Goal: Task Accomplishment & Management: Manage account settings

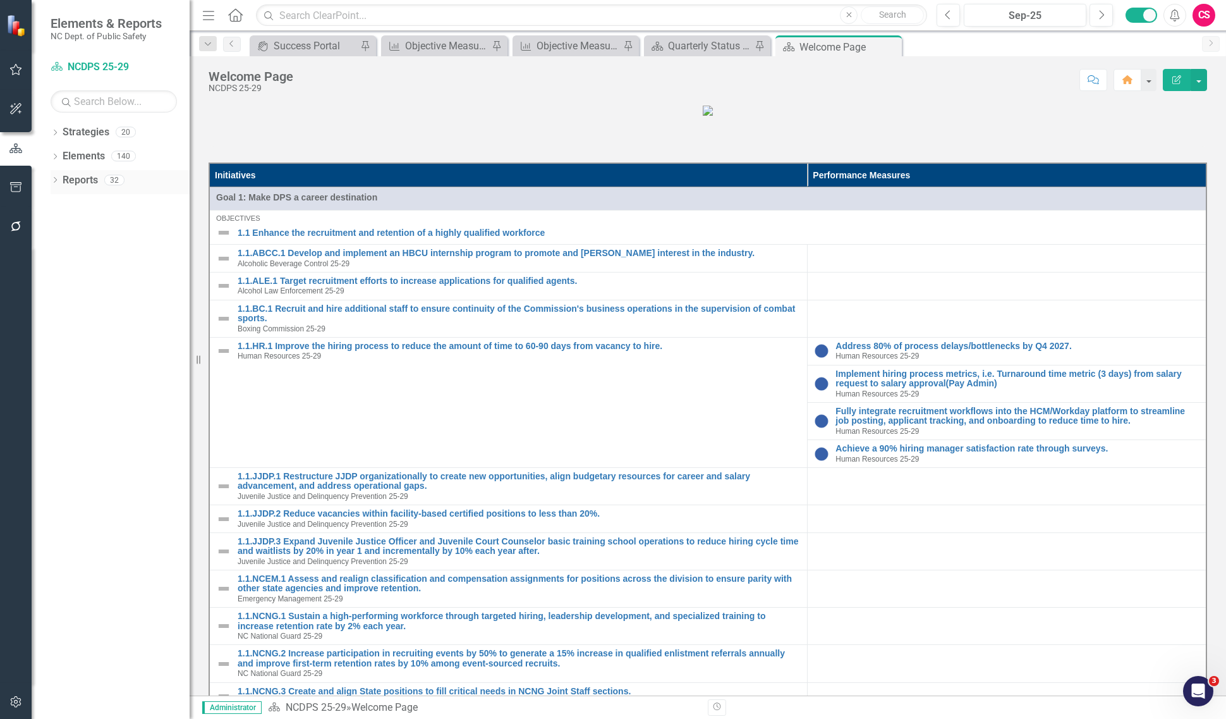
click at [75, 173] on link "Reports" at bounding box center [80, 180] width 35 height 15
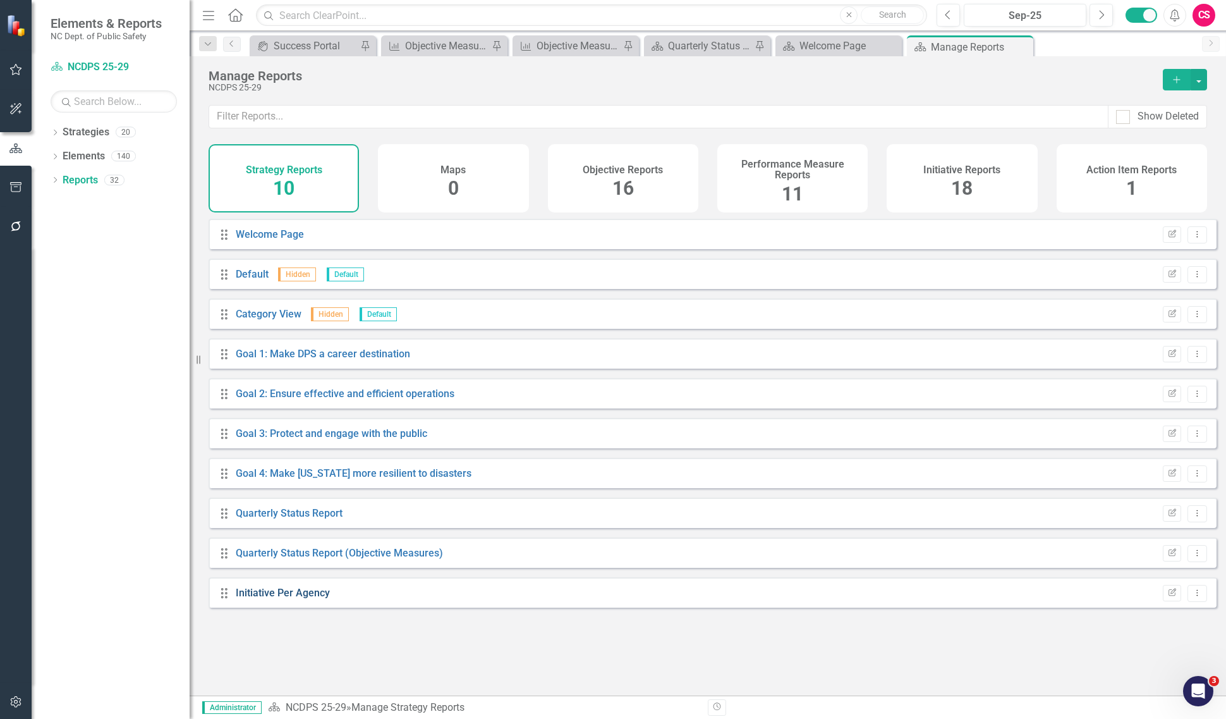
click at [324, 598] on link "Initiative Per Agency" at bounding box center [283, 592] width 94 height 12
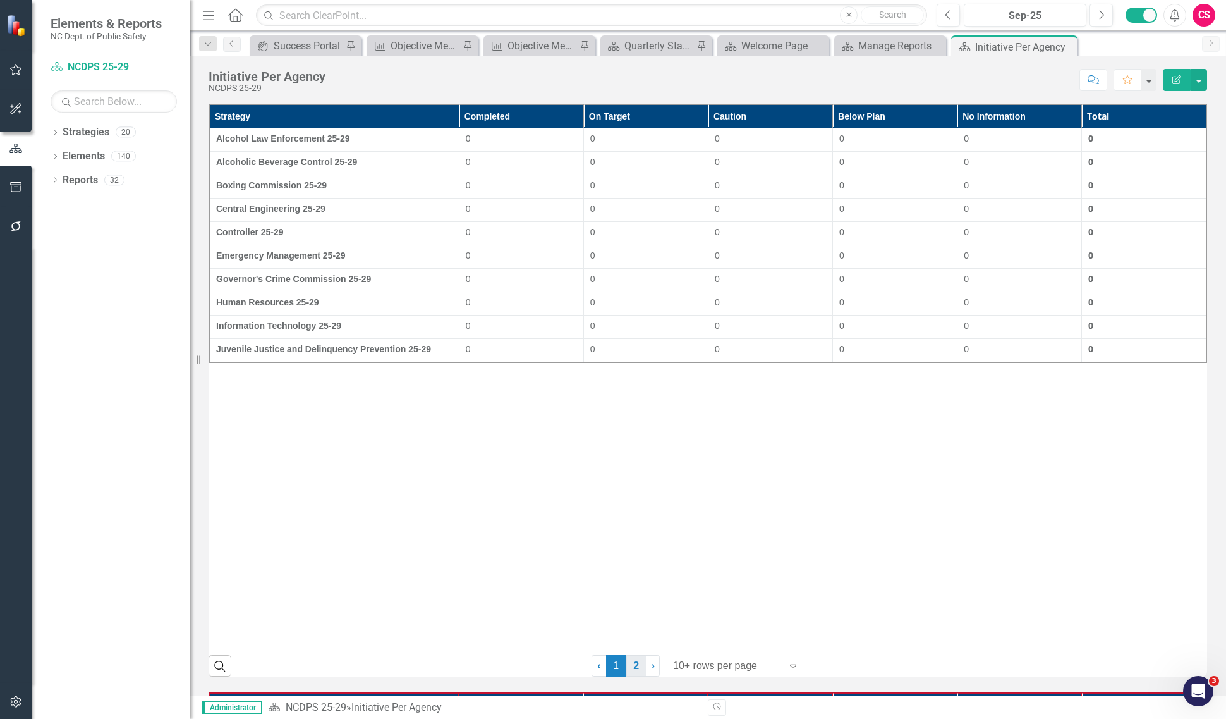
click at [630, 667] on link "2" at bounding box center [636, 665] width 20 height 21
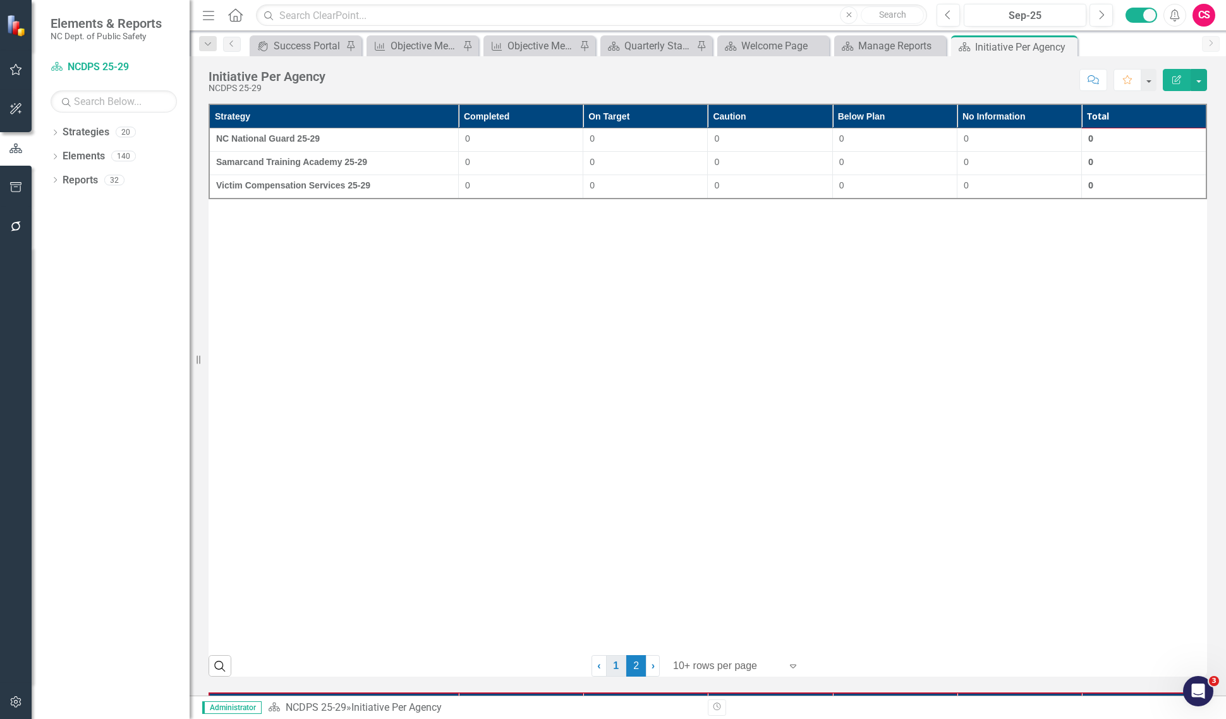
click at [617, 672] on link "1" at bounding box center [616, 665] width 20 height 21
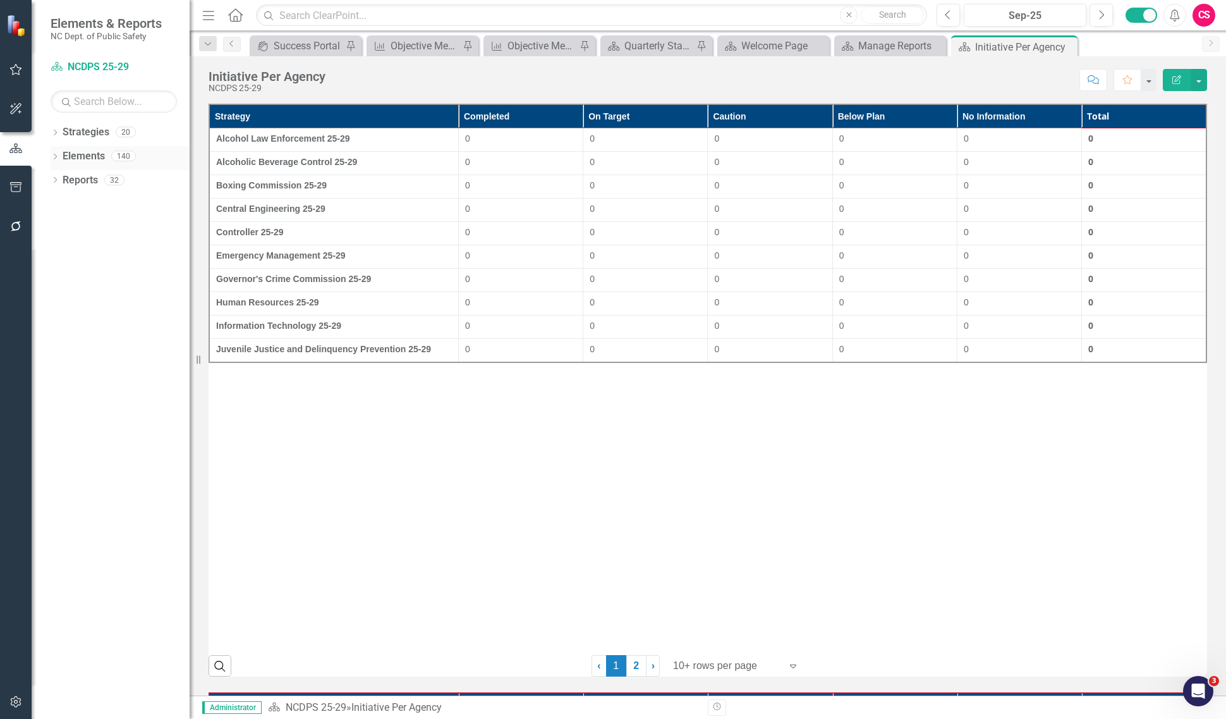
click at [54, 152] on div "Dropdown Elements 140" at bounding box center [120, 158] width 139 height 24
click at [54, 156] on icon "Dropdown" at bounding box center [55, 157] width 9 height 7
click at [89, 206] on link "Performance Measure Measures" at bounding box center [100, 204] width 63 height 15
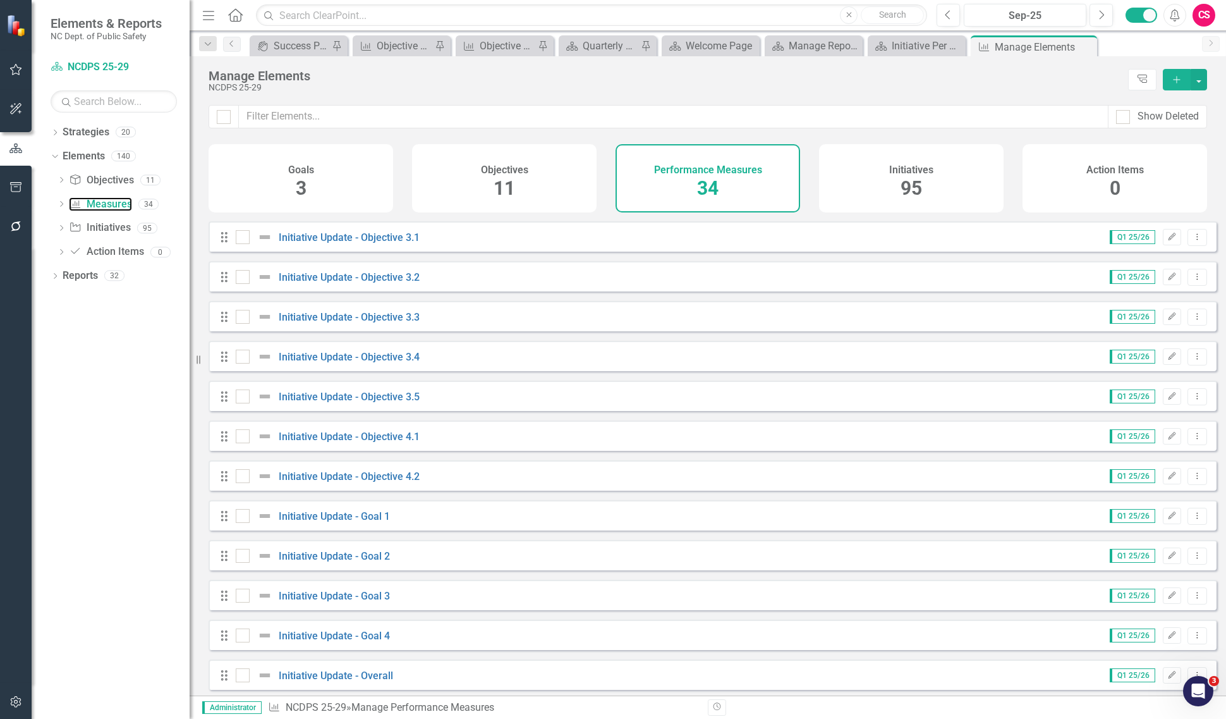
scroll to position [887, 0]
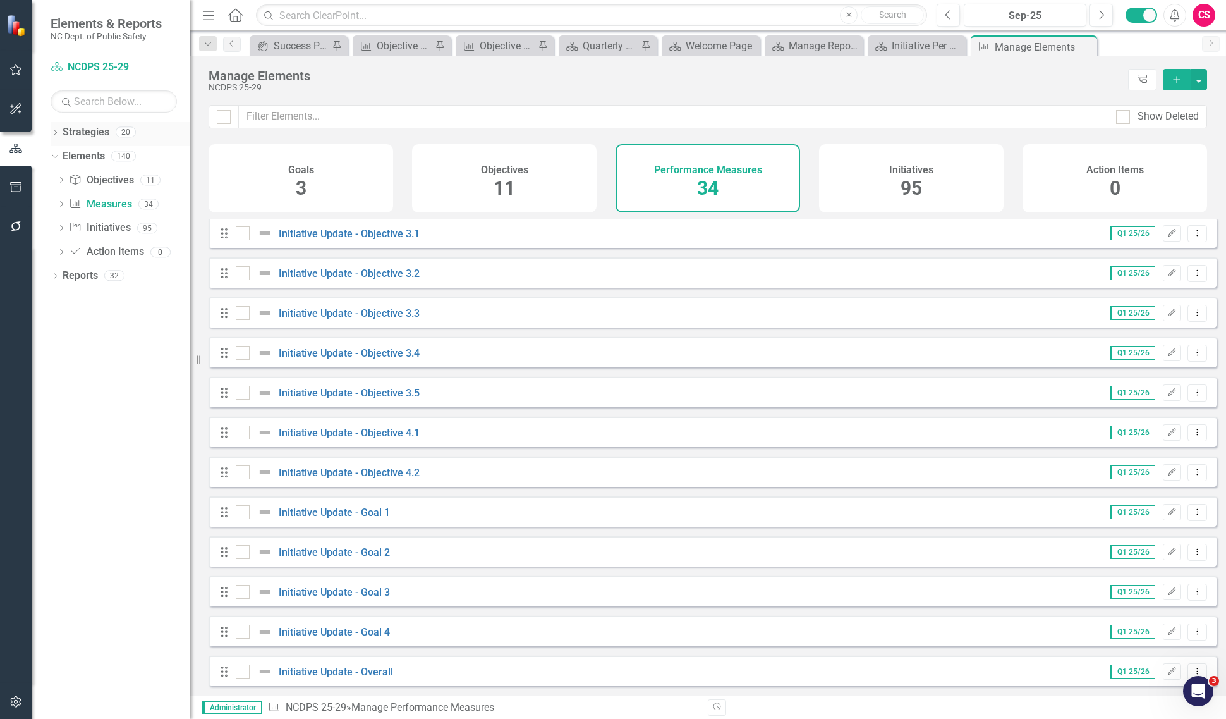
click at [51, 133] on icon "Dropdown" at bounding box center [55, 133] width 9 height 7
click at [61, 157] on icon "Dropdown" at bounding box center [61, 156] width 9 height 8
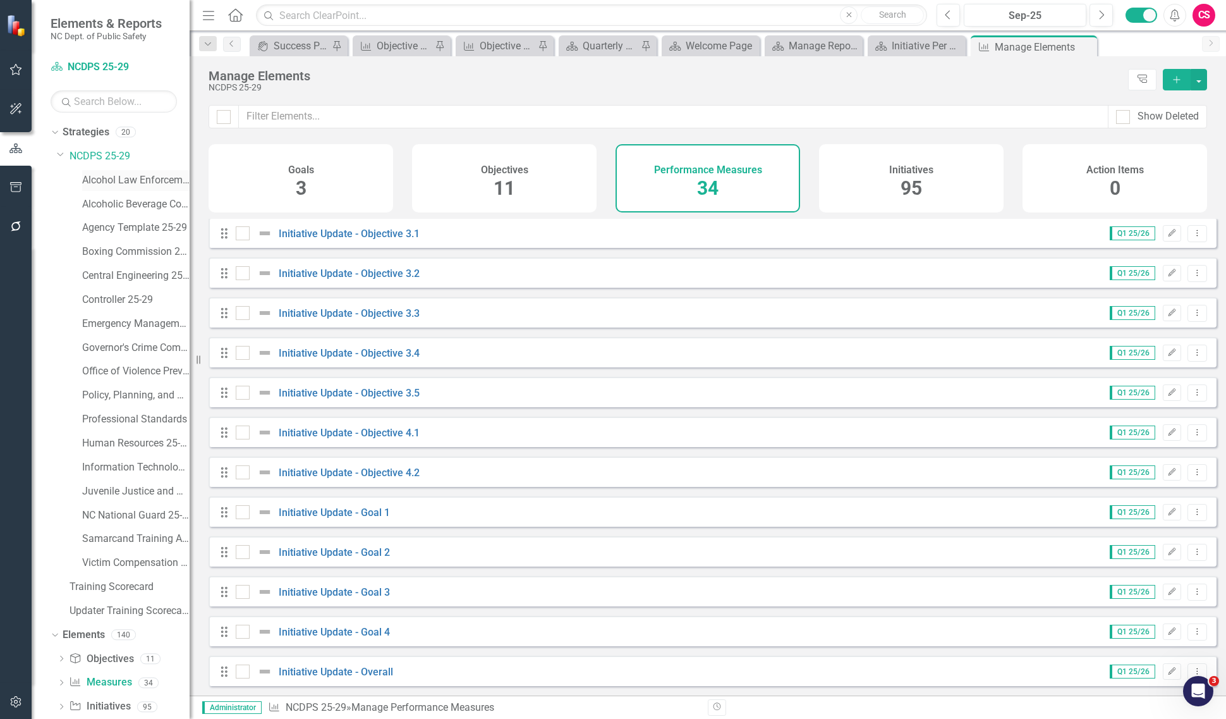
click at [90, 174] on link "Alcohol Law Enforcement 25-29" at bounding box center [135, 180] width 107 height 15
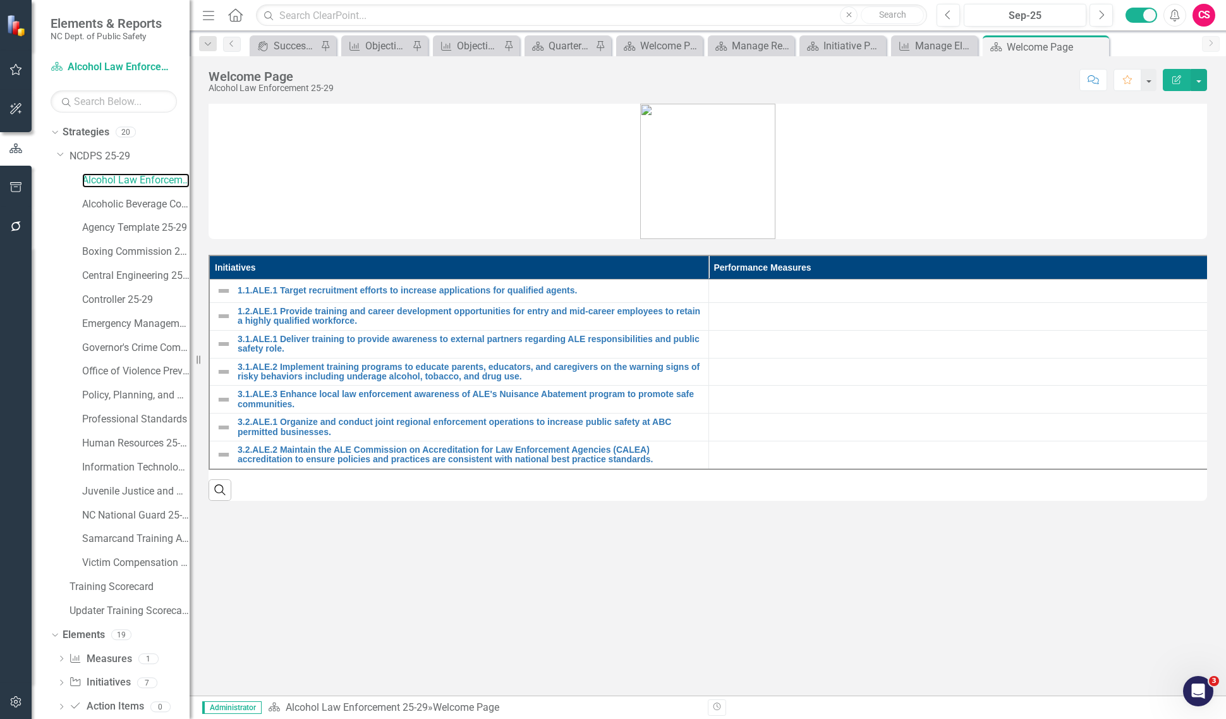
scroll to position [25, 0]
click at [102, 656] on link "Initiative Initiatives" at bounding box center [99, 657] width 61 height 15
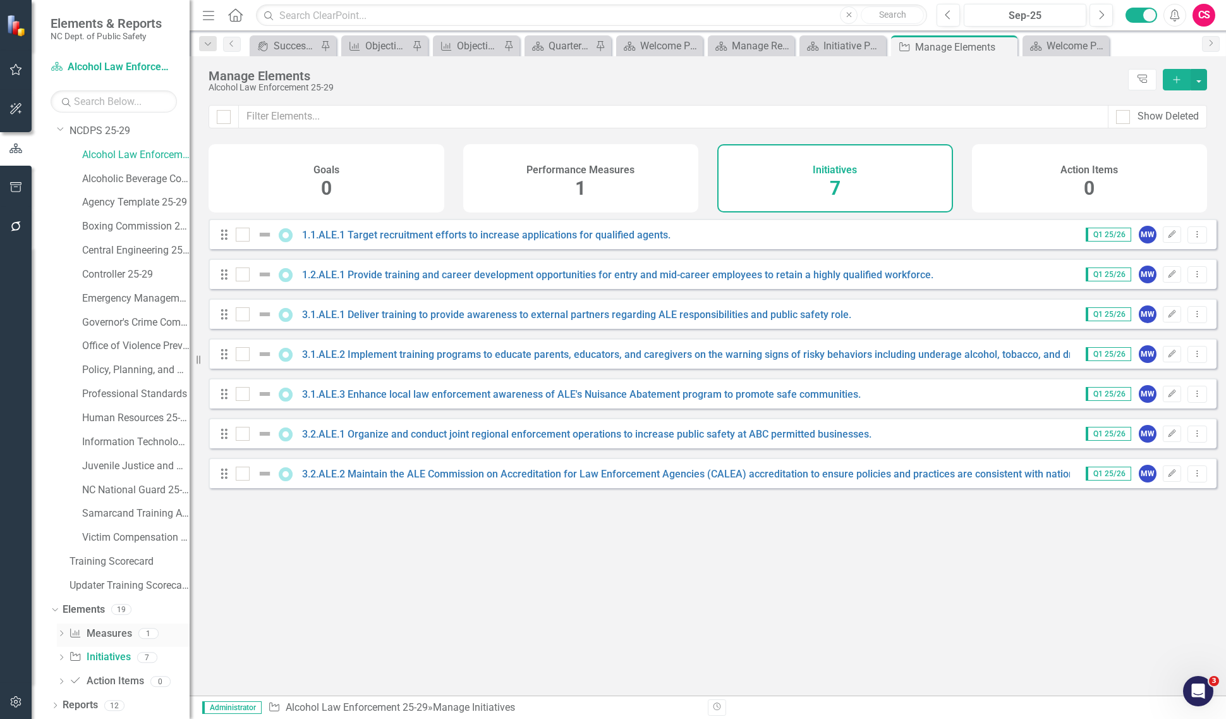
click at [112, 634] on link "Performance Measure Measures" at bounding box center [100, 633] width 63 height 15
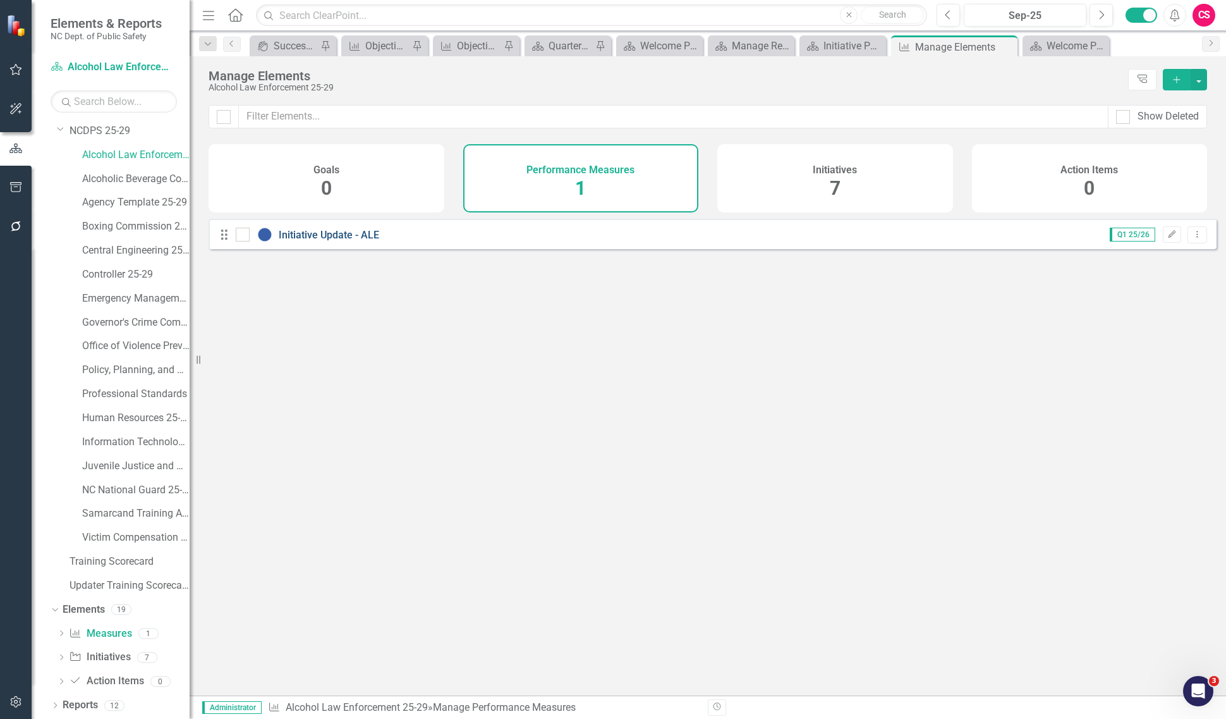
click at [363, 241] on link "Initiative Update - ALE" at bounding box center [329, 235] width 100 height 12
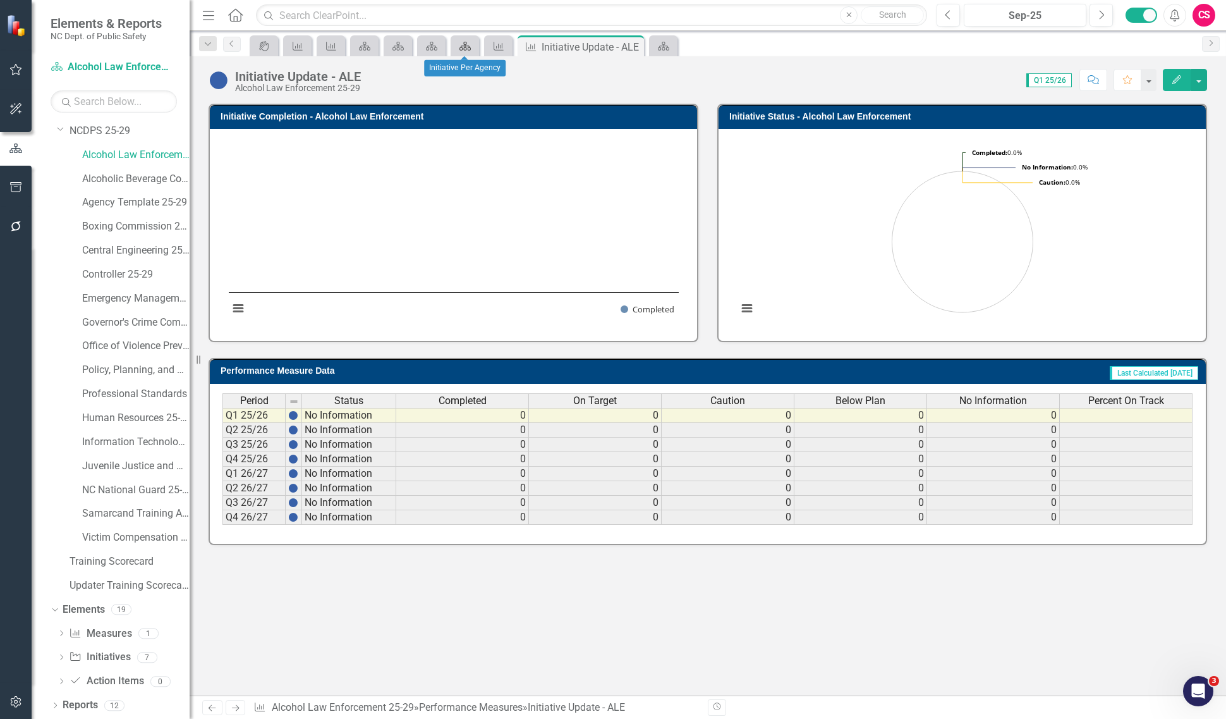
click at [454, 46] on div "Strategy" at bounding box center [463, 46] width 18 height 16
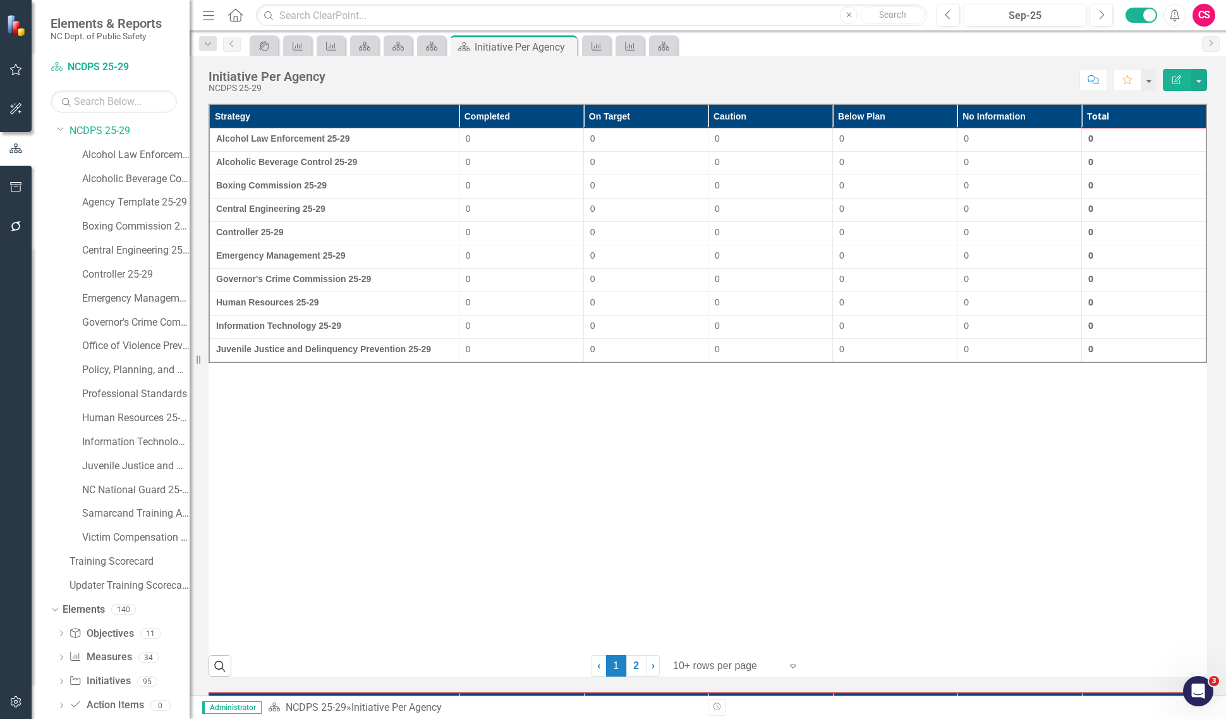
click at [806, 482] on div "Strategy Completed On Target Caution Below Plan No Information Total Alcohol La…" at bounding box center [708, 375] width 999 height 542
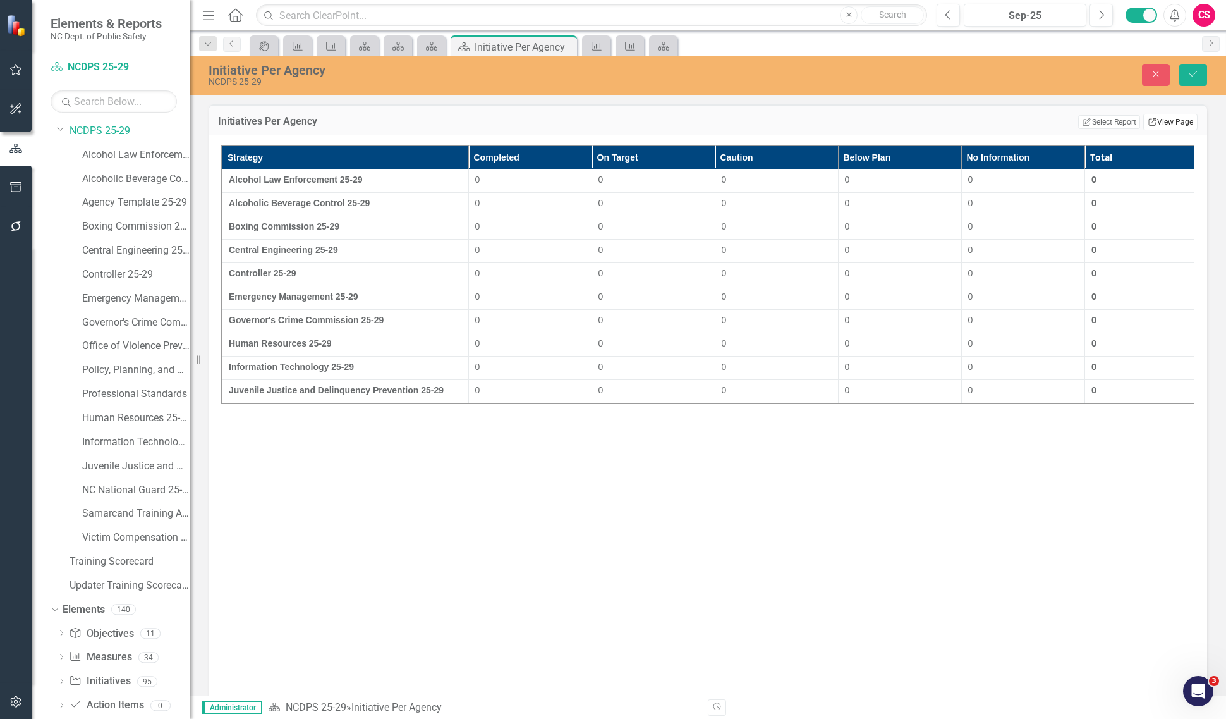
click at [1162, 124] on link "Link View Page" at bounding box center [1170, 122] width 54 height 16
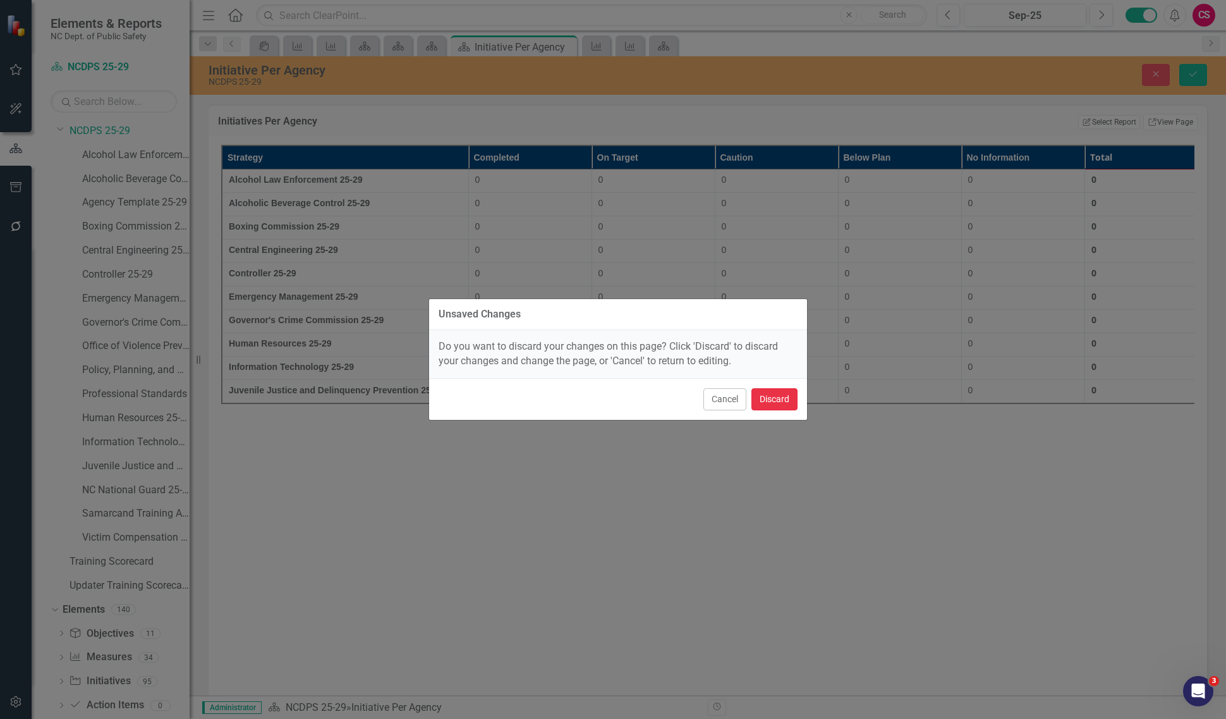
click at [779, 399] on button "Discard" at bounding box center [774, 399] width 46 height 22
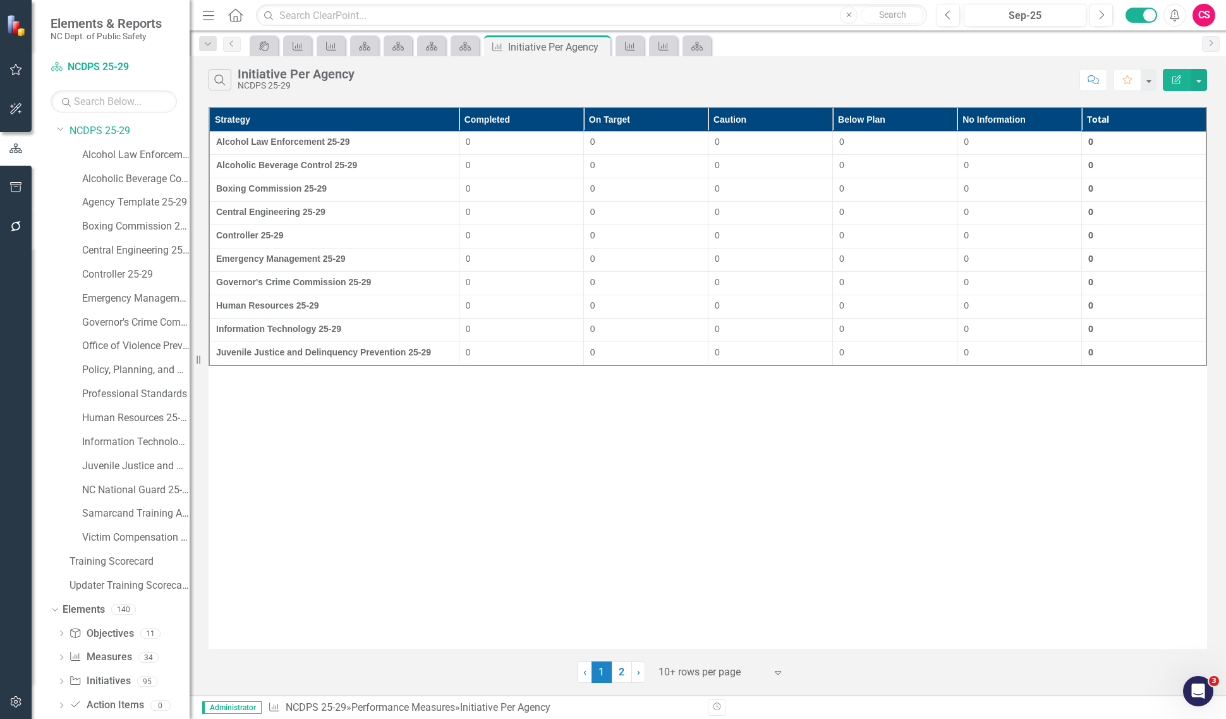
click at [1176, 89] on button "Edit Report" at bounding box center [1177, 80] width 28 height 22
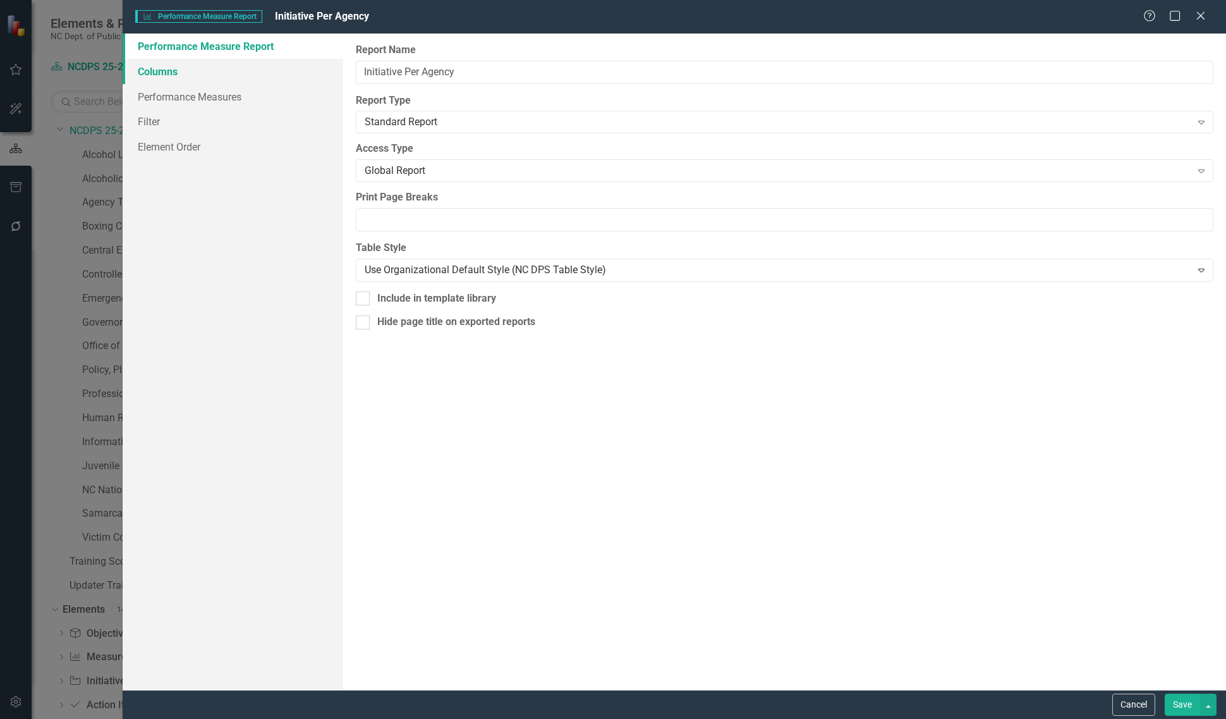
click at [193, 76] on link "Columns" at bounding box center [233, 71] width 221 height 25
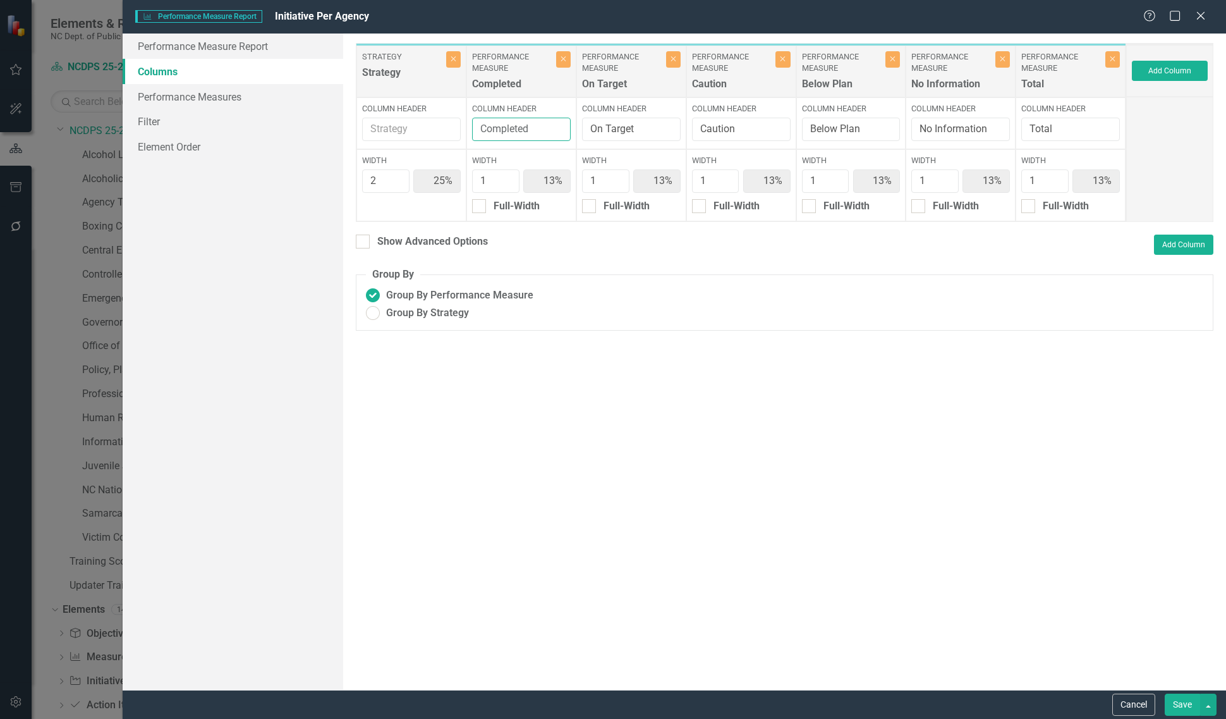
click at [518, 131] on input "Completed" at bounding box center [521, 129] width 99 height 23
type input "Completed"
click at [207, 90] on link "Performance Measures" at bounding box center [233, 96] width 221 height 25
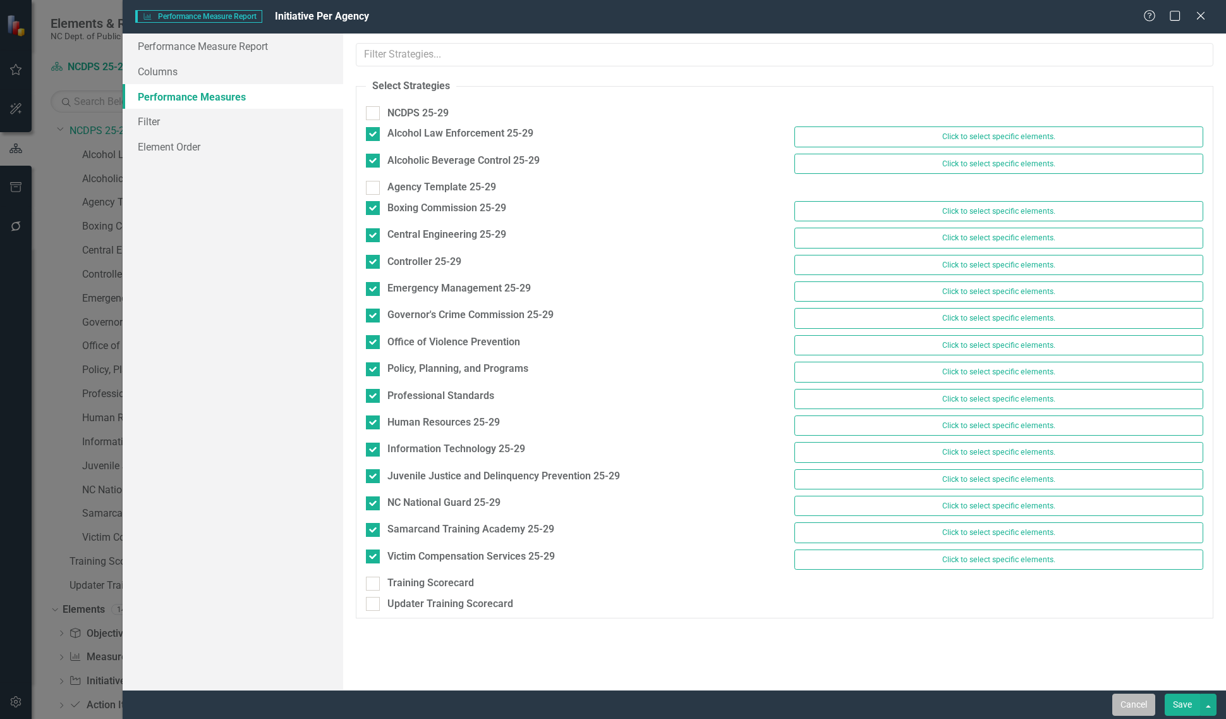
click at [1126, 706] on button "Cancel" at bounding box center [1133, 704] width 43 height 22
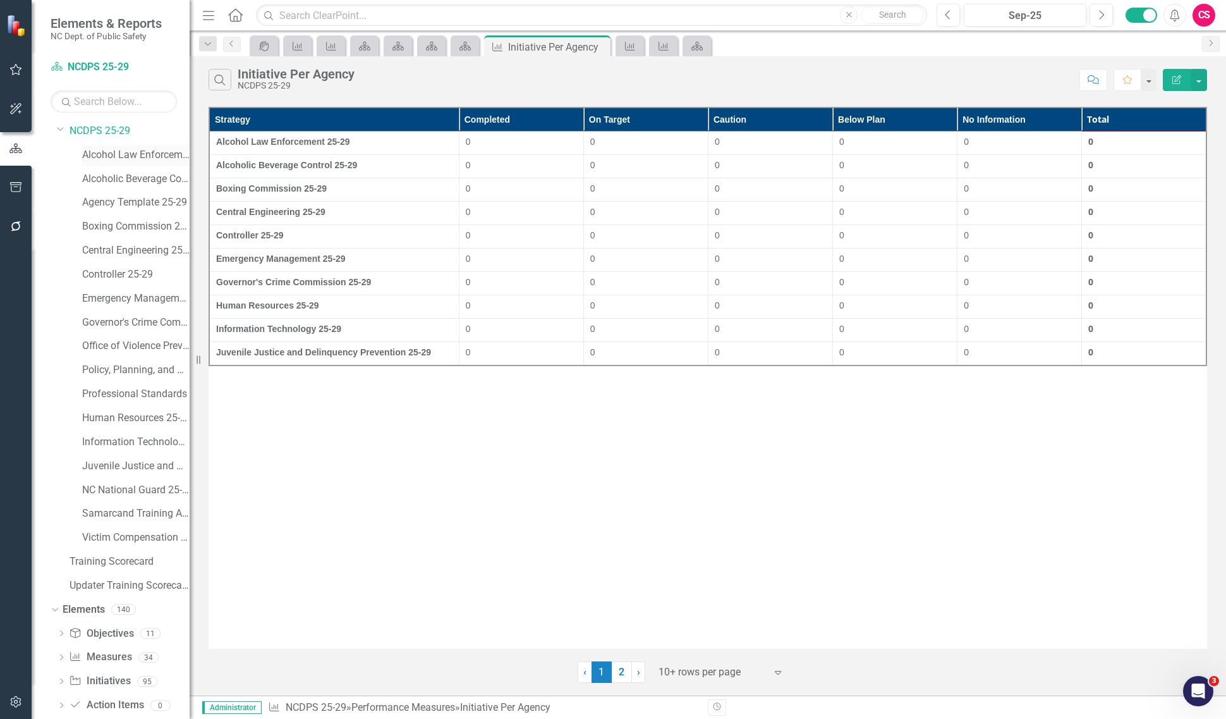
click at [109, 146] on div "Alcohol Law Enforcement 25-29" at bounding box center [135, 155] width 107 height 21
click at [111, 149] on link "Alcohol Law Enforcement 25-29" at bounding box center [135, 155] width 107 height 15
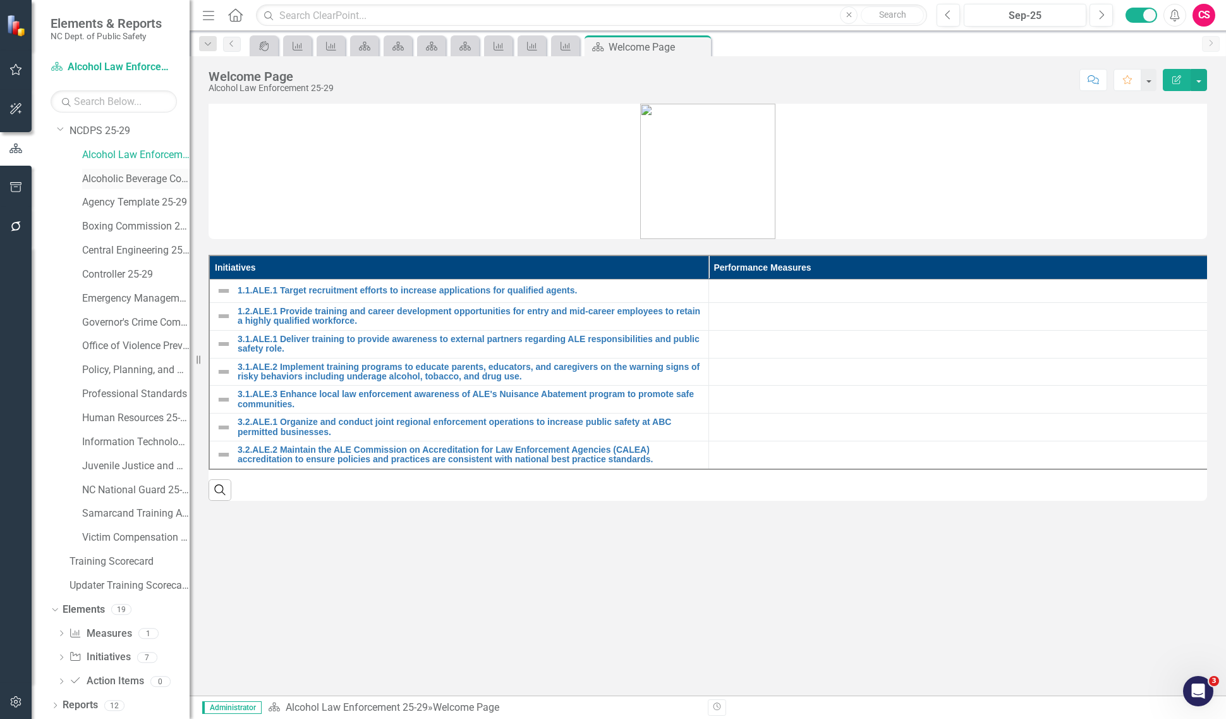
click at [119, 169] on div "Alcoholic Beverage Control 25-29" at bounding box center [135, 179] width 107 height 21
click at [123, 185] on link "Alcoholic Beverage Control 25-29" at bounding box center [135, 179] width 107 height 15
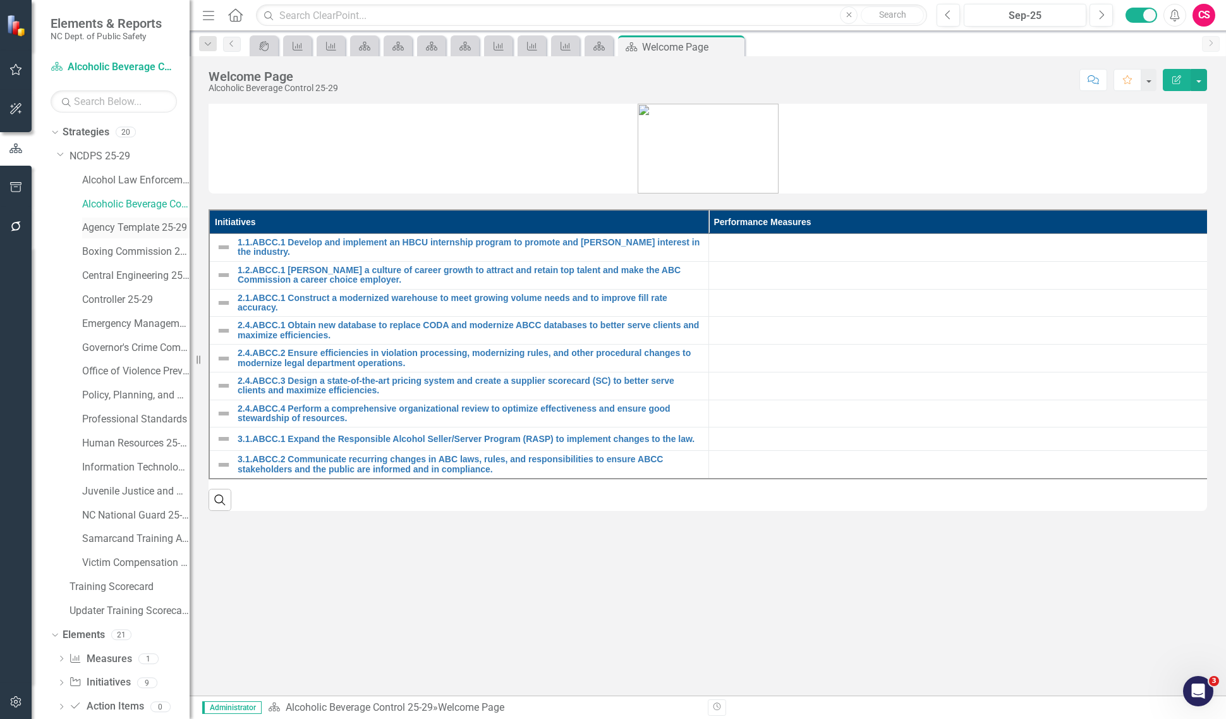
click at [118, 221] on link "Agency Template 25-29" at bounding box center [135, 228] width 107 height 15
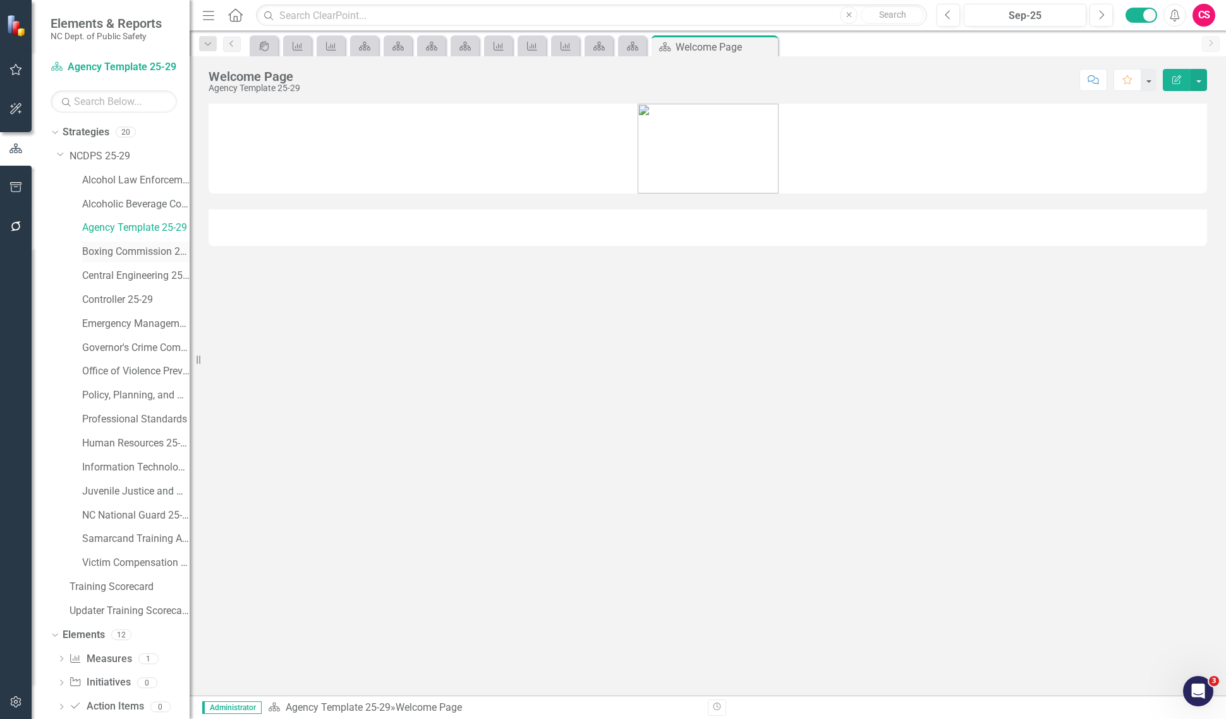
click at [120, 256] on link "Boxing Commission 25-29" at bounding box center [135, 252] width 107 height 15
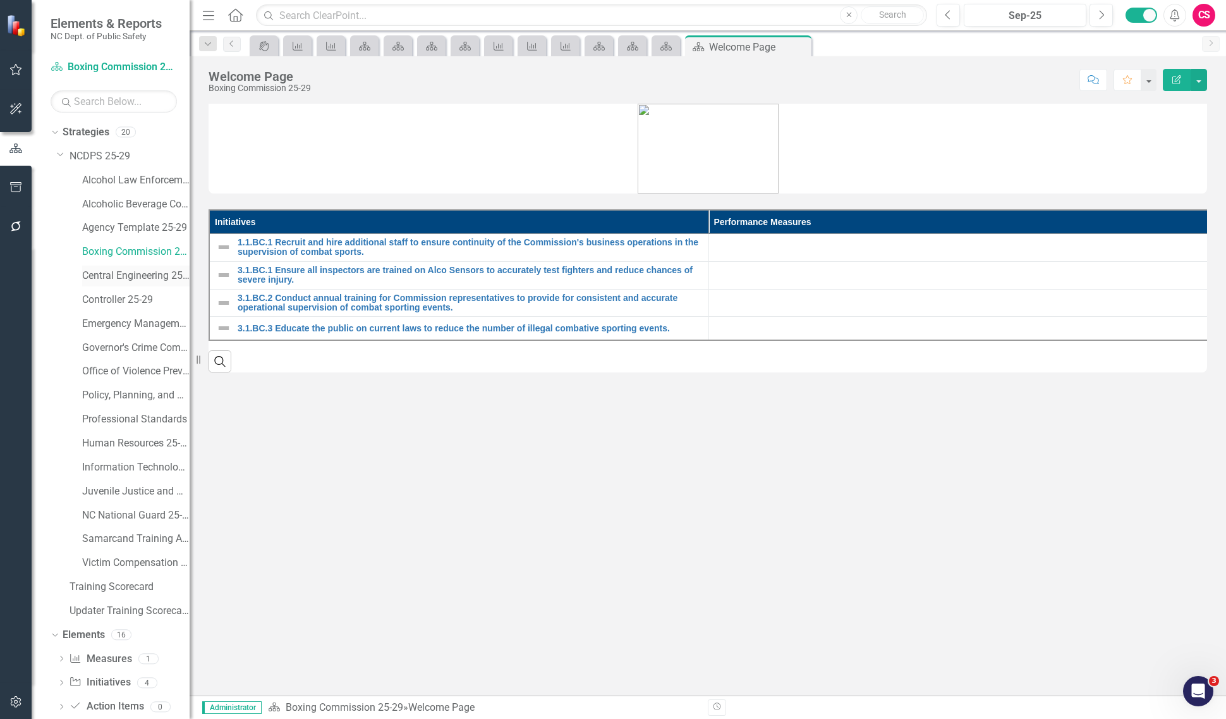
click at [121, 276] on link "Central Engineering 25-29" at bounding box center [135, 276] width 107 height 15
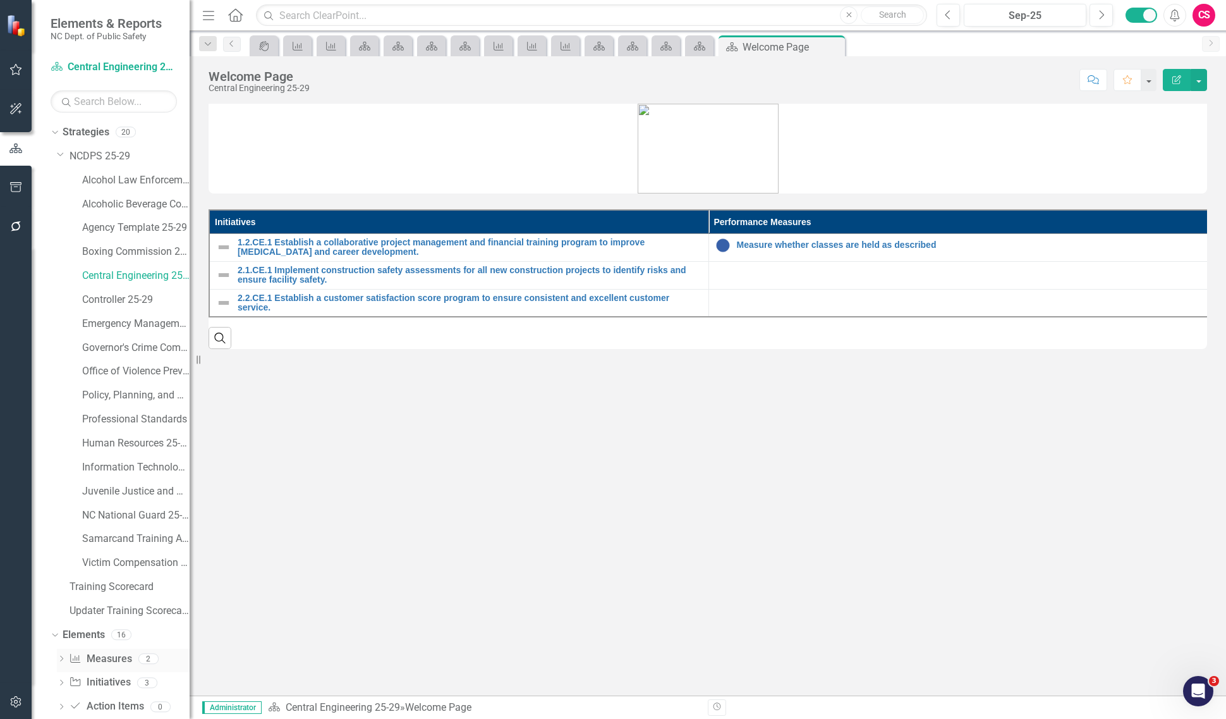
click at [99, 657] on link "Performance Measure Measures" at bounding box center [100, 659] width 63 height 15
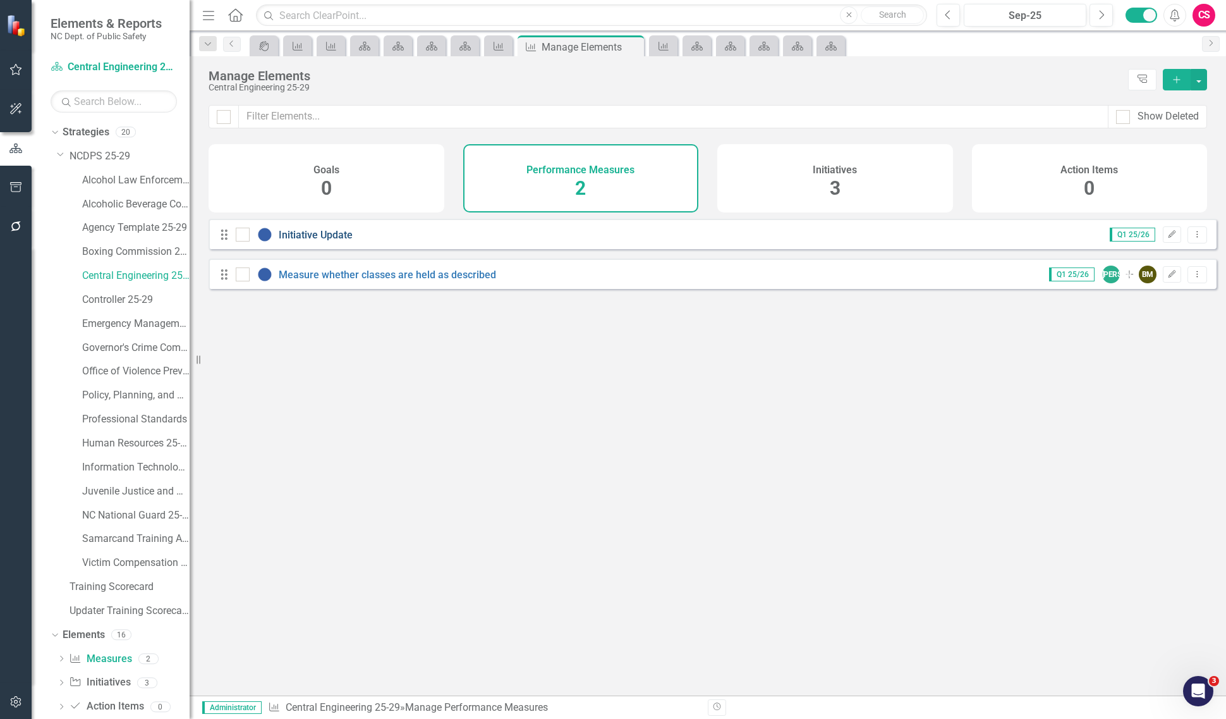
click at [327, 241] on link "Initiative Update" at bounding box center [316, 235] width 74 height 12
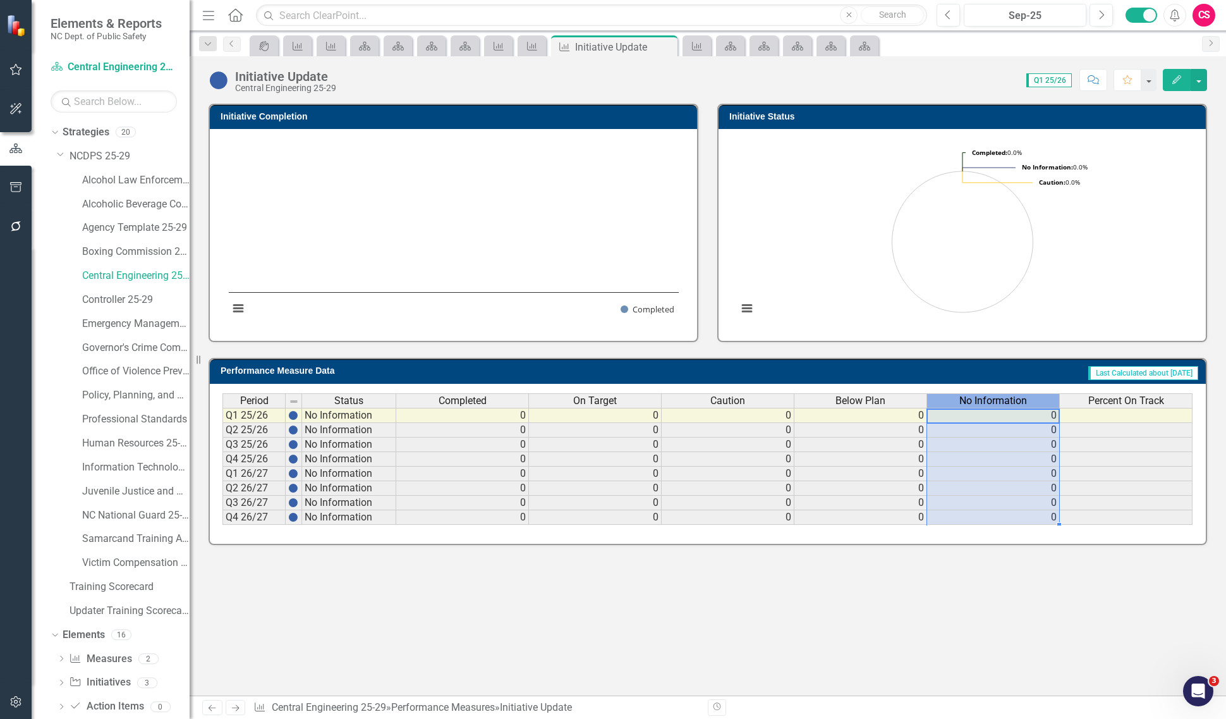
click at [1021, 398] on span "No Information" at bounding box center [993, 400] width 68 height 11
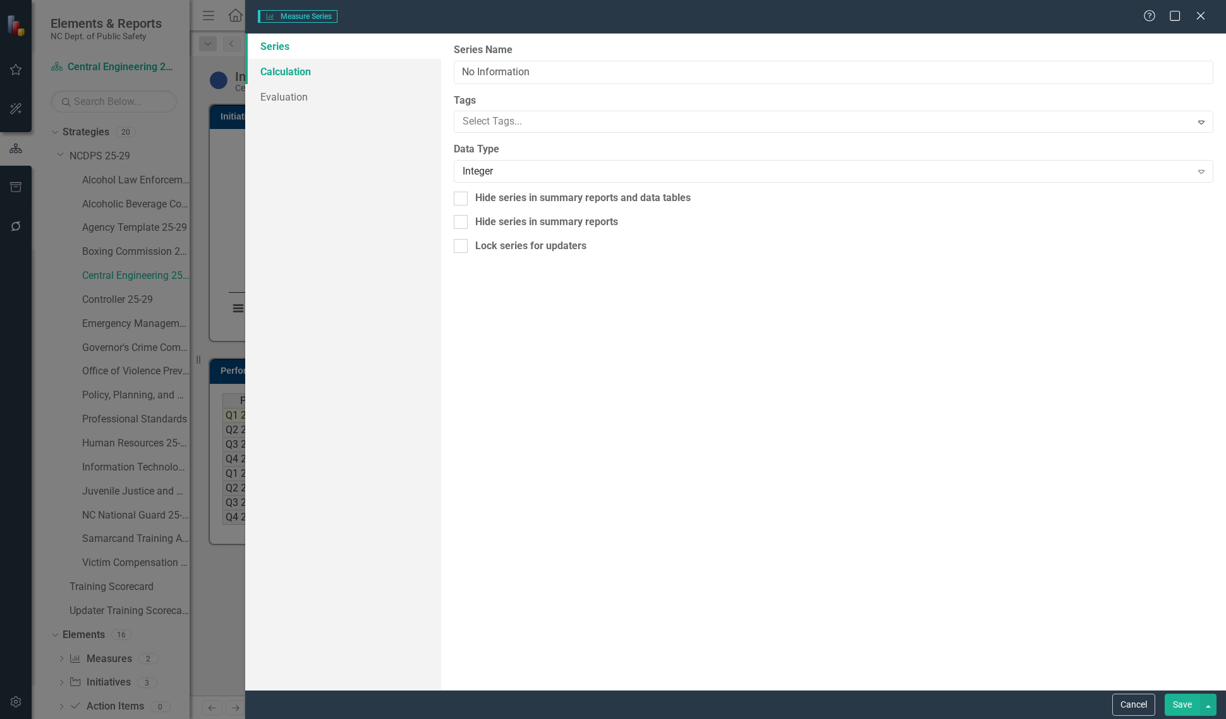
click at [314, 68] on link "Calculation" at bounding box center [343, 71] width 196 height 25
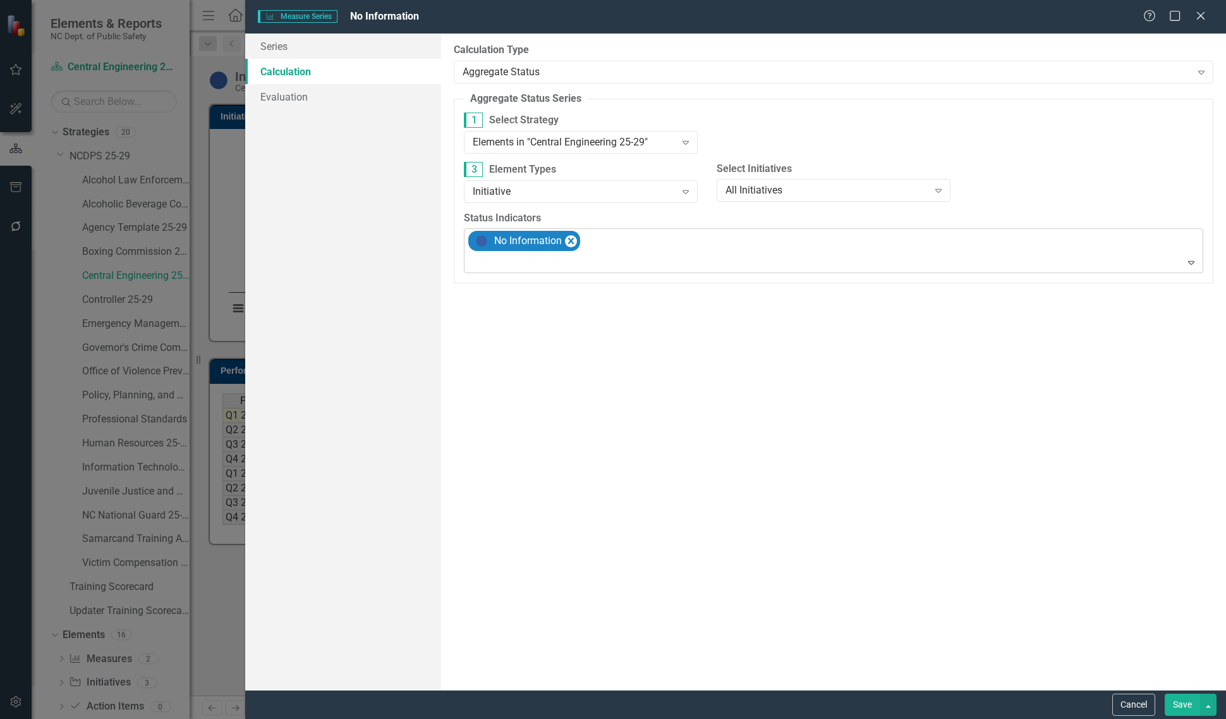
click at [554, 263] on div at bounding box center [835, 262] width 734 height 17
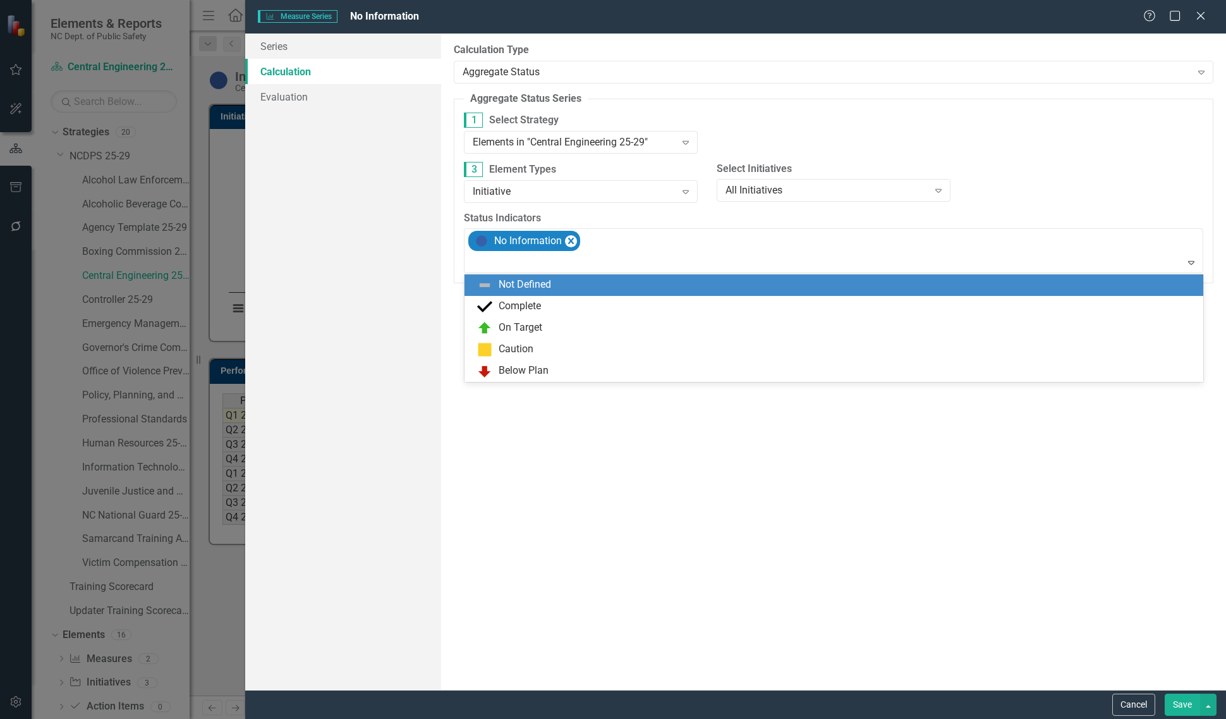
click at [551, 277] on div "Not Defined" at bounding box center [836, 284] width 719 height 15
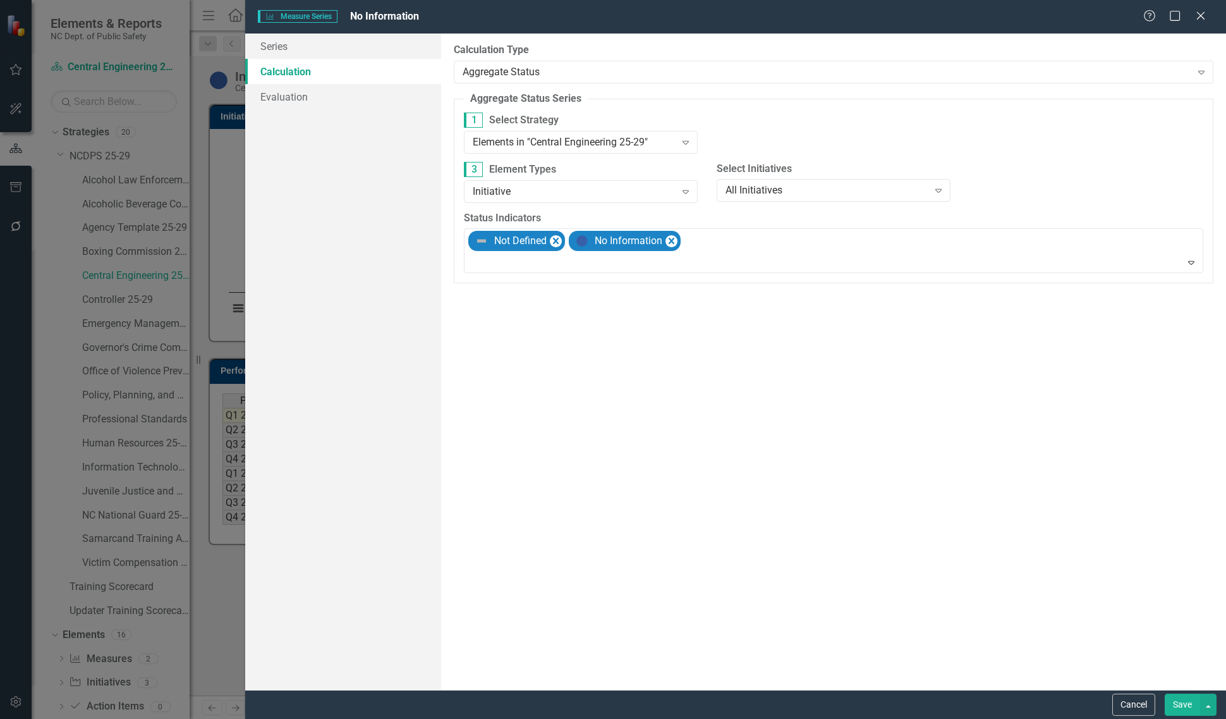
click at [1176, 698] on button "Save" at bounding box center [1182, 704] width 35 height 22
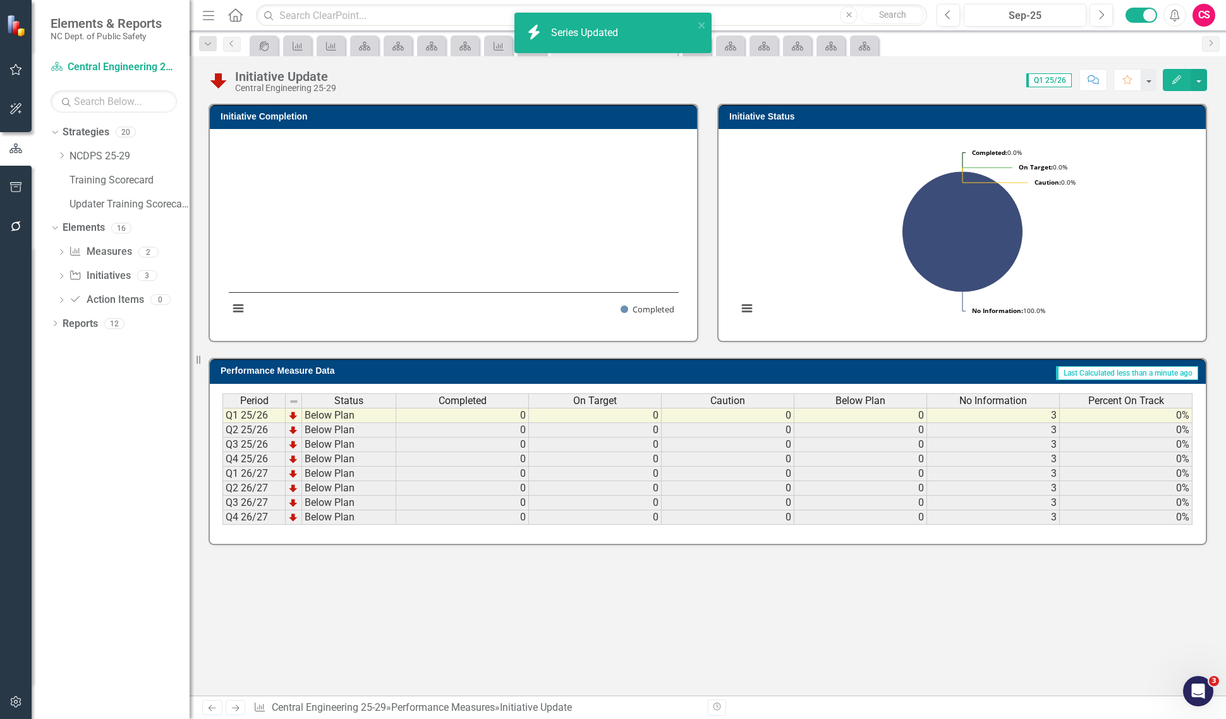
scroll to position [0, 8]
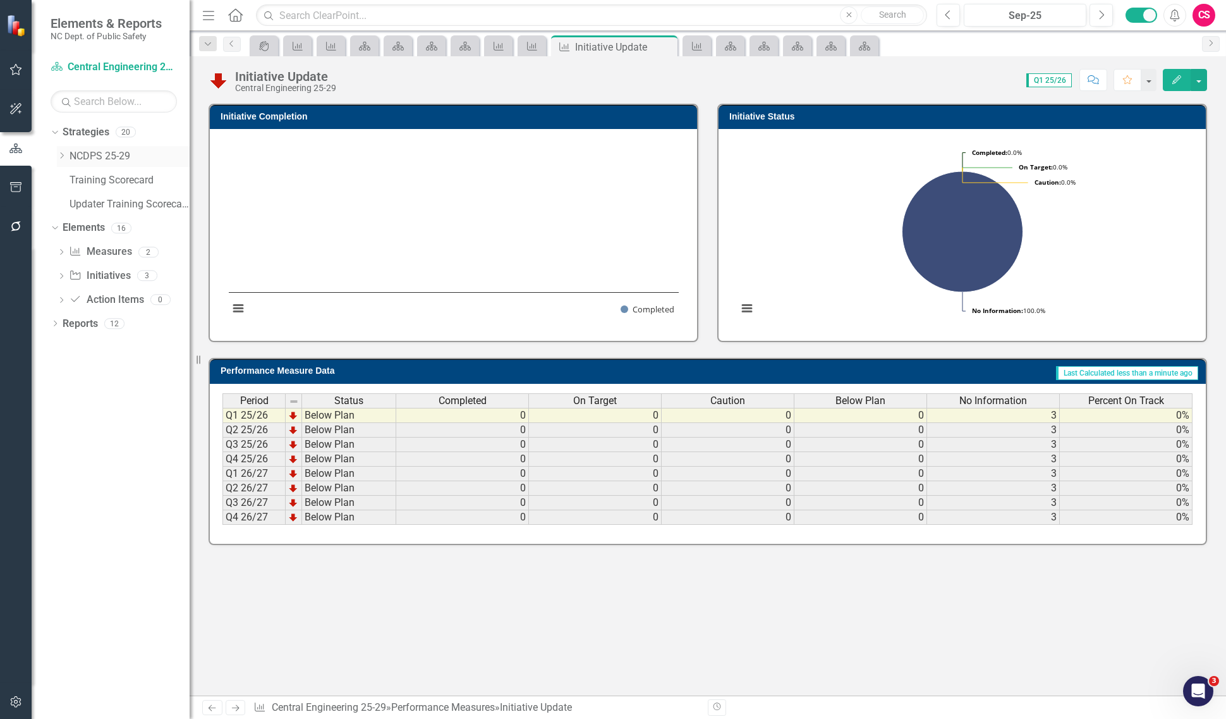
click at [59, 157] on icon "Dropdown" at bounding box center [61, 156] width 9 height 8
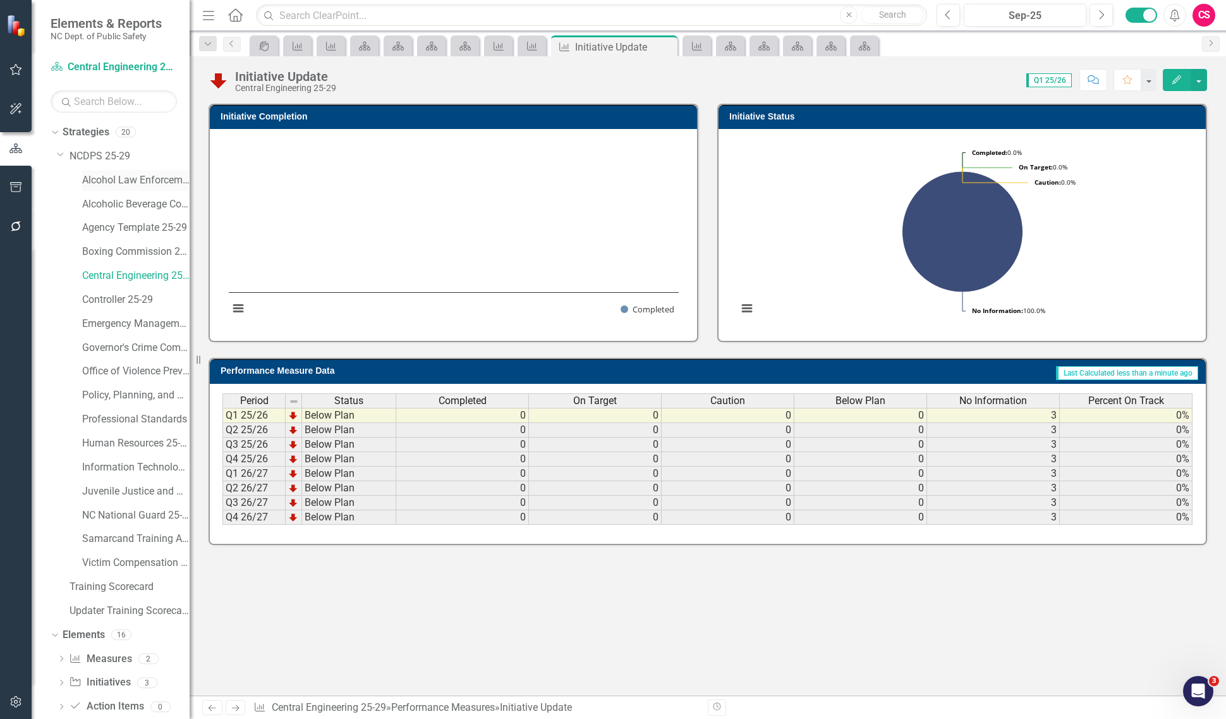
click at [99, 177] on link "Alcohol Law Enforcement 25-29" at bounding box center [135, 180] width 107 height 15
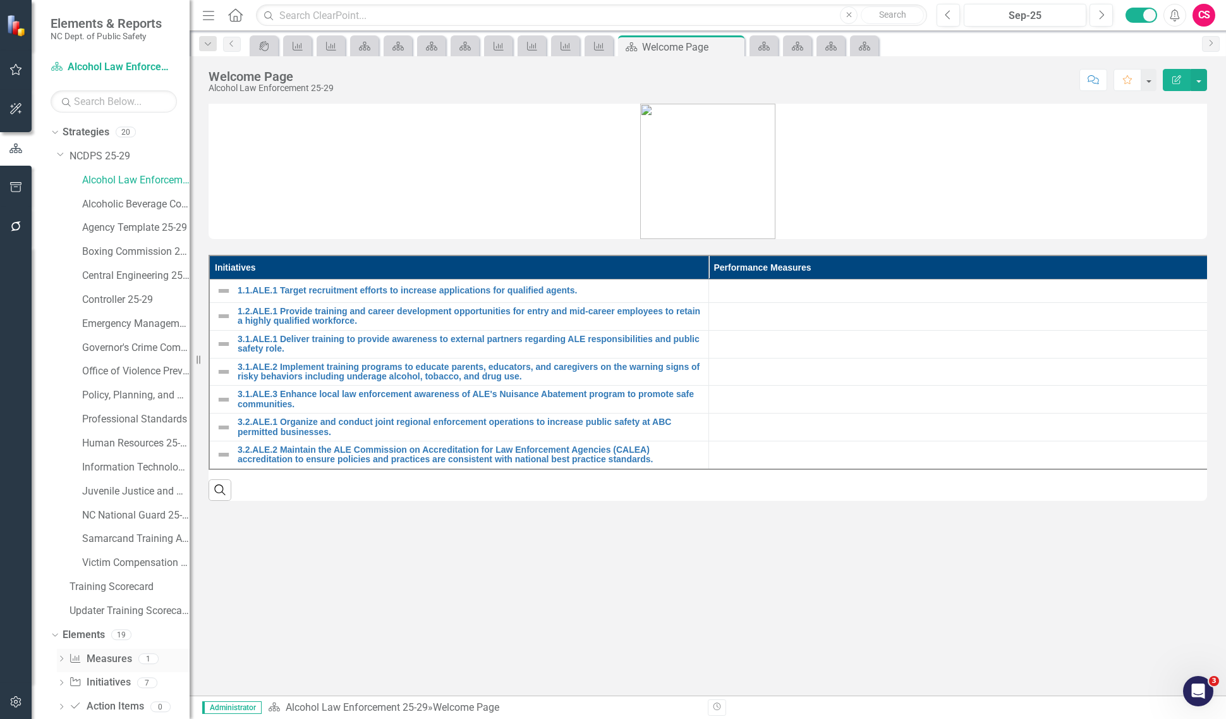
click at [106, 659] on link "Performance Measure Measures" at bounding box center [100, 659] width 63 height 15
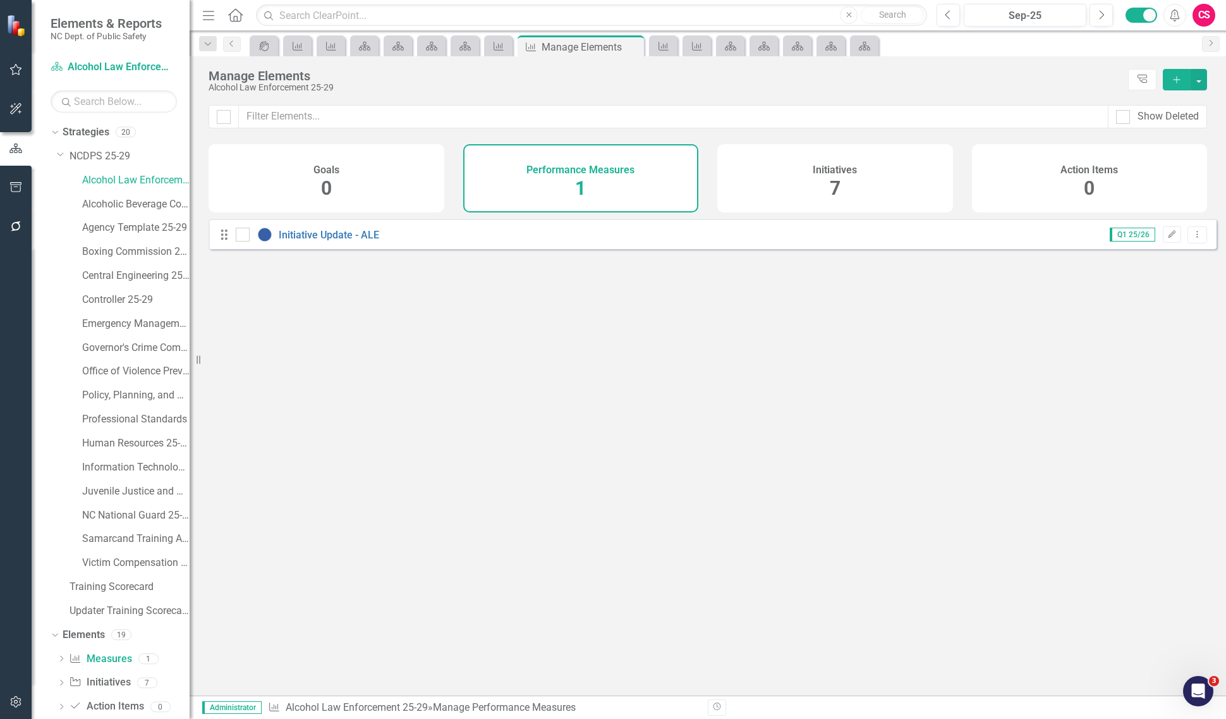
click at [1148, 241] on div "Q1 25/26 Edit Dropdown Menu" at bounding box center [1150, 234] width 113 height 17
click at [1167, 238] on icon "Edit" at bounding box center [1171, 235] width 9 height 8
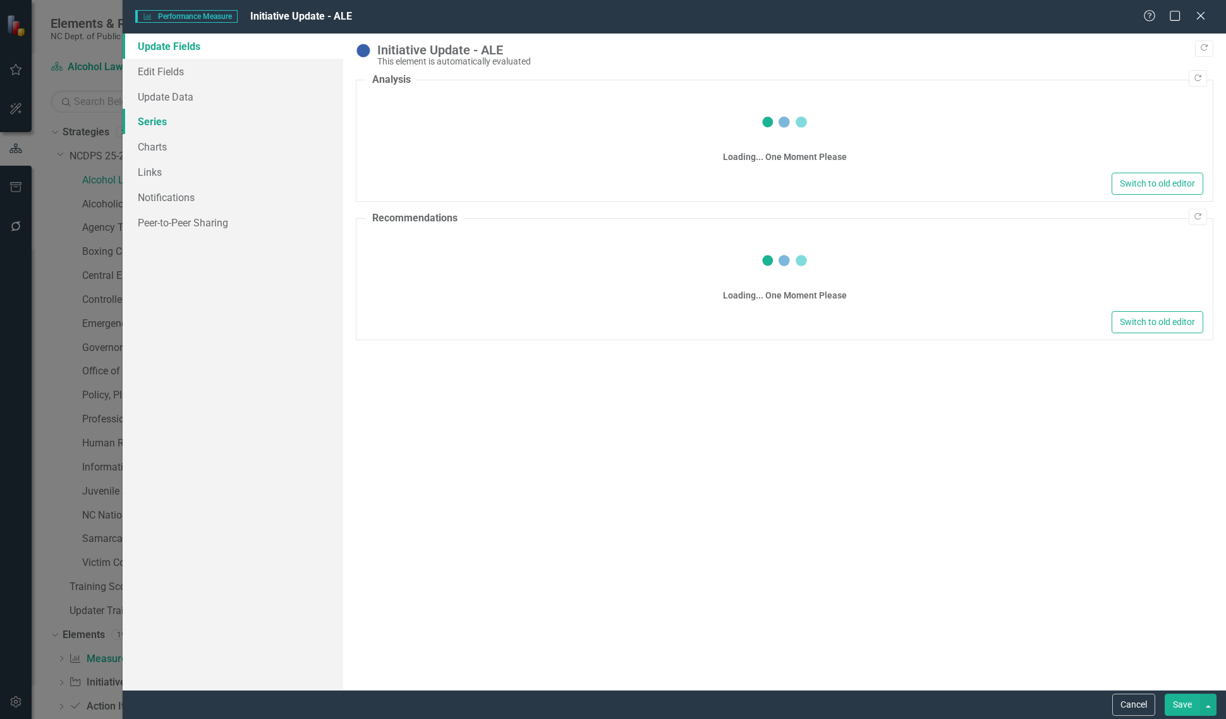
click at [222, 125] on link "Series" at bounding box center [233, 121] width 221 height 25
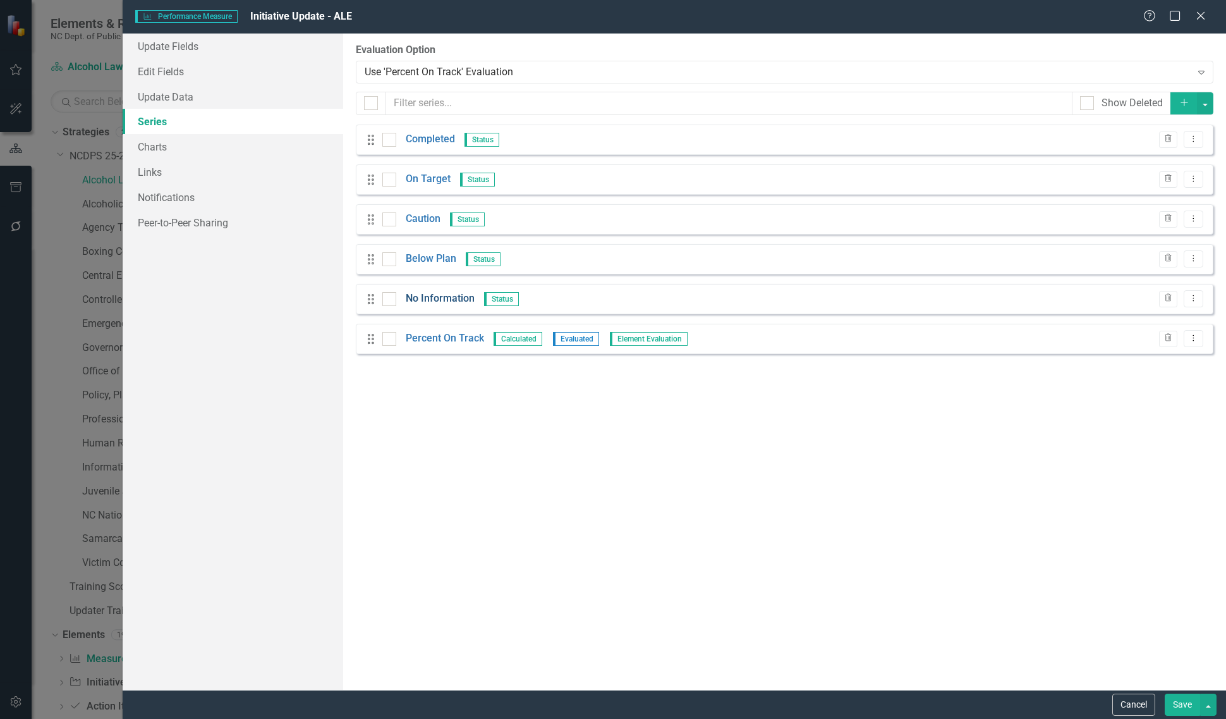
click at [454, 301] on link "No Information" at bounding box center [440, 298] width 69 height 15
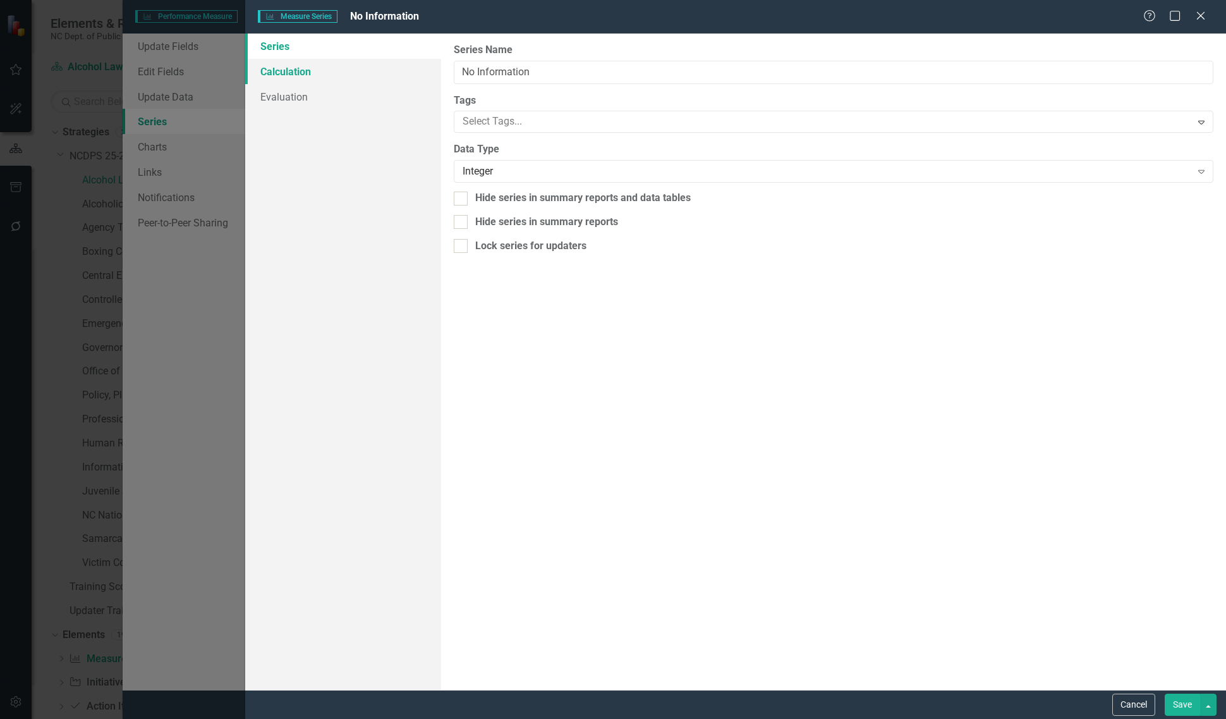
click at [362, 71] on link "Calculation" at bounding box center [343, 71] width 196 height 25
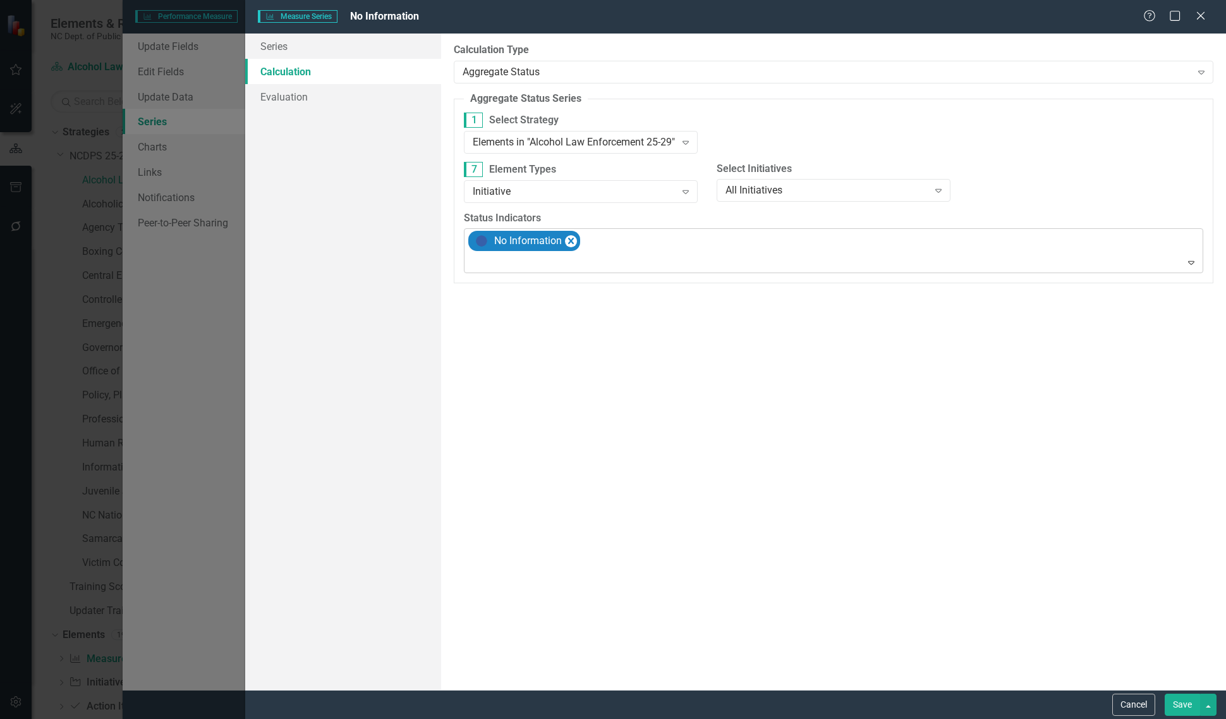
click at [555, 257] on div at bounding box center [835, 262] width 734 height 17
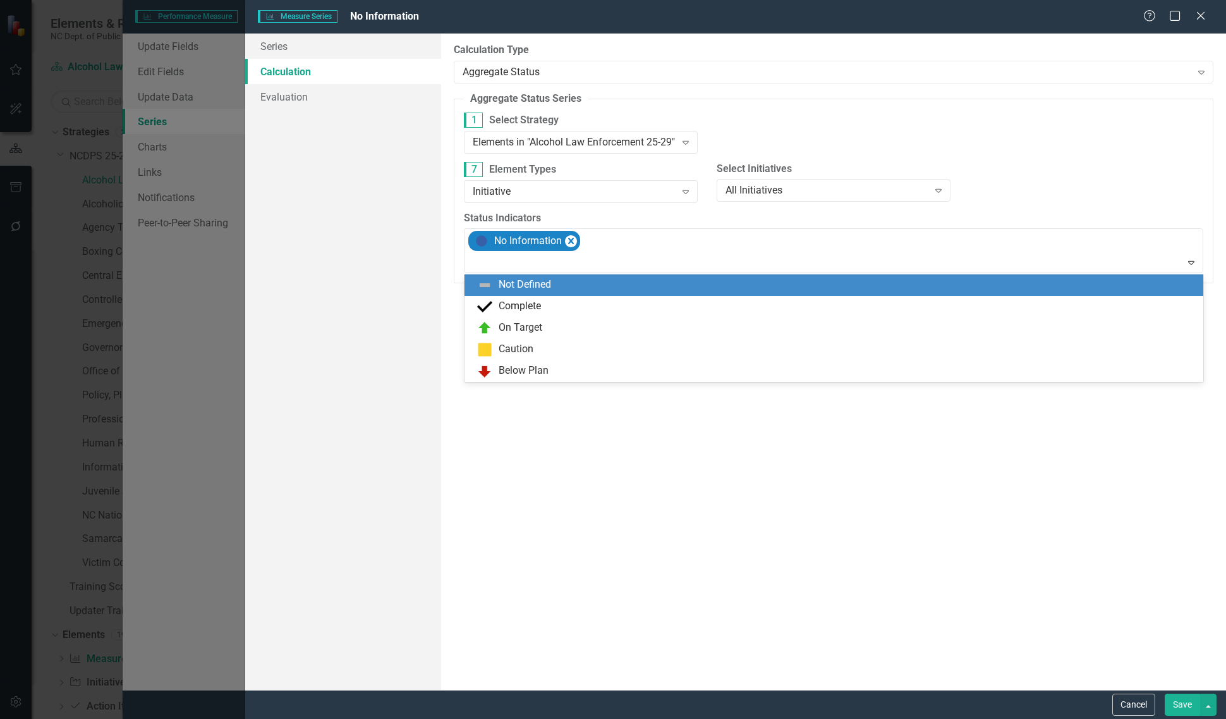
click at [547, 286] on div "Not Defined" at bounding box center [525, 284] width 52 height 15
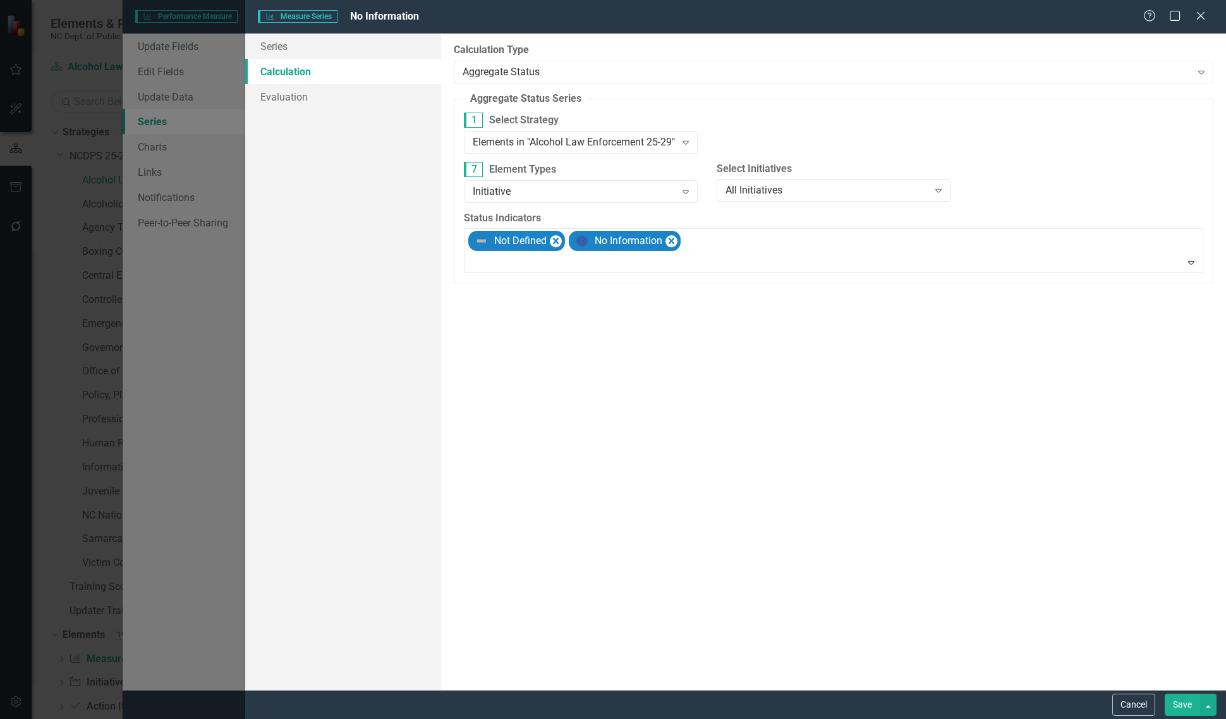
click at [1173, 707] on button "Save" at bounding box center [1182, 704] width 35 height 22
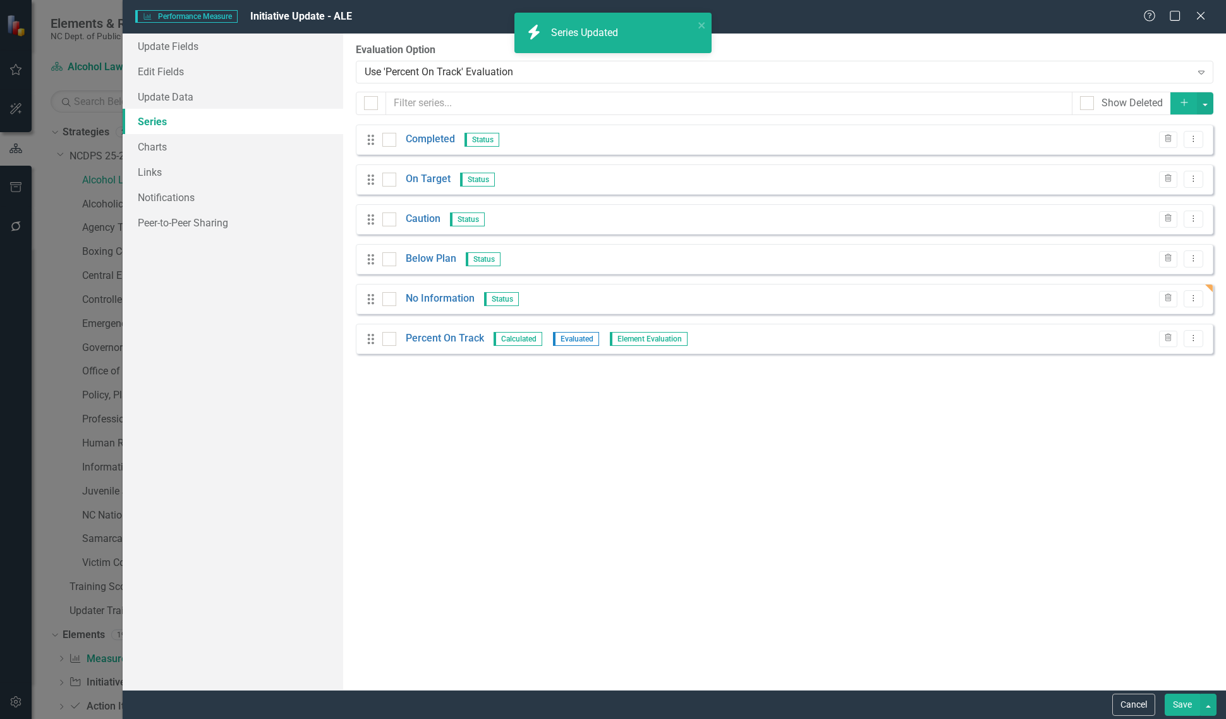
click at [1171, 695] on button "Save" at bounding box center [1182, 704] width 35 height 22
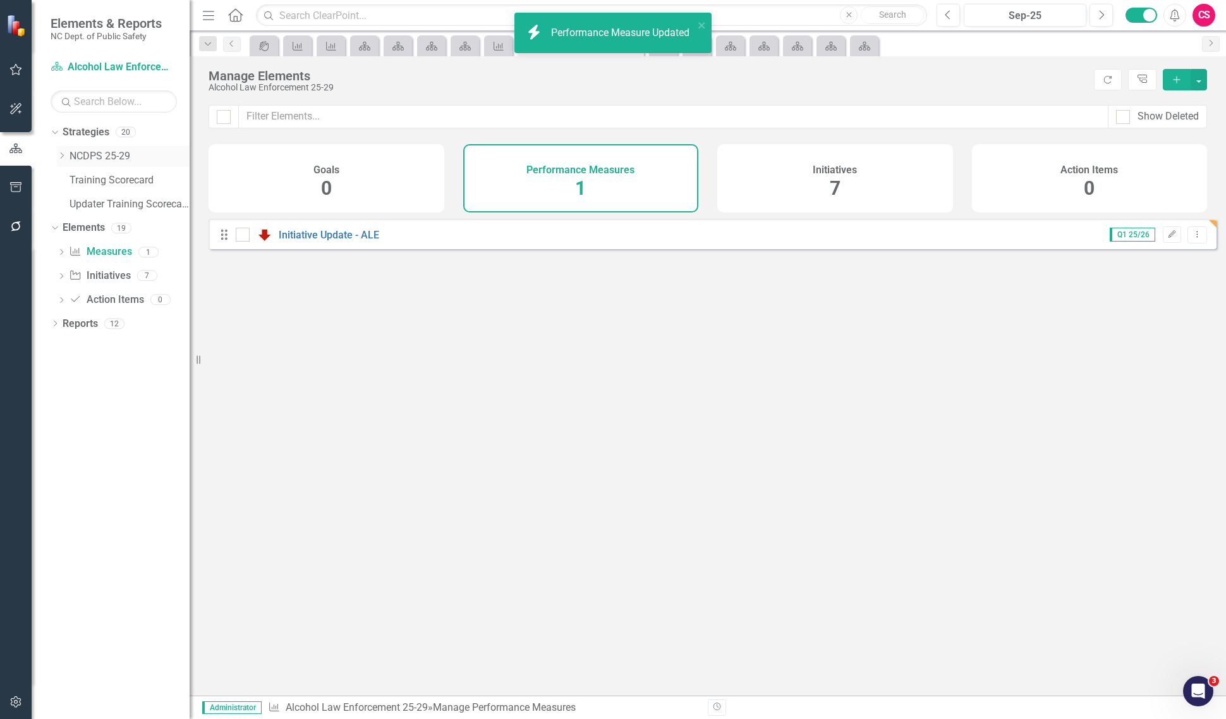
click at [62, 152] on icon "Dropdown" at bounding box center [61, 156] width 9 height 8
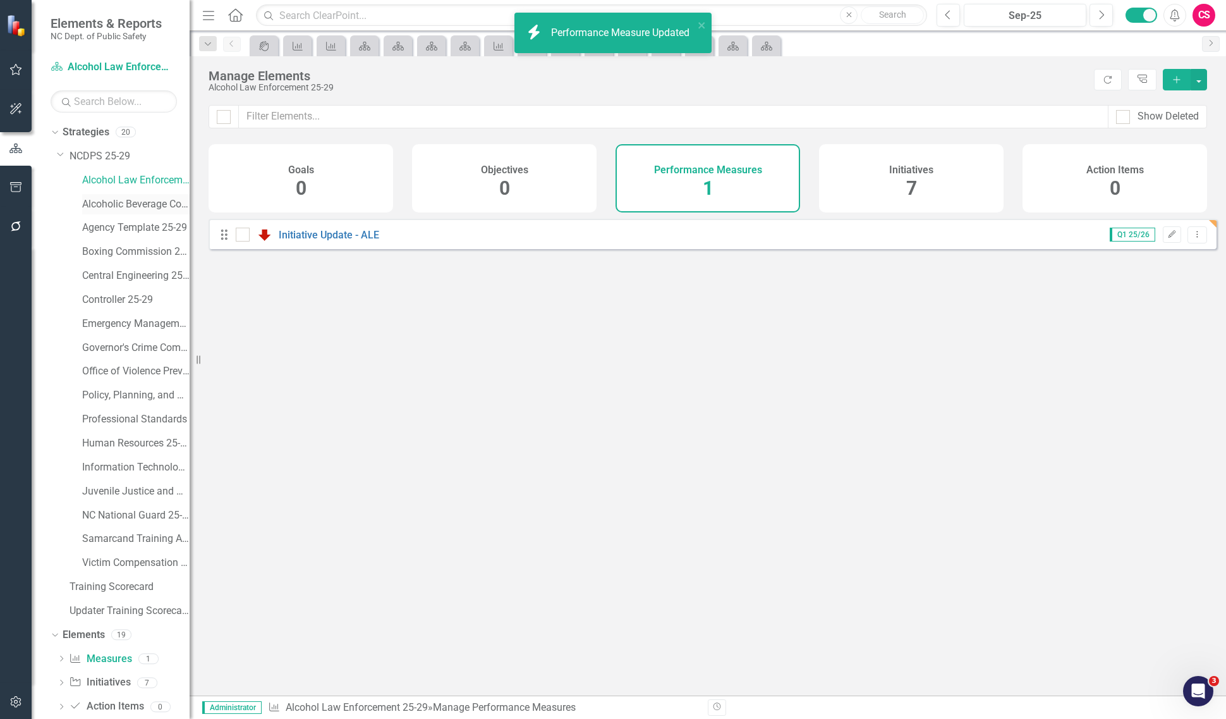
click at [116, 200] on link "Alcoholic Beverage Control 25-29" at bounding box center [135, 204] width 107 height 15
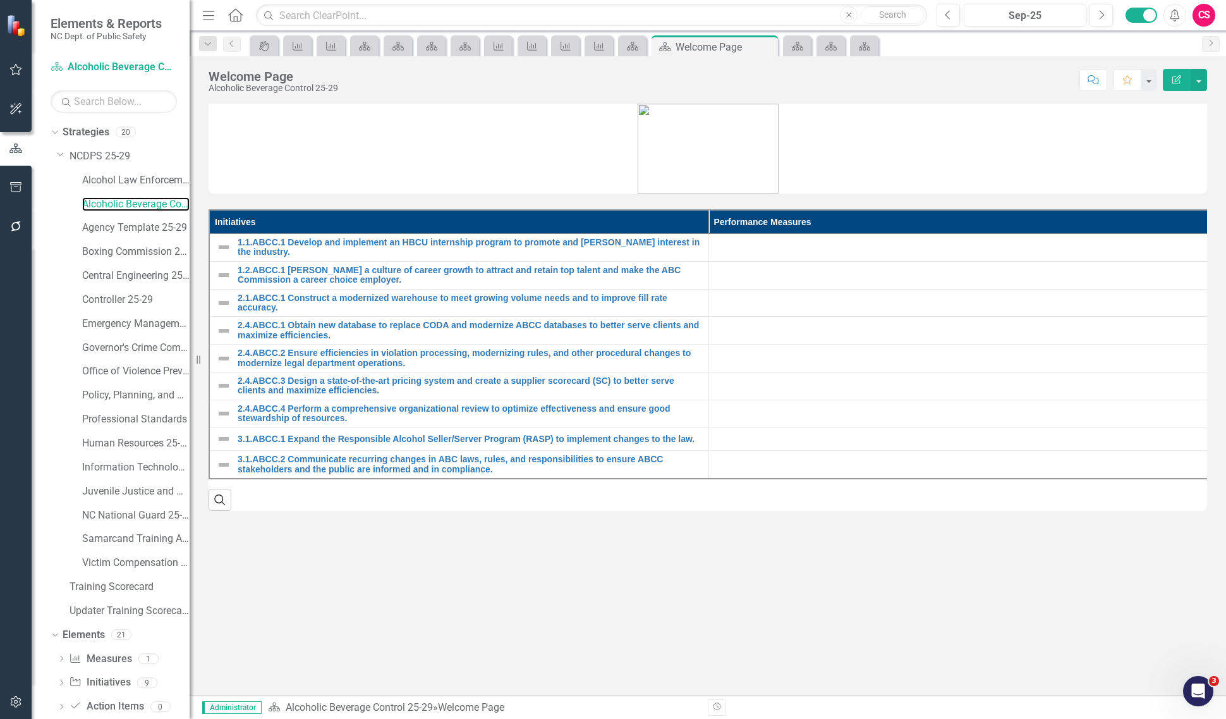
scroll to position [25, 0]
click at [107, 633] on link "Performance Measure Measures" at bounding box center [100, 633] width 63 height 15
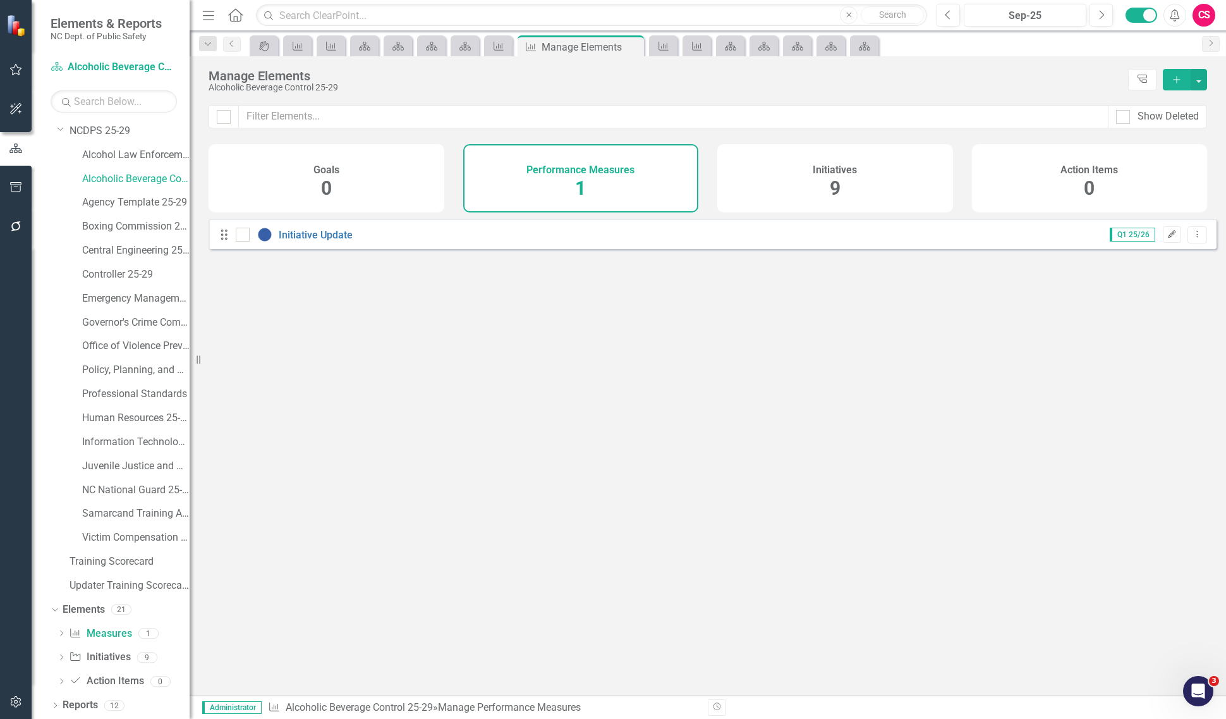
click at [1163, 243] on button "Edit" at bounding box center [1172, 234] width 18 height 16
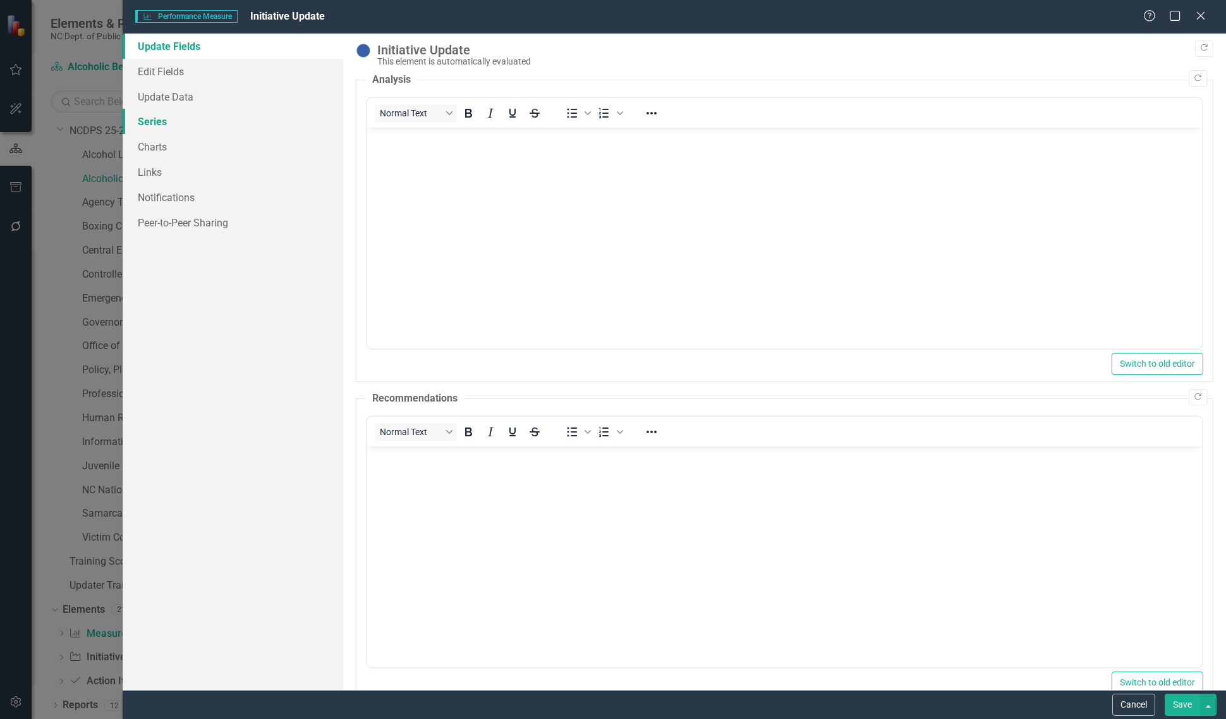
click at [181, 126] on link "Series" at bounding box center [233, 121] width 221 height 25
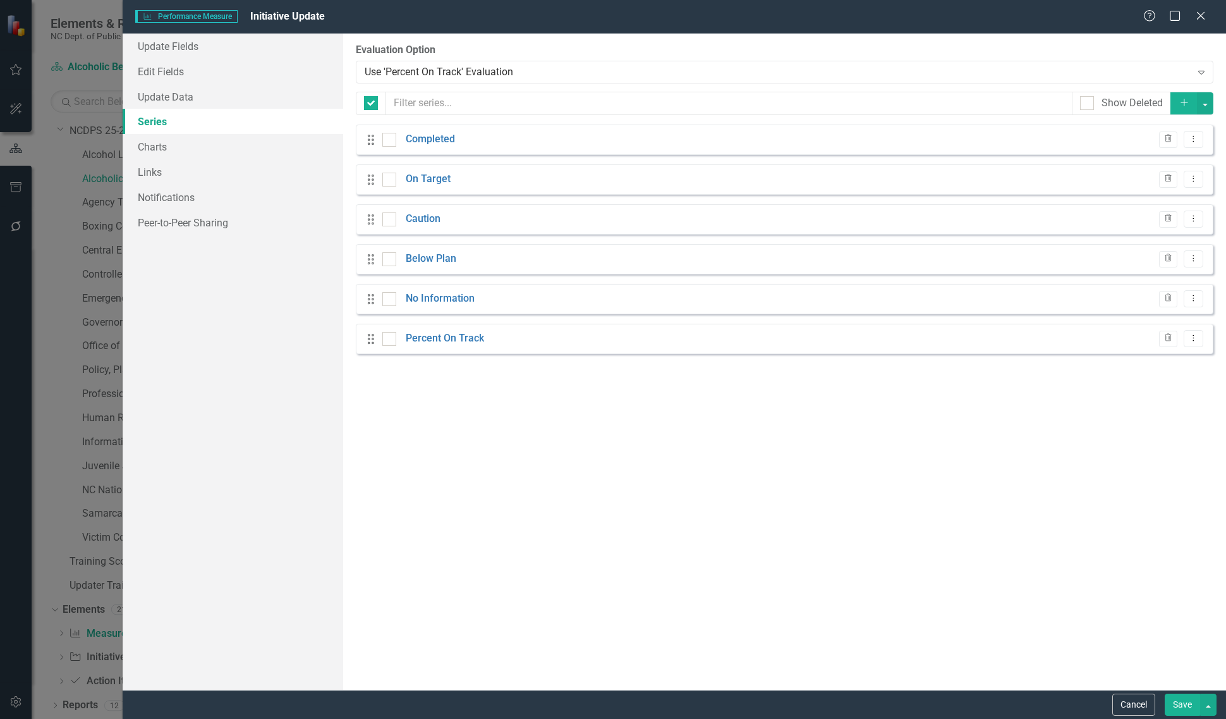
checkbox input "false"
click at [447, 301] on link "No Information" at bounding box center [440, 298] width 69 height 15
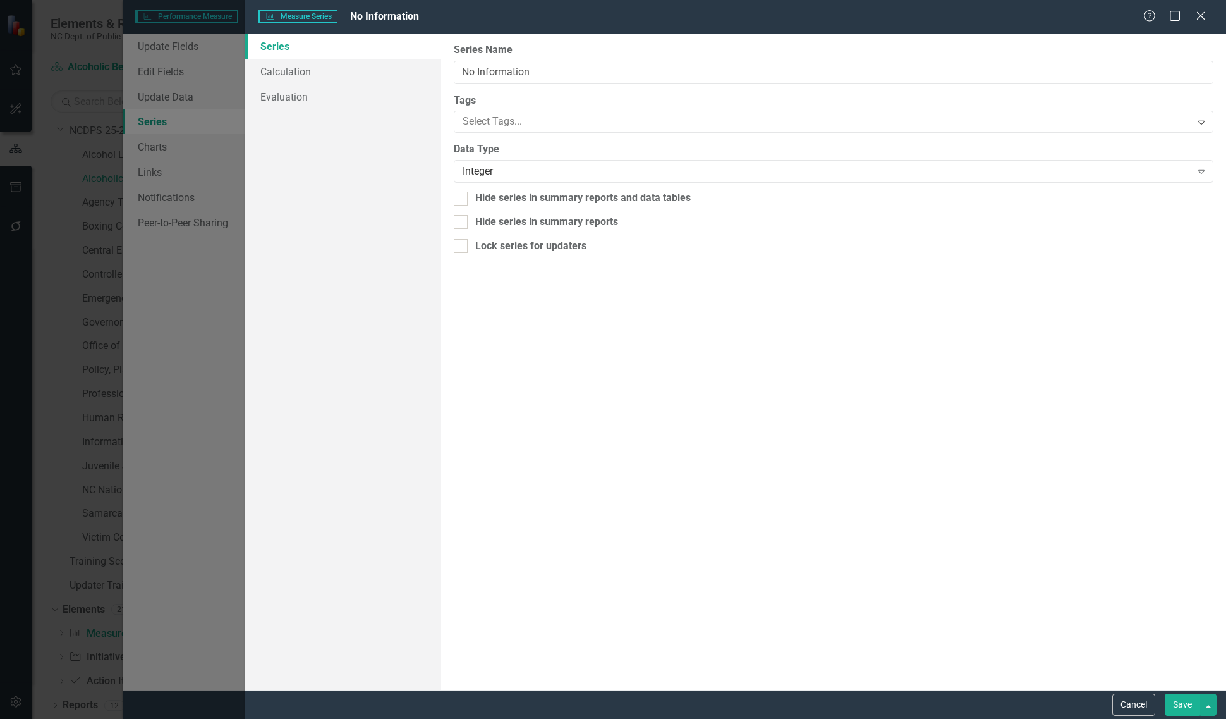
click at [373, 52] on link "Series" at bounding box center [343, 45] width 196 height 25
click at [365, 70] on link "Calculation" at bounding box center [343, 71] width 196 height 25
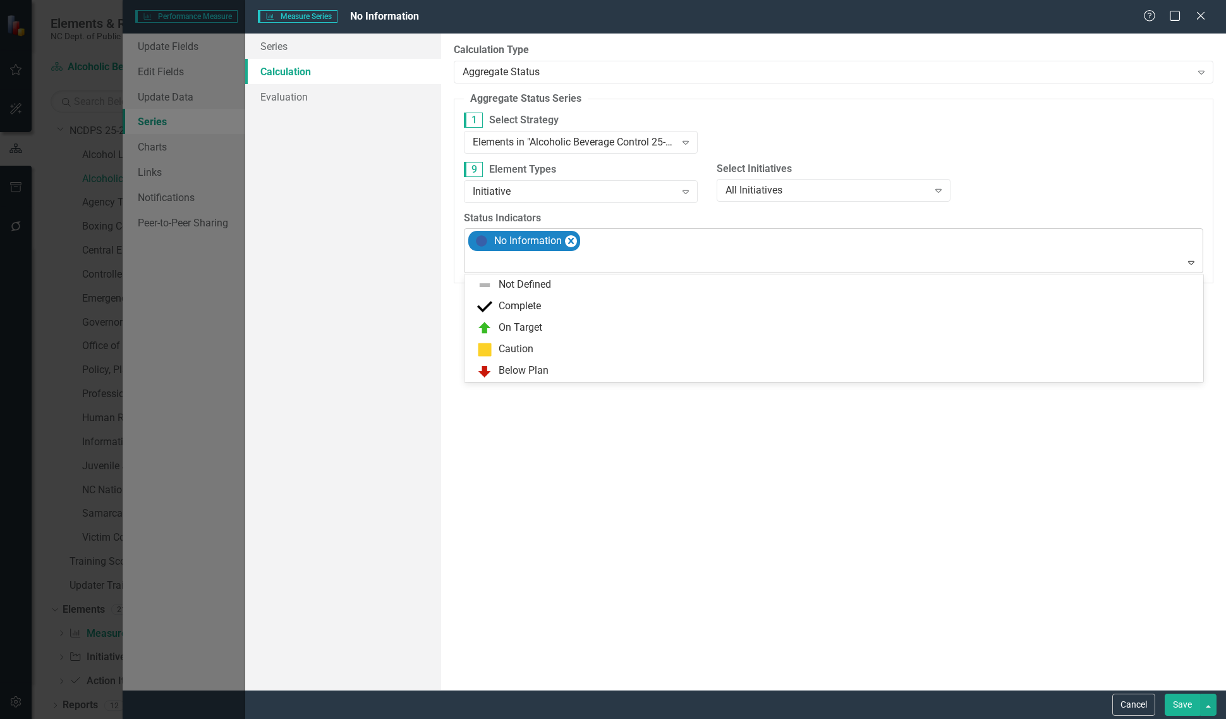
click at [561, 272] on div "No Information" at bounding box center [834, 251] width 736 height 44
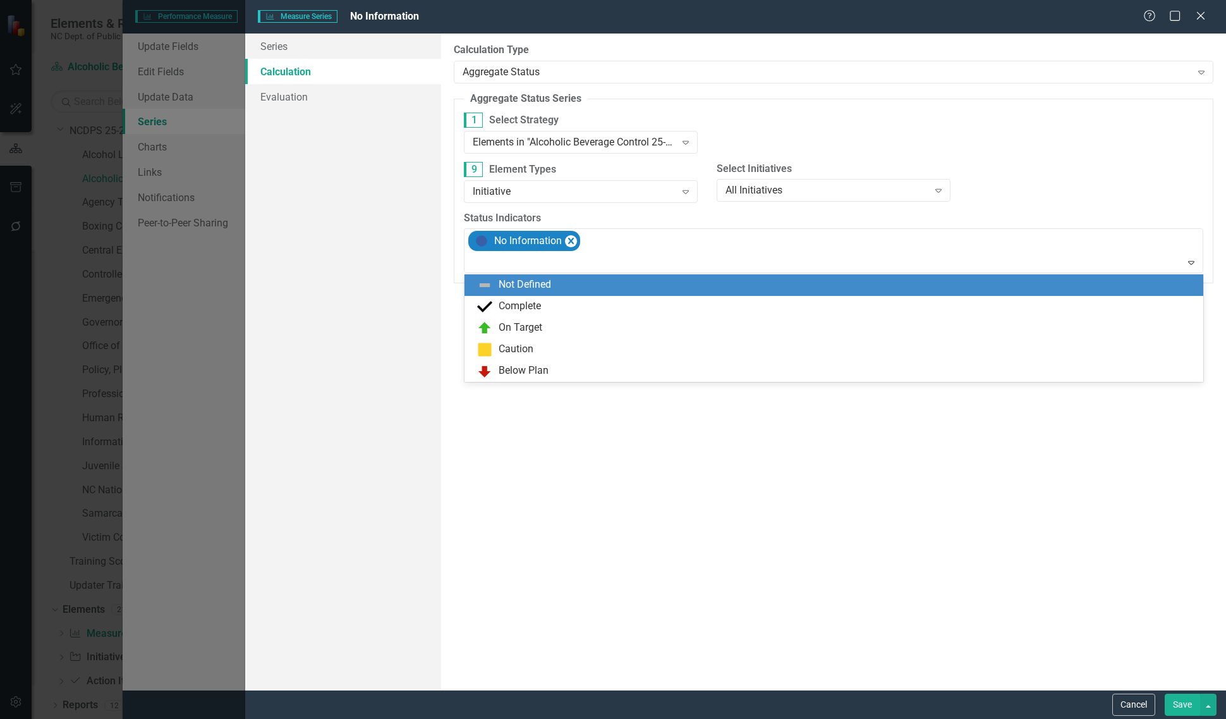
click at [550, 289] on div "Not Defined" at bounding box center [525, 284] width 52 height 15
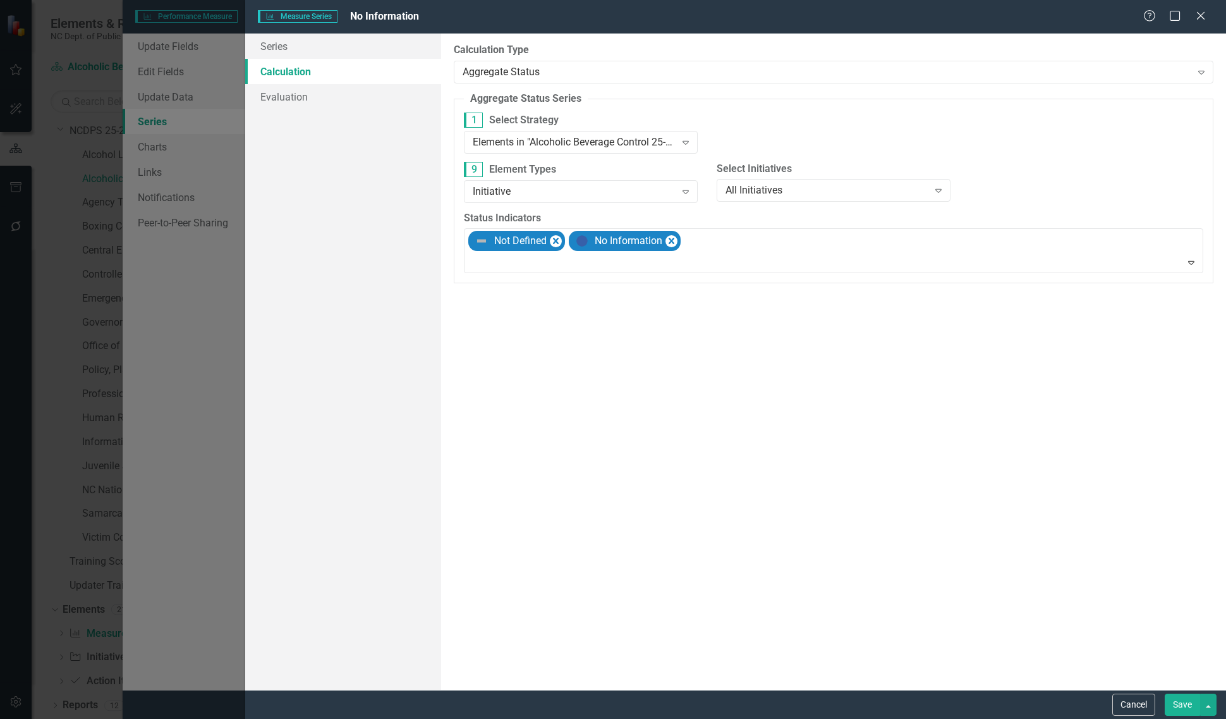
click at [1177, 700] on button "Save" at bounding box center [1182, 704] width 35 height 22
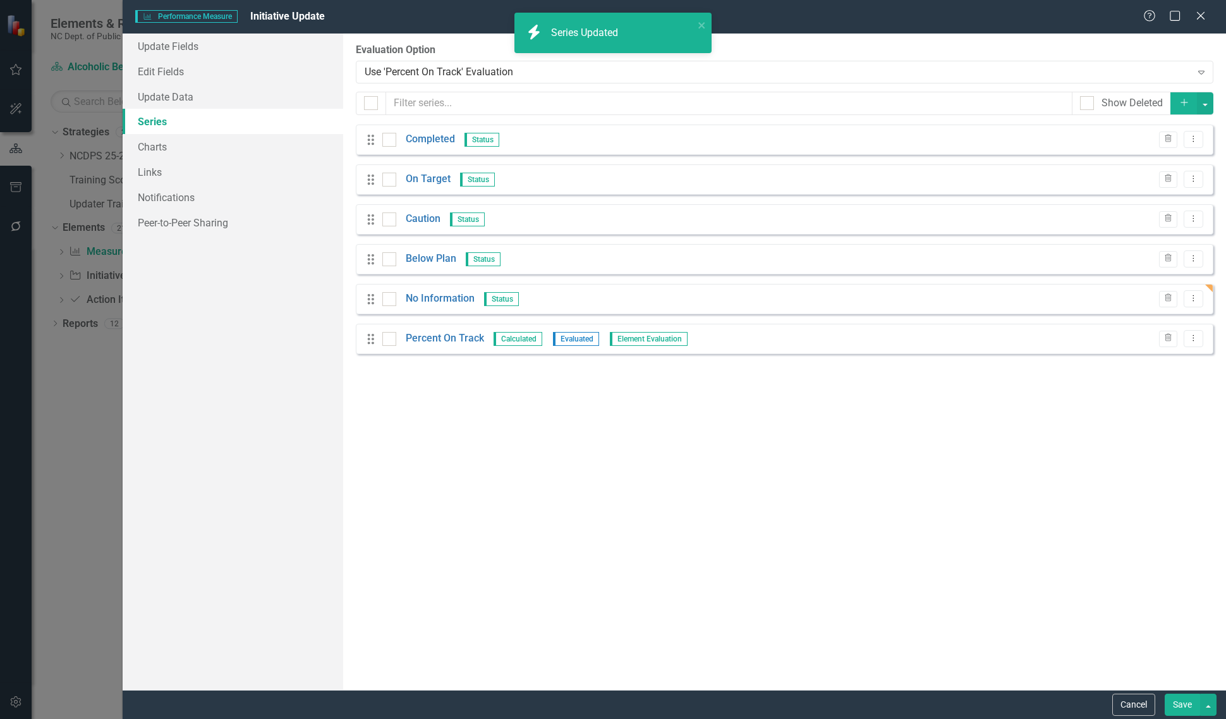
click at [1182, 703] on button "Save" at bounding box center [1182, 704] width 35 height 22
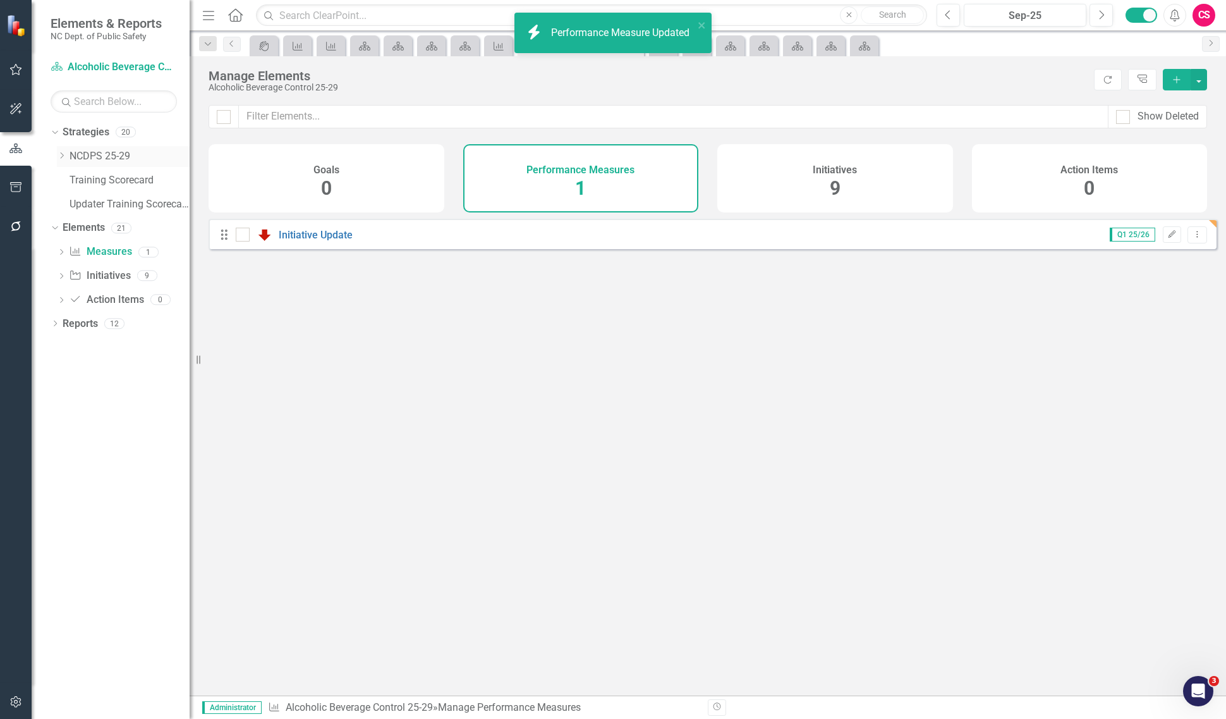
click at [60, 155] on icon "Dropdown" at bounding box center [61, 156] width 9 height 8
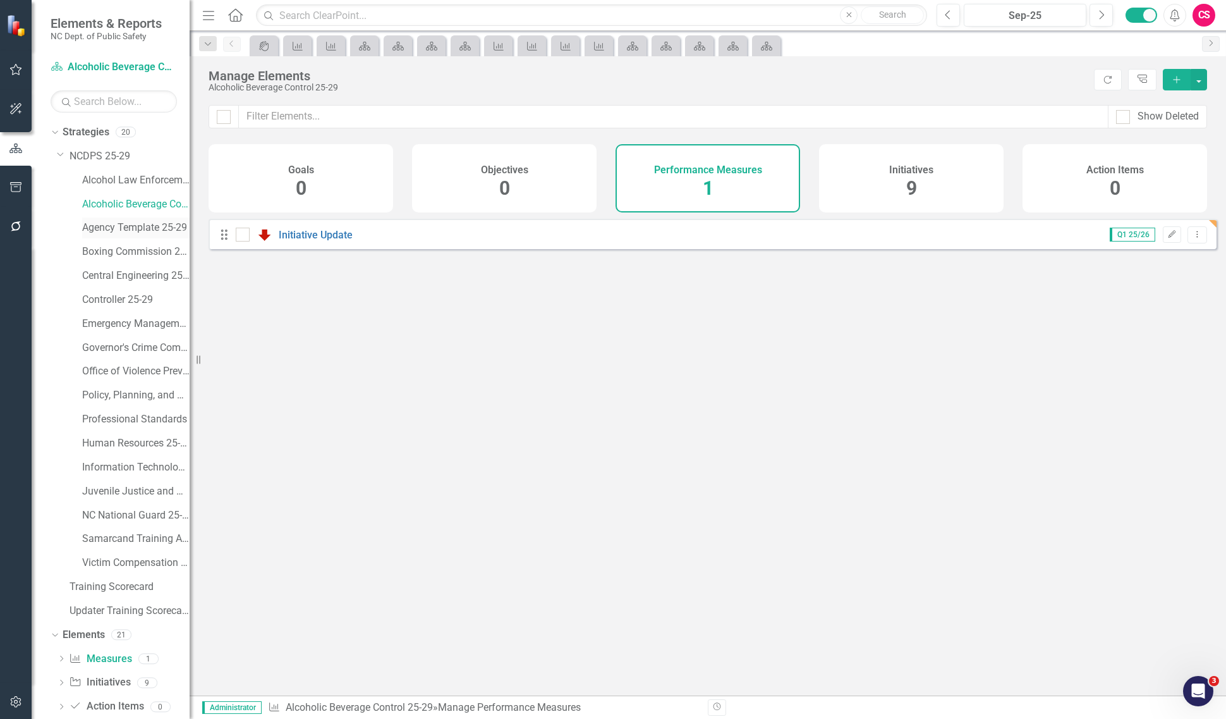
click at [99, 231] on link "Agency Template 25-29" at bounding box center [135, 228] width 107 height 15
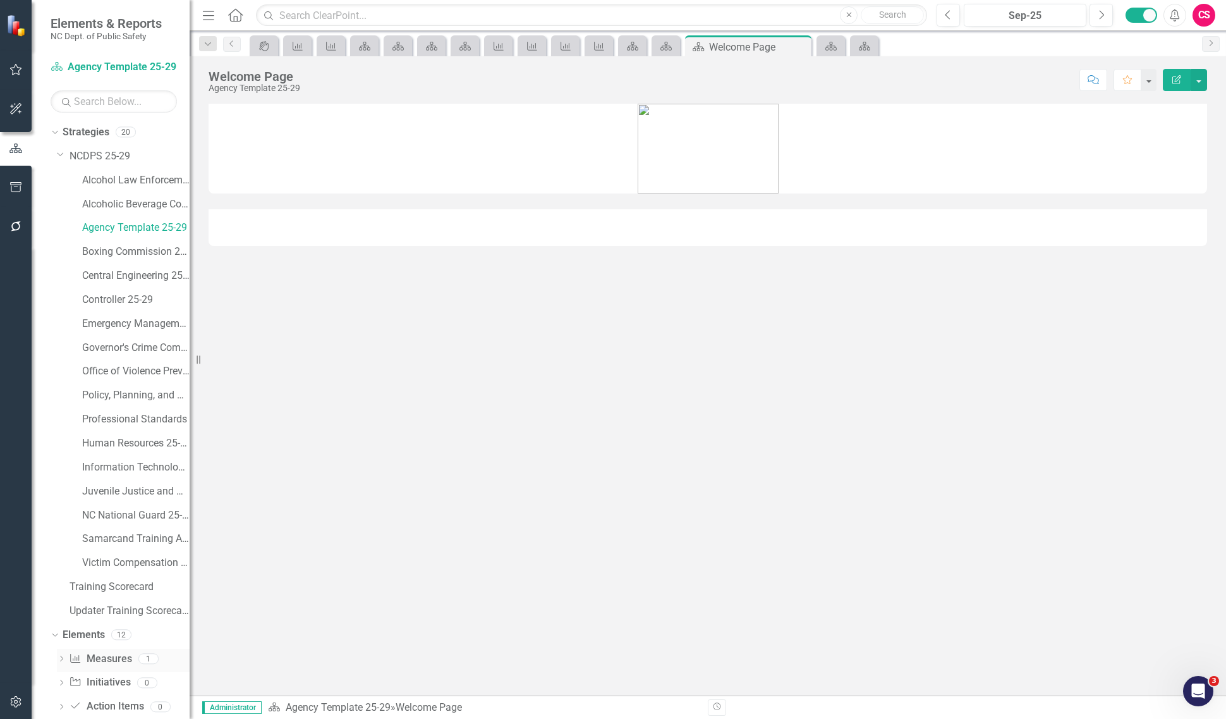
click at [118, 652] on link "Performance Measure Measures" at bounding box center [100, 659] width 63 height 15
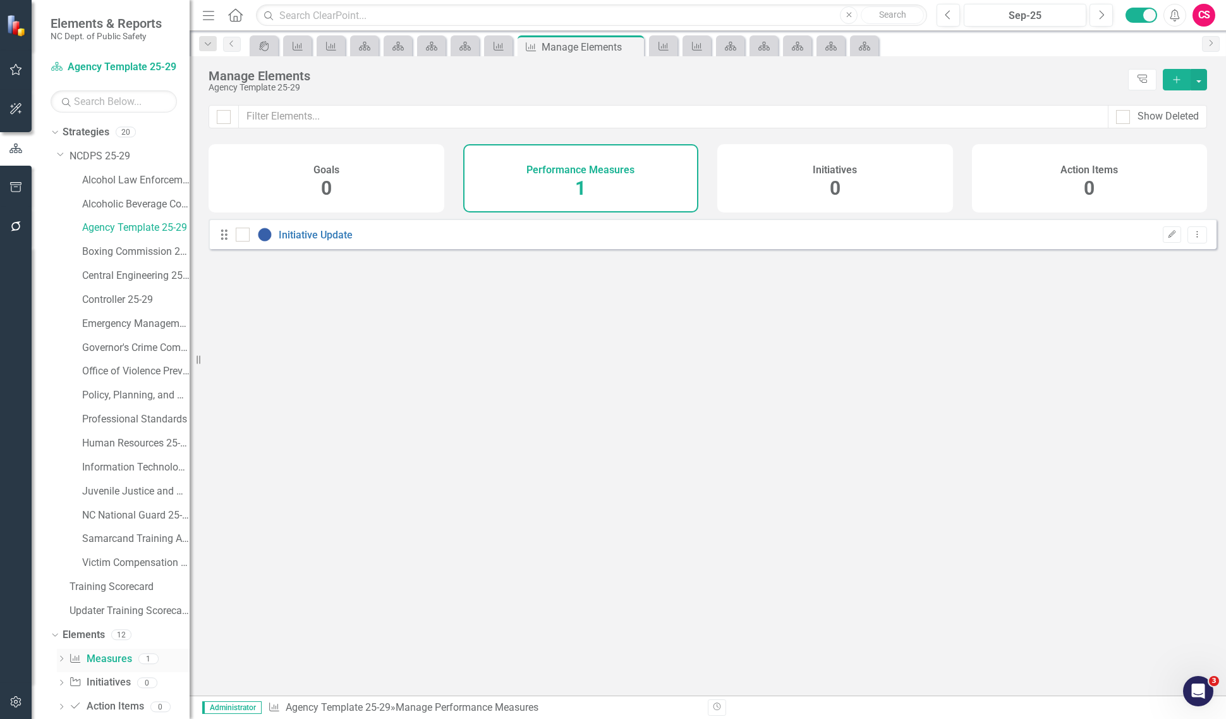
checkbox input "false"
click at [1151, 243] on div "Q1 25/26 Edit Dropdown Menu" at bounding box center [1150, 234] width 113 height 17
click at [1163, 243] on button "Edit" at bounding box center [1172, 234] width 18 height 16
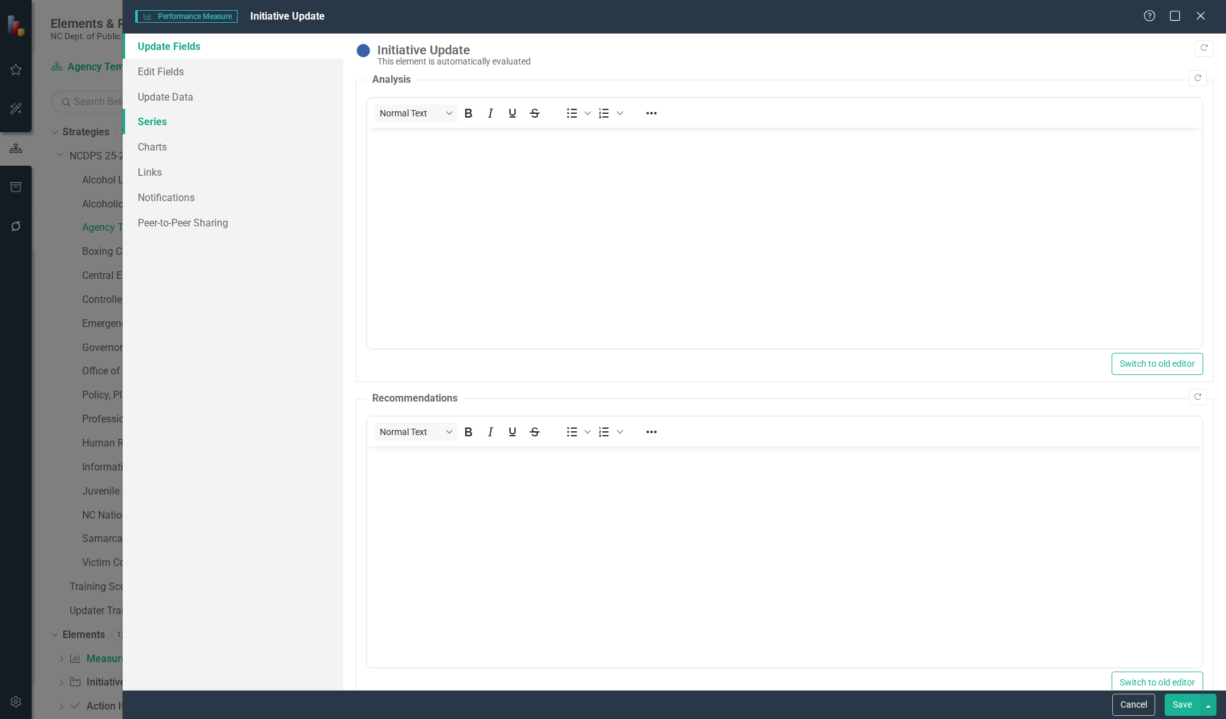
click at [237, 124] on link "Series" at bounding box center [233, 121] width 221 height 25
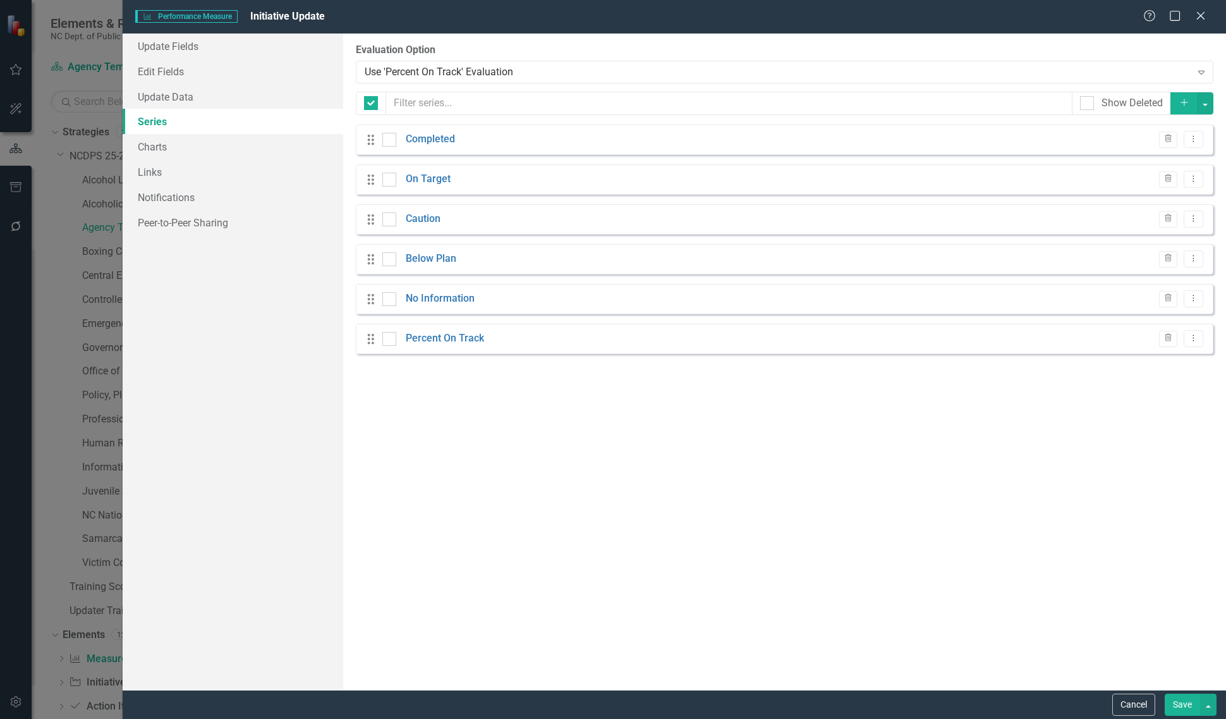
checkbox input "false"
click at [434, 291] on div "Drag No Information Status Trash Dropdown Menu" at bounding box center [785, 299] width 858 height 30
click at [434, 295] on link "No Information" at bounding box center [440, 298] width 69 height 15
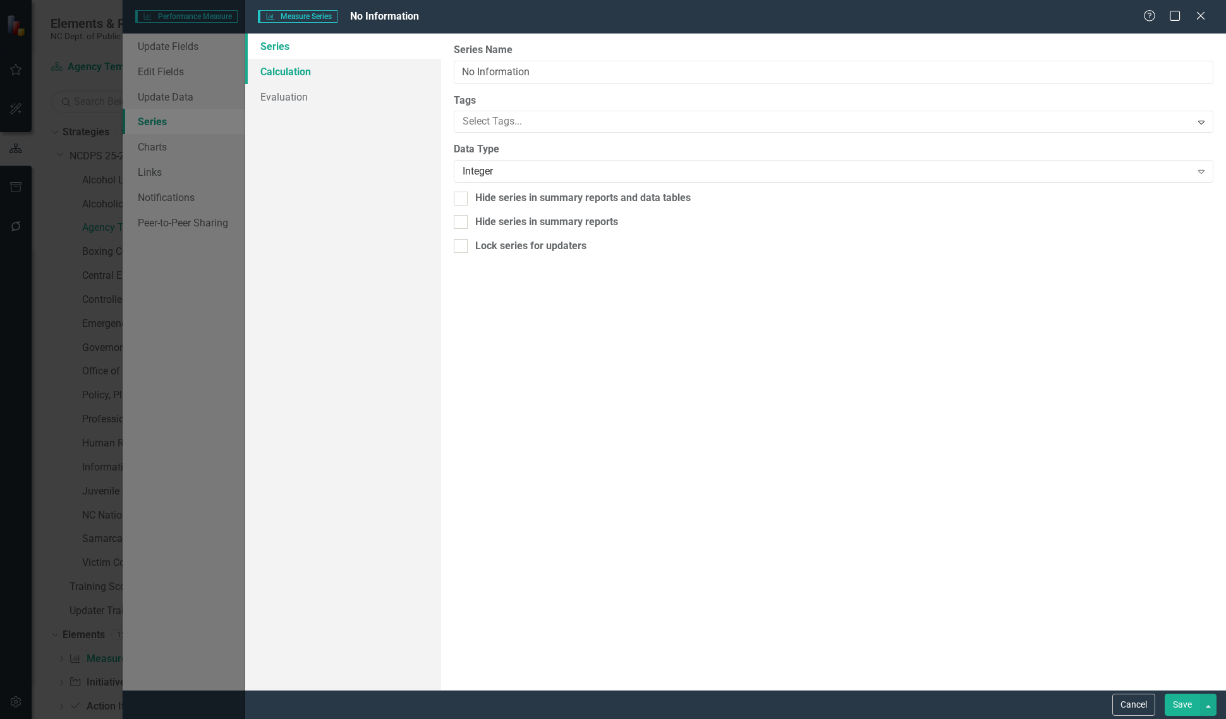
drag, startPoint x: 357, startPoint y: 61, endPoint x: 416, endPoint y: 81, distance: 62.0
click at [356, 61] on link "Calculation" at bounding box center [343, 71] width 196 height 25
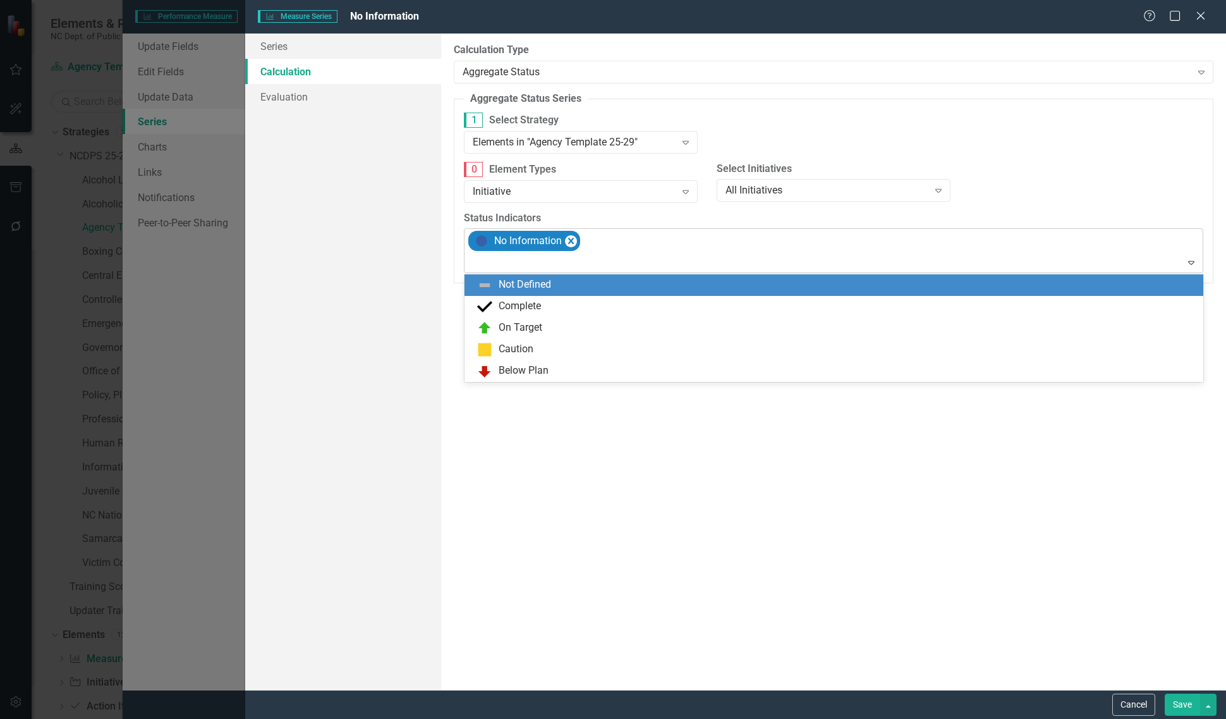
click at [611, 258] on div at bounding box center [835, 262] width 734 height 17
click at [566, 279] on div "Not Defined" at bounding box center [836, 284] width 719 height 15
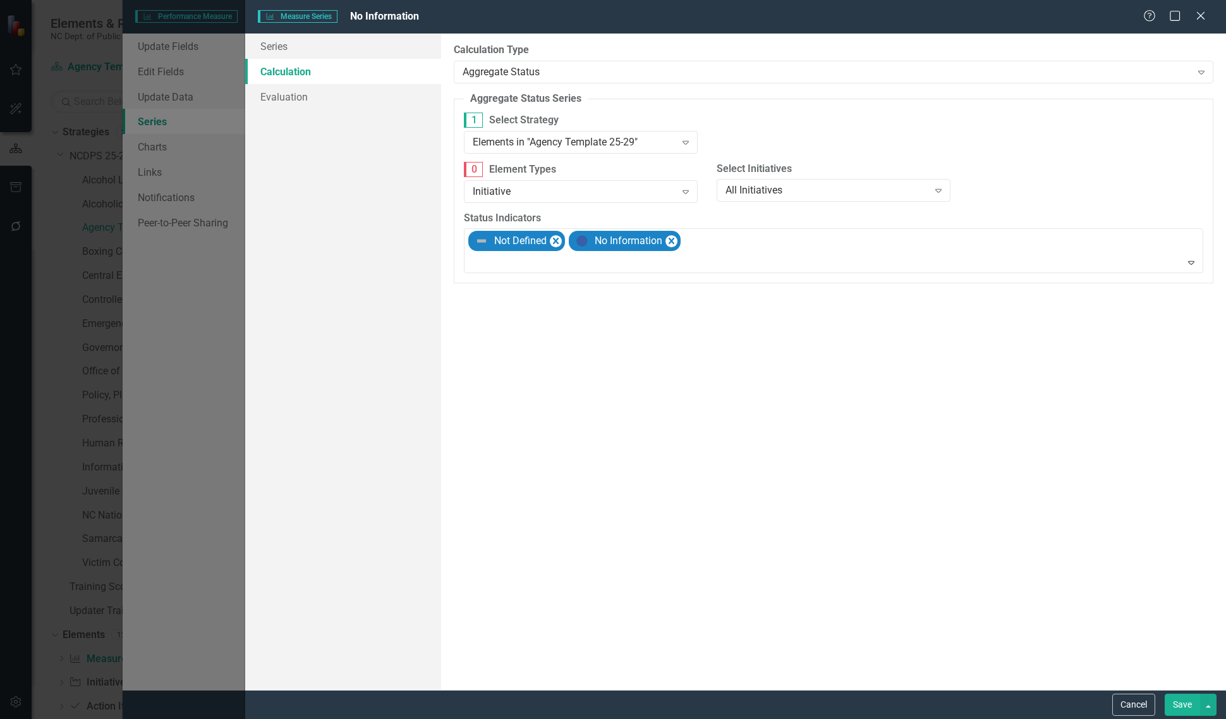
click at [1180, 718] on div "Cancel Save" at bounding box center [735, 703] width 981 height 29
click at [1180, 703] on button "Save" at bounding box center [1182, 704] width 35 height 22
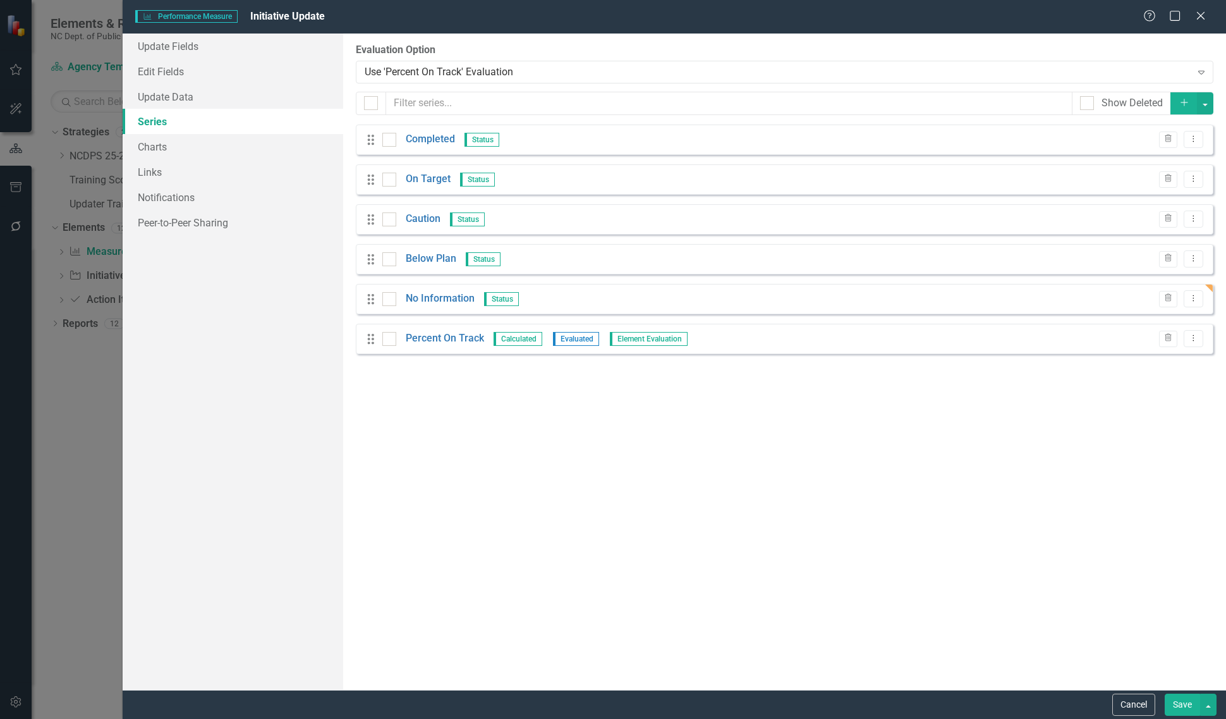
click at [1172, 700] on button "Save" at bounding box center [1182, 704] width 35 height 22
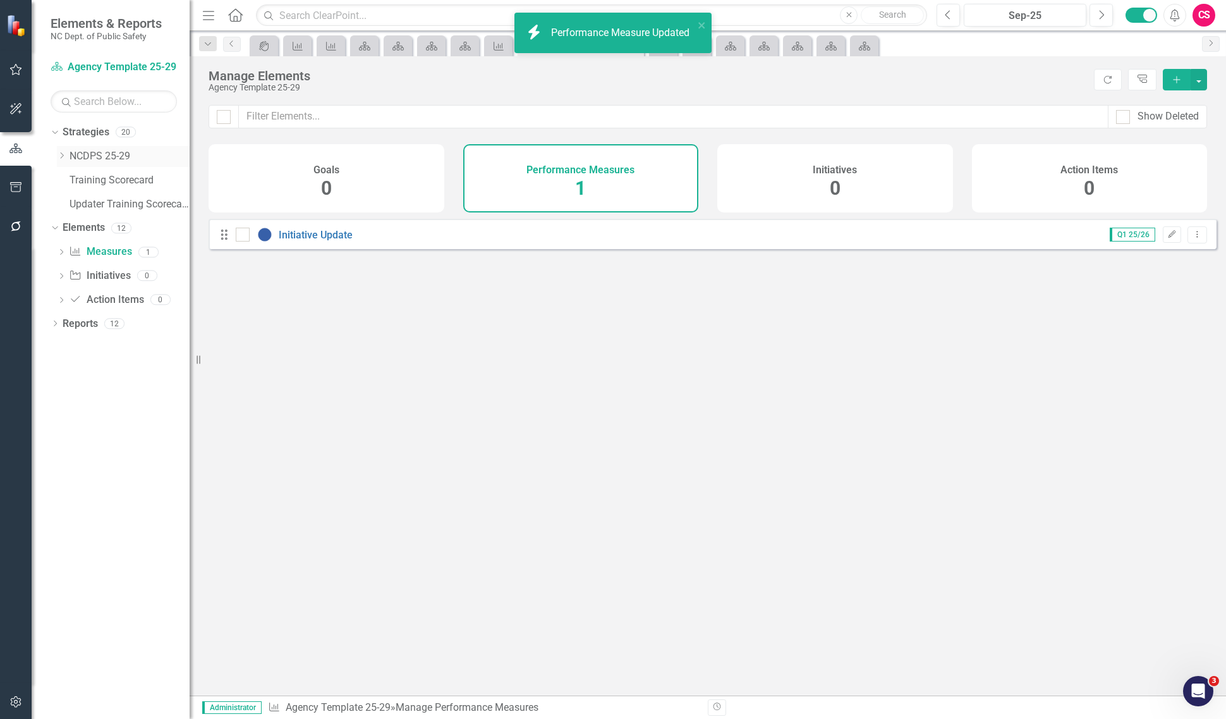
click at [61, 155] on icon "Dropdown" at bounding box center [61, 156] width 9 height 8
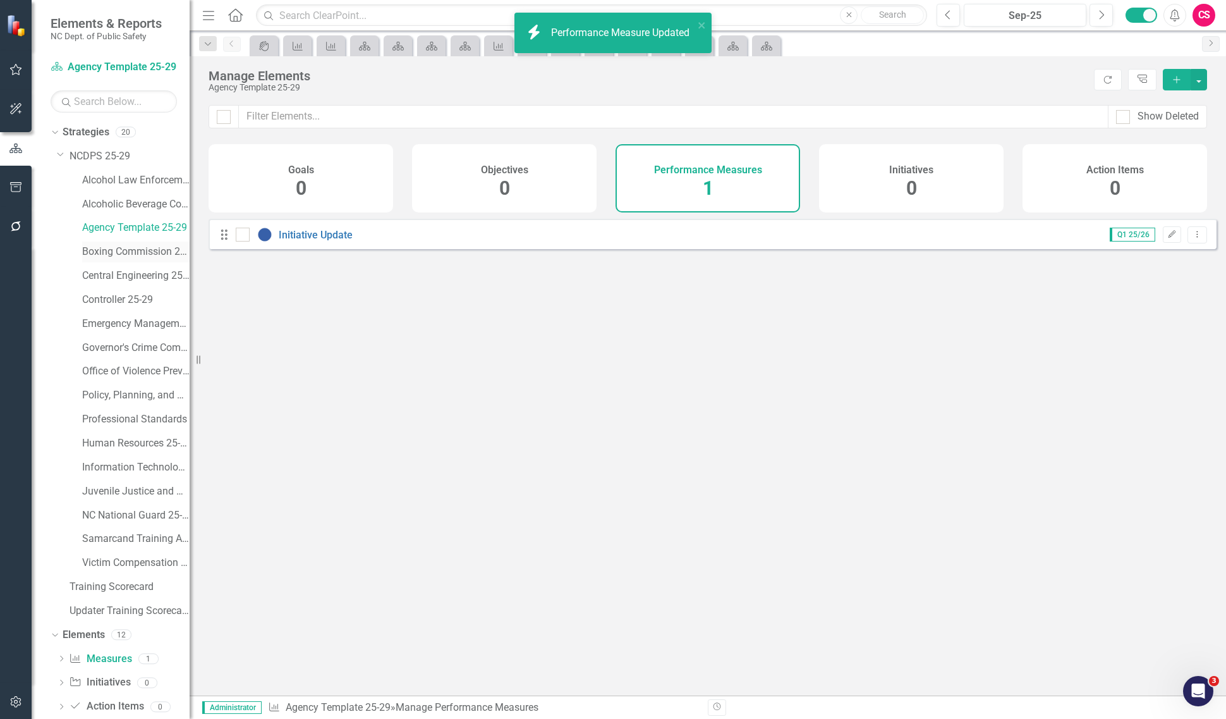
click at [128, 247] on link "Boxing Commission 25-29" at bounding box center [135, 252] width 107 height 15
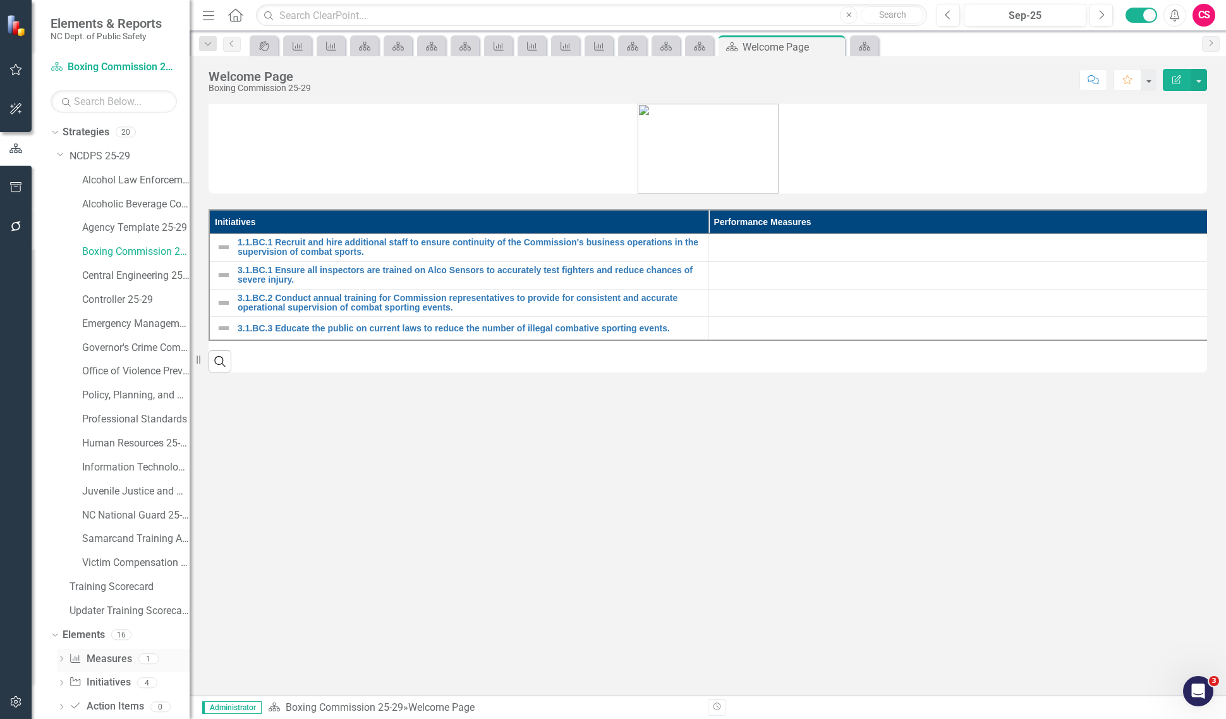
click at [112, 656] on link "Performance Measure Measures" at bounding box center [100, 659] width 63 height 15
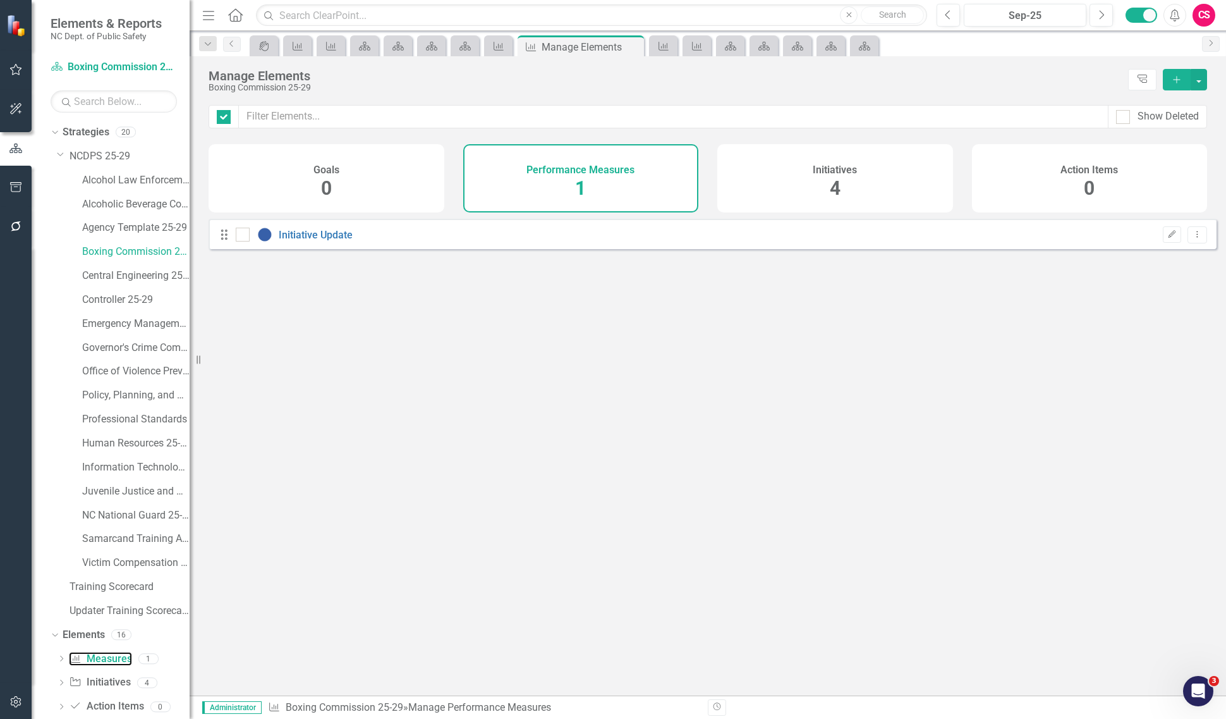
checkbox input "false"
click at [1167, 238] on icon "Edit" at bounding box center [1171, 235] width 9 height 8
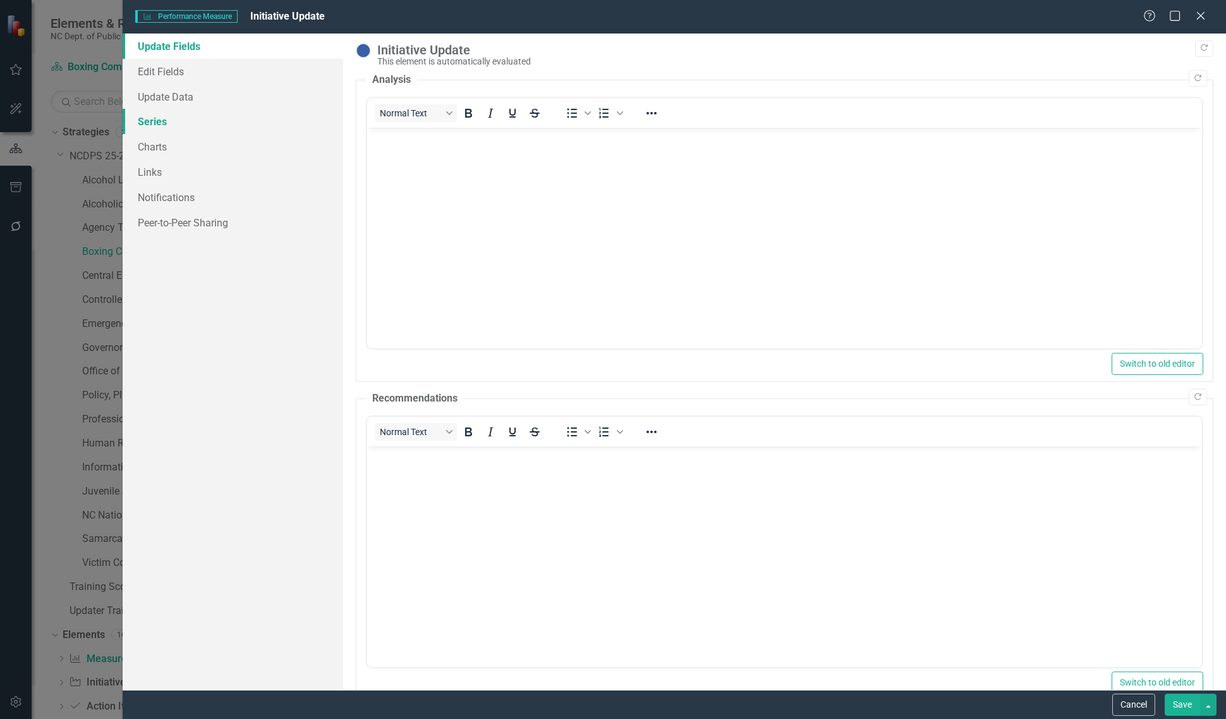
click at [228, 131] on link "Series" at bounding box center [233, 121] width 221 height 25
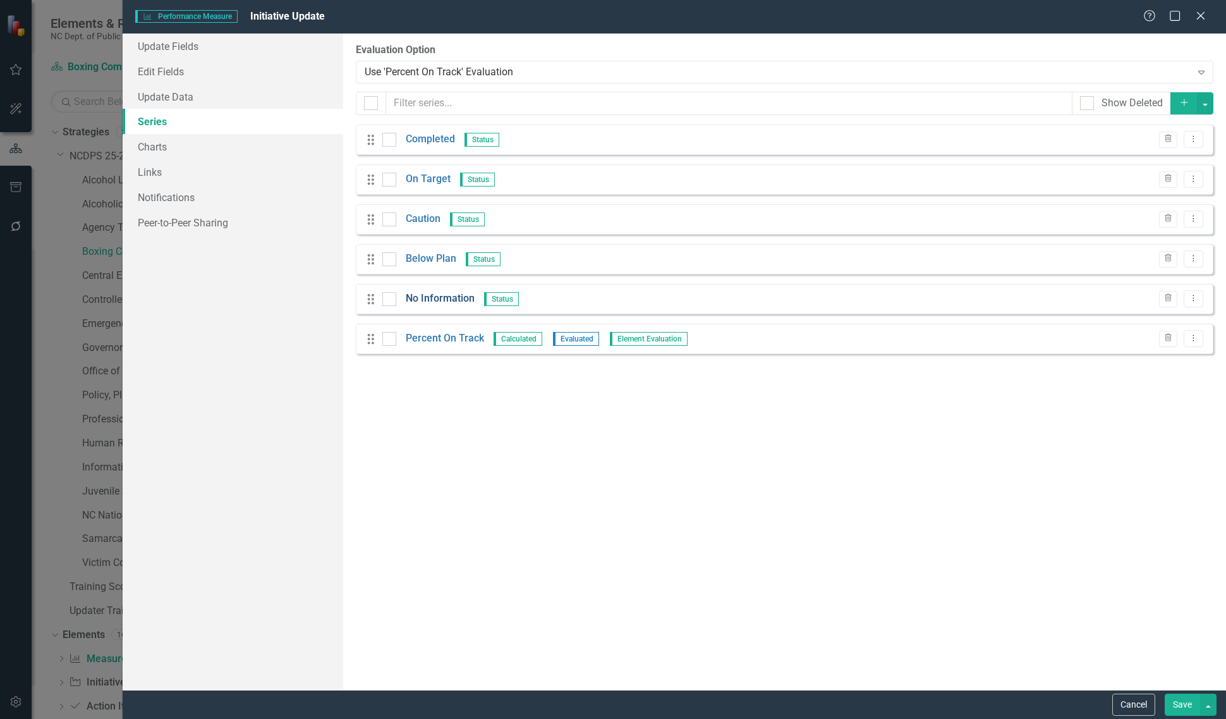
click at [444, 299] on link "No Information" at bounding box center [440, 298] width 69 height 15
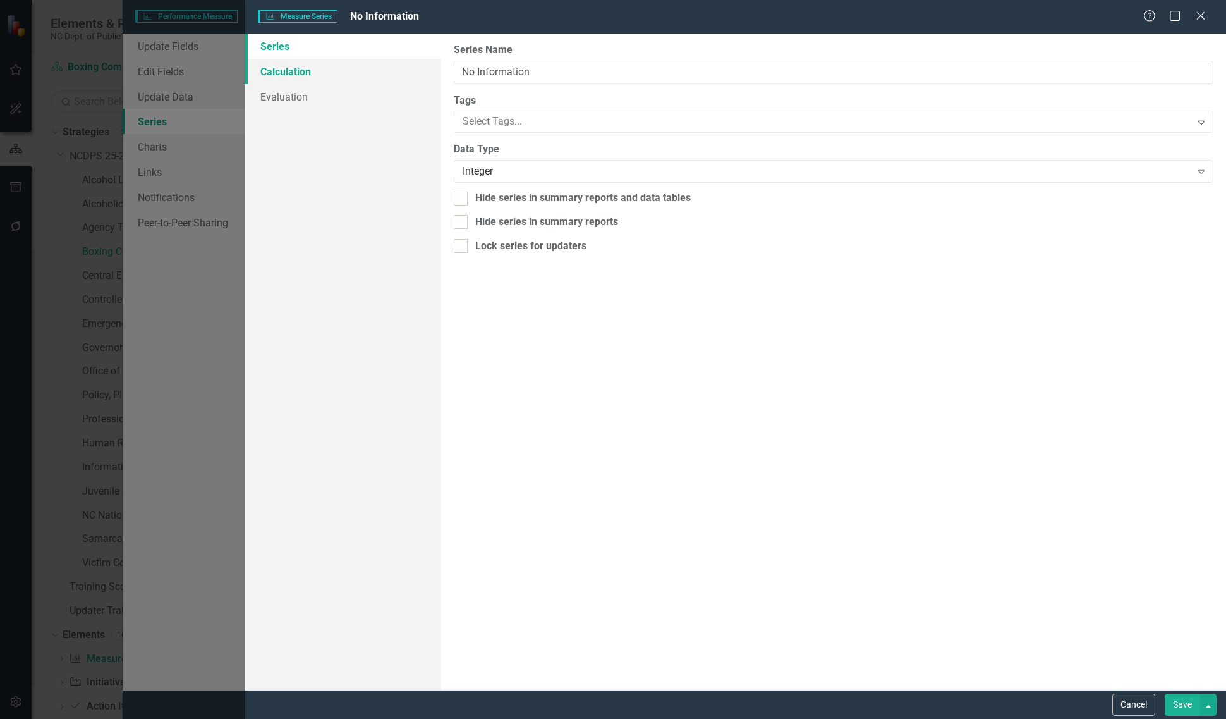
click at [354, 61] on link "Calculation" at bounding box center [343, 71] width 196 height 25
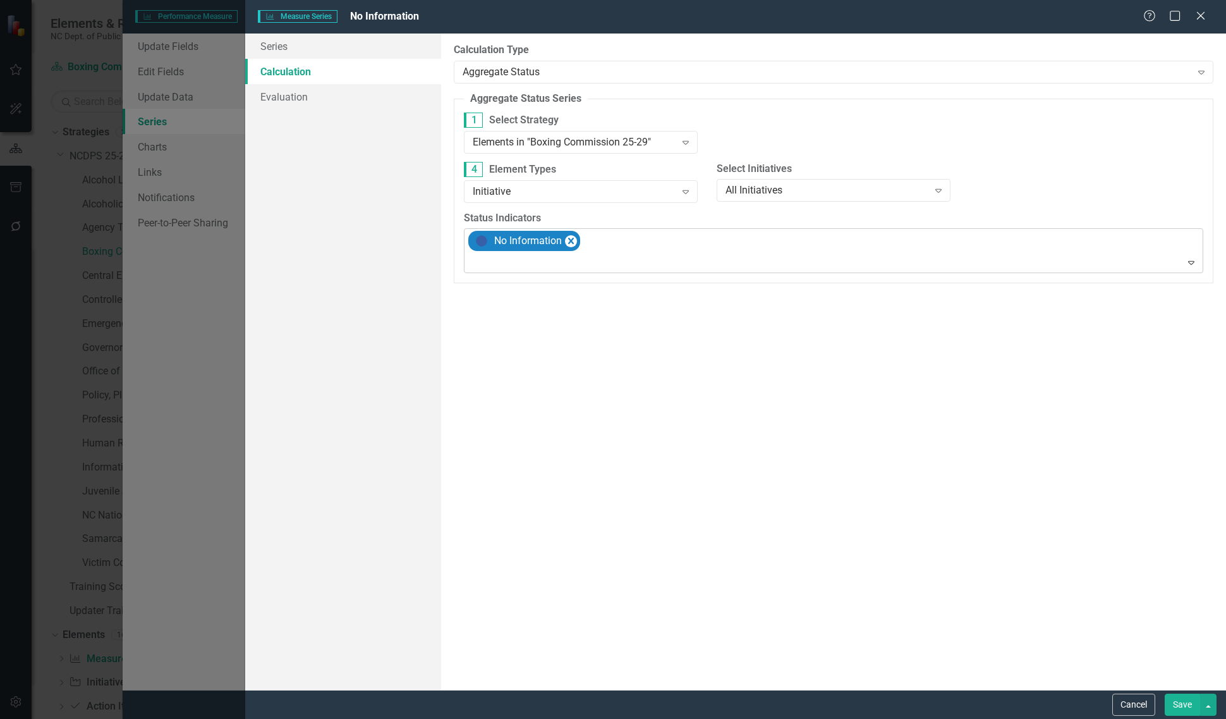
click at [551, 257] on div at bounding box center [835, 262] width 734 height 17
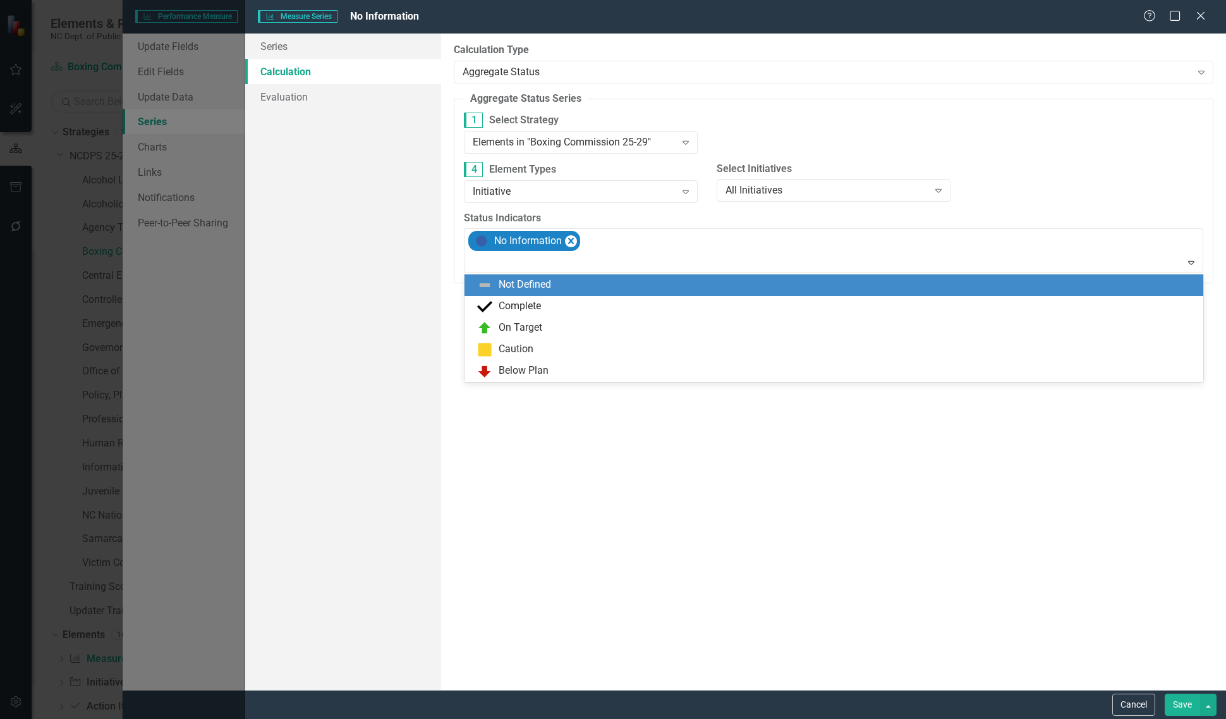
click at [545, 288] on div "Not Defined" at bounding box center [525, 284] width 52 height 15
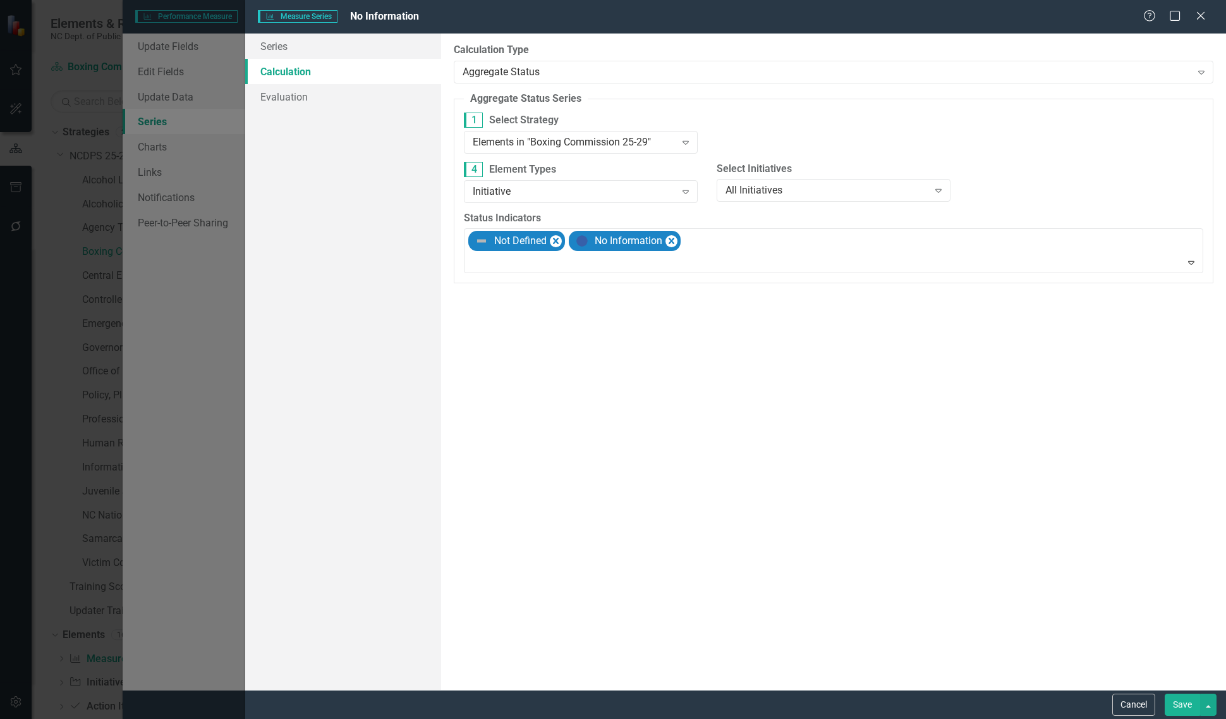
click at [1184, 709] on button "Save" at bounding box center [1182, 704] width 35 height 22
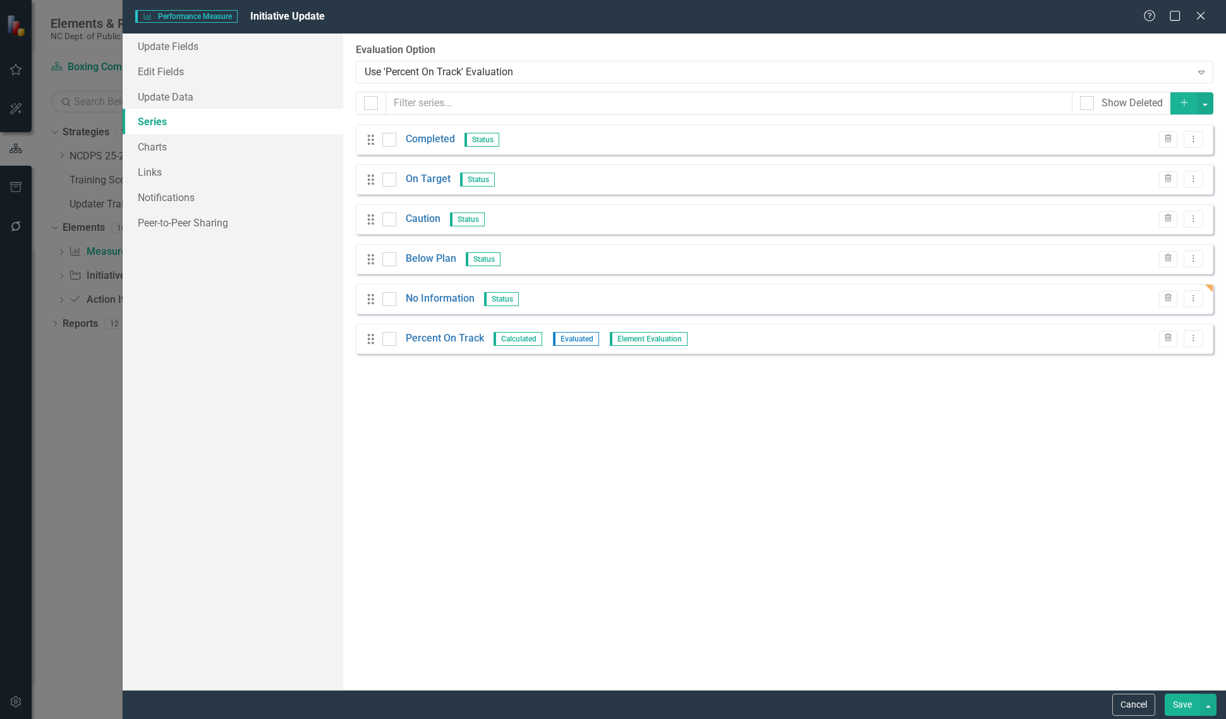
click at [1170, 703] on button "Save" at bounding box center [1182, 704] width 35 height 22
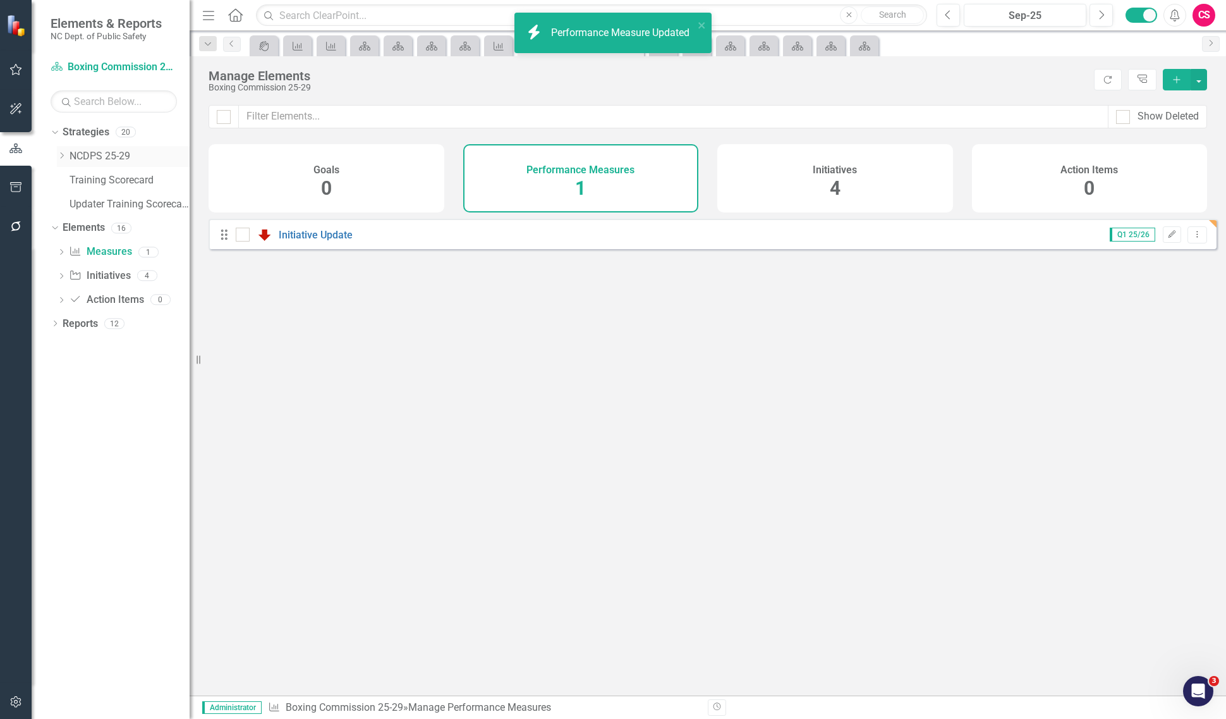
click at [61, 157] on icon "Dropdown" at bounding box center [61, 156] width 9 height 8
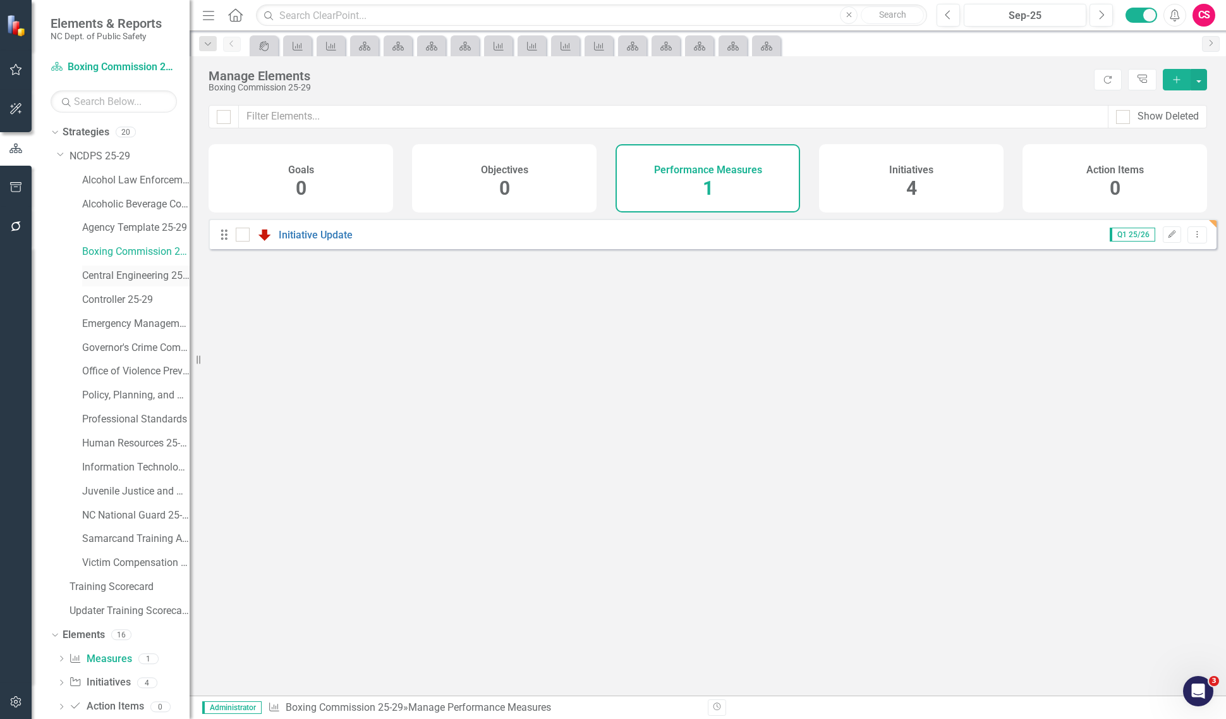
click at [143, 280] on link "Central Engineering 25-29" at bounding box center [135, 276] width 107 height 15
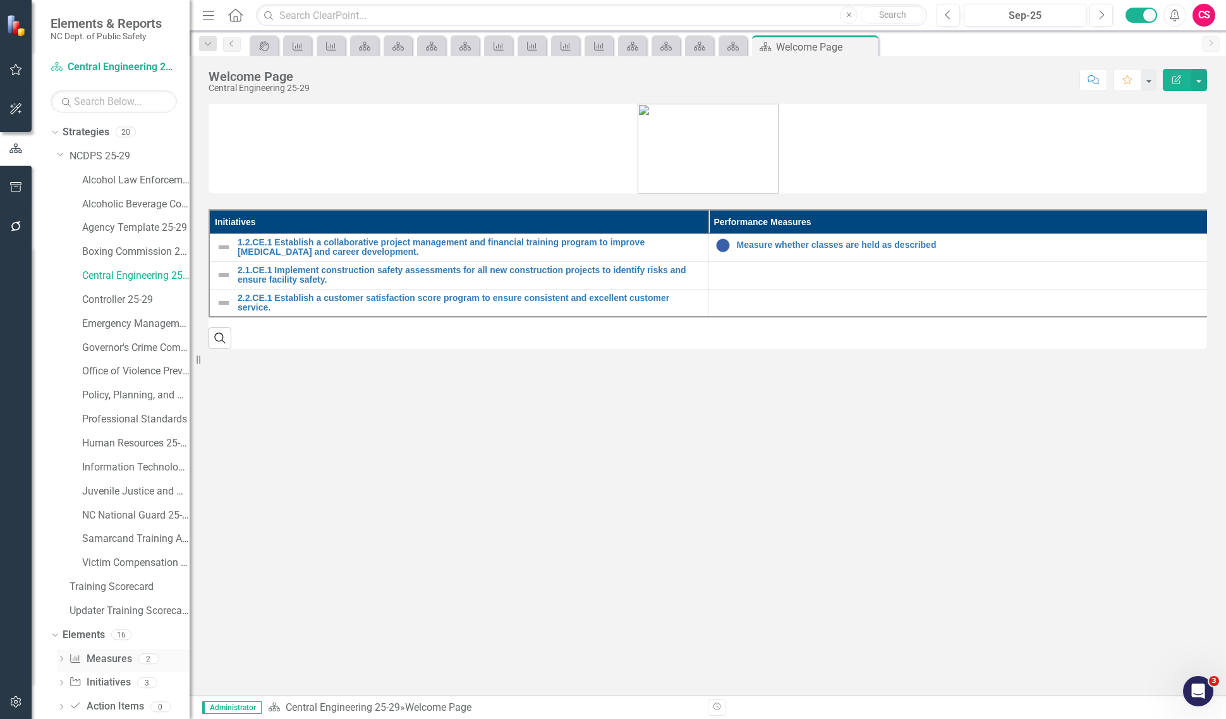
click at [111, 661] on link "Performance Measure Measures" at bounding box center [100, 659] width 63 height 15
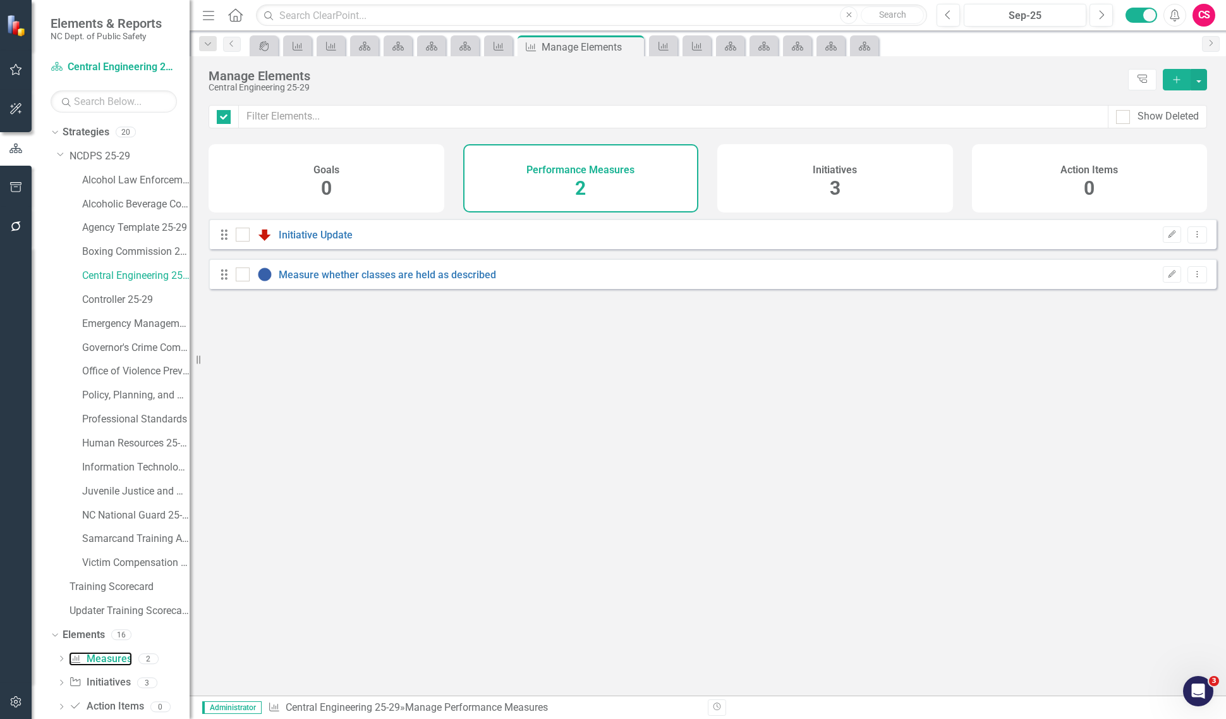
checkbox input "false"
click at [144, 301] on link "Controller 25-29" at bounding box center [135, 300] width 107 height 15
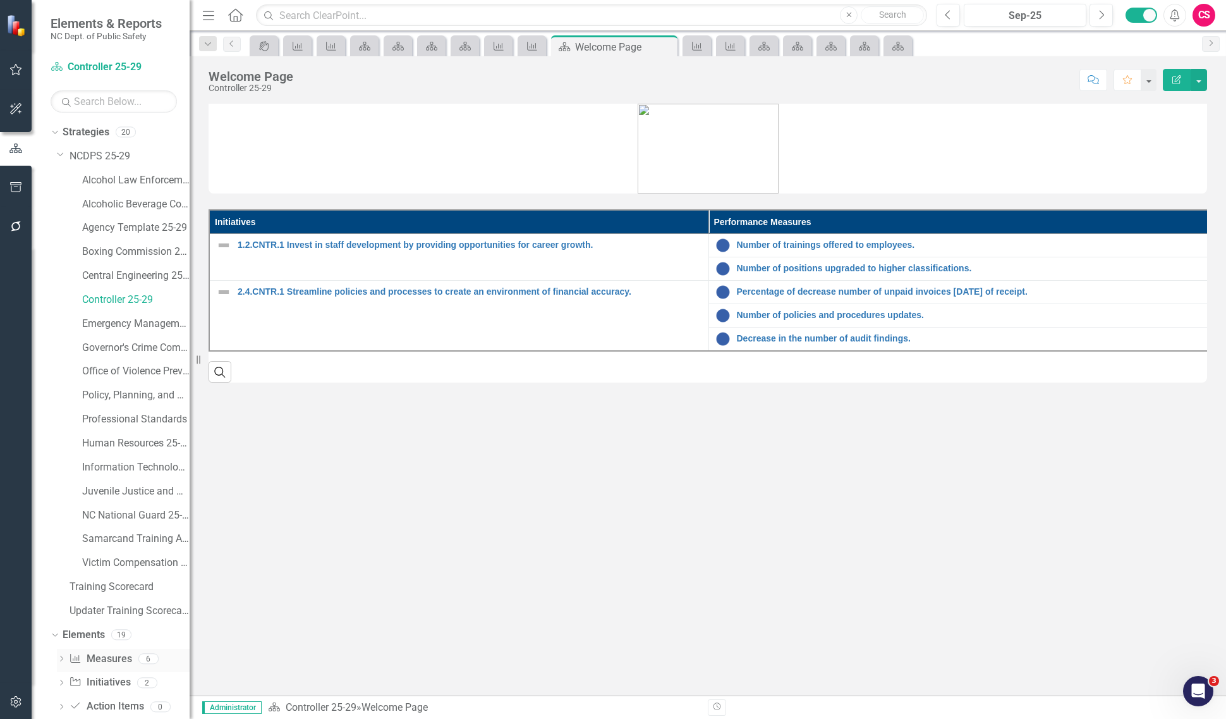
click at [115, 659] on link "Performance Measure Measures" at bounding box center [100, 659] width 63 height 15
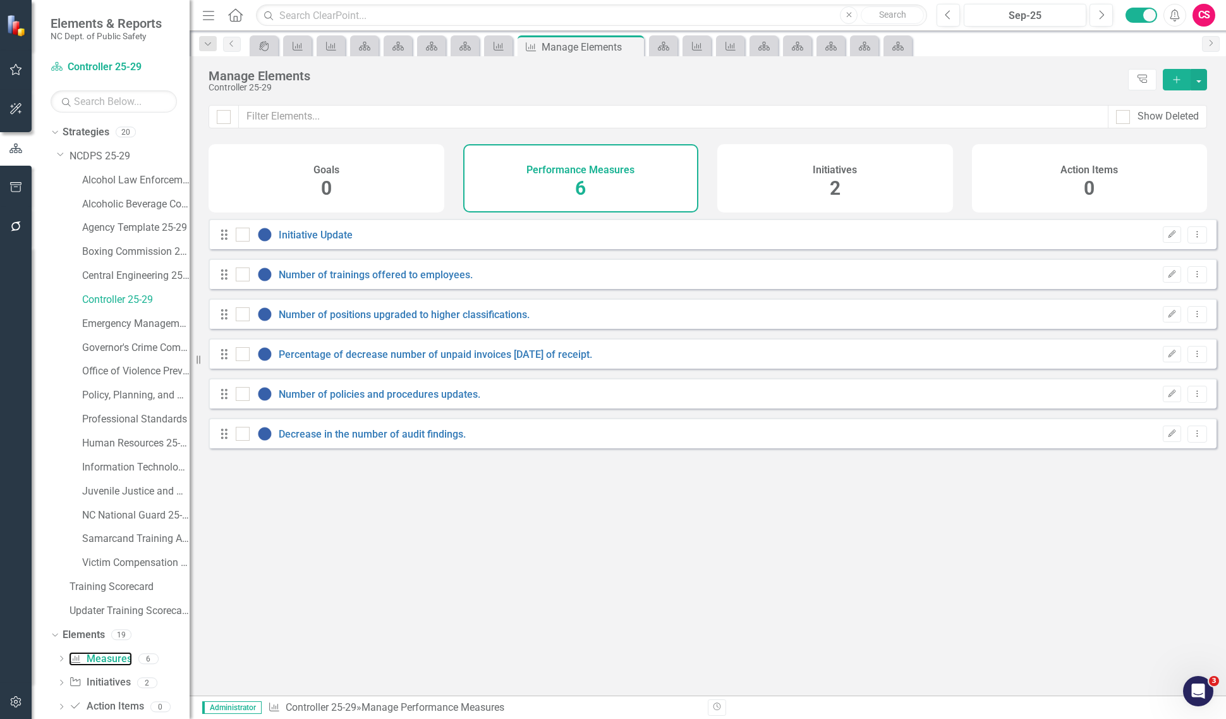
checkbox input "false"
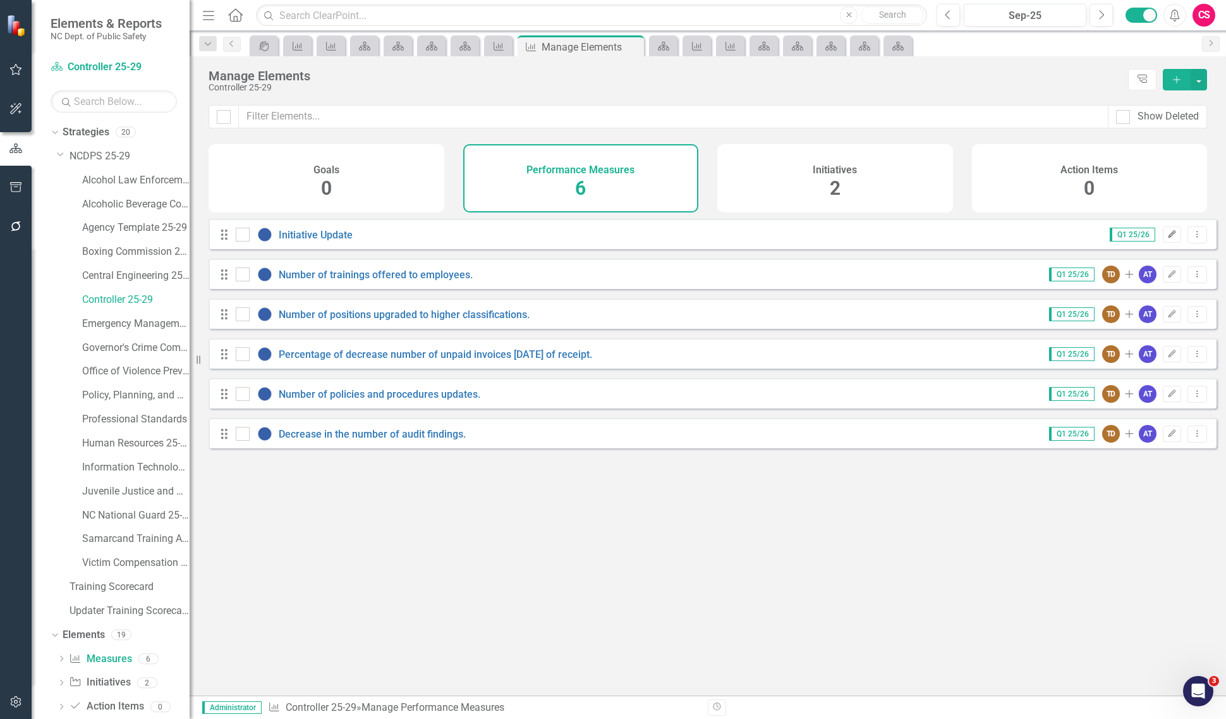
click at [1167, 238] on icon "Edit" at bounding box center [1171, 235] width 9 height 8
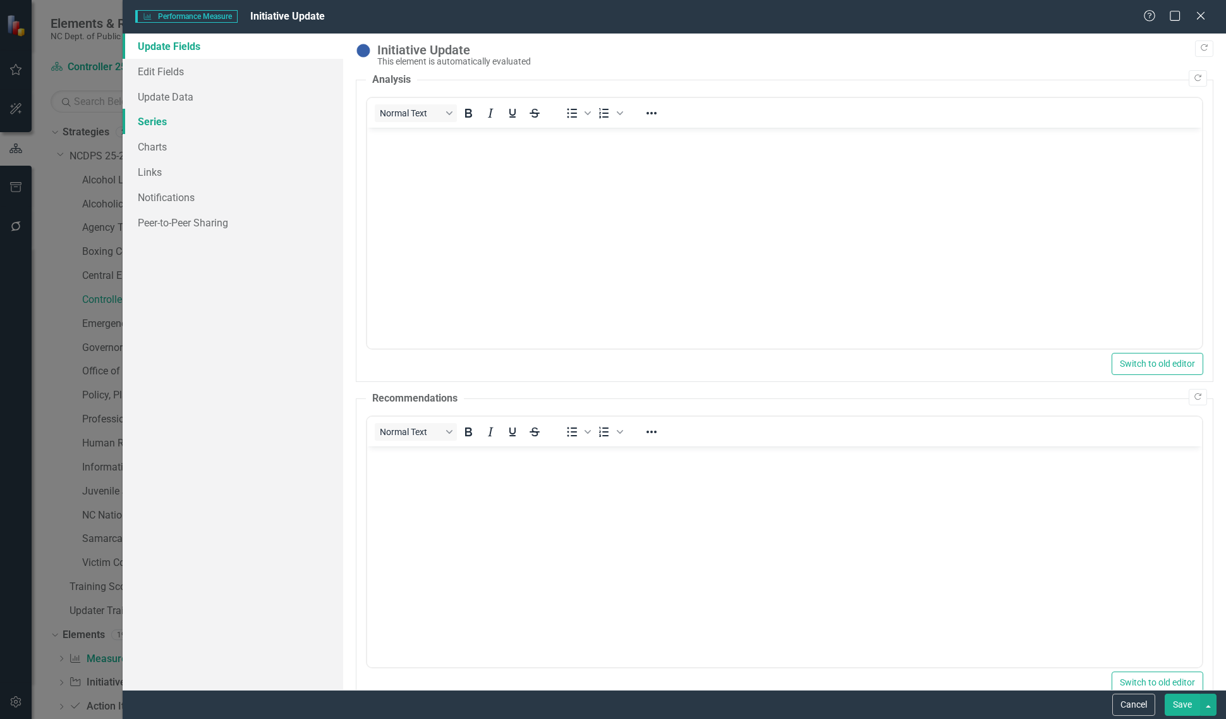
click at [190, 124] on link "Series" at bounding box center [233, 121] width 221 height 25
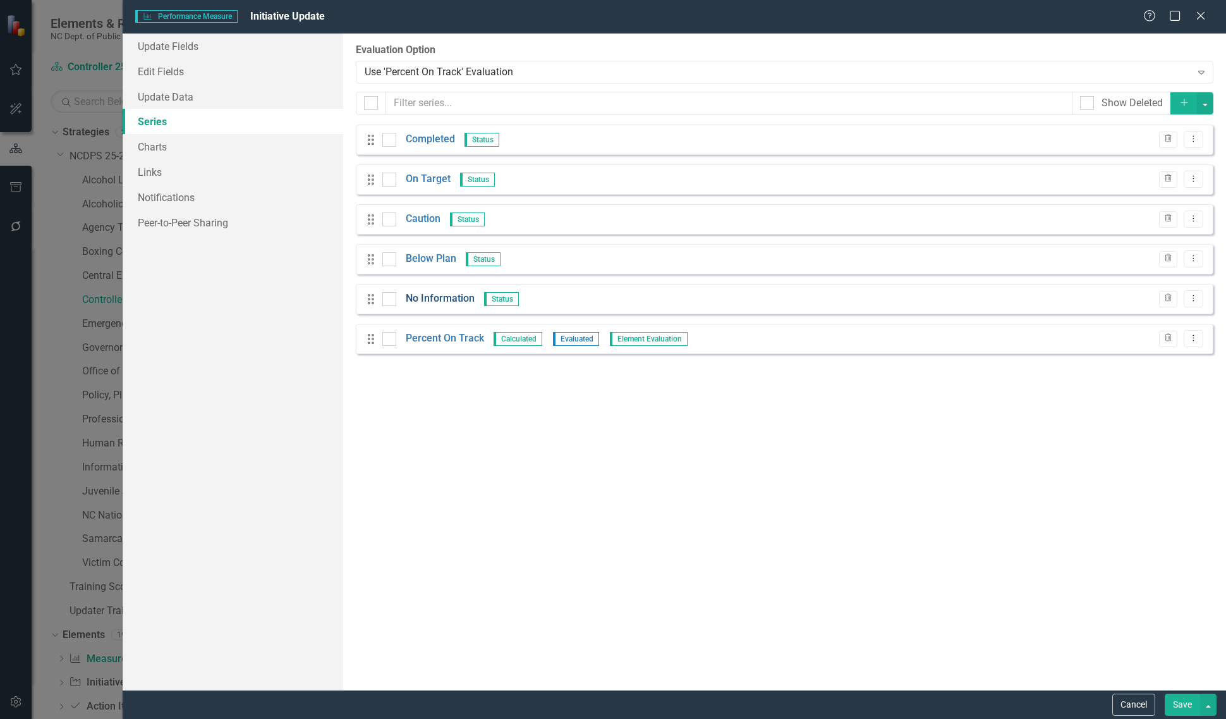
click at [442, 305] on link "No Information" at bounding box center [440, 298] width 69 height 15
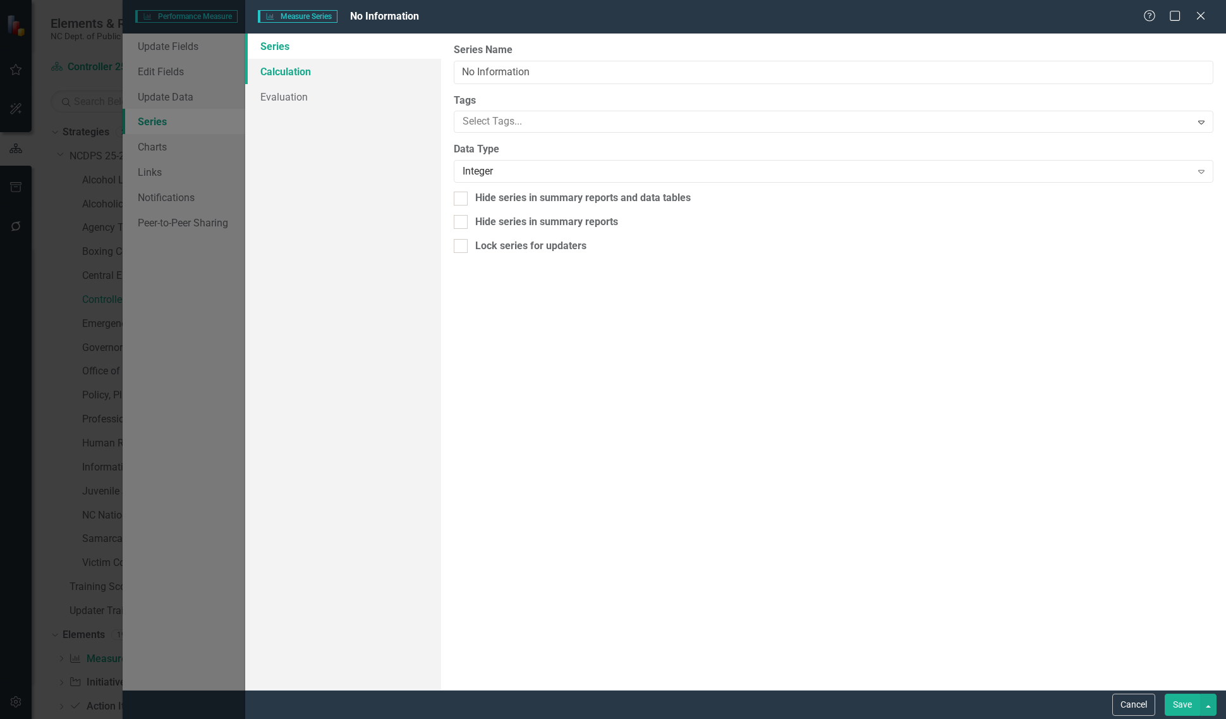
click at [327, 70] on link "Calculation" at bounding box center [343, 71] width 196 height 25
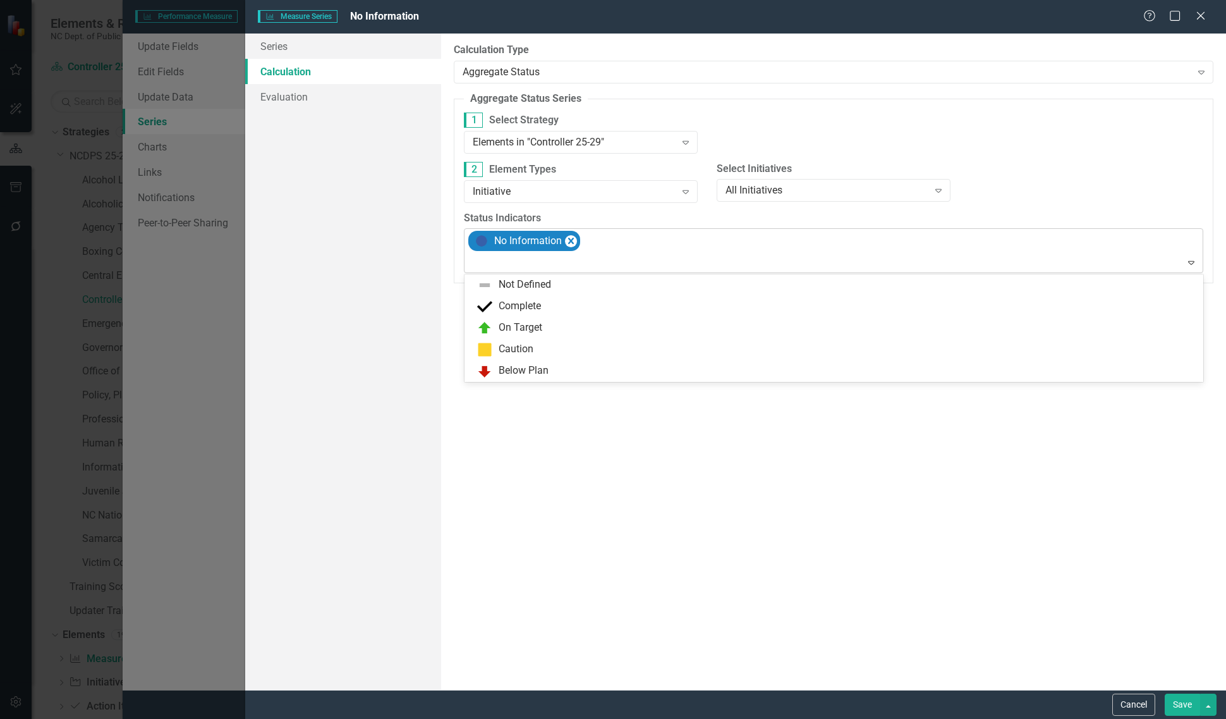
click at [554, 262] on div at bounding box center [835, 262] width 734 height 17
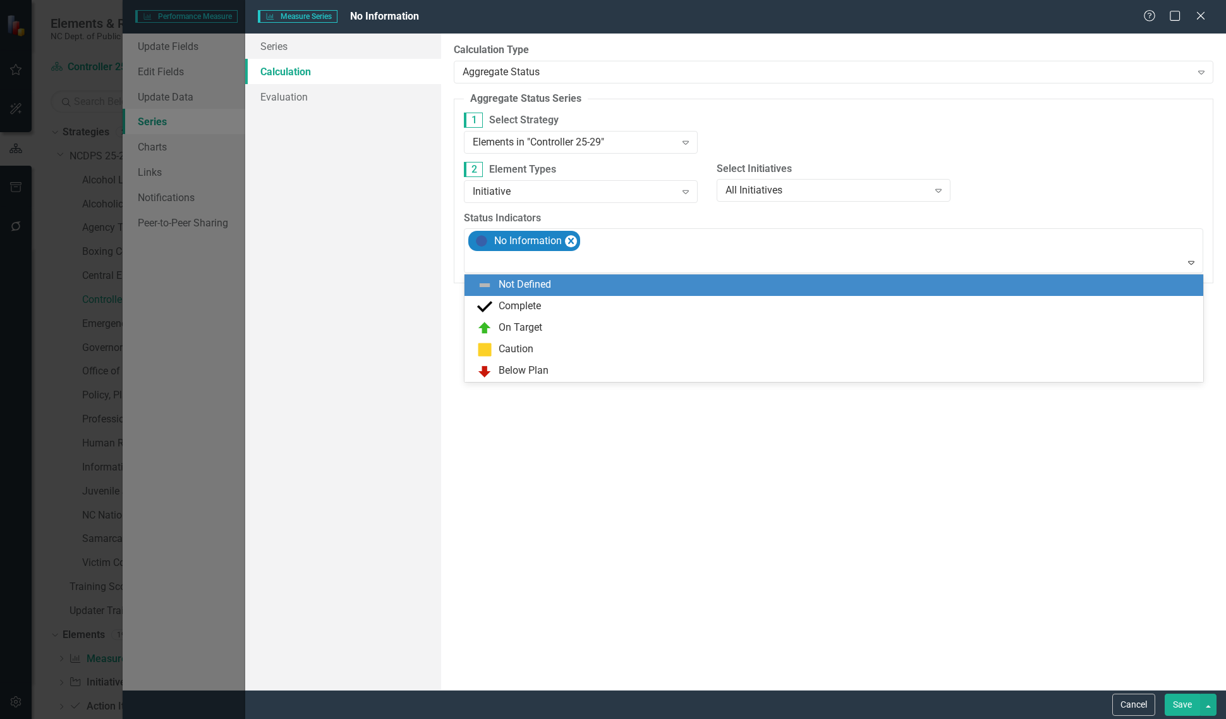
click at [542, 288] on div "Not Defined" at bounding box center [525, 284] width 52 height 15
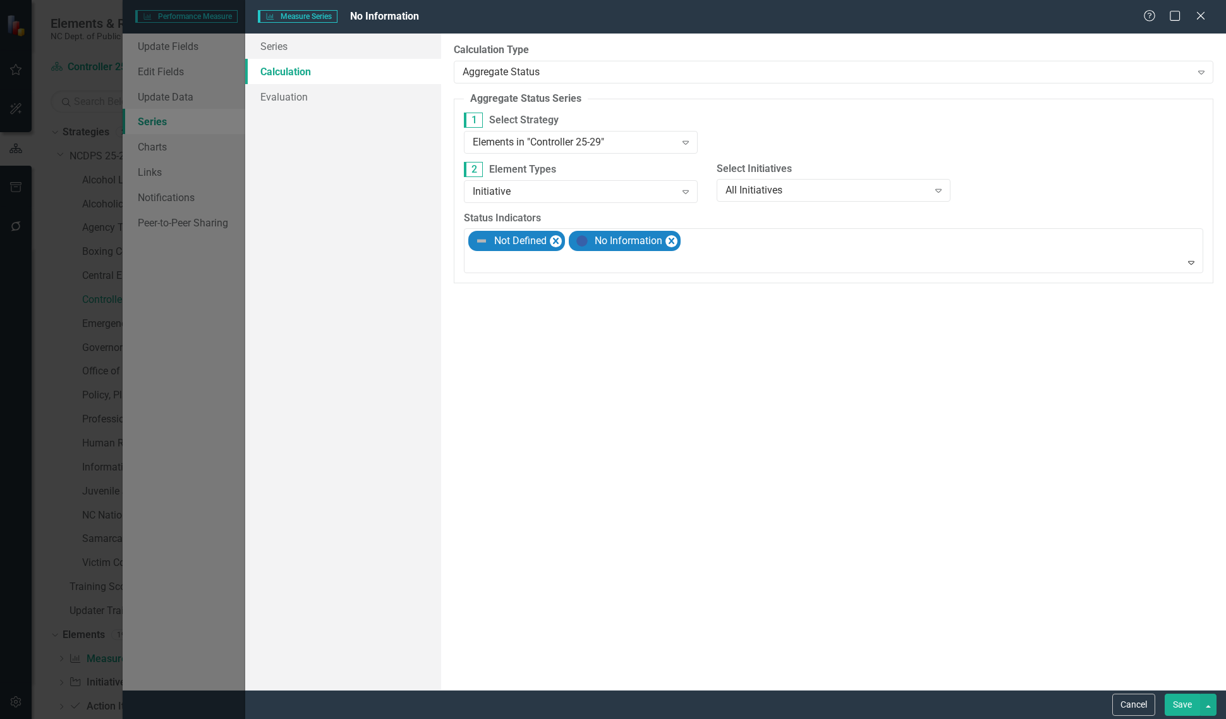
click at [1177, 696] on button "Save" at bounding box center [1182, 704] width 35 height 22
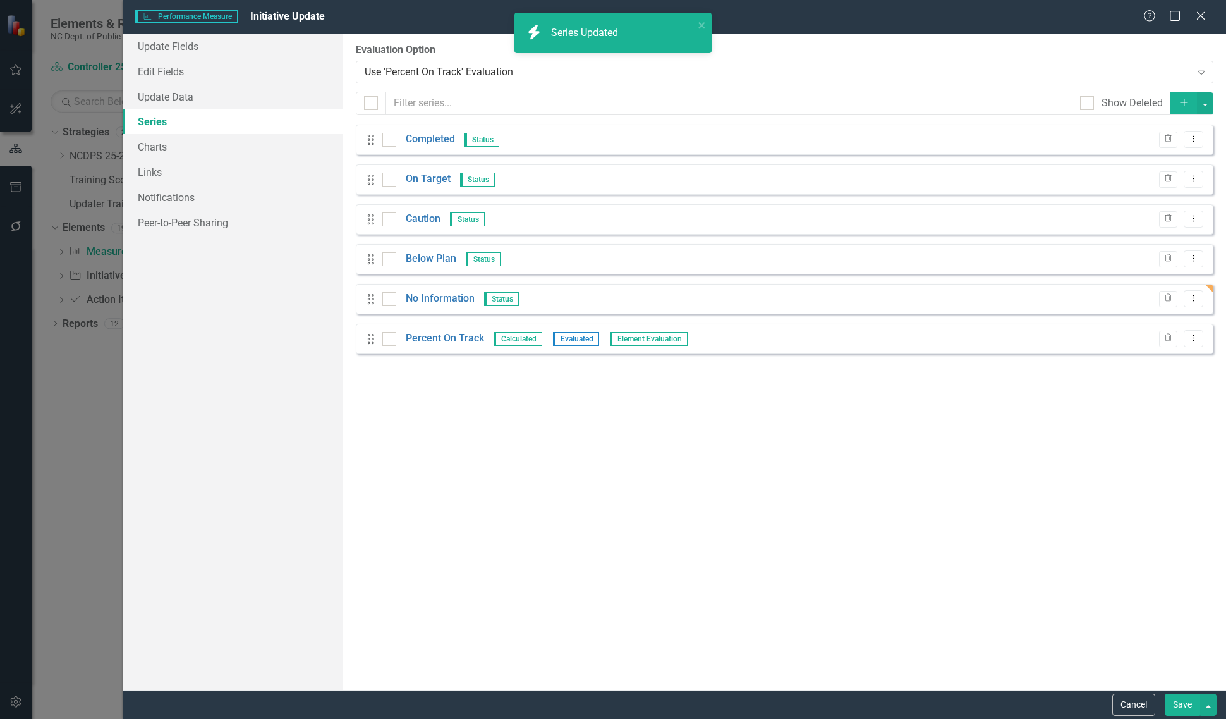
click at [1177, 702] on button "Save" at bounding box center [1182, 704] width 35 height 22
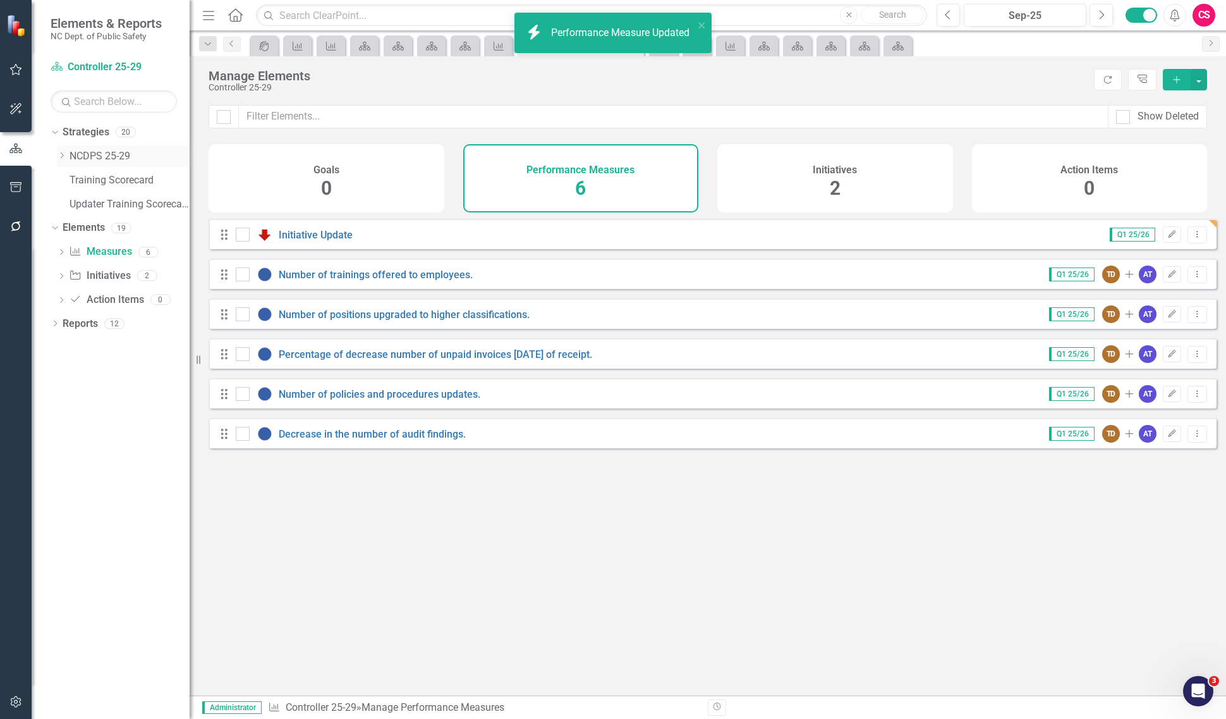
click at [65, 160] on div "Dropdown" at bounding box center [61, 156] width 9 height 11
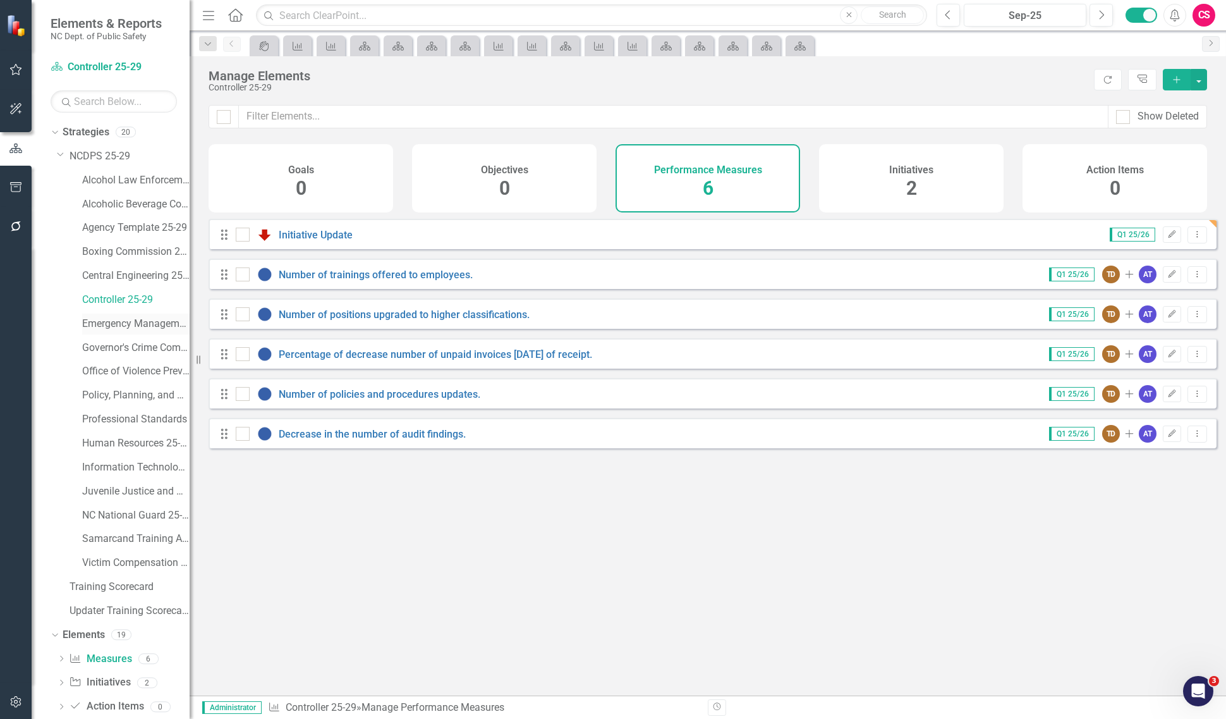
click at [100, 319] on link "Emergency Management 25-29" at bounding box center [135, 324] width 107 height 15
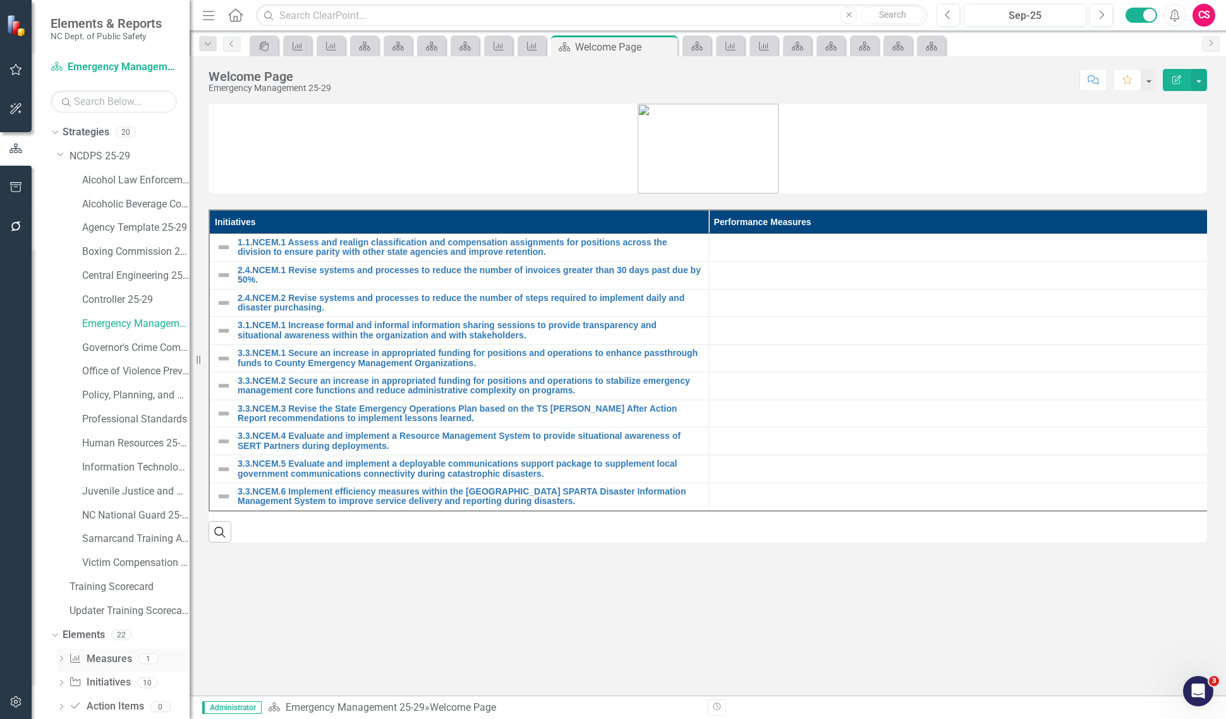
click at [101, 657] on link "Performance Measure Measures" at bounding box center [100, 659] width 63 height 15
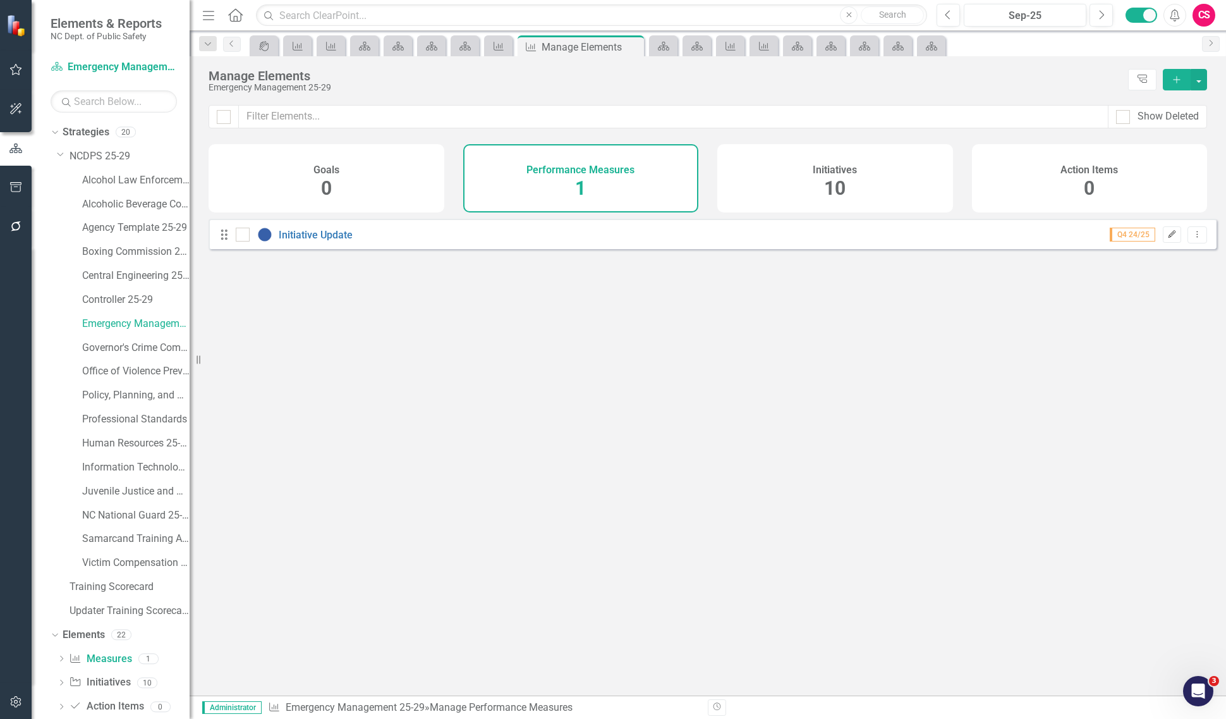
click at [1163, 241] on button "Edit" at bounding box center [1172, 234] width 18 height 16
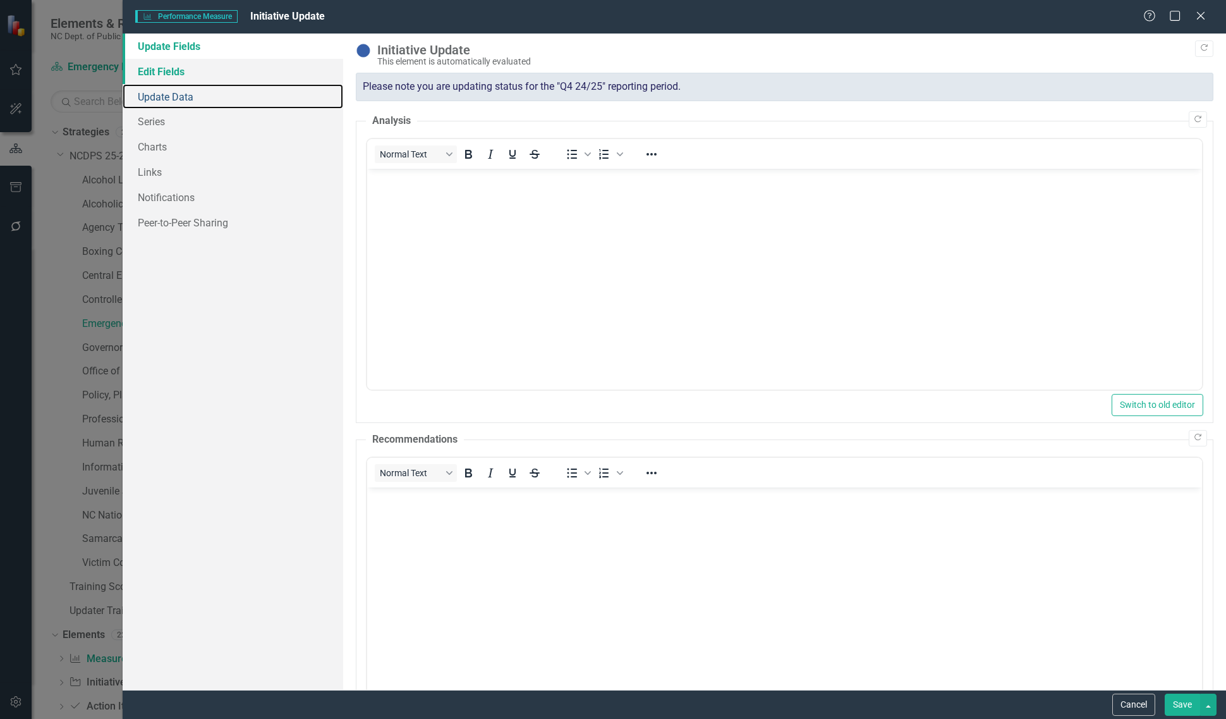
click at [223, 84] on link "Update Data" at bounding box center [233, 96] width 221 height 25
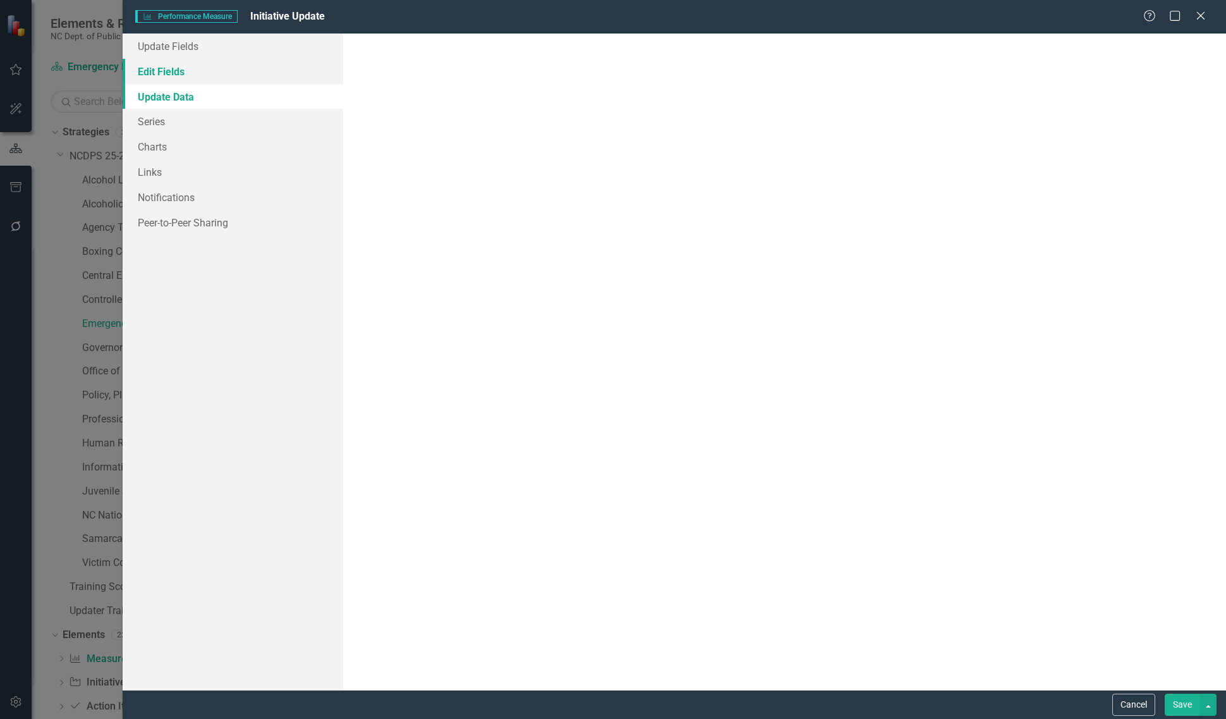
click at [223, 76] on link "Edit Fields" at bounding box center [233, 71] width 221 height 25
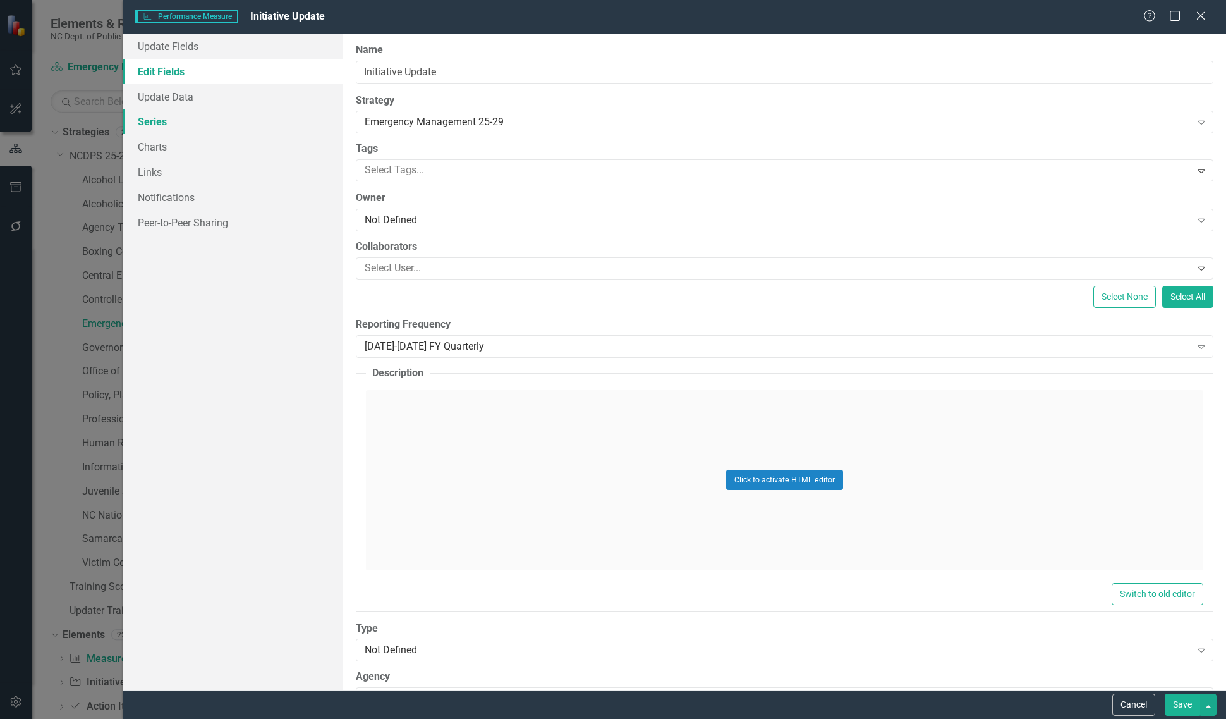
click at [193, 131] on link "Series" at bounding box center [233, 121] width 221 height 25
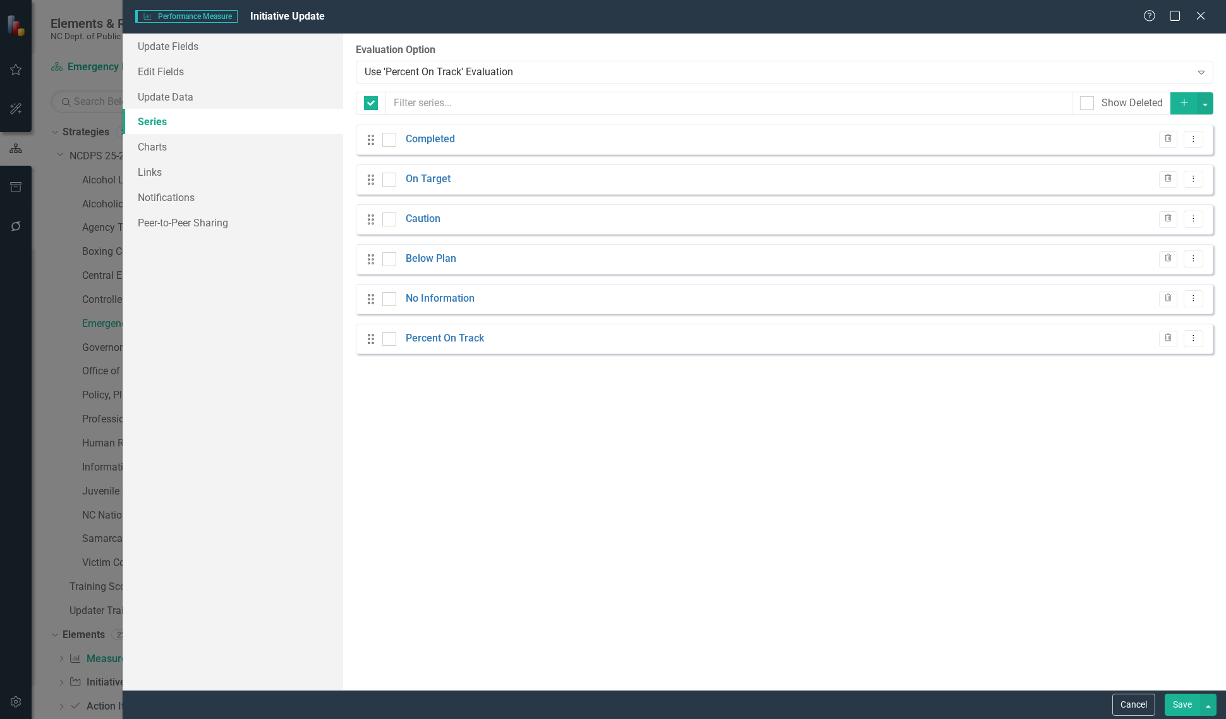
checkbox input "false"
click at [440, 301] on link "No Information" at bounding box center [440, 298] width 69 height 15
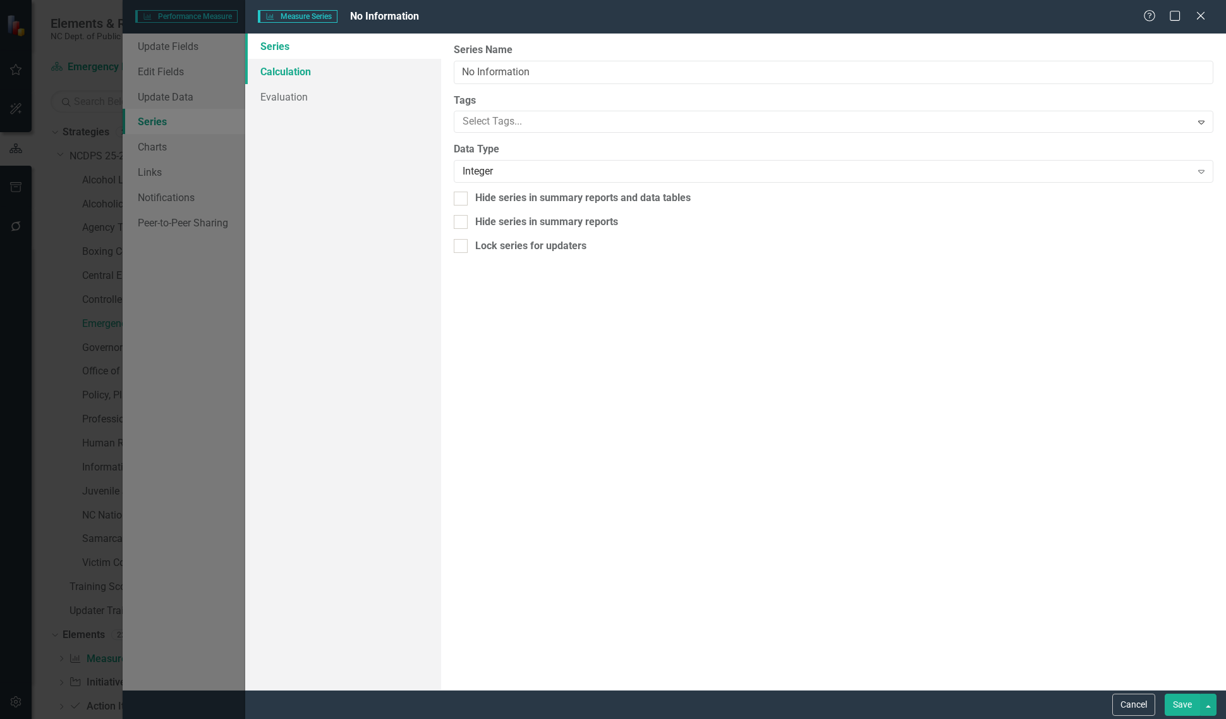
click at [313, 65] on link "Calculation" at bounding box center [343, 71] width 196 height 25
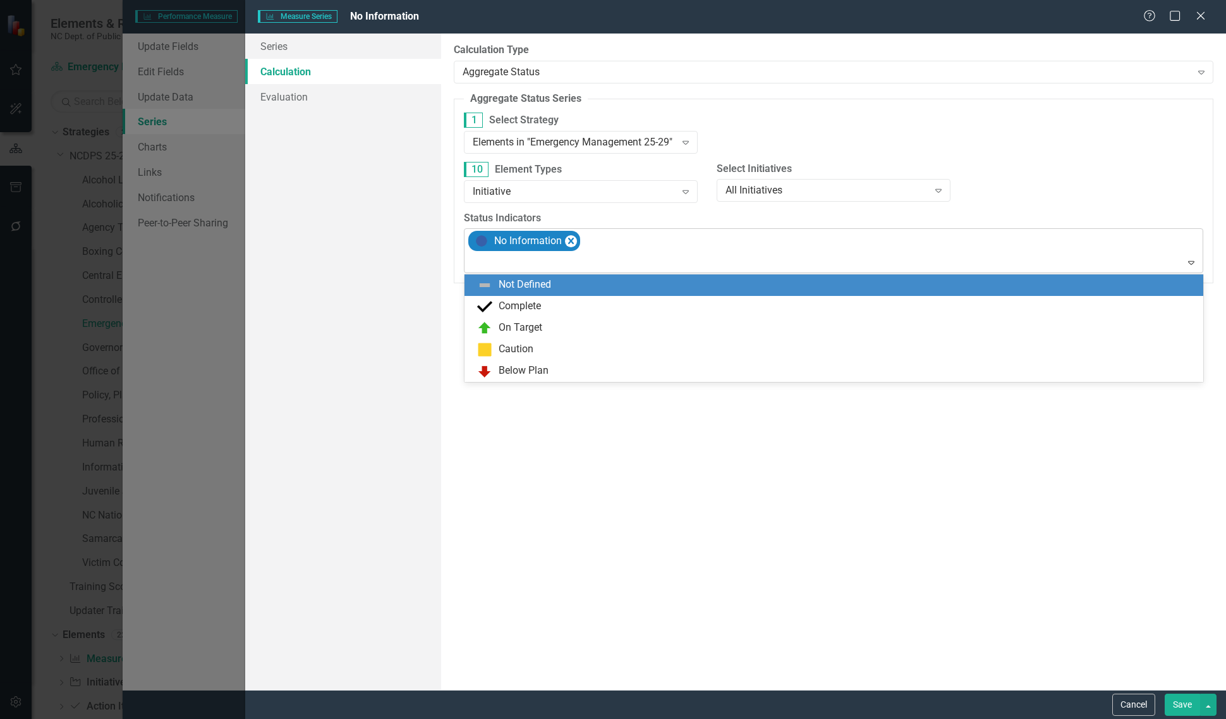
click at [538, 264] on div at bounding box center [835, 262] width 734 height 17
click at [534, 288] on div "Not Defined" at bounding box center [525, 284] width 52 height 15
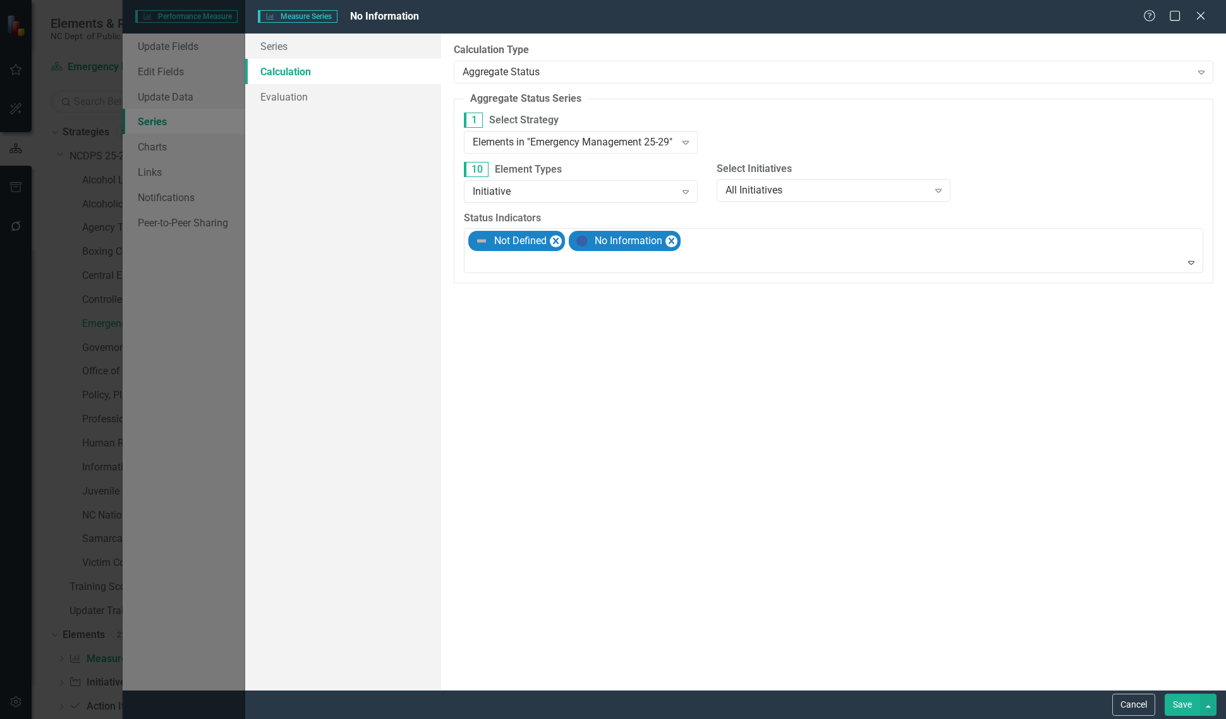
click at [1168, 701] on button "Save" at bounding box center [1182, 704] width 35 height 22
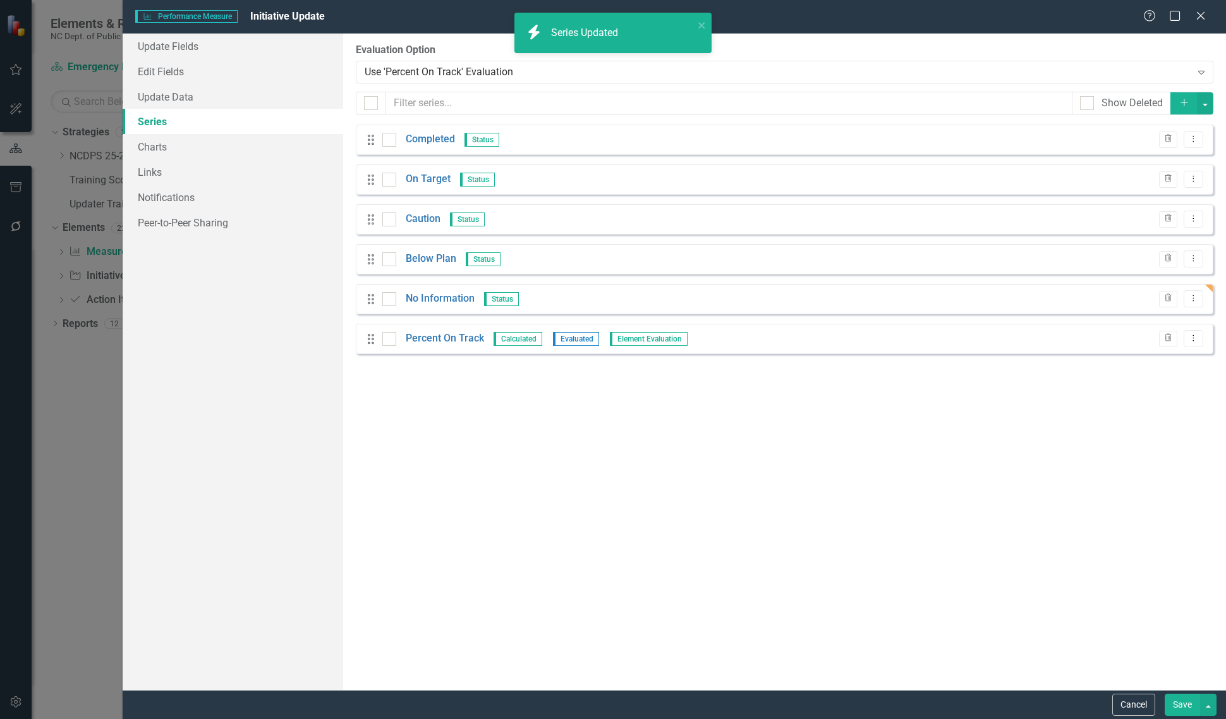
click at [1169, 701] on button "Save" at bounding box center [1182, 704] width 35 height 22
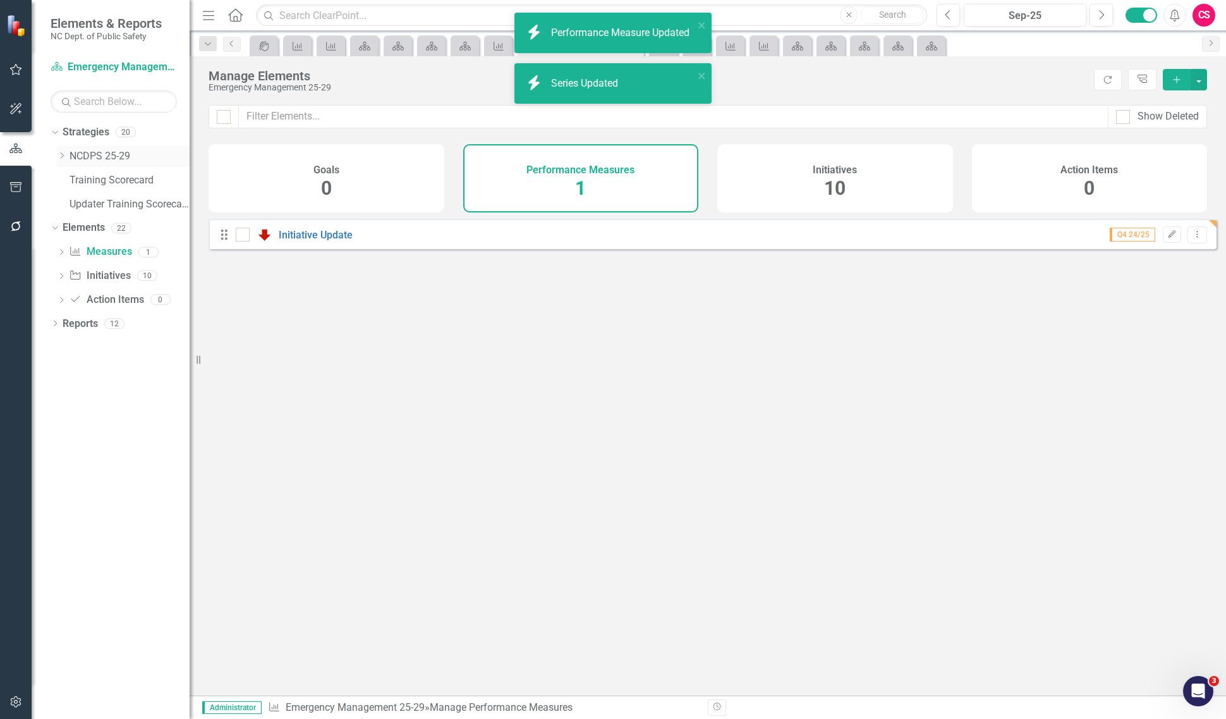
click at [61, 154] on icon at bounding box center [62, 155] width 3 height 6
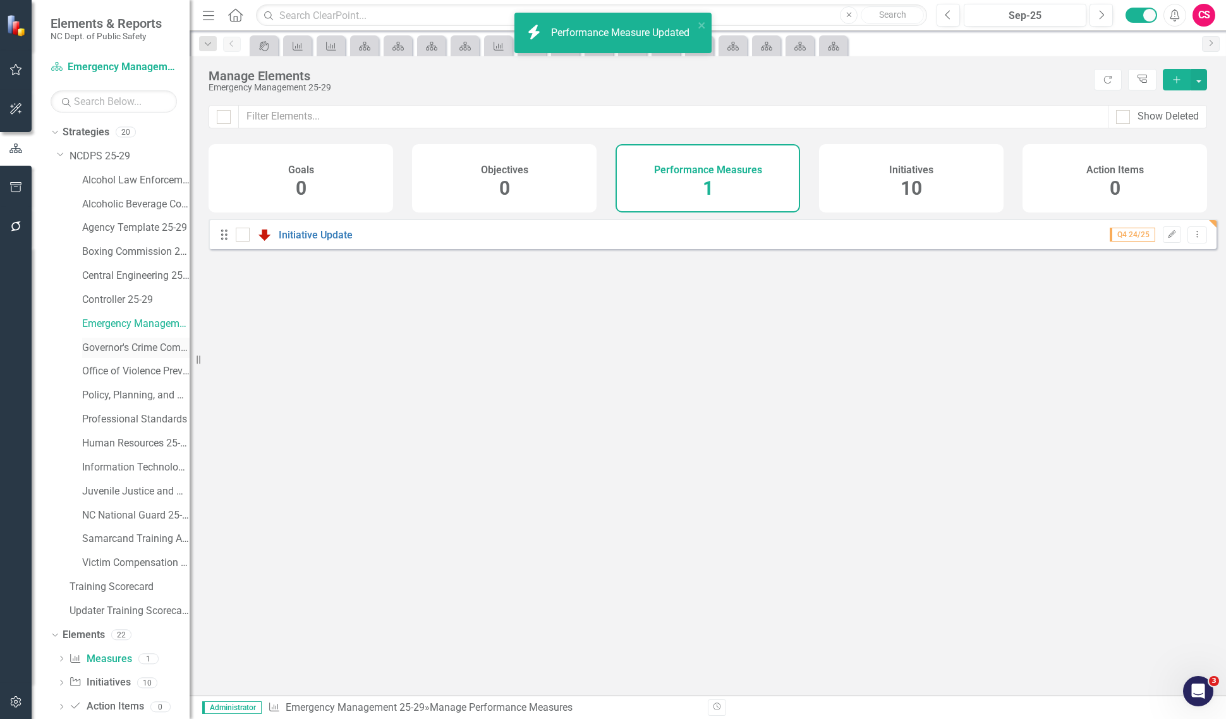
click at [122, 348] on link "Governor's Crime Commission 25-29" at bounding box center [135, 348] width 107 height 15
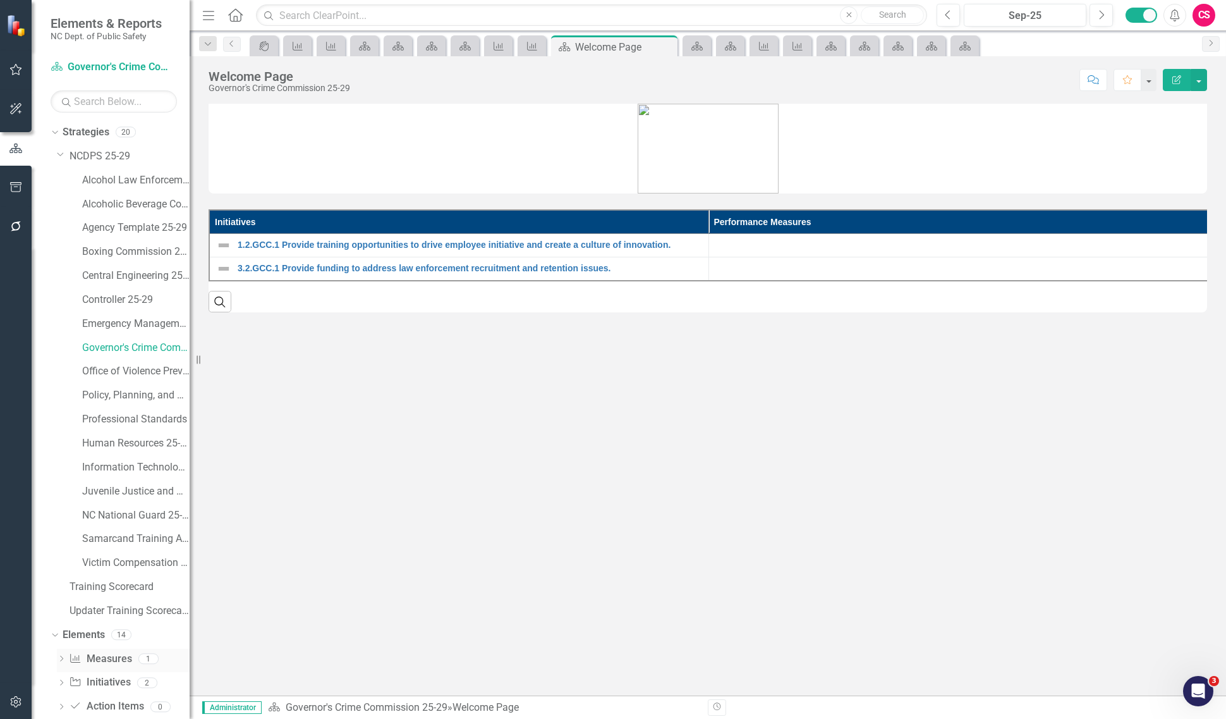
click at [61, 659] on icon "Dropdown" at bounding box center [61, 659] width 9 height 7
click at [97, 684] on div "Initiative Update" at bounding box center [125, 679] width 72 height 11
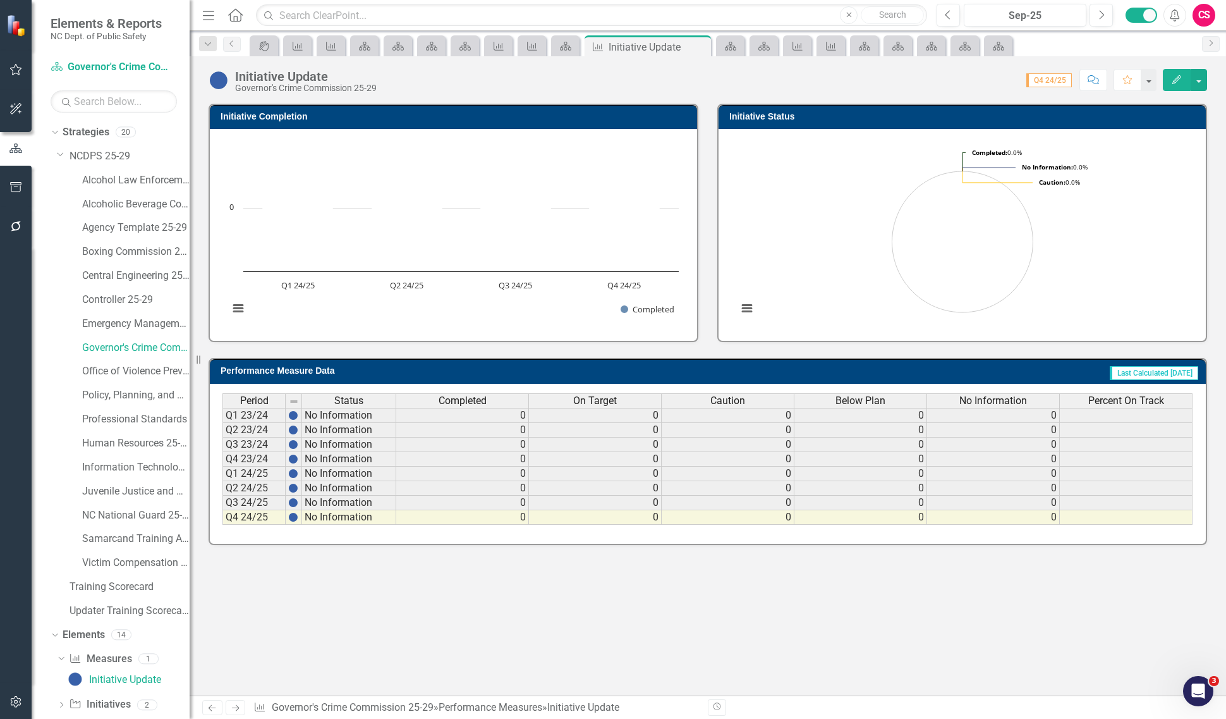
click at [997, 395] on span "No Information" at bounding box center [993, 400] width 68 height 11
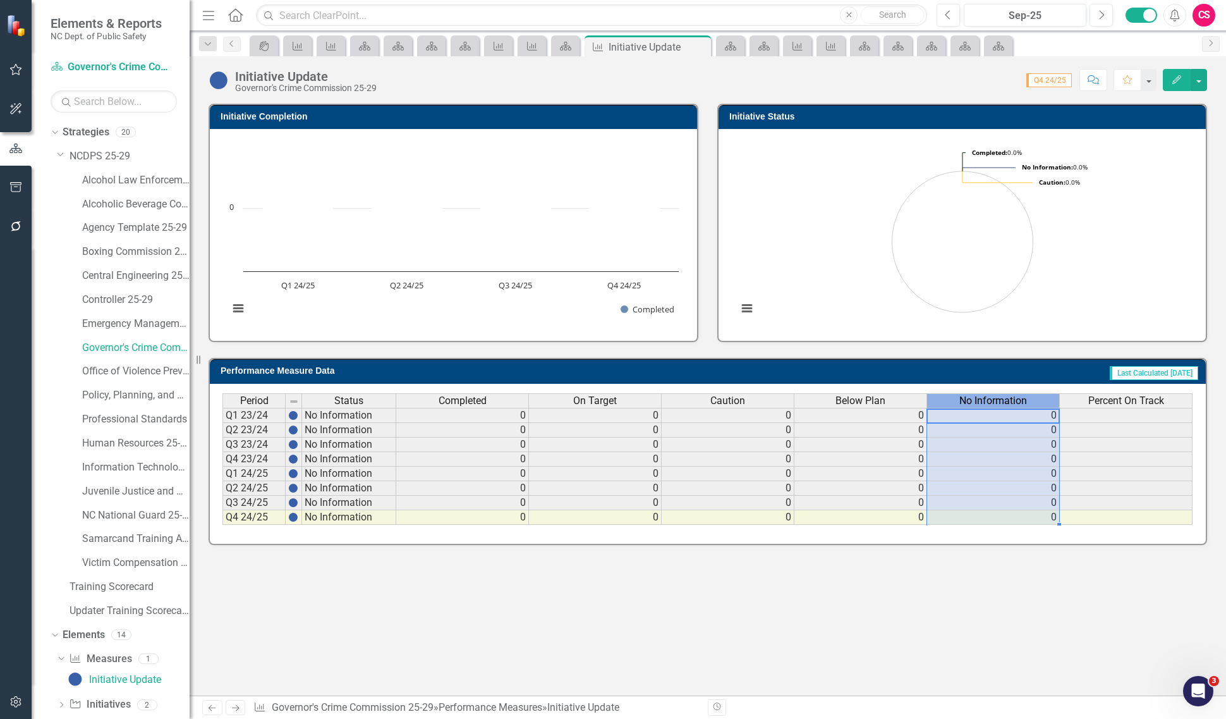
click at [997, 395] on span "No Information" at bounding box center [993, 400] width 68 height 11
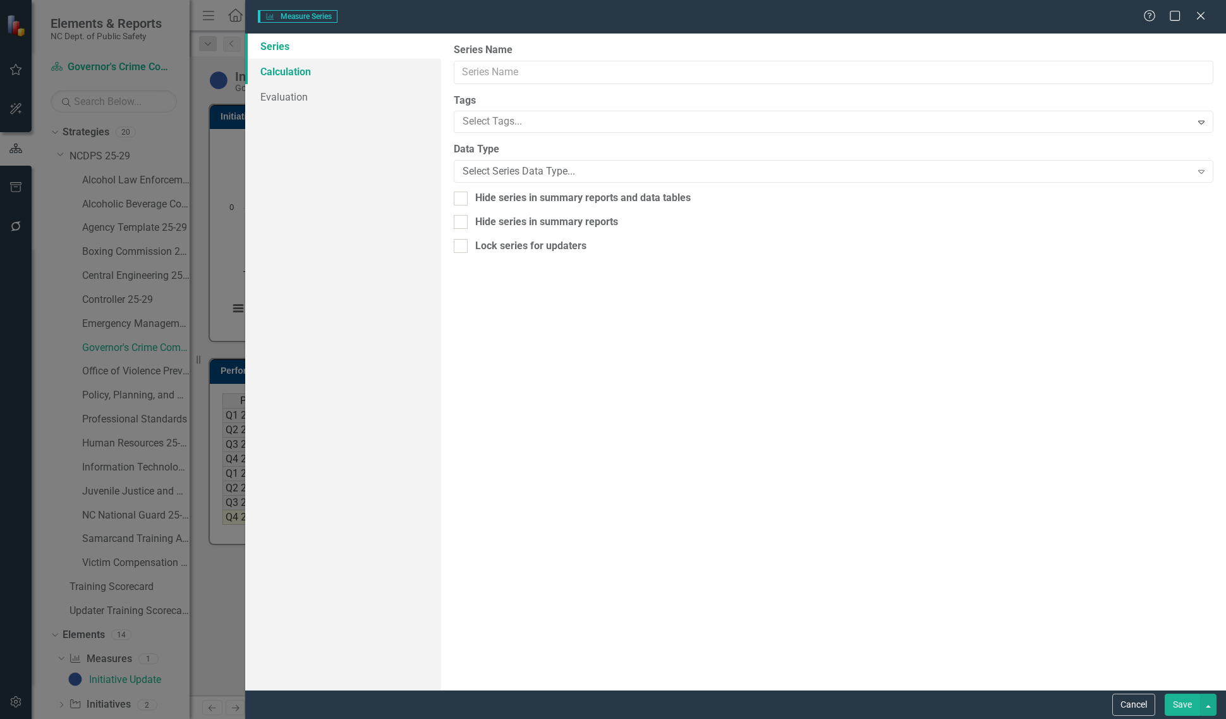
type input "No Information"
click at [330, 68] on link "Calculation" at bounding box center [343, 71] width 196 height 25
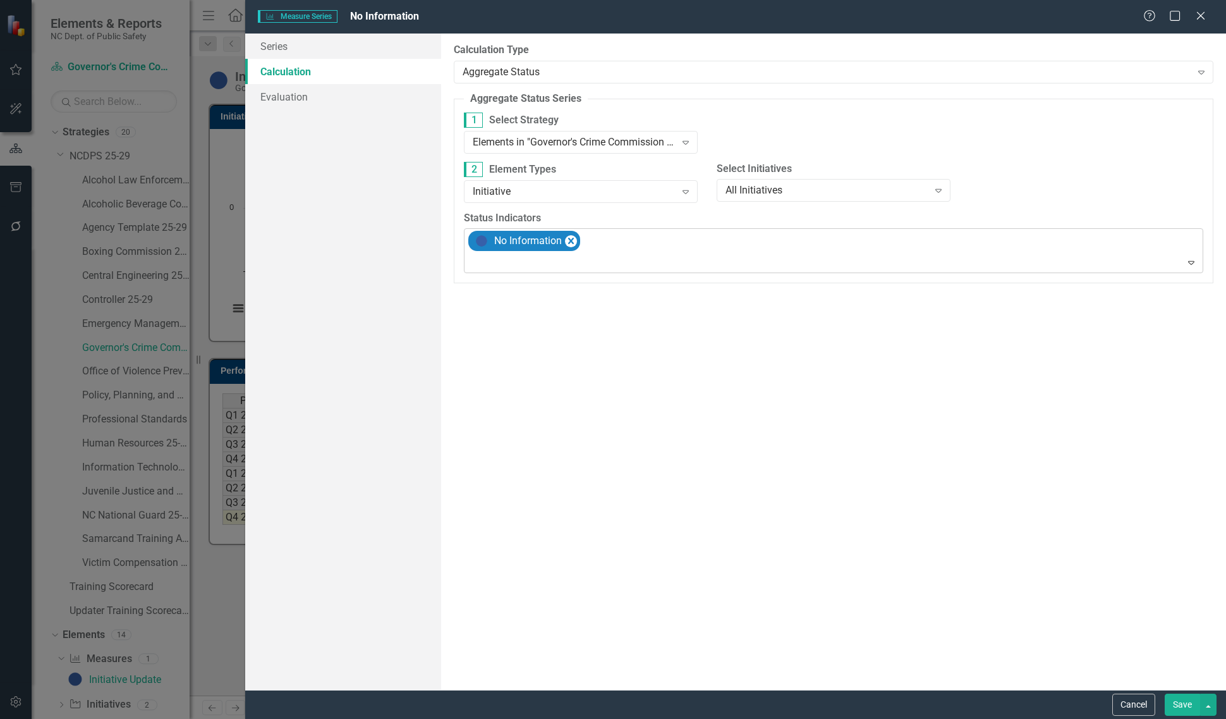
click at [574, 259] on div at bounding box center [835, 262] width 734 height 17
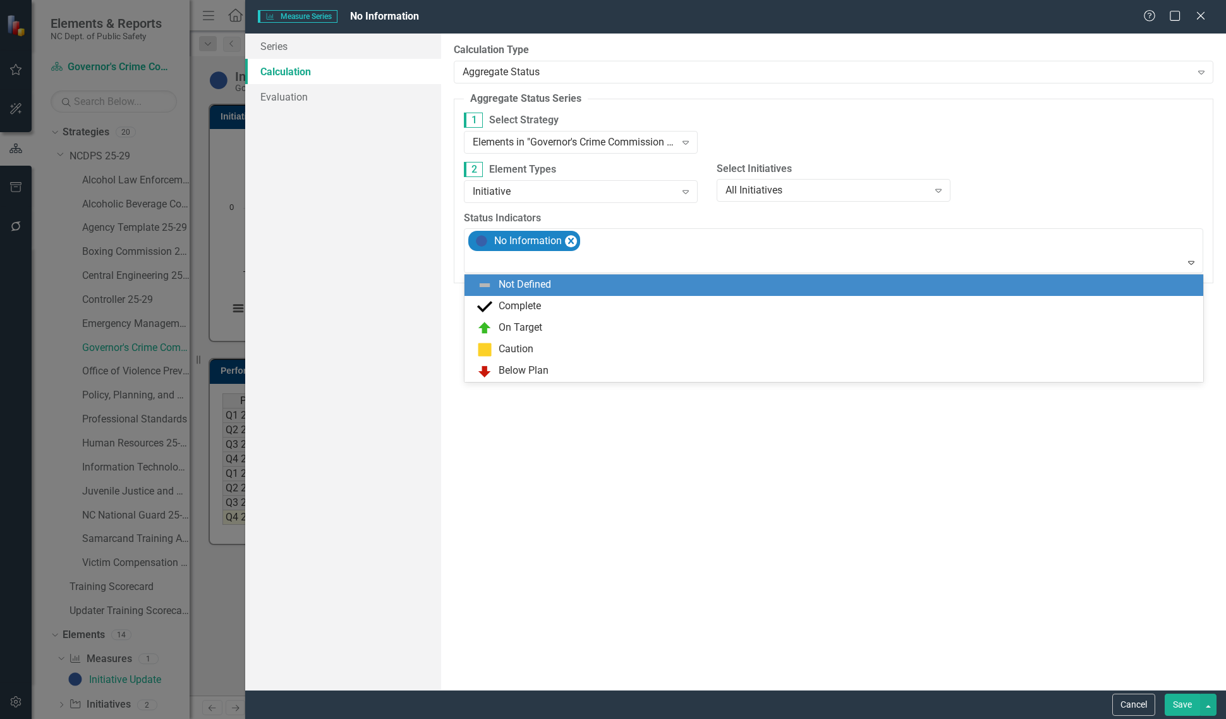
click at [561, 276] on div "Not Defined" at bounding box center [833, 284] width 739 height 21
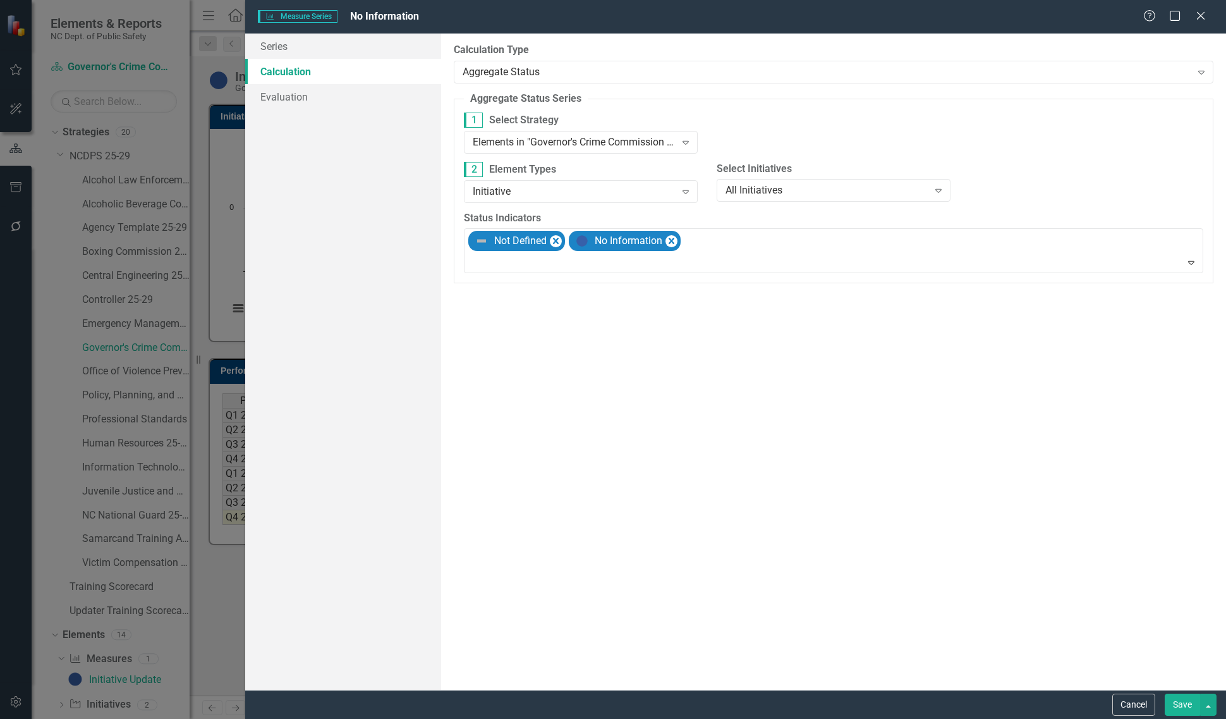
click at [1185, 705] on button "Save" at bounding box center [1182, 704] width 35 height 22
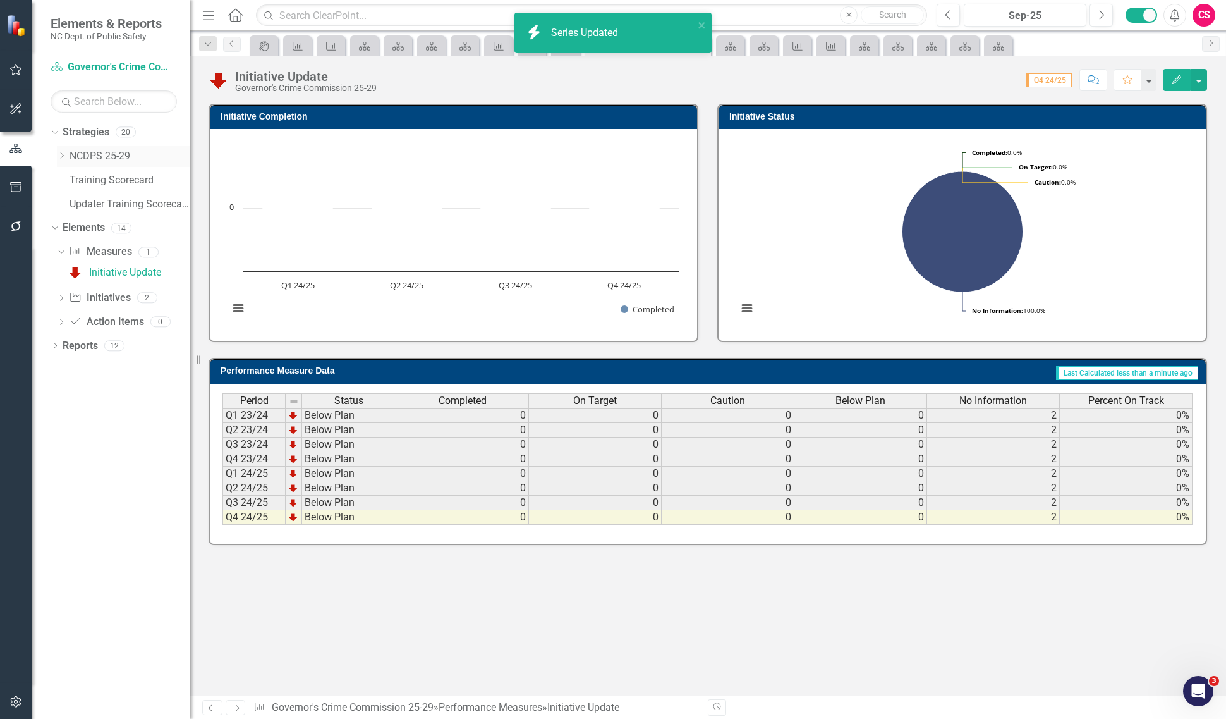
click at [58, 159] on icon "Dropdown" at bounding box center [61, 156] width 9 height 8
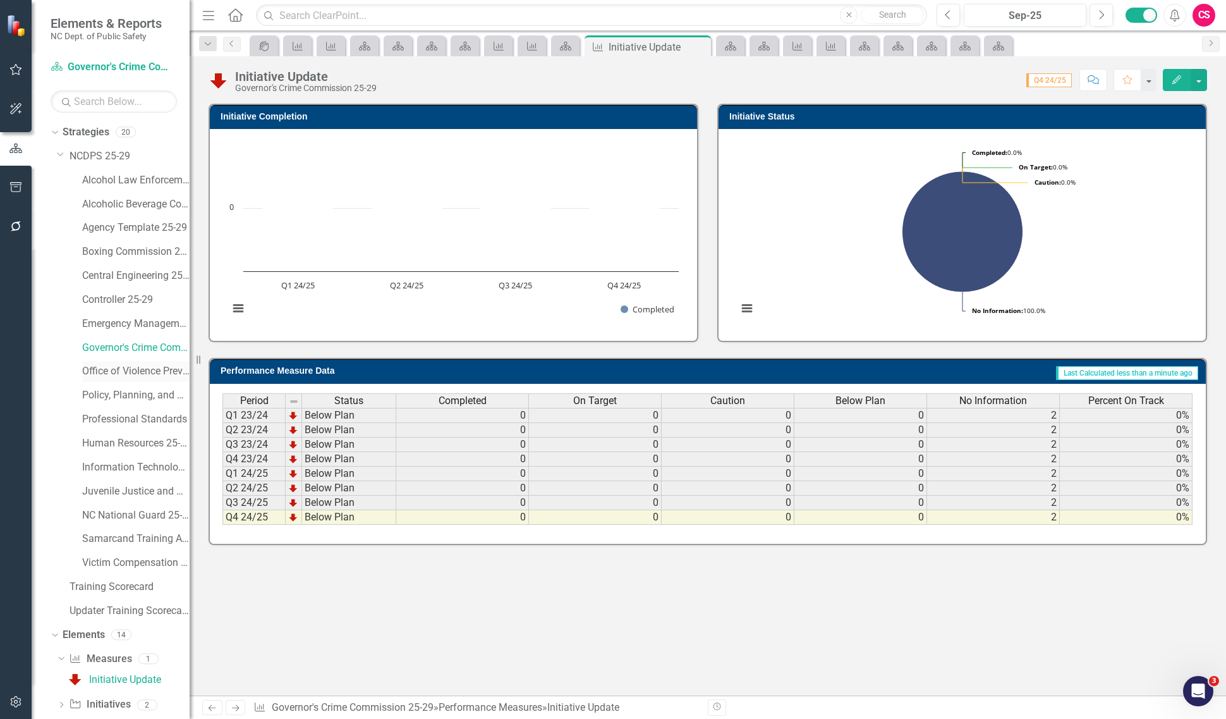
click at [149, 373] on link "Office of Violence Prevention" at bounding box center [135, 371] width 107 height 15
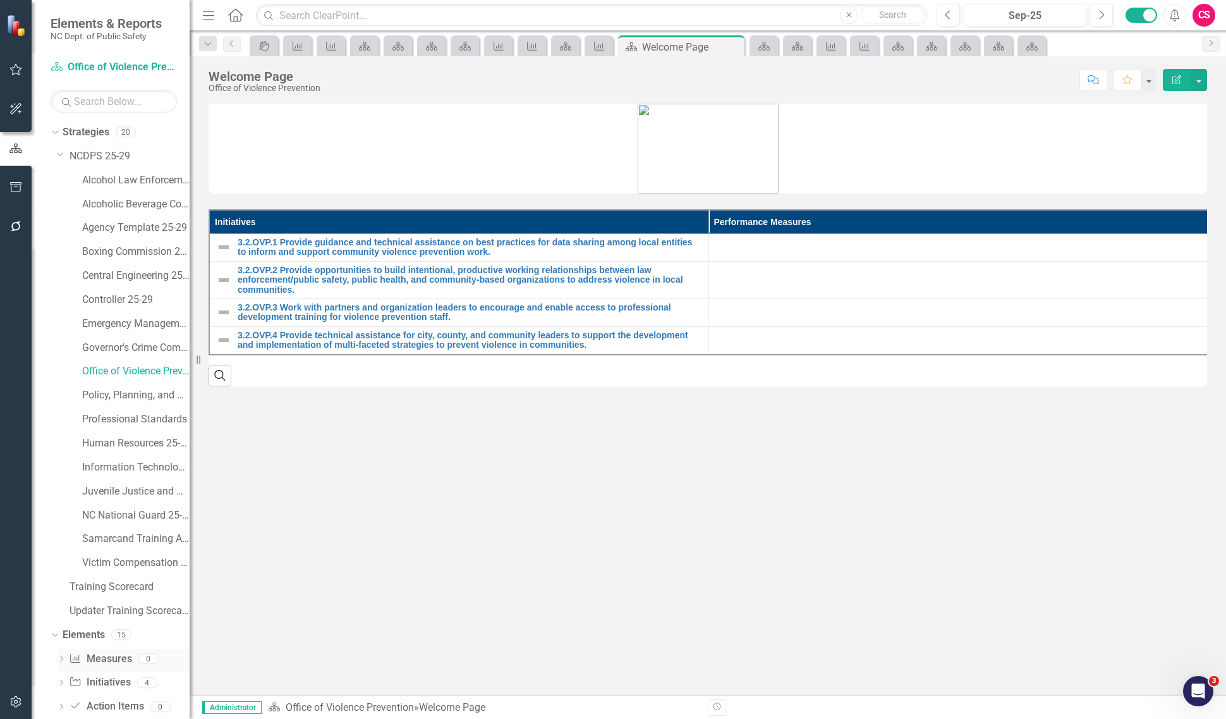
click at [58, 657] on icon "Dropdown" at bounding box center [61, 659] width 9 height 7
click at [58, 657] on icon at bounding box center [61, 658] width 6 height 3
click at [133, 351] on link "Governor's Crime Commission 25-29" at bounding box center [135, 348] width 107 height 15
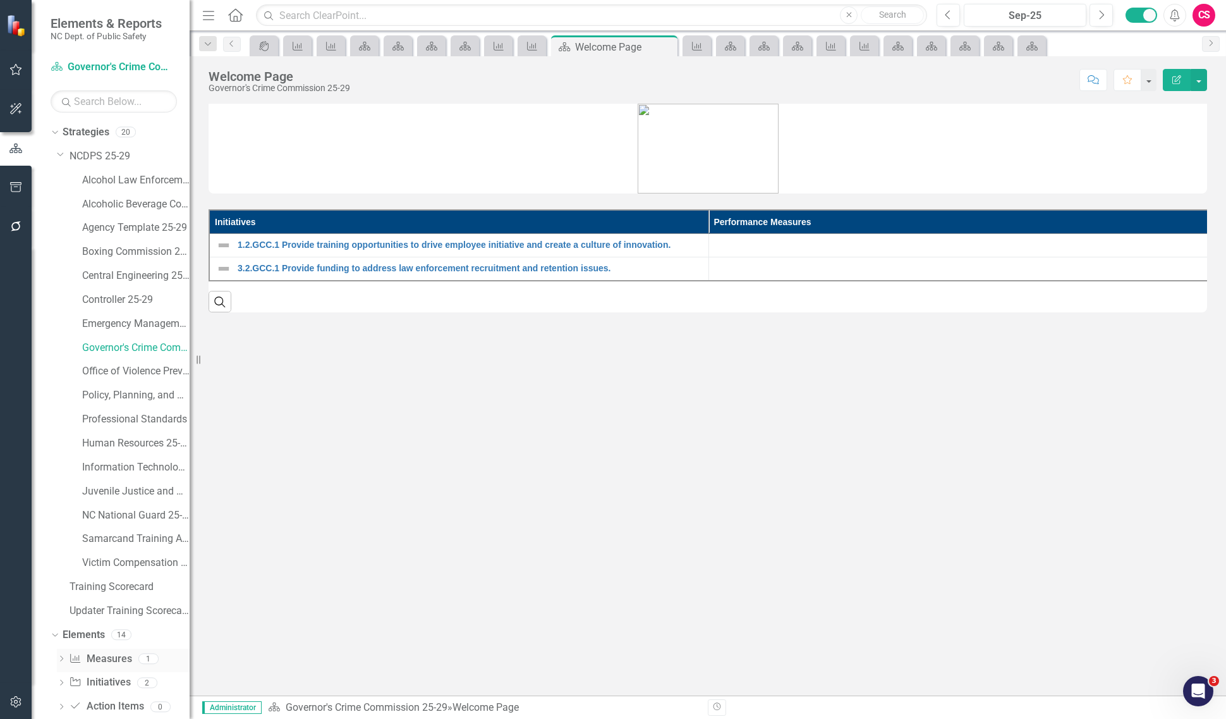
click at [114, 658] on link "Performance Measure Measures" at bounding box center [100, 659] width 63 height 15
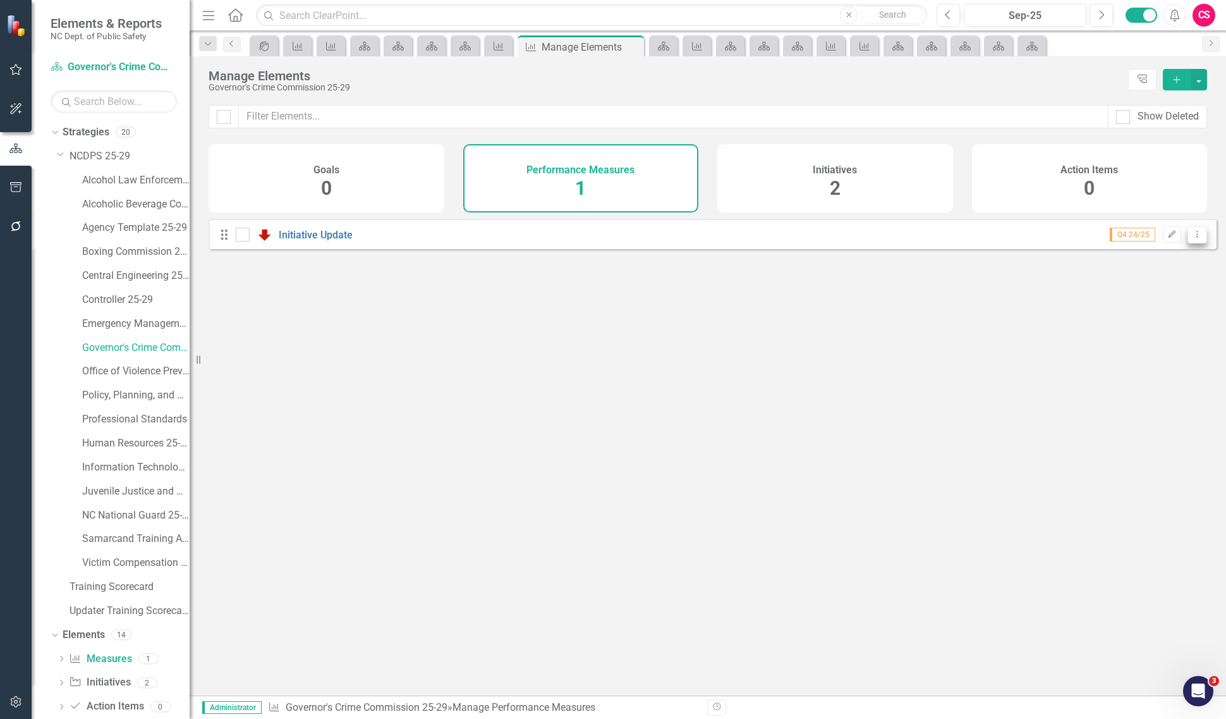
click at [1192, 238] on icon "Dropdown Menu" at bounding box center [1197, 234] width 11 height 8
click at [1135, 310] on link "Copy Duplicate Performance Measure" at bounding box center [1110, 311] width 174 height 23
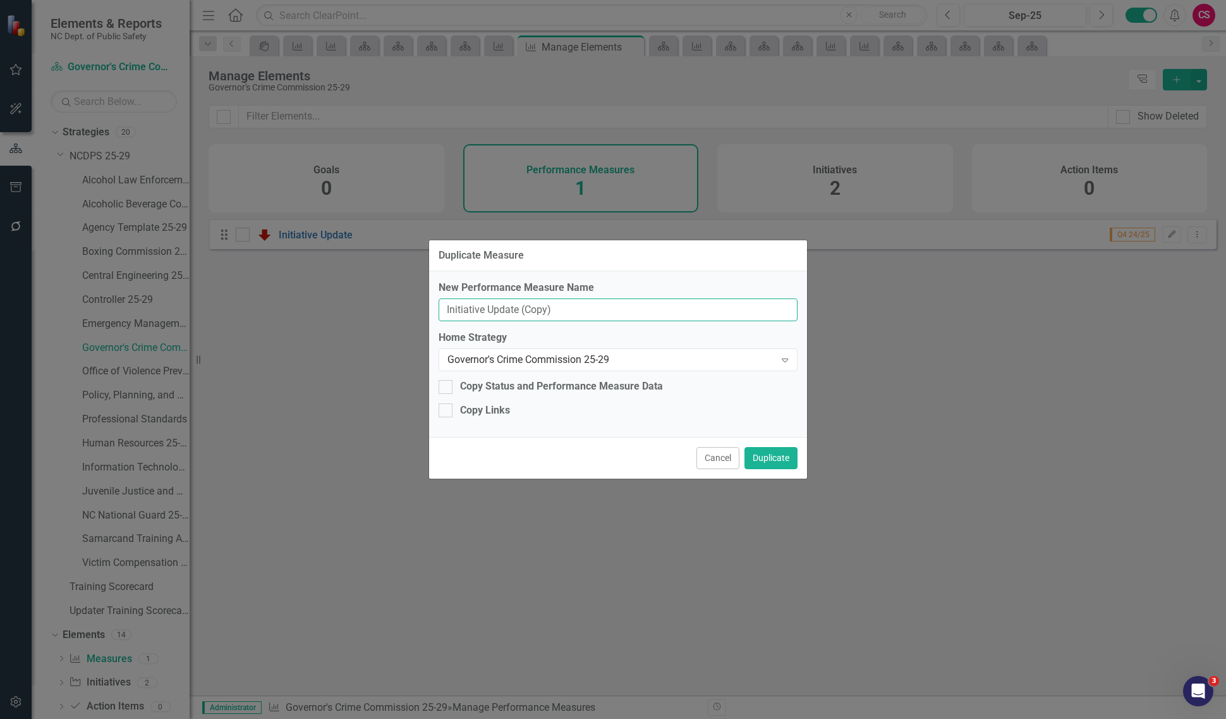
drag, startPoint x: 517, startPoint y: 307, endPoint x: 629, endPoint y: 307, distance: 112.5
click at [629, 307] on input "Initiative Update (Copy)" at bounding box center [618, 309] width 359 height 23
type input "Initiative Update"
click at [617, 351] on div "Governor's Crime Commission 25-29 Expand" at bounding box center [618, 359] width 359 height 23
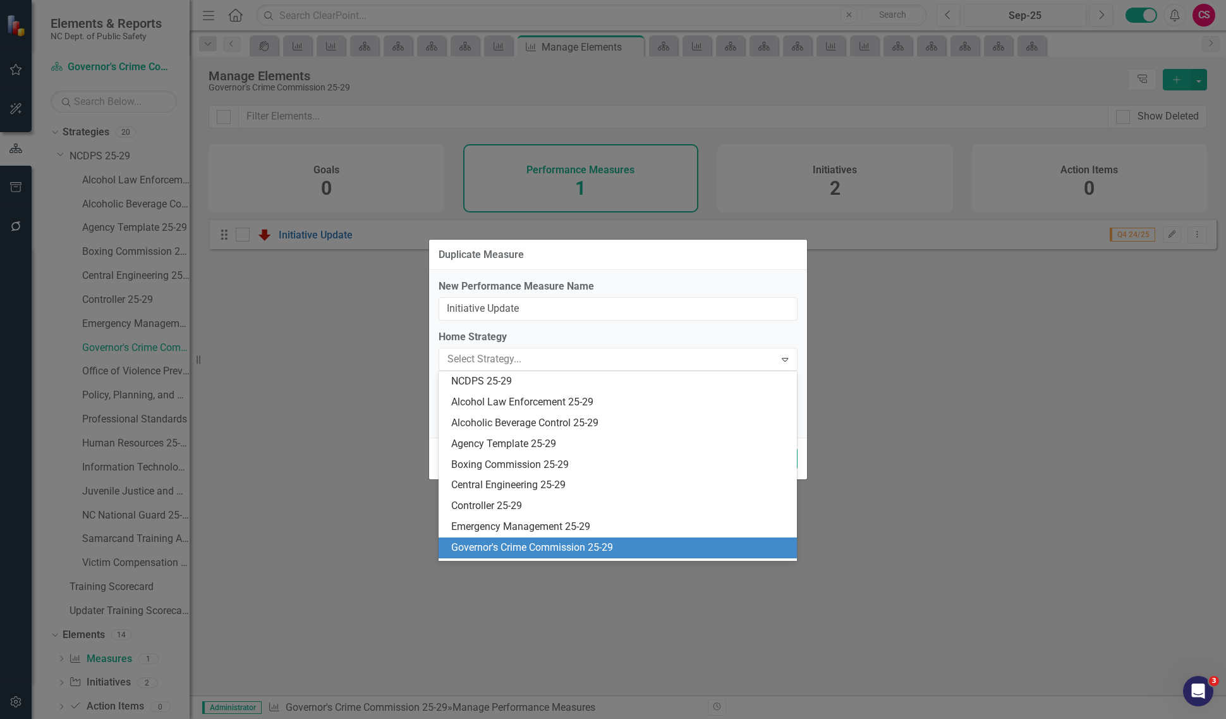
scroll to position [166, 0]
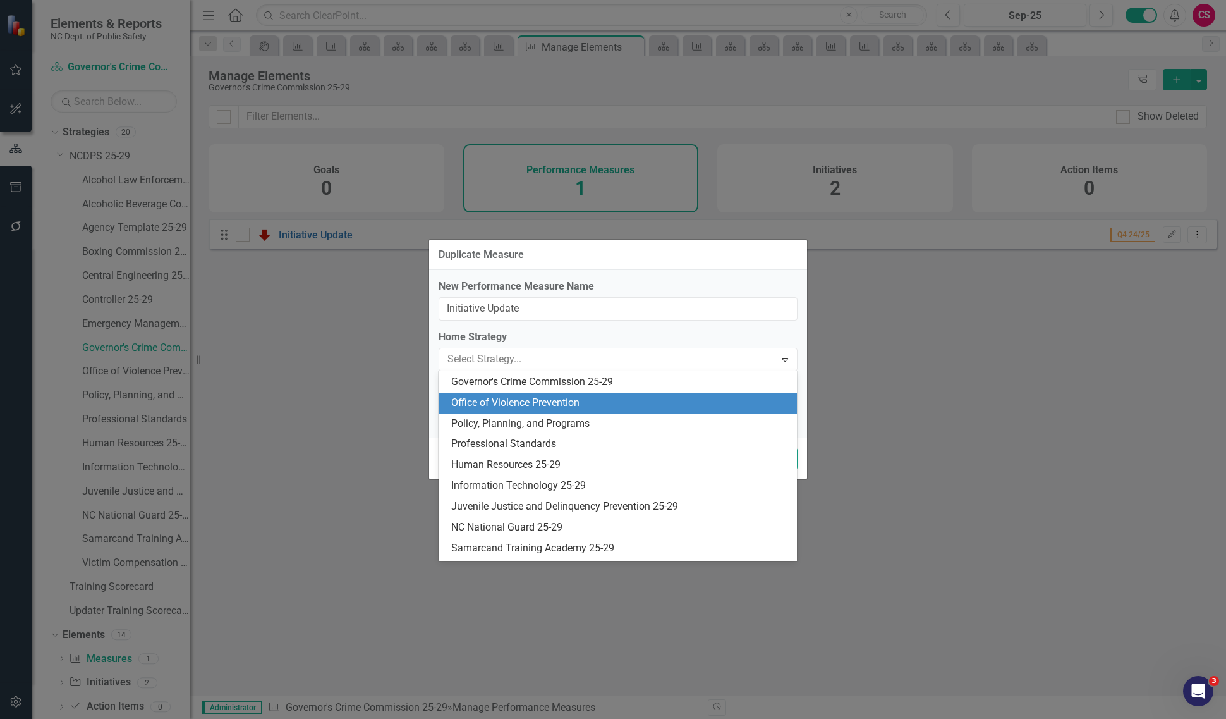
click at [604, 399] on div "Office of Violence Prevention" at bounding box center [620, 403] width 339 height 15
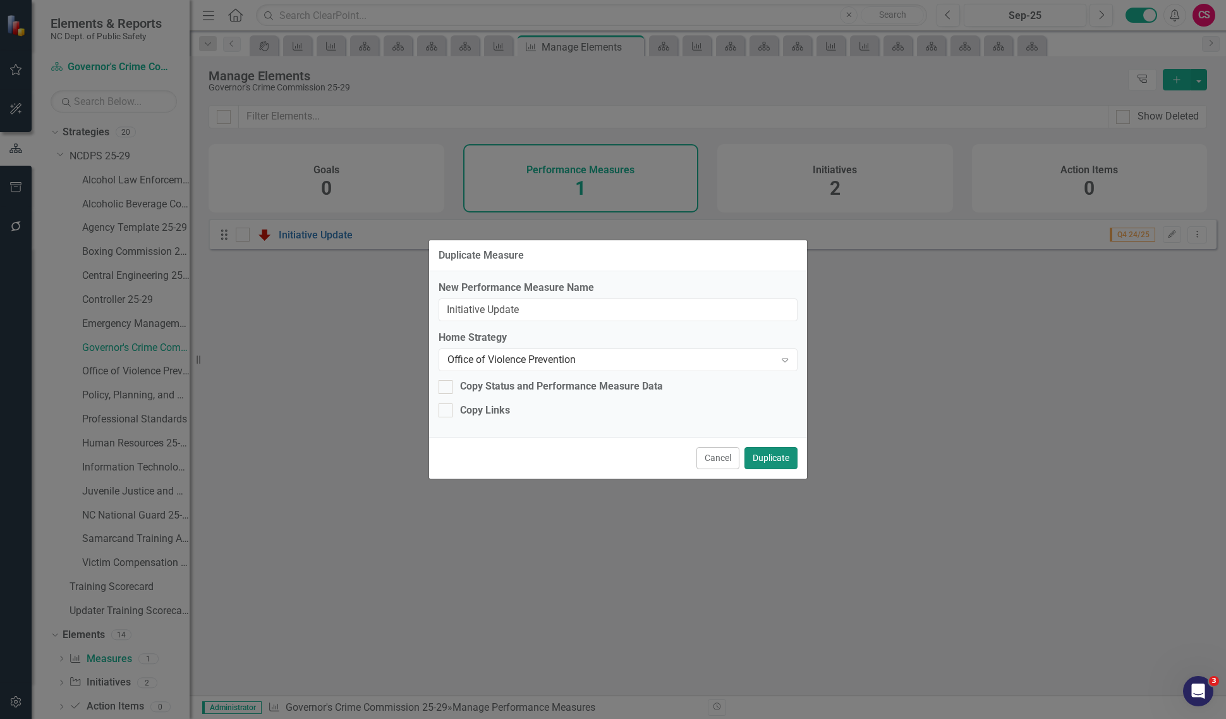
click at [759, 459] on button "Duplicate" at bounding box center [770, 458] width 53 height 22
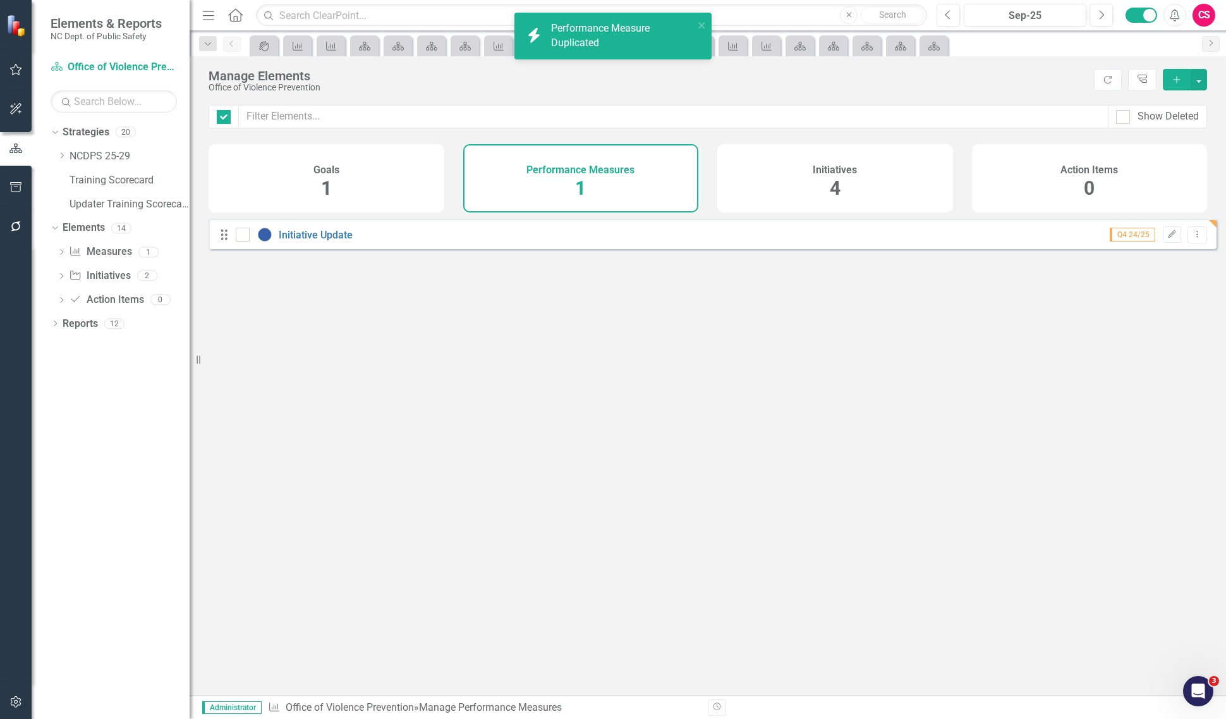
checkbox input "false"
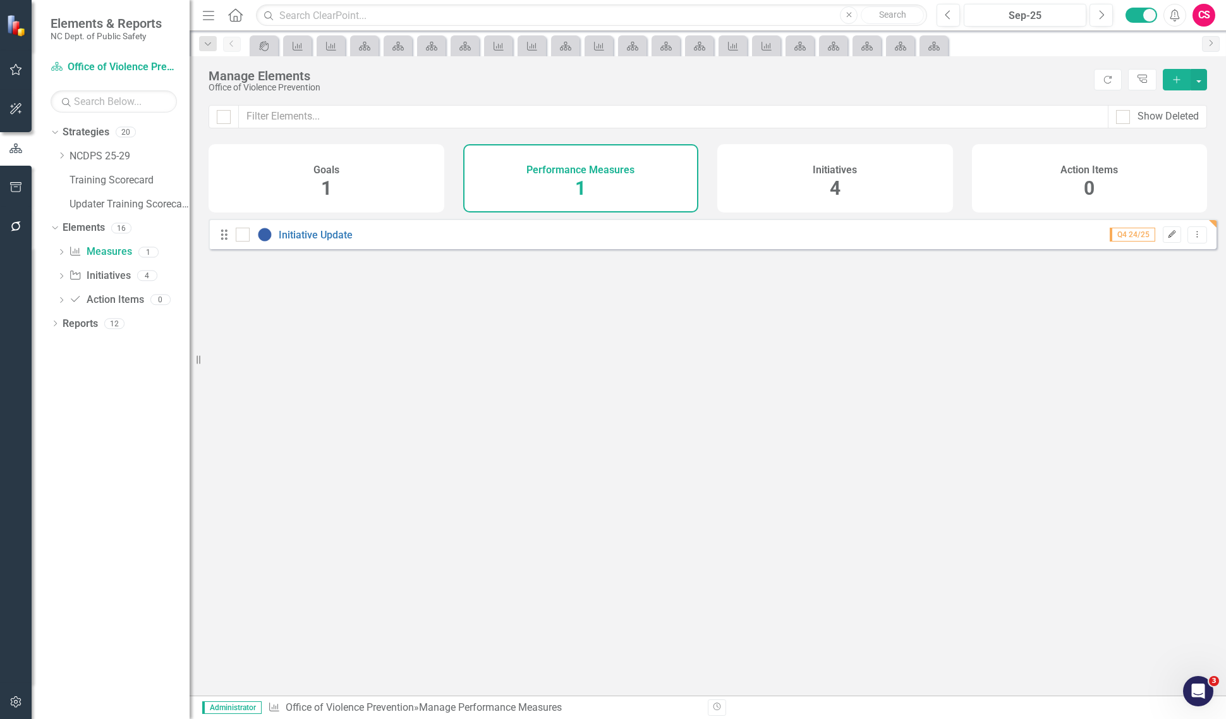
click at [1167, 238] on icon "Edit" at bounding box center [1171, 235] width 9 height 8
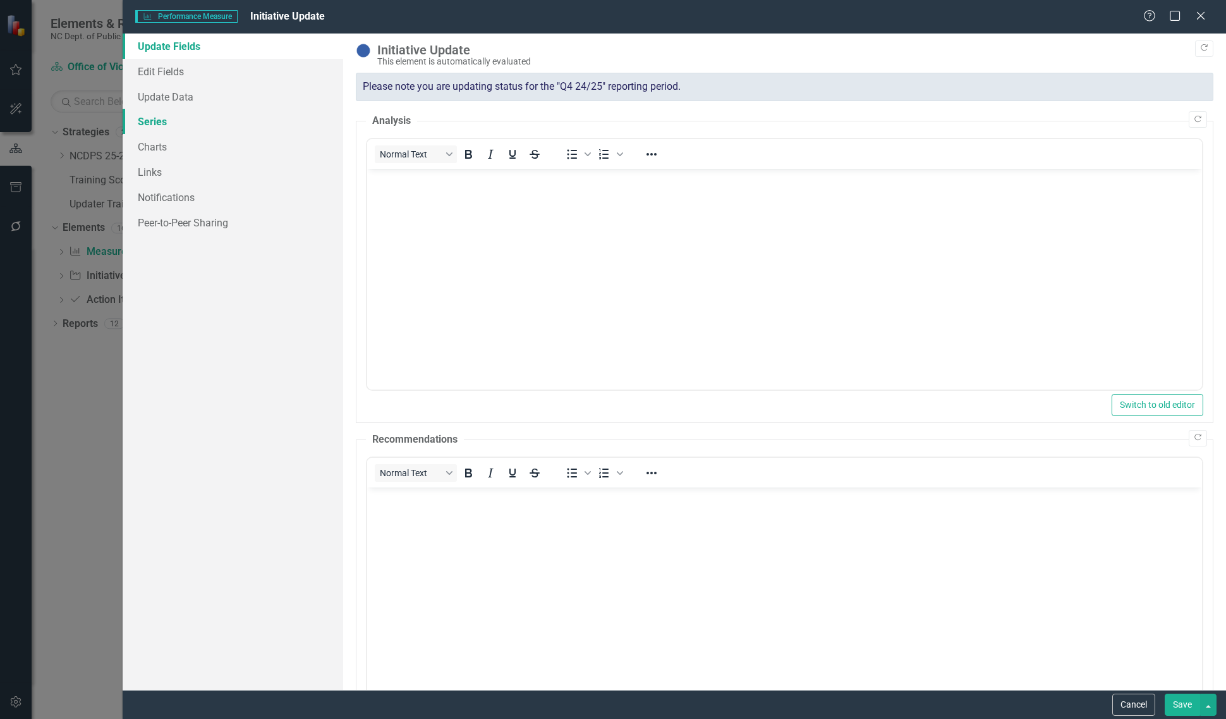
click at [228, 120] on link "Series" at bounding box center [233, 121] width 221 height 25
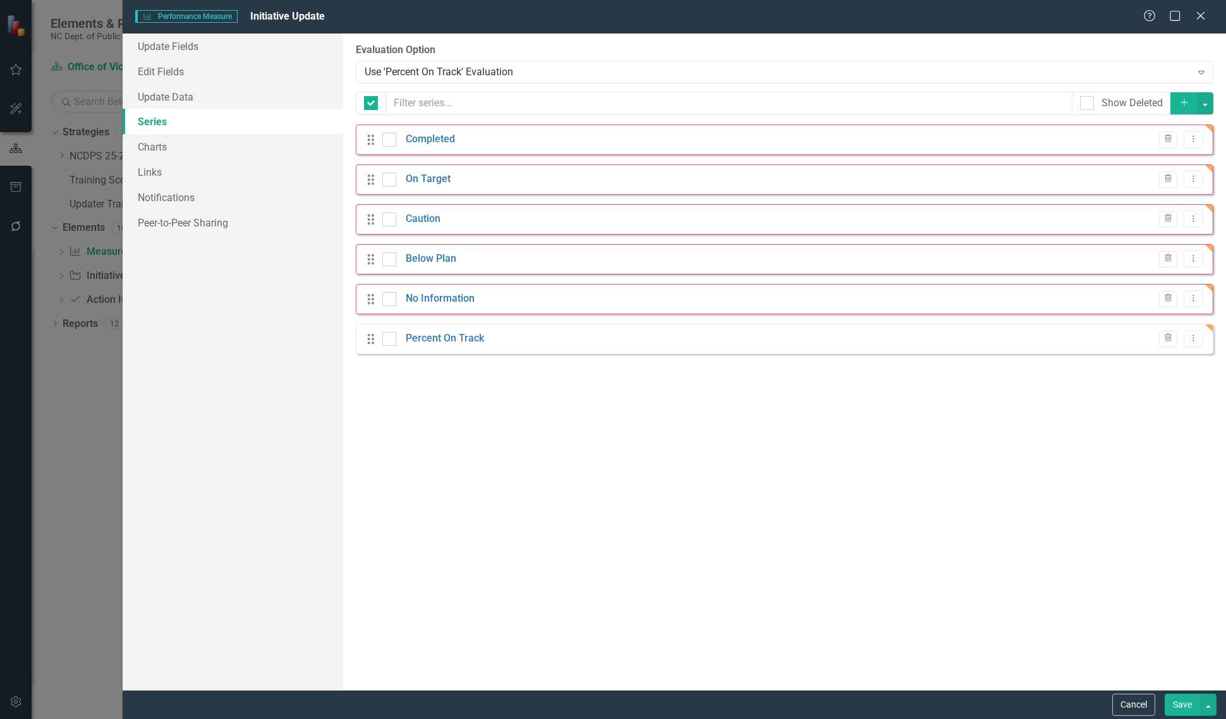
checkbox input "false"
click at [430, 301] on link "No Information" at bounding box center [440, 298] width 69 height 15
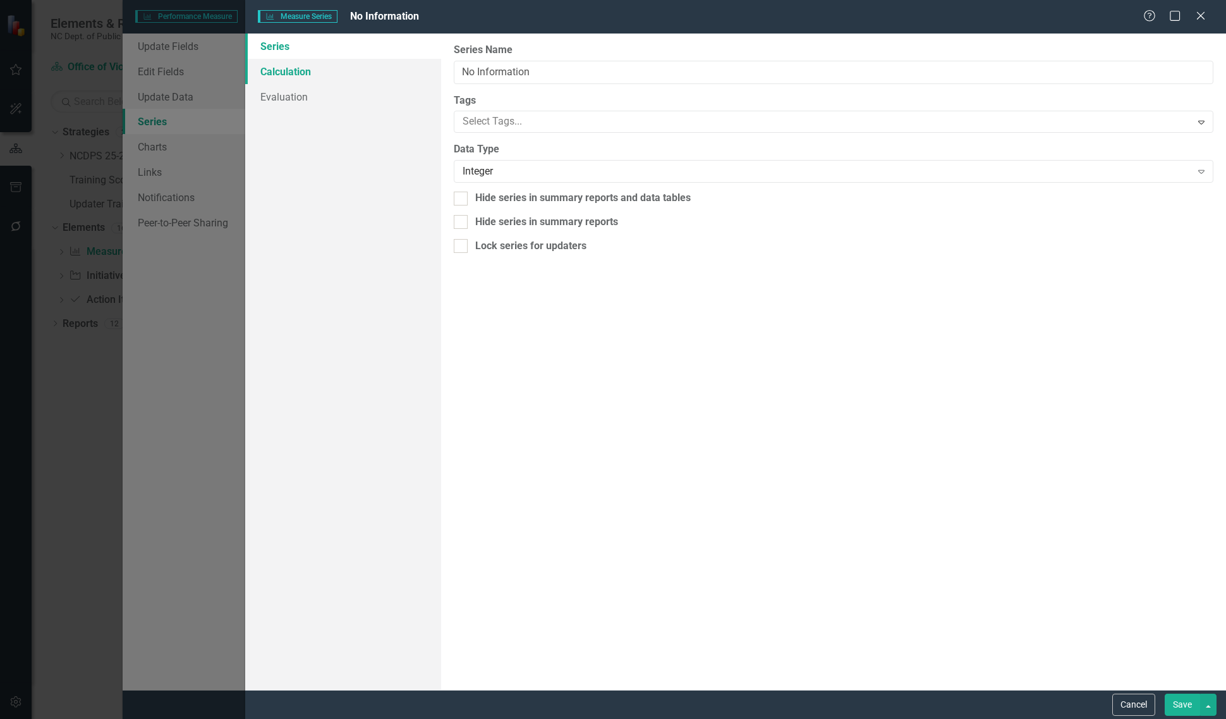
click at [338, 63] on link "Calculation" at bounding box center [343, 71] width 196 height 25
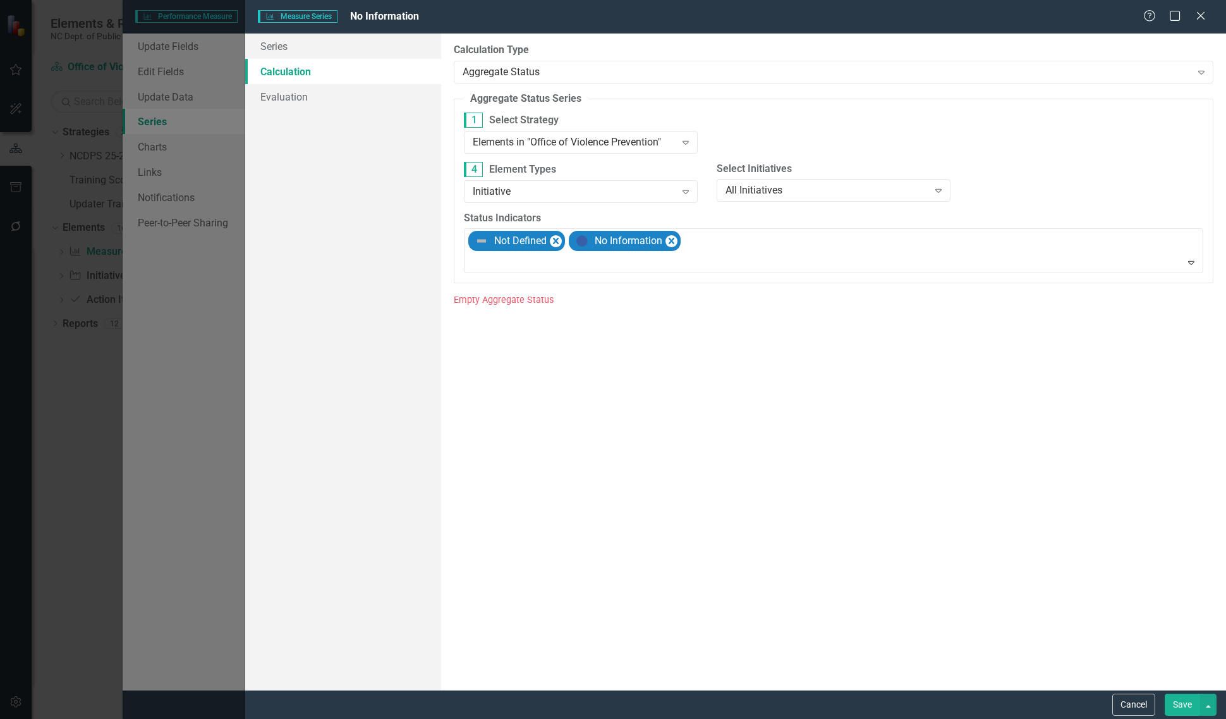
click at [1189, 700] on button "Save" at bounding box center [1182, 704] width 35 height 22
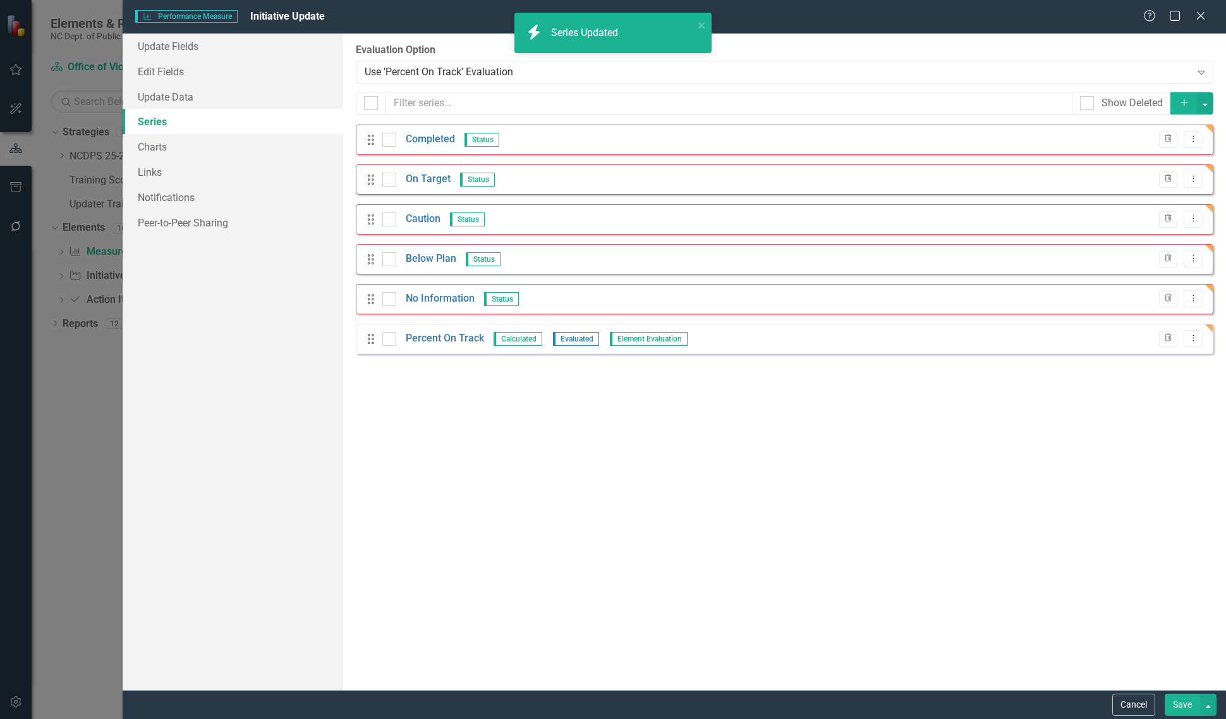
click at [1172, 697] on button "Save" at bounding box center [1182, 704] width 35 height 22
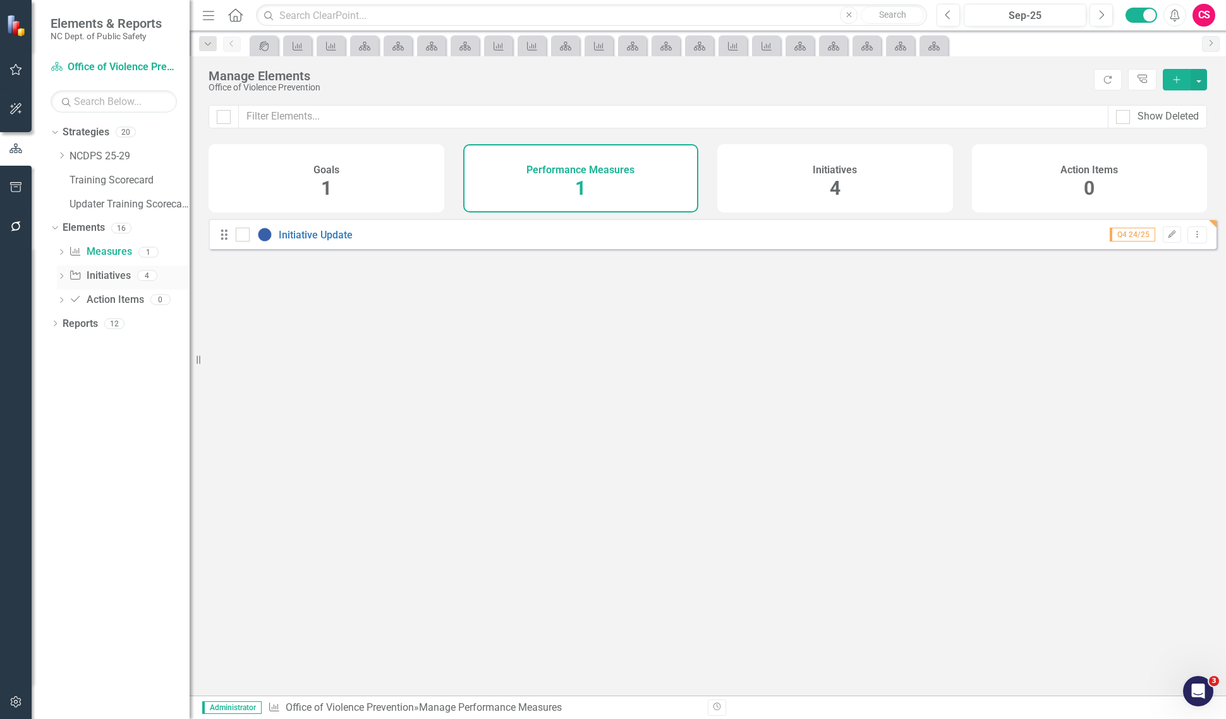
click at [58, 277] on icon "Dropdown" at bounding box center [61, 277] width 9 height 7
click at [1163, 238] on button "Edit" at bounding box center [1172, 234] width 18 height 16
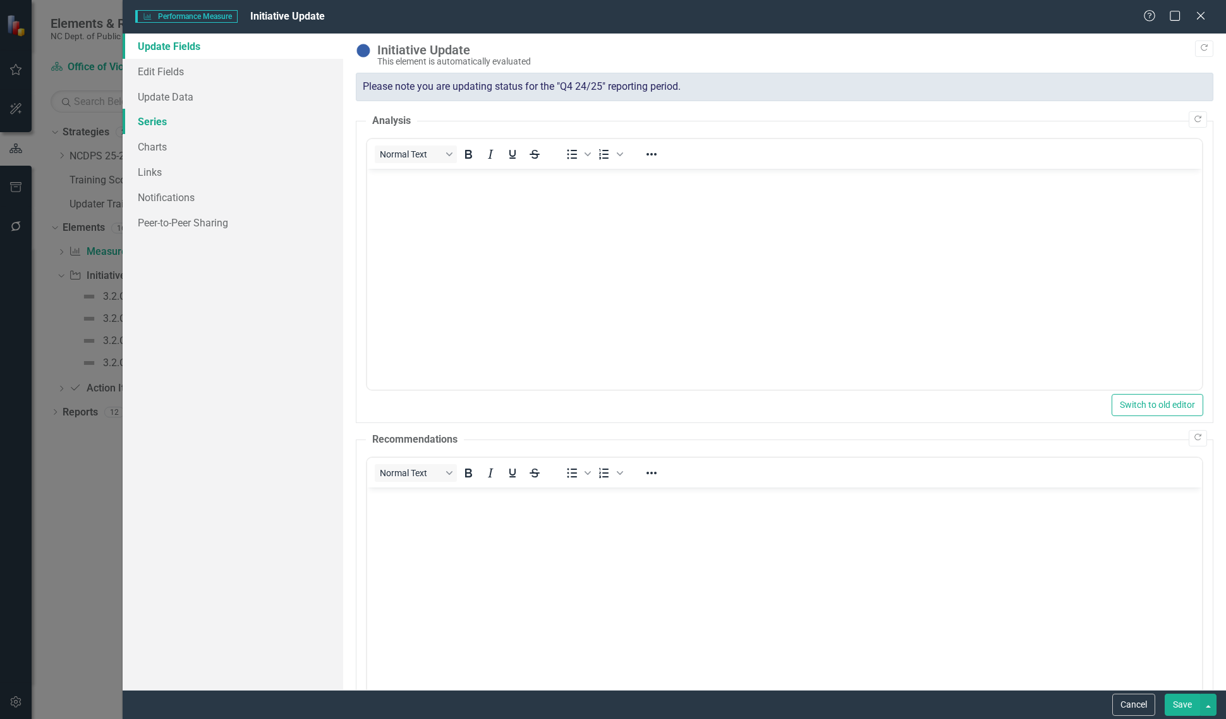
click at [222, 120] on link "Series" at bounding box center [233, 121] width 221 height 25
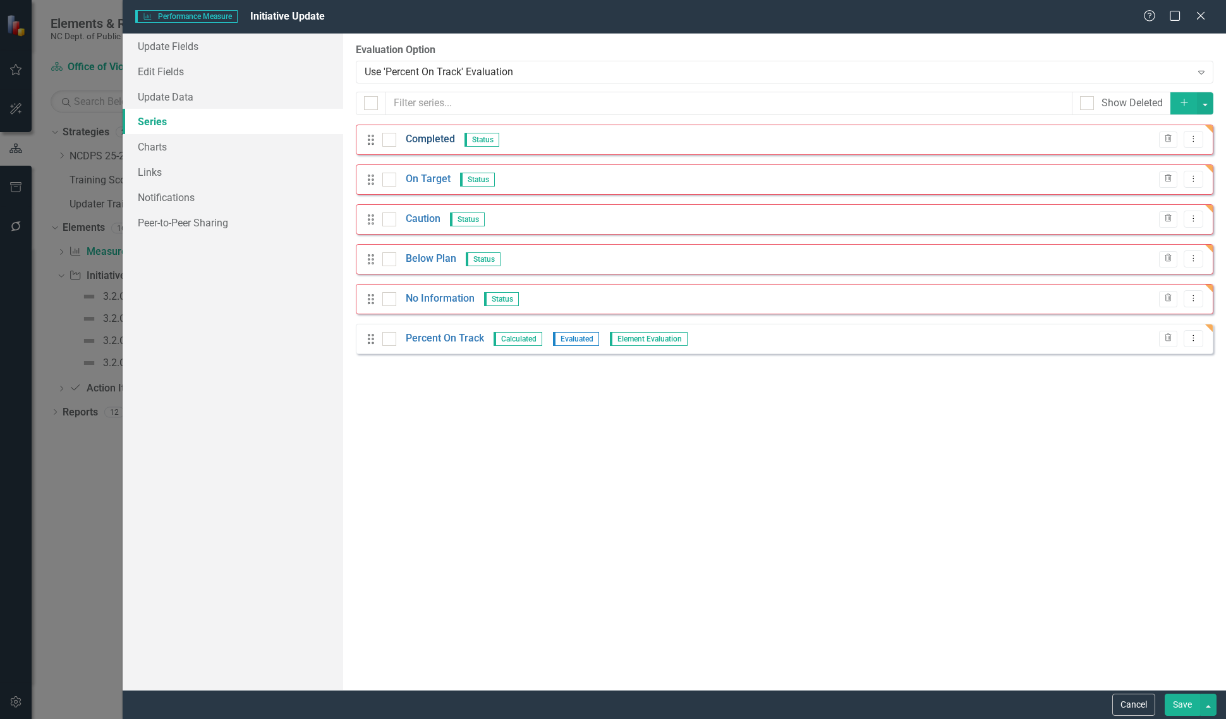
click at [420, 140] on link "Completed" at bounding box center [430, 139] width 49 height 15
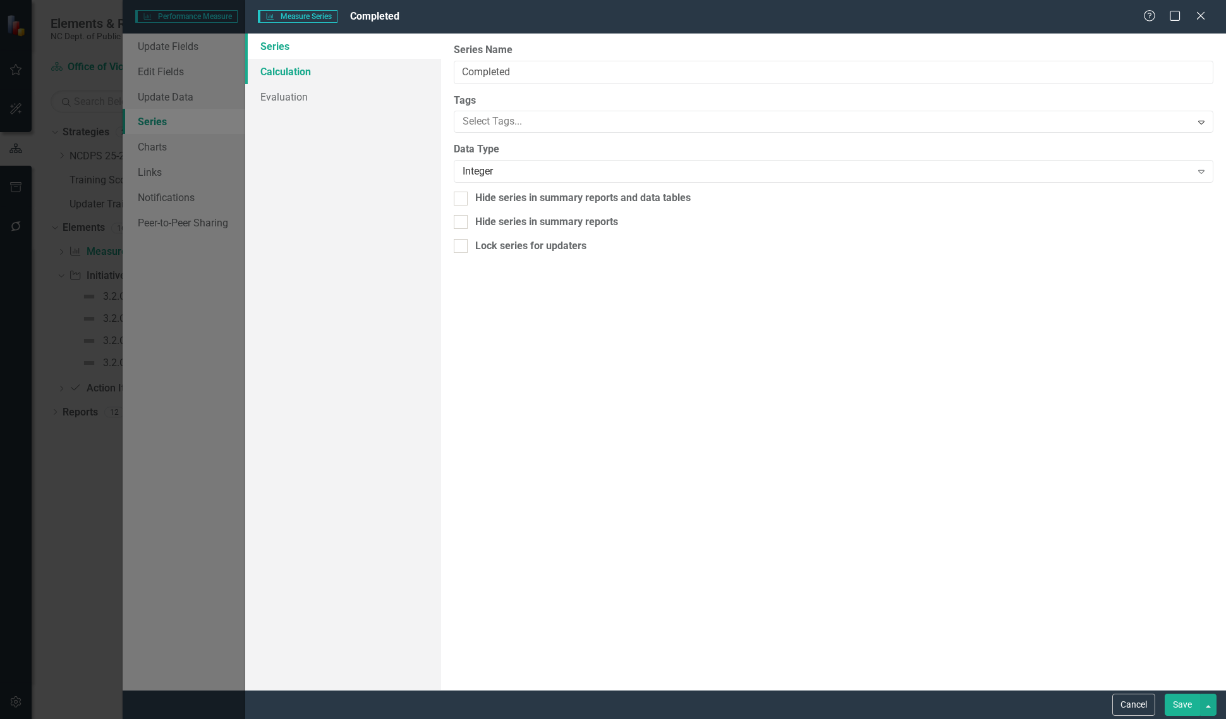
click at [348, 76] on link "Calculation" at bounding box center [343, 71] width 196 height 25
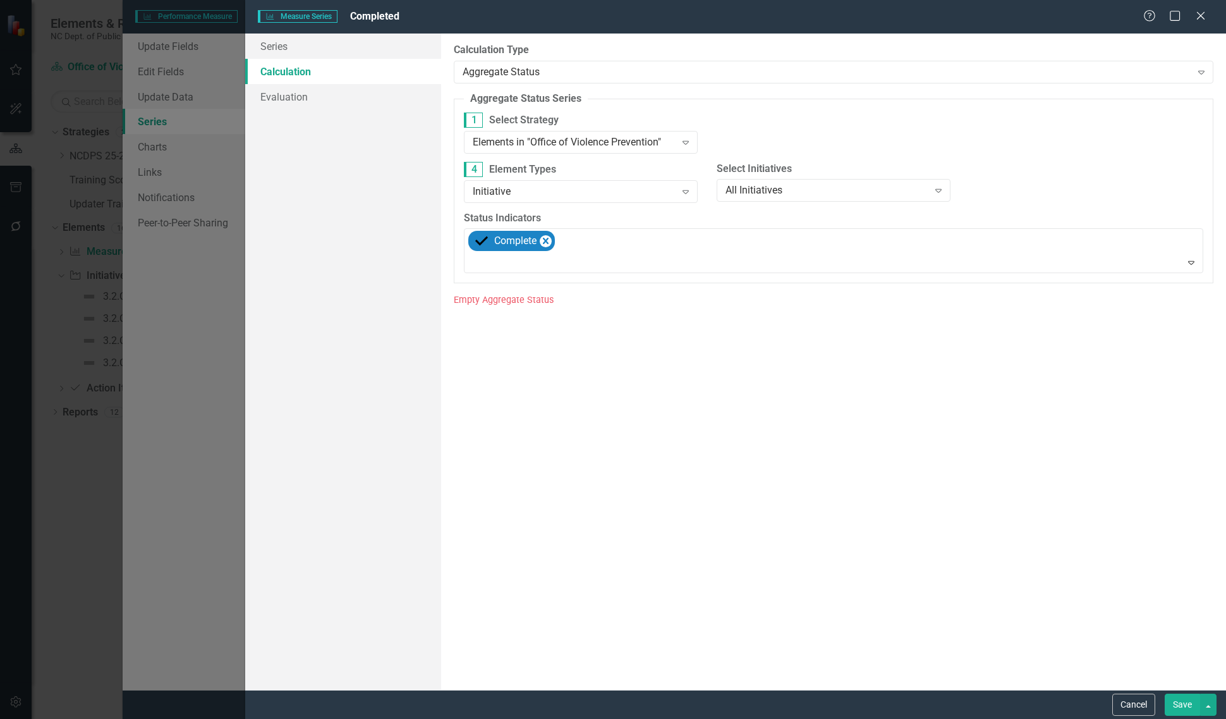
click at [1180, 700] on button "Save" at bounding box center [1182, 704] width 35 height 22
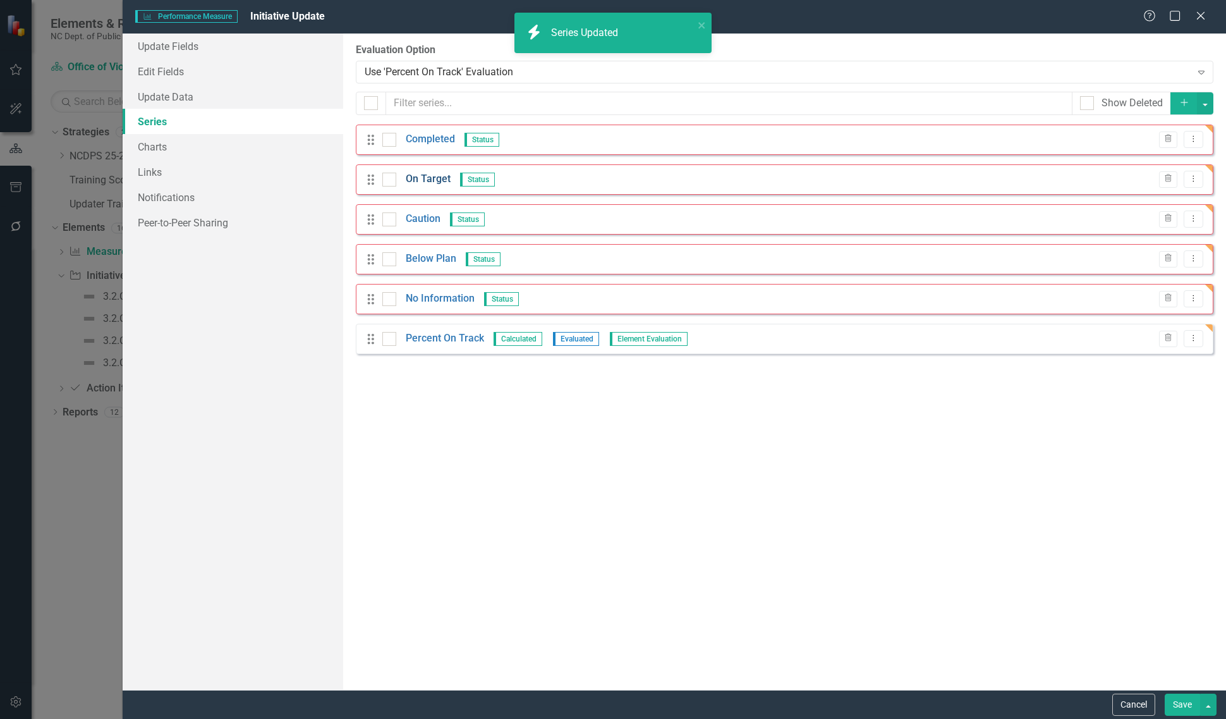
click at [425, 178] on link "On Target" at bounding box center [428, 179] width 45 height 15
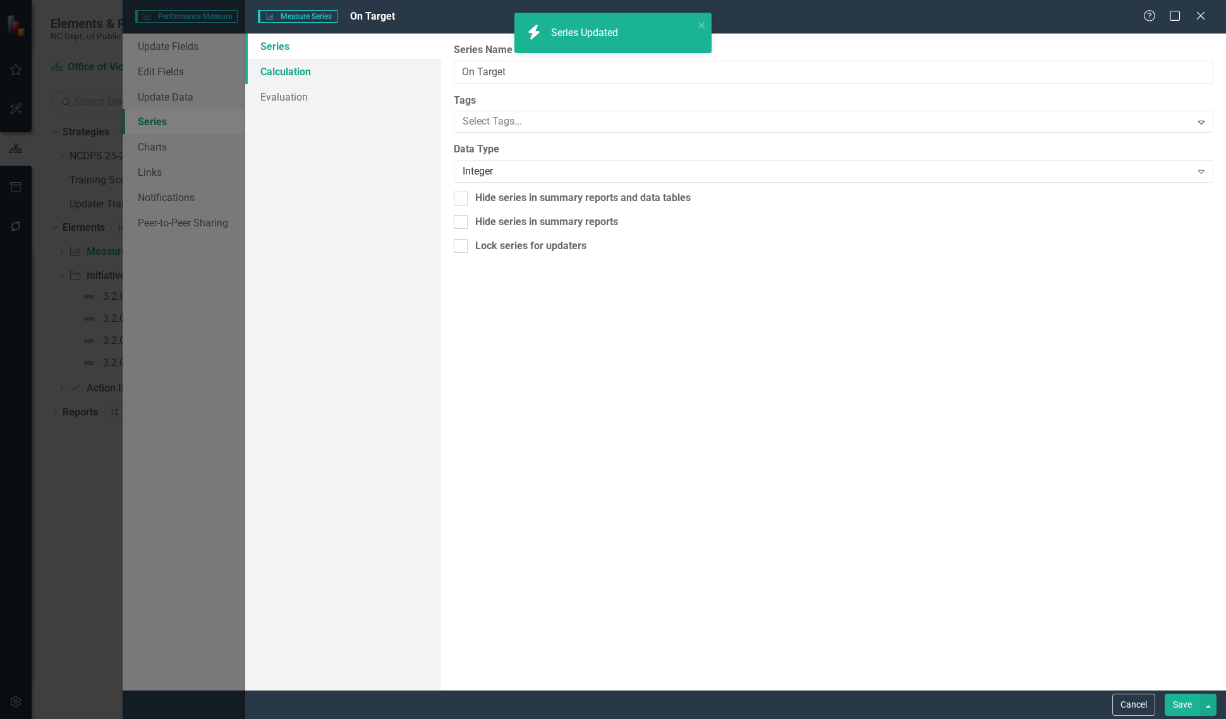
click at [357, 60] on link "Calculation" at bounding box center [343, 71] width 196 height 25
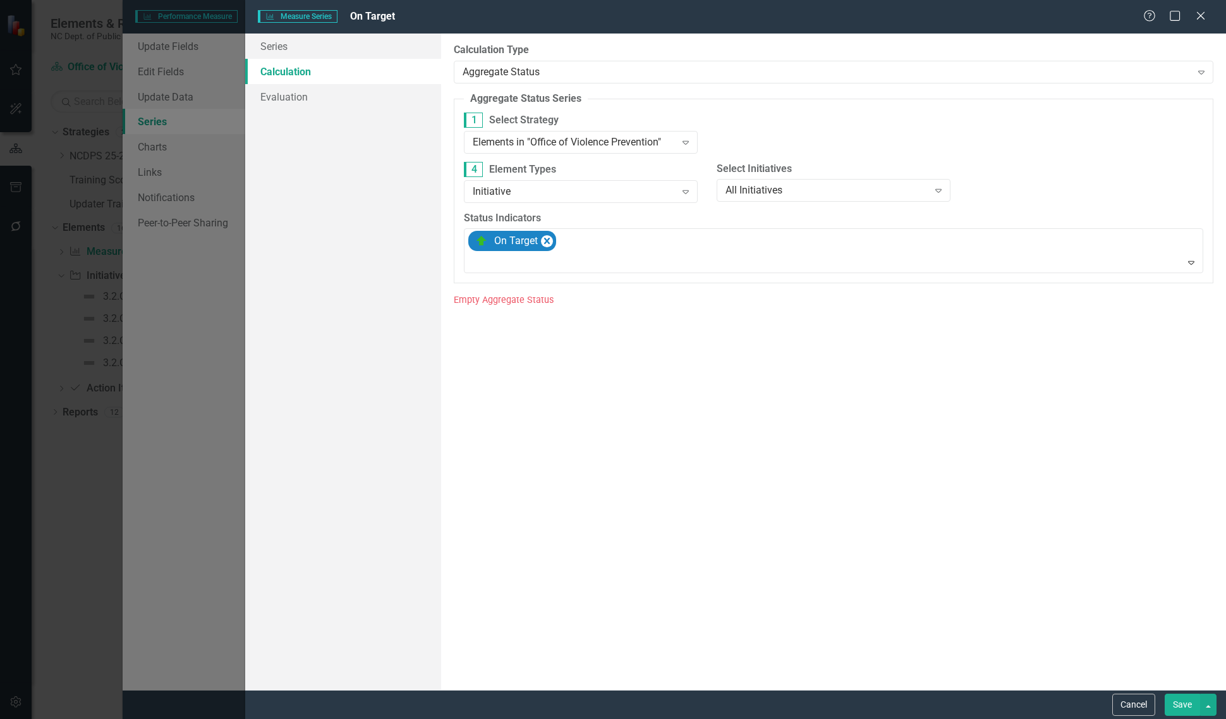
click at [1180, 696] on button "Save" at bounding box center [1182, 704] width 35 height 22
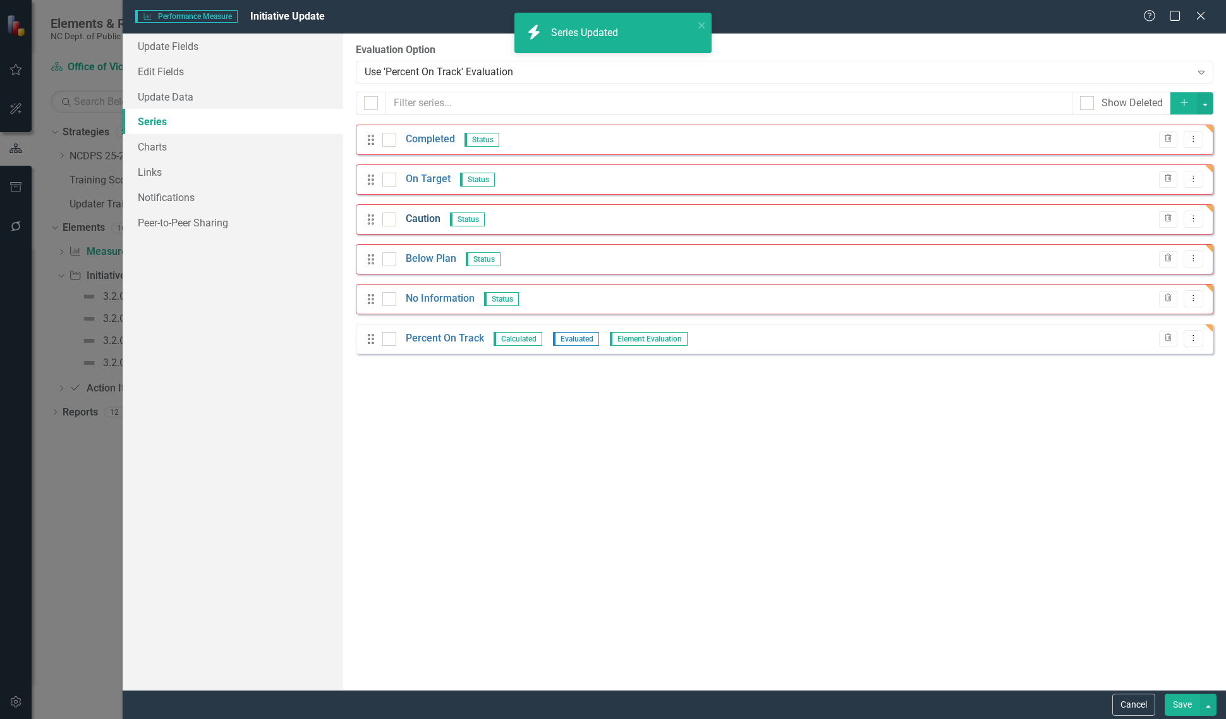
click at [430, 226] on link "Caution" at bounding box center [423, 219] width 35 height 15
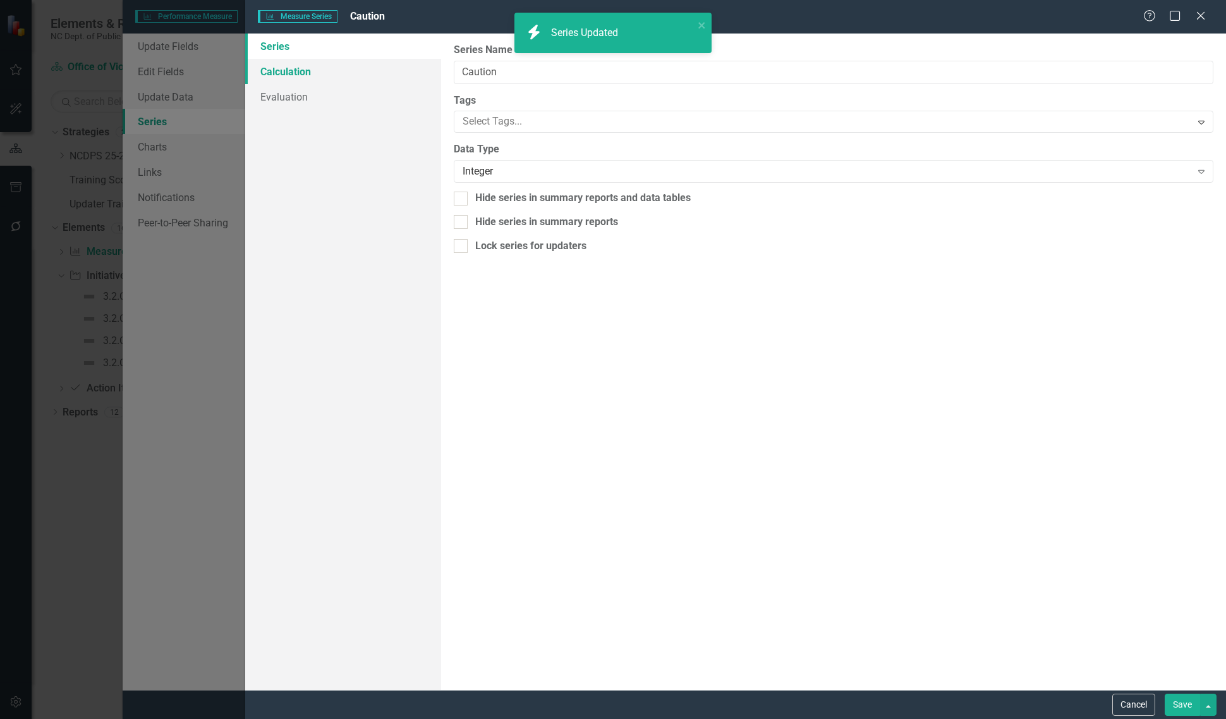
click at [346, 68] on link "Calculation" at bounding box center [343, 71] width 196 height 25
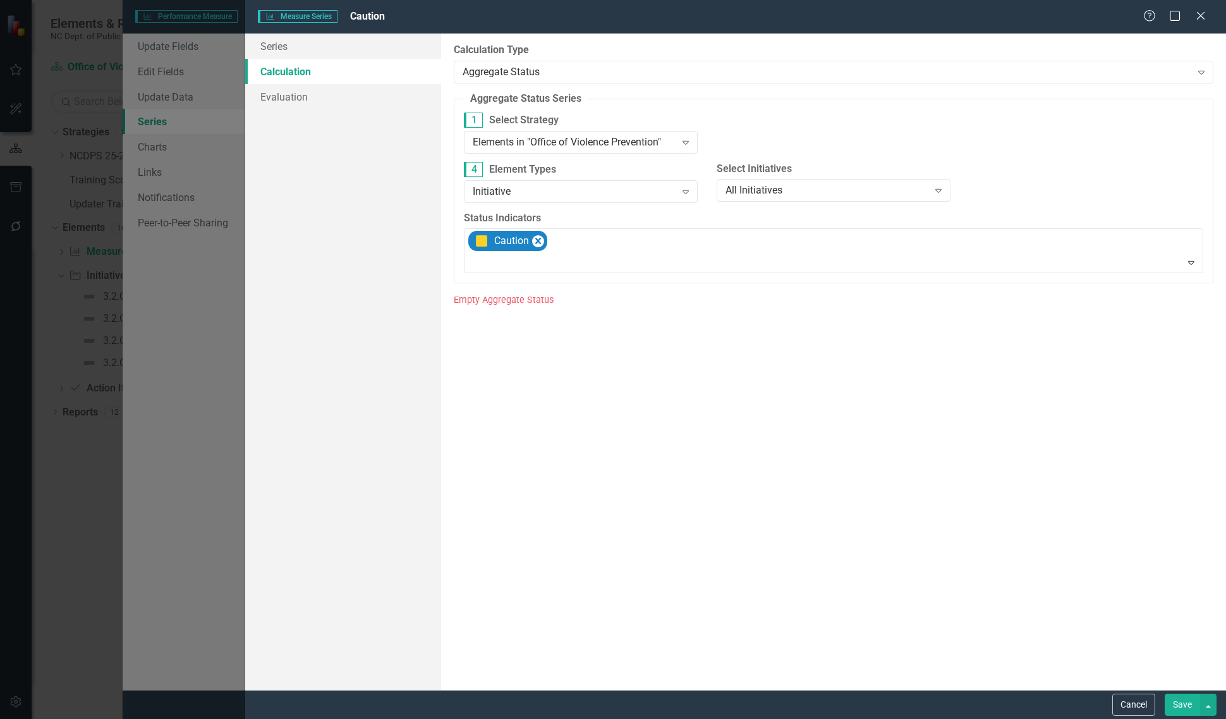
drag, startPoint x: 1180, startPoint y: 700, endPoint x: 1157, endPoint y: 688, distance: 26.0
click at [1179, 701] on button "Save" at bounding box center [1182, 704] width 35 height 22
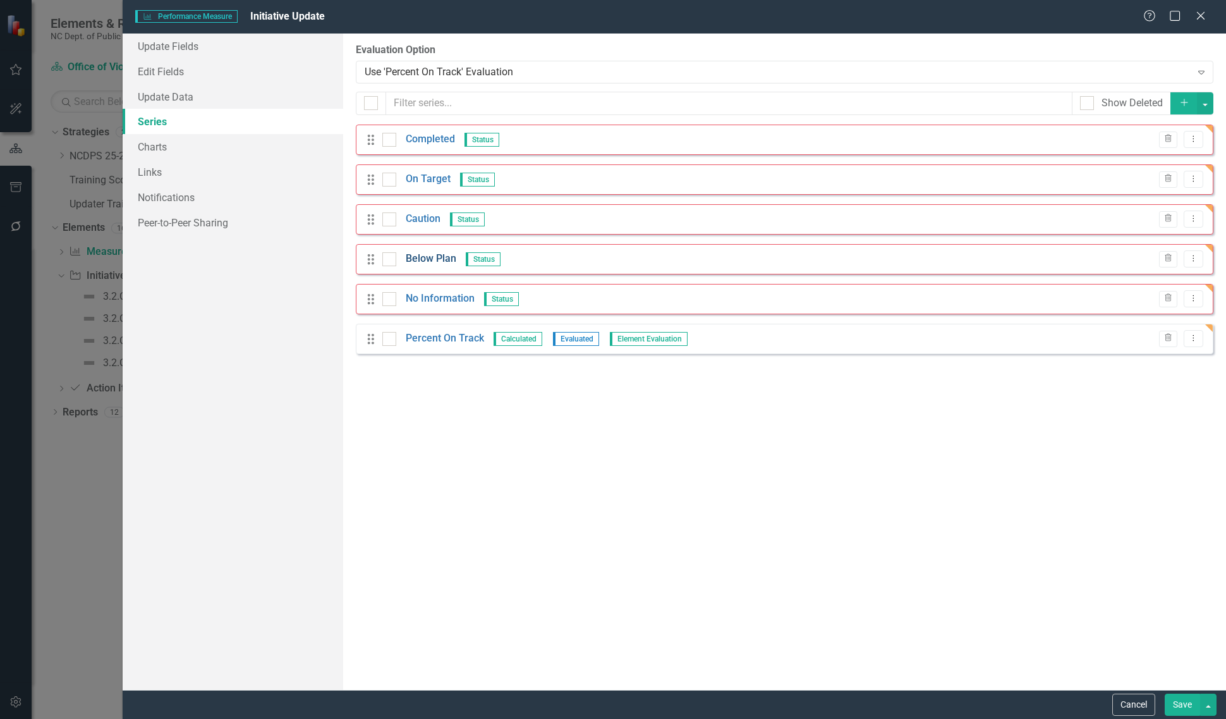
click at [435, 254] on link "Below Plan" at bounding box center [431, 259] width 51 height 15
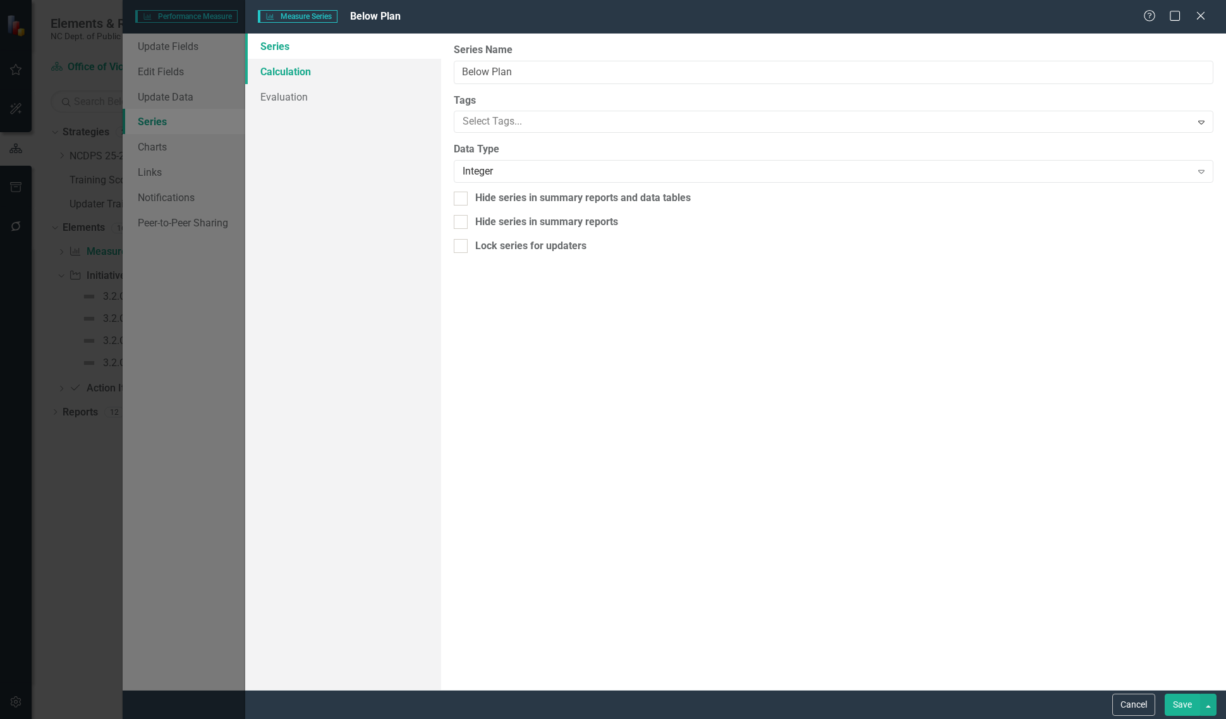
click at [348, 68] on link "Calculation" at bounding box center [343, 71] width 196 height 25
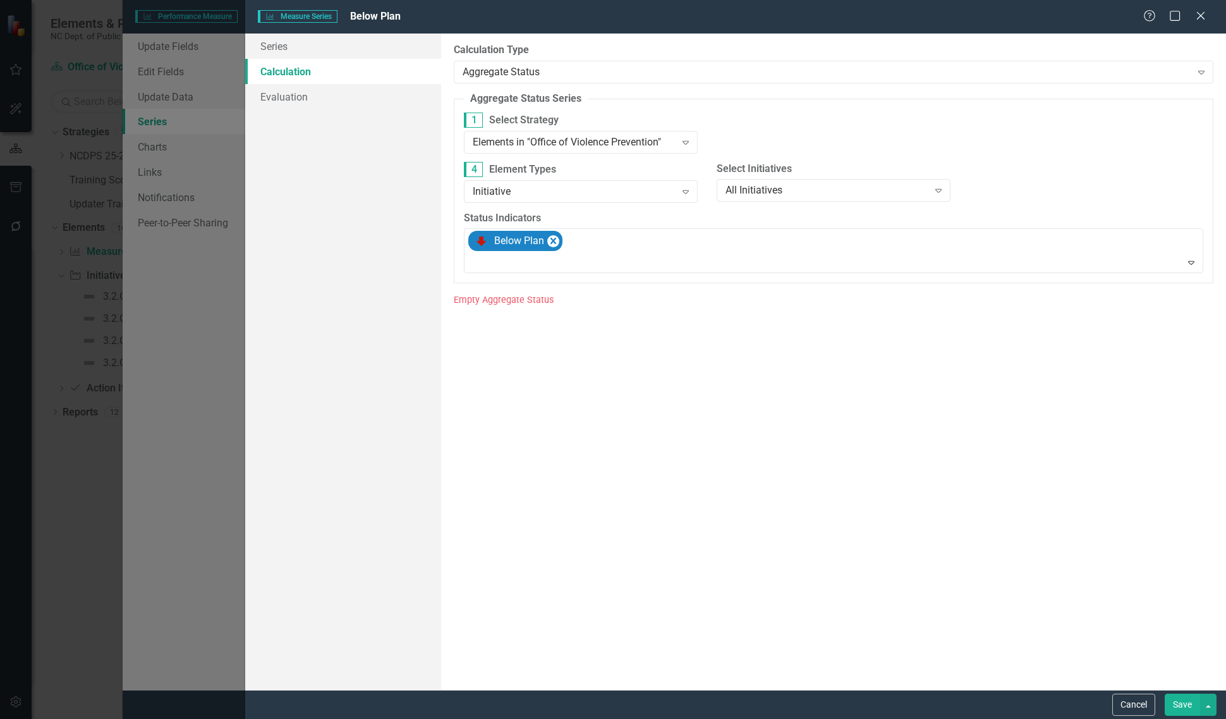
click at [1186, 701] on button "Save" at bounding box center [1182, 704] width 35 height 22
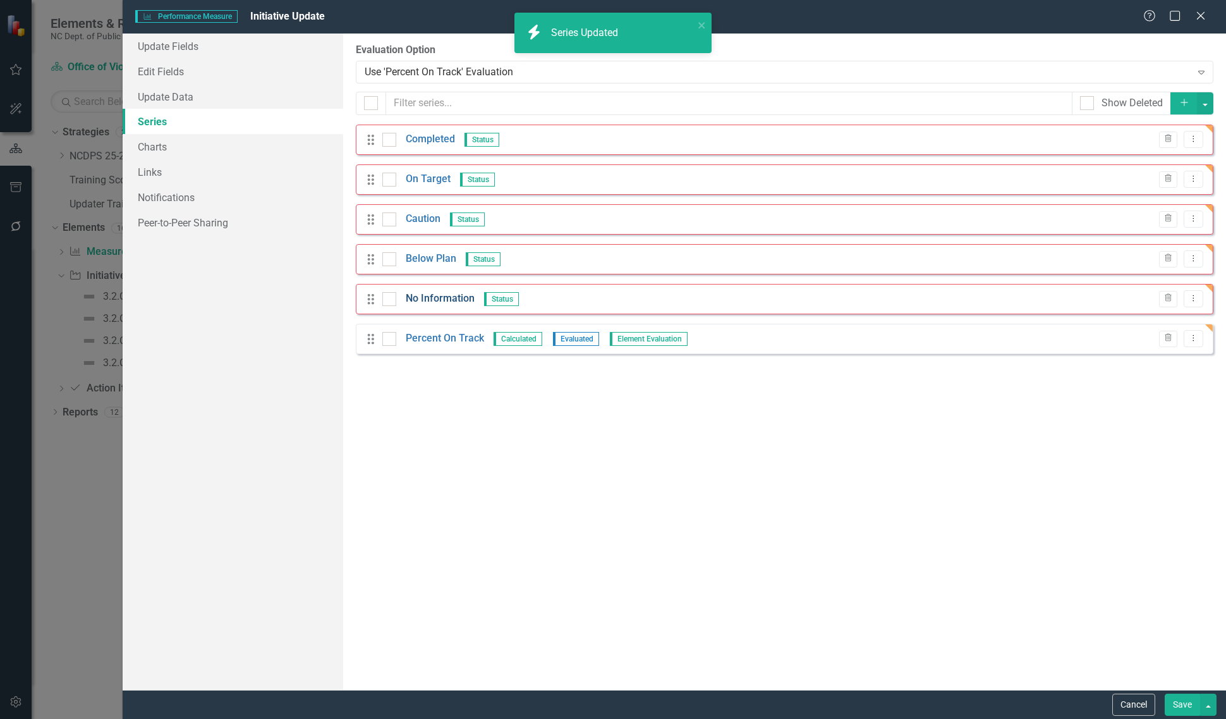
click at [454, 294] on link "No Information" at bounding box center [440, 298] width 69 height 15
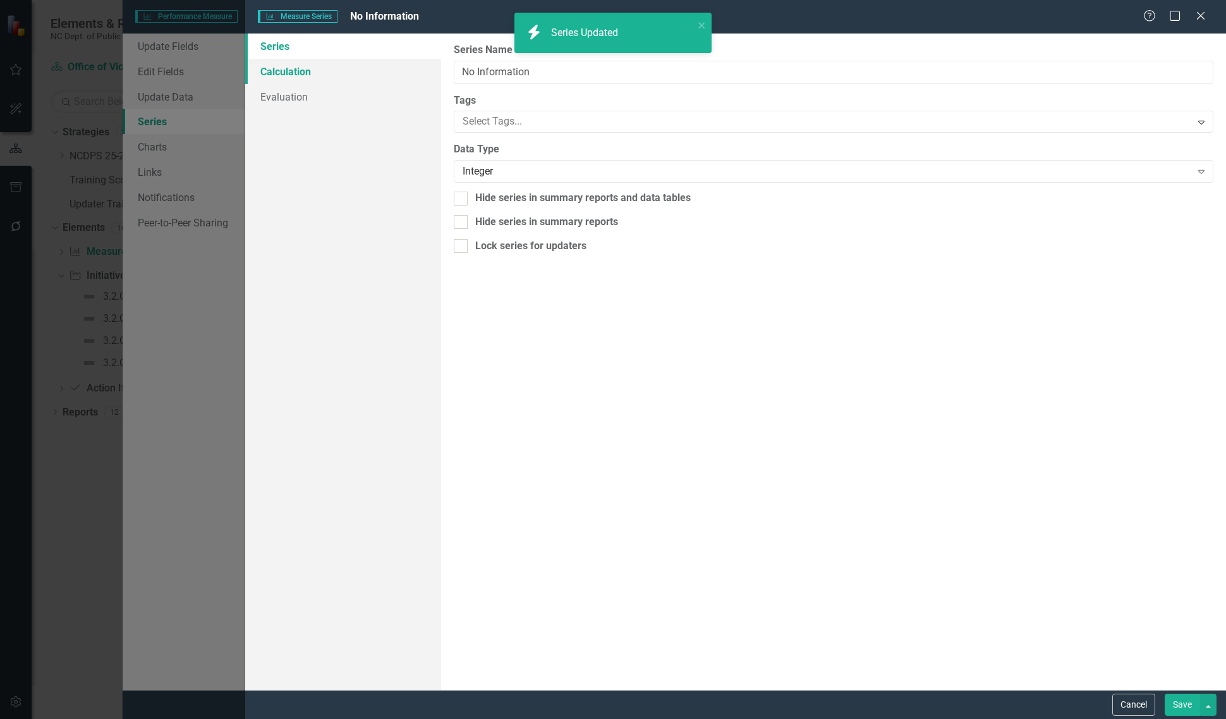
click at [338, 70] on link "Calculation" at bounding box center [343, 71] width 196 height 25
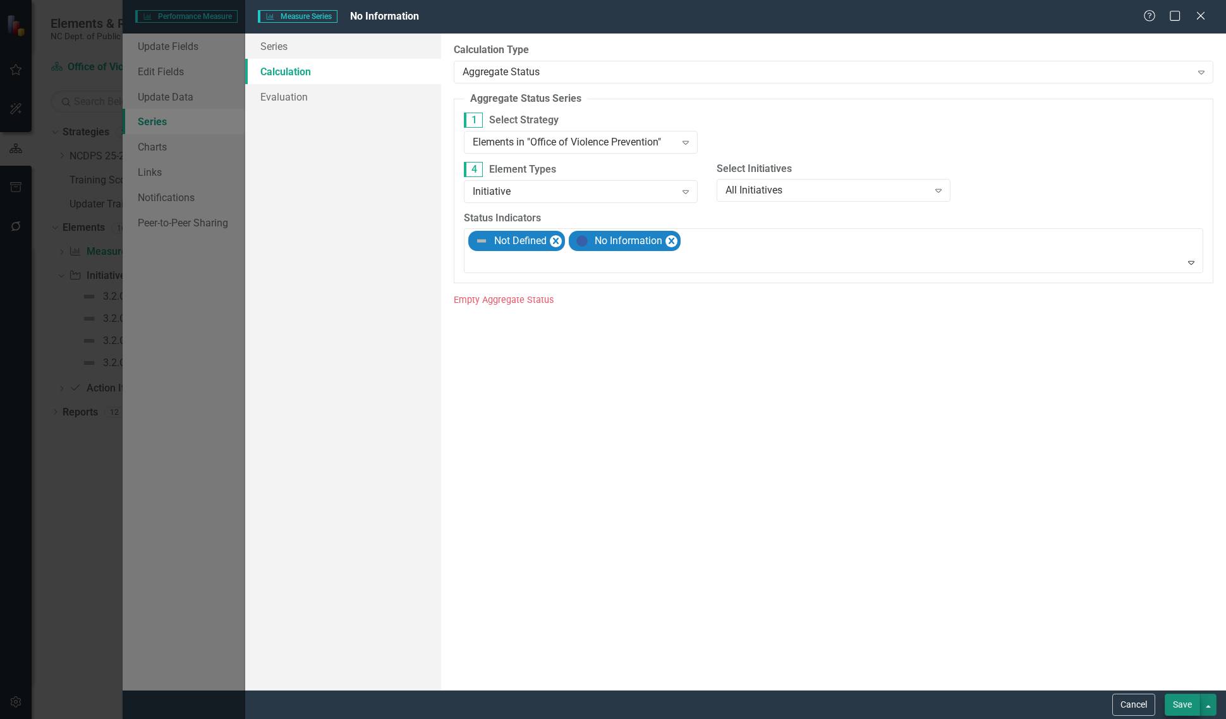
drag, startPoint x: 1201, startPoint y: 703, endPoint x: 1196, endPoint y: 696, distance: 8.1
click at [1202, 703] on button "button" at bounding box center [1208, 704] width 16 height 22
click at [1177, 681] on link "Save and Continue" at bounding box center [1166, 680] width 100 height 23
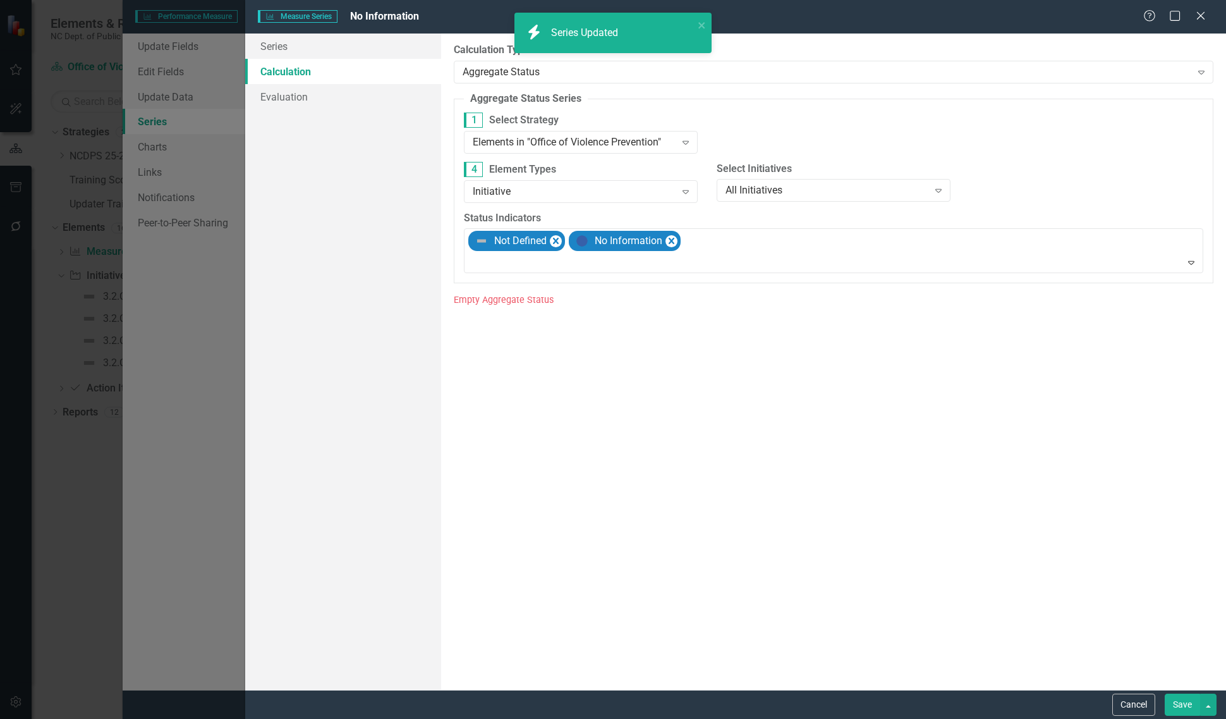
click at [1180, 696] on button "Save" at bounding box center [1182, 704] width 35 height 22
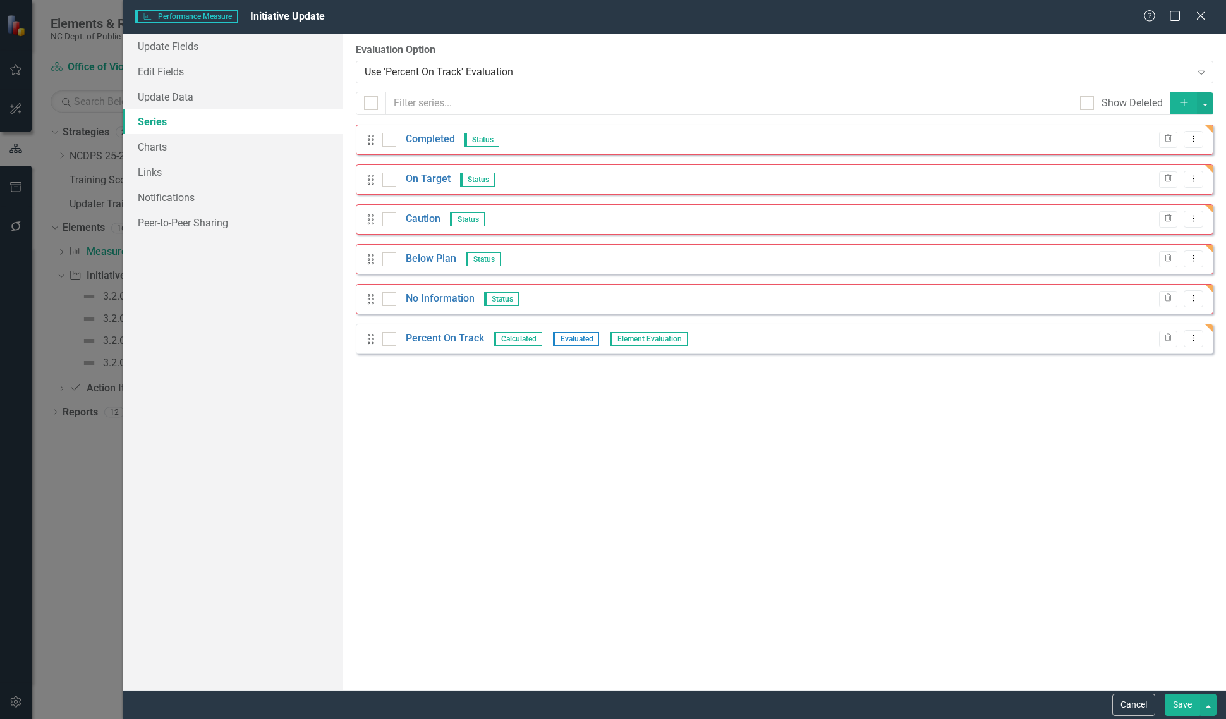
click at [1175, 705] on button "Save" at bounding box center [1182, 704] width 35 height 22
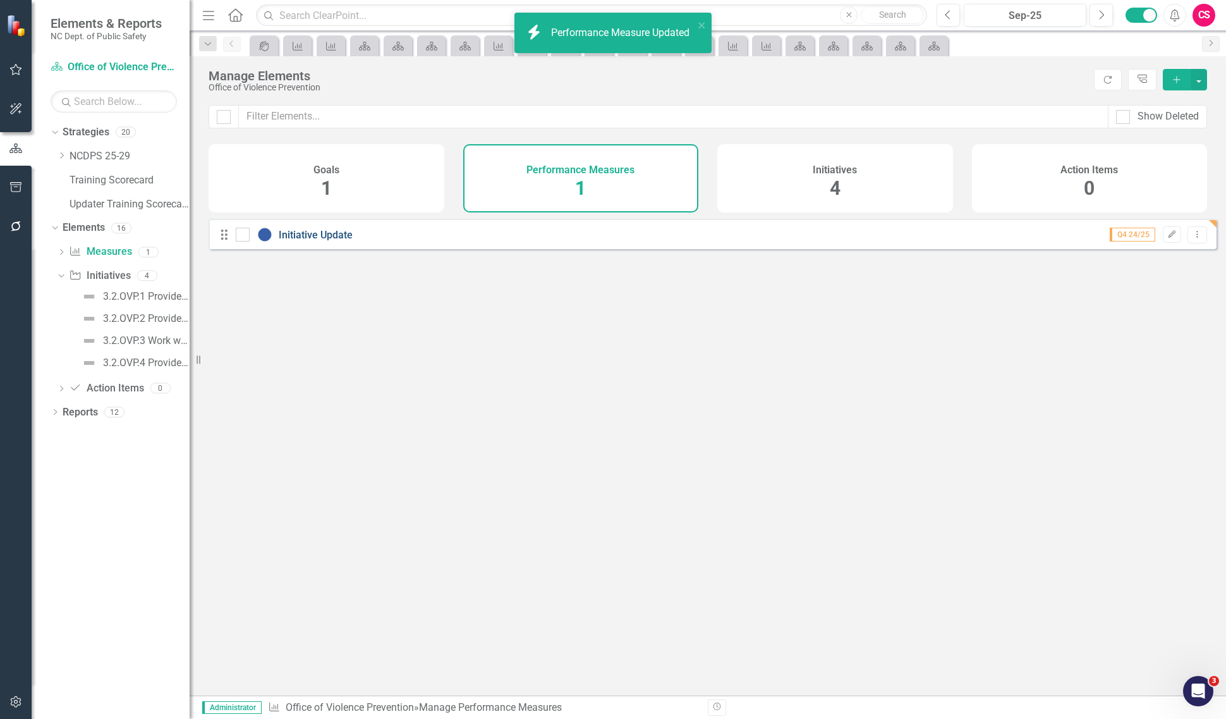
click at [339, 241] on link "Initiative Update" at bounding box center [316, 235] width 74 height 12
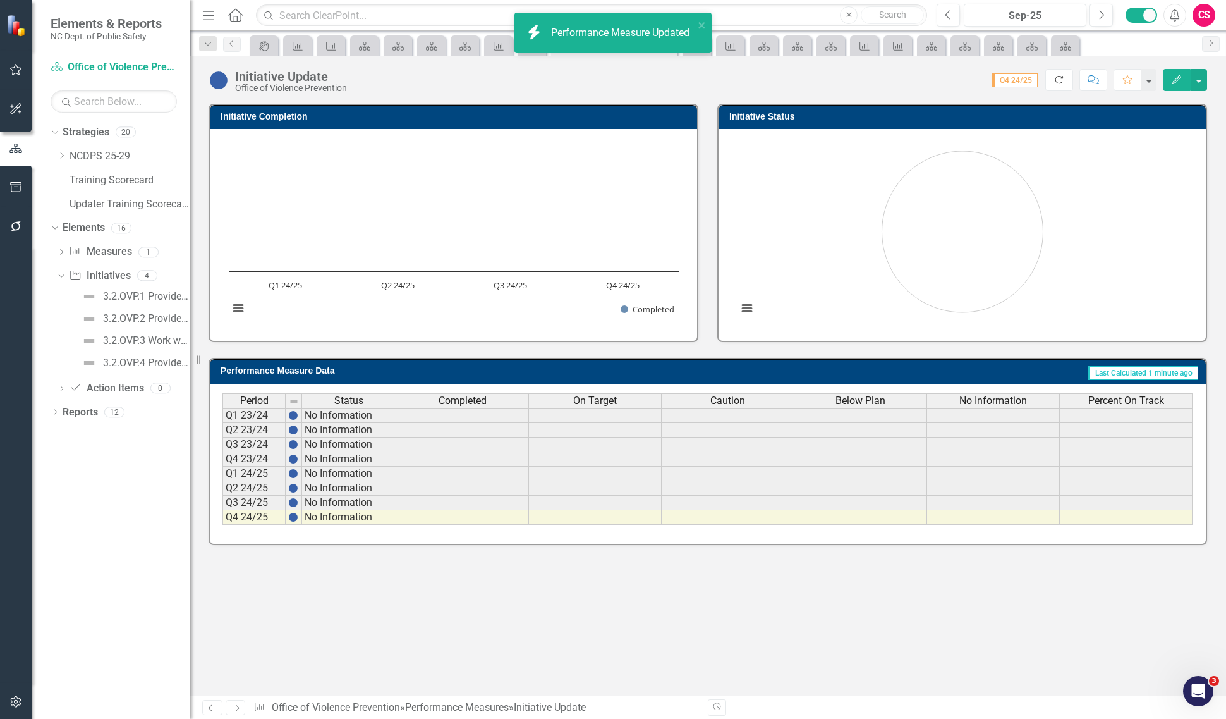
click at [1053, 80] on icon "Refresh" at bounding box center [1058, 79] width 11 height 9
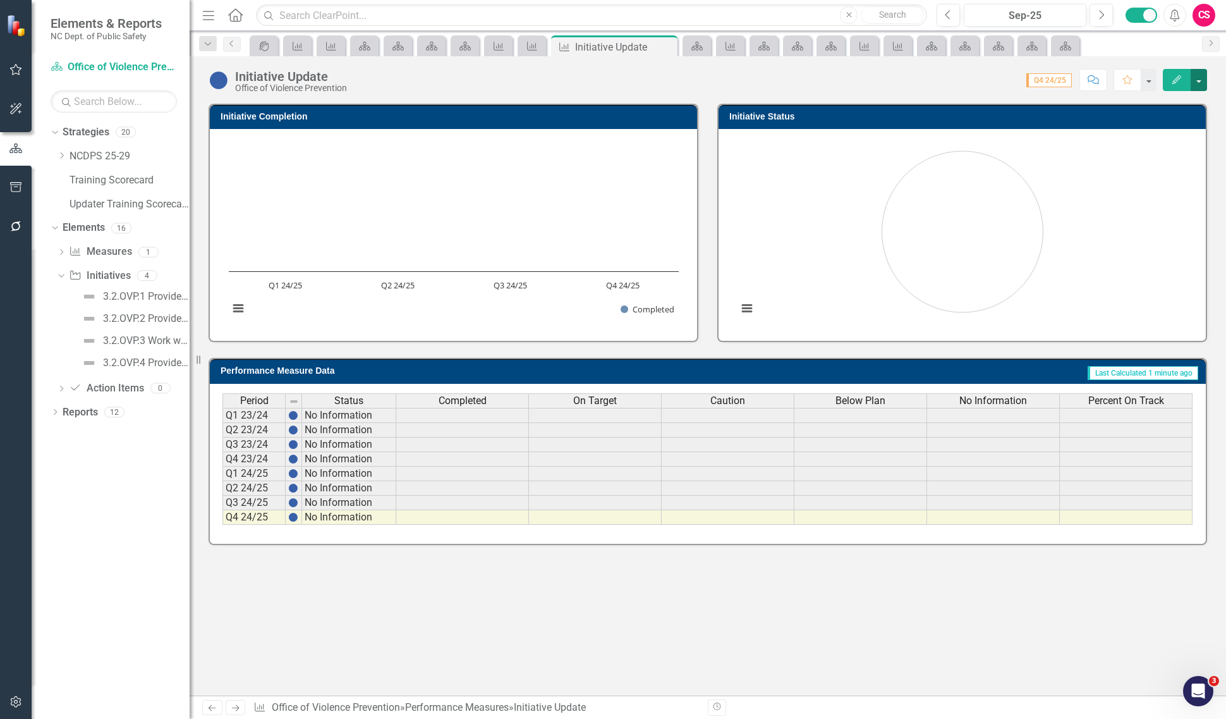
click at [1199, 80] on button "button" at bounding box center [1199, 80] width 16 height 22
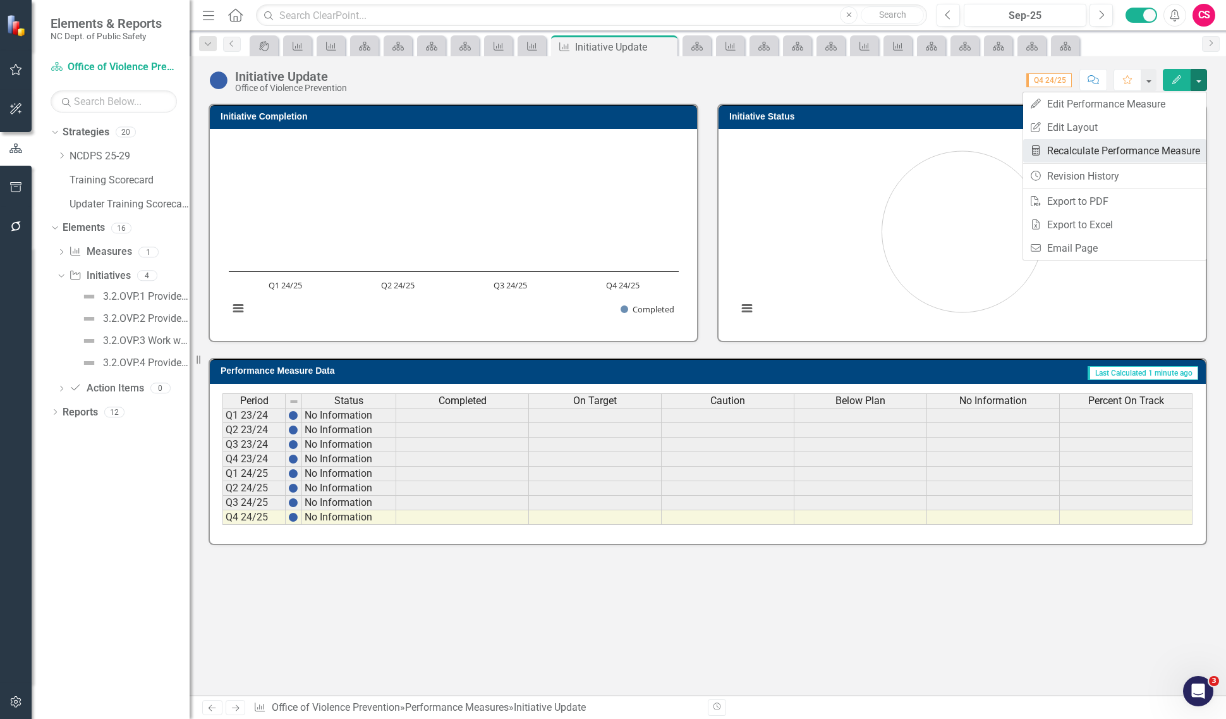
click at [1141, 143] on link "Recalculate Performance Measure Recalculate Performance Measure" at bounding box center [1114, 150] width 183 height 23
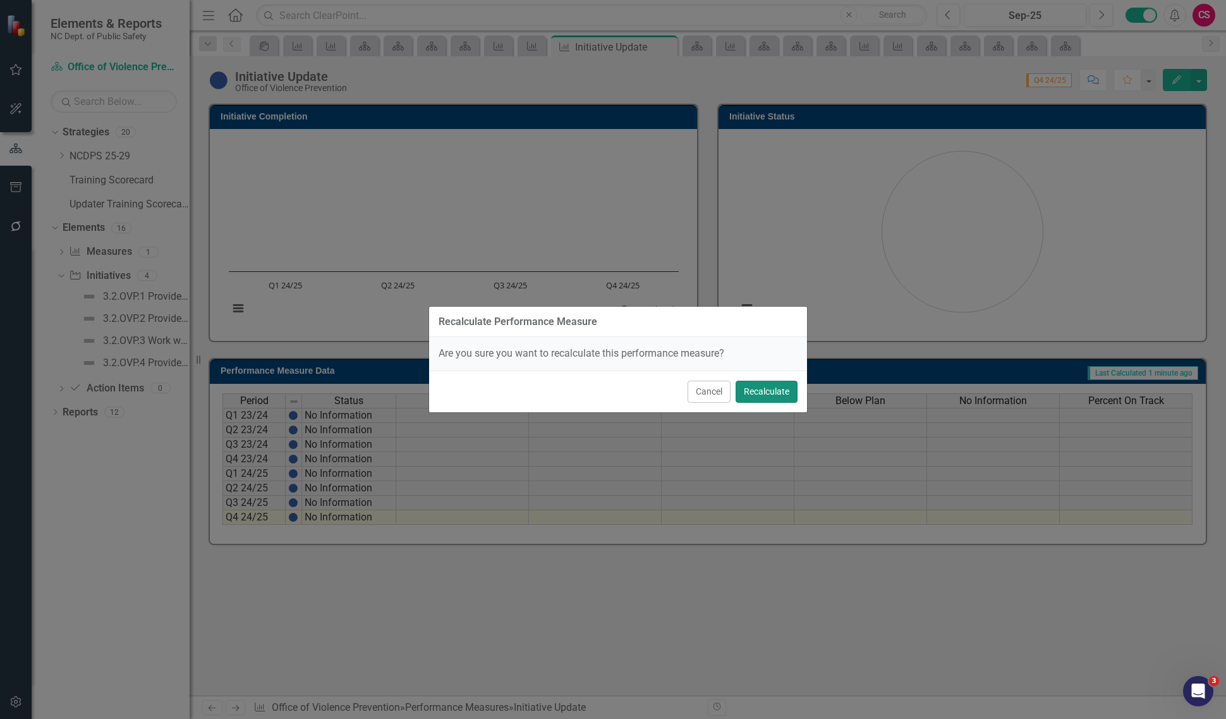
click at [770, 396] on button "Recalculate" at bounding box center [767, 391] width 62 height 22
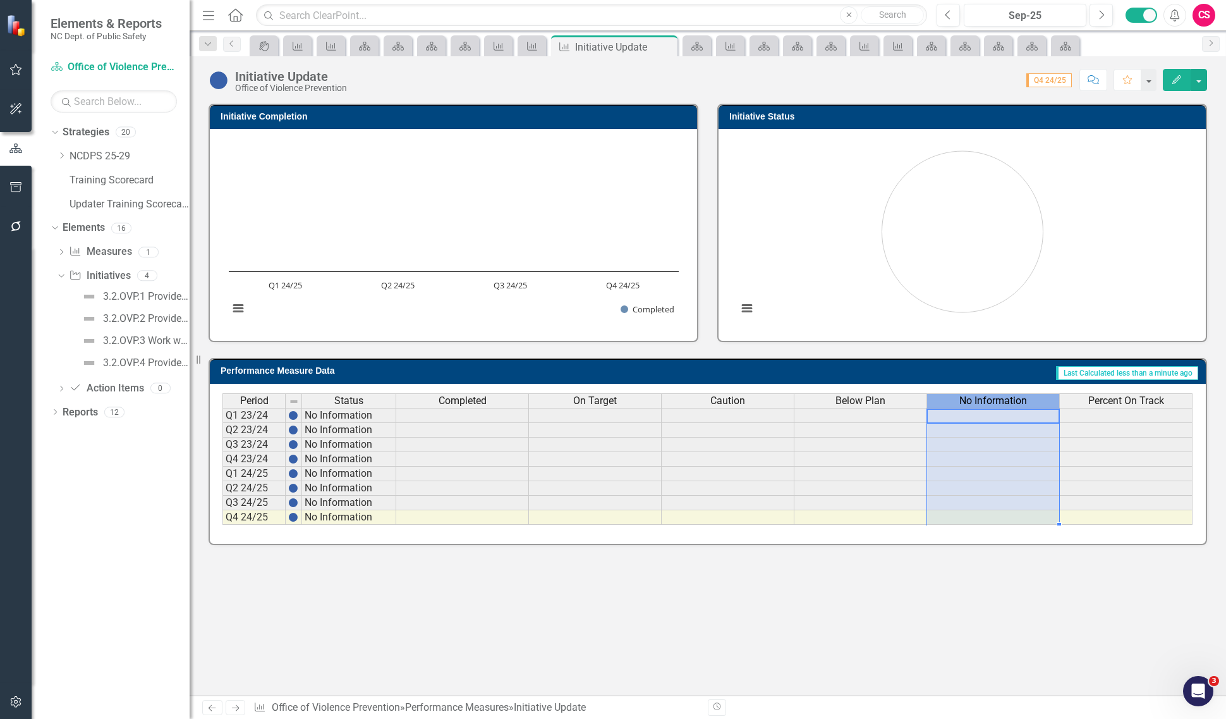
click at [1000, 406] on th "No Information" at bounding box center [993, 400] width 133 height 15
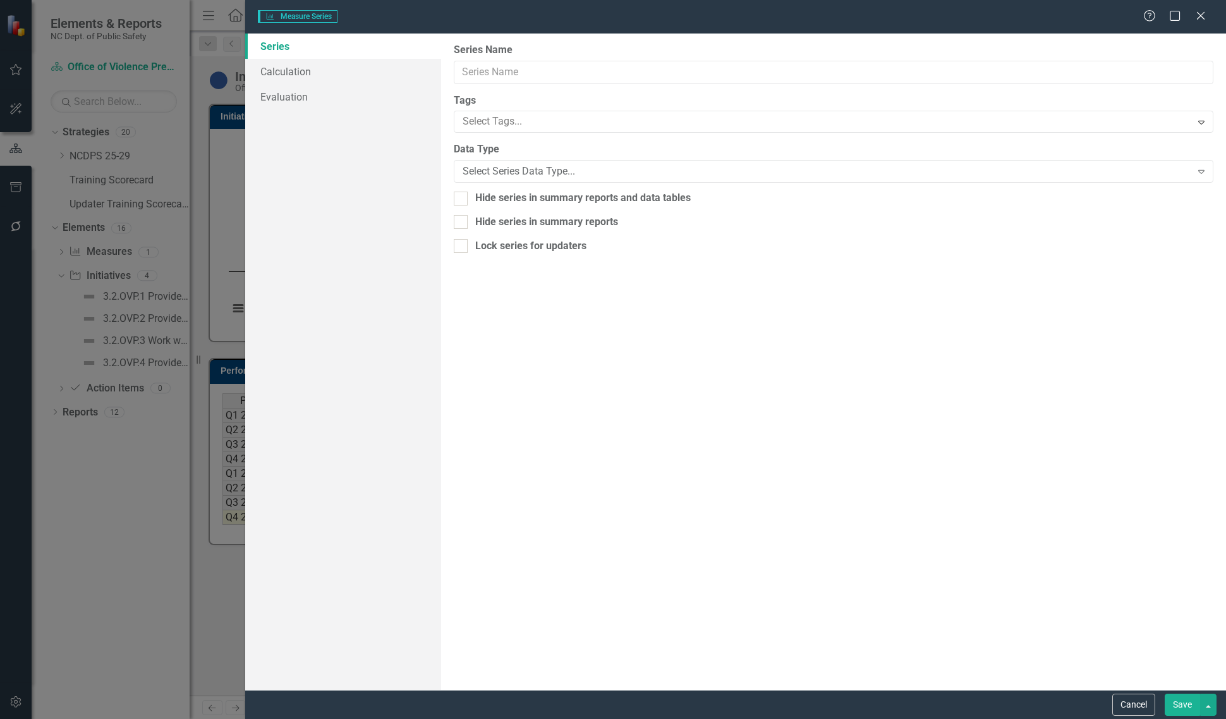
type input "No Information"
click at [332, 64] on link "Calculation" at bounding box center [343, 71] width 196 height 25
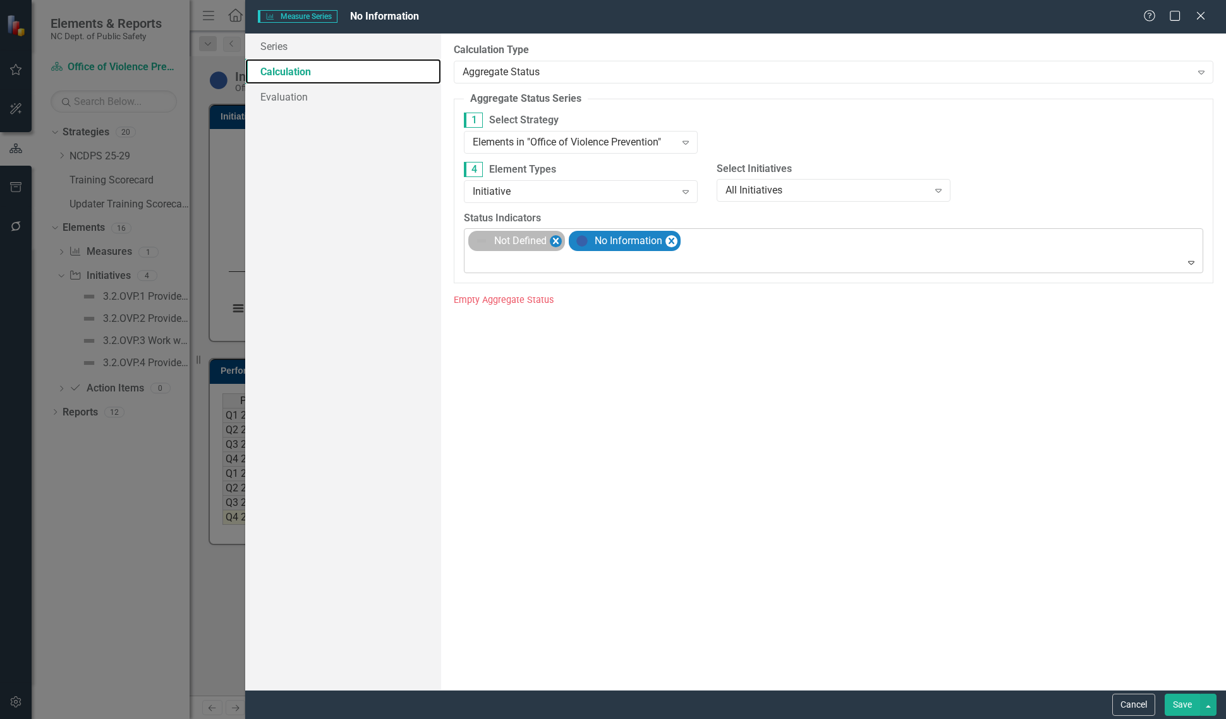
click at [557, 242] on icon "Remove [object Object]" at bounding box center [556, 241] width 6 height 6
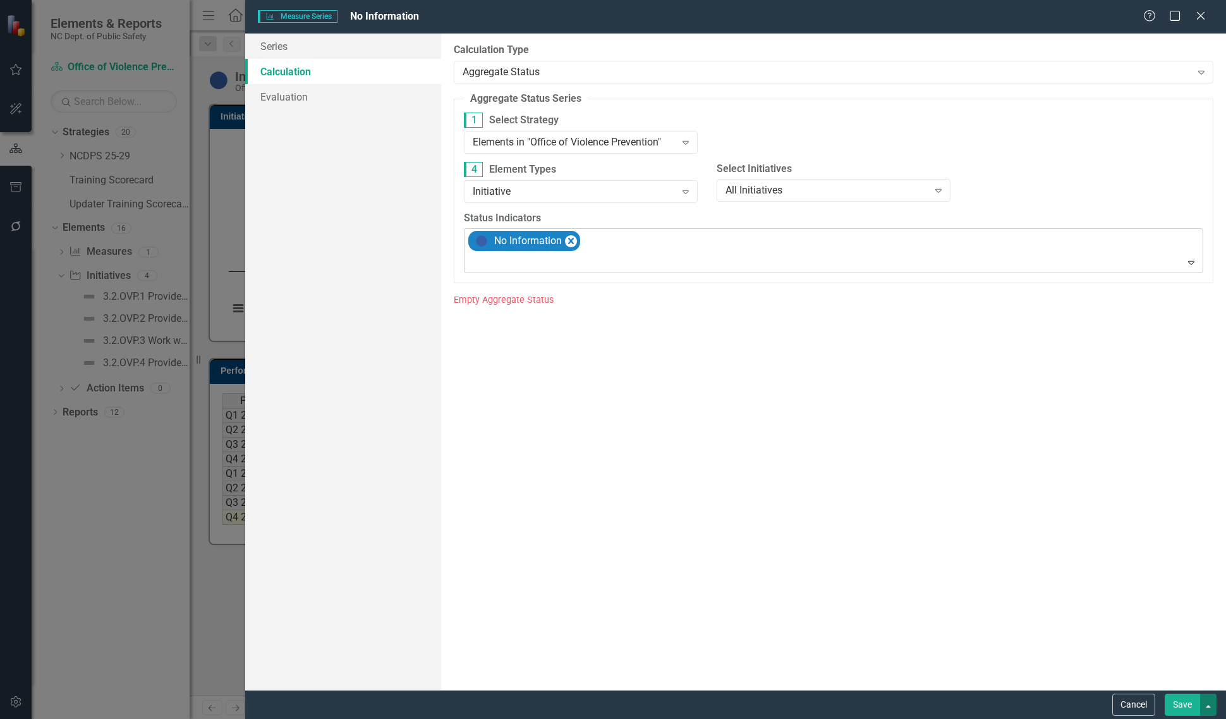
click at [1208, 693] on button "button" at bounding box center [1208, 704] width 16 height 22
click at [1185, 676] on link "Save and Continue" at bounding box center [1166, 680] width 100 height 23
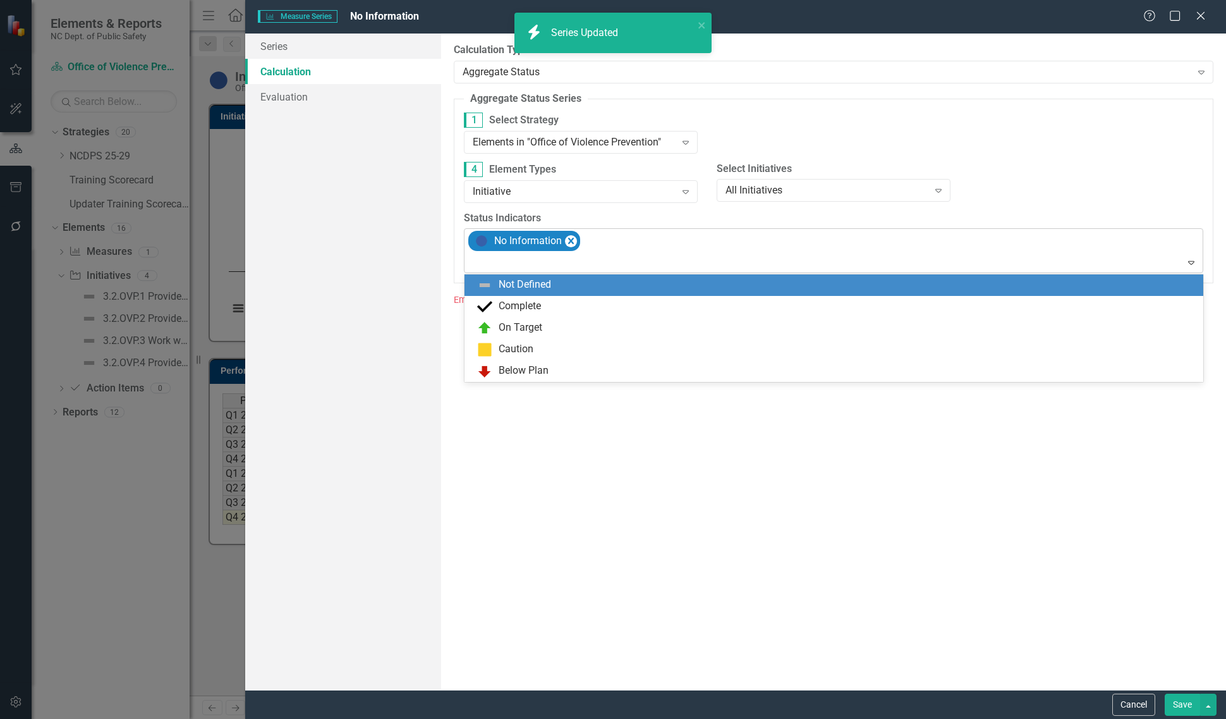
click at [519, 267] on div at bounding box center [835, 262] width 734 height 17
click at [525, 282] on div "Not Defined" at bounding box center [525, 284] width 52 height 15
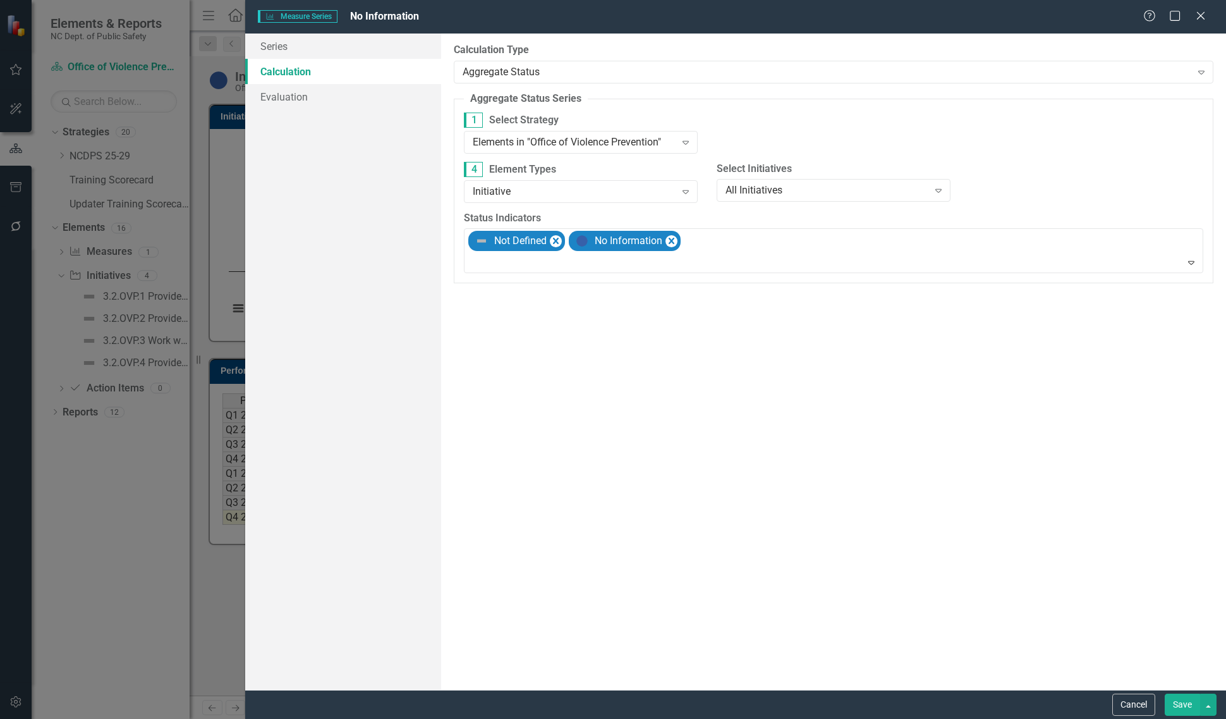
click at [1174, 700] on button "Save" at bounding box center [1182, 704] width 35 height 22
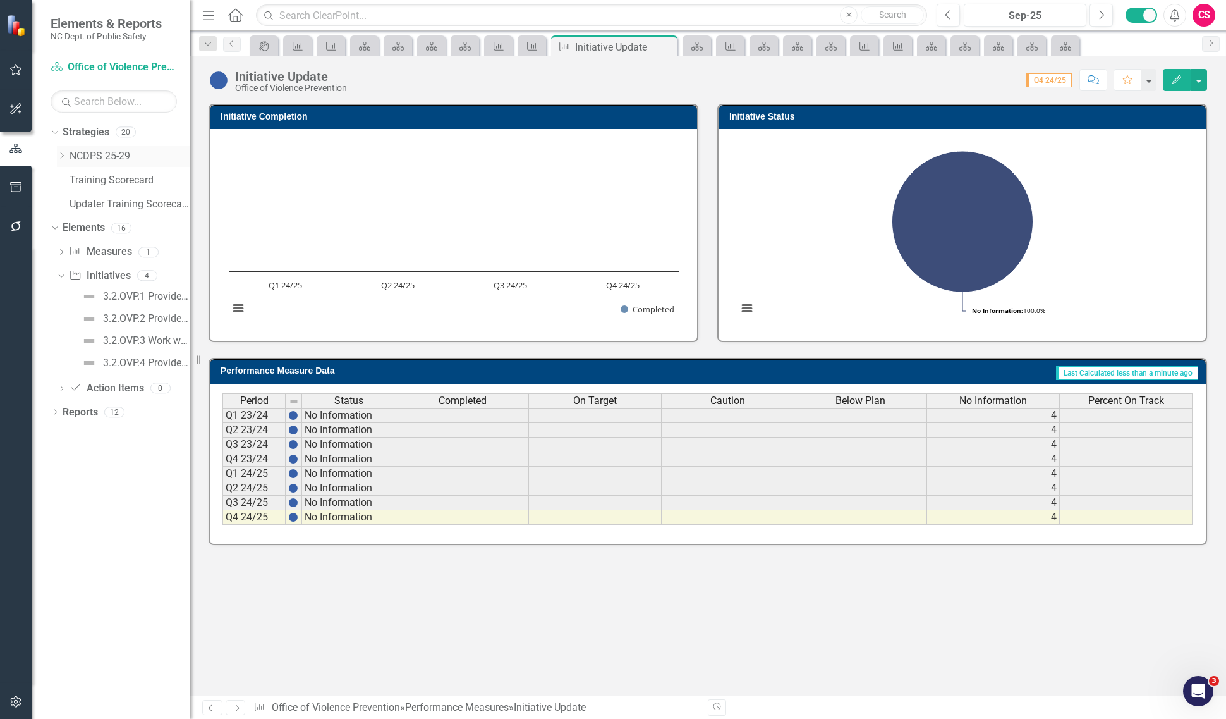
click at [63, 160] on div "Dropdown" at bounding box center [61, 156] width 9 height 11
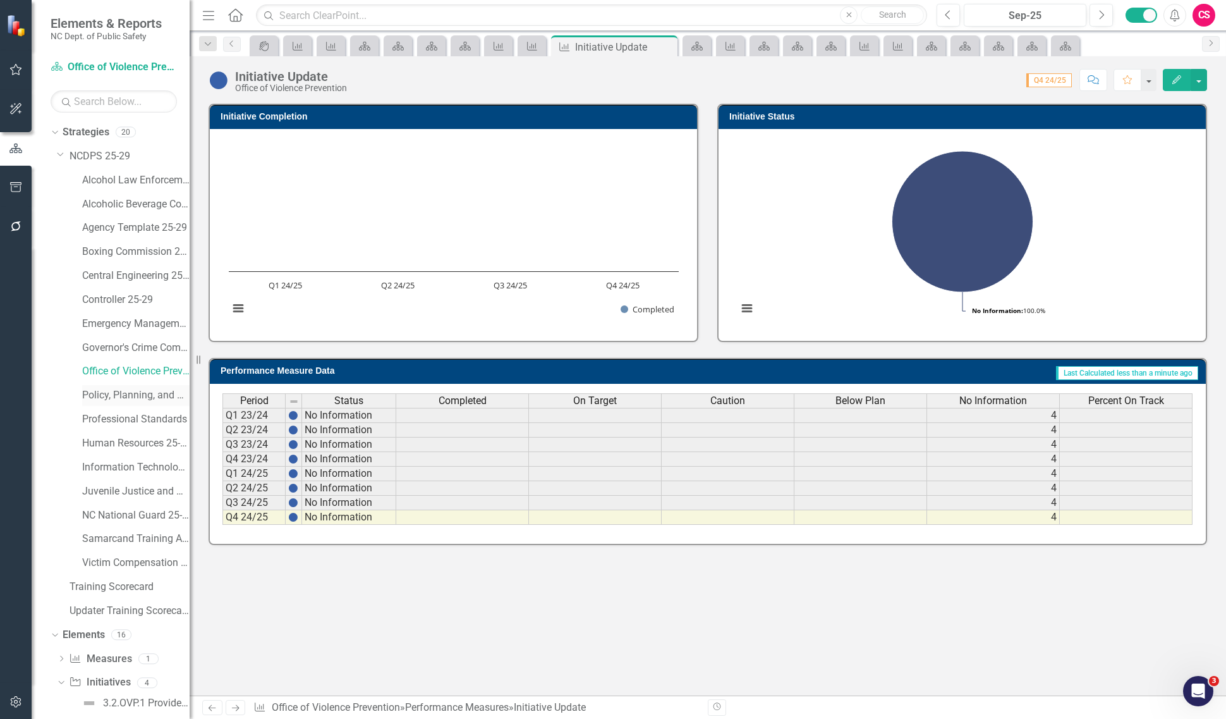
click at [111, 399] on link "Policy, Planning, and Programs" at bounding box center [135, 395] width 107 height 15
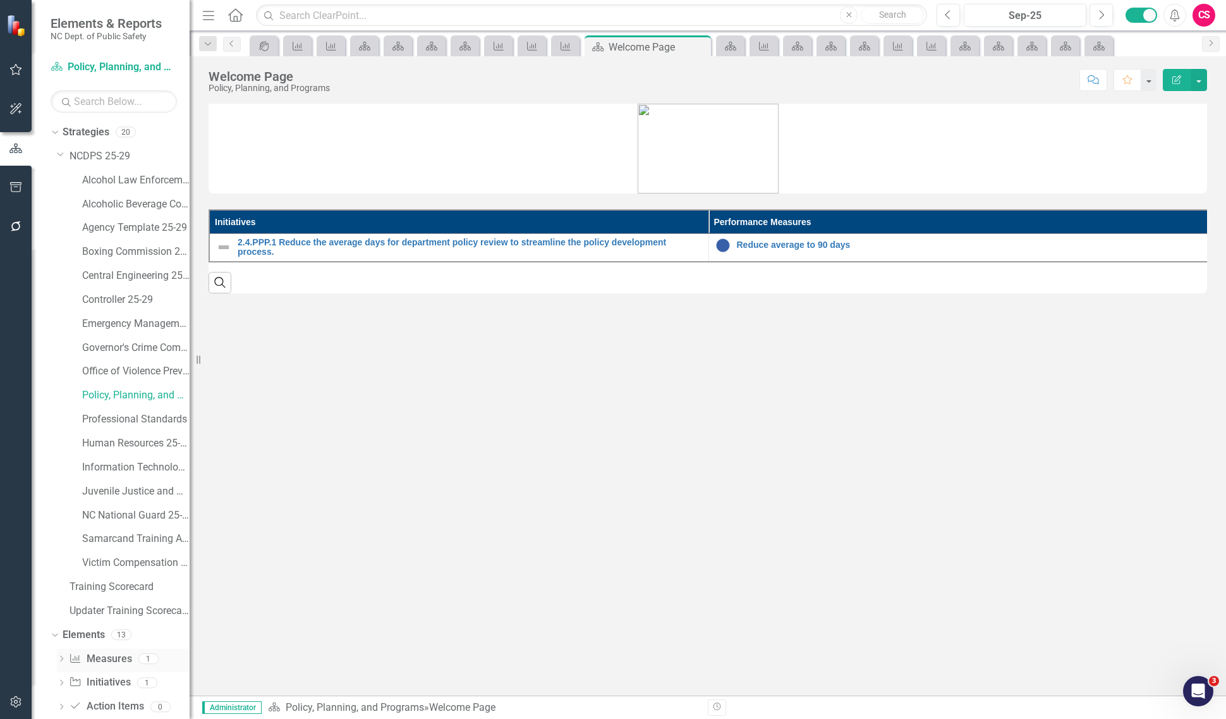
click at [99, 661] on link "Performance Measure Measures" at bounding box center [100, 659] width 63 height 15
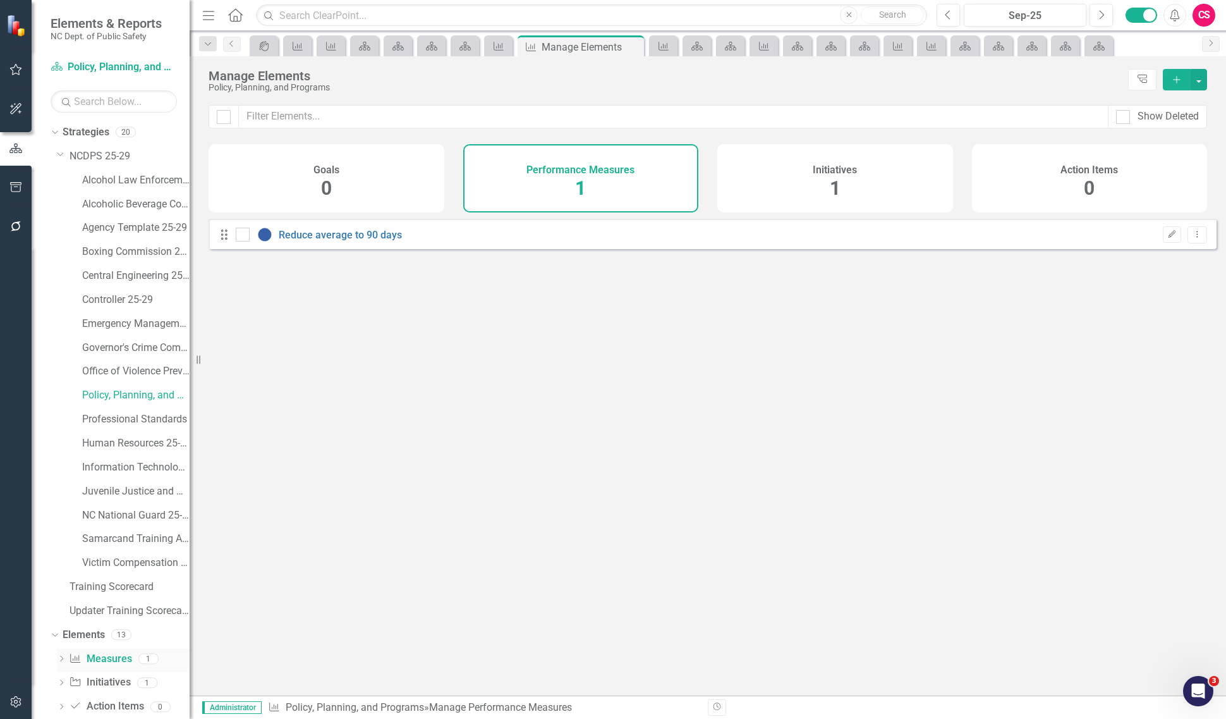
checkbox input "false"
click at [125, 371] on link "Office of Violence Prevention" at bounding box center [135, 371] width 107 height 15
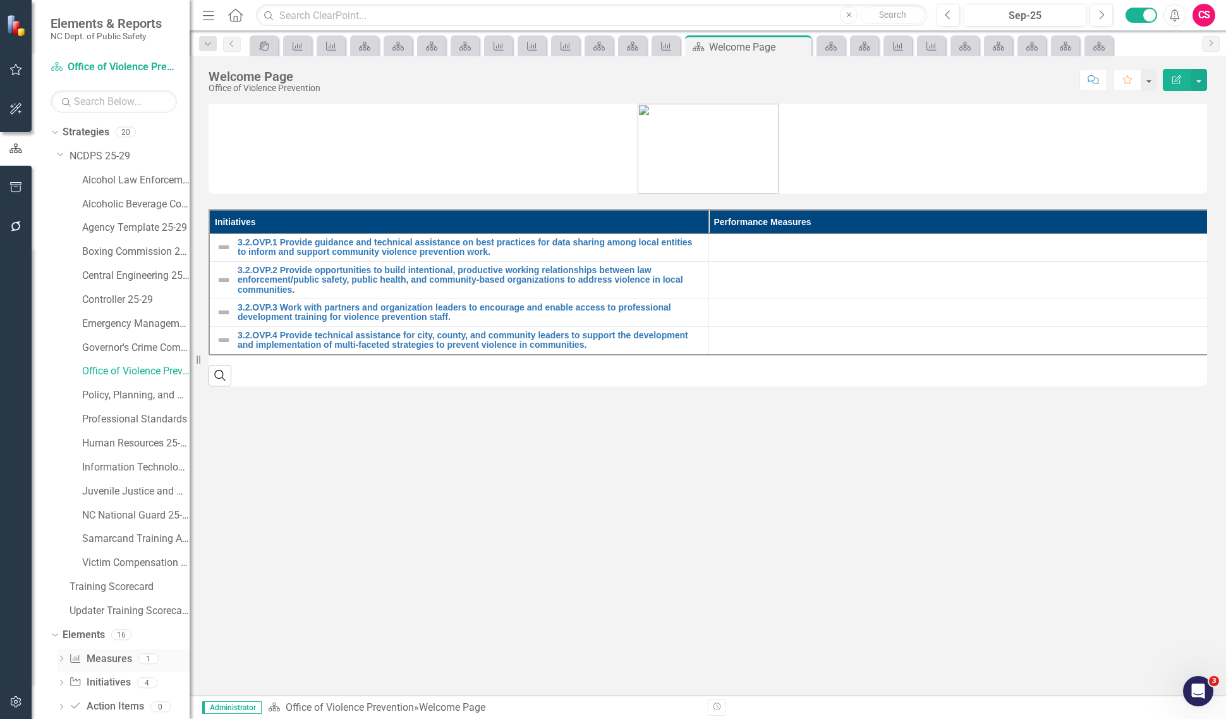
click at [108, 664] on link "Performance Measure Measures" at bounding box center [100, 659] width 63 height 15
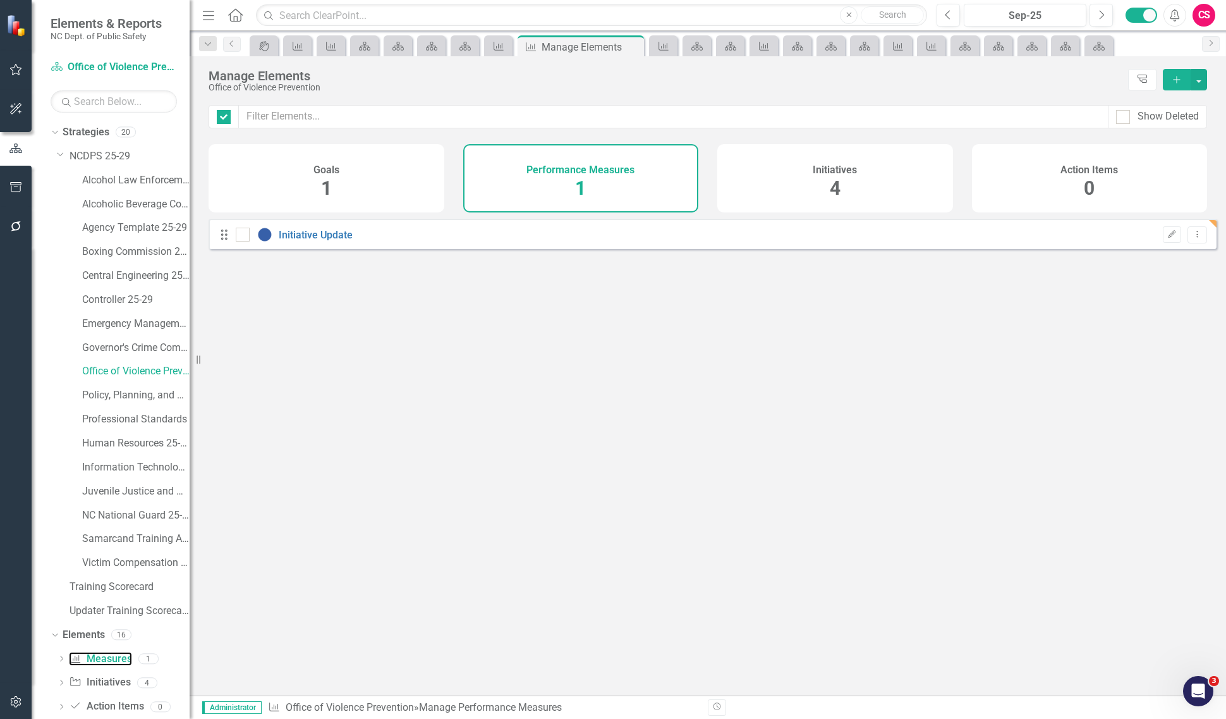
checkbox input "false"
click at [1192, 238] on icon "Dropdown Menu" at bounding box center [1197, 234] width 11 height 8
click at [1138, 305] on link "Copy Duplicate Performance Measure" at bounding box center [1110, 311] width 174 height 23
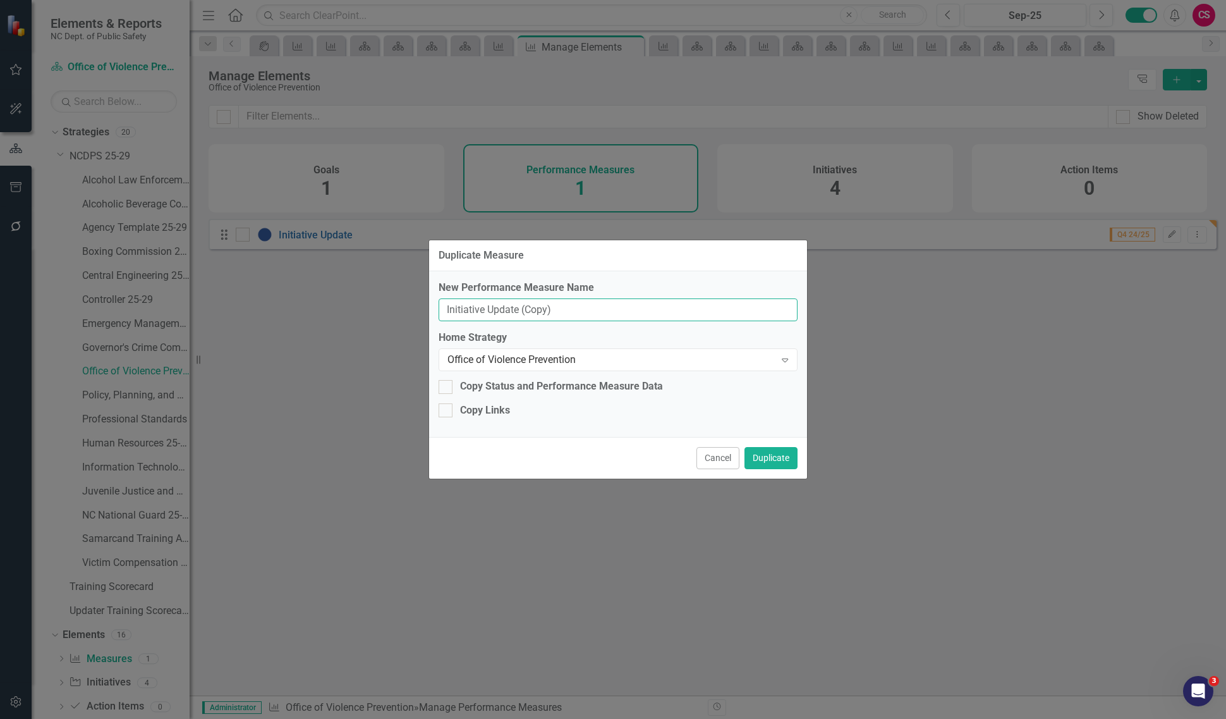
drag, startPoint x: 516, startPoint y: 305, endPoint x: 741, endPoint y: 296, distance: 224.6
click at [741, 296] on div "New Performance Measure Name Initiative Update (Copy)" at bounding box center [618, 301] width 359 height 41
type input "Initiative Update"
click at [722, 326] on div "New Performance Measure Name Initiative Update Home Strategy Office of Violence…" at bounding box center [618, 354] width 378 height 166
click at [713, 358] on div "Office of Violence Prevention" at bounding box center [611, 360] width 328 height 15
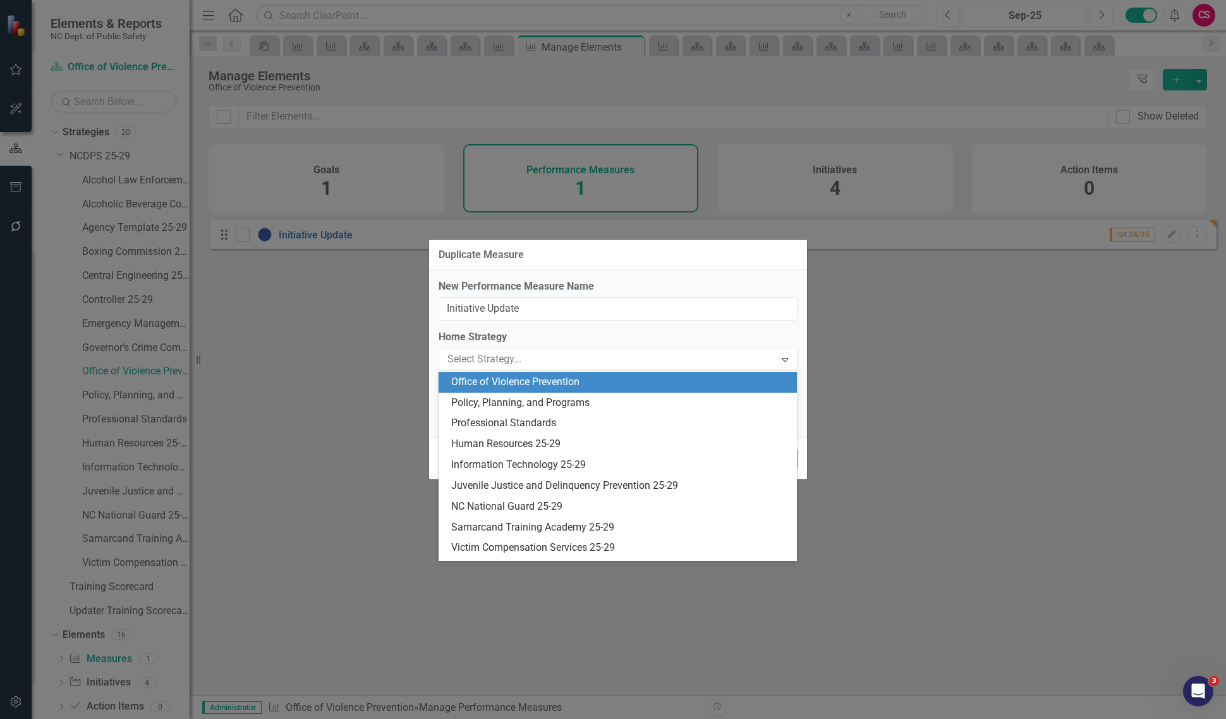
scroll to position [187, 0]
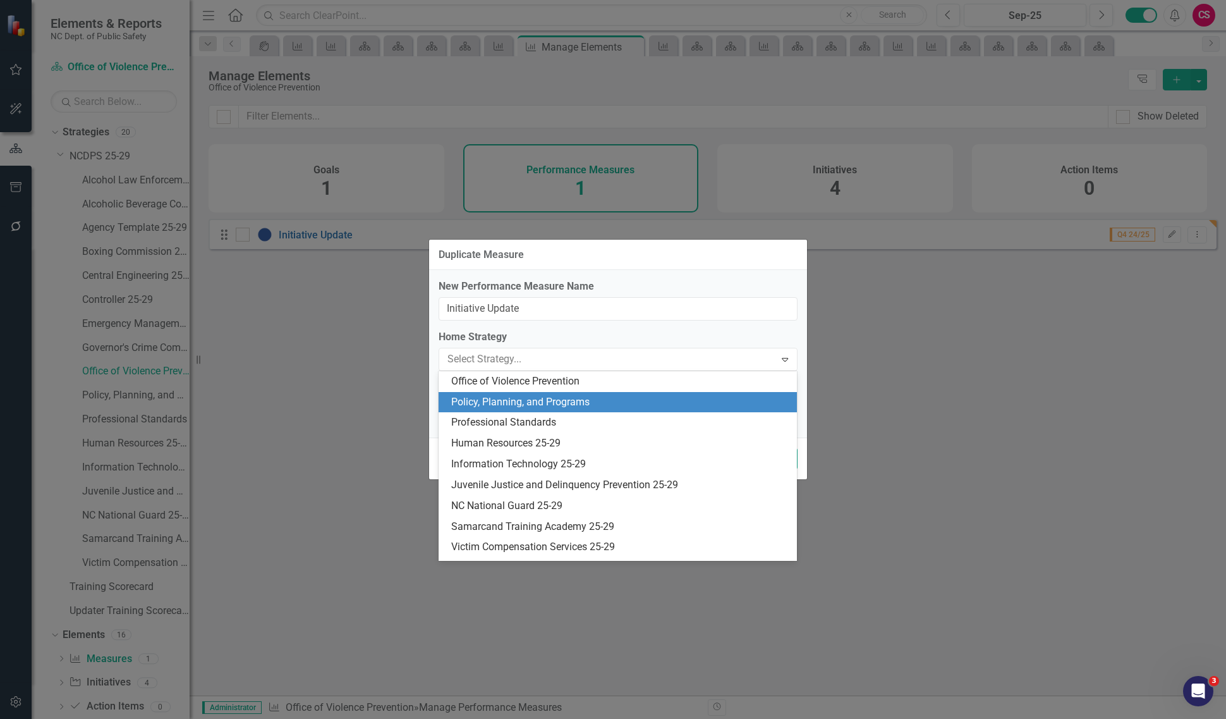
click at [693, 406] on div "Policy, Planning, and Programs" at bounding box center [620, 402] width 339 height 15
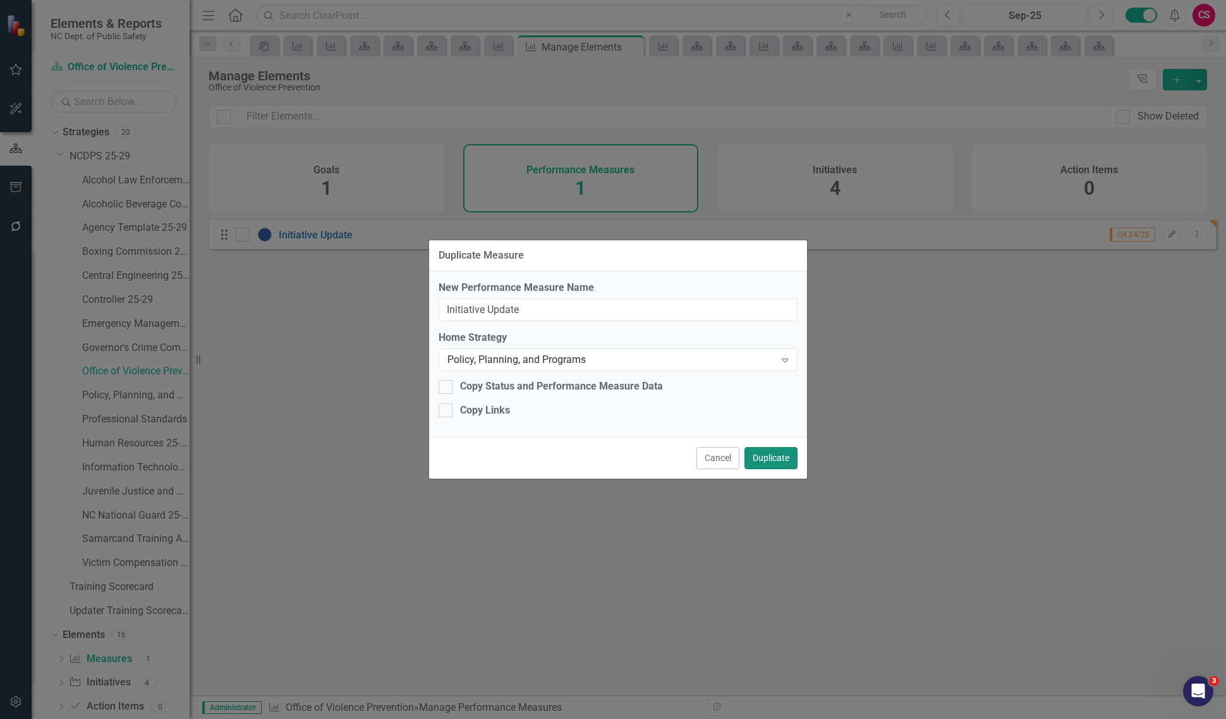
click at [774, 457] on button "Duplicate" at bounding box center [770, 458] width 53 height 22
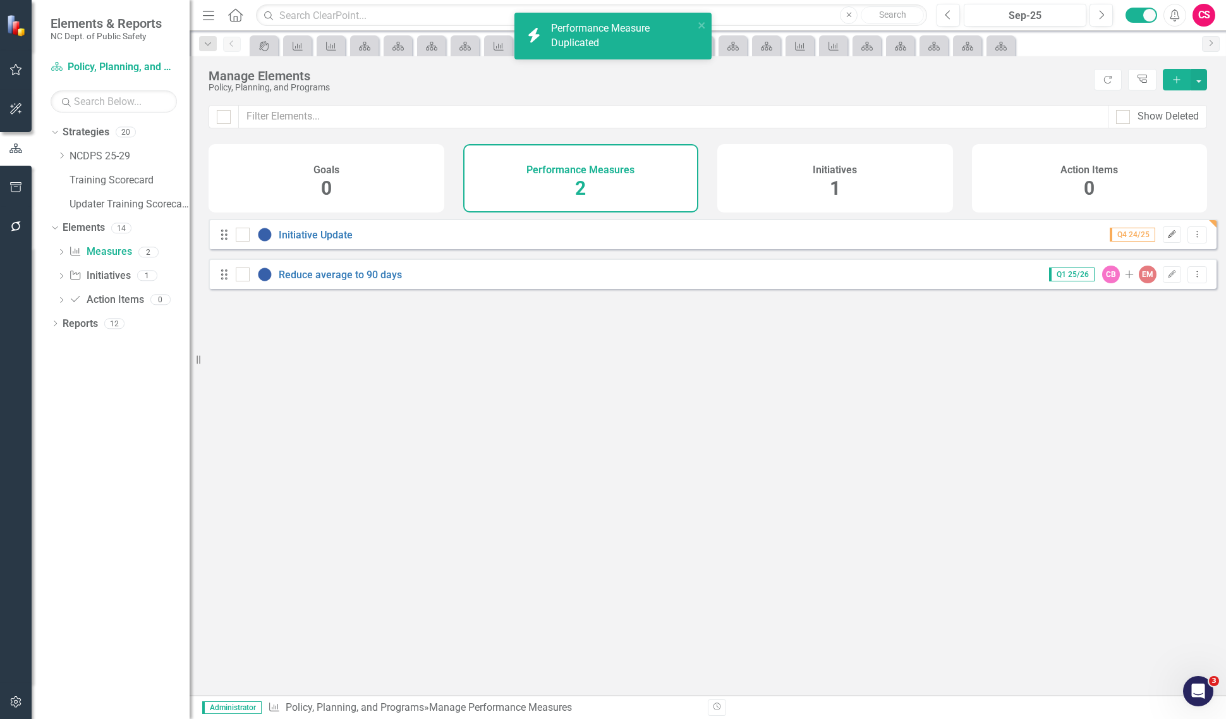
click at [1167, 238] on icon "Edit" at bounding box center [1171, 235] width 9 height 8
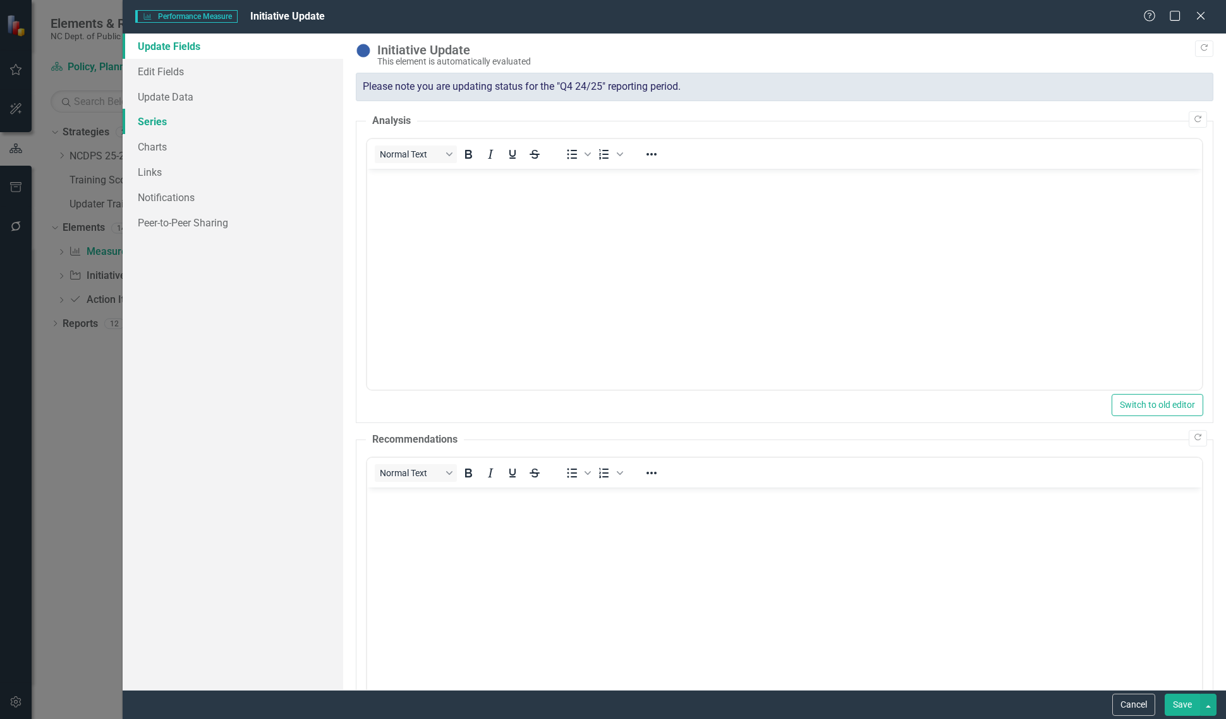
click at [216, 120] on link "Series" at bounding box center [233, 121] width 221 height 25
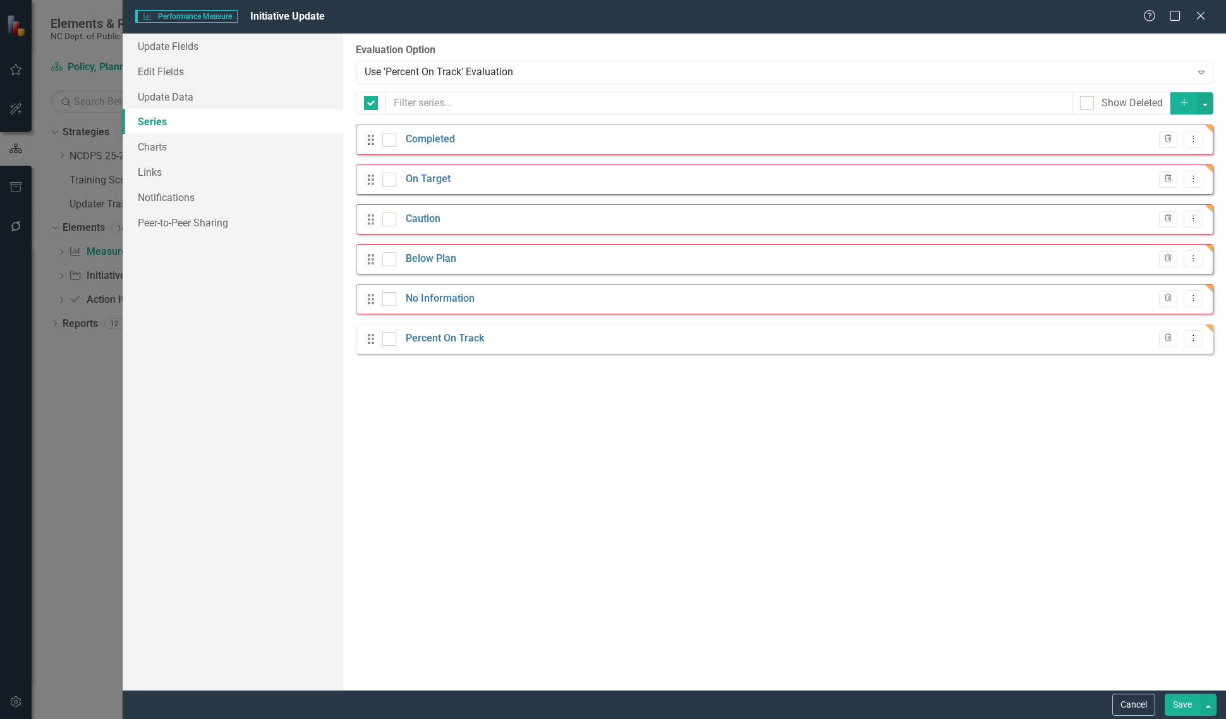
checkbox input "false"
click at [447, 297] on link "No Information" at bounding box center [440, 298] width 69 height 15
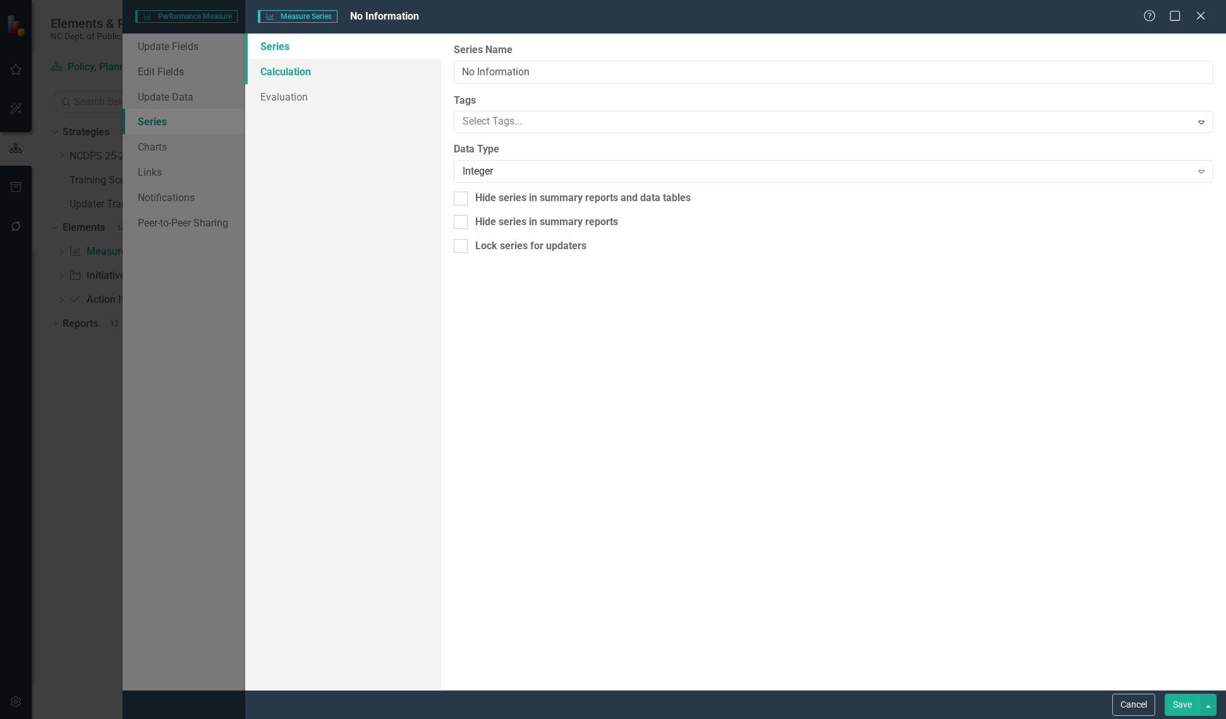
click at [319, 77] on link "Calculation" at bounding box center [343, 71] width 196 height 25
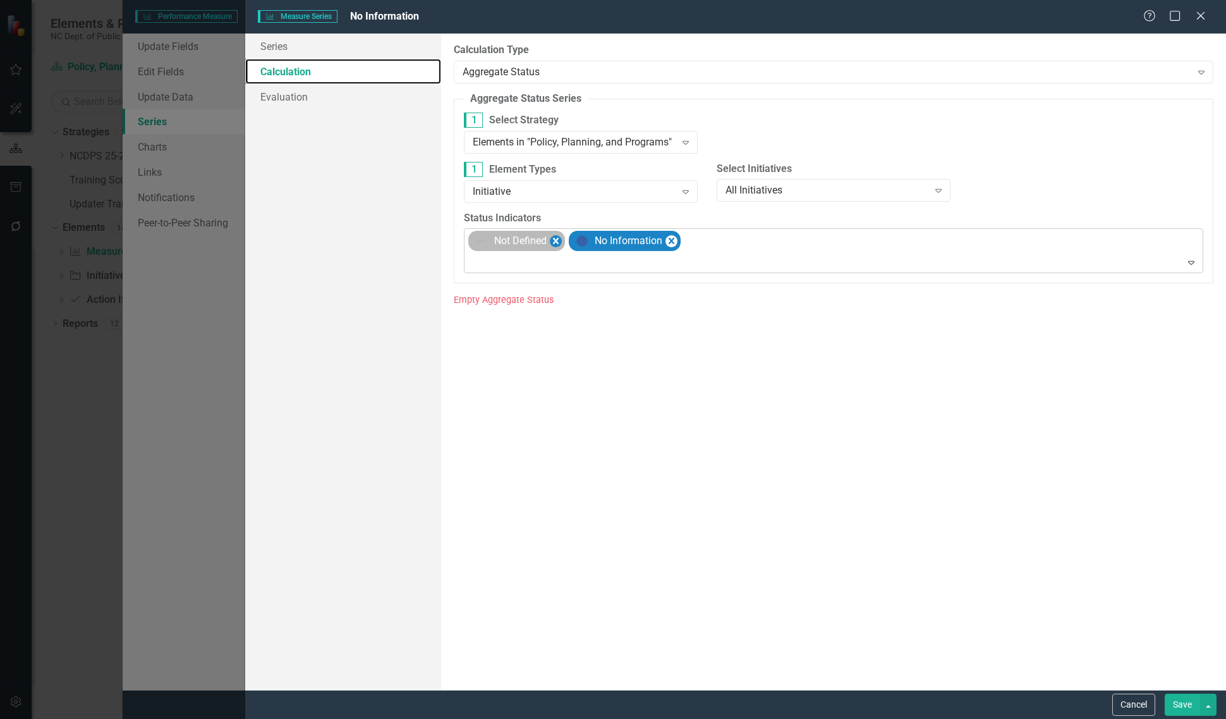
click at [552, 248] on icon "Remove [object Object]" at bounding box center [556, 241] width 12 height 16
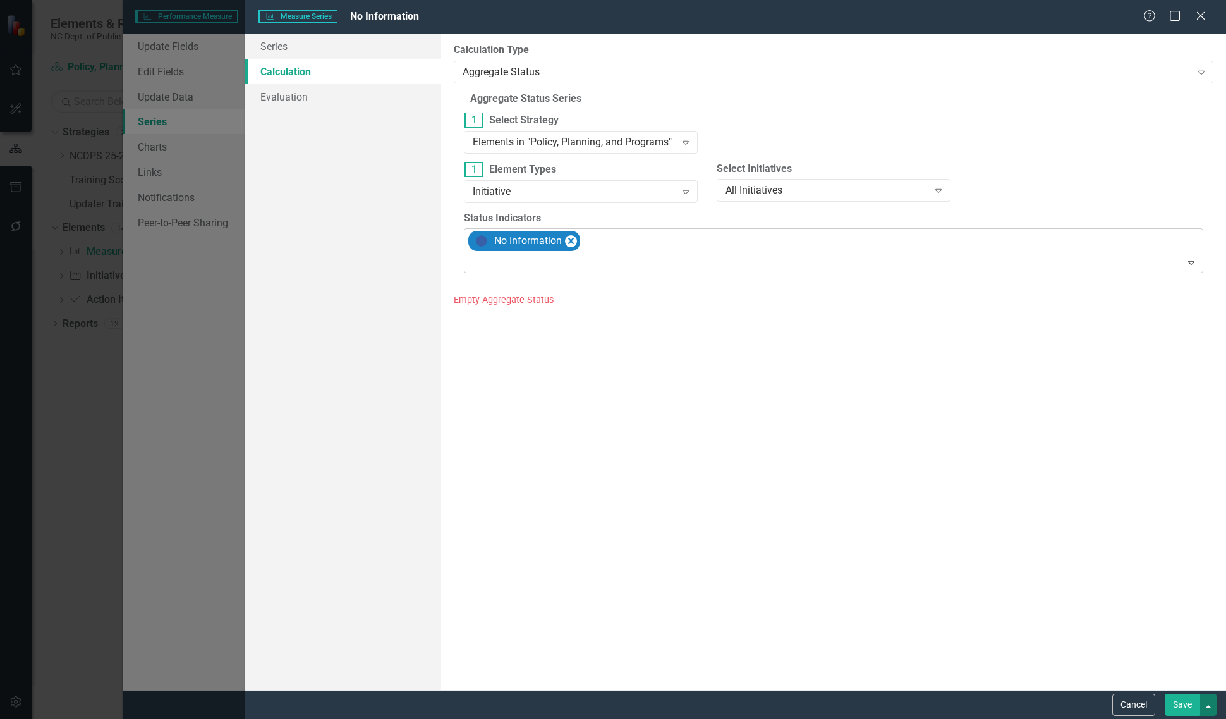
click at [1204, 694] on button "button" at bounding box center [1208, 704] width 16 height 22
click at [1192, 684] on link "Save and Continue" at bounding box center [1166, 680] width 100 height 23
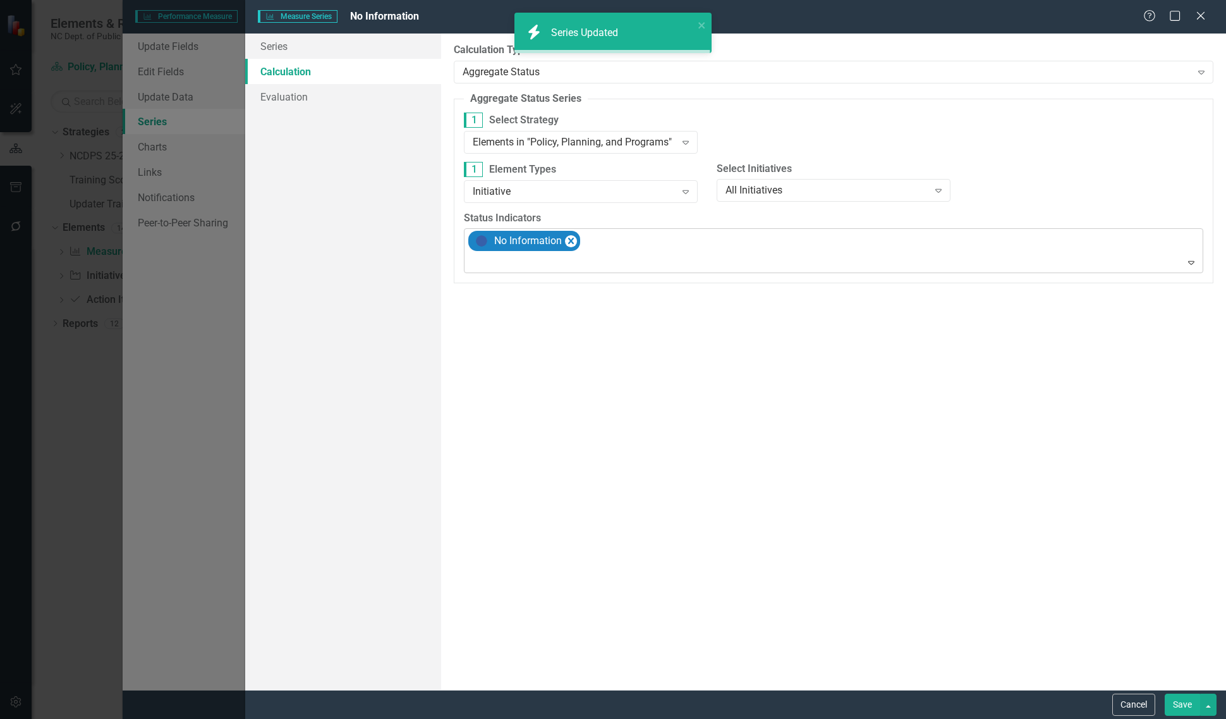
click at [502, 265] on div at bounding box center [835, 262] width 734 height 17
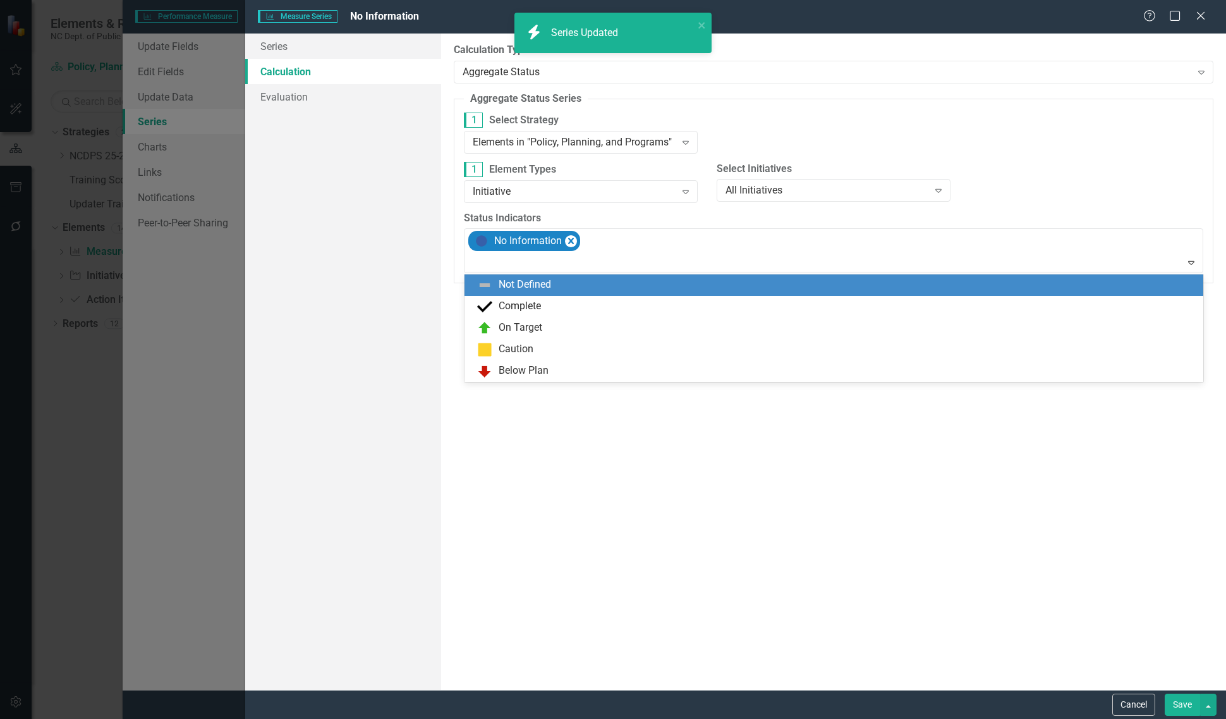
click at [504, 291] on div "Not Defined" at bounding box center [525, 284] width 52 height 15
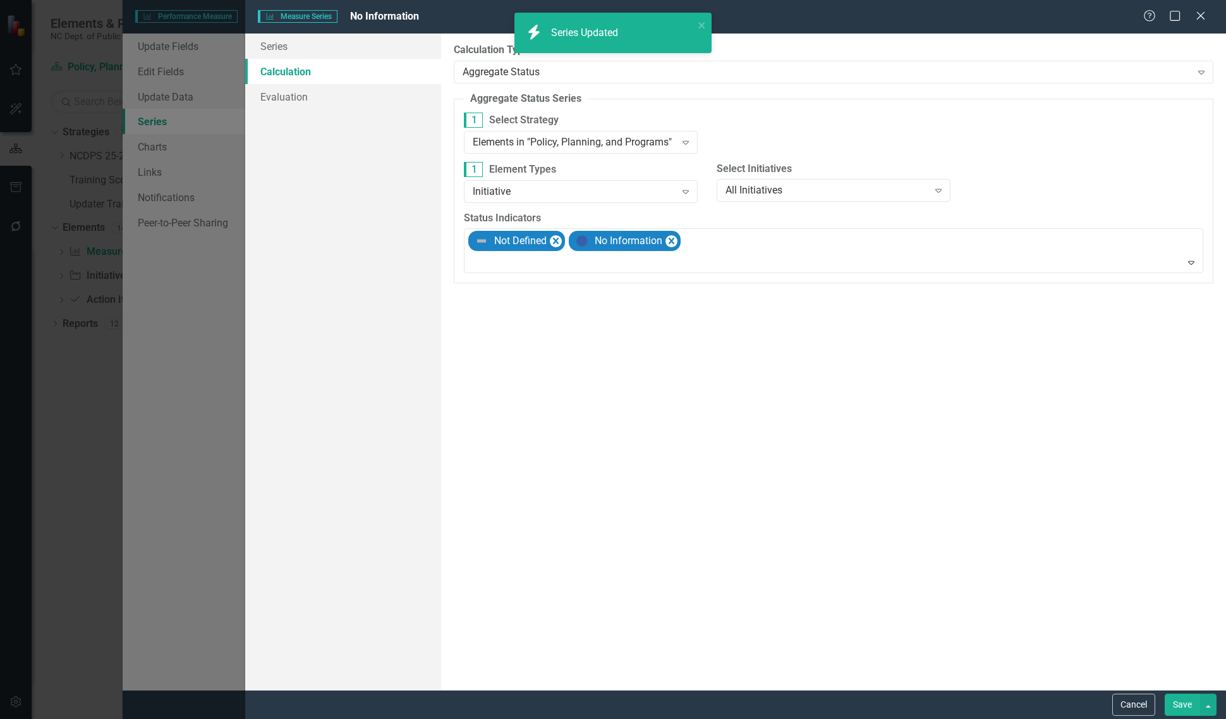
click at [1179, 706] on button "Save" at bounding box center [1182, 704] width 35 height 22
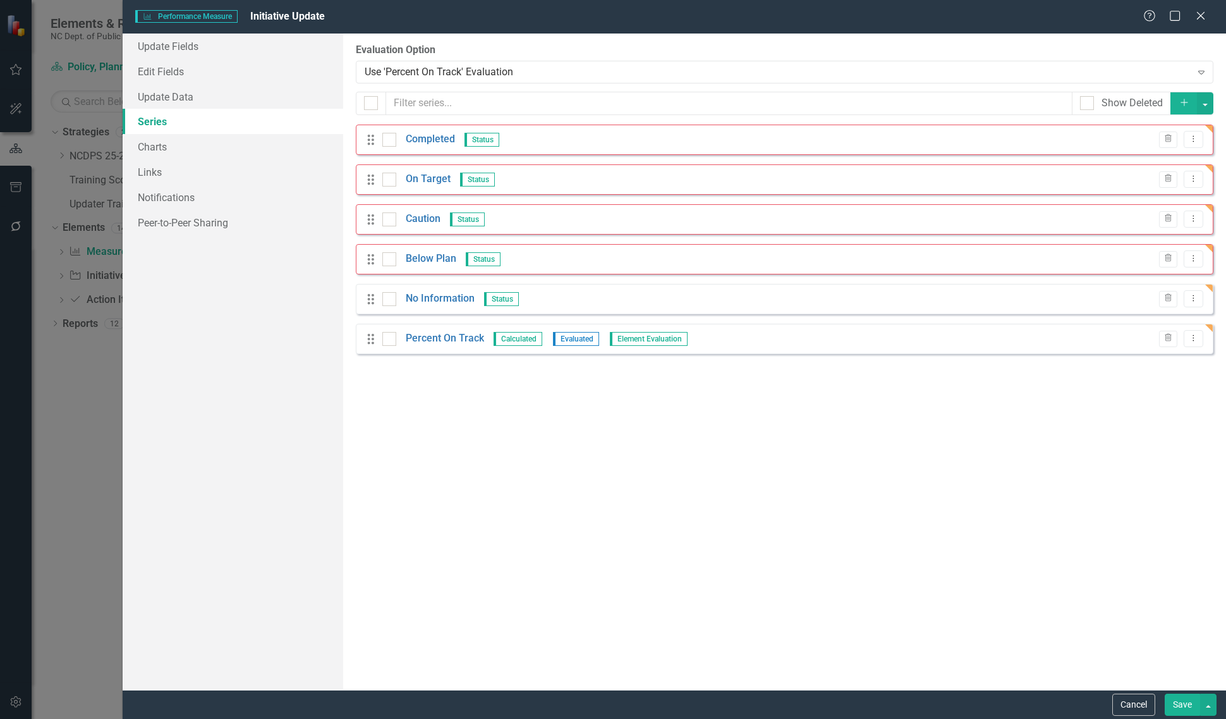
click at [1179, 706] on button "Save" at bounding box center [1182, 704] width 35 height 22
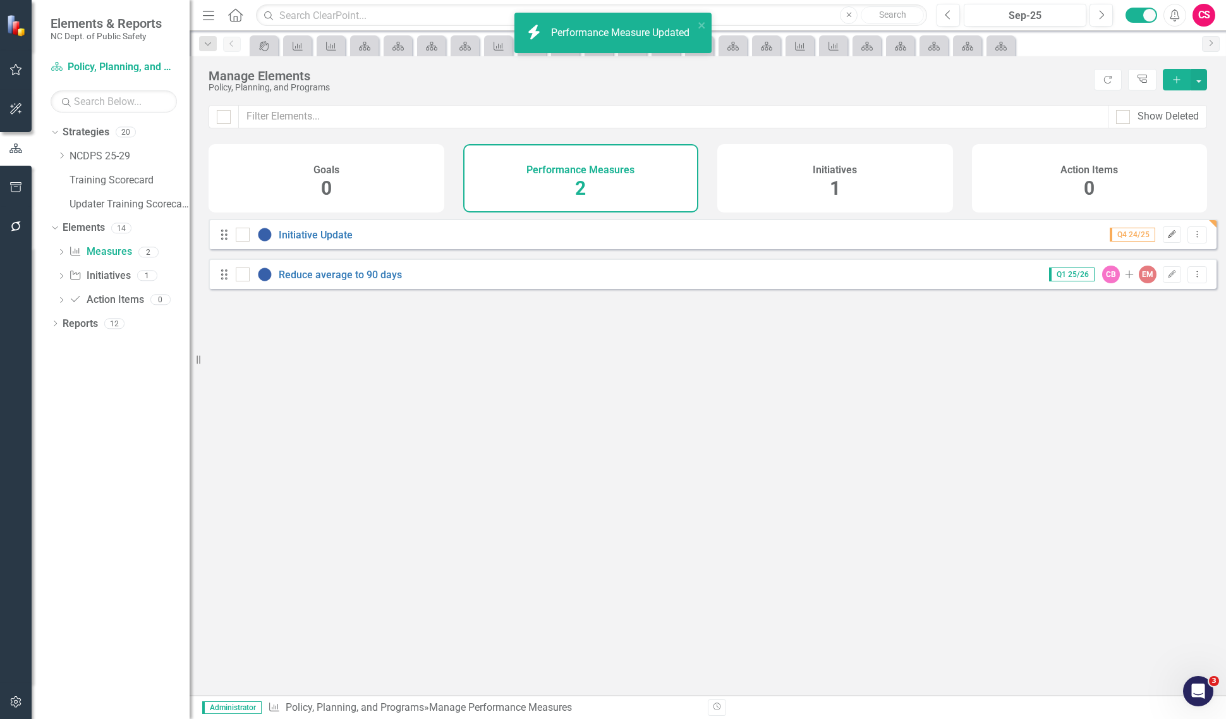
click at [1168, 243] on button "Edit" at bounding box center [1172, 234] width 18 height 16
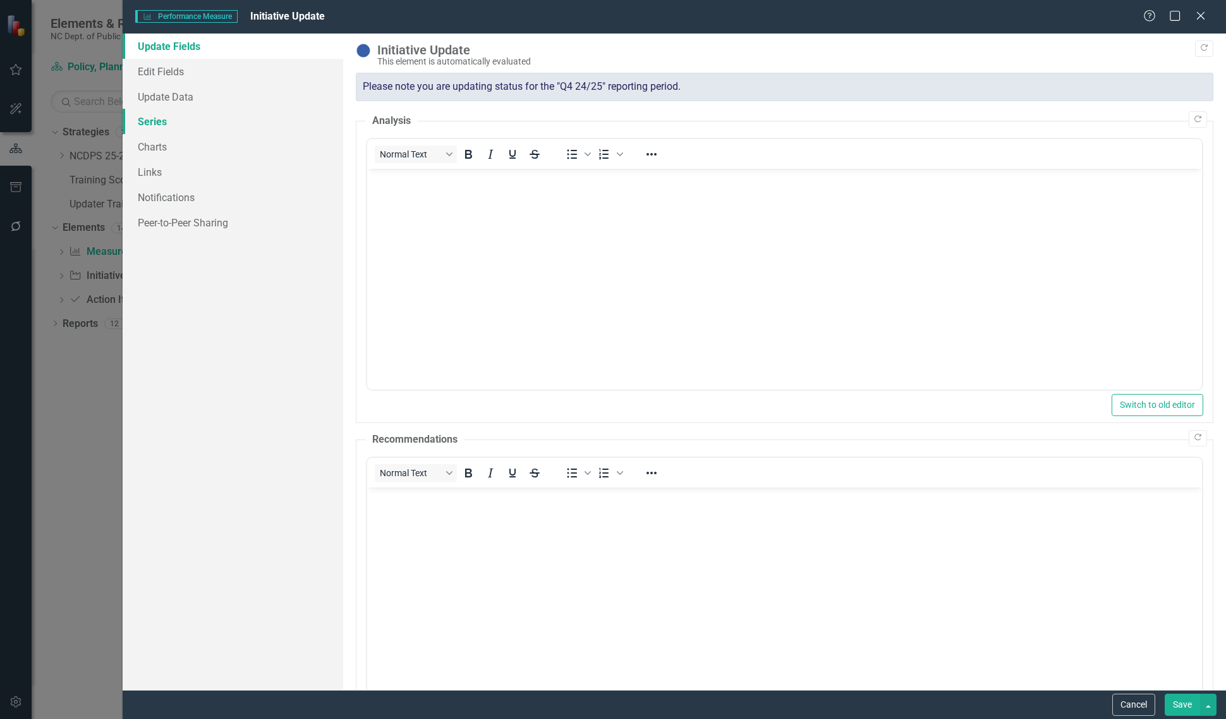
click at [193, 114] on link "Series" at bounding box center [233, 121] width 221 height 25
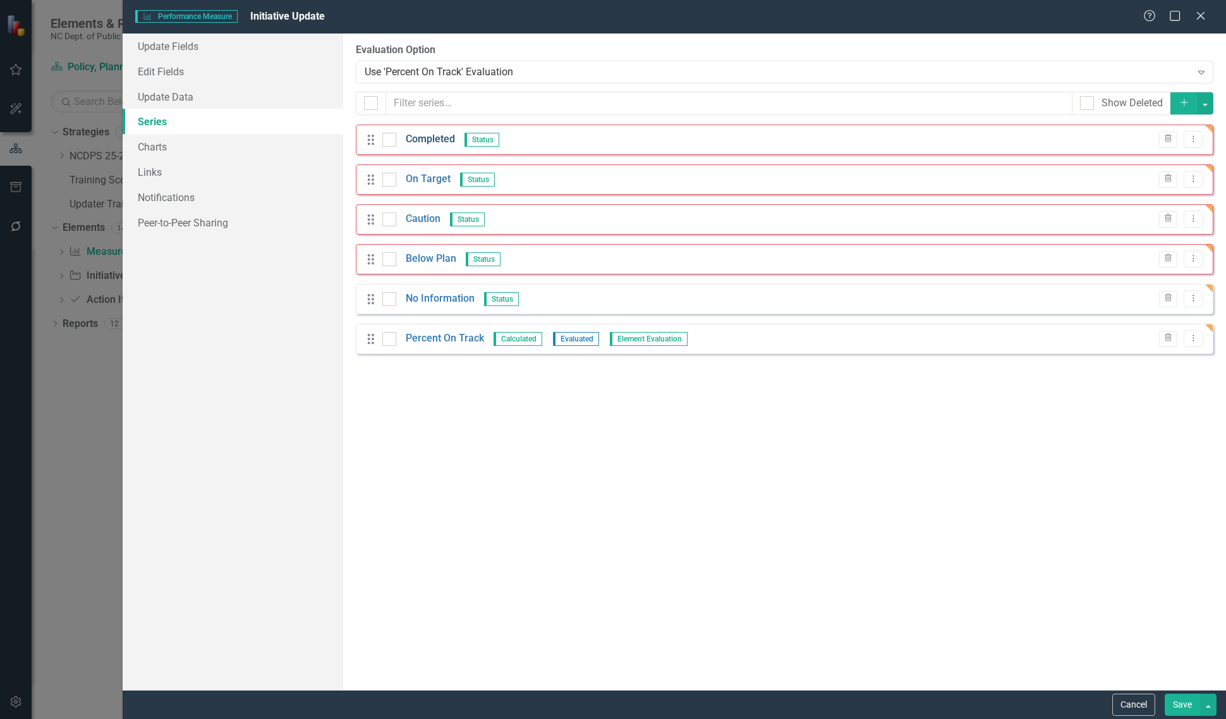
click at [428, 141] on link "Completed" at bounding box center [430, 139] width 49 height 15
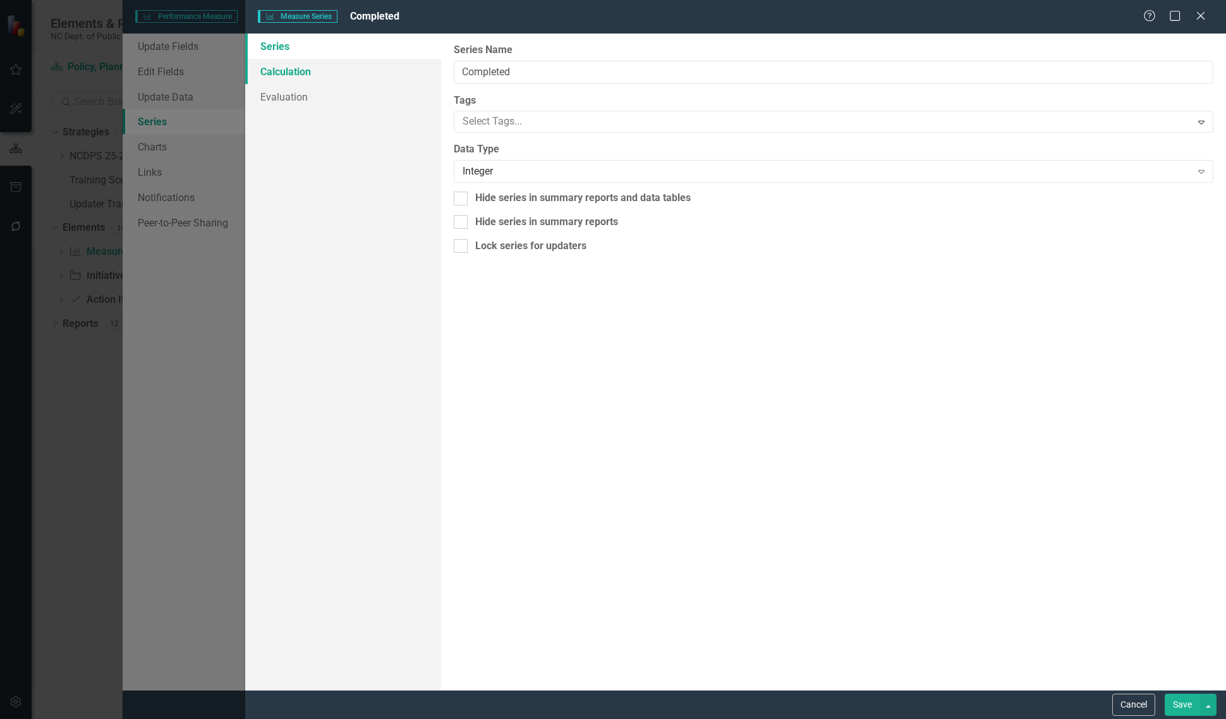
click at [332, 73] on link "Calculation" at bounding box center [343, 71] width 196 height 25
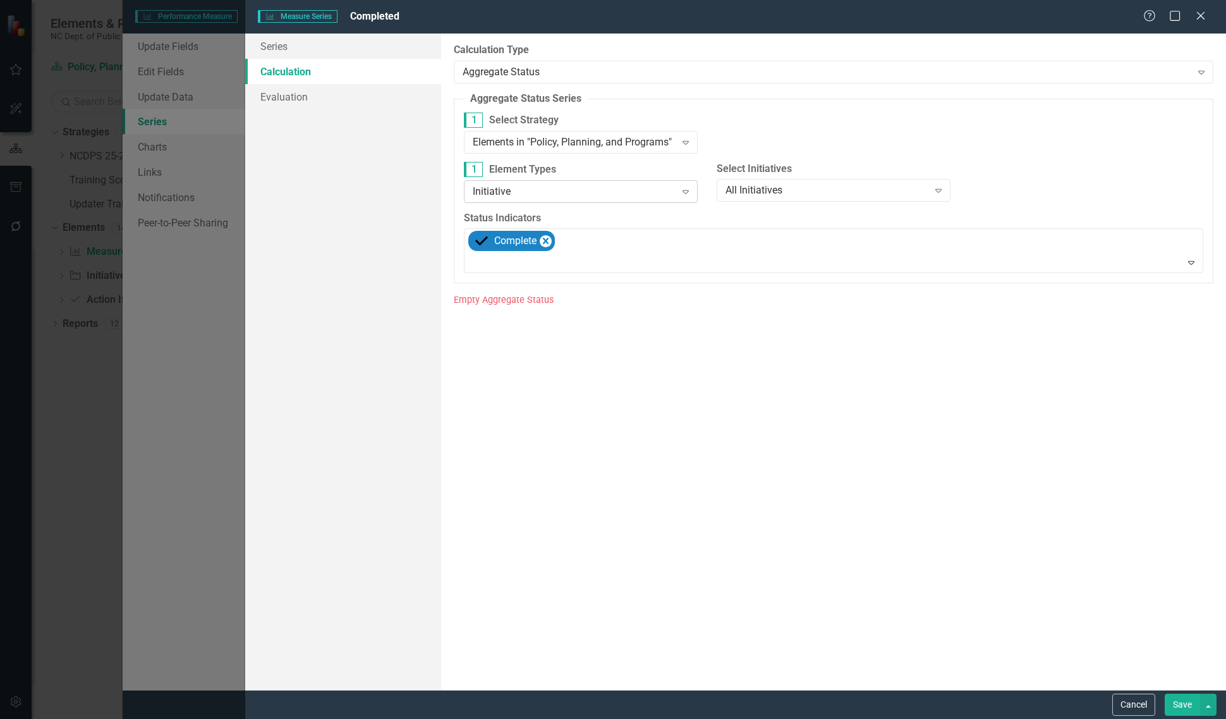
click at [573, 194] on div "Initiative" at bounding box center [574, 191] width 202 height 15
click at [596, 147] on div "Elements in "Policy, Planning, and Programs"" at bounding box center [574, 142] width 202 height 15
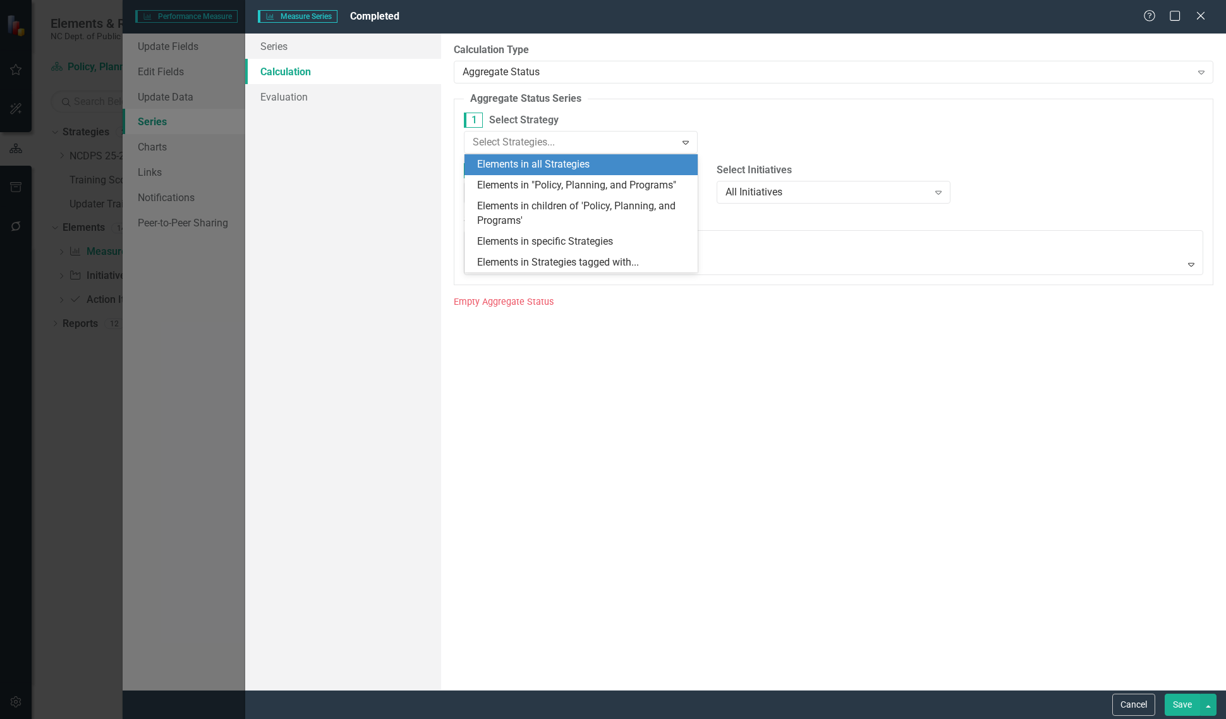
click at [573, 169] on div "Elements in all Strategies" at bounding box center [584, 164] width 214 height 15
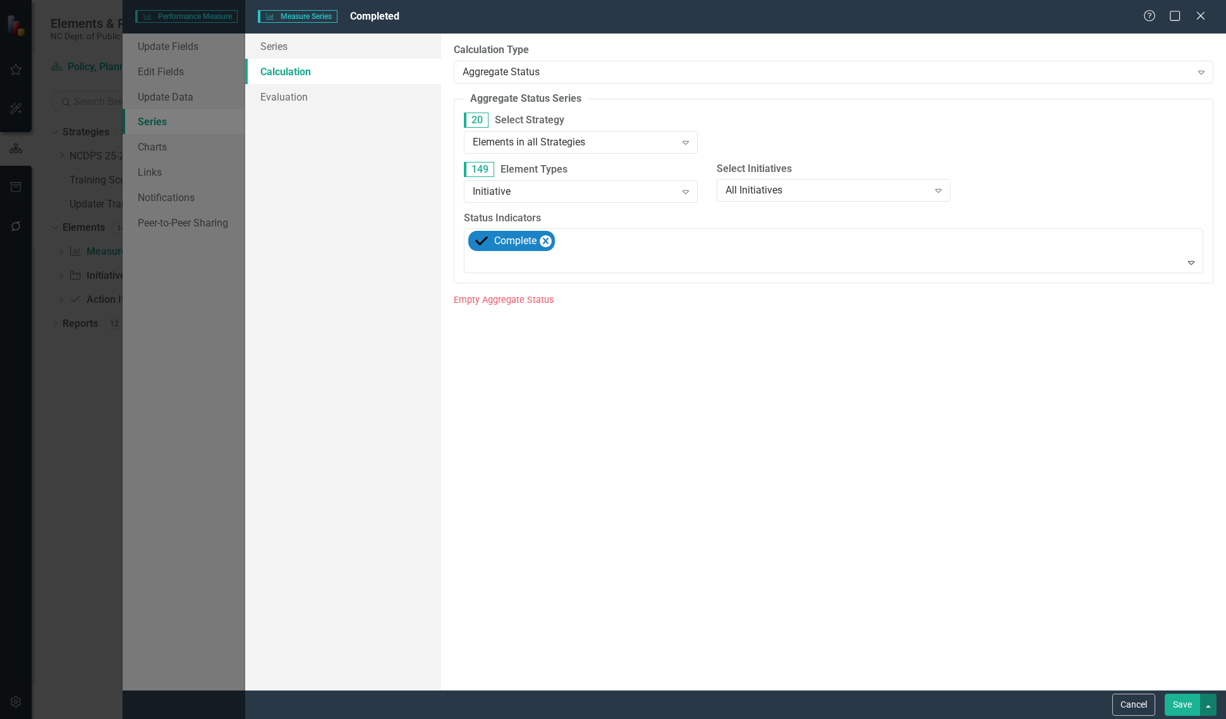
click at [1206, 712] on button "button" at bounding box center [1208, 704] width 16 height 22
click at [1191, 673] on link "Save and Continue" at bounding box center [1166, 680] width 100 height 23
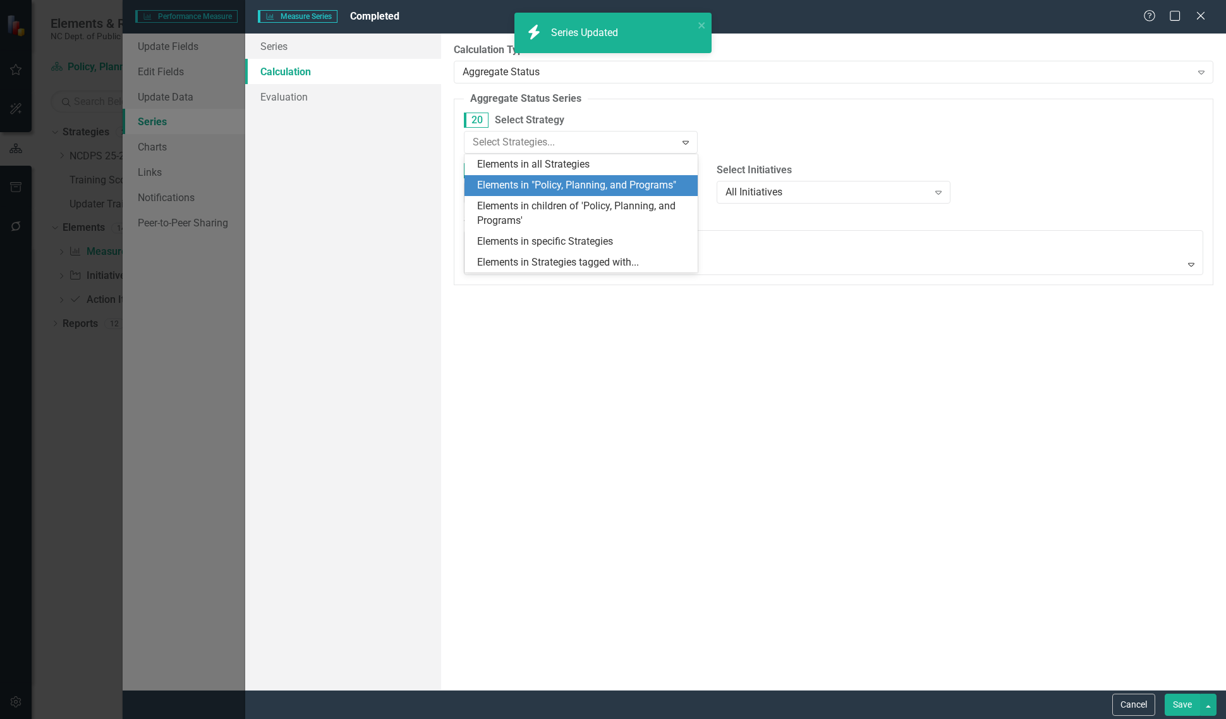
click at [594, 183] on div "Elements in "Policy, Planning, and Programs"" at bounding box center [584, 185] width 214 height 15
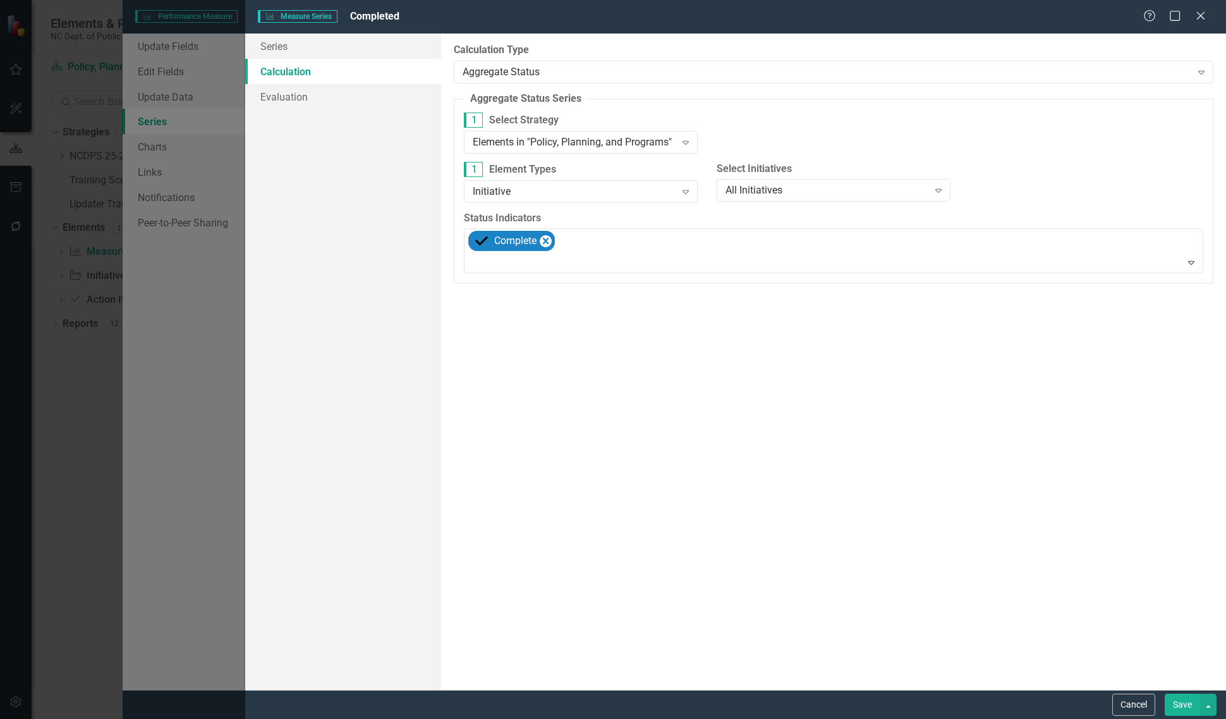
click at [1182, 705] on button "Save" at bounding box center [1182, 704] width 35 height 22
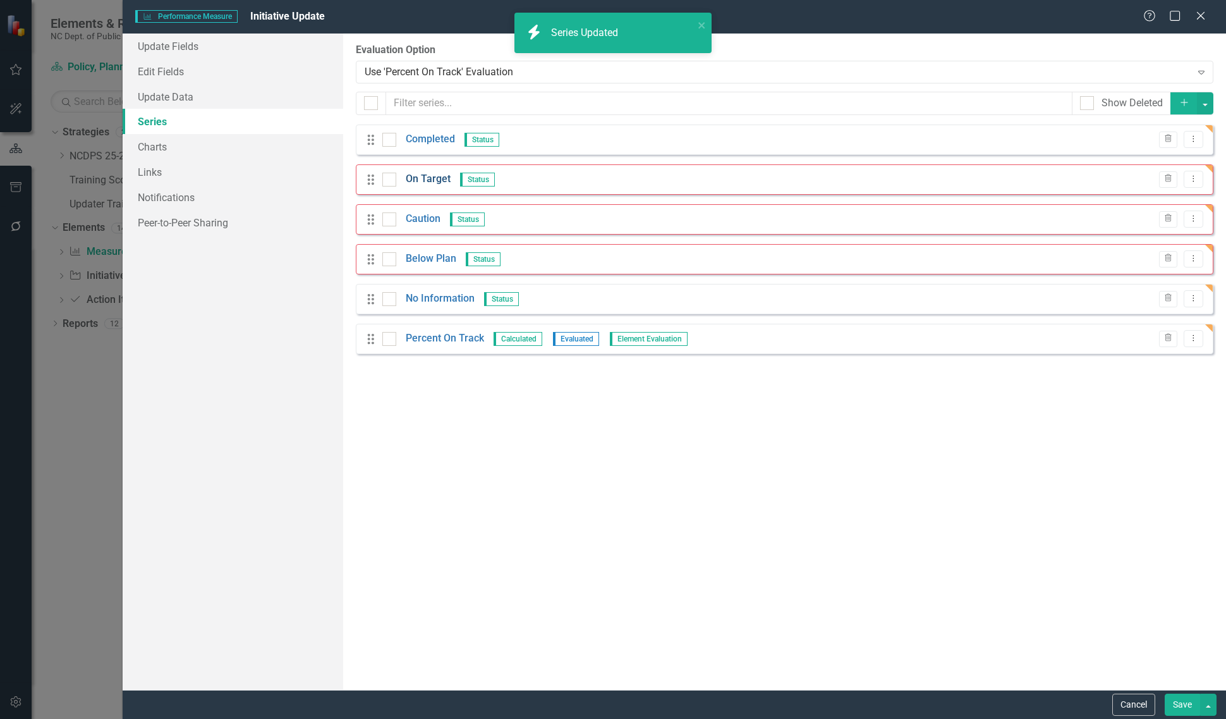
click at [415, 181] on link "On Target" at bounding box center [428, 179] width 45 height 15
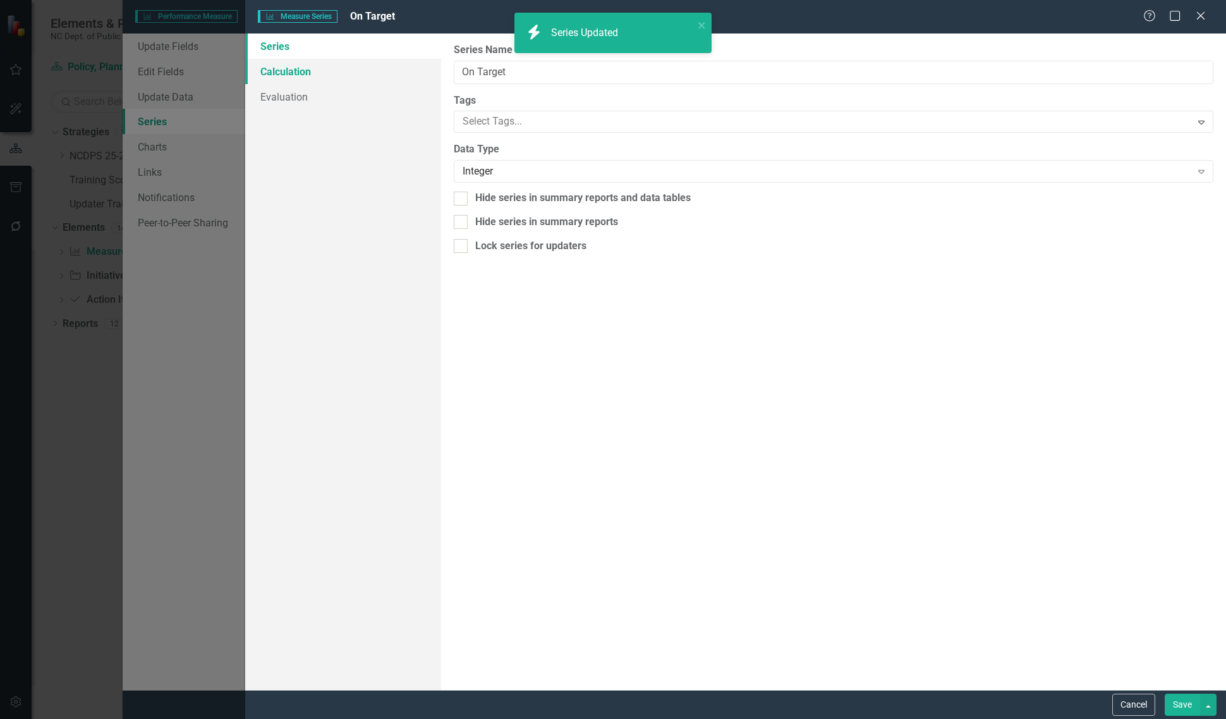
click at [362, 78] on link "Calculation" at bounding box center [343, 71] width 196 height 25
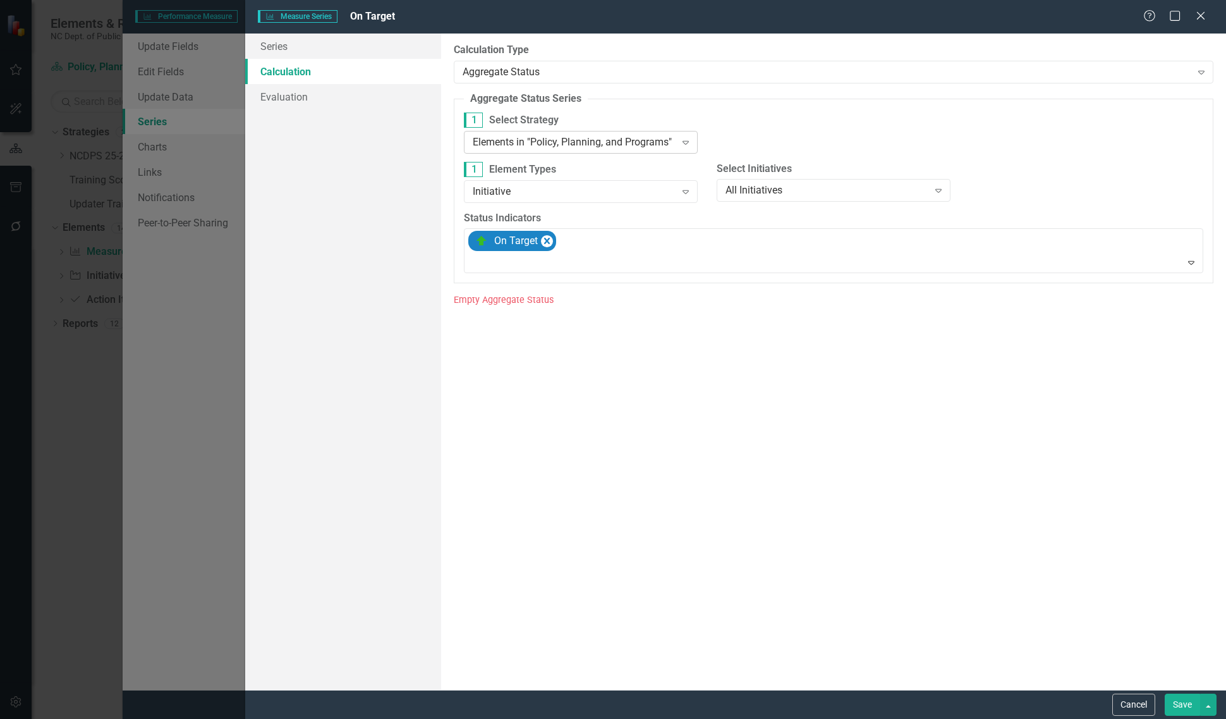
click at [554, 149] on div "Elements in "Policy, Planning, and Programs"" at bounding box center [574, 142] width 202 height 15
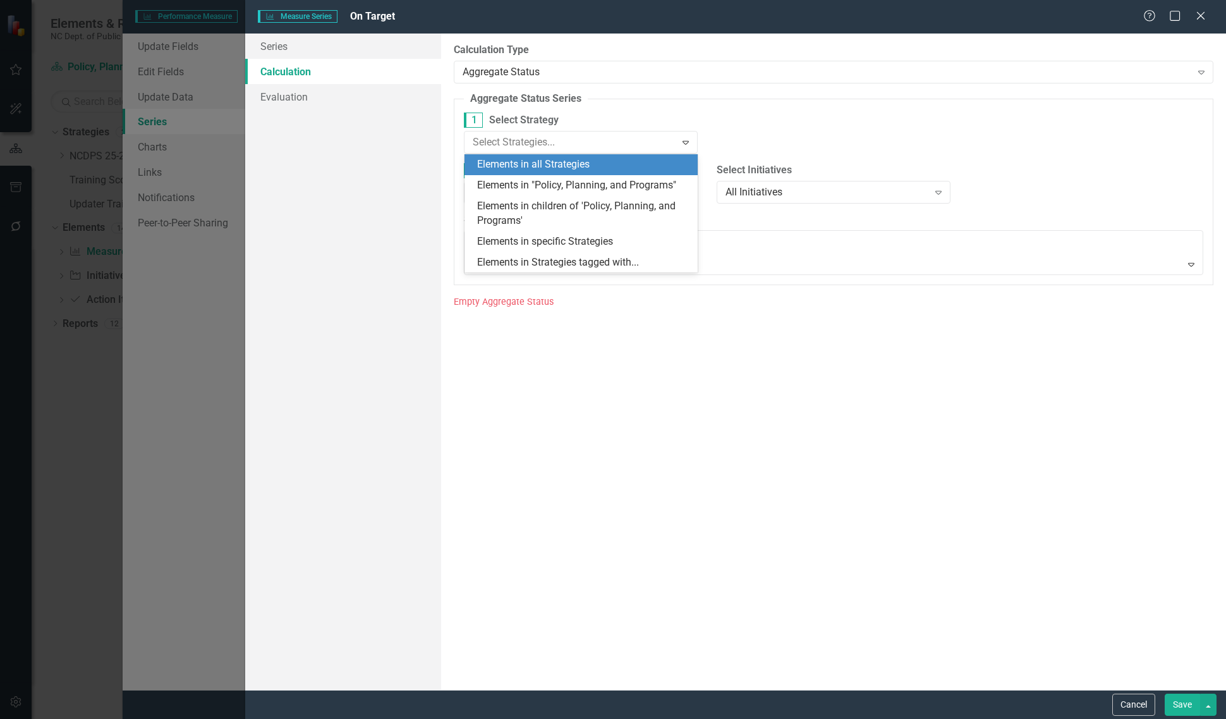
click at [550, 166] on div "Elements in all Strategies" at bounding box center [584, 164] width 214 height 15
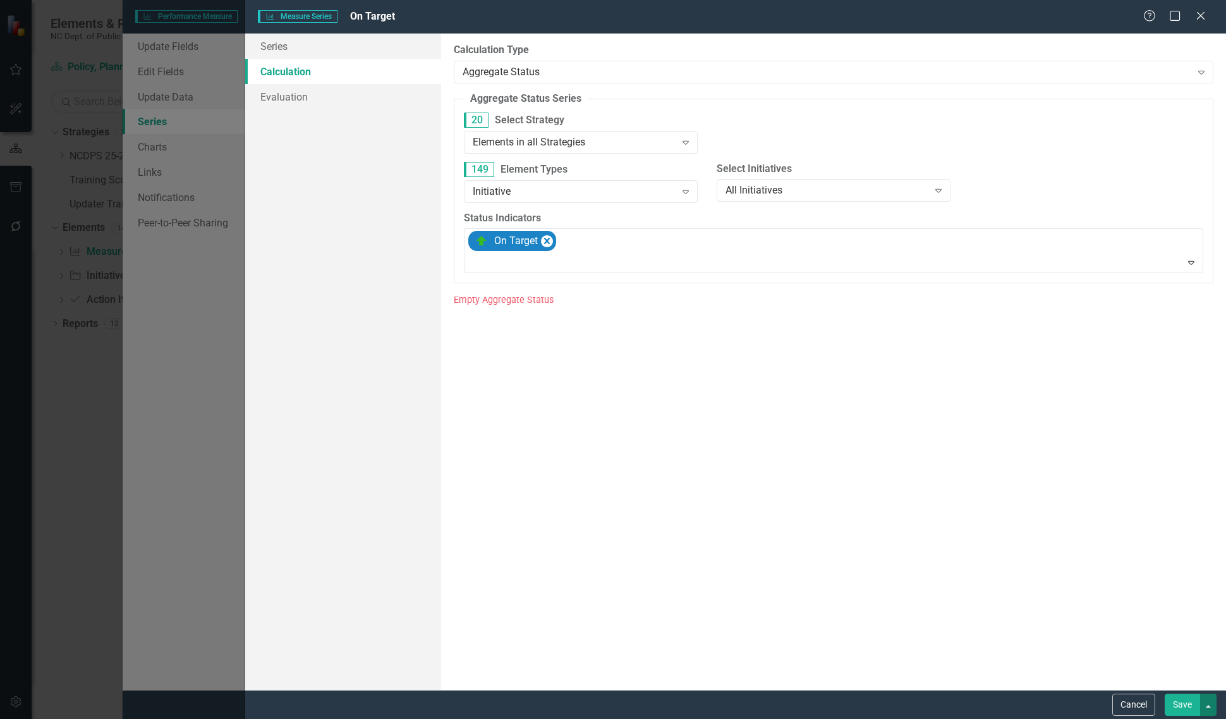
click at [1208, 701] on button "button" at bounding box center [1208, 704] width 16 height 22
click at [1193, 680] on link "Save and Continue" at bounding box center [1166, 680] width 100 height 23
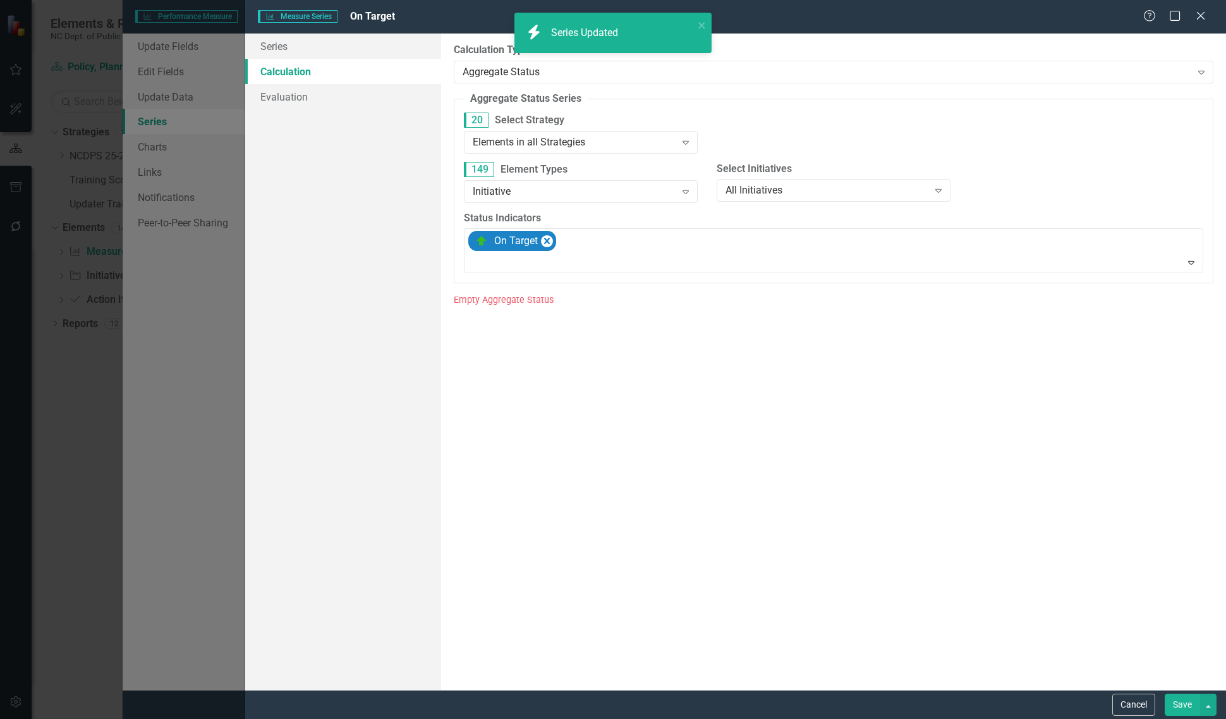
click at [540, 142] on div "Elements in all Strategies" at bounding box center [574, 142] width 202 height 15
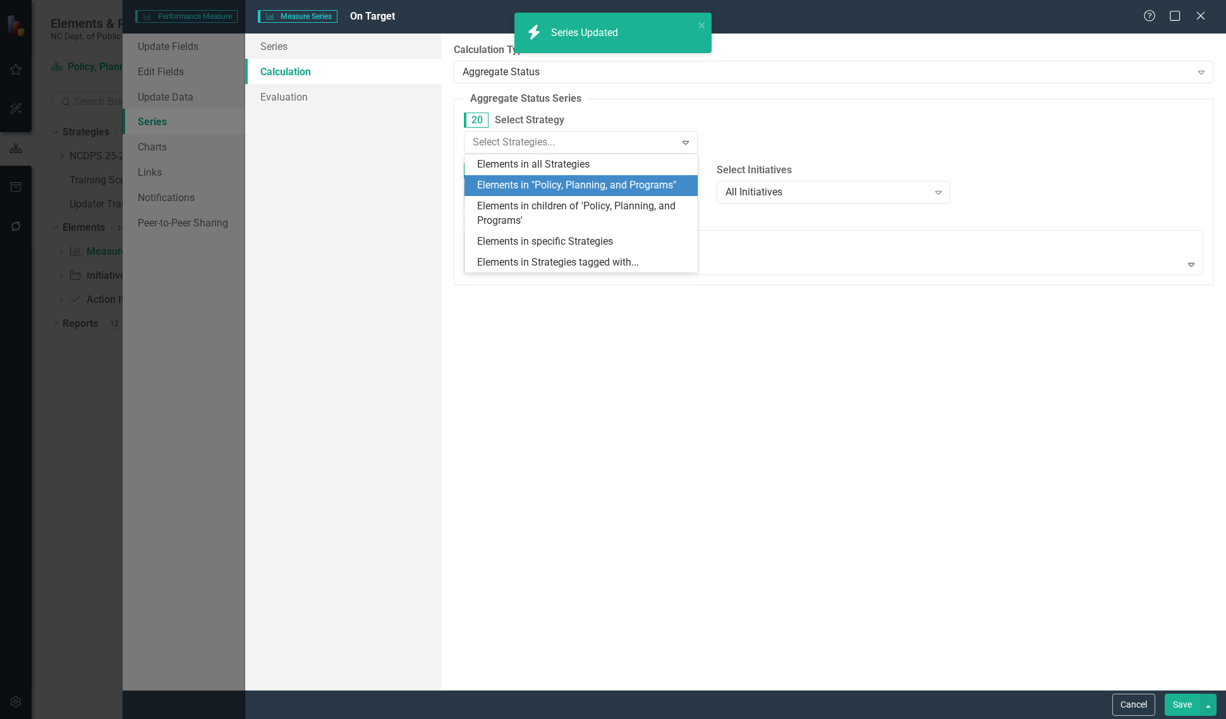
click at [556, 175] on div "Elements in "Policy, Planning, and Programs"" at bounding box center [581, 185] width 234 height 21
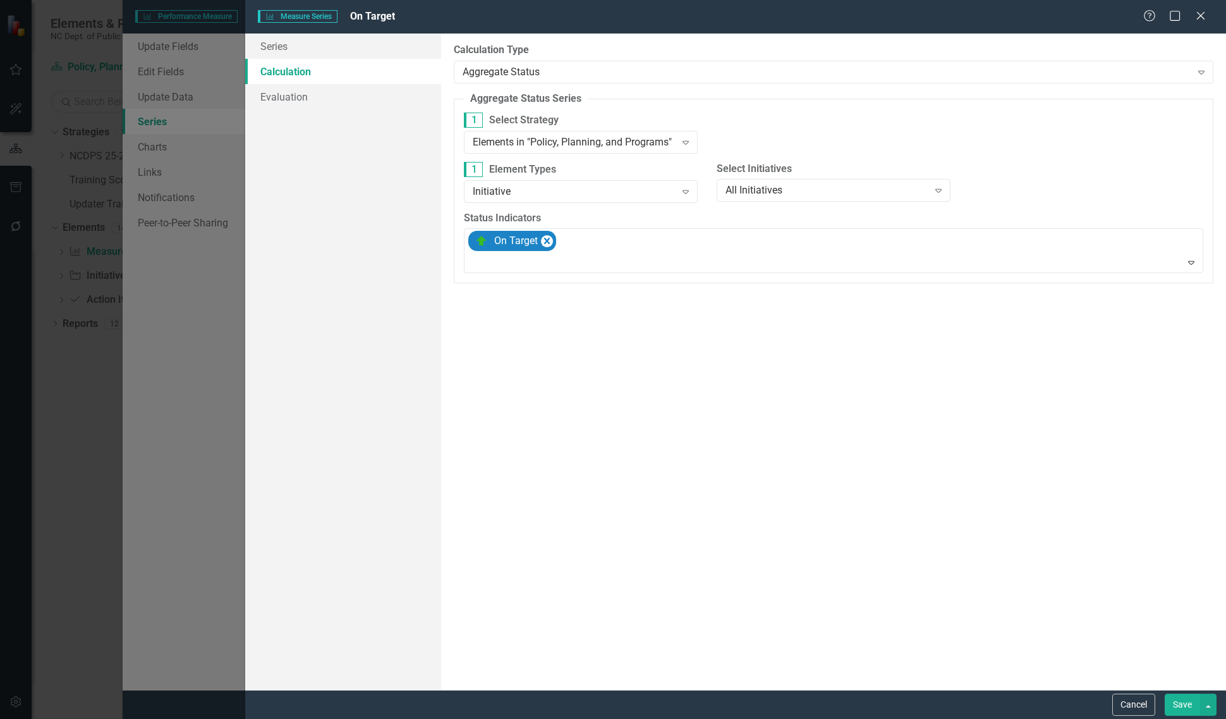
click at [1191, 703] on button "Save" at bounding box center [1182, 704] width 35 height 22
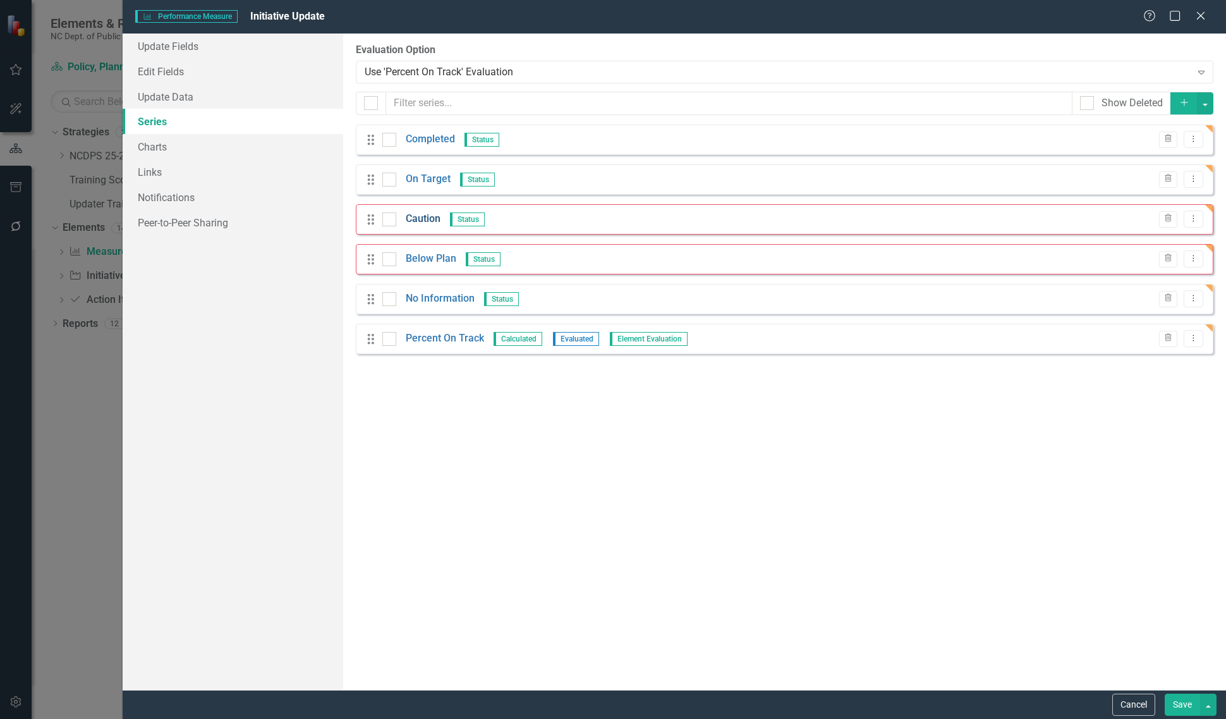
click at [420, 216] on link "Caution" at bounding box center [423, 219] width 35 height 15
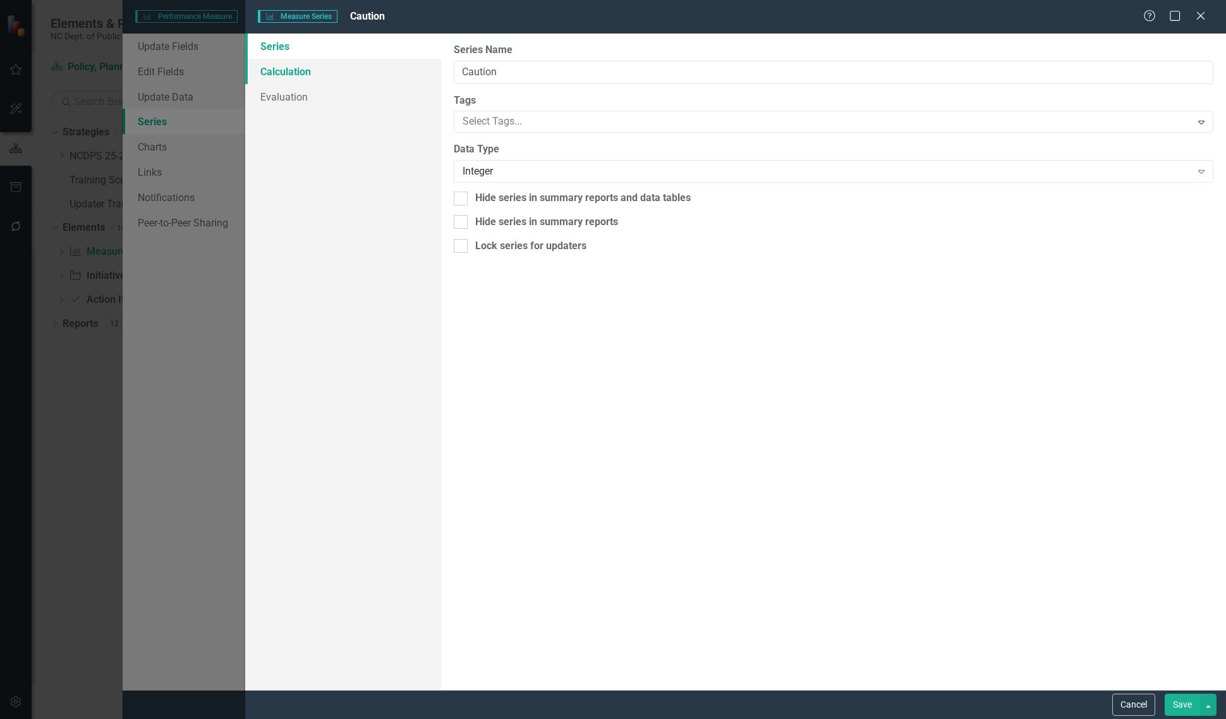
click at [286, 67] on link "Calculation" at bounding box center [343, 71] width 196 height 25
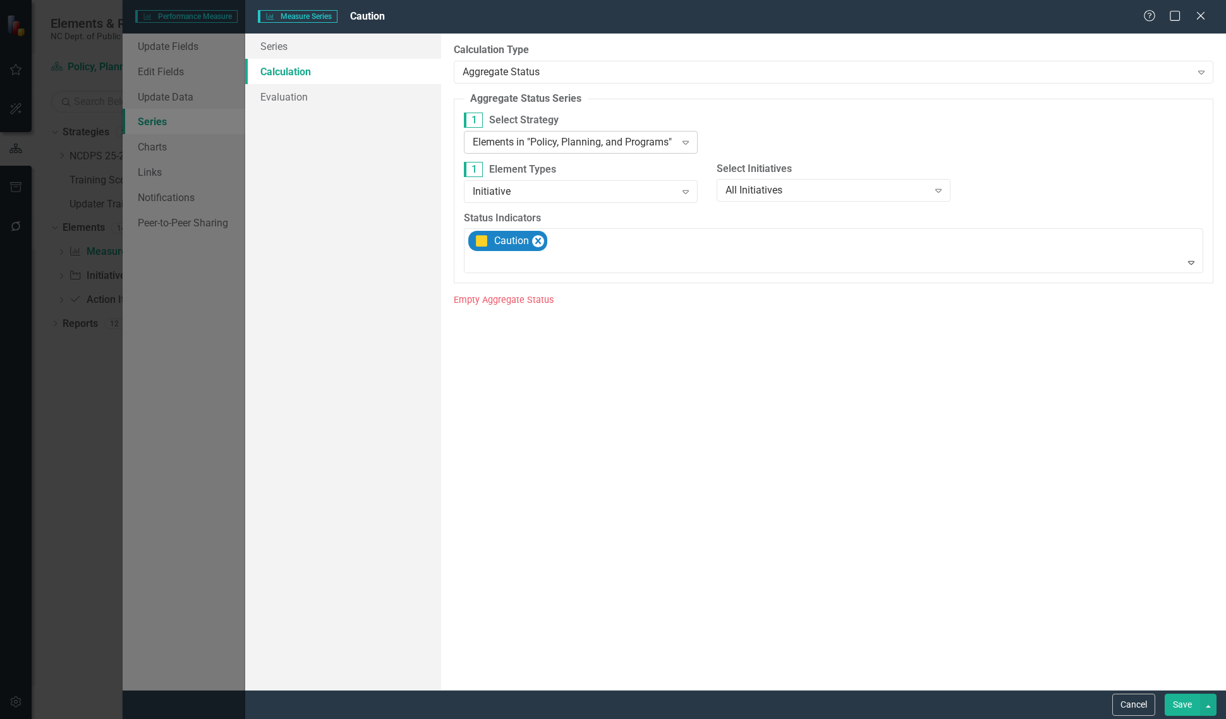
click at [613, 143] on div "Elements in "Policy, Planning, and Programs"" at bounding box center [574, 142] width 202 height 15
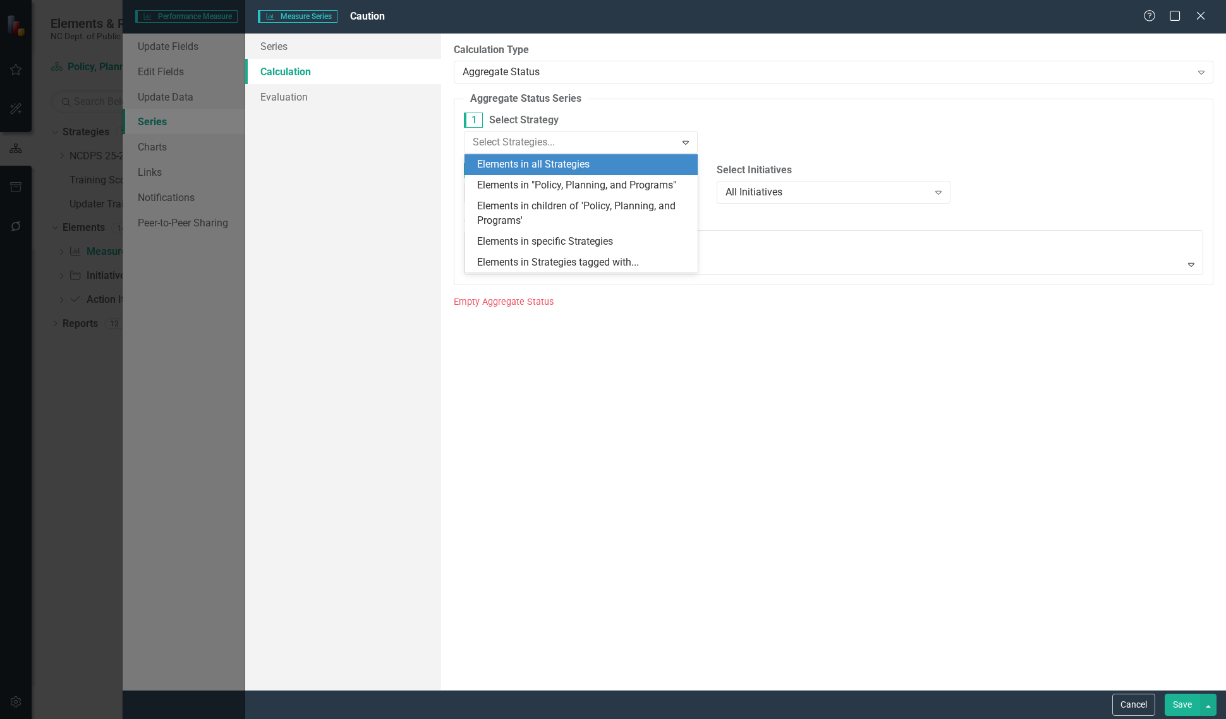
click at [597, 165] on div "Elements in all Strategies" at bounding box center [584, 164] width 214 height 15
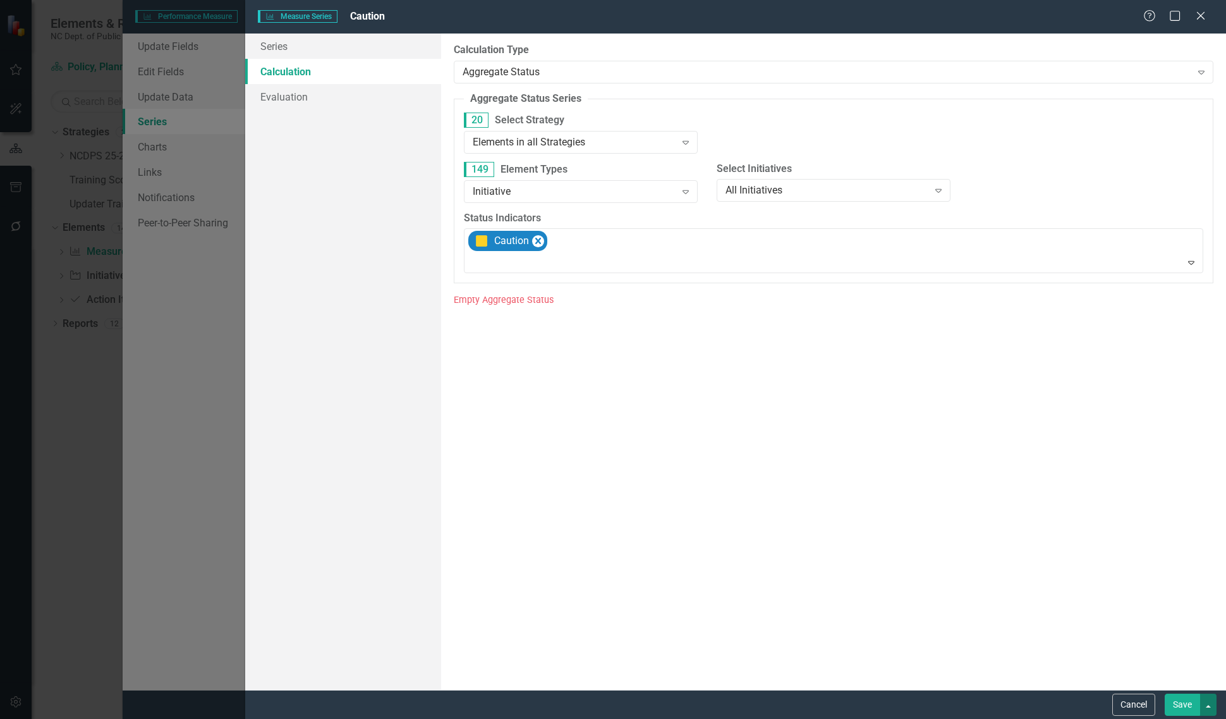
drag, startPoint x: 1213, startPoint y: 711, endPoint x: 1204, endPoint y: 699, distance: 15.3
click at [1209, 705] on button "button" at bounding box center [1208, 704] width 16 height 22
click at [1177, 686] on link "Save and Continue" at bounding box center [1166, 680] width 100 height 23
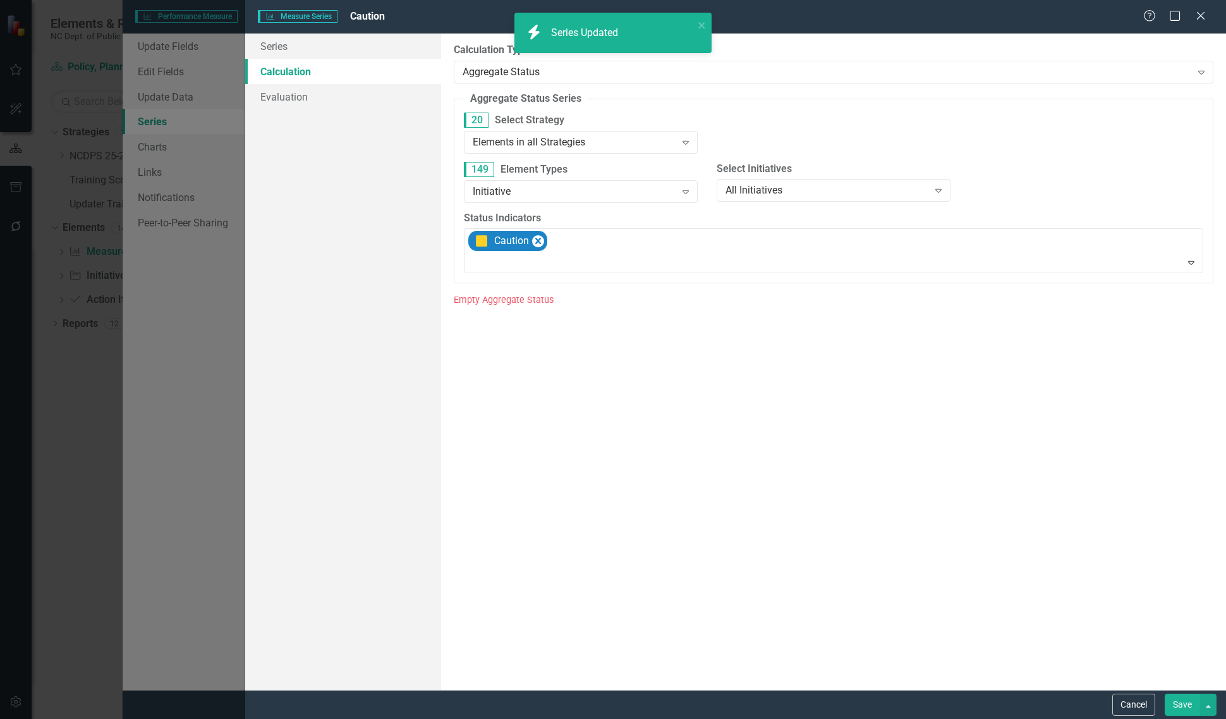
click at [560, 128] on div "20 Select Strategy Elements in all Strategies Expand" at bounding box center [581, 132] width 234 height 40
click at [561, 141] on div "Elements in all Strategies" at bounding box center [574, 142] width 202 height 15
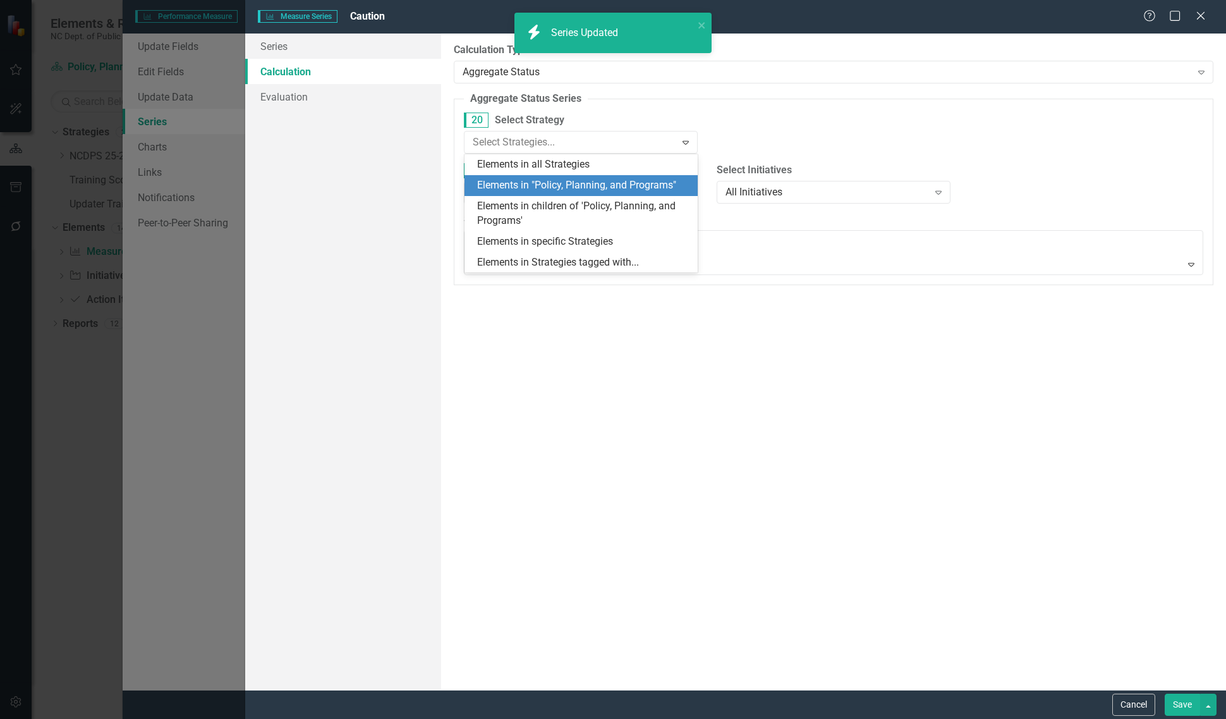
click at [550, 188] on div "Elements in "Policy, Planning, and Programs"" at bounding box center [584, 185] width 214 height 15
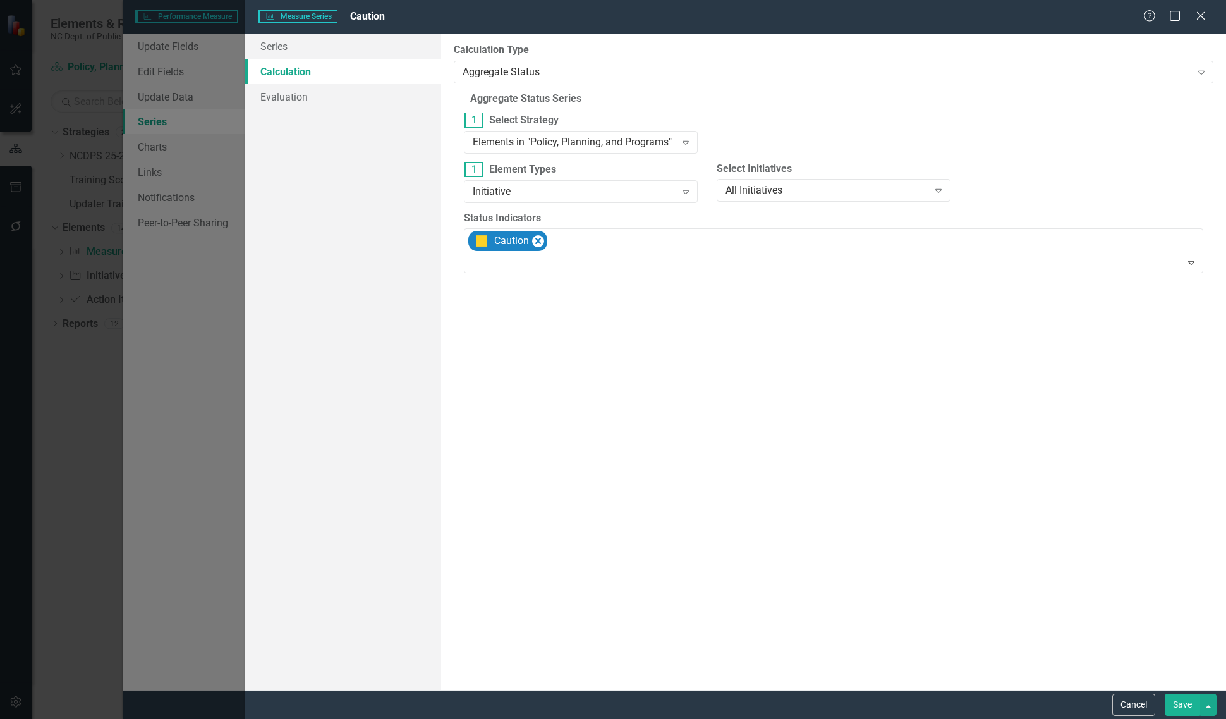
click at [1182, 708] on button "Save" at bounding box center [1182, 704] width 35 height 22
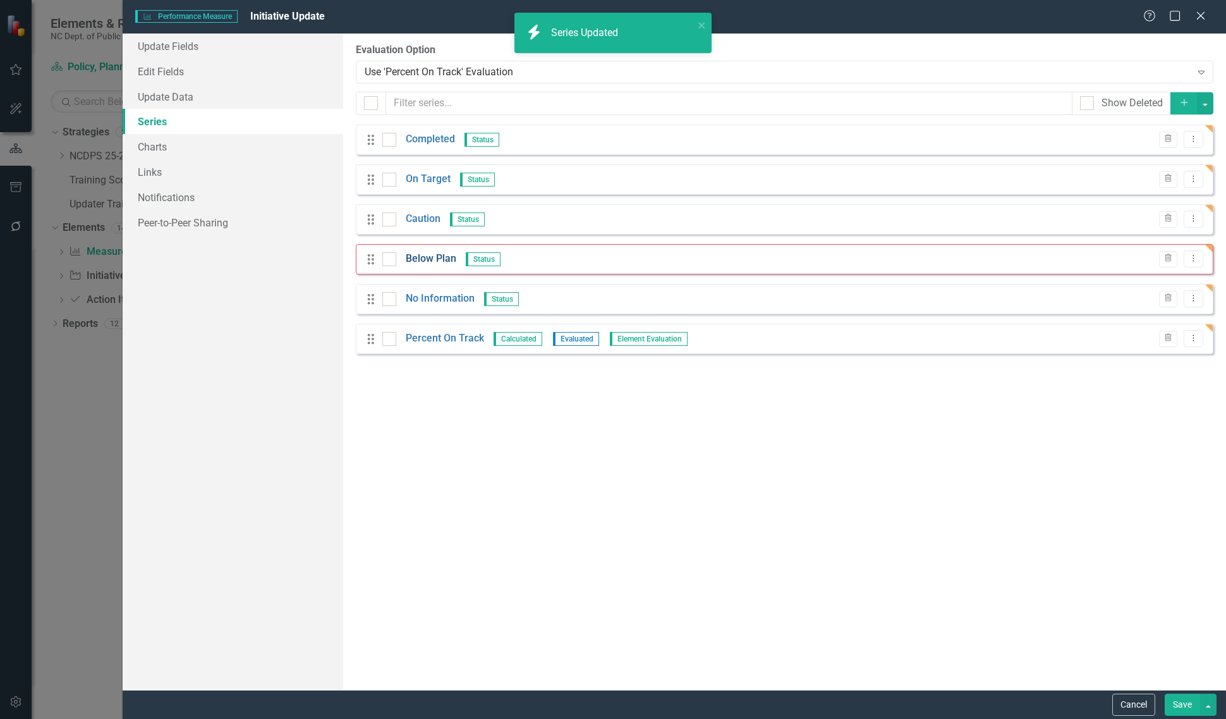
click at [428, 259] on link "Below Plan" at bounding box center [431, 259] width 51 height 15
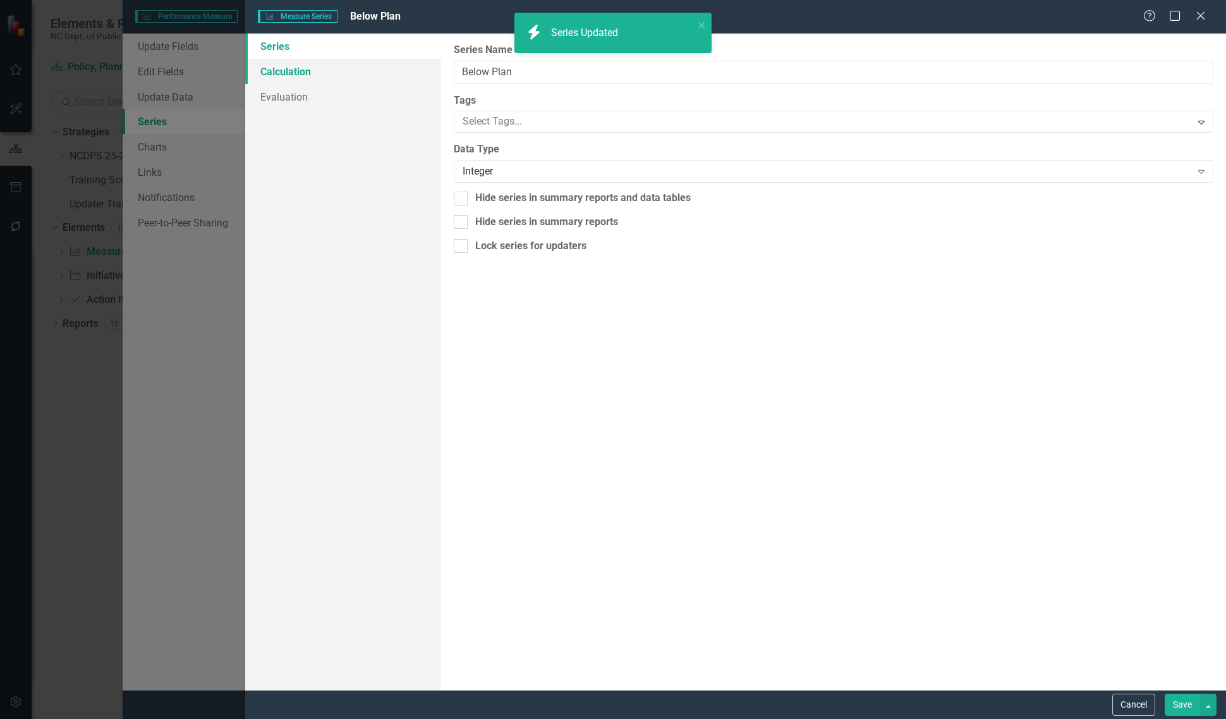
click at [351, 80] on link "Calculation" at bounding box center [343, 71] width 196 height 25
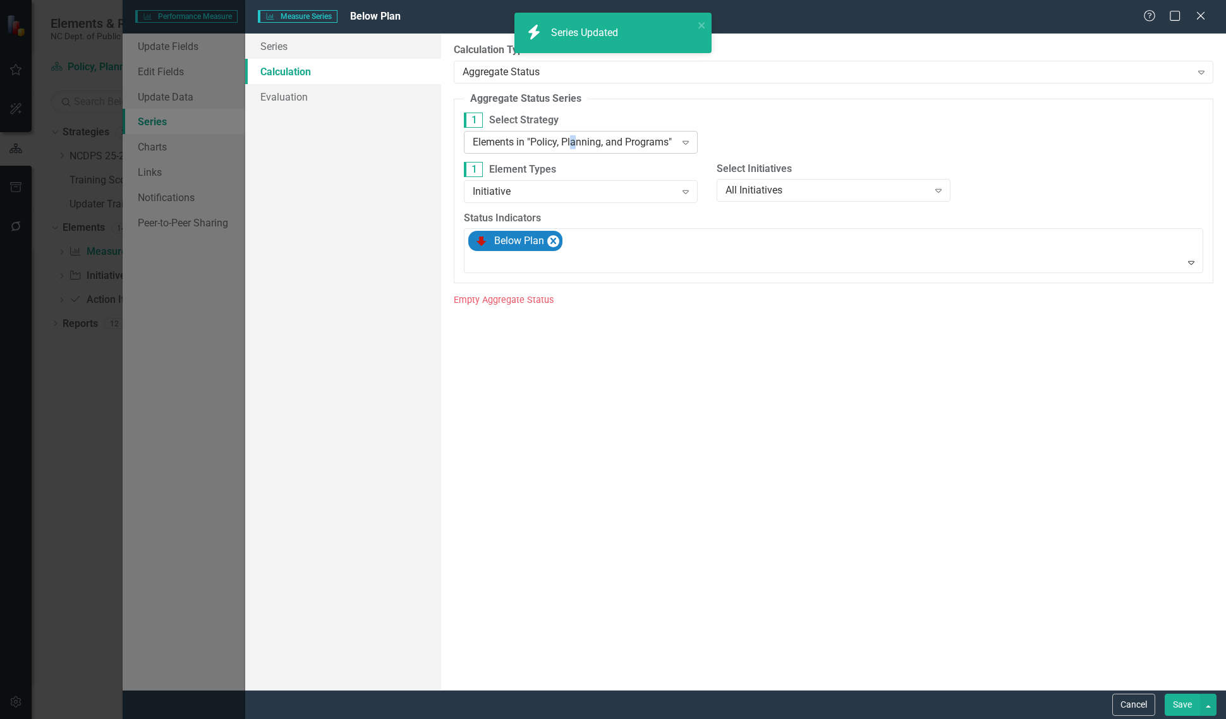
click at [573, 152] on div "Elements in "Policy, Planning, and Programs" Expand" at bounding box center [581, 142] width 234 height 23
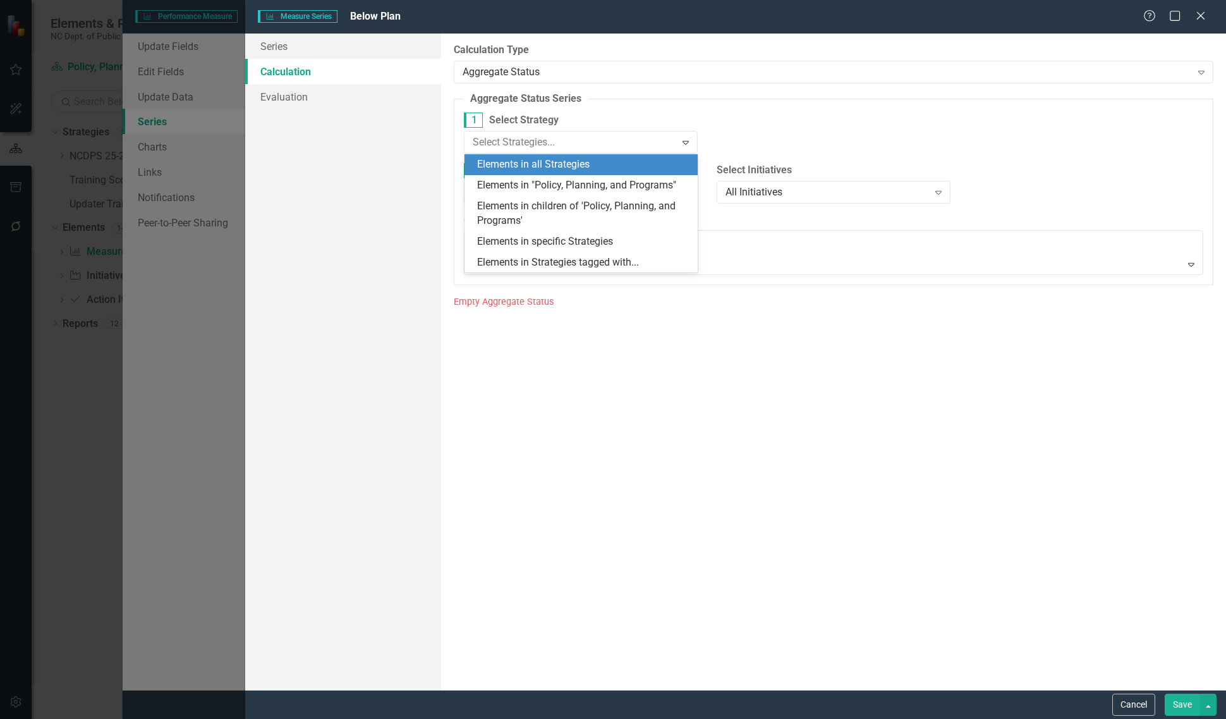
click at [561, 164] on div "Elements in all Strategies" at bounding box center [584, 164] width 214 height 15
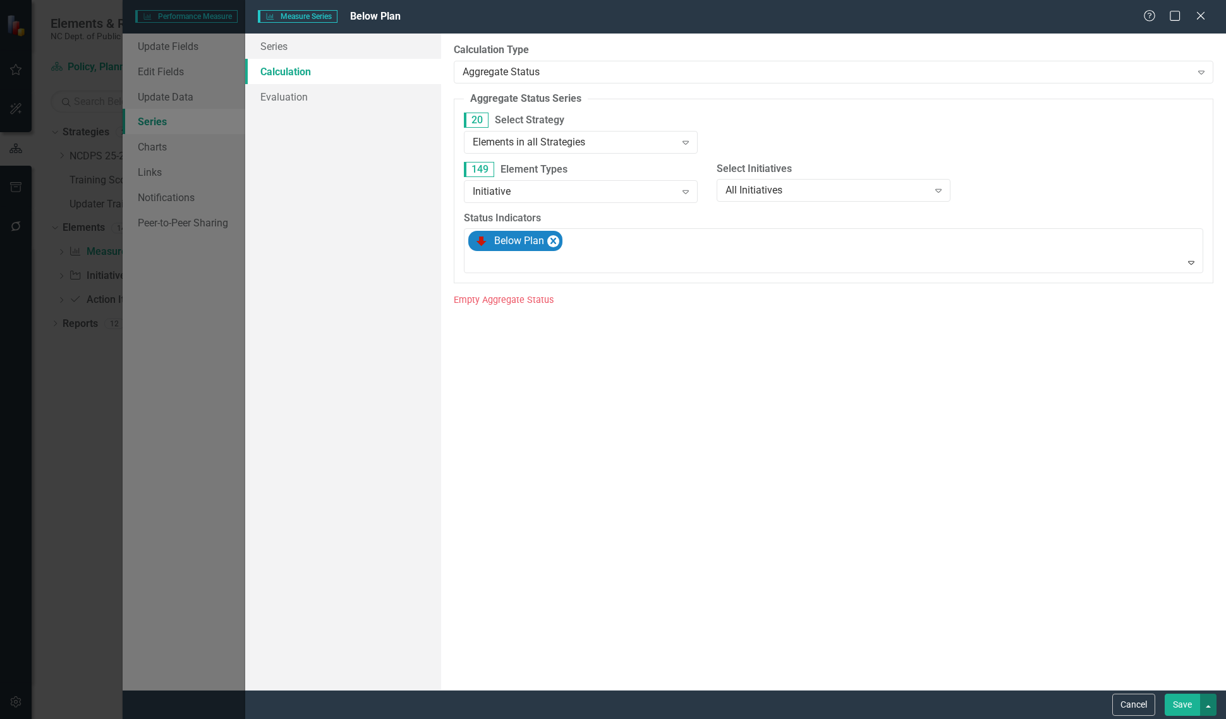
click at [1208, 703] on button "button" at bounding box center [1208, 704] width 16 height 22
click at [1182, 681] on link "Save and Continue" at bounding box center [1166, 680] width 100 height 23
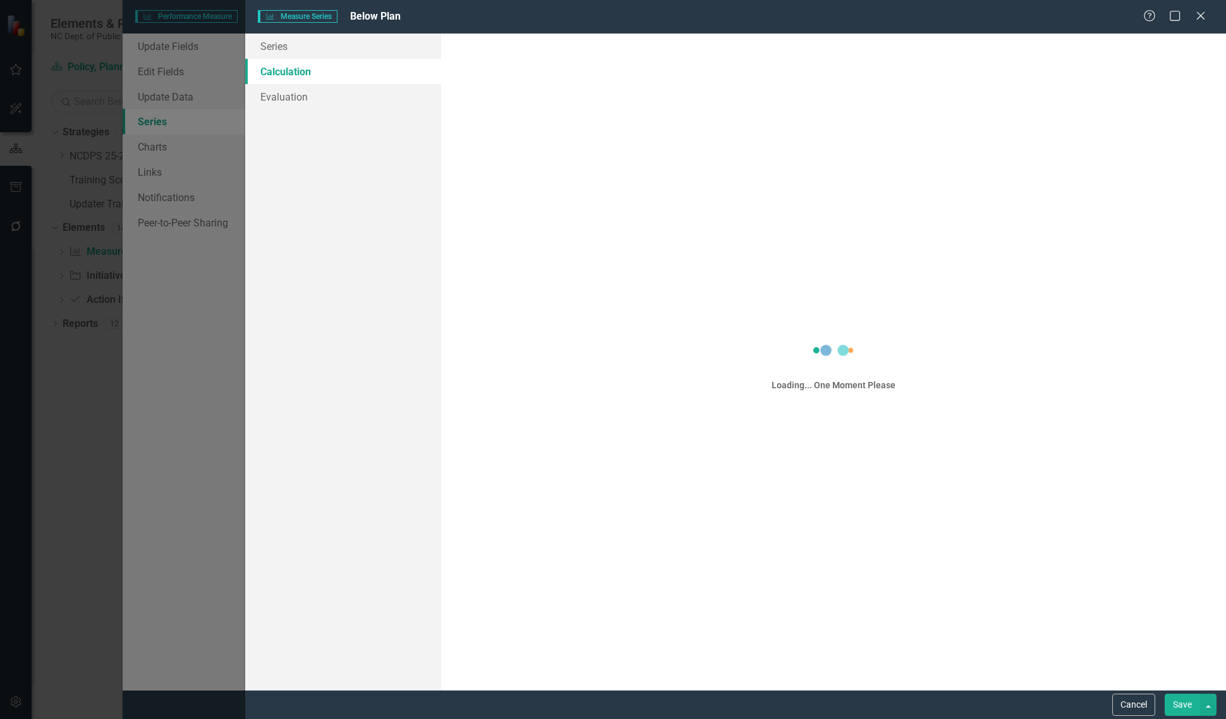
click at [580, 145] on div "Loading... One Moment Please" at bounding box center [833, 361] width 785 height 656
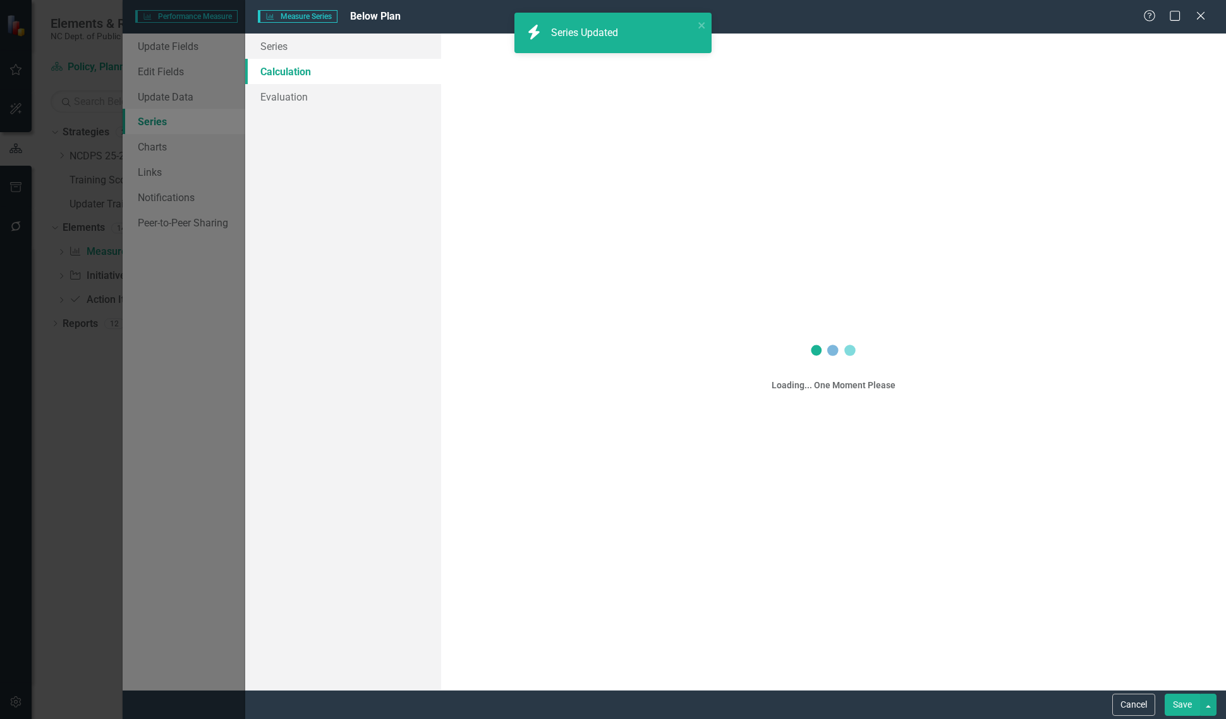
click at [580, 146] on div "Loading... One Moment Please" at bounding box center [833, 361] width 785 height 656
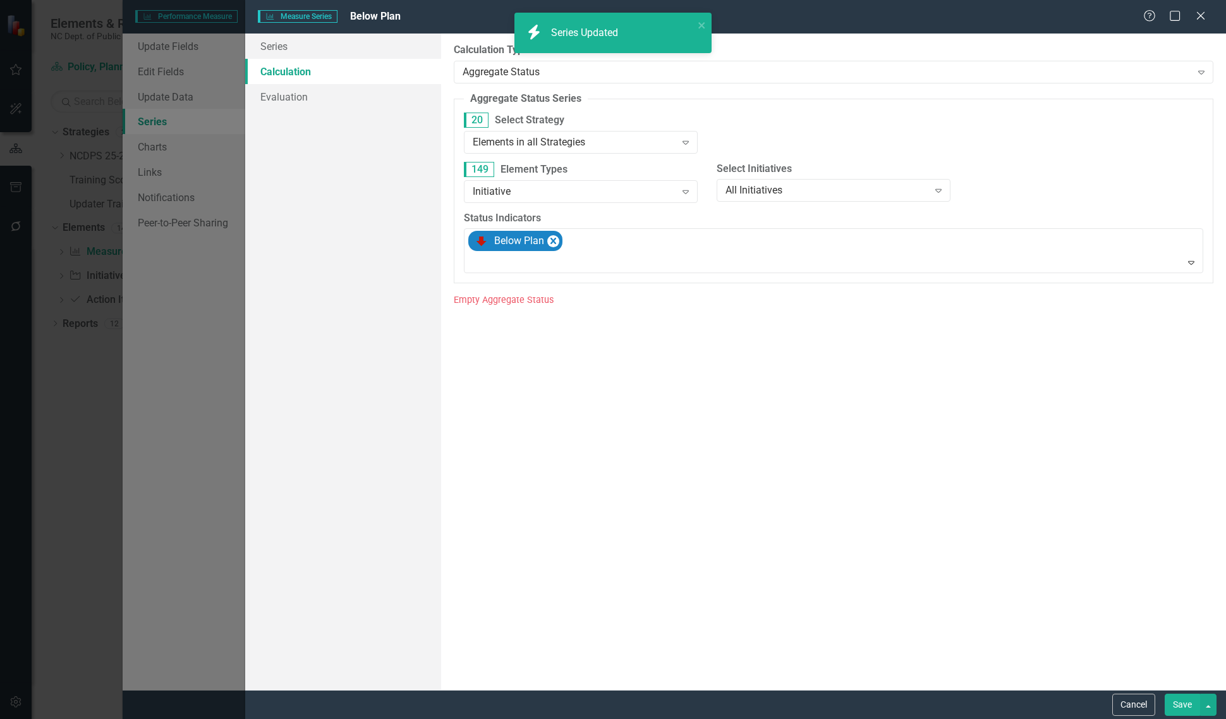
click at [580, 146] on div "Elements in all Strategies" at bounding box center [574, 142] width 202 height 15
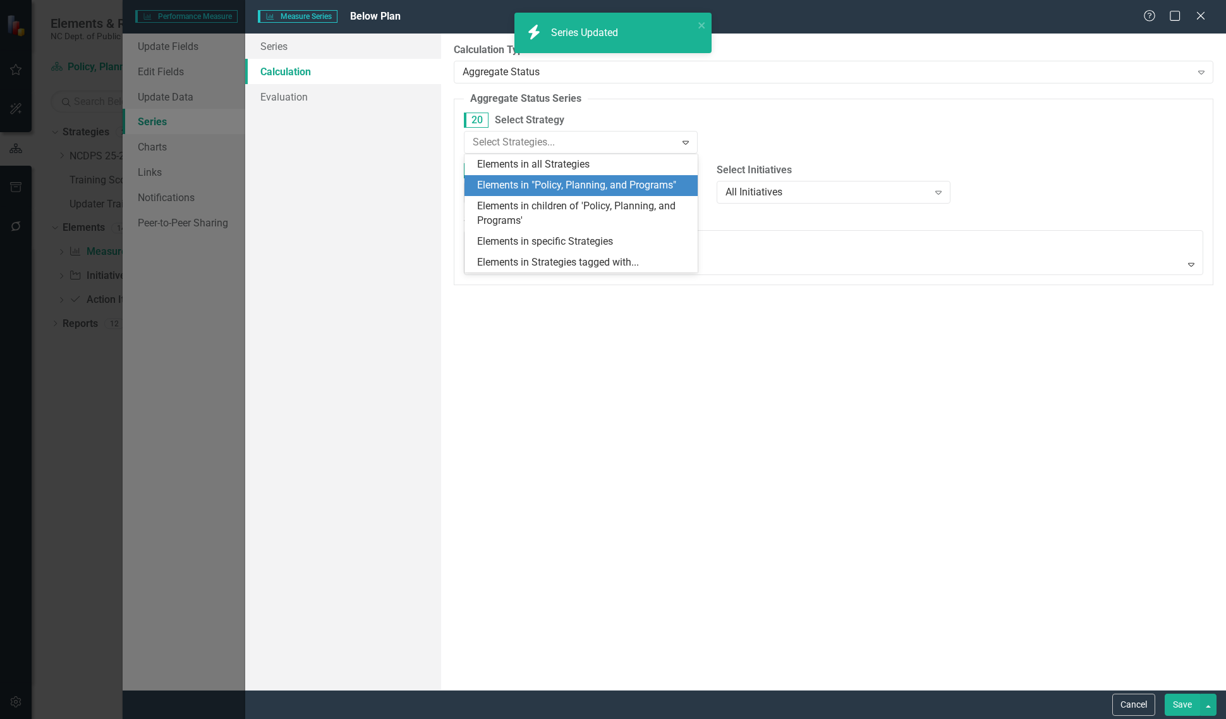
click at [573, 181] on div "Elements in "Policy, Planning, and Programs"" at bounding box center [584, 185] width 214 height 15
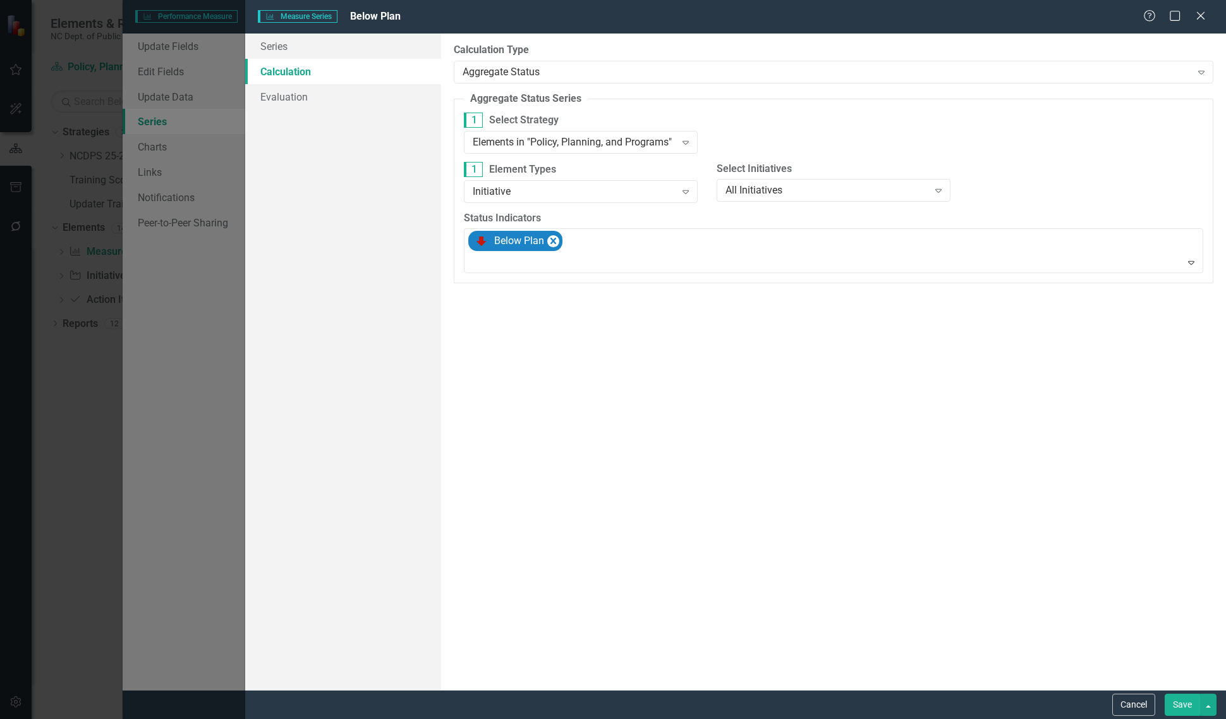
click at [1174, 696] on button "Save" at bounding box center [1182, 704] width 35 height 22
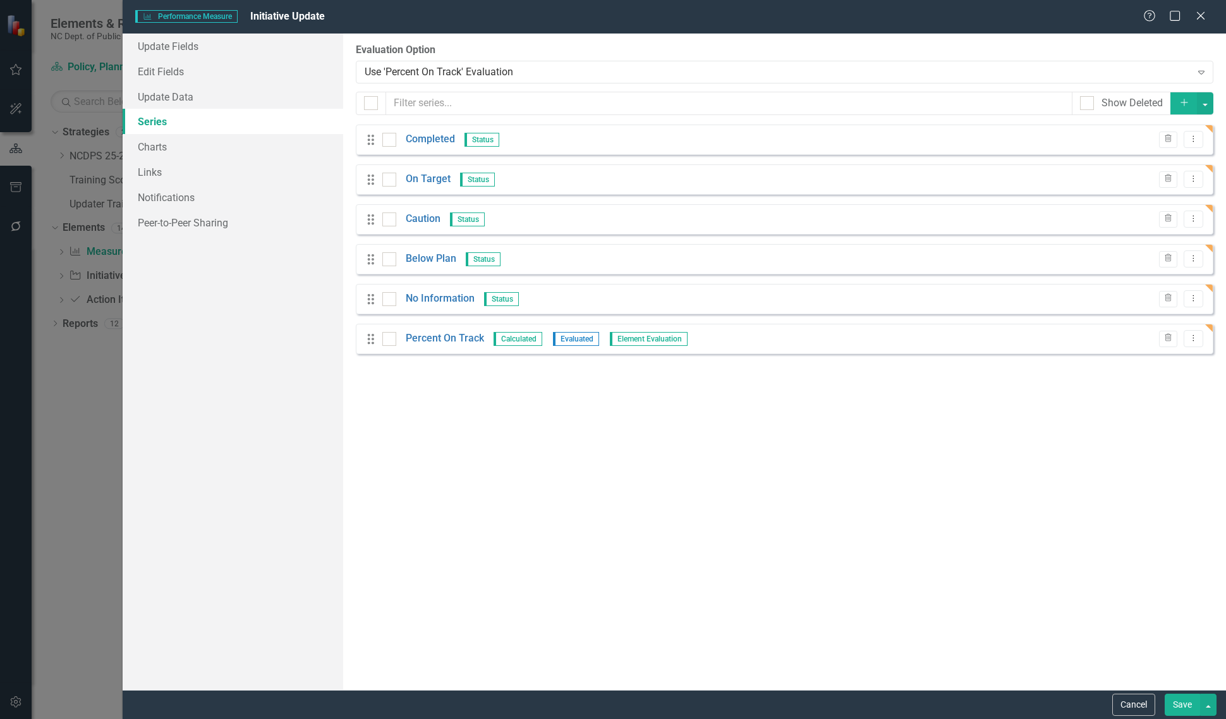
click at [1174, 696] on button "Save" at bounding box center [1182, 704] width 35 height 22
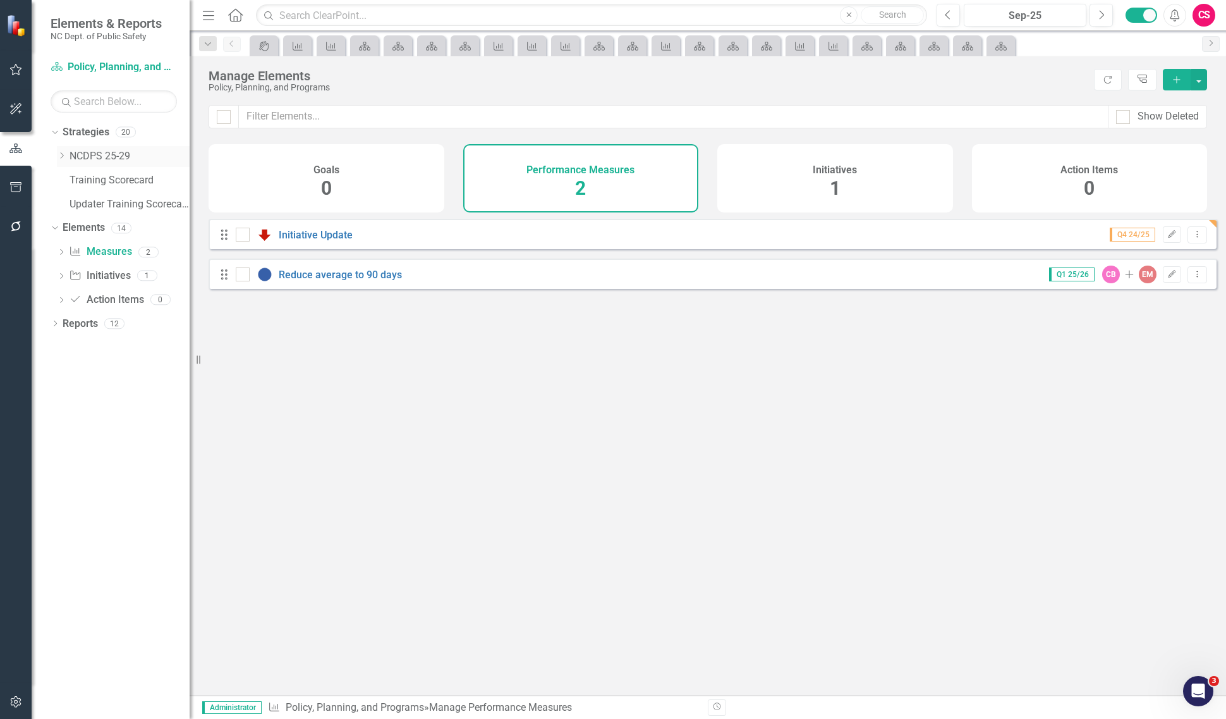
click at [61, 159] on icon "Dropdown" at bounding box center [61, 156] width 9 height 8
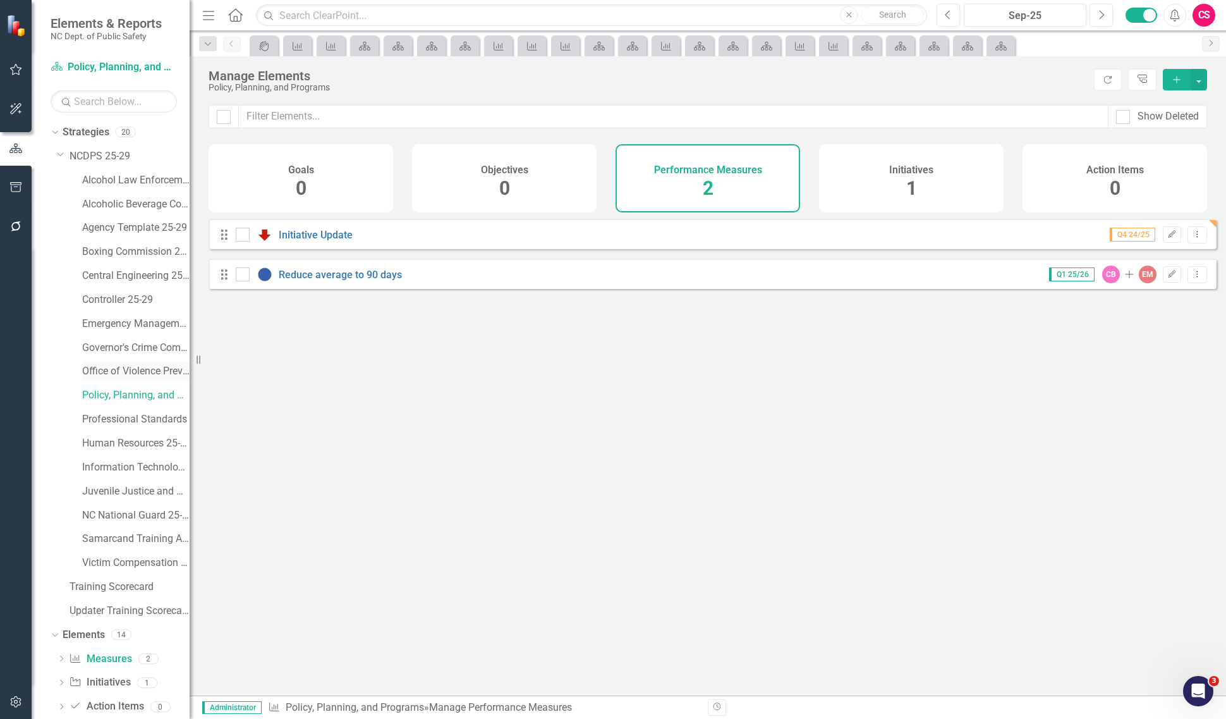
click at [112, 367] on link "Office of Violence Prevention" at bounding box center [135, 371] width 107 height 15
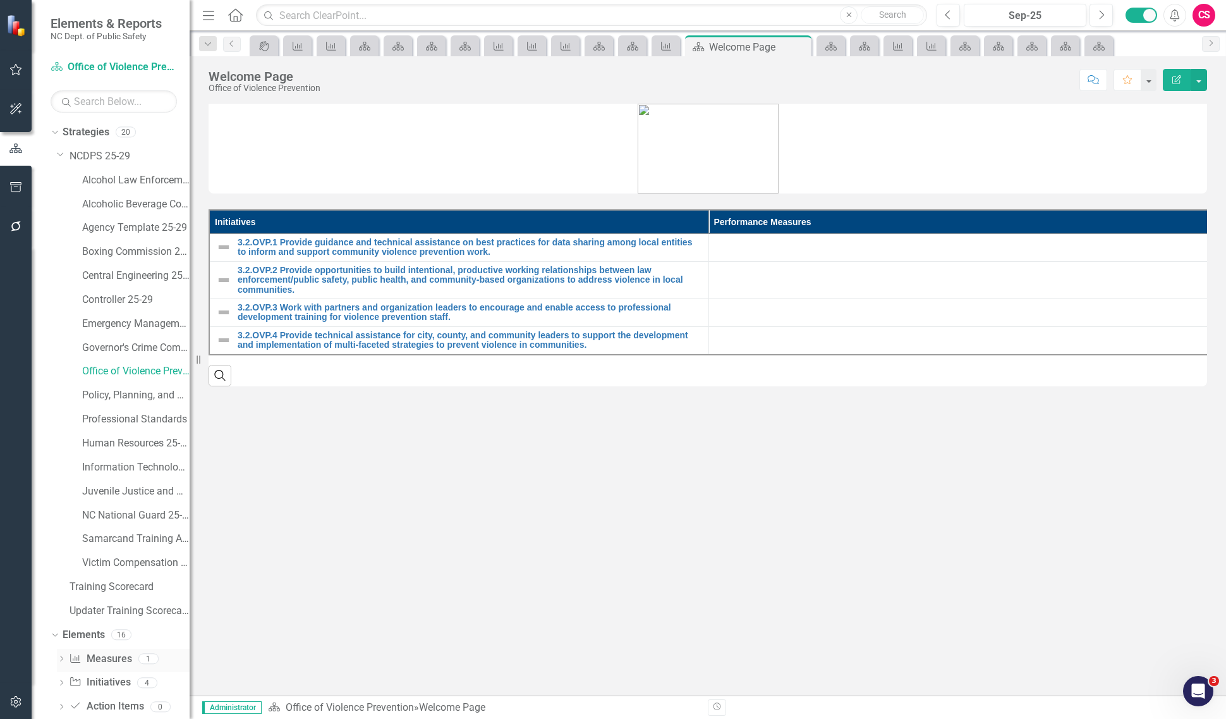
click at [109, 652] on link "Performance Measure Measures" at bounding box center [100, 659] width 63 height 15
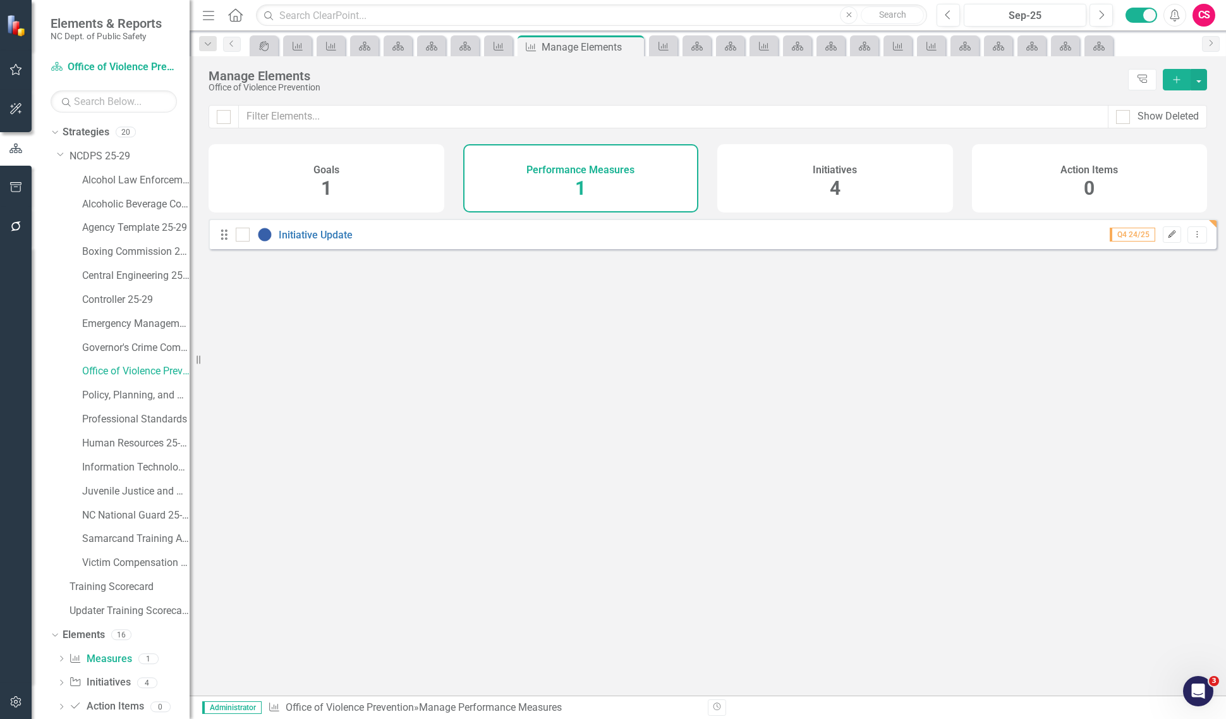
click at [1167, 243] on button "Edit" at bounding box center [1172, 234] width 18 height 16
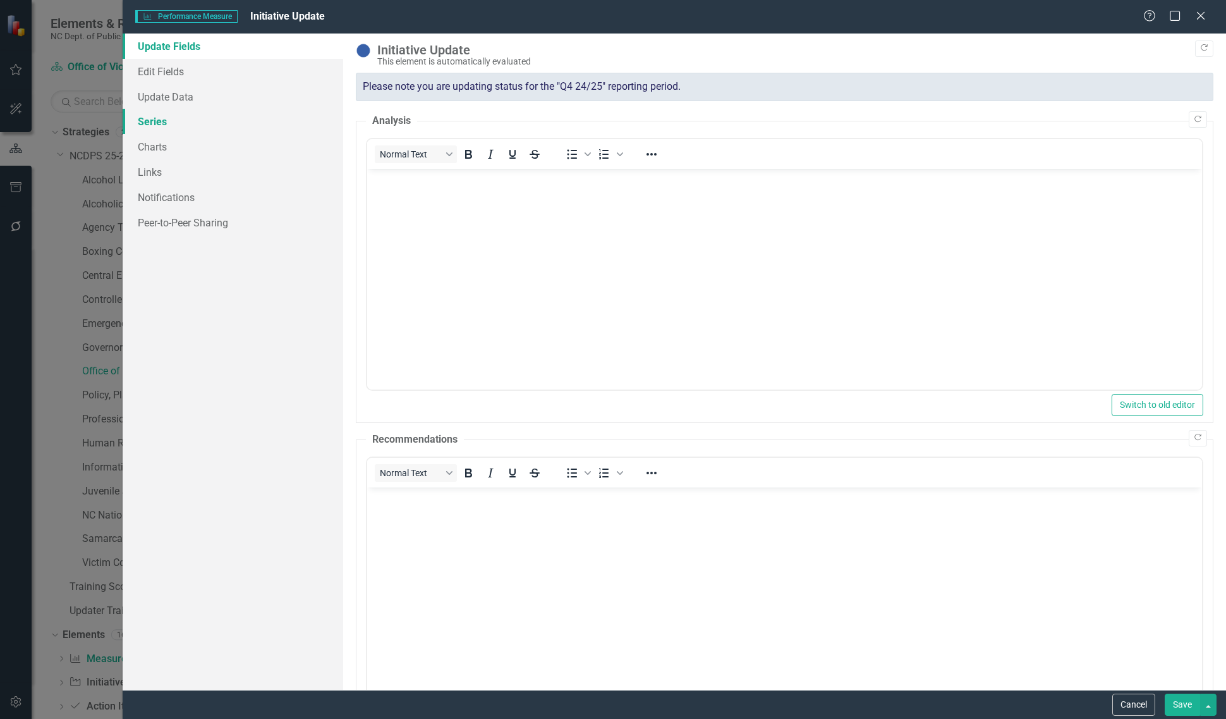
click at [210, 112] on link "Series" at bounding box center [233, 121] width 221 height 25
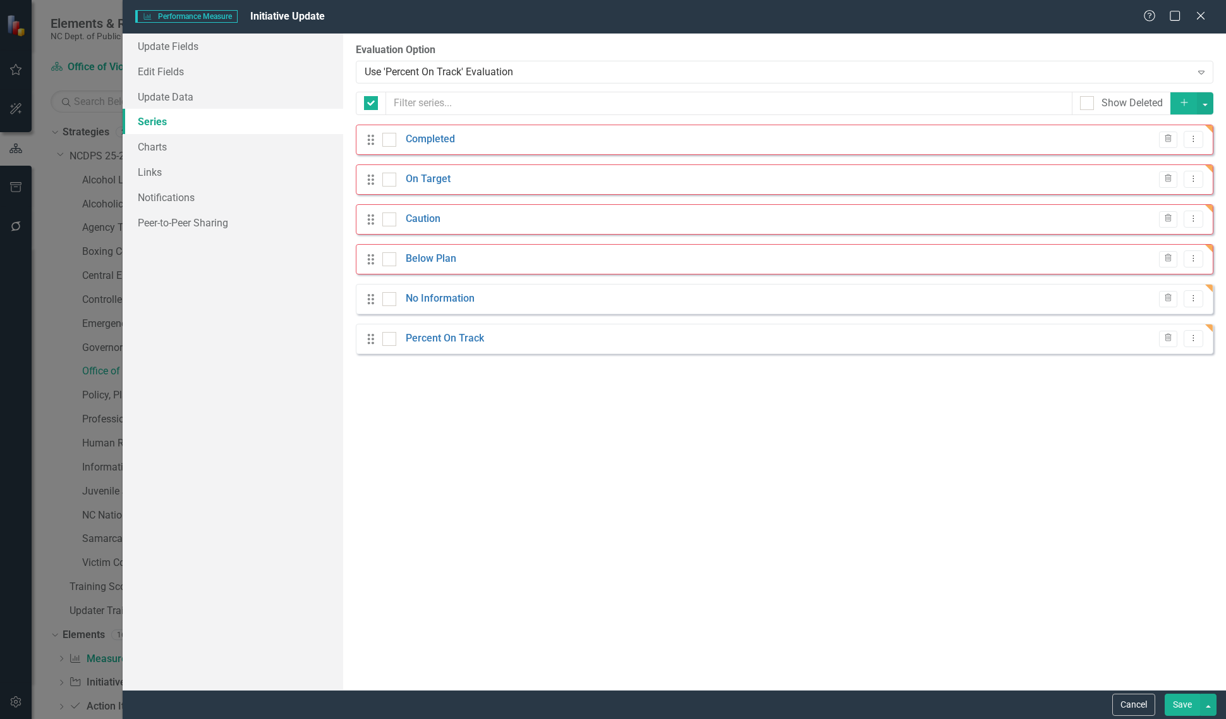
checkbox input "false"
click at [420, 138] on link "Completed" at bounding box center [430, 139] width 49 height 15
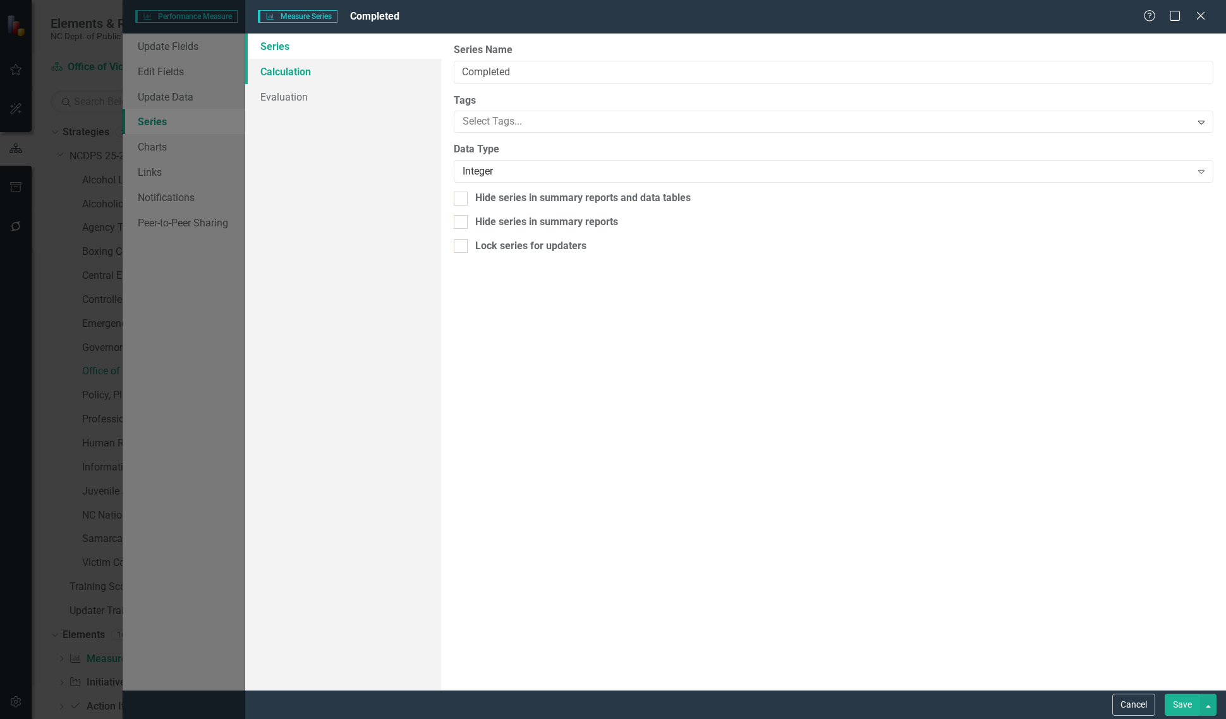
click at [368, 74] on link "Calculation" at bounding box center [343, 71] width 196 height 25
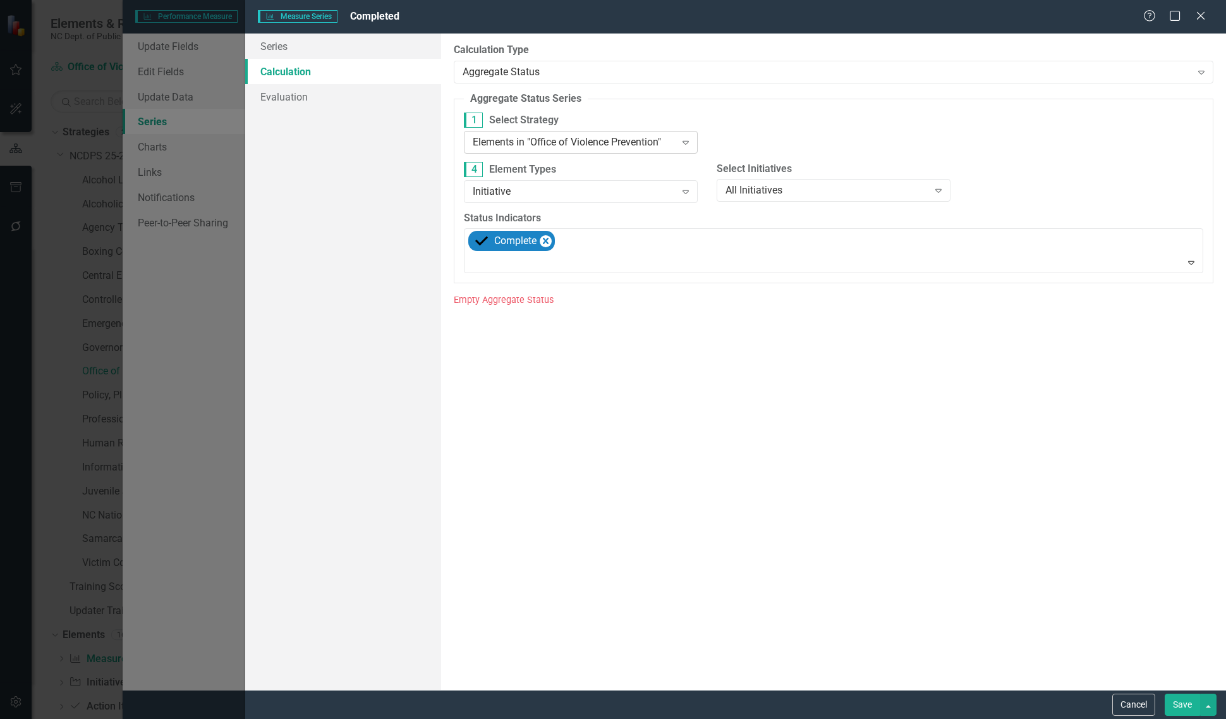
click at [531, 137] on div "Elements in "Office of Violence Prevention"" at bounding box center [574, 142] width 202 height 15
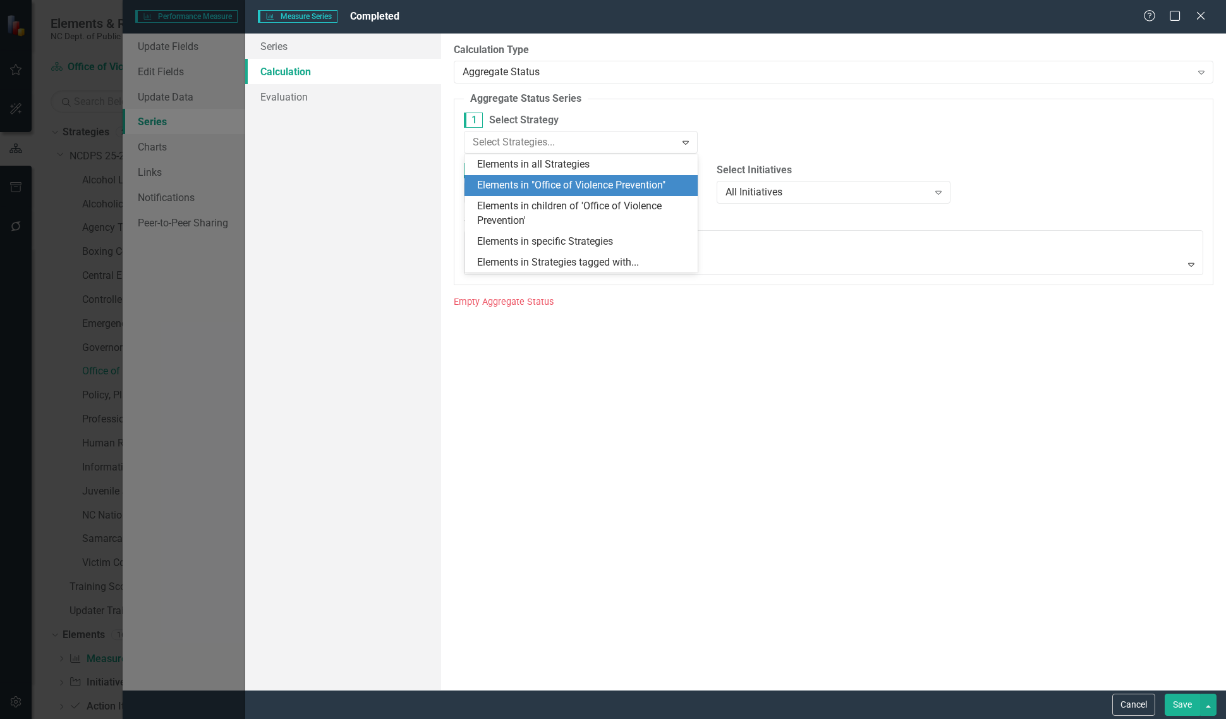
click at [534, 155] on div "Elements in all Strategies" at bounding box center [581, 164] width 234 height 21
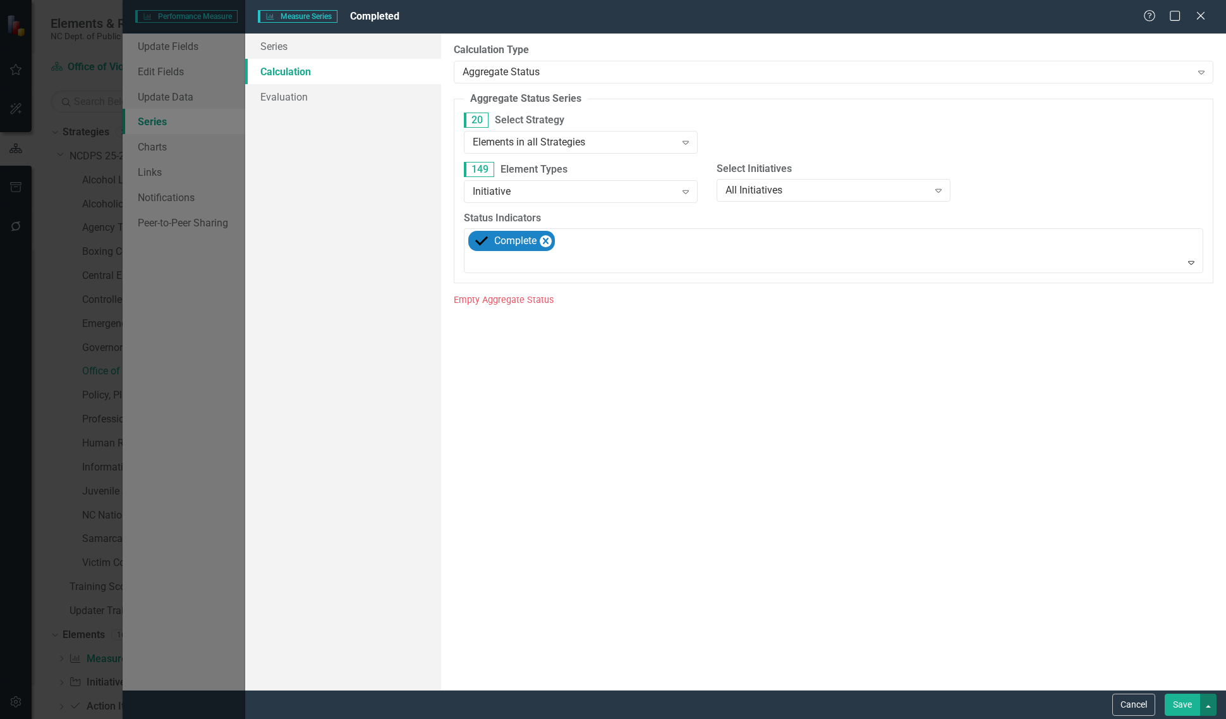
click at [1209, 703] on button "button" at bounding box center [1208, 704] width 16 height 22
click at [1161, 674] on link "Save and Continue" at bounding box center [1166, 680] width 100 height 23
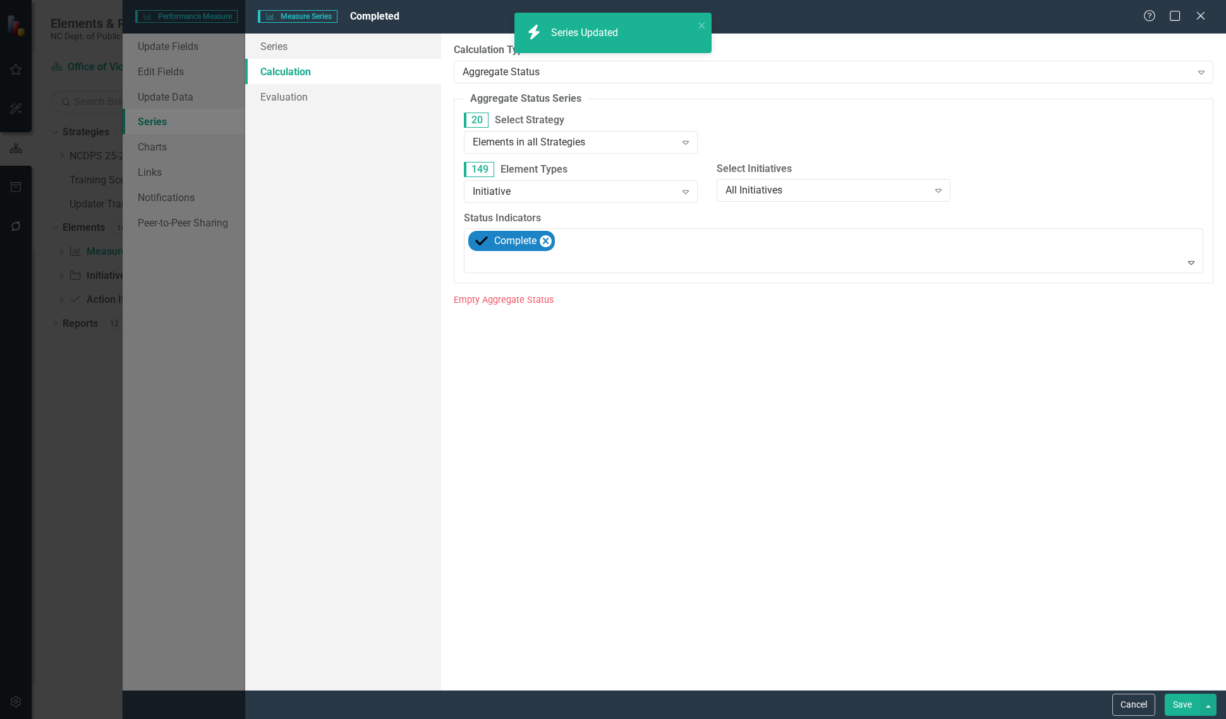
click at [566, 147] on div "Elements in all Strategies" at bounding box center [574, 142] width 202 height 15
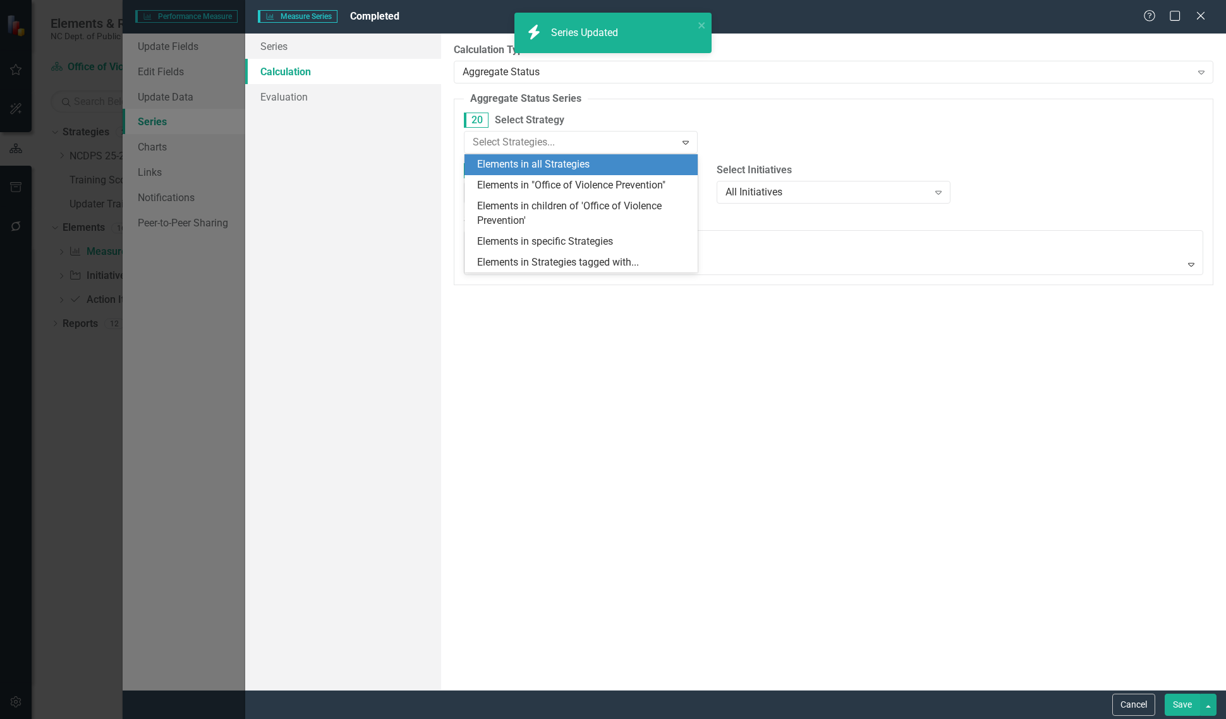
click at [559, 184] on div "Elements in "Office of Violence Prevention"" at bounding box center [584, 185] width 214 height 15
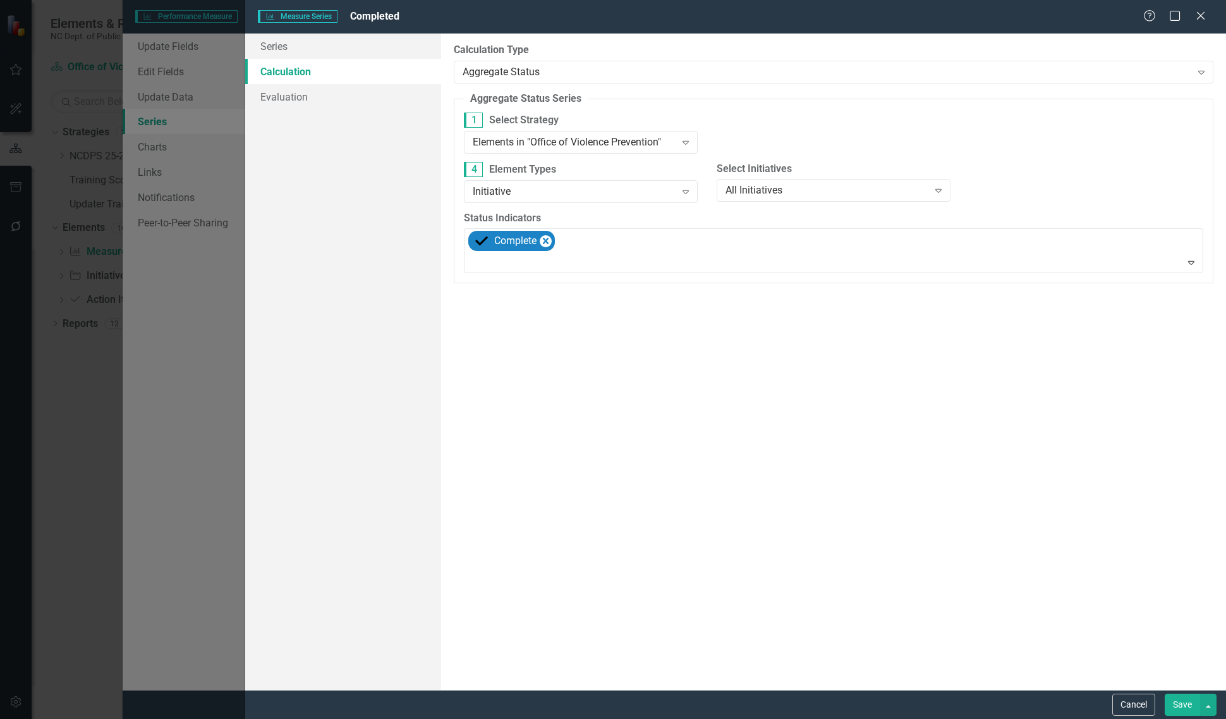
click at [1185, 712] on button "Save" at bounding box center [1182, 704] width 35 height 22
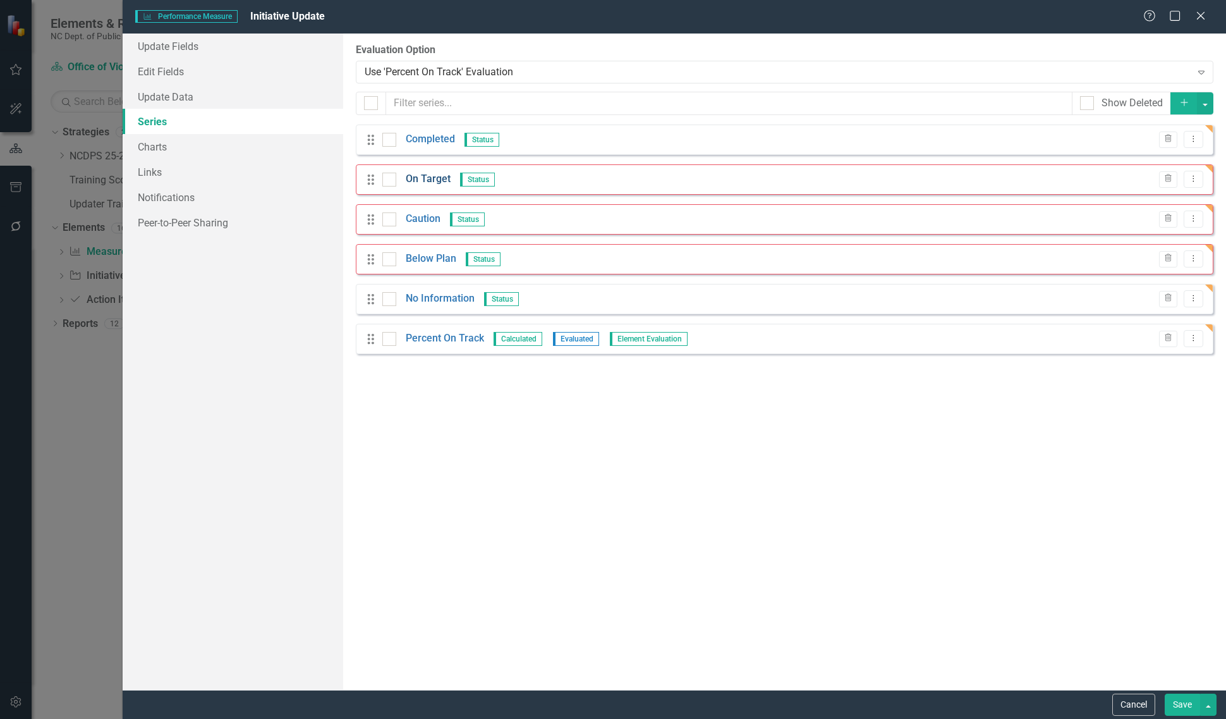
click at [423, 183] on link "On Target" at bounding box center [428, 179] width 45 height 15
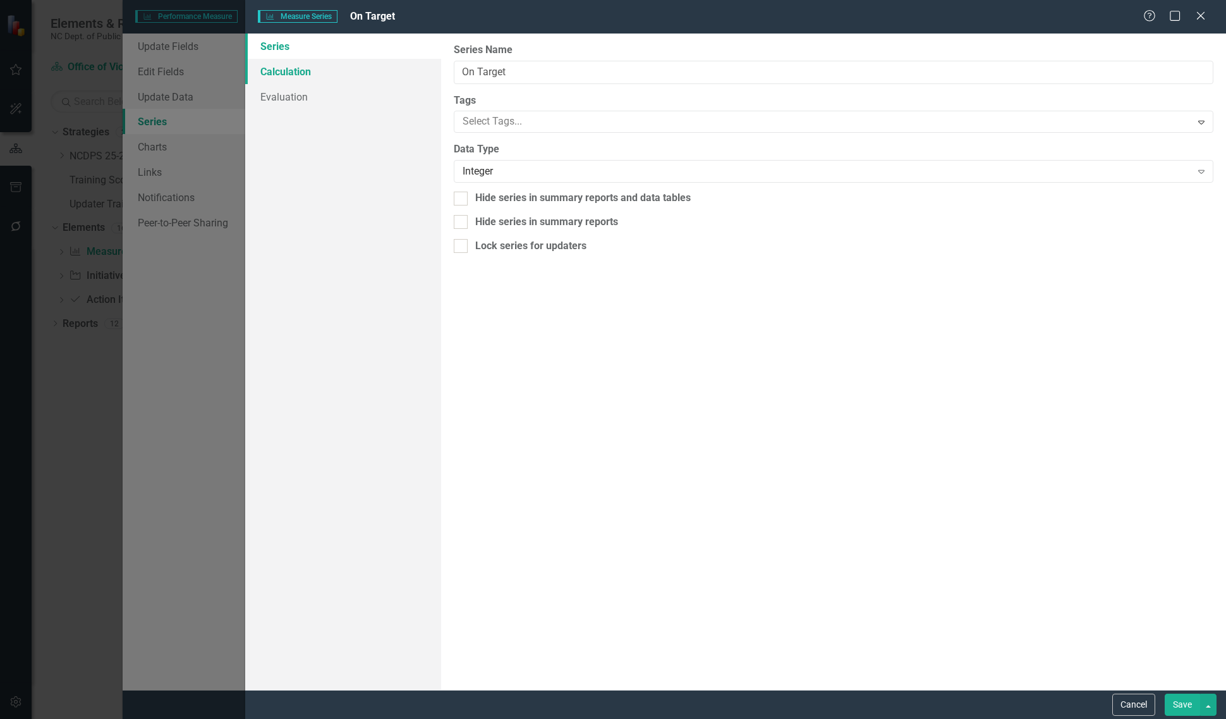
click at [348, 61] on link "Calculation" at bounding box center [343, 71] width 196 height 25
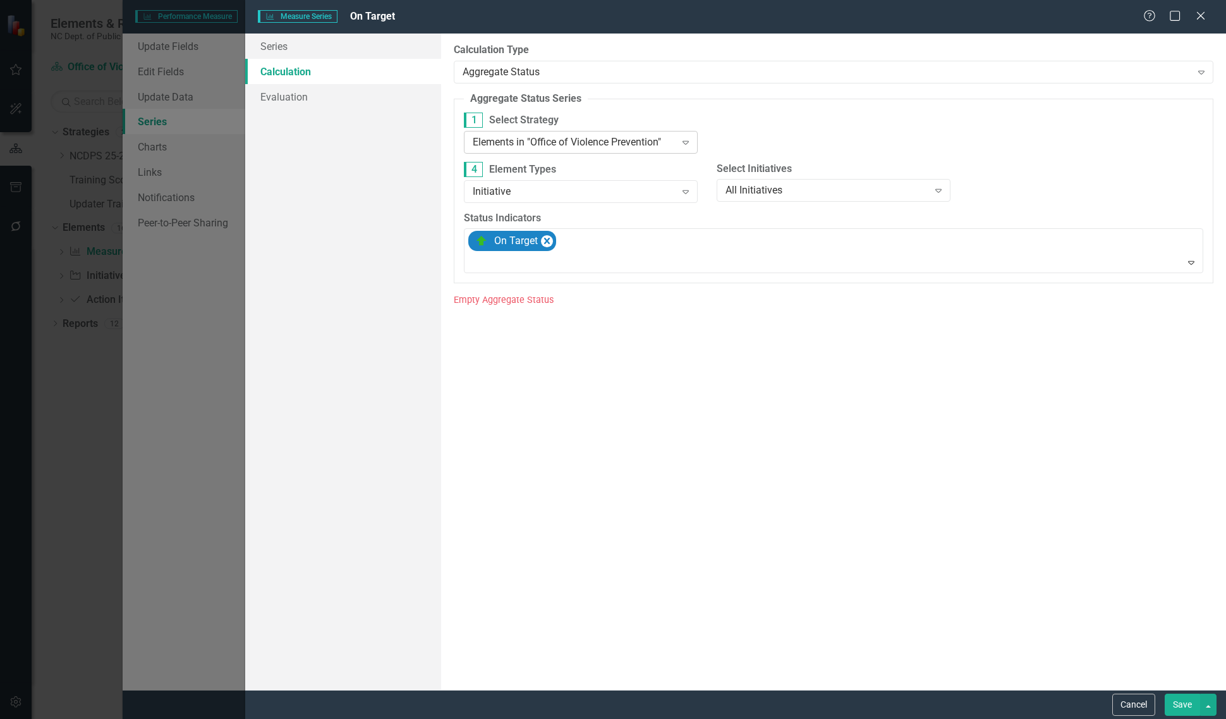
click at [521, 152] on div "Elements in "Office of Violence Prevention" Expand" at bounding box center [581, 142] width 234 height 23
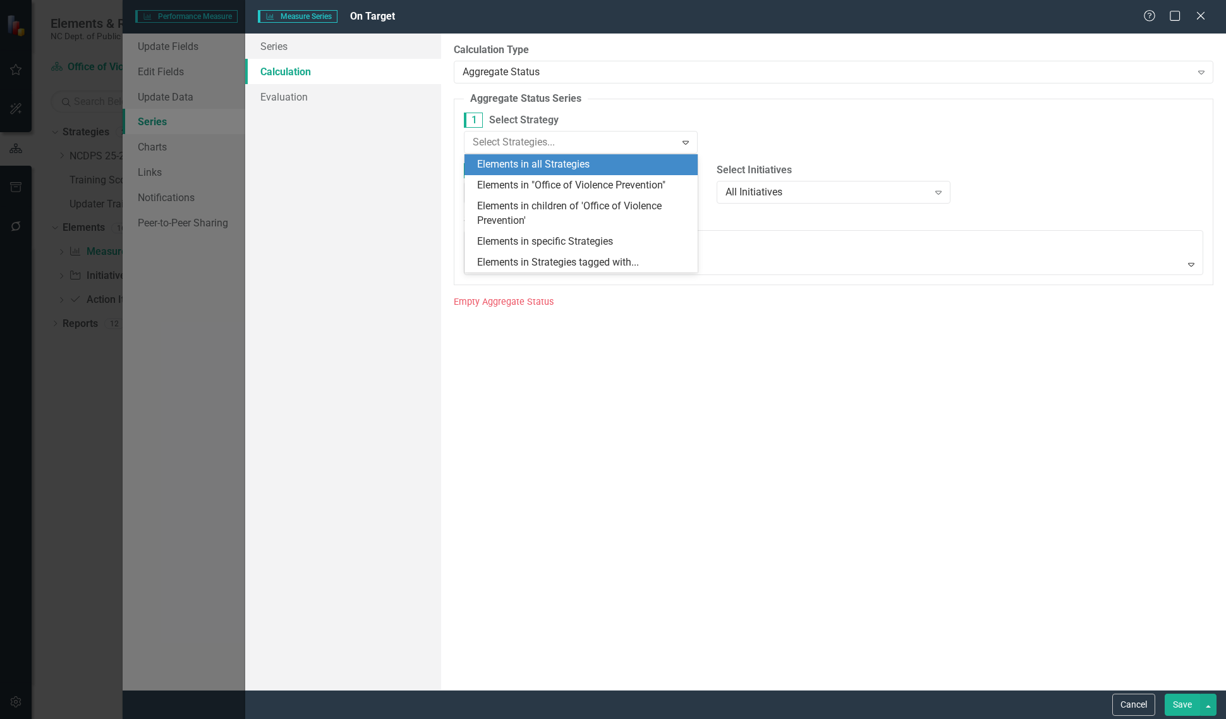
click at [533, 162] on div "Elements in all Strategies" at bounding box center [584, 164] width 214 height 15
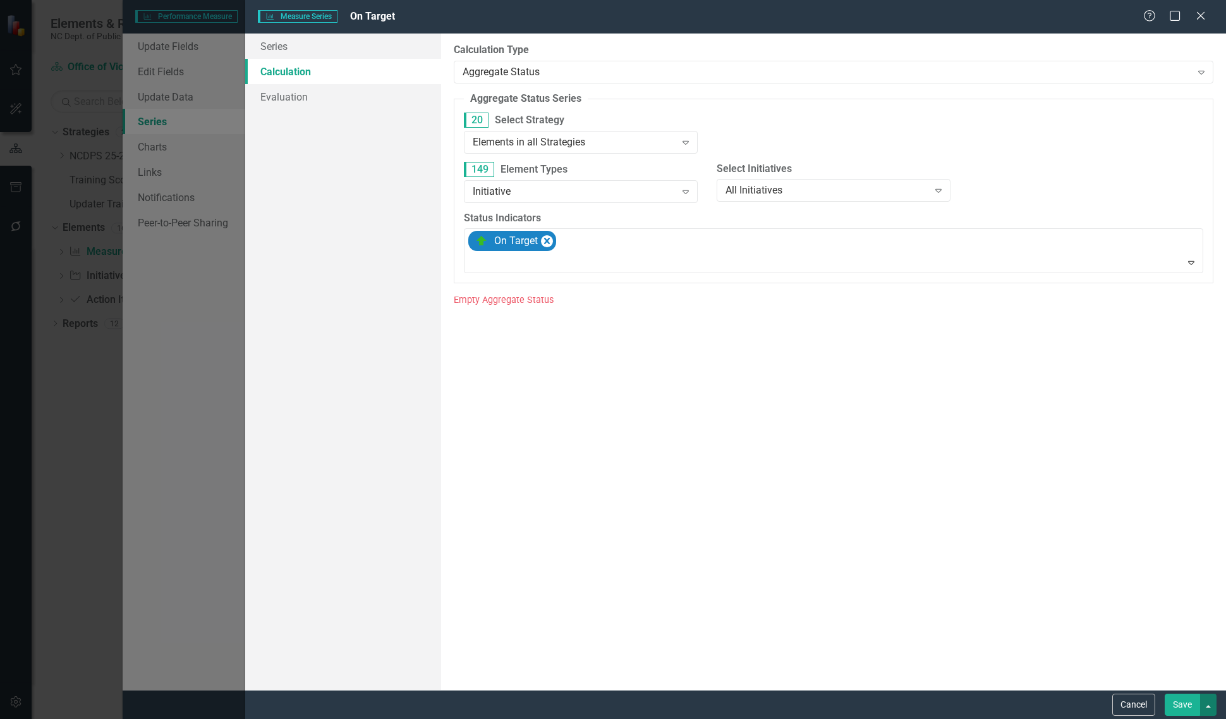
click at [1210, 696] on button "button" at bounding box center [1208, 704] width 16 height 22
click at [1193, 686] on link "Save and Continue" at bounding box center [1166, 680] width 100 height 23
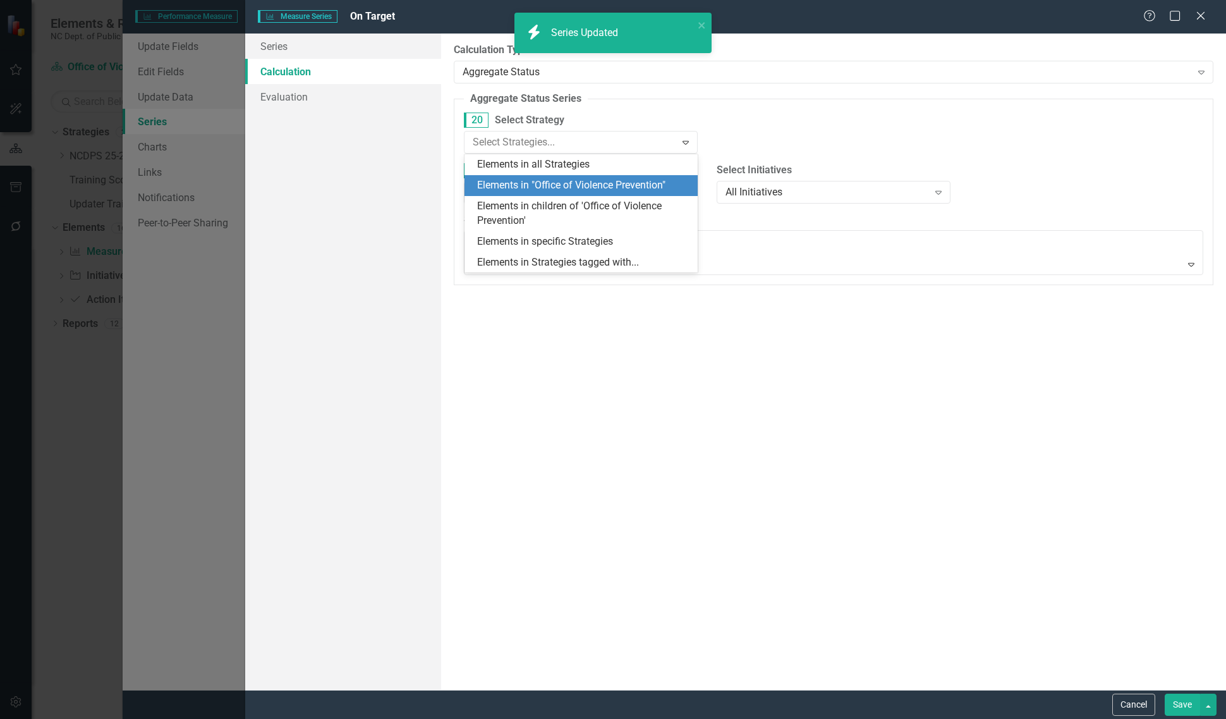
click at [551, 182] on div "Elements in "Office of Violence Prevention"" at bounding box center [584, 185] width 214 height 15
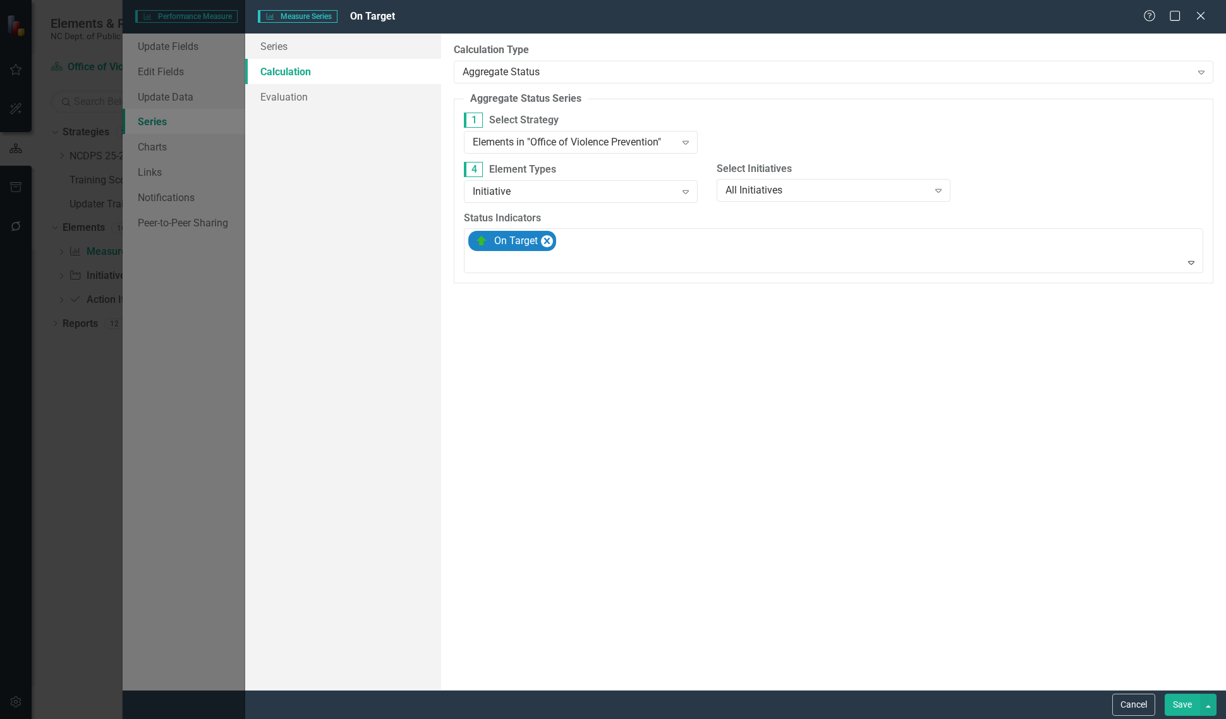
click at [1174, 705] on button "Save" at bounding box center [1182, 704] width 35 height 22
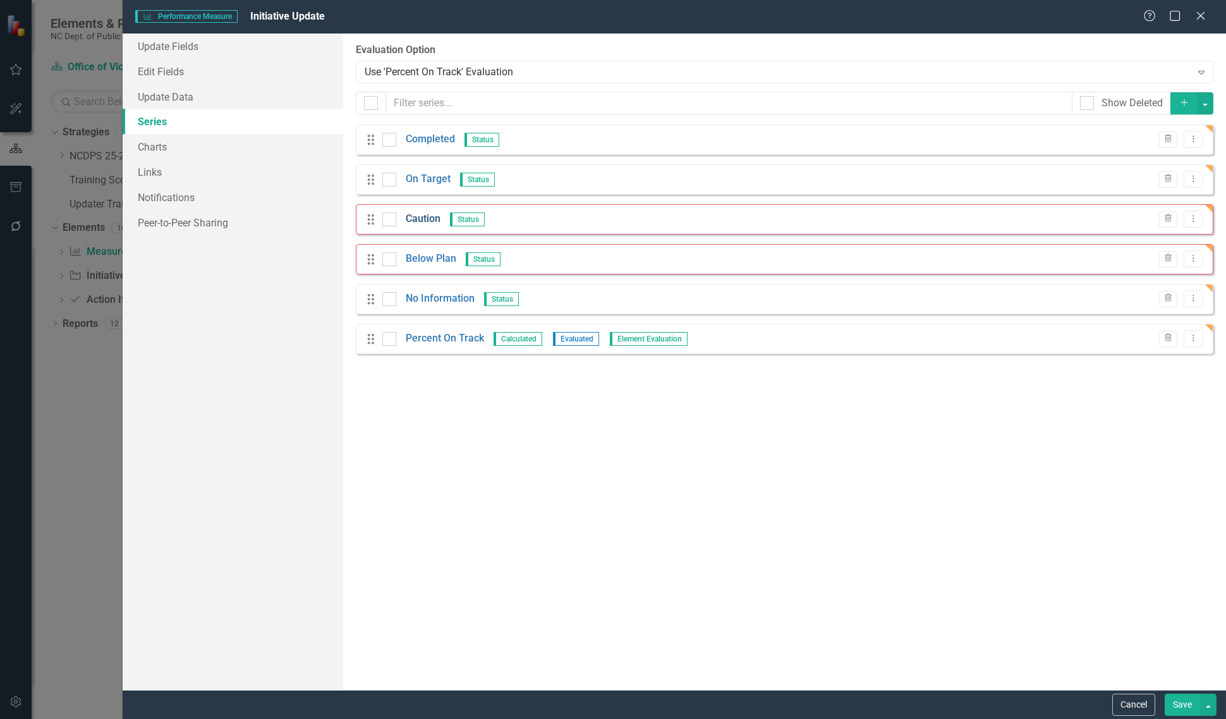
click at [422, 222] on link "Caution" at bounding box center [423, 219] width 35 height 15
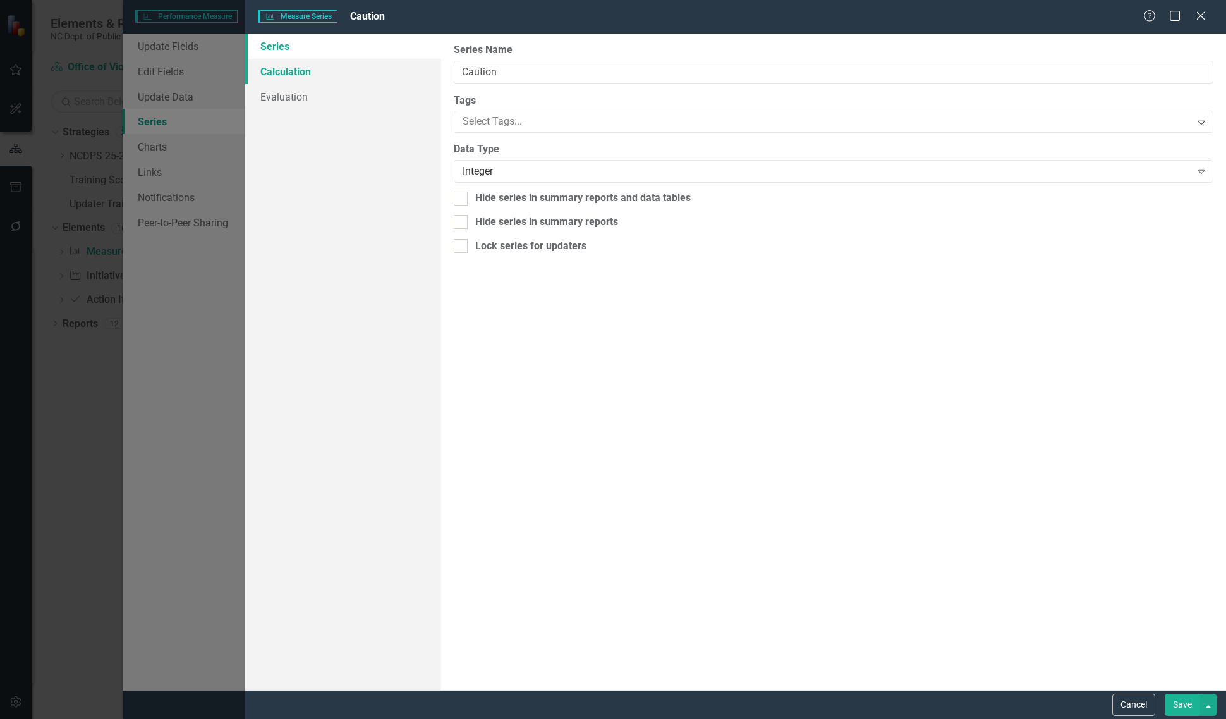
click at [346, 76] on link "Calculation" at bounding box center [343, 71] width 196 height 25
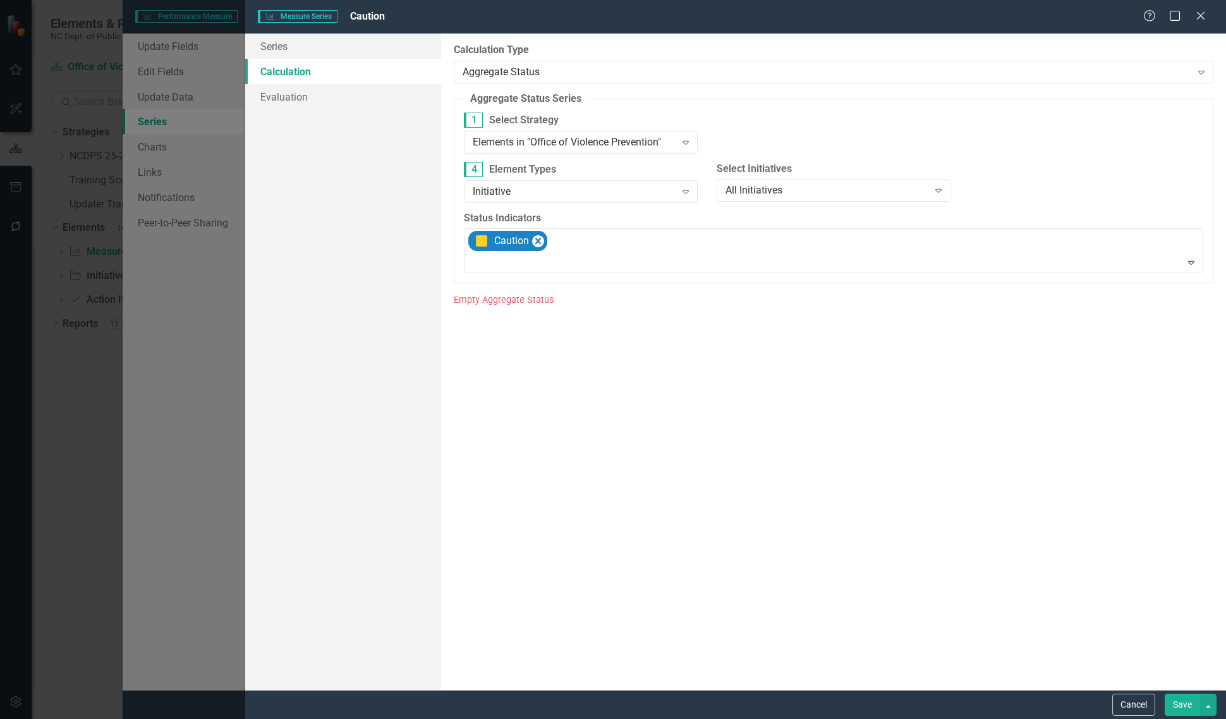
click at [526, 83] on div "By default, series in ClearPoint are not calculated. So, if you leave the form …" at bounding box center [833, 361] width 785 height 656
click at [531, 150] on div "Elements in "Office of Violence Prevention" Expand" at bounding box center [581, 142] width 234 height 23
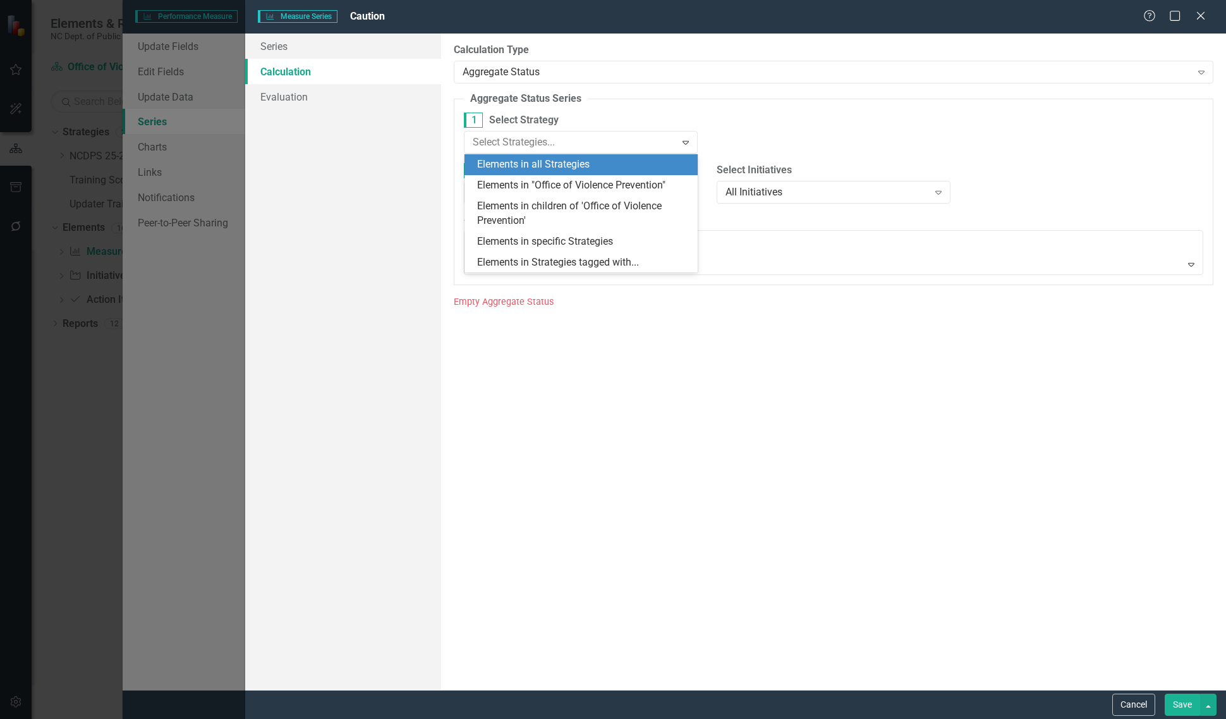
click at [531, 159] on div "Elements in all Strategies" at bounding box center [584, 164] width 214 height 15
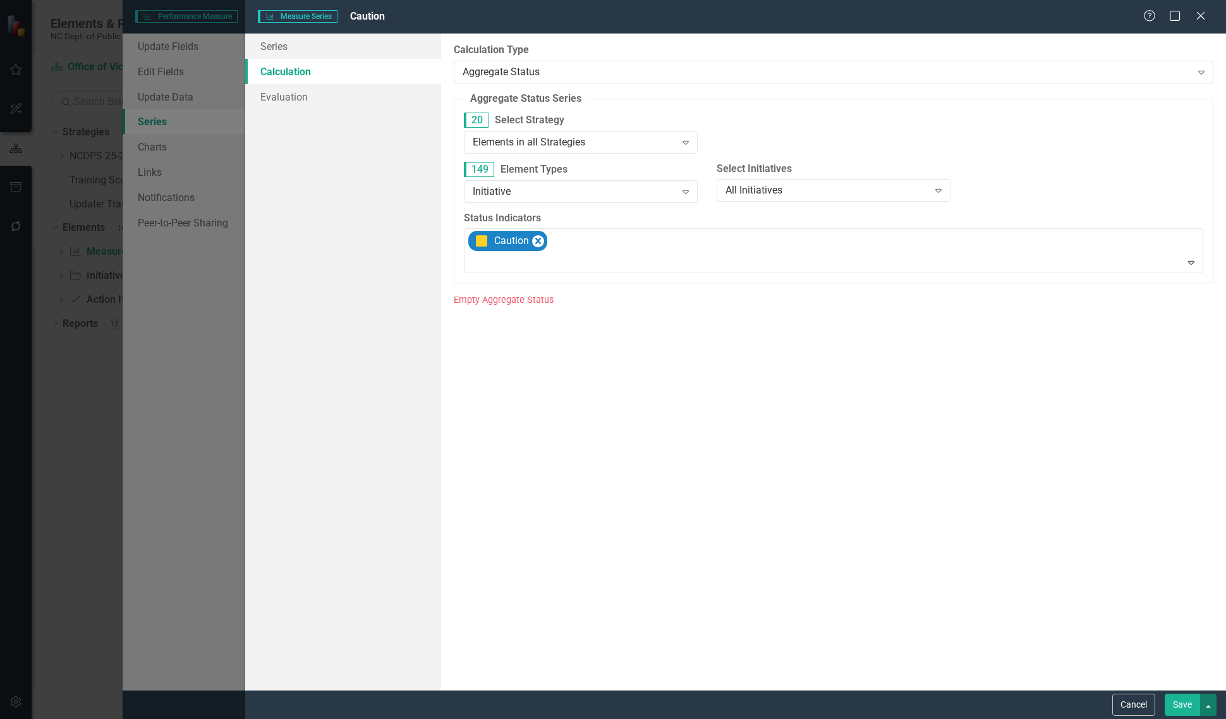
click at [1215, 705] on button "button" at bounding box center [1208, 704] width 16 height 22
click at [1190, 683] on link "Save and Continue" at bounding box center [1166, 680] width 100 height 23
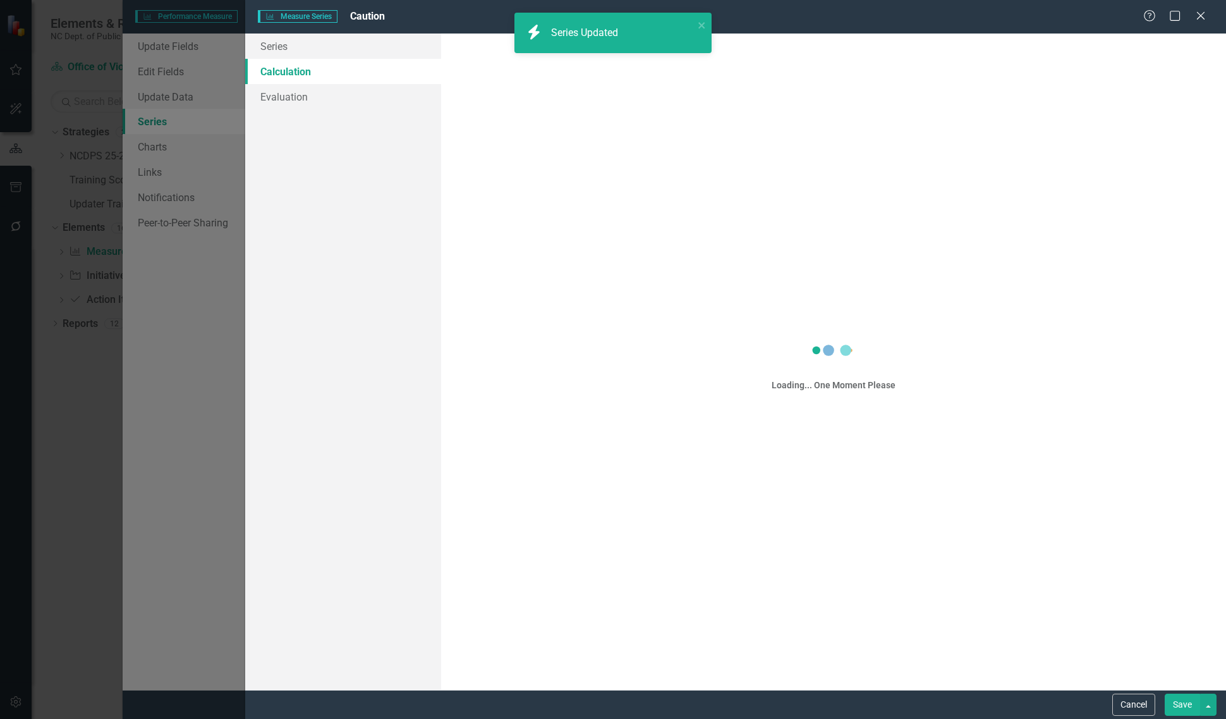
click at [564, 144] on div "Loading... One Moment Please" at bounding box center [833, 361] width 785 height 656
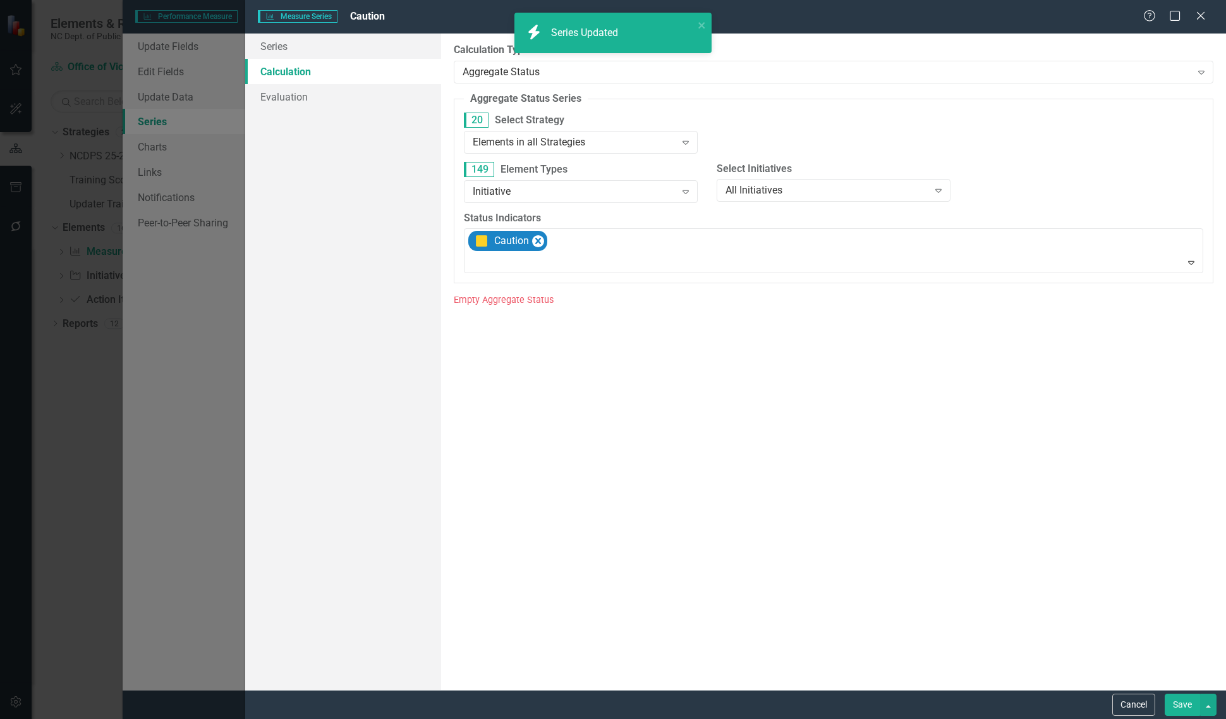
click at [564, 144] on div "Elements in all Strategies" at bounding box center [574, 142] width 202 height 15
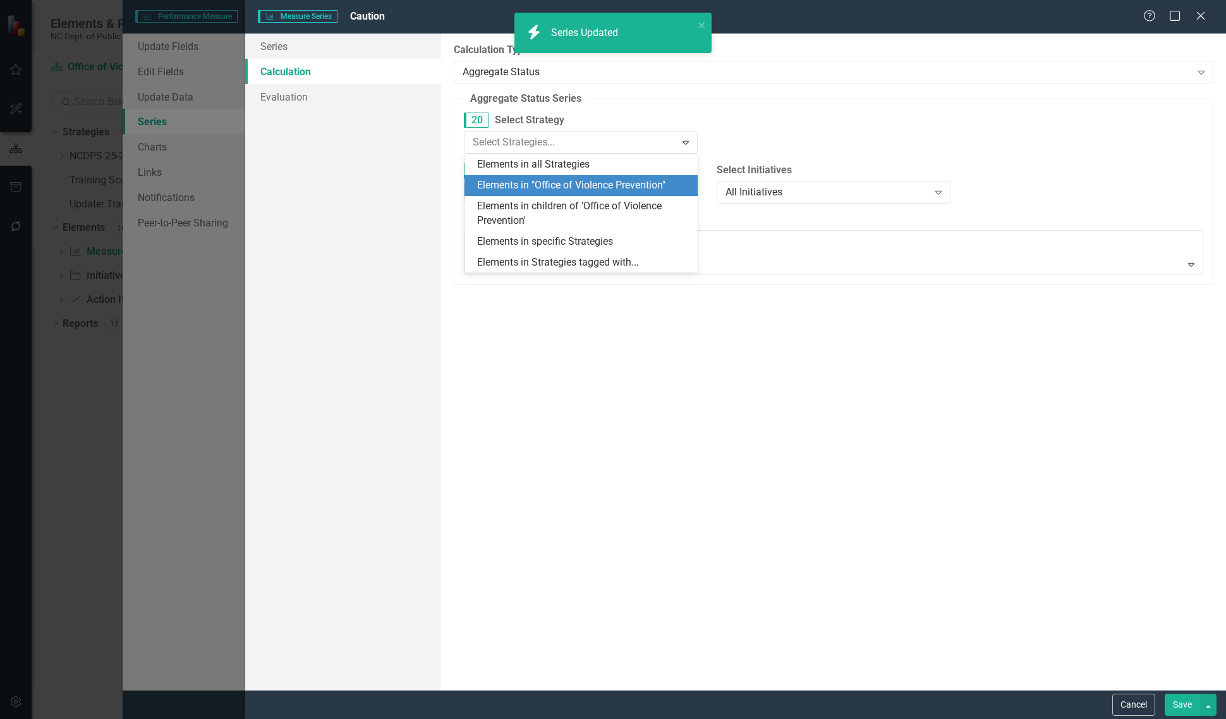
click at [556, 185] on div "Elements in "Office of Violence Prevention"" at bounding box center [584, 185] width 214 height 15
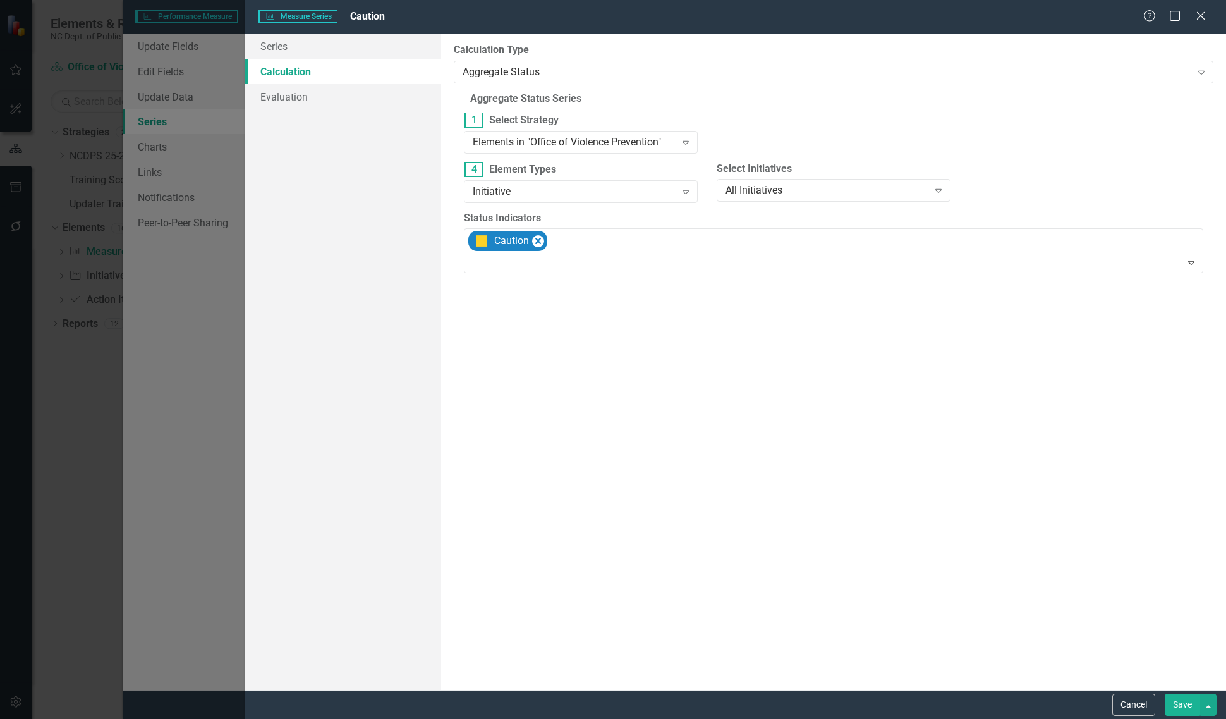
click at [1180, 699] on button "Save" at bounding box center [1182, 704] width 35 height 22
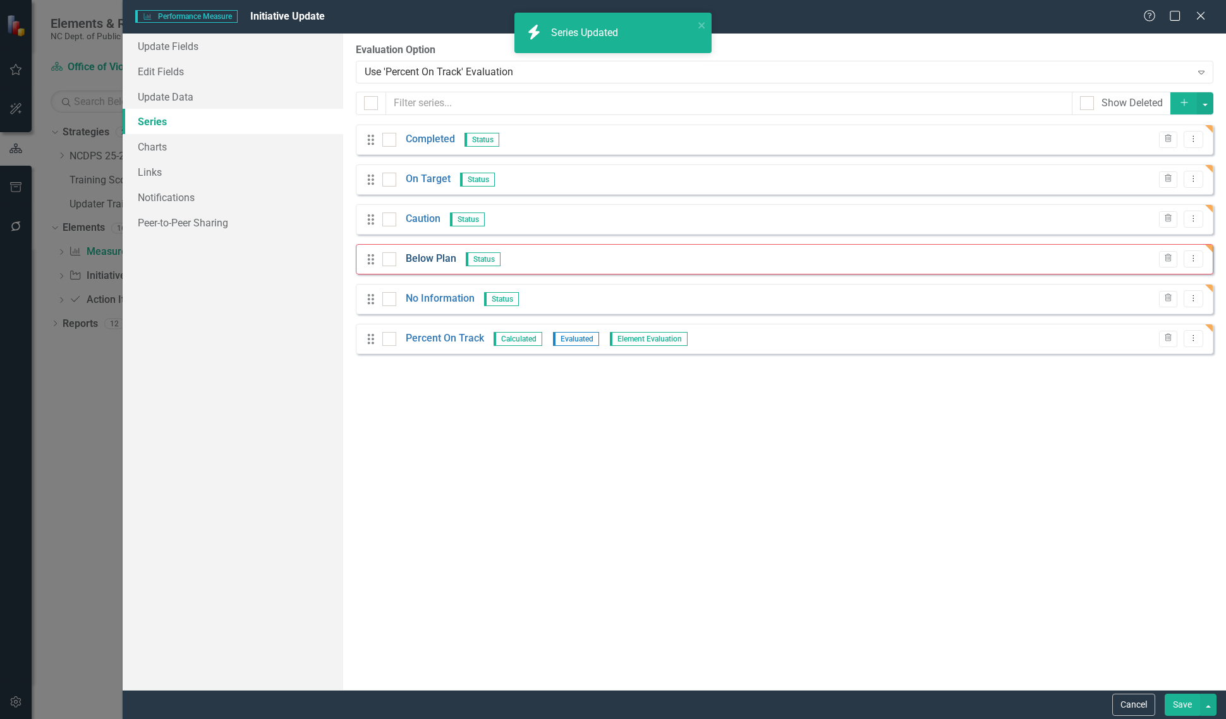
click at [431, 264] on link "Below Plan" at bounding box center [431, 259] width 51 height 15
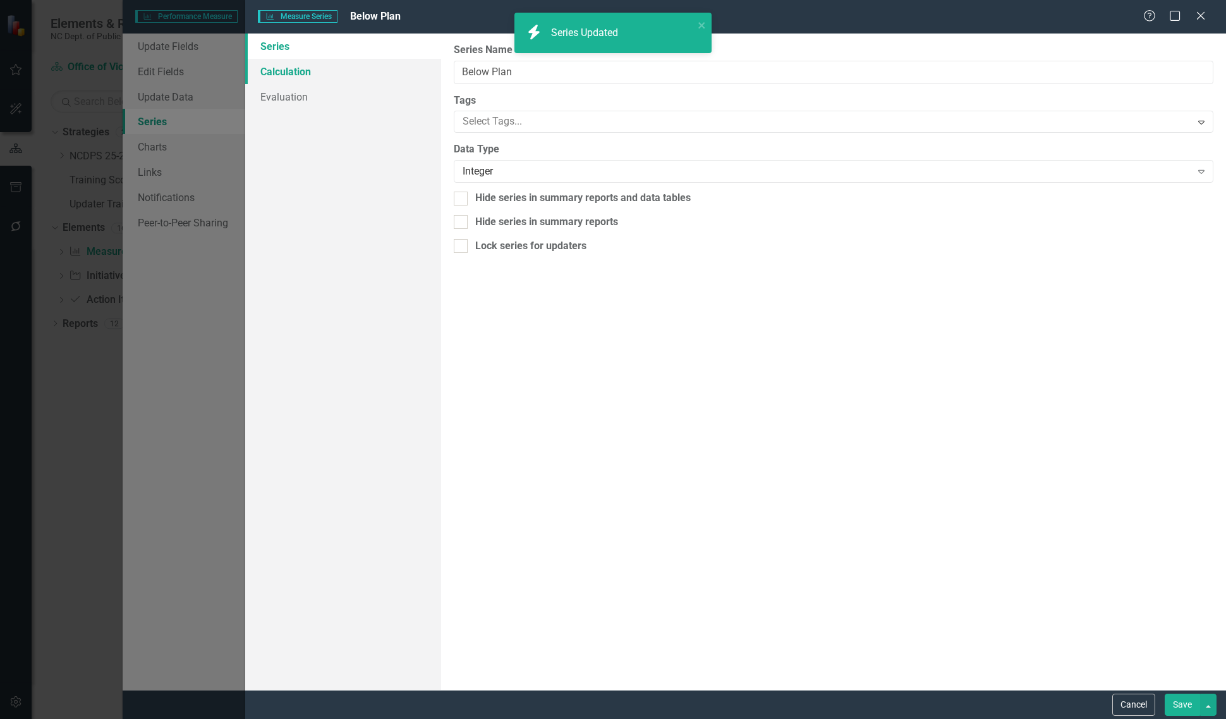
click at [339, 73] on link "Calculation" at bounding box center [343, 71] width 196 height 25
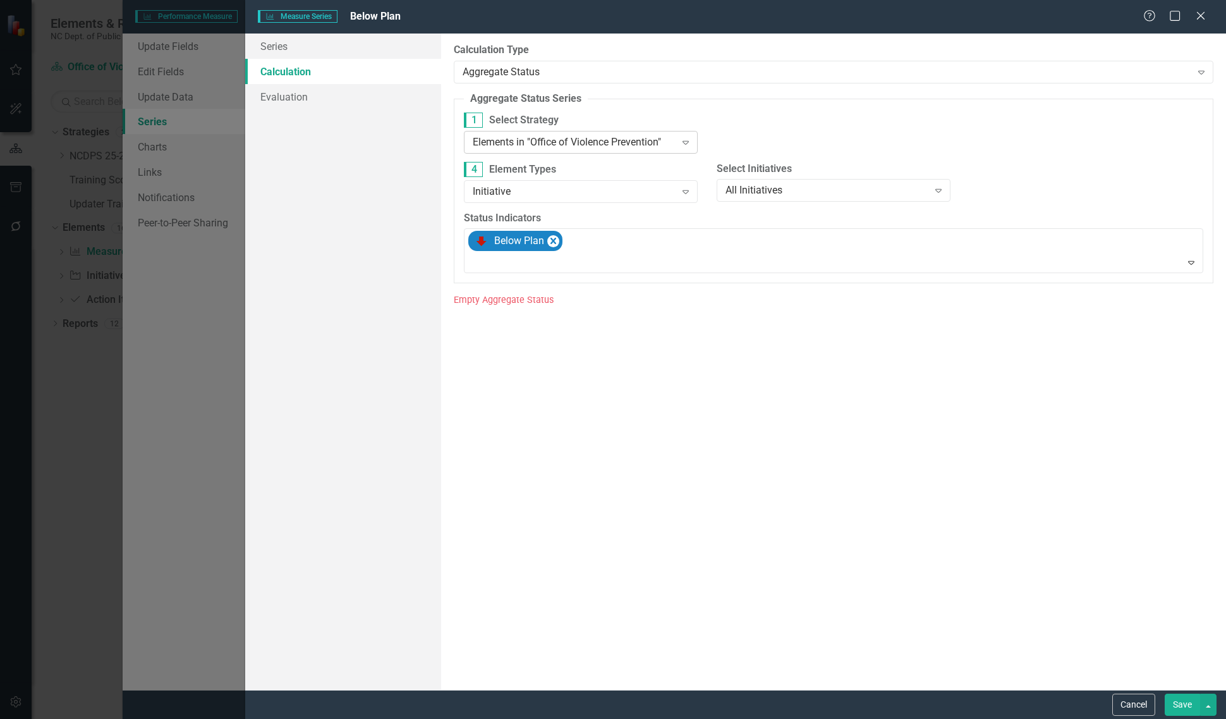
click at [556, 153] on div "1 Select Strategy Elements in "Office of Violence Prevention" Expand" at bounding box center [580, 136] width 253 height 49
click at [554, 140] on div "Elements in "Office of Violence Prevention"" at bounding box center [574, 142] width 202 height 15
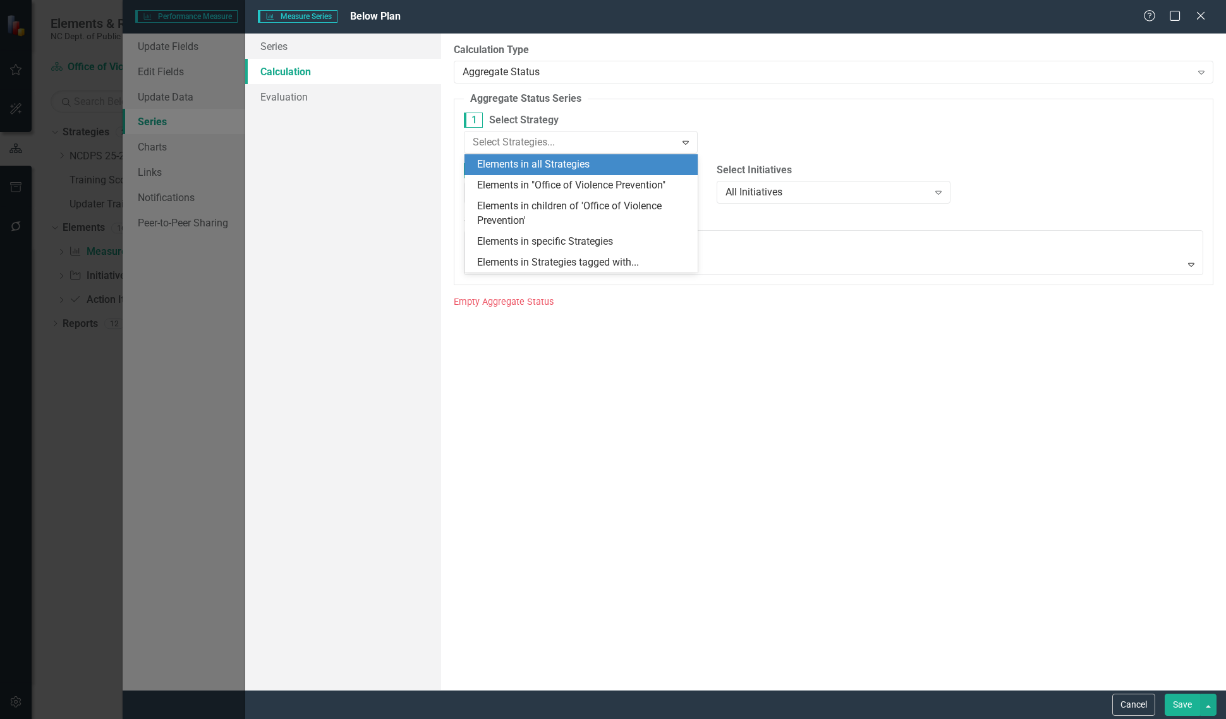
drag, startPoint x: 554, startPoint y: 140, endPoint x: 550, endPoint y: 157, distance: 17.5
click at [550, 157] on div "Elements in all Strategies" at bounding box center [581, 164] width 234 height 21
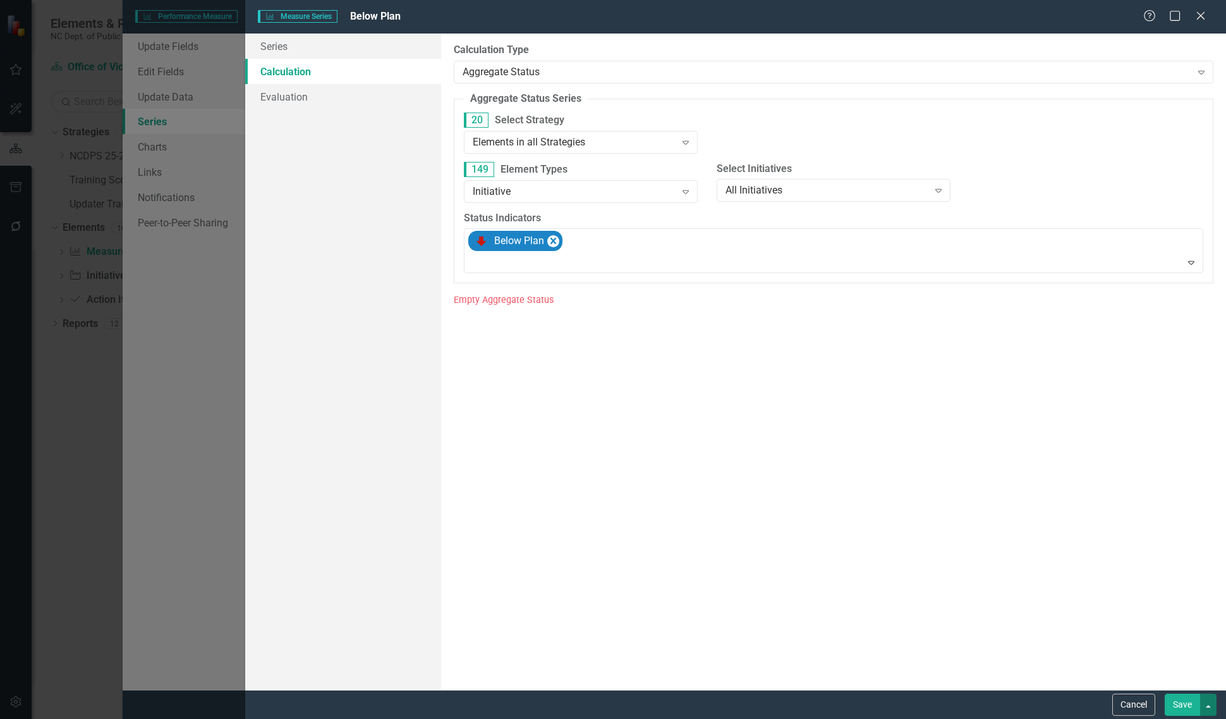
click at [1206, 707] on button "button" at bounding box center [1208, 704] width 16 height 22
click at [1186, 684] on link "Save and Continue" at bounding box center [1166, 680] width 100 height 23
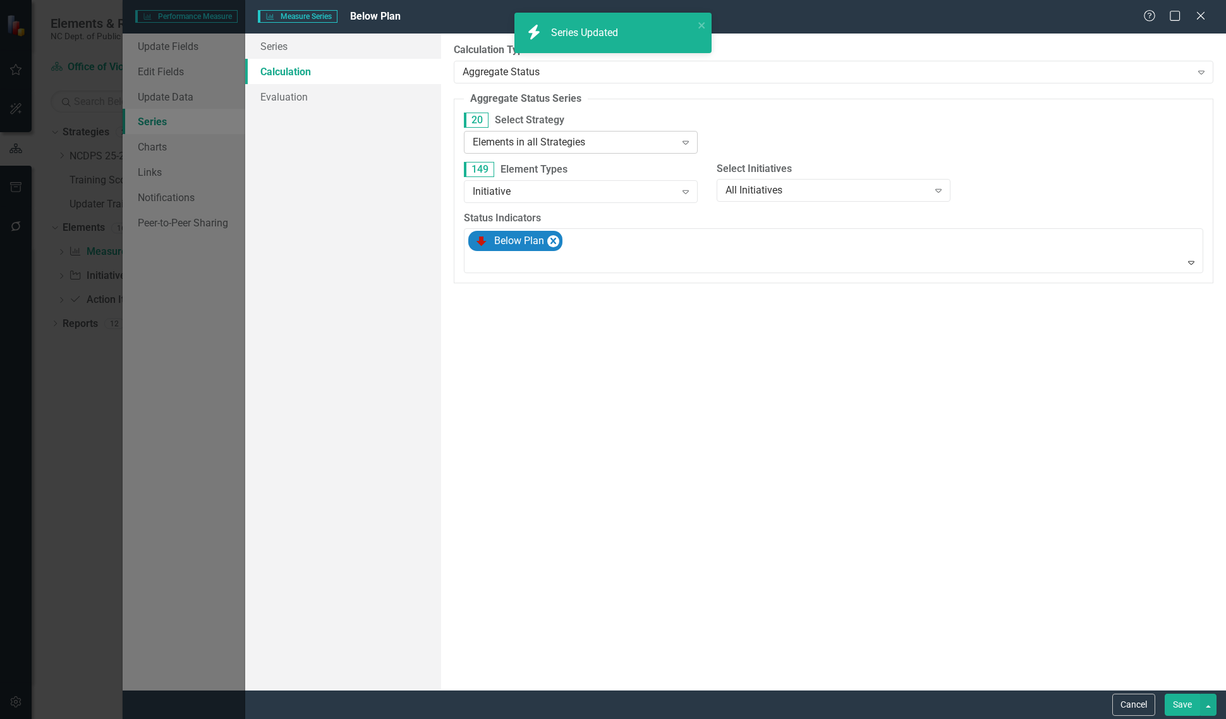
click at [588, 135] on div "Elements in all Strategies" at bounding box center [574, 142] width 202 height 15
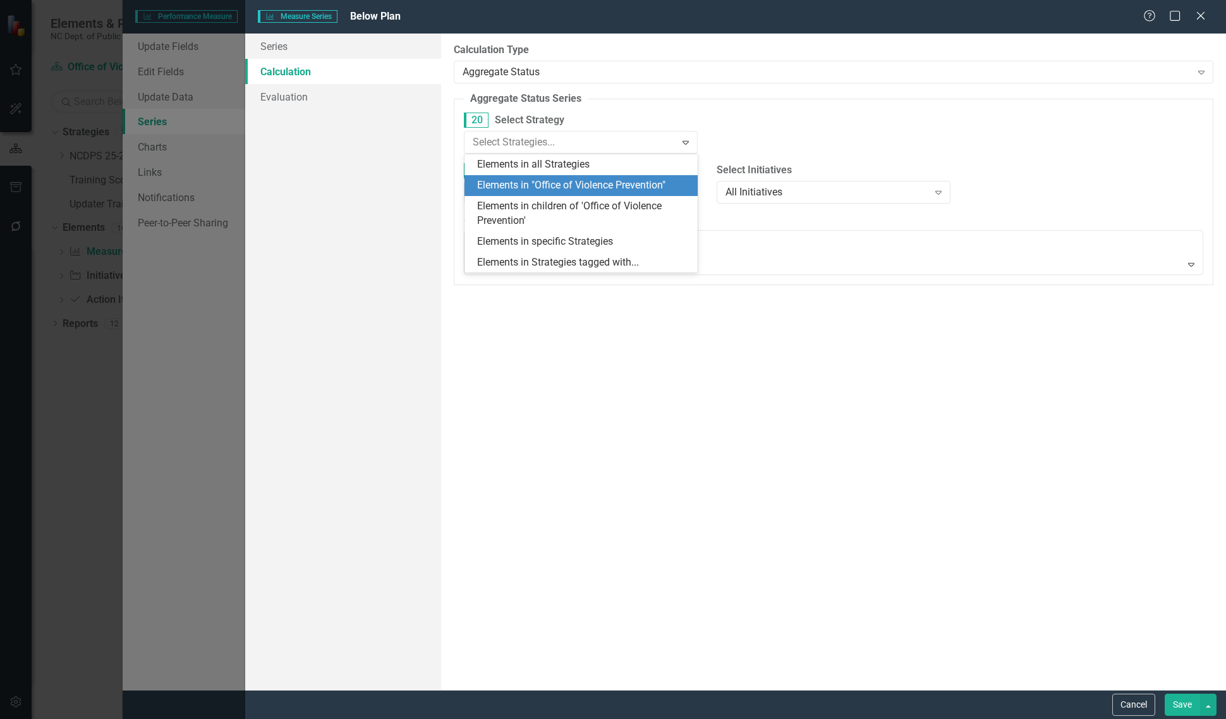
click at [561, 188] on div "Elements in "Office of Violence Prevention"" at bounding box center [584, 185] width 214 height 15
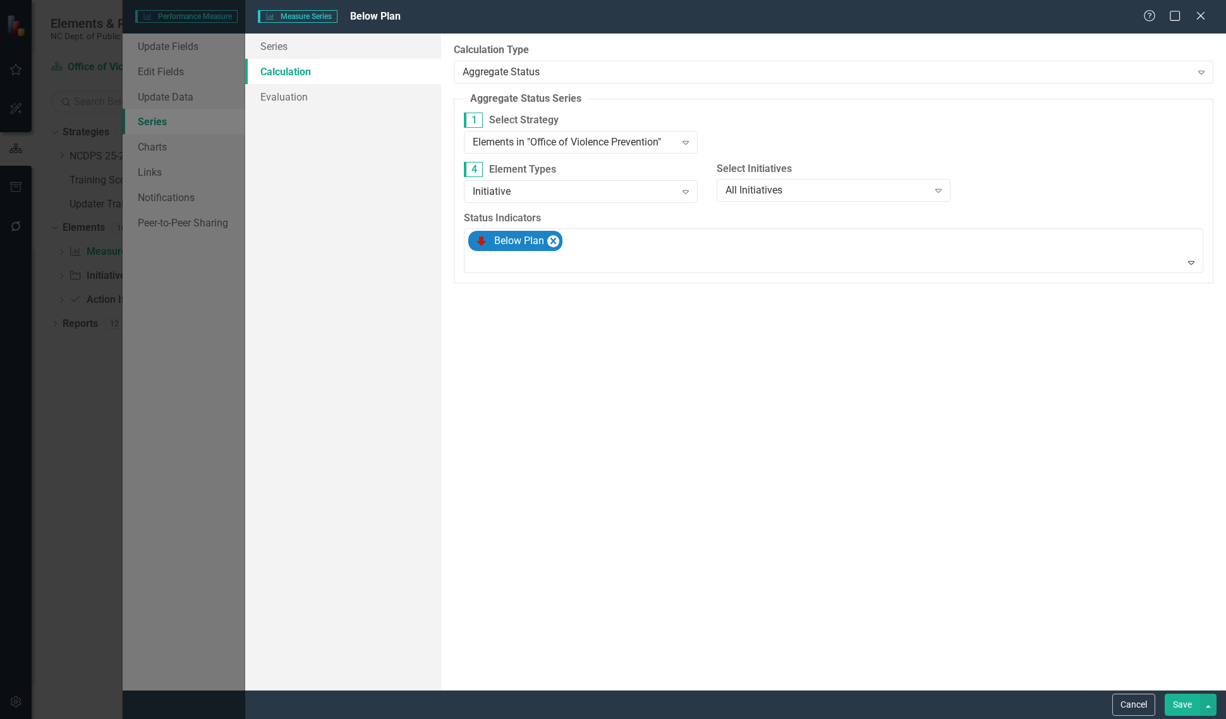
click at [1174, 703] on button "Save" at bounding box center [1182, 704] width 35 height 22
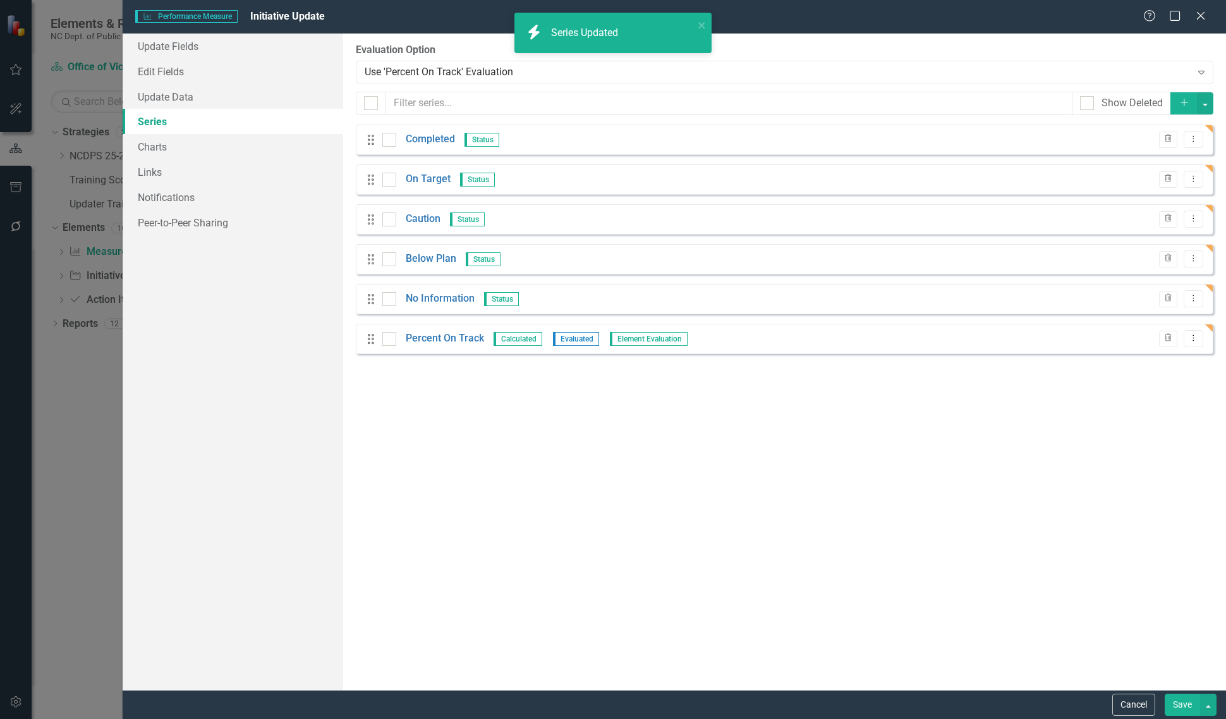
click at [1182, 703] on button "Save" at bounding box center [1182, 704] width 35 height 22
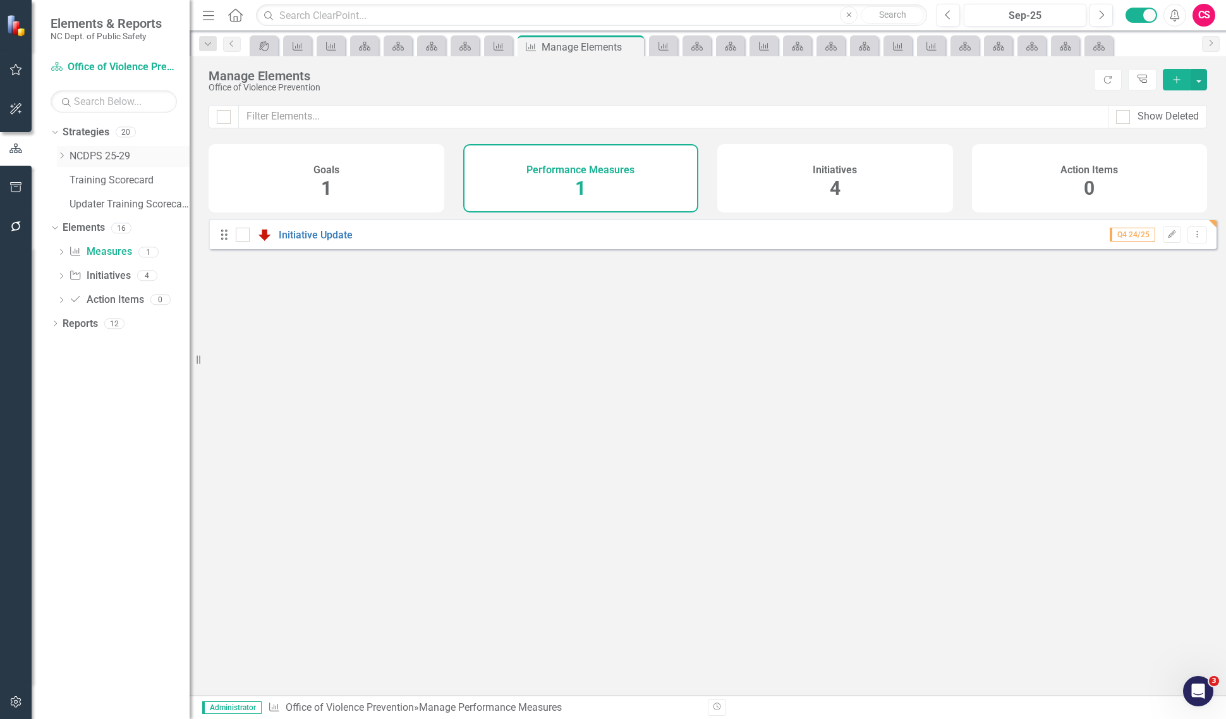
click at [60, 156] on icon "Dropdown" at bounding box center [61, 156] width 9 height 8
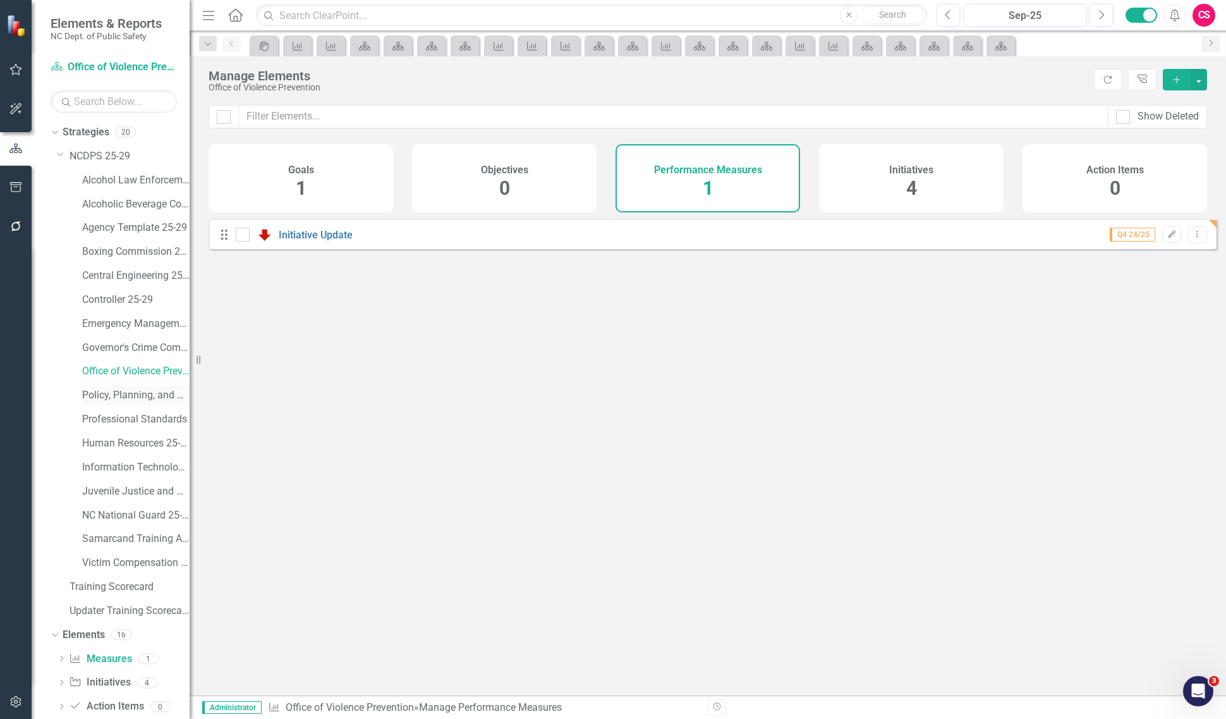
click at [131, 404] on div "Policy, Planning, and Programs" at bounding box center [135, 395] width 107 height 21
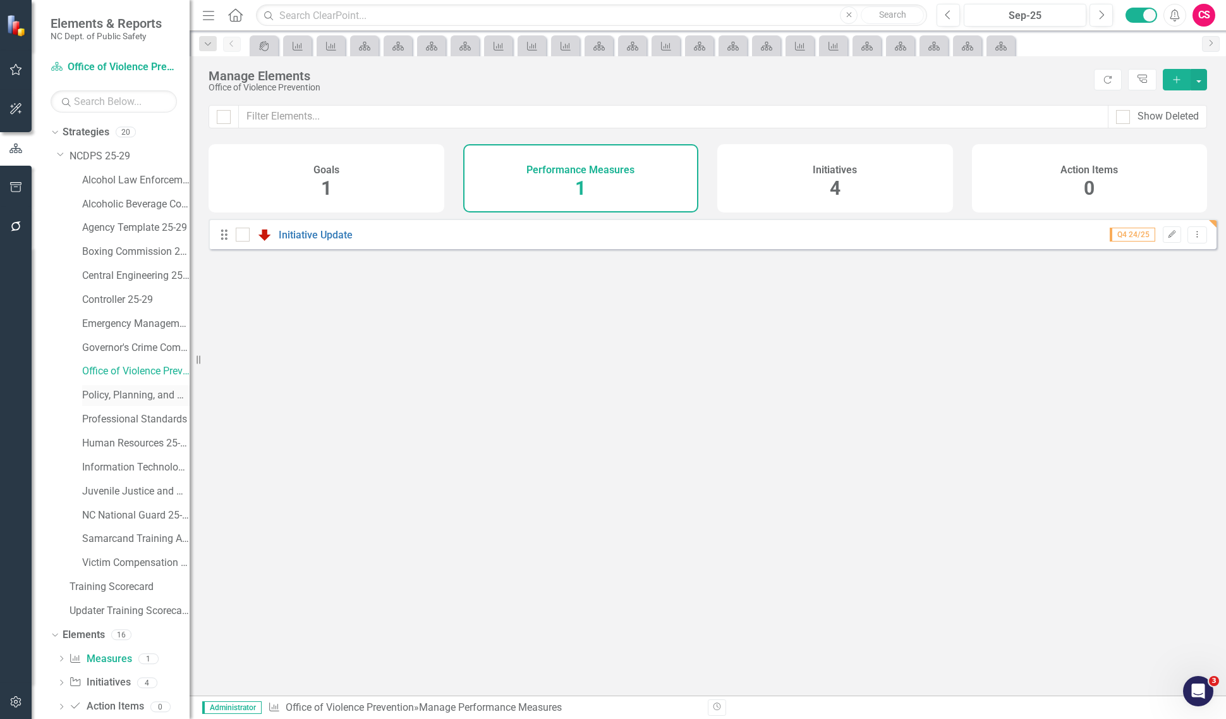
click at [128, 393] on link "Policy, Planning, and Programs" at bounding box center [135, 395] width 107 height 15
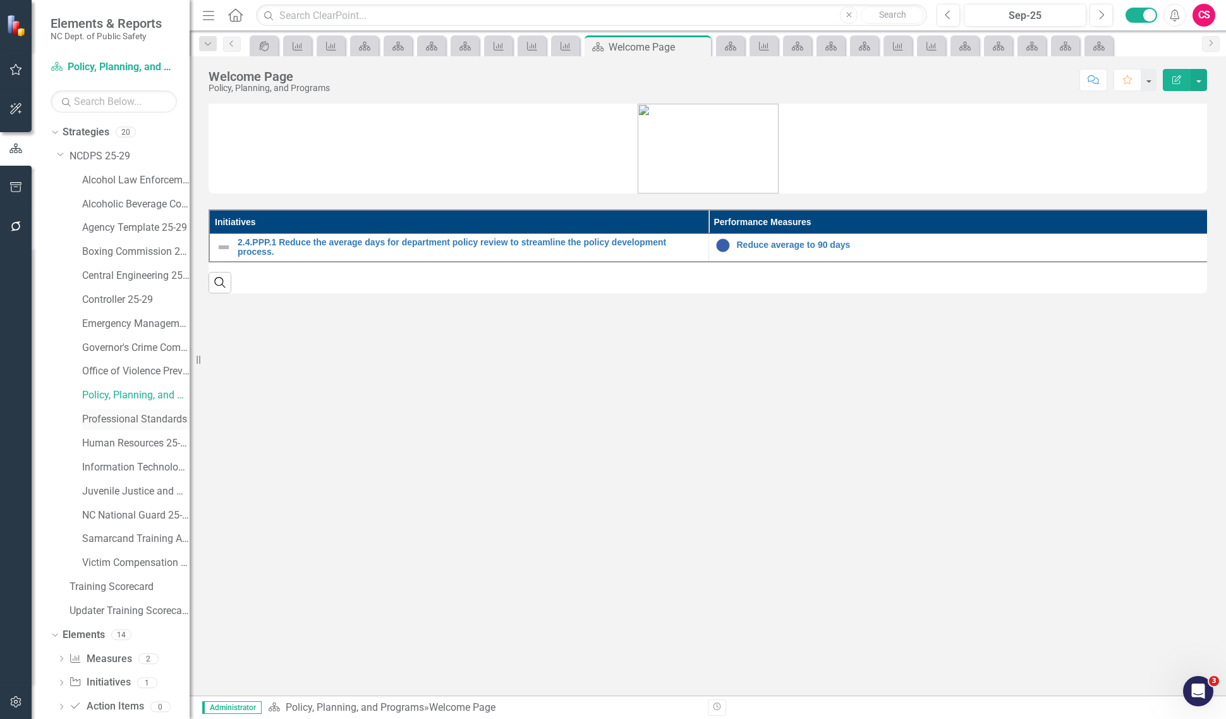
click at [137, 419] on link "Professional Standards" at bounding box center [135, 419] width 107 height 15
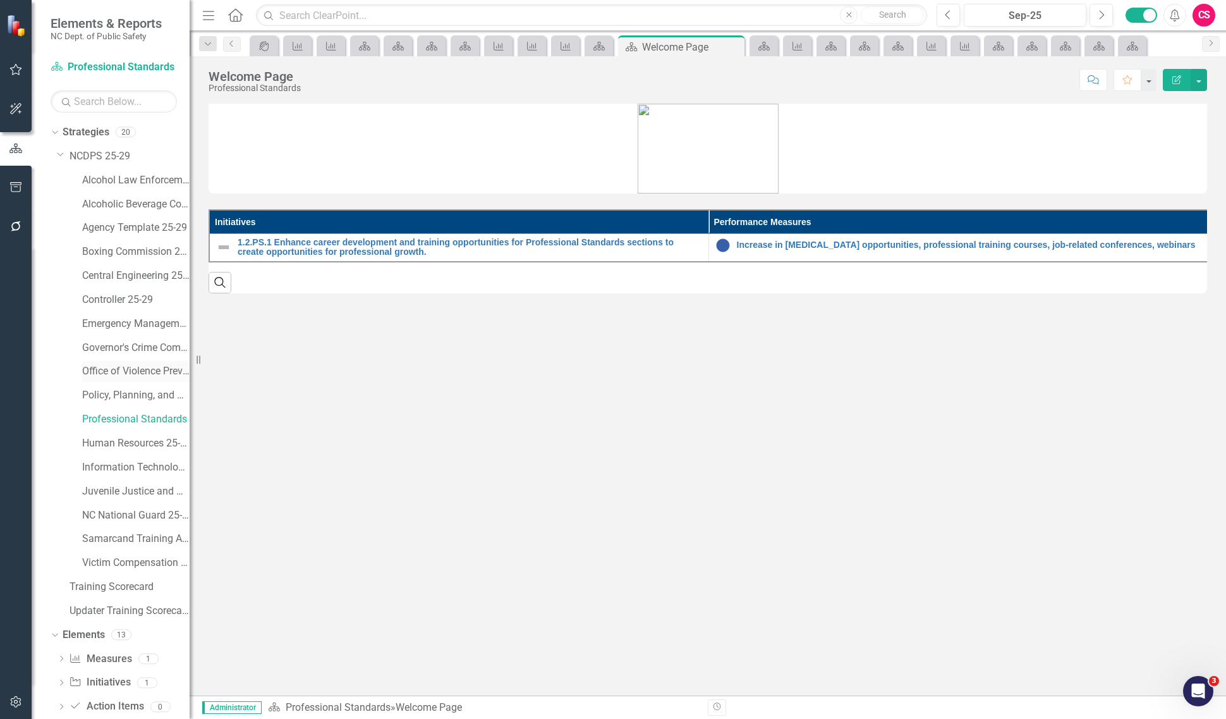
click at [138, 368] on link "Office of Violence Prevention" at bounding box center [135, 371] width 107 height 15
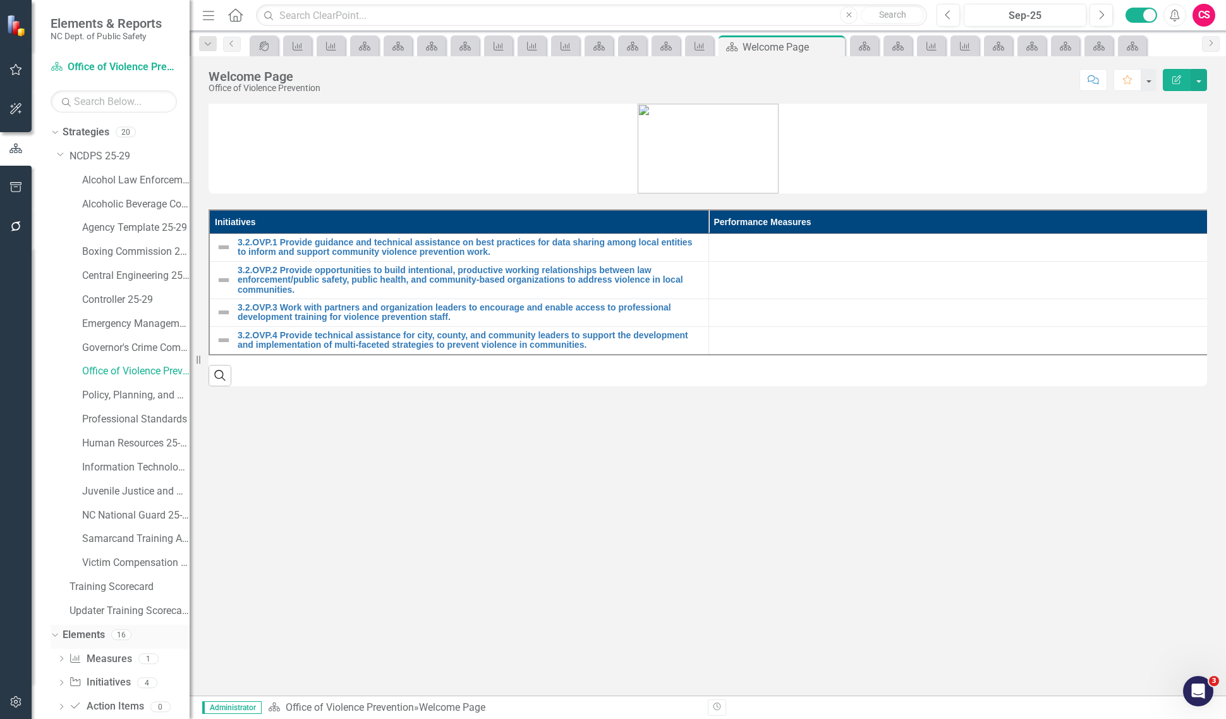
click at [94, 631] on link "Elements" at bounding box center [84, 635] width 42 height 15
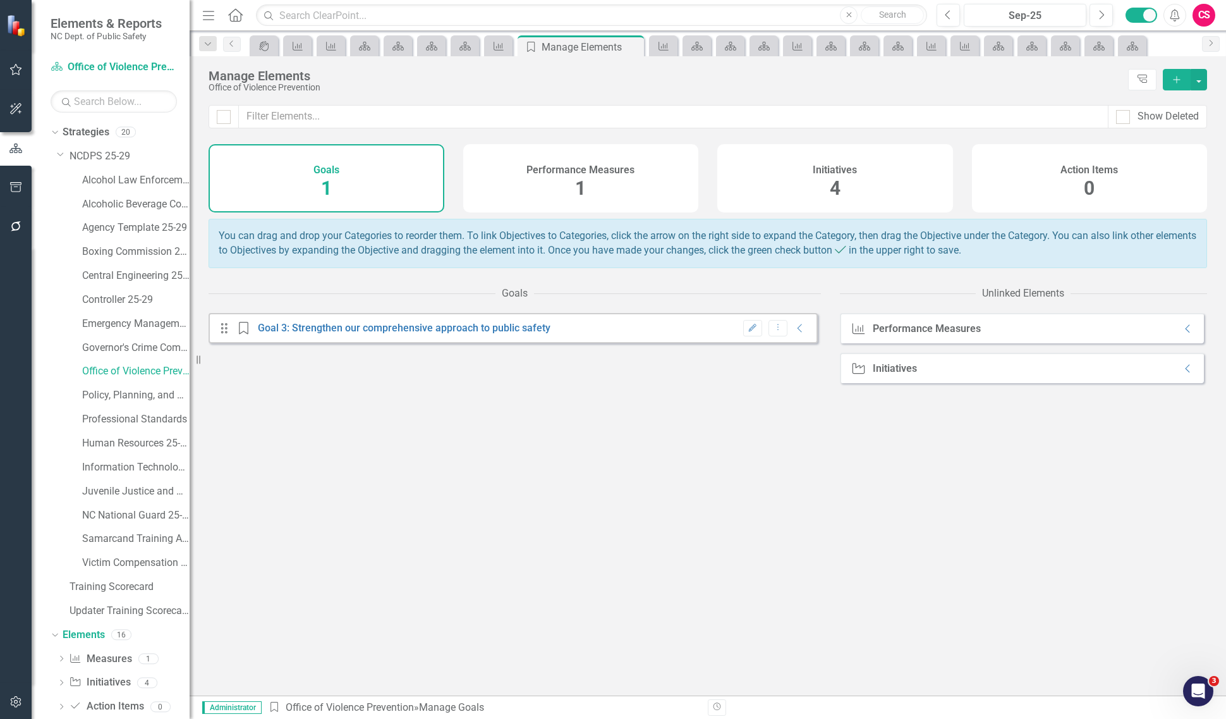
click at [844, 166] on h4 "Initiatives" at bounding box center [835, 169] width 44 height 11
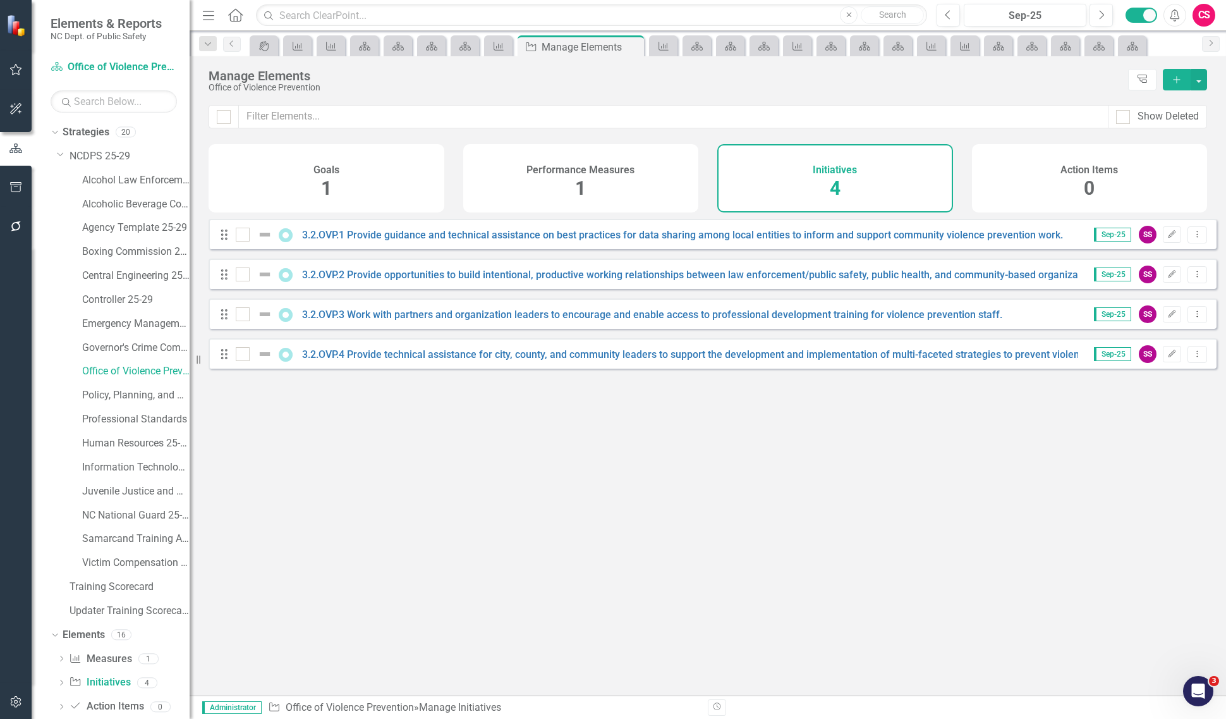
click at [609, 184] on div "Performance Measures 1" at bounding box center [581, 178] width 236 height 68
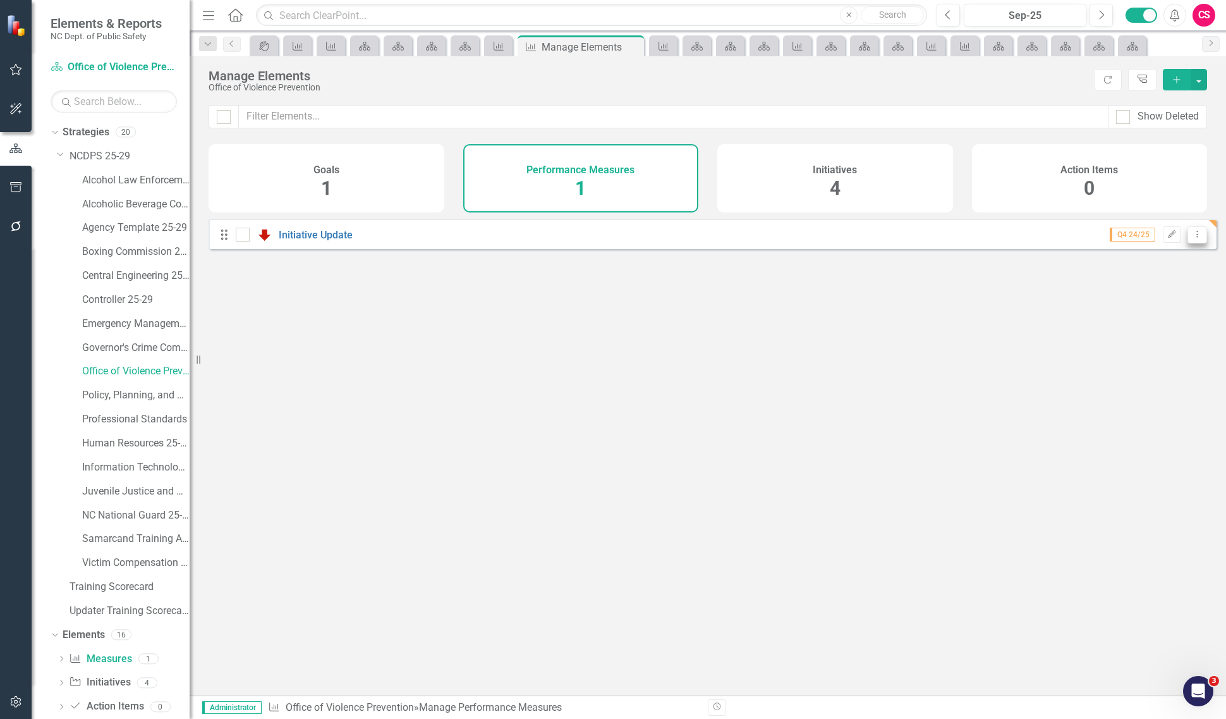
click at [1191, 243] on button "Dropdown Menu" at bounding box center [1197, 234] width 20 height 17
click at [1117, 304] on link "Copy Duplicate Performance Measure" at bounding box center [1110, 311] width 174 height 23
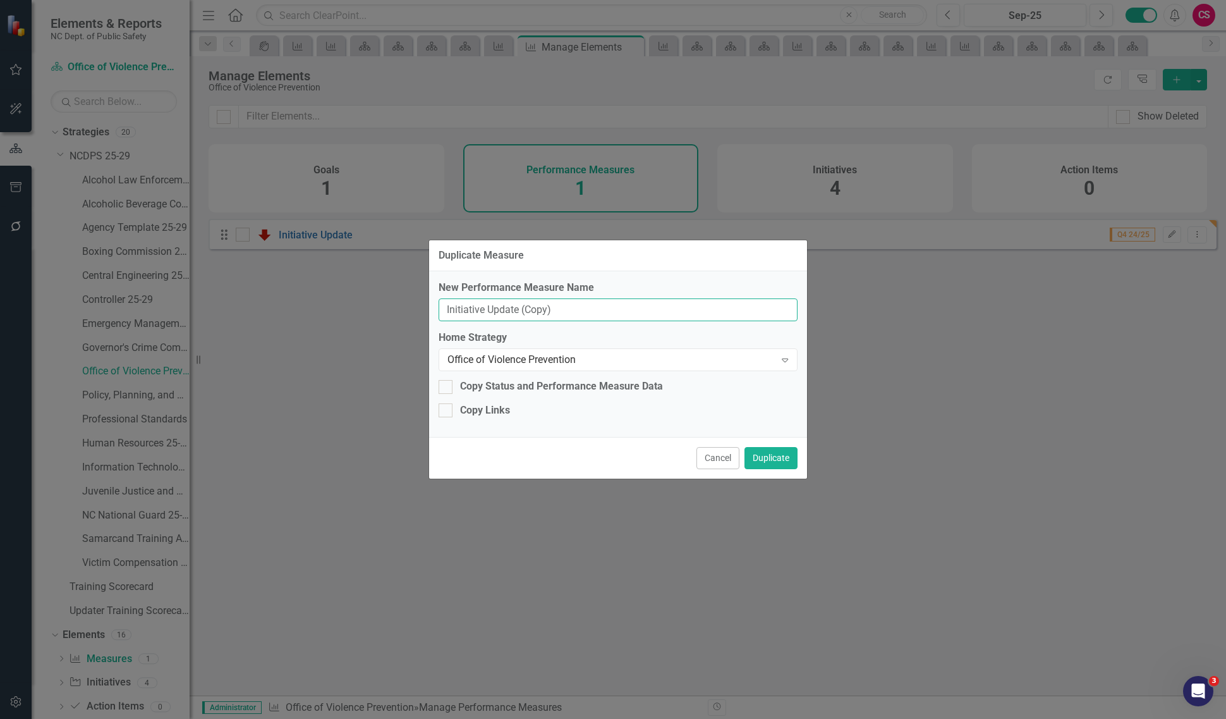
drag, startPoint x: 586, startPoint y: 308, endPoint x: 664, endPoint y: 296, distance: 79.3
click at [664, 296] on div "New Performance Measure Name Initiative Update (Copy)" at bounding box center [618, 301] width 359 height 41
type input "Initiative Update"
click at [614, 353] on div "Office of Violence Prevention" at bounding box center [611, 360] width 328 height 15
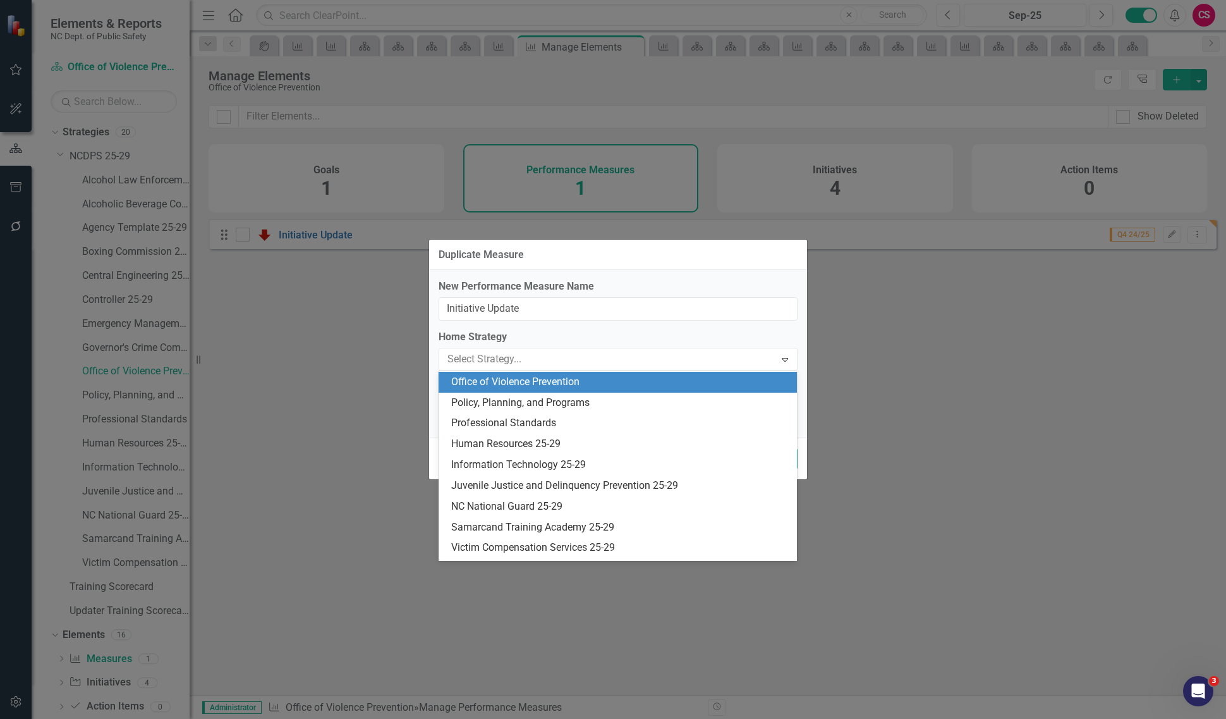
scroll to position [187, 0]
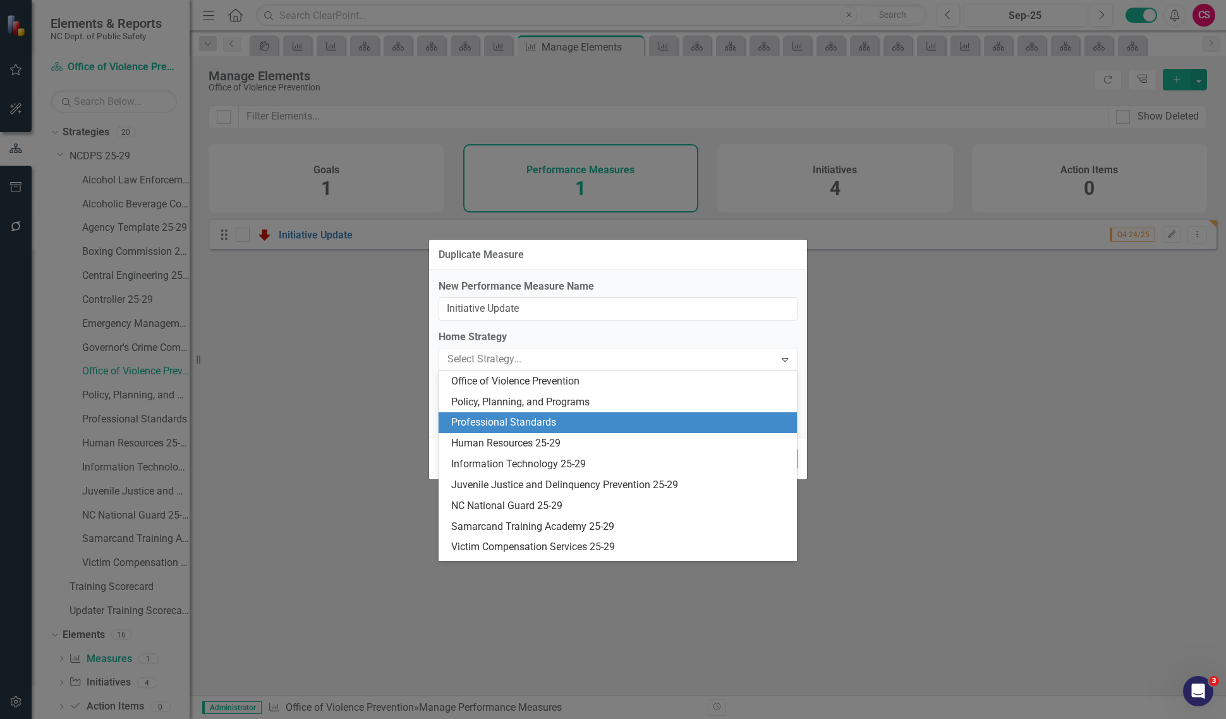
click at [568, 422] on div "Professional Standards" at bounding box center [620, 422] width 339 height 15
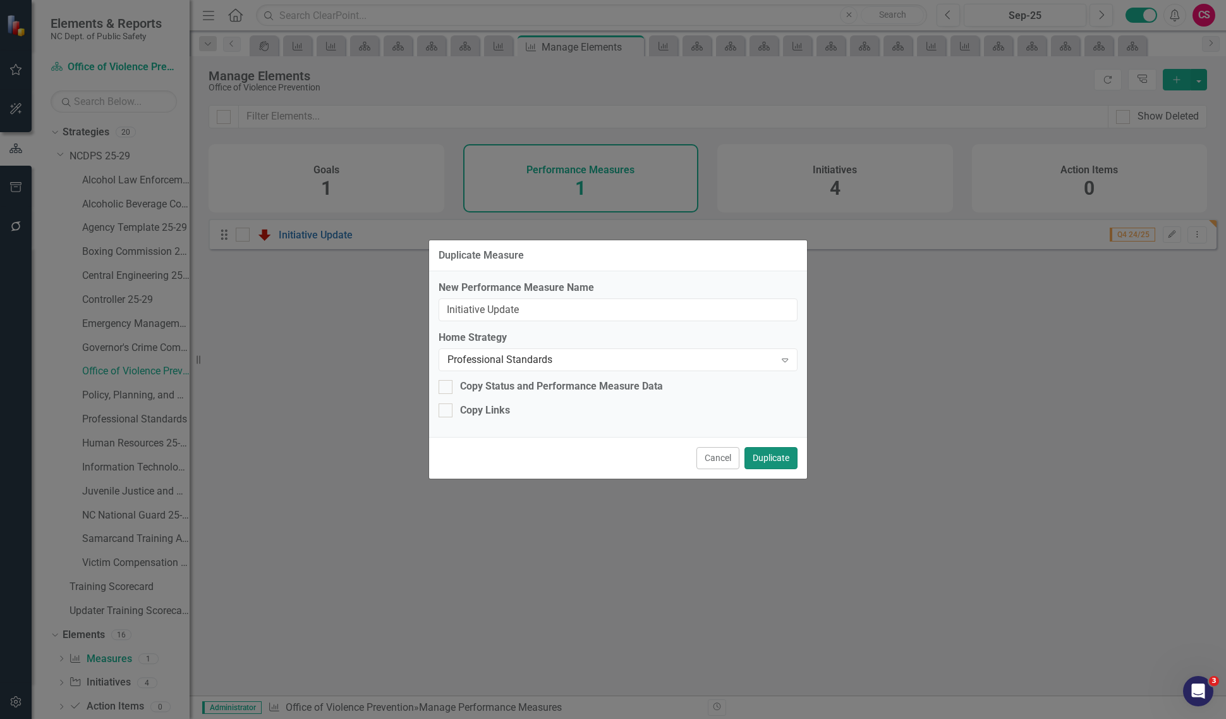
click at [788, 463] on button "Duplicate" at bounding box center [770, 458] width 53 height 22
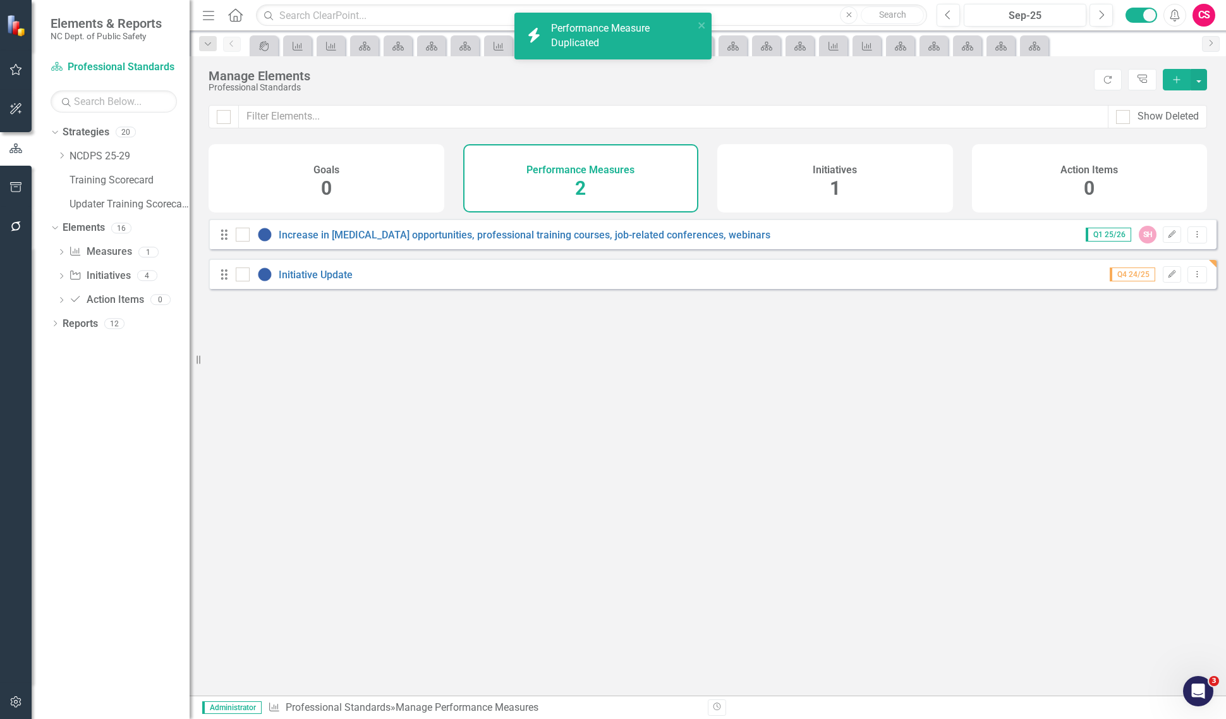
checkbox input "false"
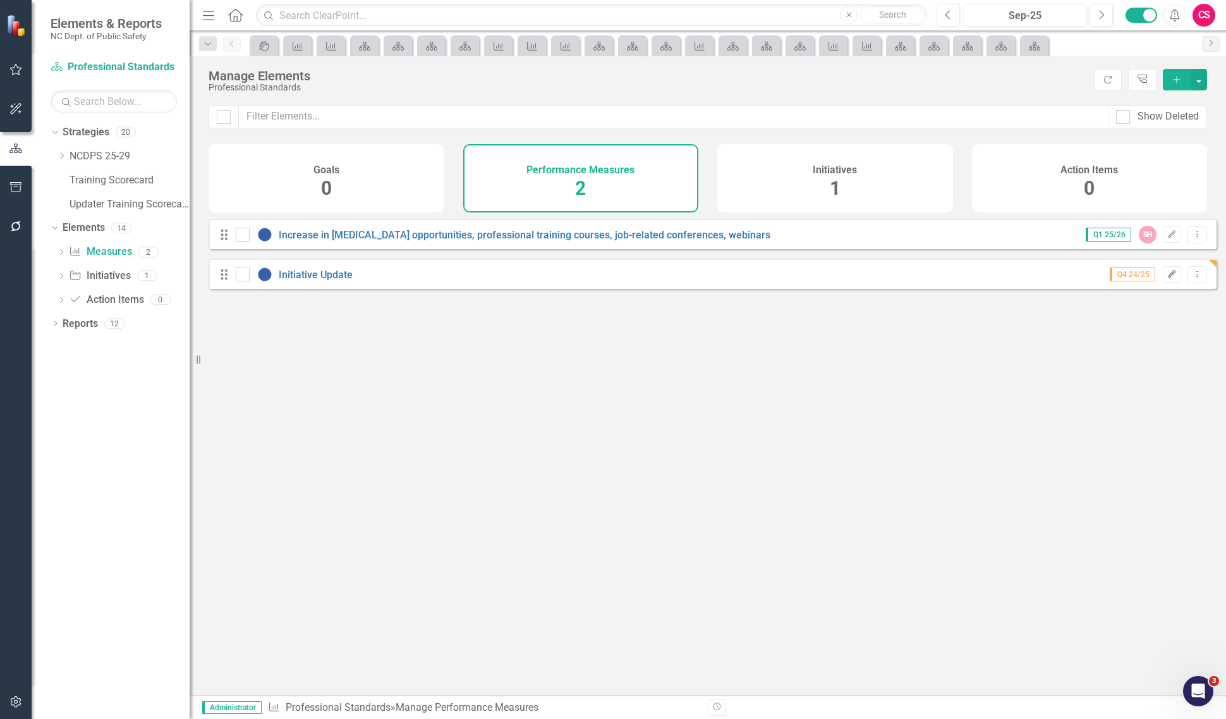
click at [1164, 278] on button "Edit" at bounding box center [1172, 274] width 18 height 16
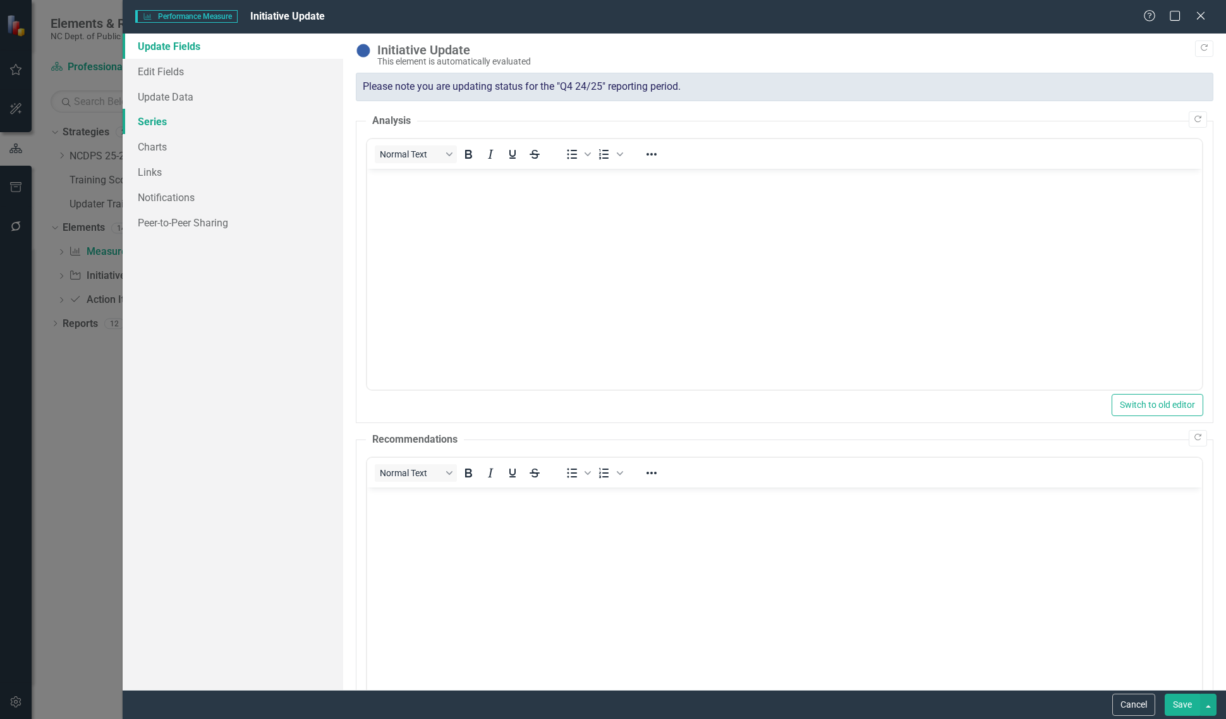
click at [219, 118] on link "Series" at bounding box center [233, 121] width 221 height 25
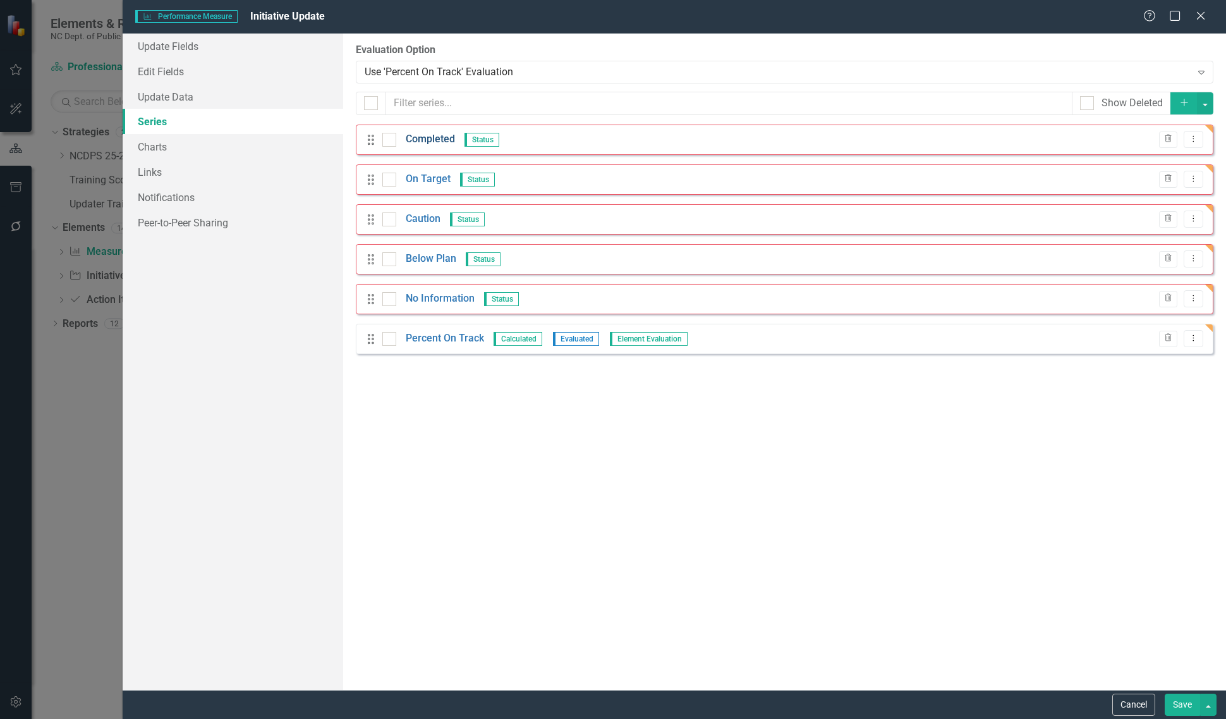
click at [411, 142] on link "Completed" at bounding box center [430, 139] width 49 height 15
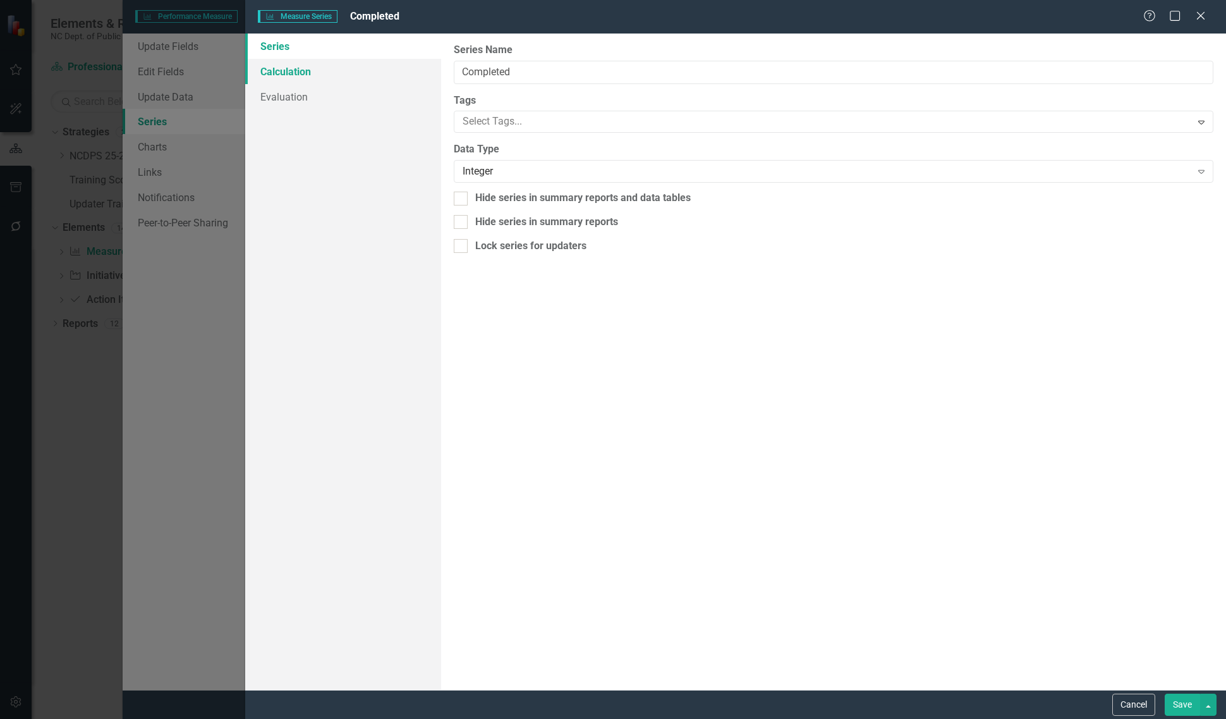
click at [352, 73] on link "Calculation" at bounding box center [343, 71] width 196 height 25
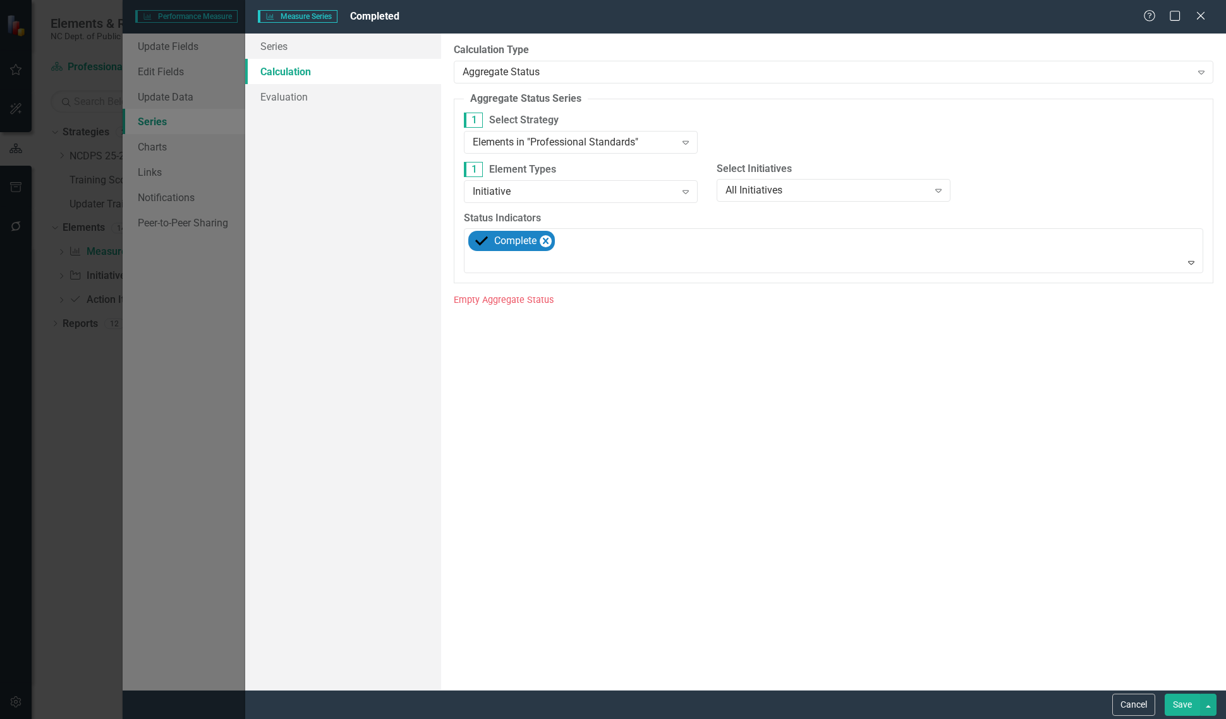
click at [536, 156] on div "1 Select Strategy Elements in "Professional Standards" Expand" at bounding box center [580, 136] width 253 height 49
click at [548, 152] on div "Elements in "Professional Standards" Expand" at bounding box center [581, 142] width 234 height 23
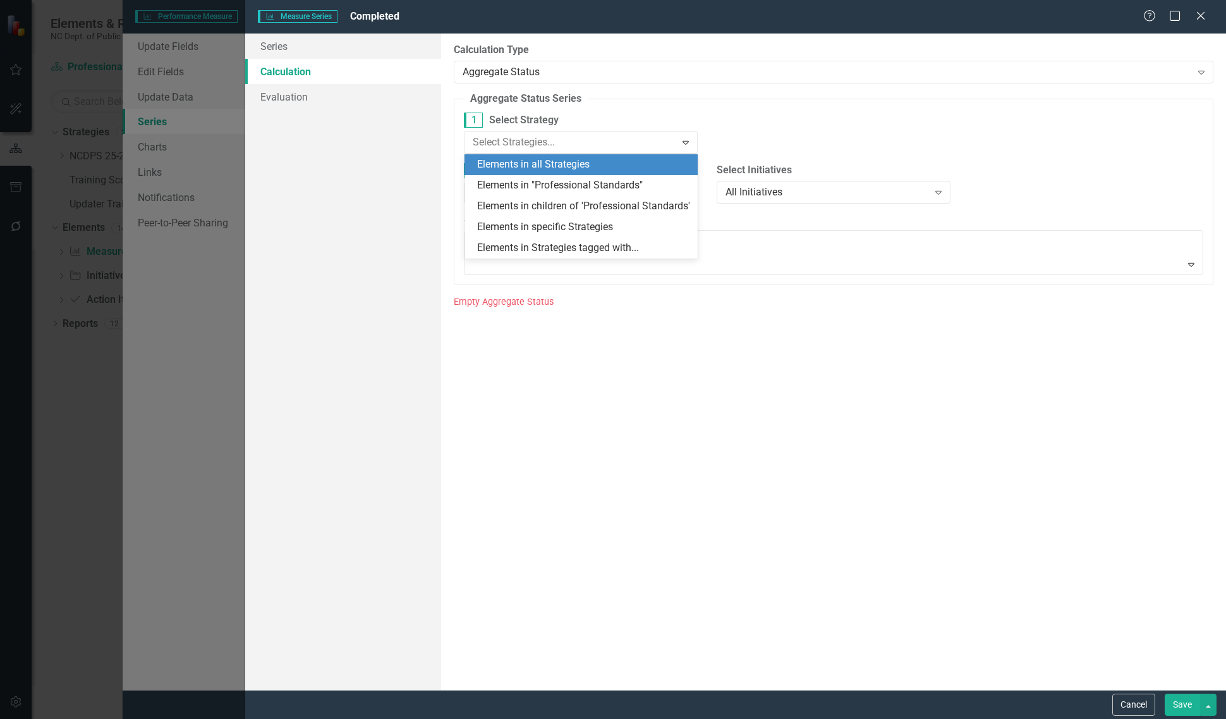
click at [552, 162] on div "Elements in all Strategies" at bounding box center [584, 164] width 214 height 15
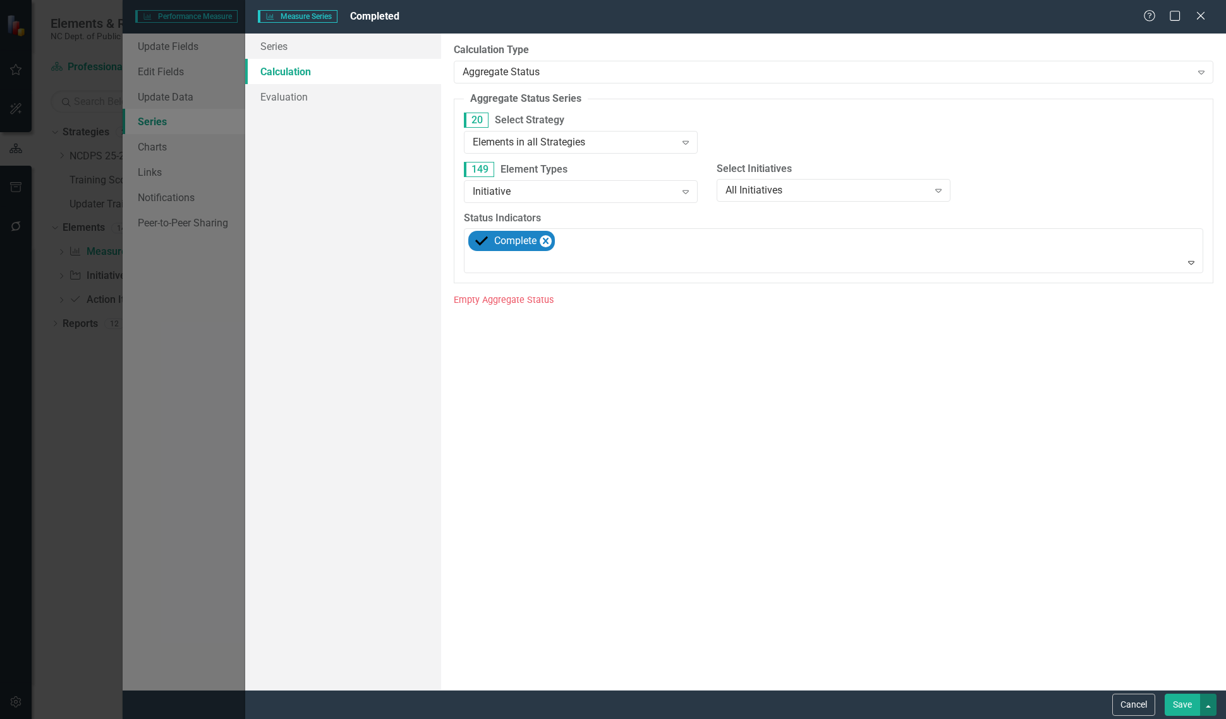
click at [1214, 705] on button "button" at bounding box center [1208, 704] width 16 height 22
click at [1170, 686] on link "Save and Continue" at bounding box center [1166, 680] width 100 height 23
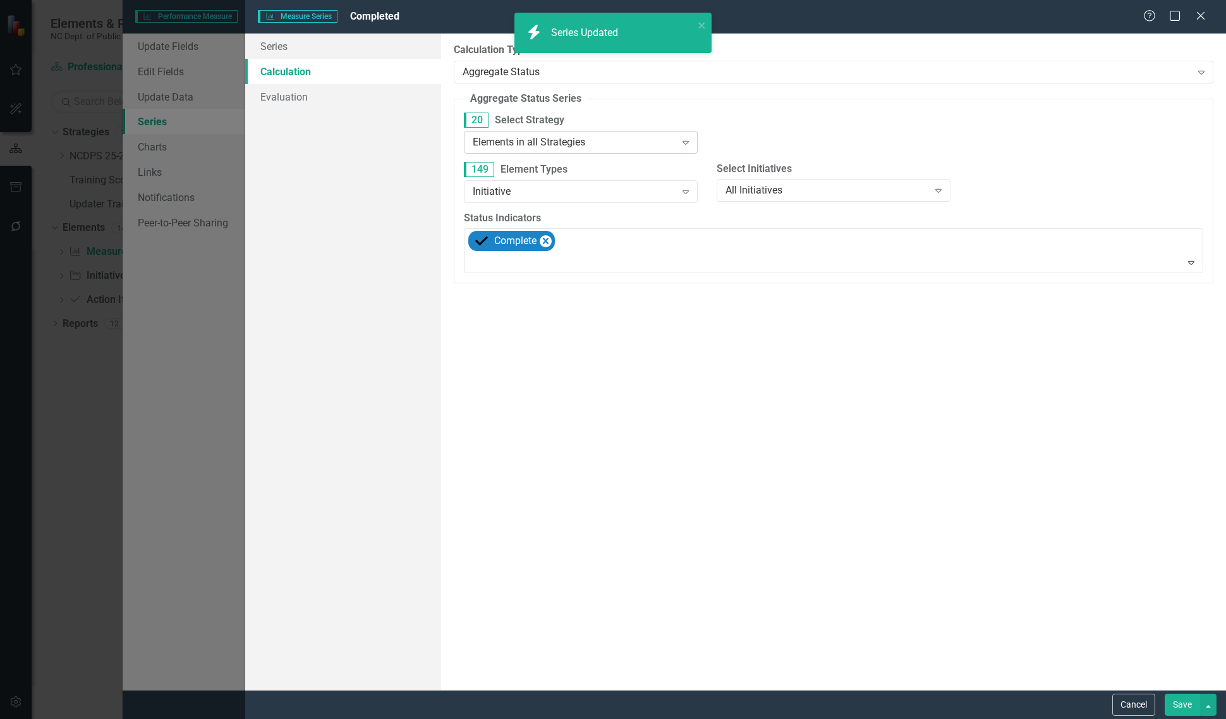
click at [516, 143] on div "Elements in all Strategies" at bounding box center [574, 142] width 202 height 15
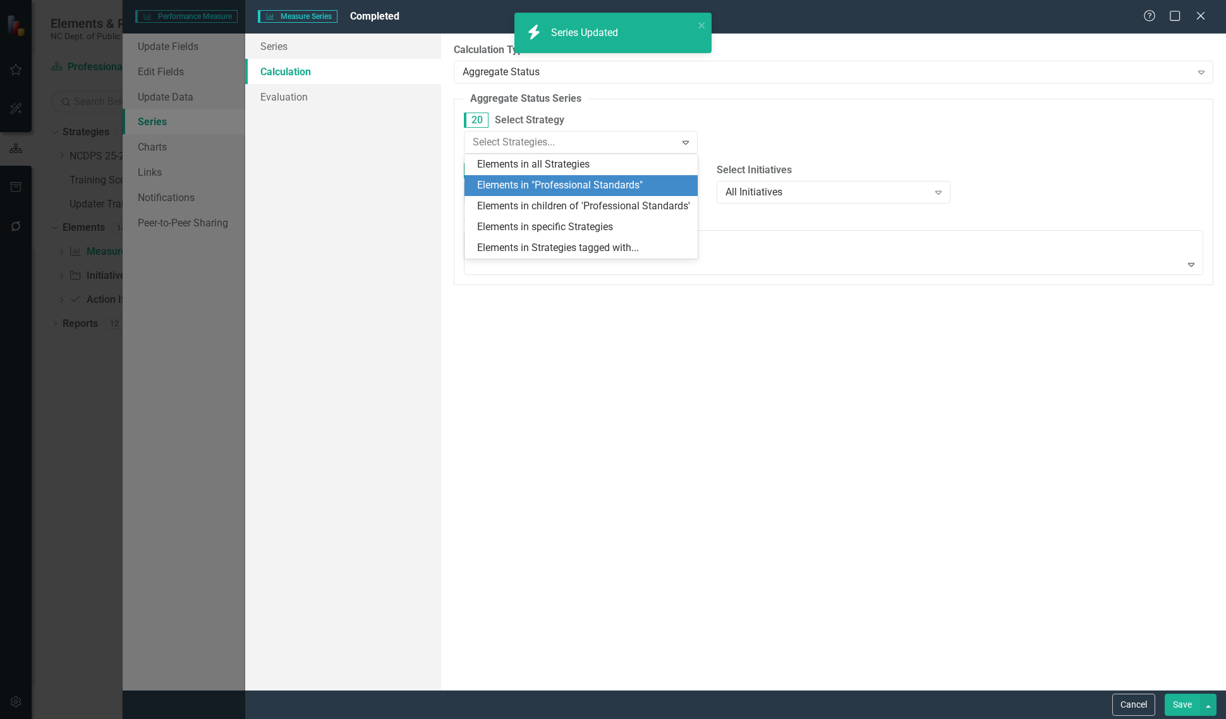
click at [519, 180] on div "Elements in "Professional Standards"" at bounding box center [584, 185] width 214 height 15
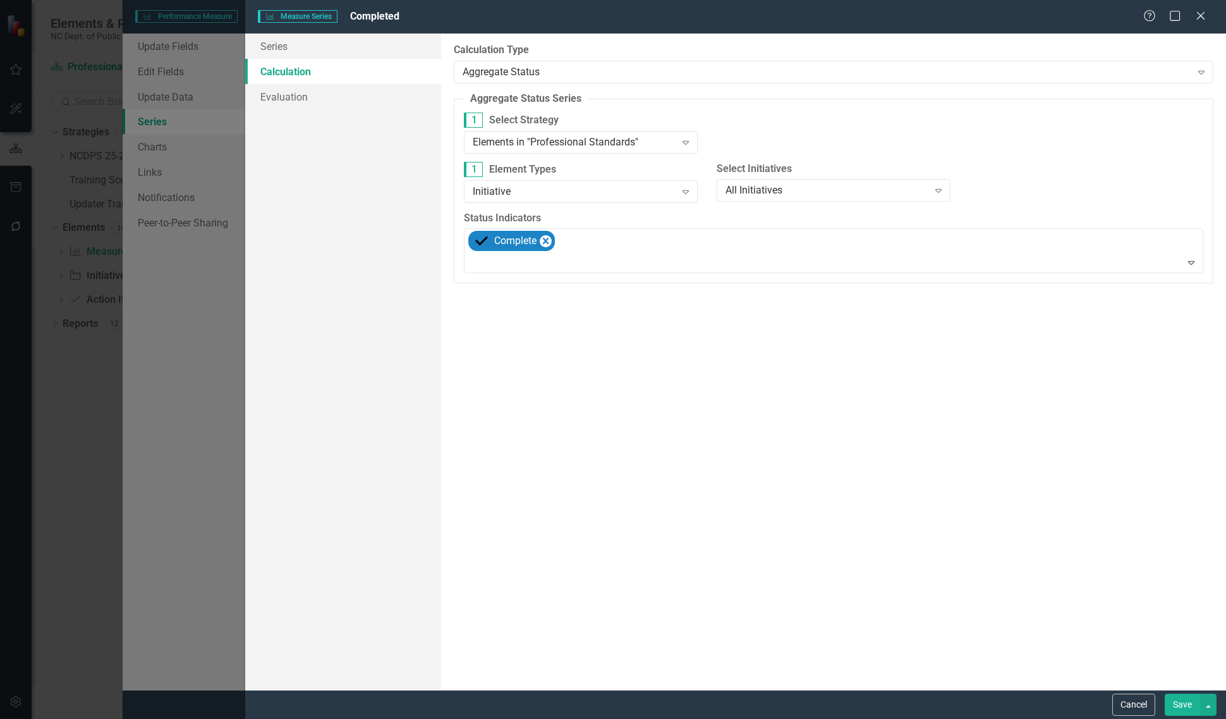
click at [1188, 701] on button "Save" at bounding box center [1182, 704] width 35 height 22
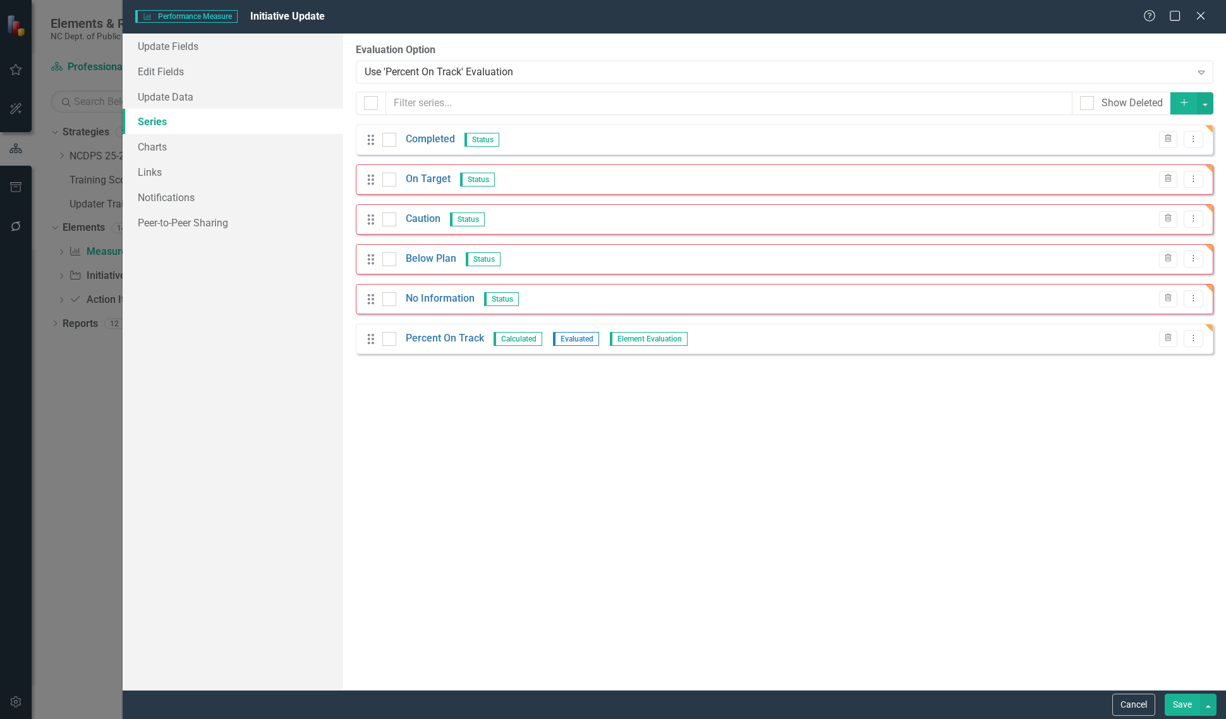
click at [425, 181] on link "On Target" at bounding box center [428, 179] width 45 height 15
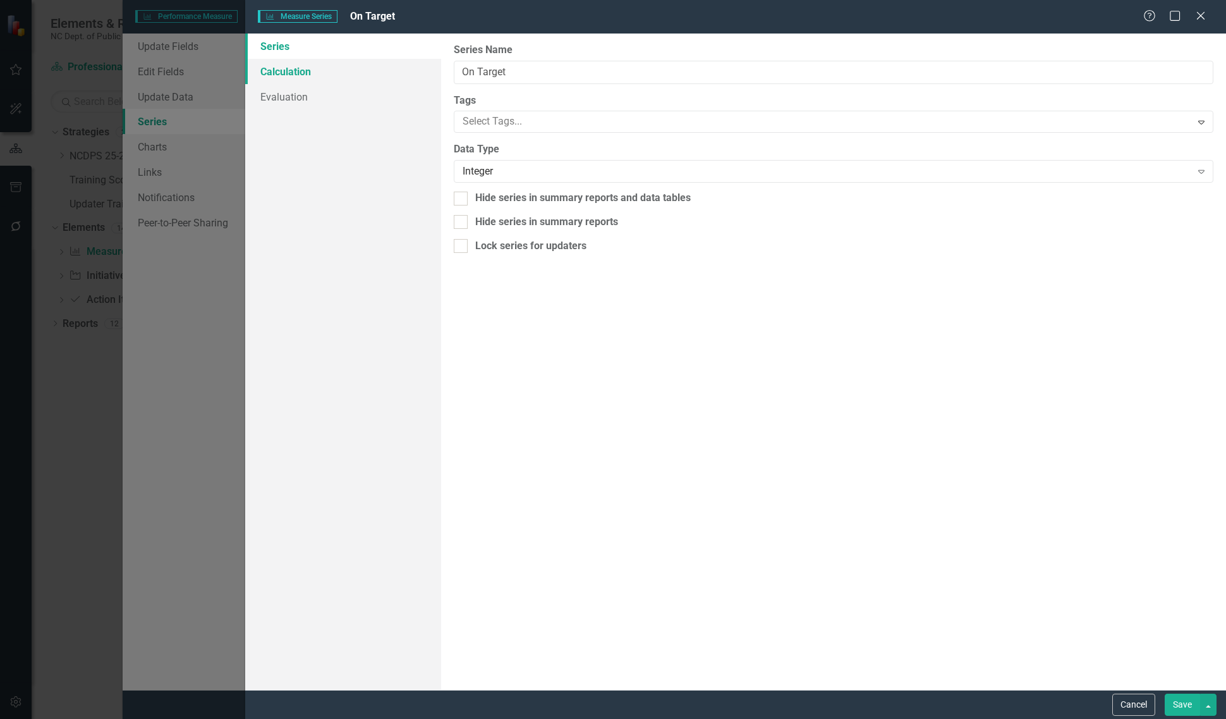
click at [332, 76] on link "Calculation" at bounding box center [343, 71] width 196 height 25
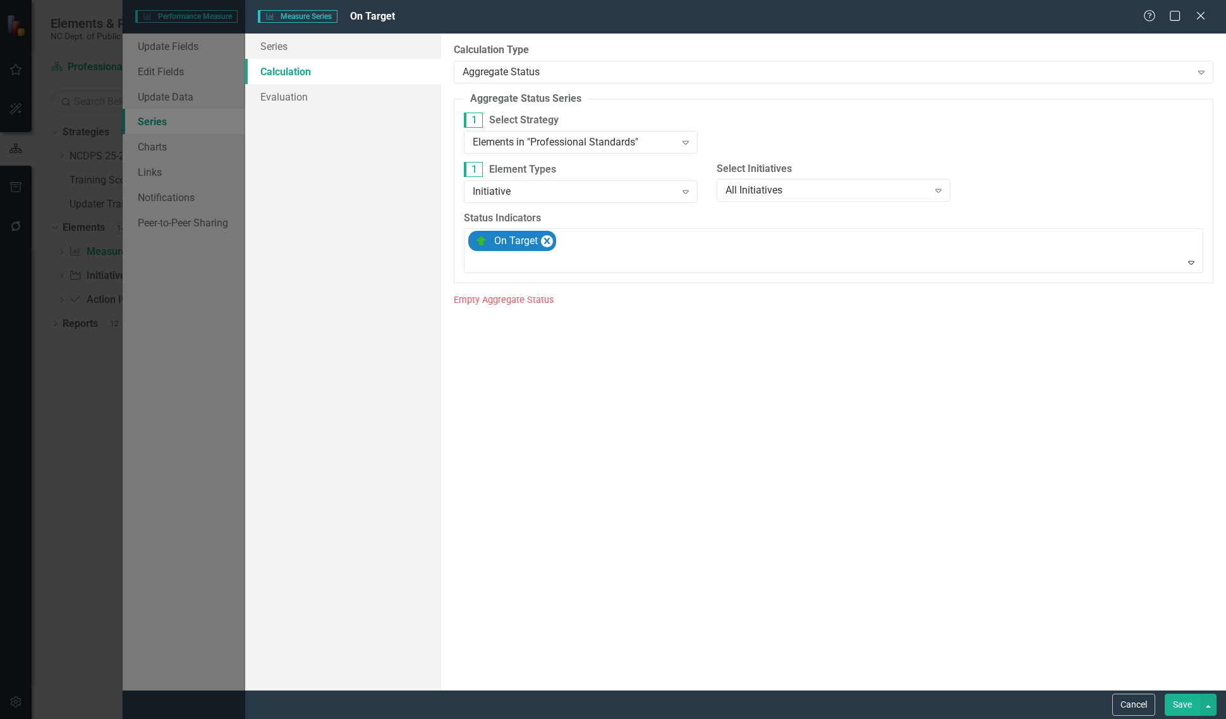
click at [554, 158] on div "1 Select Strategy Elements in "Professional Standards" Expand" at bounding box center [580, 136] width 253 height 49
click at [561, 152] on div "Elements in "Professional Standards" Expand" at bounding box center [581, 142] width 234 height 23
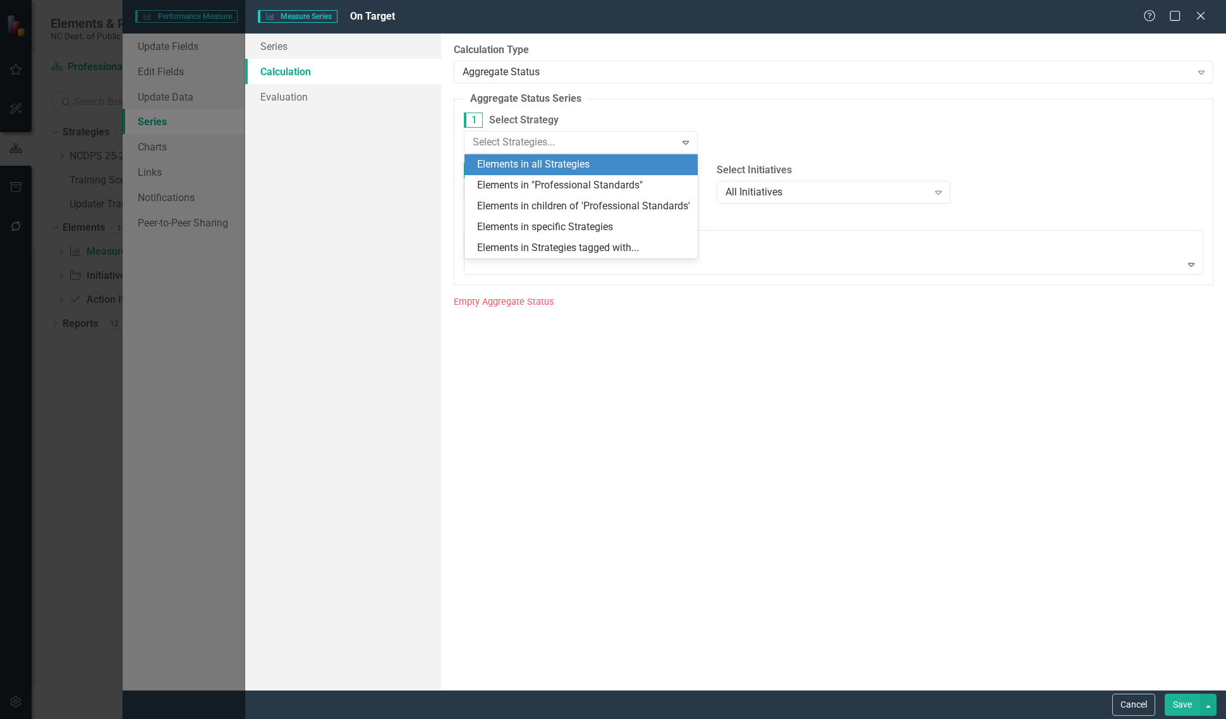
click at [552, 161] on div "Elements in all Strategies" at bounding box center [584, 164] width 214 height 15
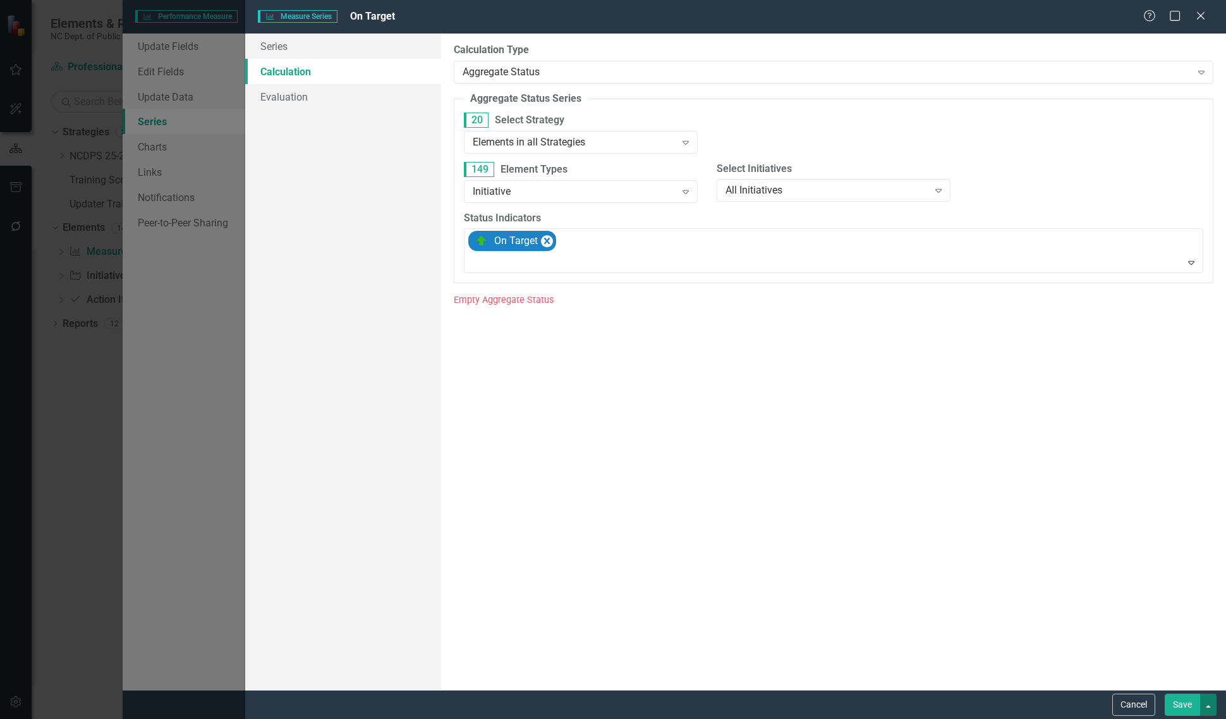
click at [1211, 709] on button "button" at bounding box center [1208, 704] width 16 height 22
click at [1173, 684] on link "Save and Continue" at bounding box center [1166, 680] width 100 height 23
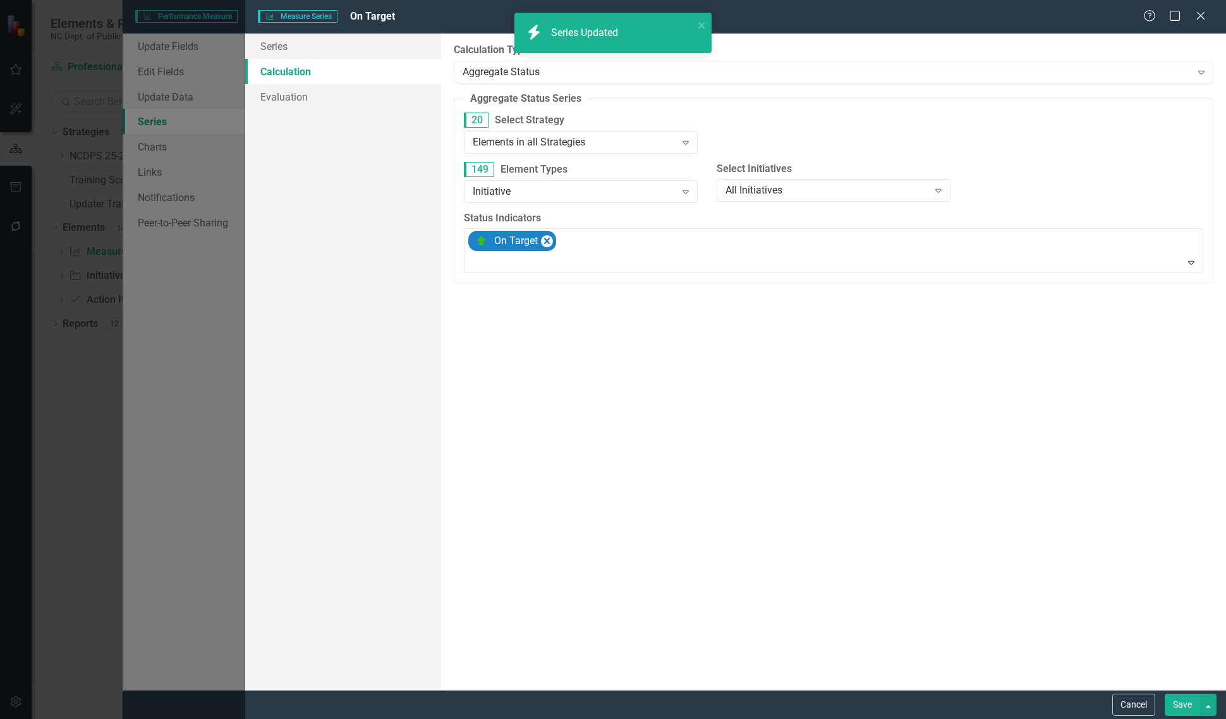
click at [522, 147] on div "Elements in all Strategies" at bounding box center [574, 142] width 202 height 15
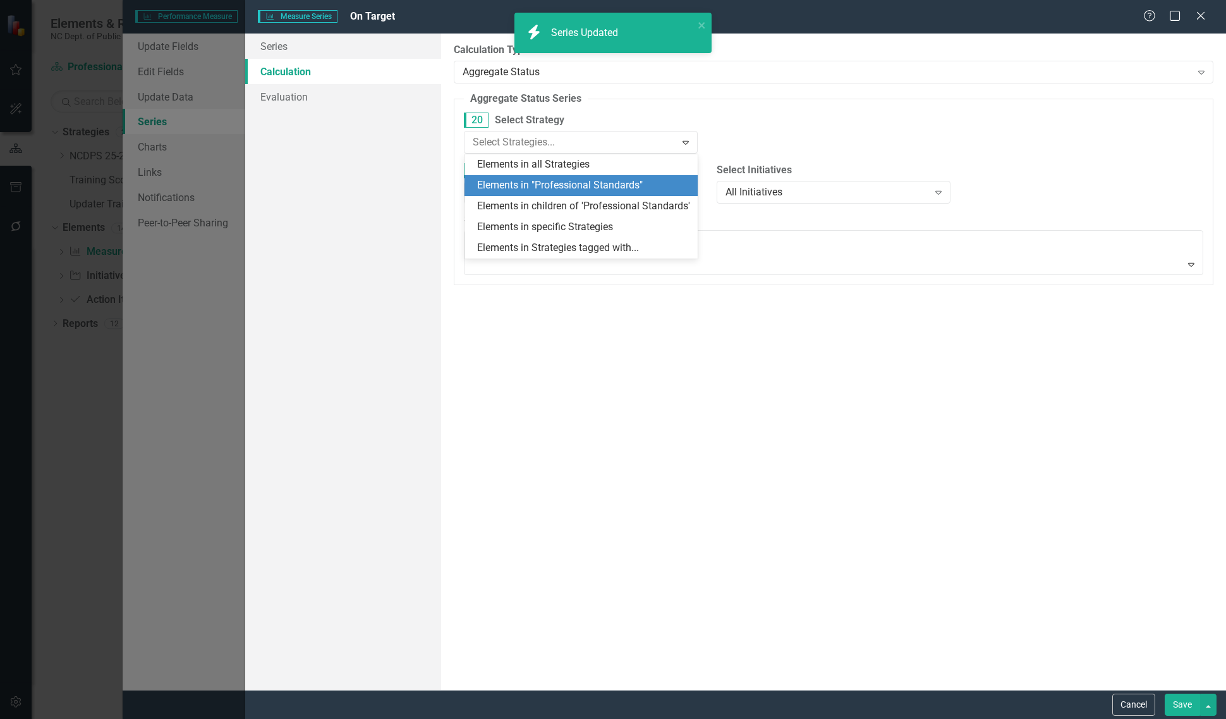
click at [522, 179] on div "Elements in "Professional Standards"" at bounding box center [584, 185] width 214 height 15
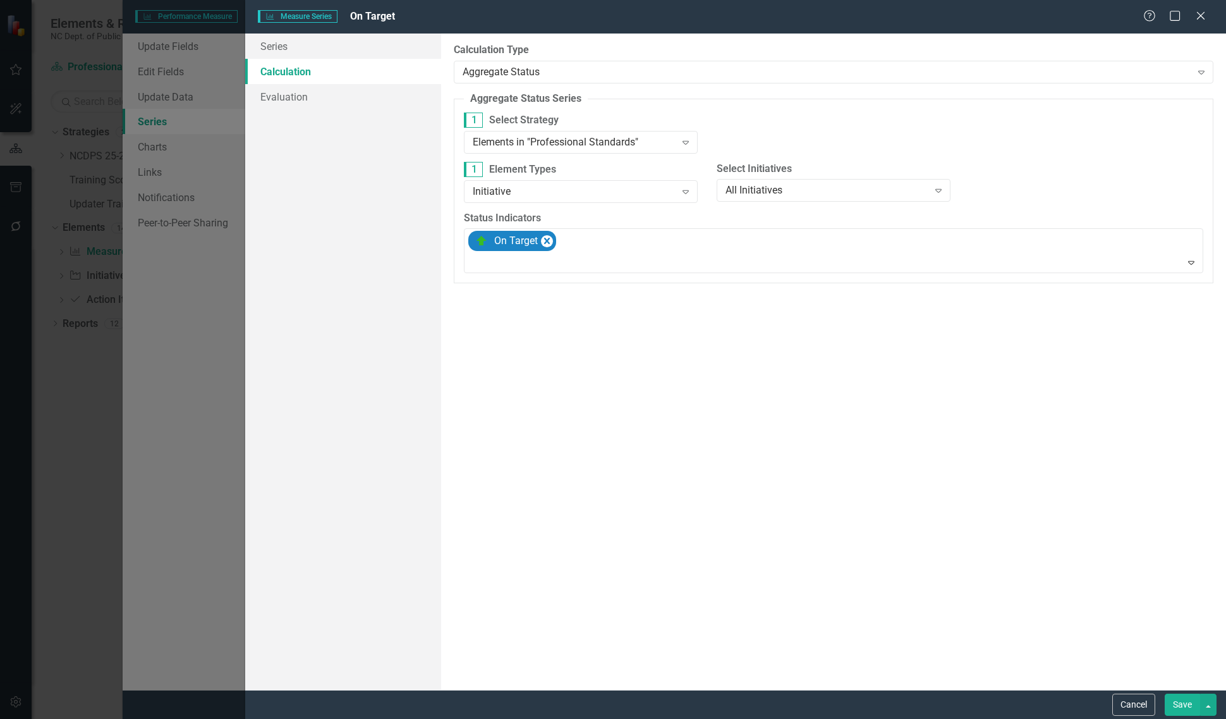
click at [1177, 703] on button "Save" at bounding box center [1182, 704] width 35 height 22
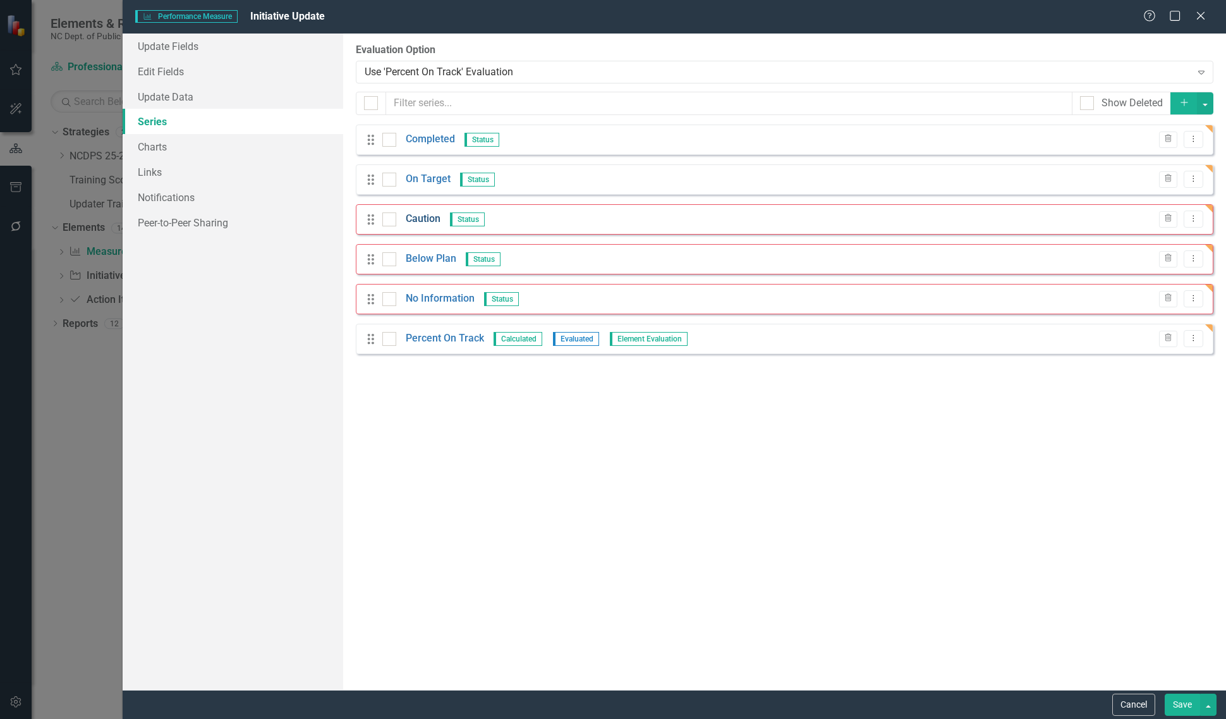
click at [416, 224] on link "Caution" at bounding box center [423, 219] width 35 height 15
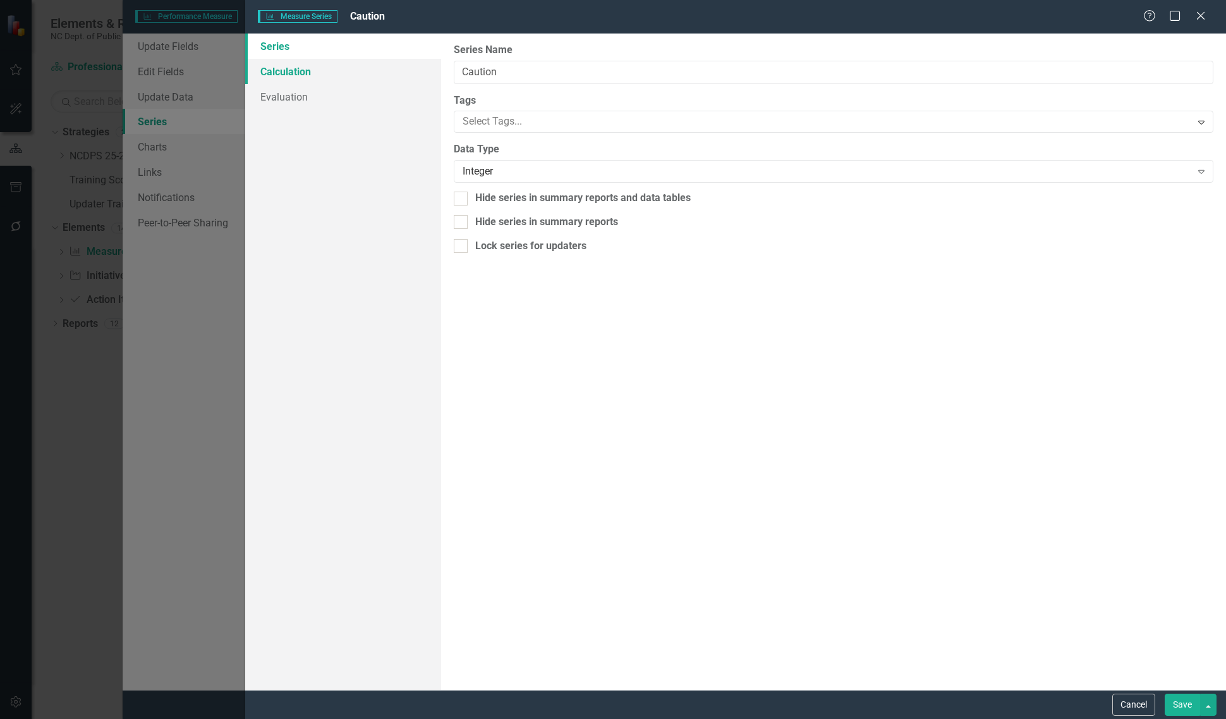
click at [284, 60] on link "Calculation" at bounding box center [343, 71] width 196 height 25
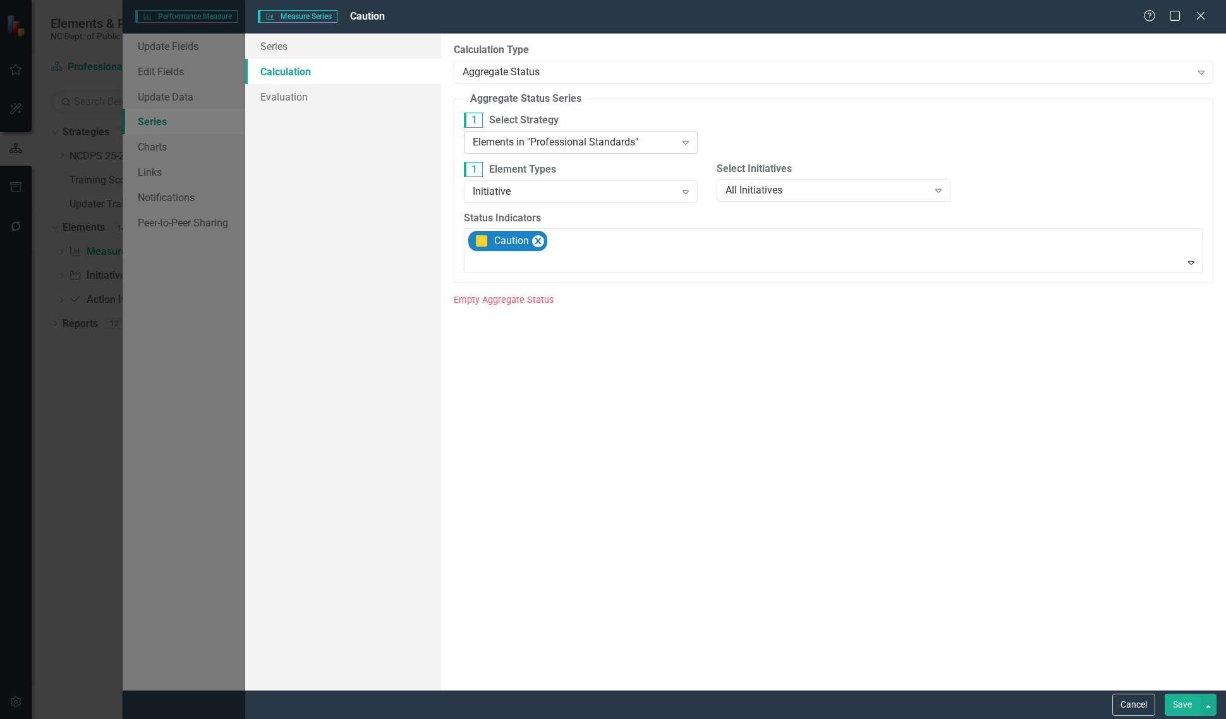
click at [585, 143] on div "Elements in "Professional Standards"" at bounding box center [574, 142] width 202 height 15
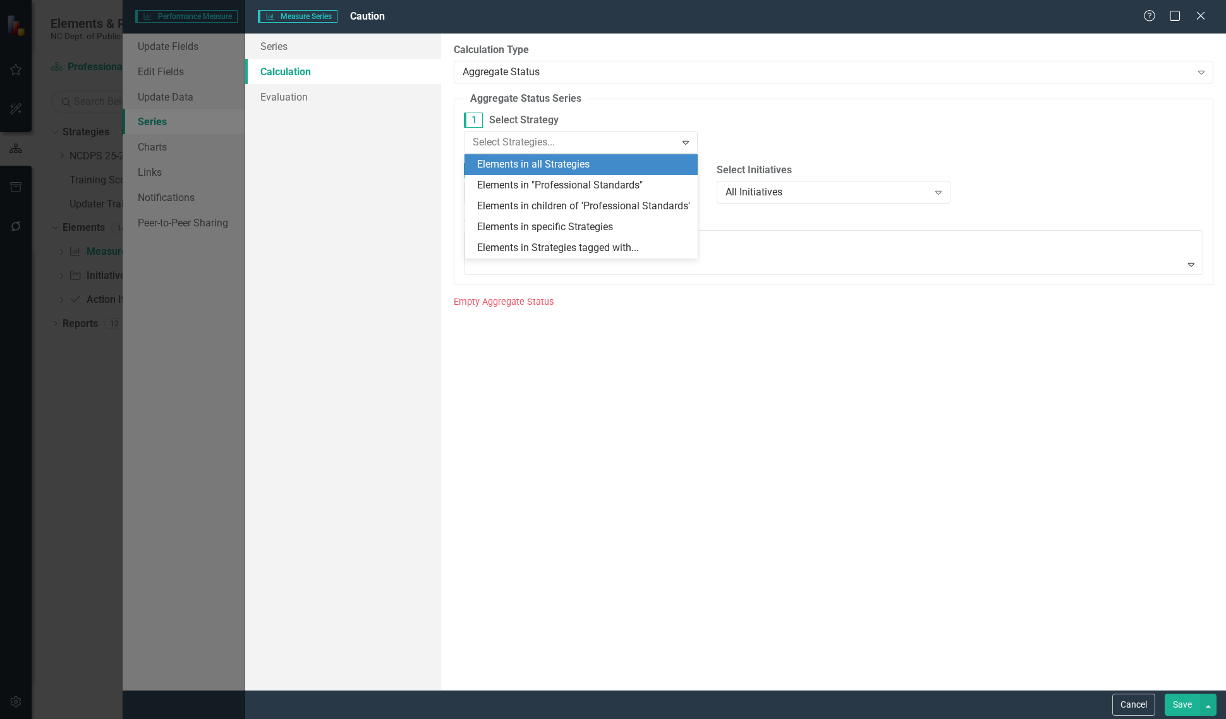
click at [583, 157] on div "Elements in all Strategies" at bounding box center [584, 164] width 214 height 15
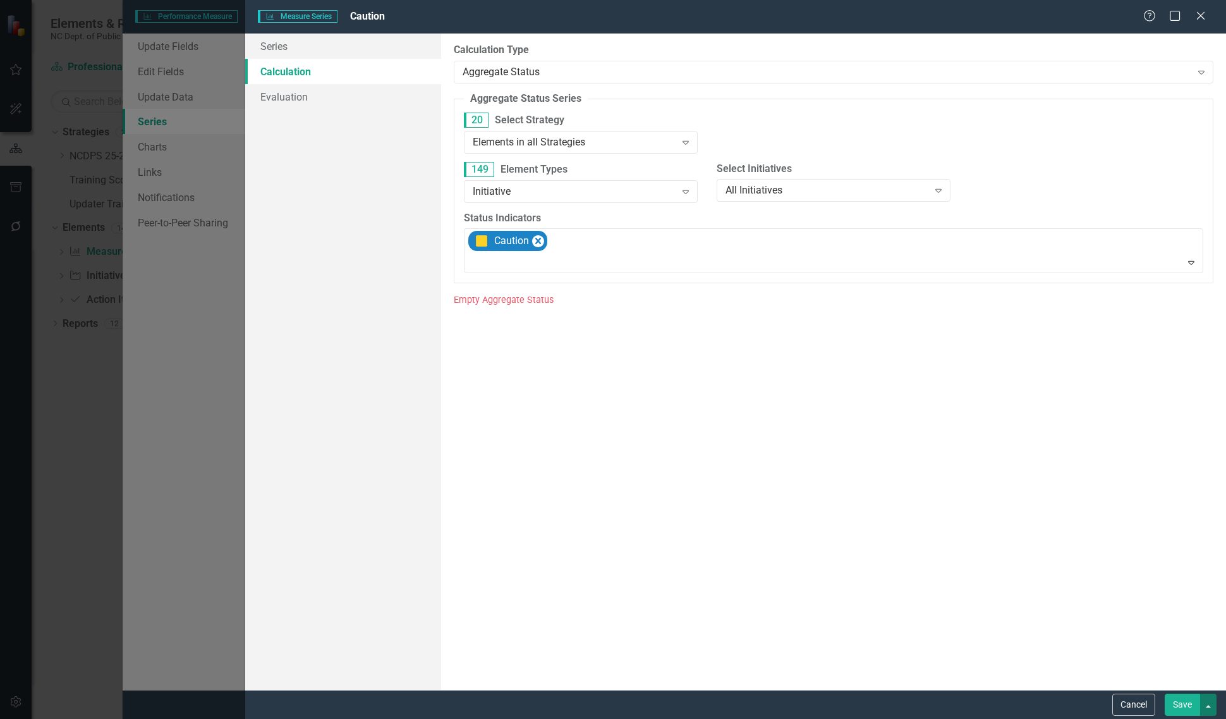
click at [1213, 703] on button "button" at bounding box center [1208, 704] width 16 height 22
click at [1173, 681] on link "Save and Continue" at bounding box center [1166, 680] width 100 height 23
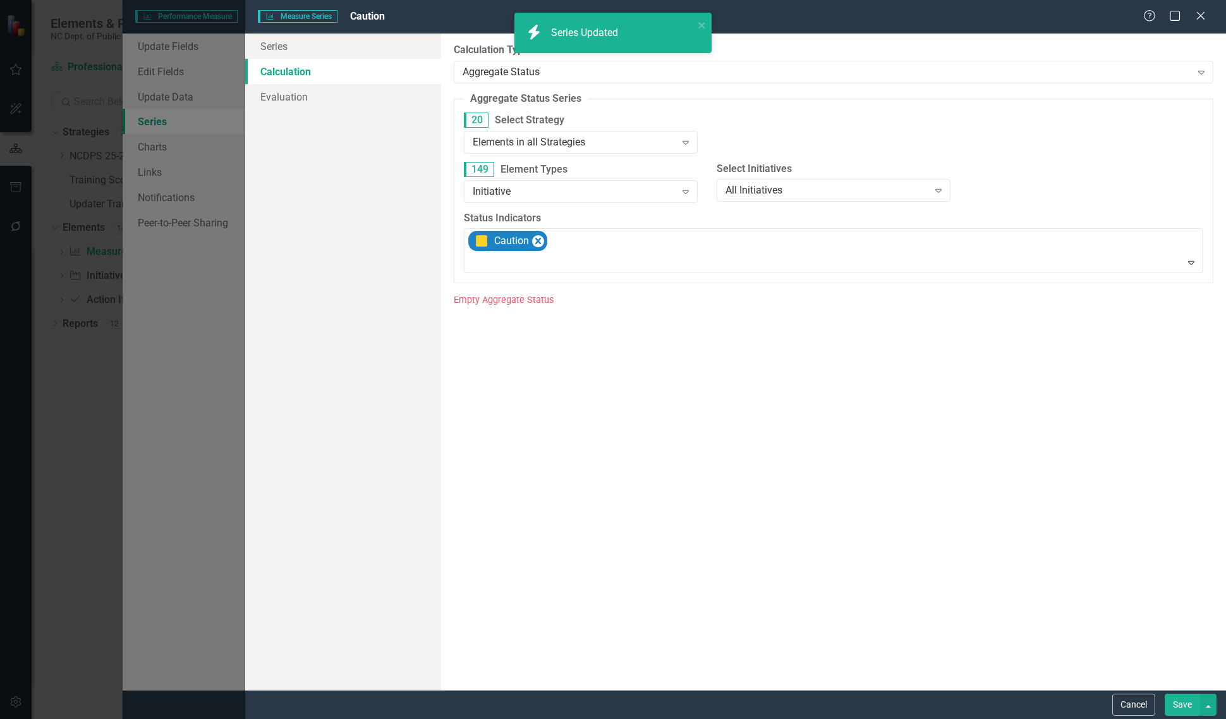
click at [558, 139] on div "Elements in all Strategies" at bounding box center [574, 142] width 202 height 15
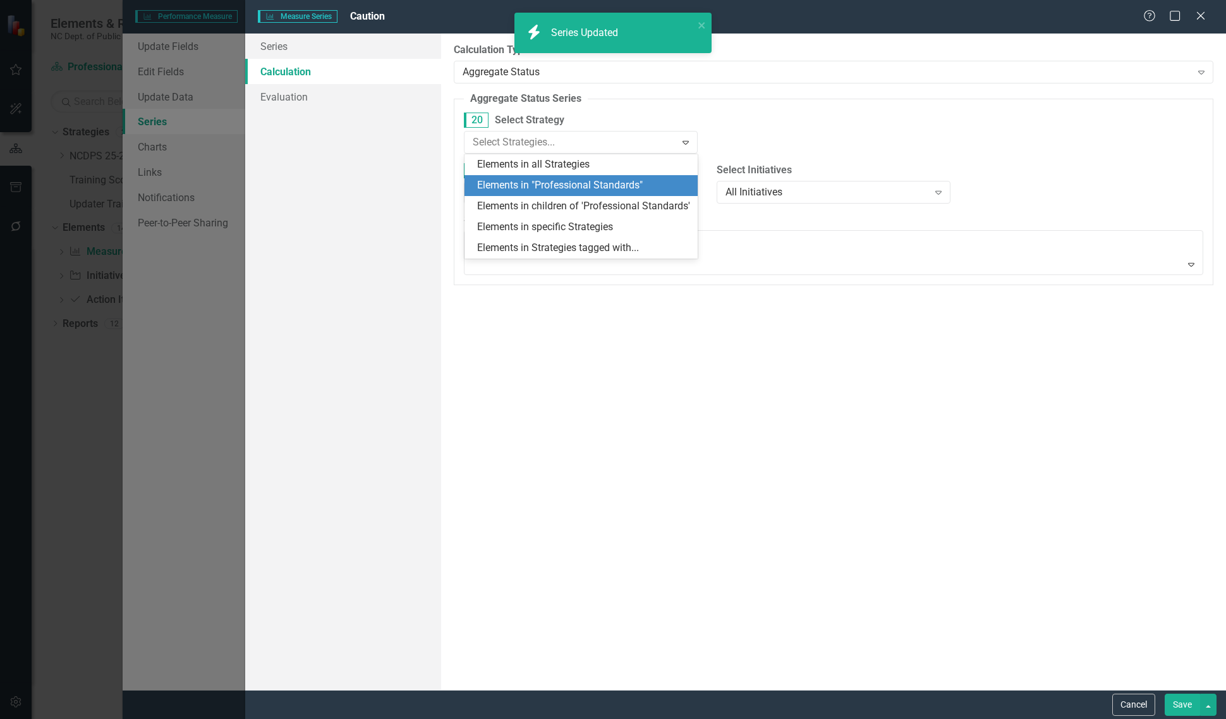
click at [564, 179] on div "Elements in "Professional Standards"" at bounding box center [584, 185] width 214 height 15
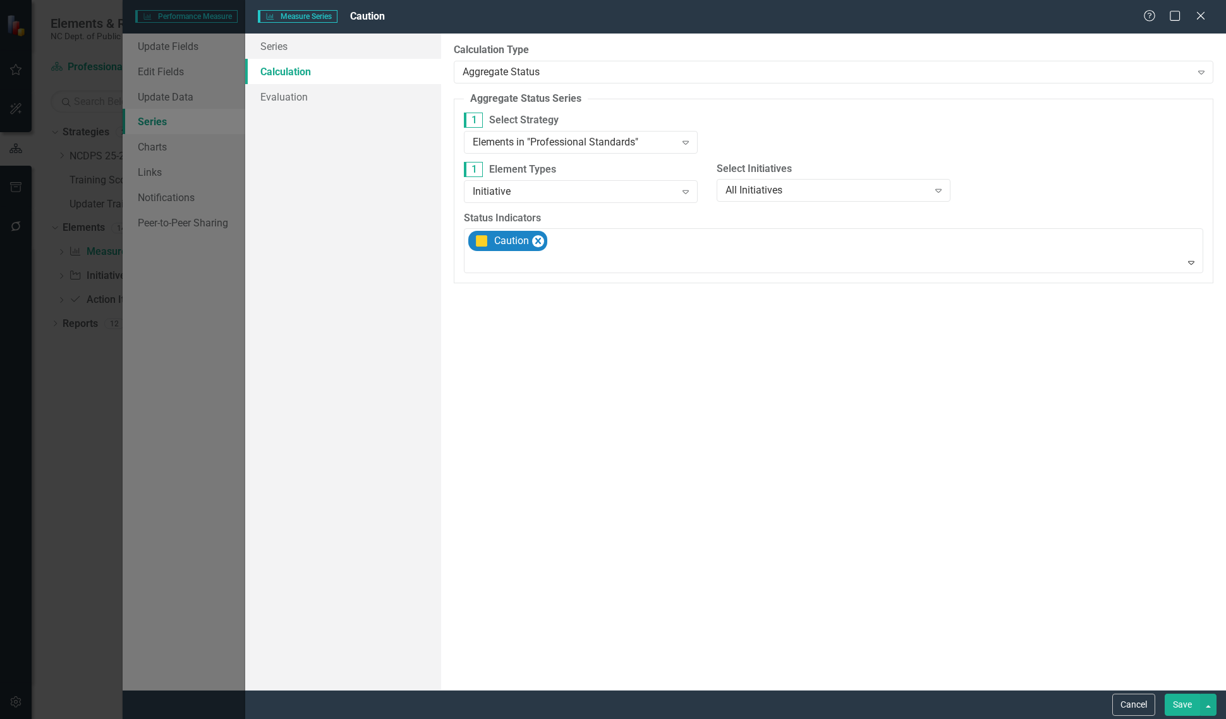
click at [1171, 703] on button "Save" at bounding box center [1182, 704] width 35 height 22
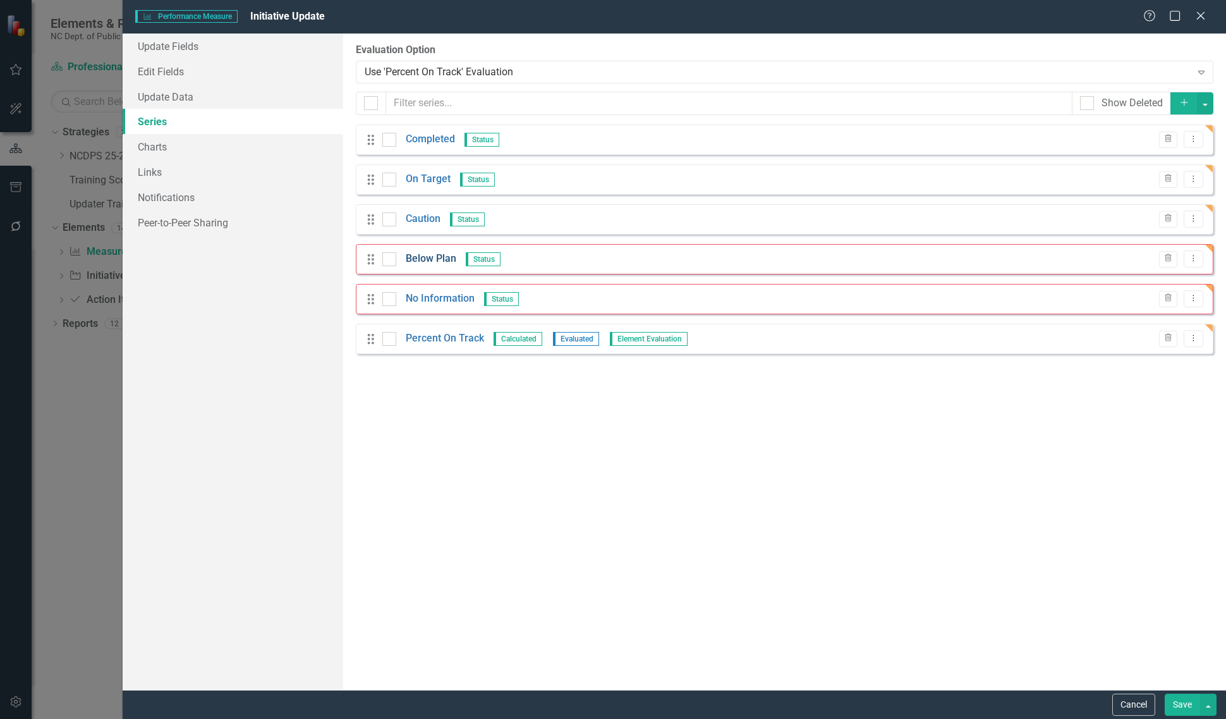
click at [427, 254] on link "Below Plan" at bounding box center [431, 259] width 51 height 15
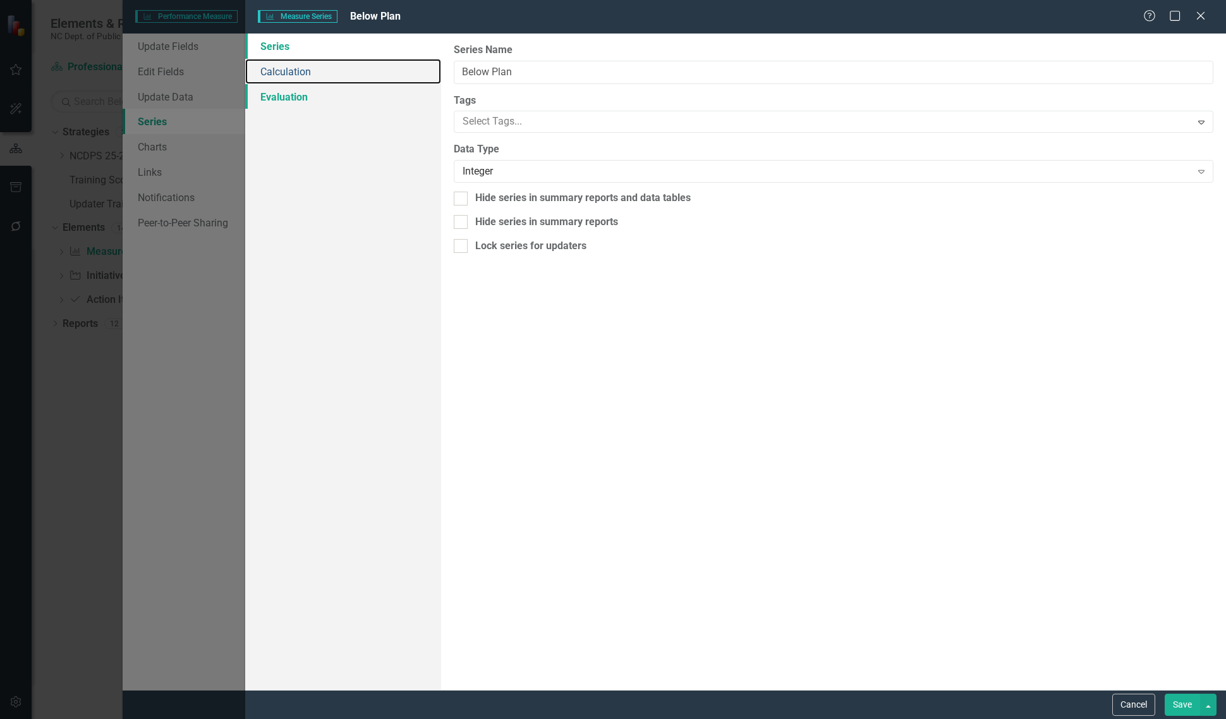
drag, startPoint x: 351, startPoint y: 73, endPoint x: 414, endPoint y: 87, distance: 64.1
click at [351, 73] on link "Calculation" at bounding box center [343, 71] width 196 height 25
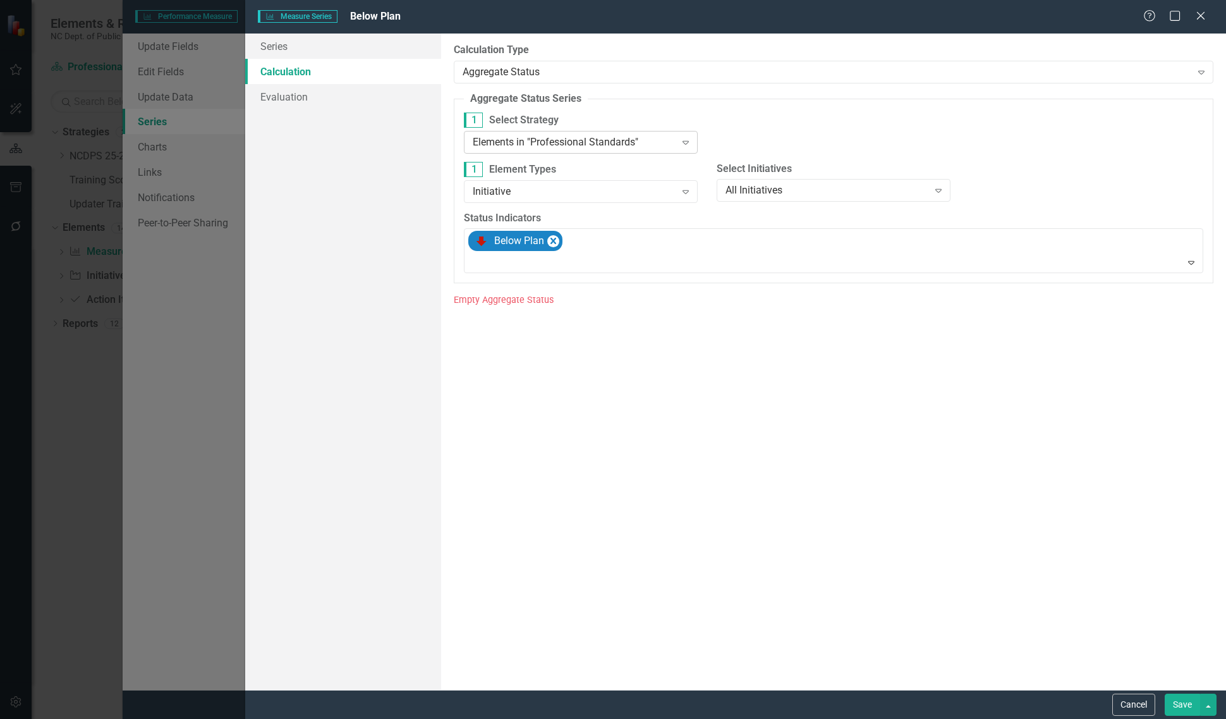
click at [544, 142] on div "Elements in "Professional Standards"" at bounding box center [574, 142] width 202 height 15
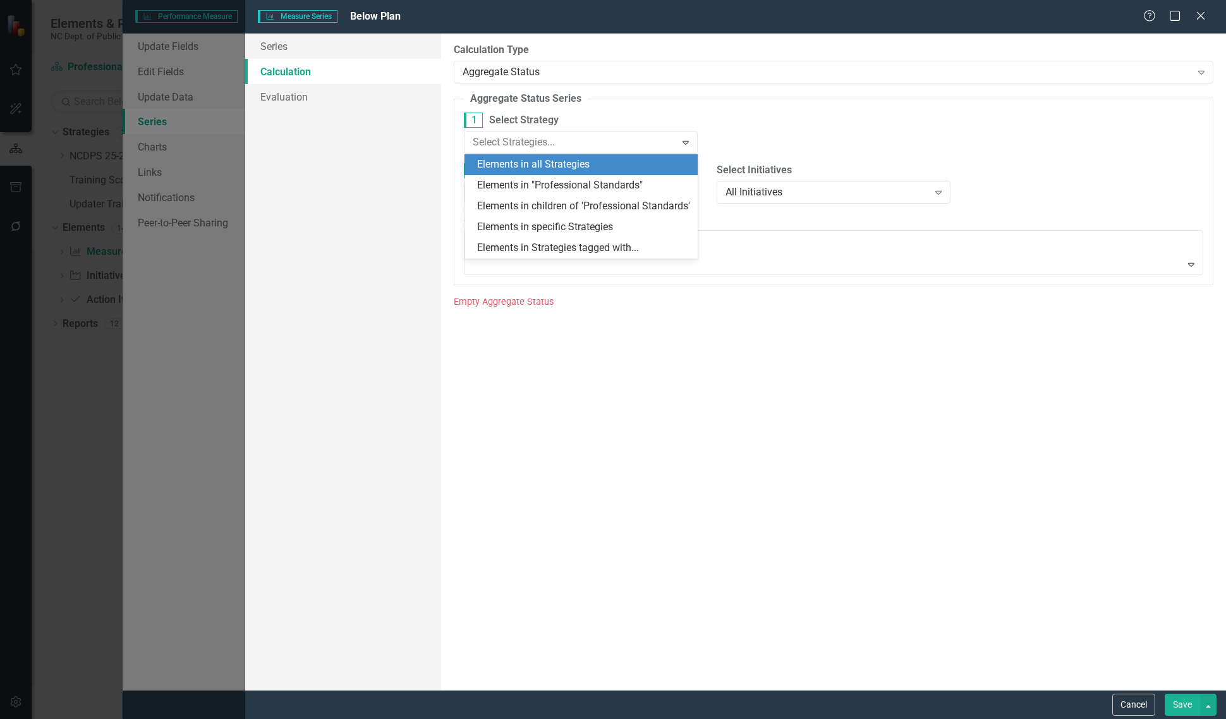
click at [542, 161] on div "Elements in all Strategies" at bounding box center [584, 164] width 214 height 15
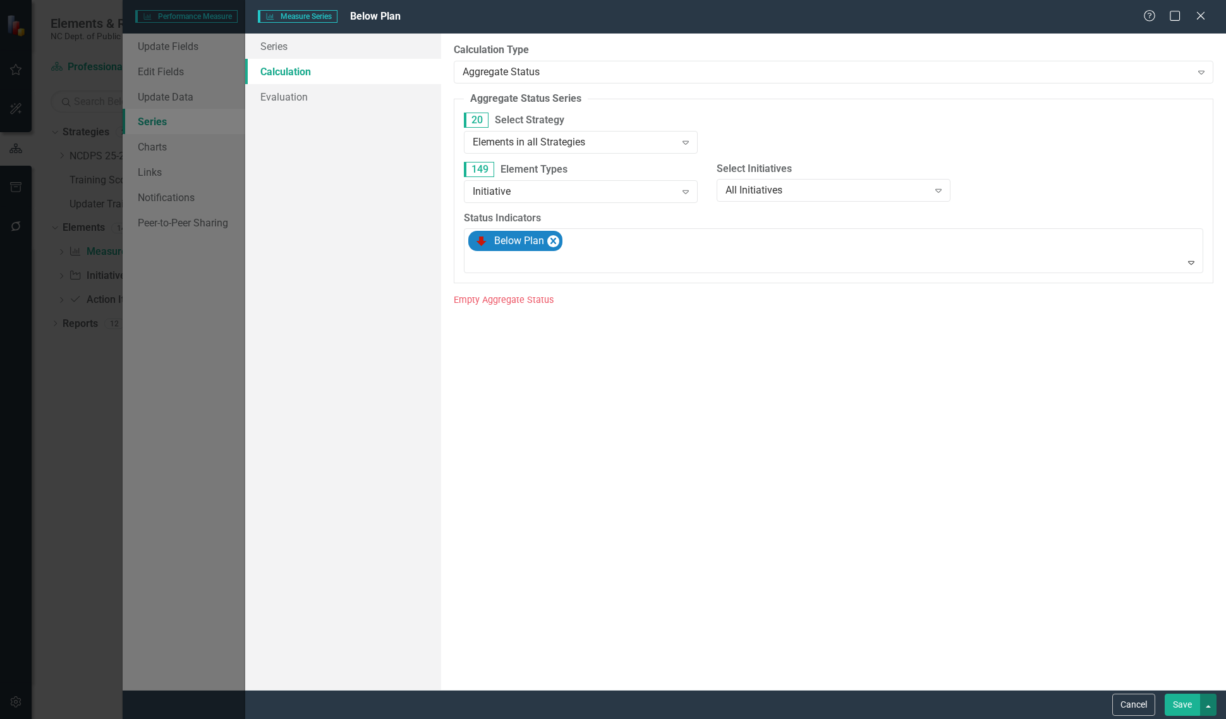
drag, startPoint x: 1211, startPoint y: 714, endPoint x: 1202, endPoint y: 703, distance: 14.3
click at [1211, 715] on button "button" at bounding box center [1208, 704] width 16 height 22
click at [1186, 680] on link "Save and Continue" at bounding box center [1166, 680] width 100 height 23
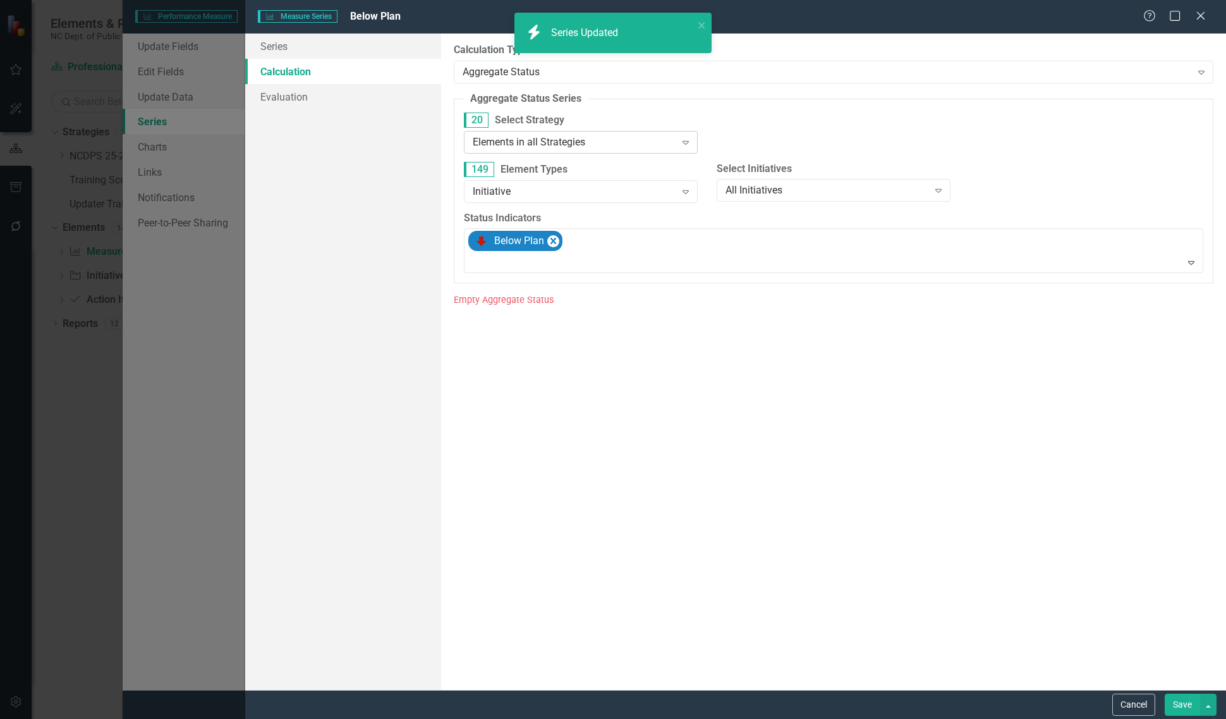
click at [534, 150] on div "Elements in all Strategies Expand" at bounding box center [581, 142] width 234 height 23
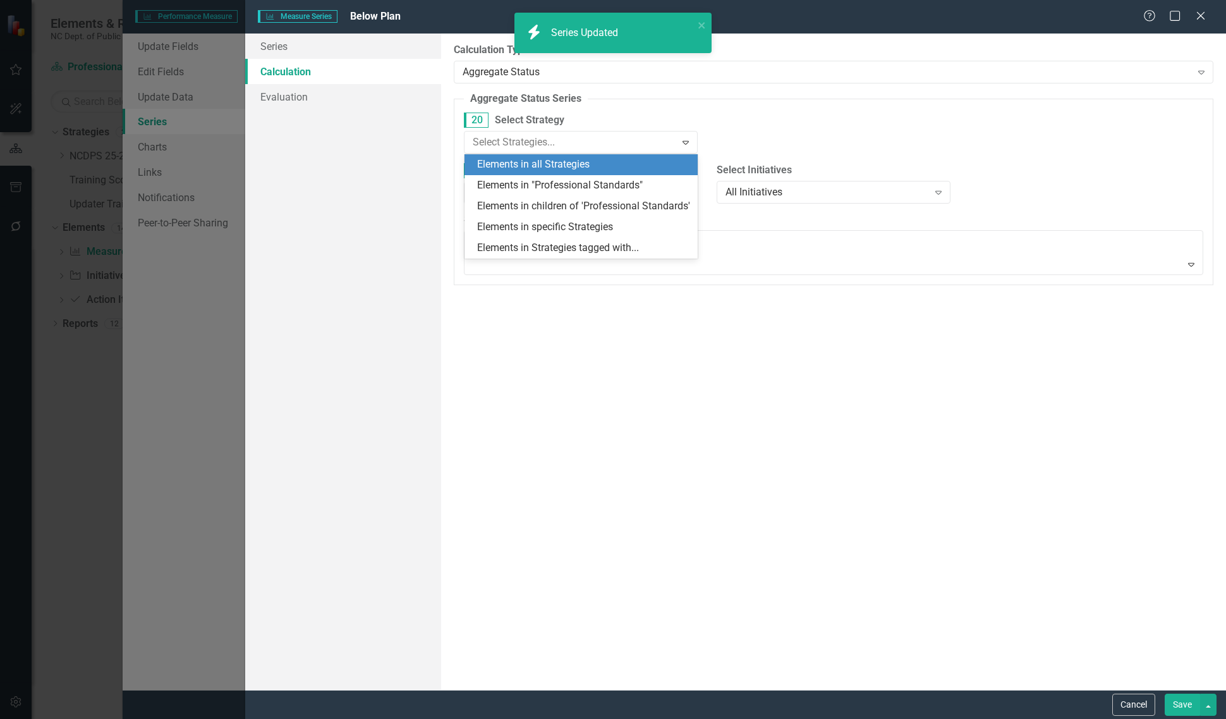
click at [535, 177] on div "Elements in "Professional Standards"" at bounding box center [581, 185] width 234 height 21
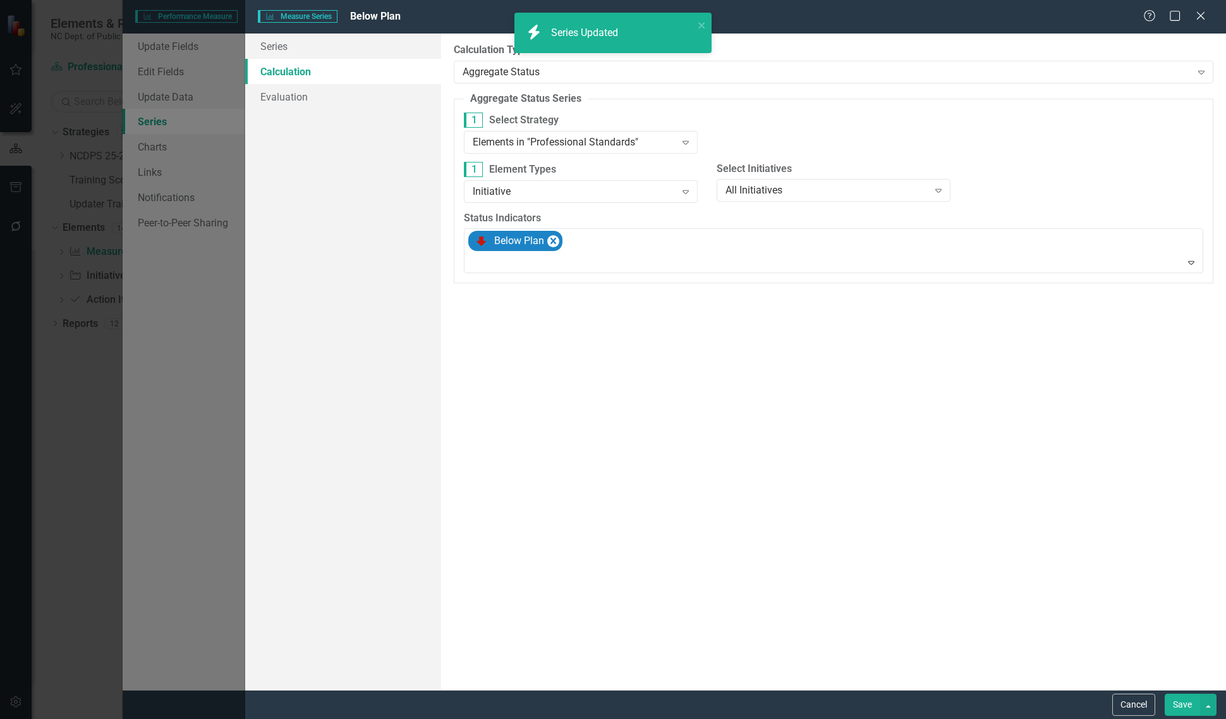
click at [1173, 709] on button "Save" at bounding box center [1182, 704] width 35 height 22
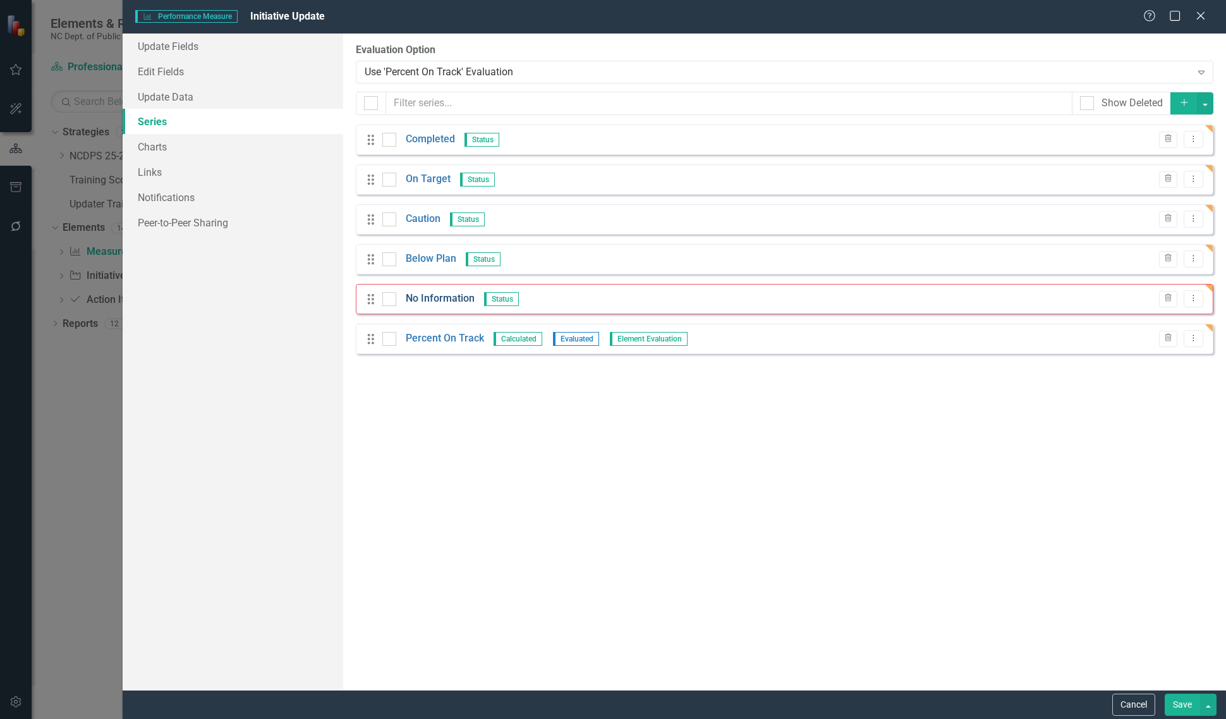
click at [441, 305] on div "Drag No Information Status Trash Dropdown Menu" at bounding box center [785, 299] width 858 height 30
click at [441, 305] on link "No Information" at bounding box center [440, 298] width 69 height 15
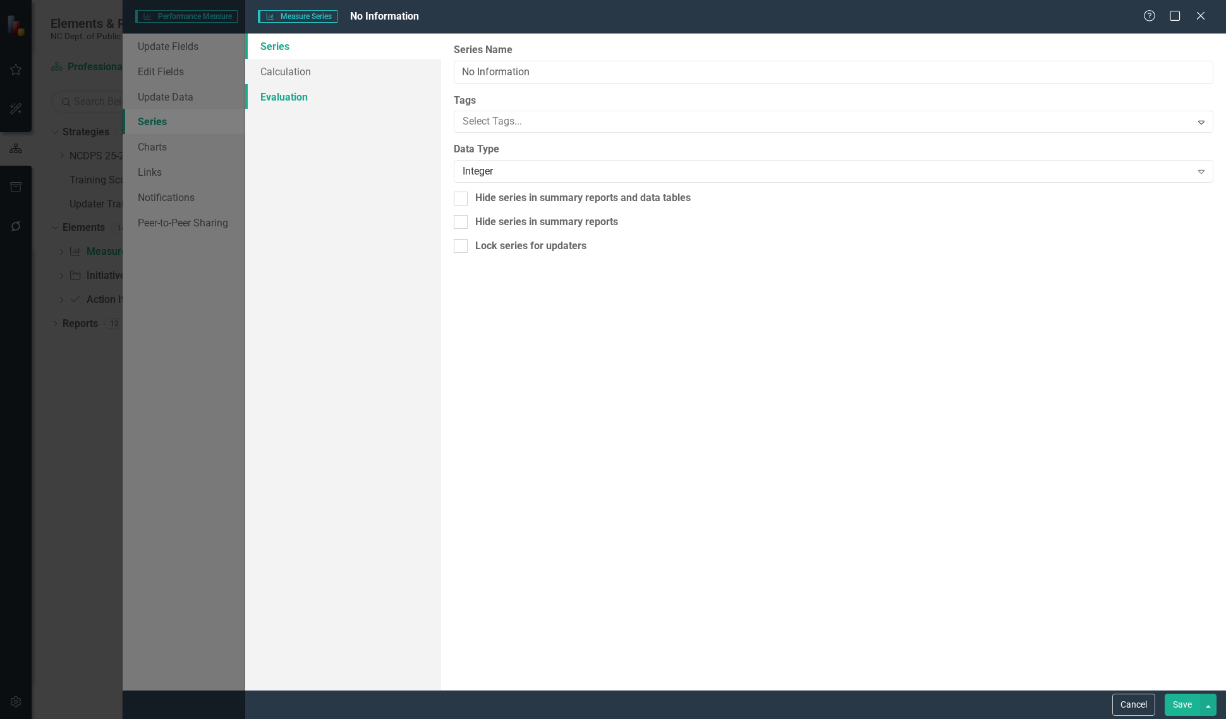
click at [355, 89] on link "Evaluation" at bounding box center [343, 96] width 196 height 25
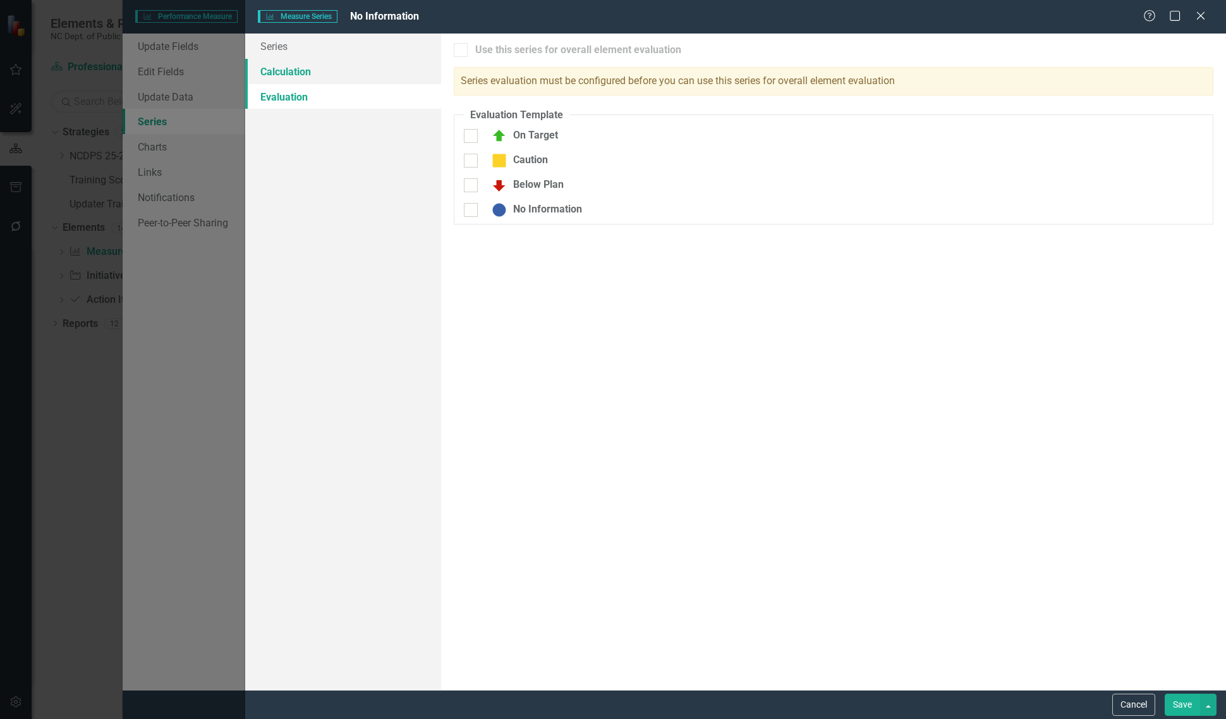
click at [355, 71] on link "Calculation" at bounding box center [343, 71] width 196 height 25
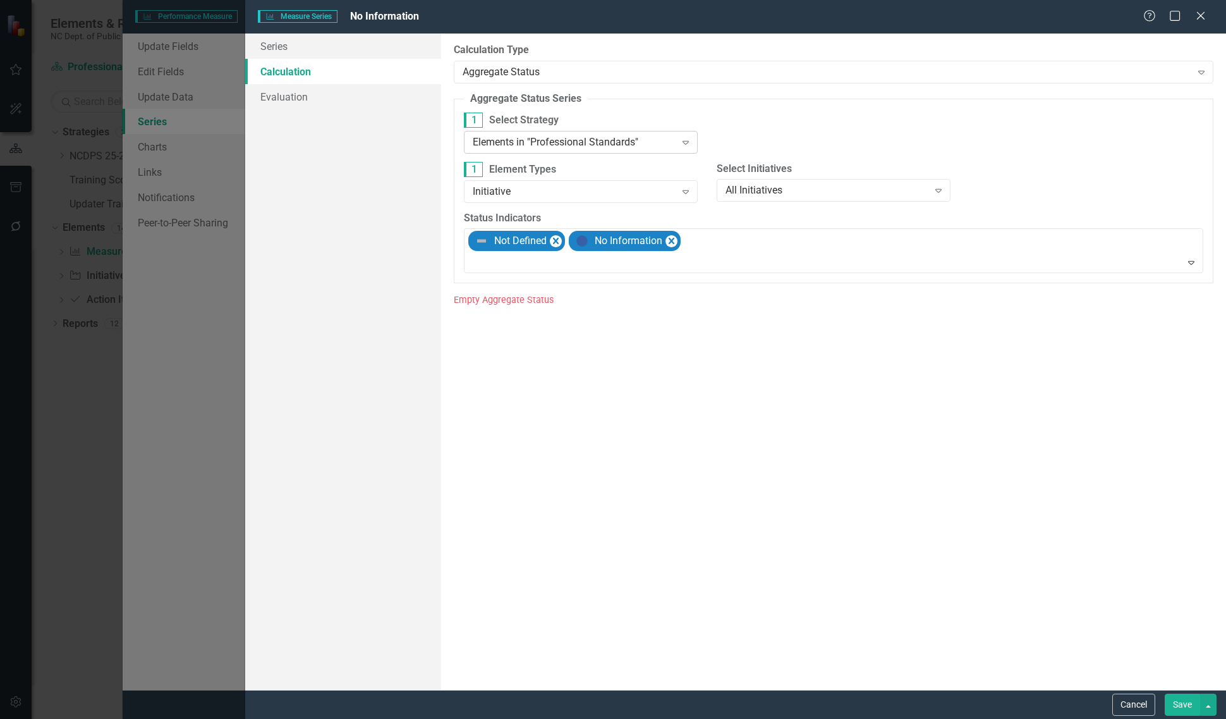
click at [554, 137] on div "Elements in "Professional Standards"" at bounding box center [574, 142] width 202 height 15
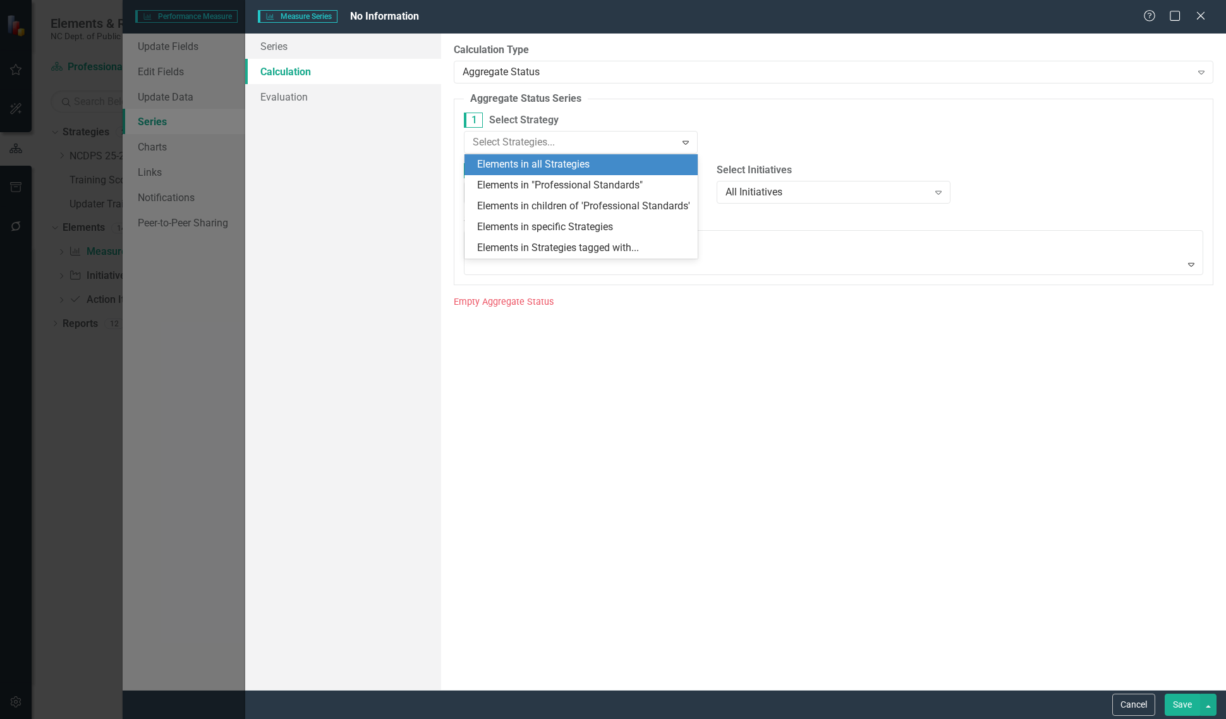
click at [545, 155] on div "Elements in all Strategies" at bounding box center [581, 164] width 234 height 21
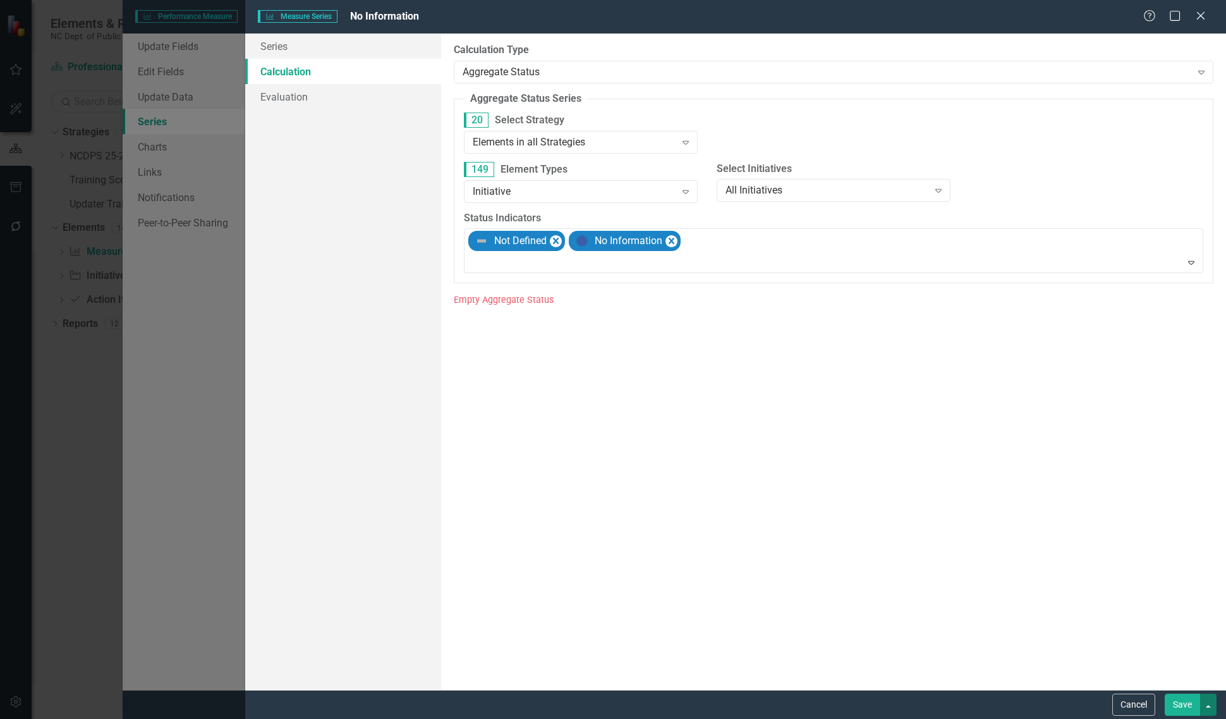
click at [1203, 707] on button "button" at bounding box center [1208, 704] width 16 height 22
click at [1183, 680] on link "Save and Continue" at bounding box center [1166, 680] width 100 height 23
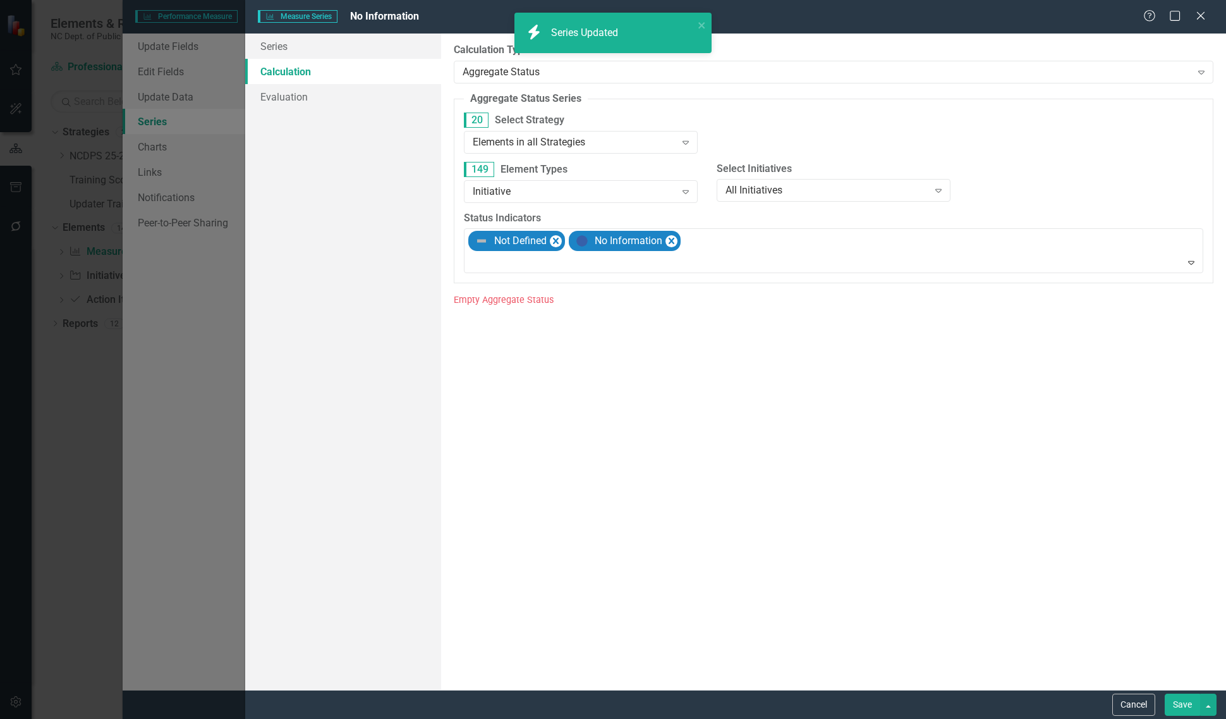
click at [555, 154] on div "20 Select Strategy Elements in all Strategies Expand" at bounding box center [580, 136] width 253 height 49
click at [571, 147] on div "Elements in all Strategies" at bounding box center [574, 142] width 202 height 15
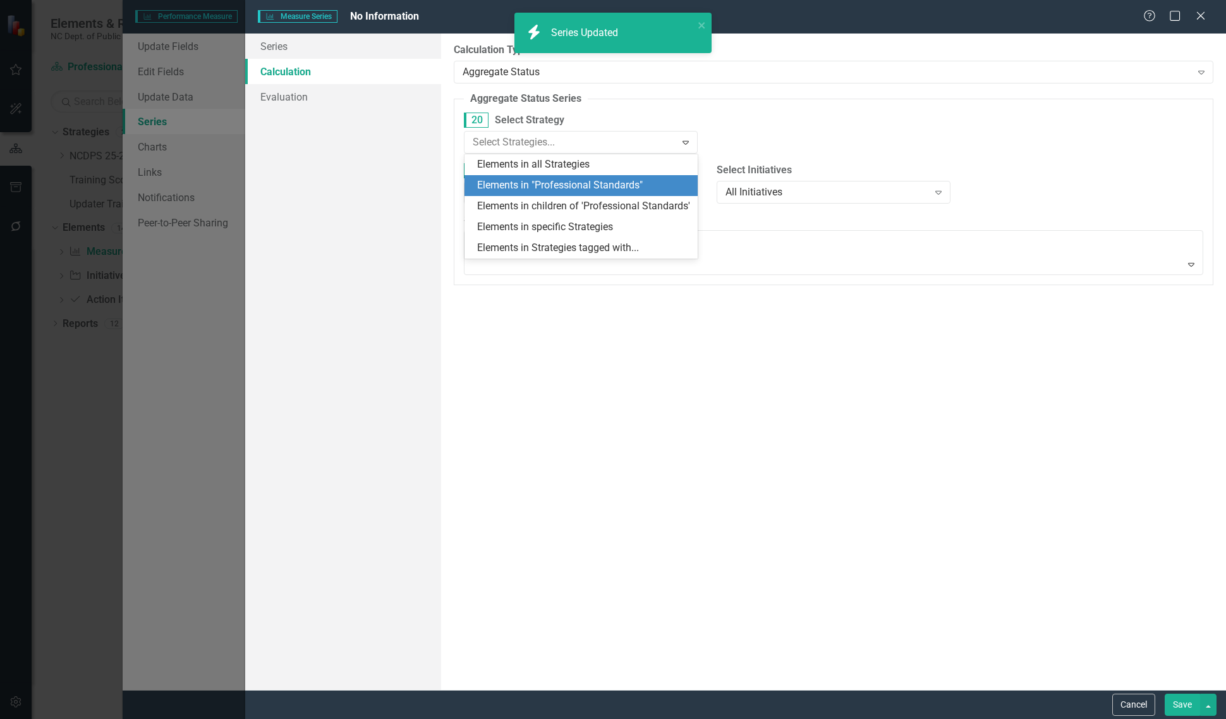
click at [557, 185] on div "Elements in "Professional Standards"" at bounding box center [584, 185] width 214 height 15
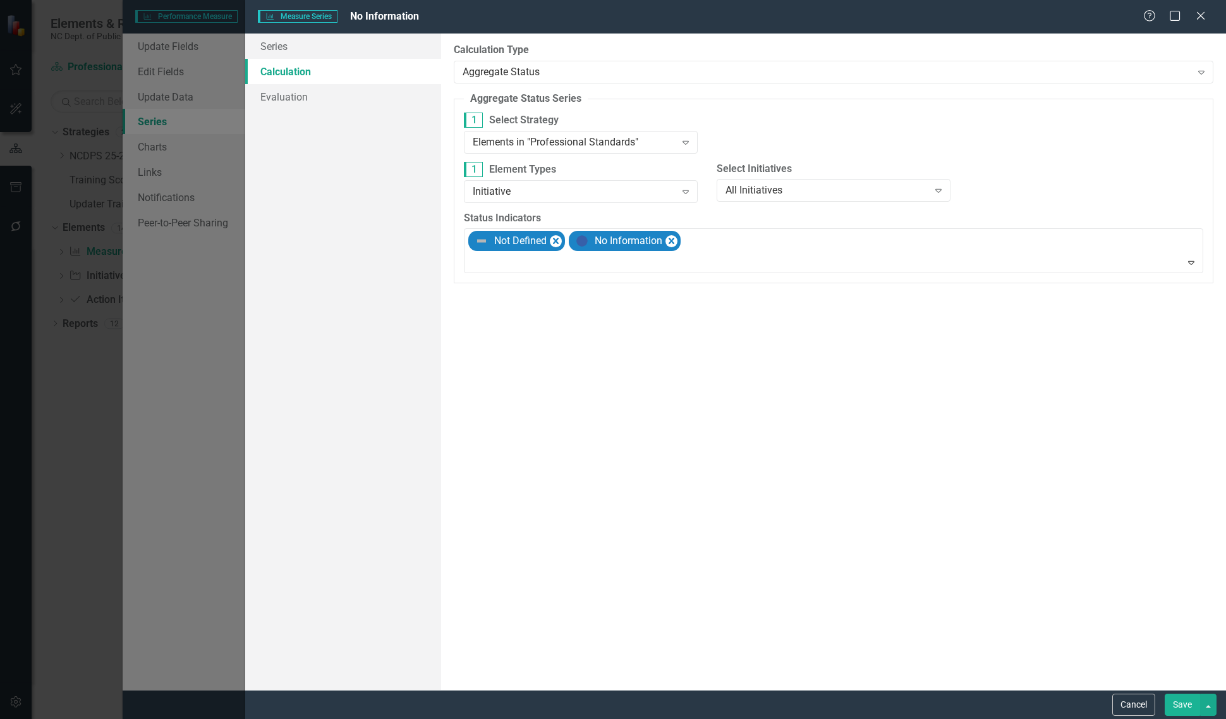
click at [1182, 707] on button "Save" at bounding box center [1182, 704] width 35 height 22
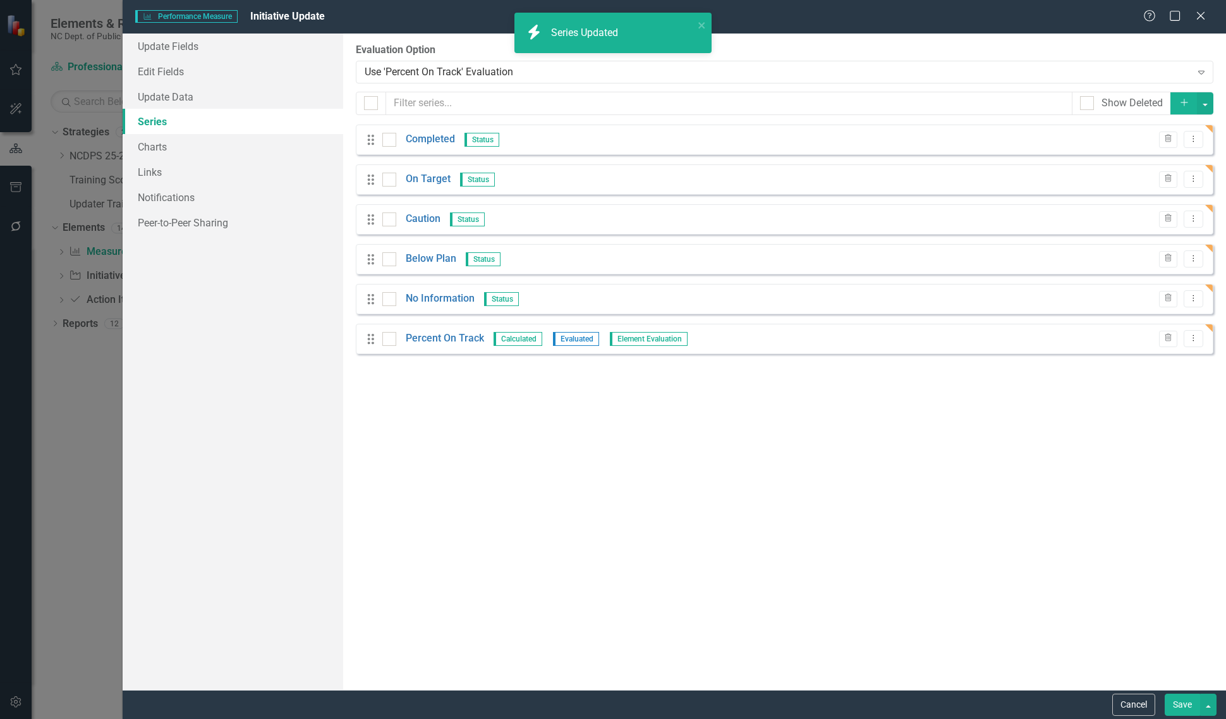
click at [1177, 698] on button "Save" at bounding box center [1182, 704] width 35 height 22
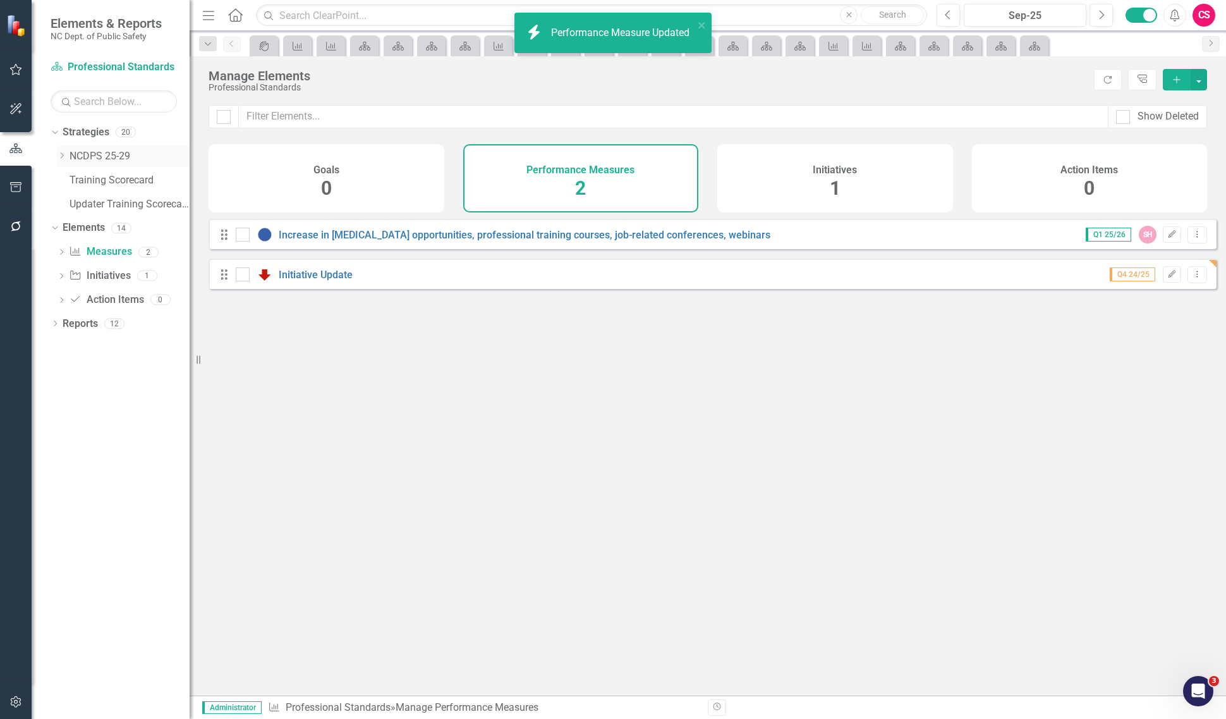
click at [60, 161] on div "Dropdown" at bounding box center [61, 156] width 9 height 11
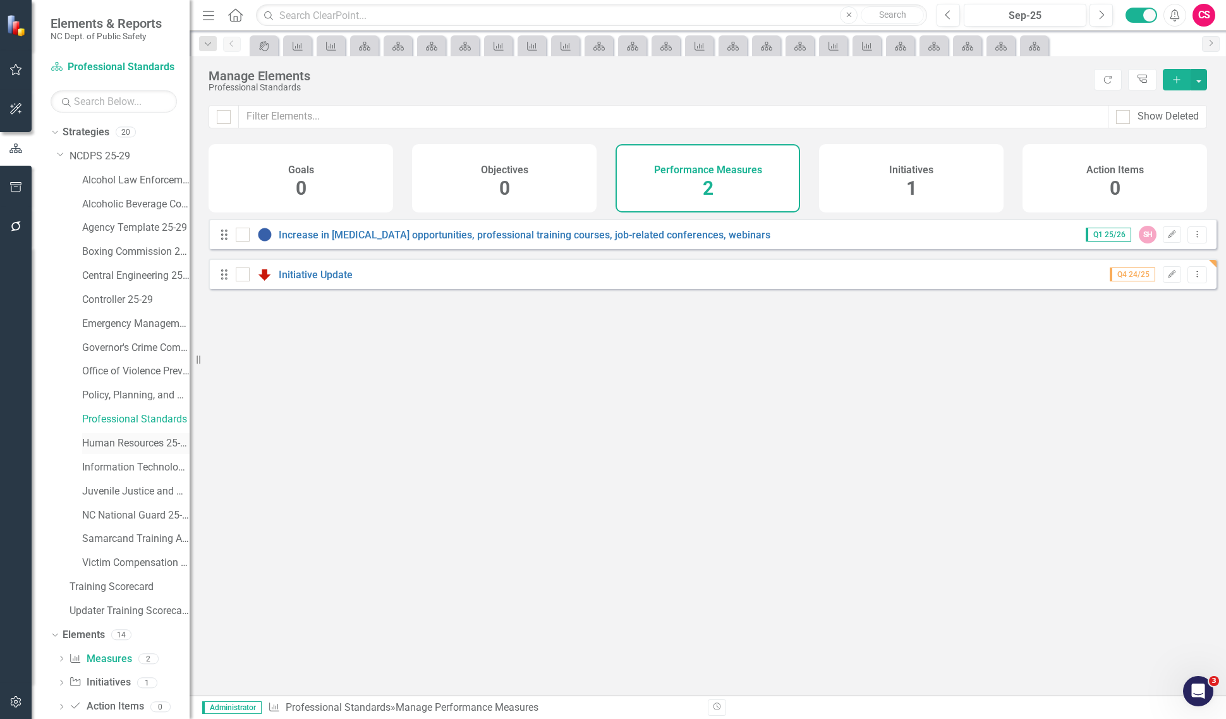
click at [133, 447] on link "Human Resources 25-29" at bounding box center [135, 443] width 107 height 15
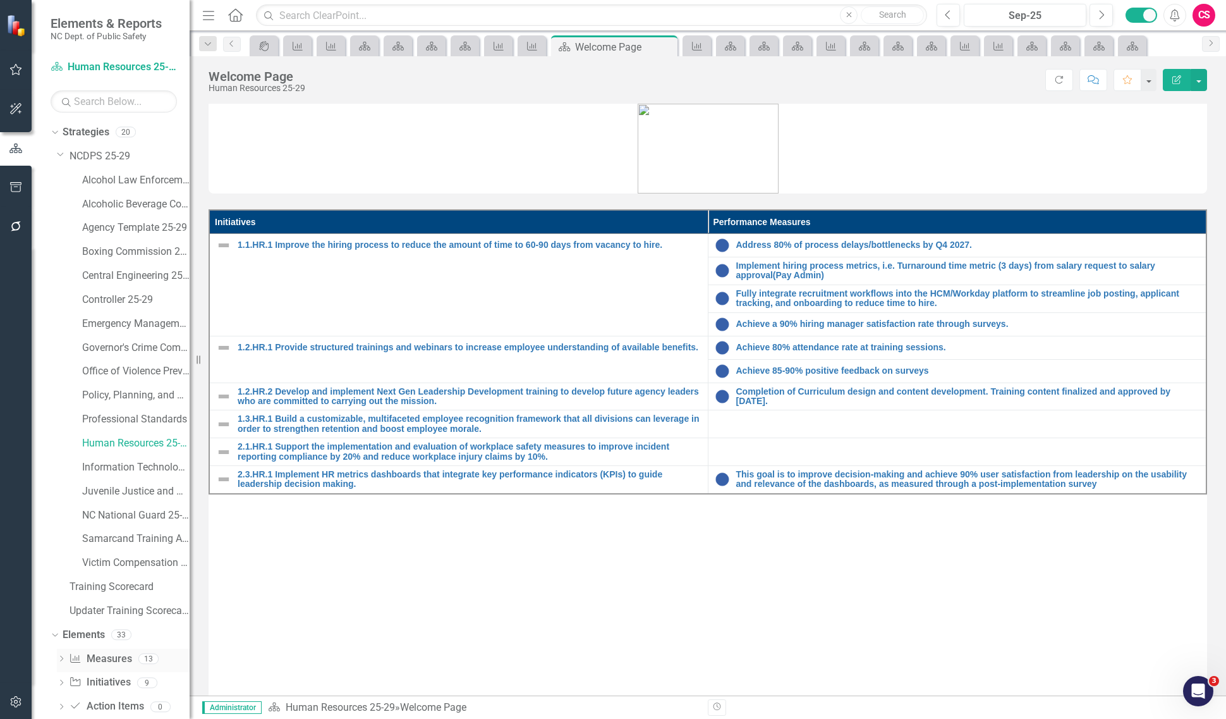
click at [115, 652] on link "Performance Measure Measures" at bounding box center [100, 659] width 63 height 15
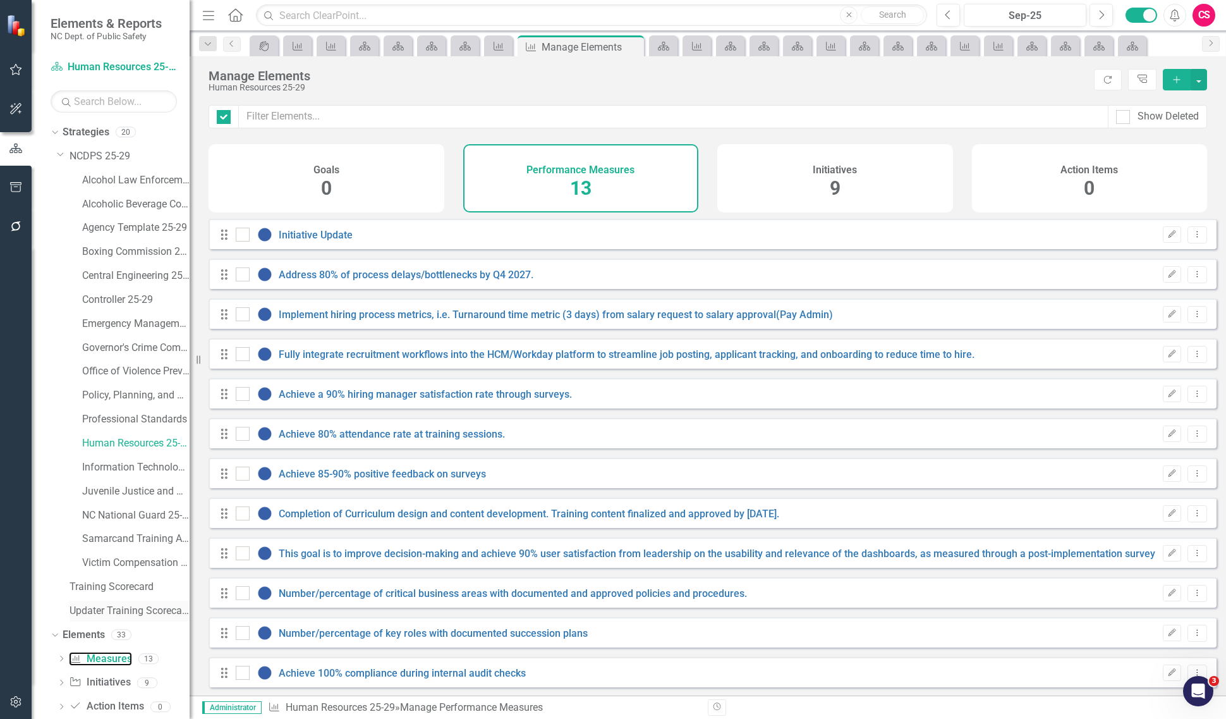
checkbox input "false"
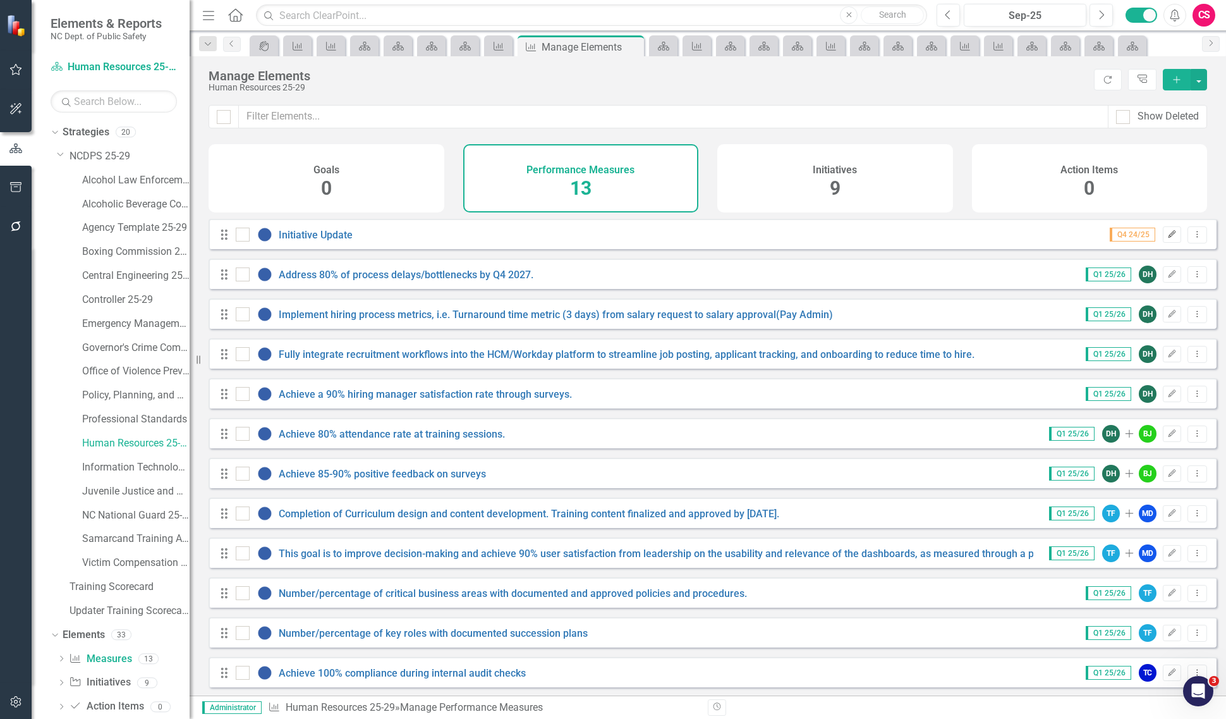
click at [1163, 243] on button "Edit" at bounding box center [1172, 234] width 18 height 16
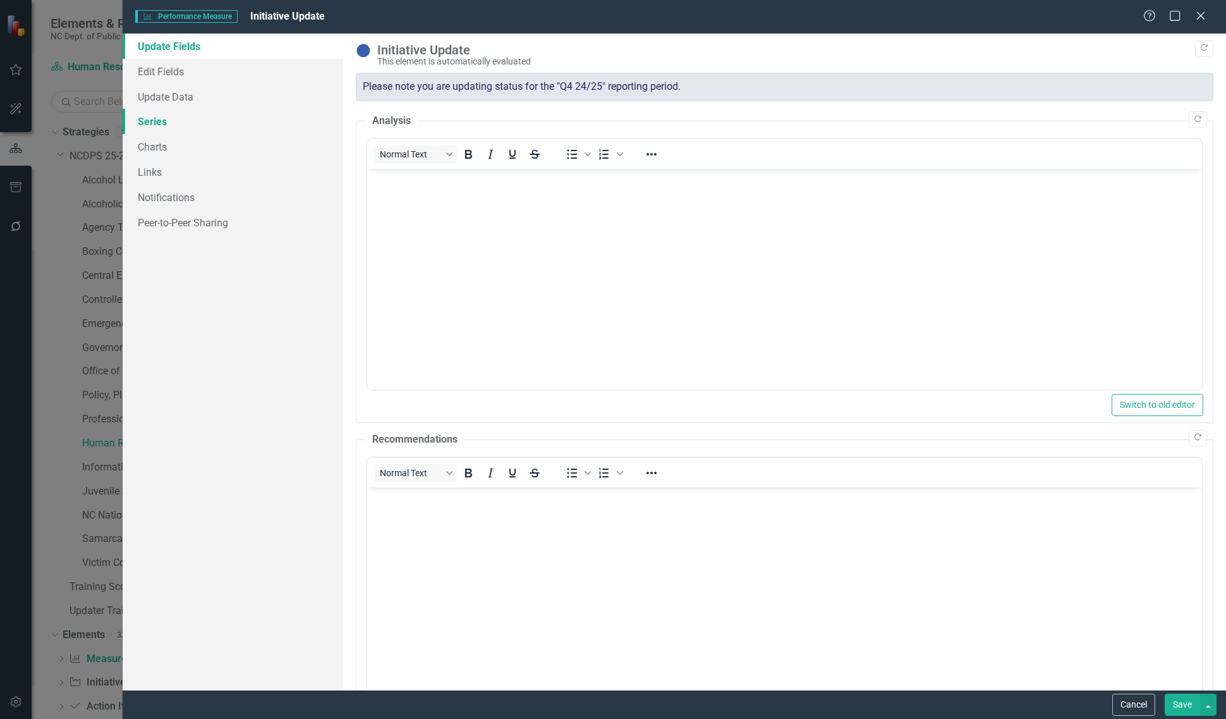
click at [194, 121] on link "Series" at bounding box center [233, 121] width 221 height 25
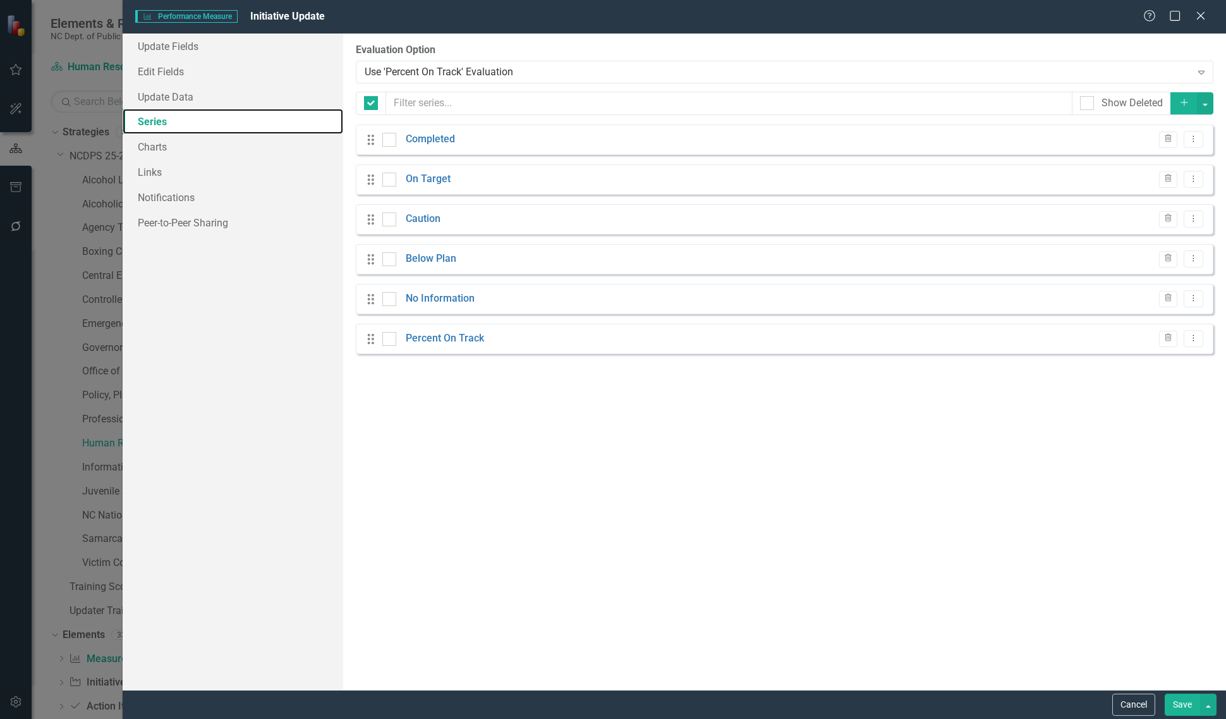
checkbox input "false"
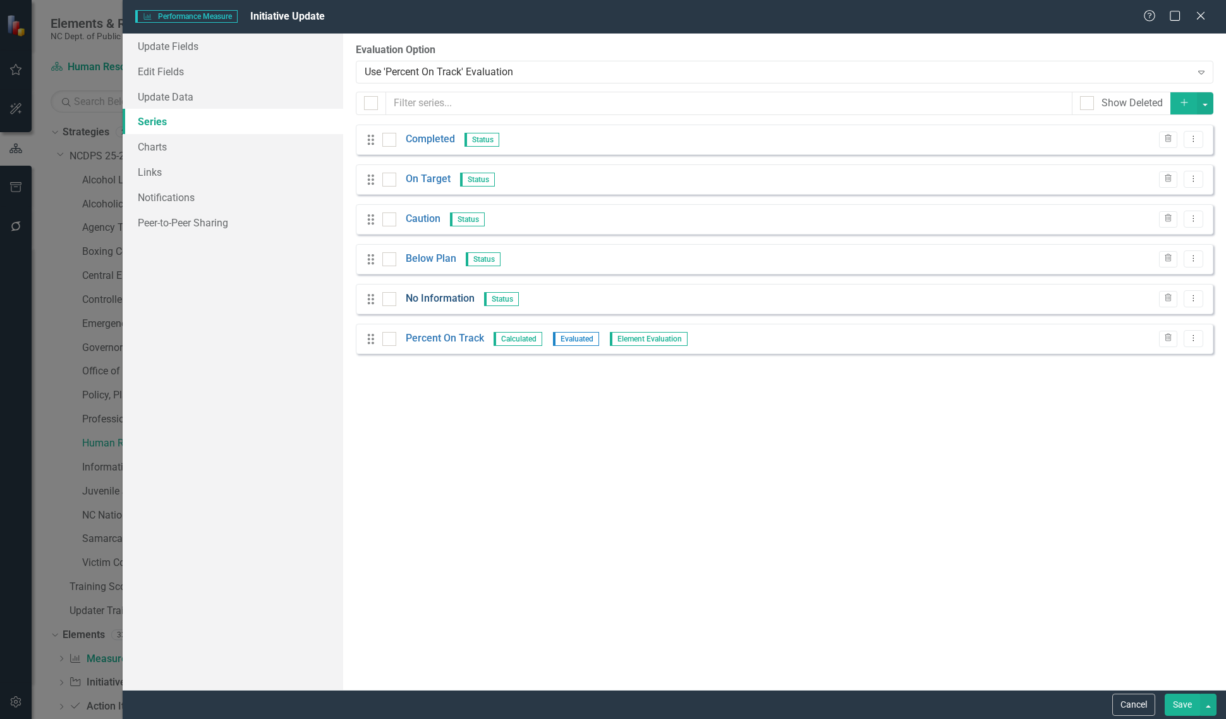
click at [446, 301] on link "No Information" at bounding box center [440, 298] width 69 height 15
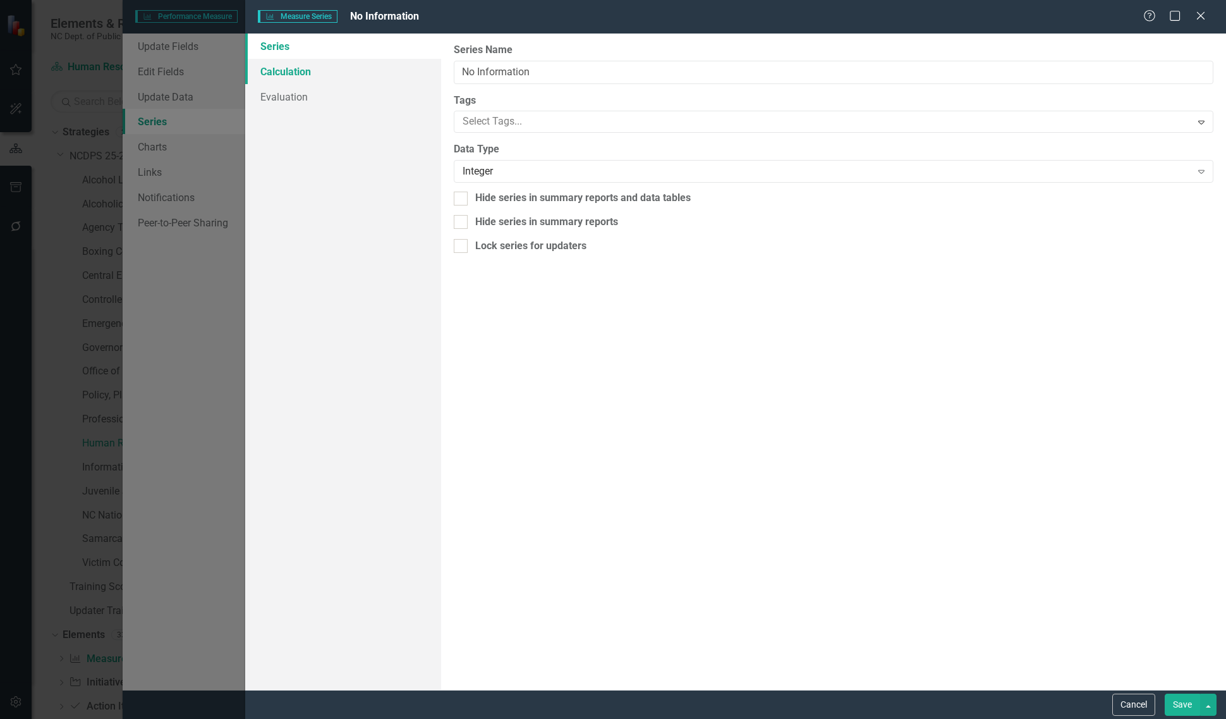
click at [342, 66] on link "Calculation" at bounding box center [343, 71] width 196 height 25
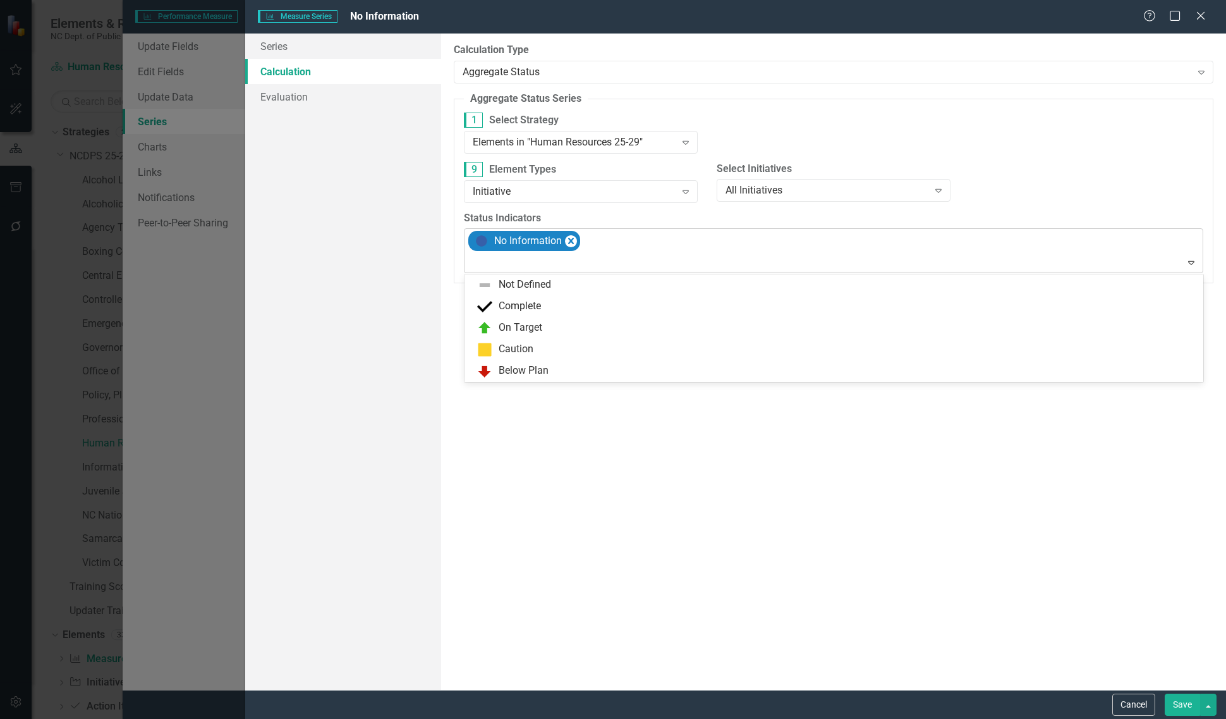
click at [605, 261] on div at bounding box center [835, 262] width 734 height 17
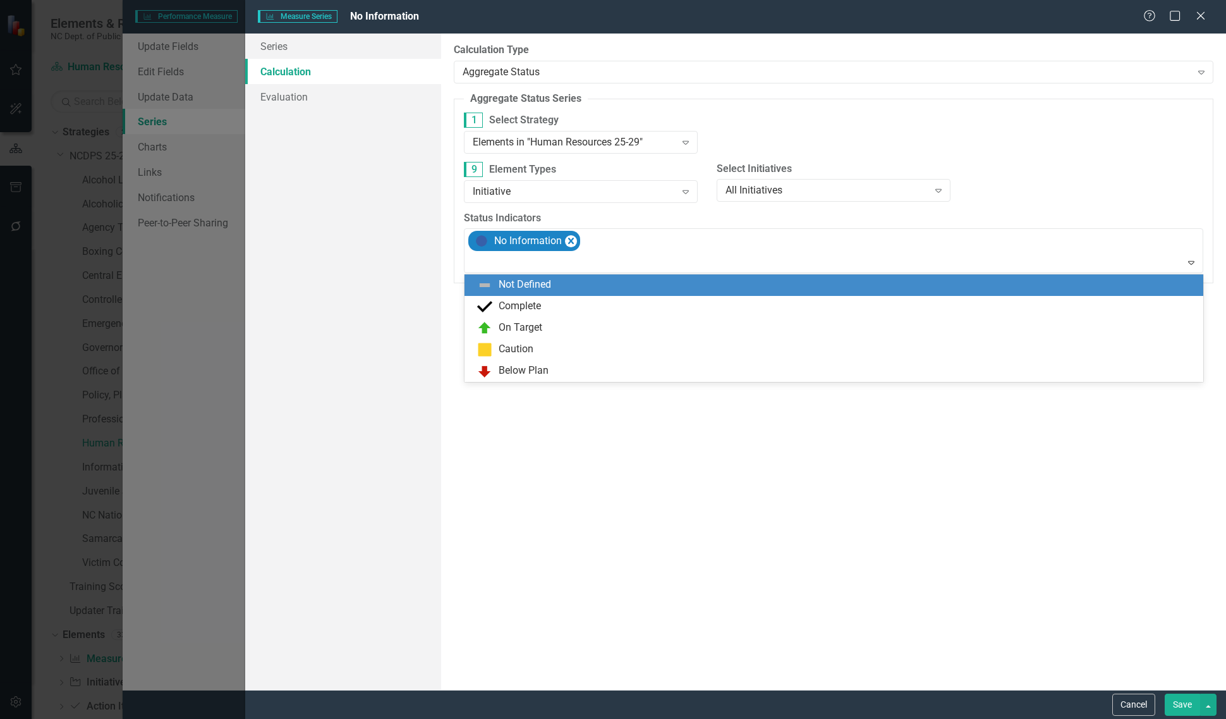
click at [583, 291] on div "Not Defined" at bounding box center [836, 284] width 719 height 15
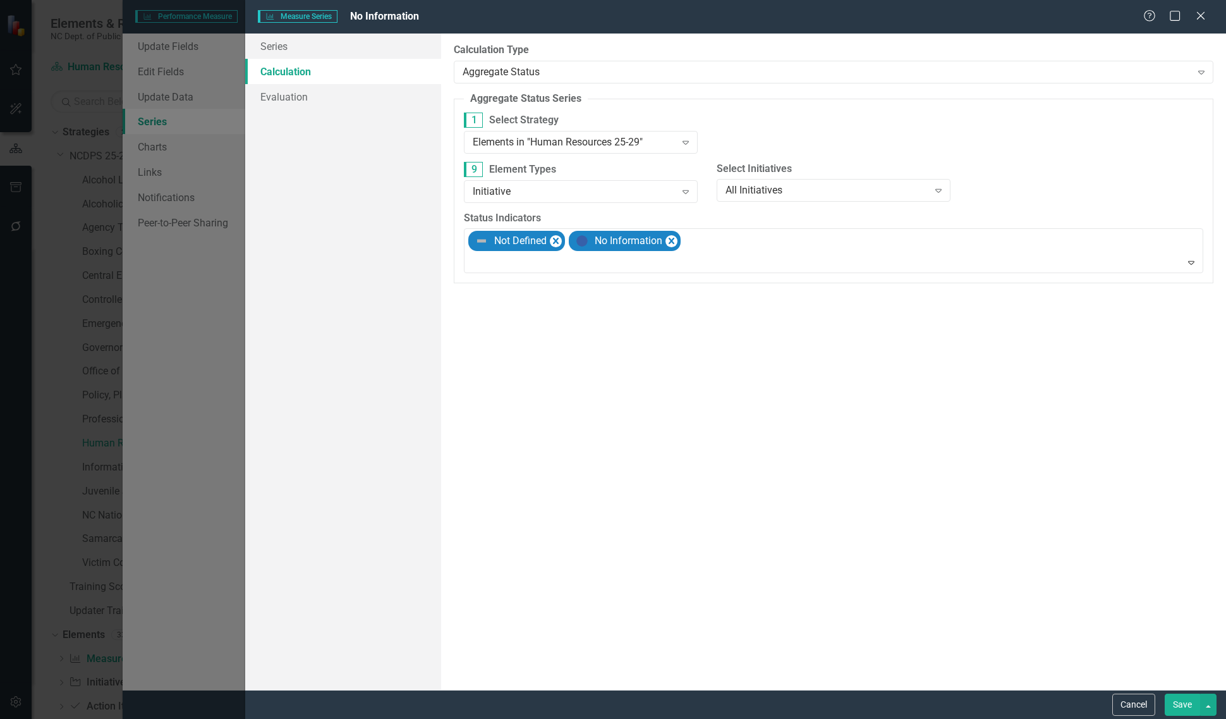
click at [1170, 705] on button "Save" at bounding box center [1182, 704] width 35 height 22
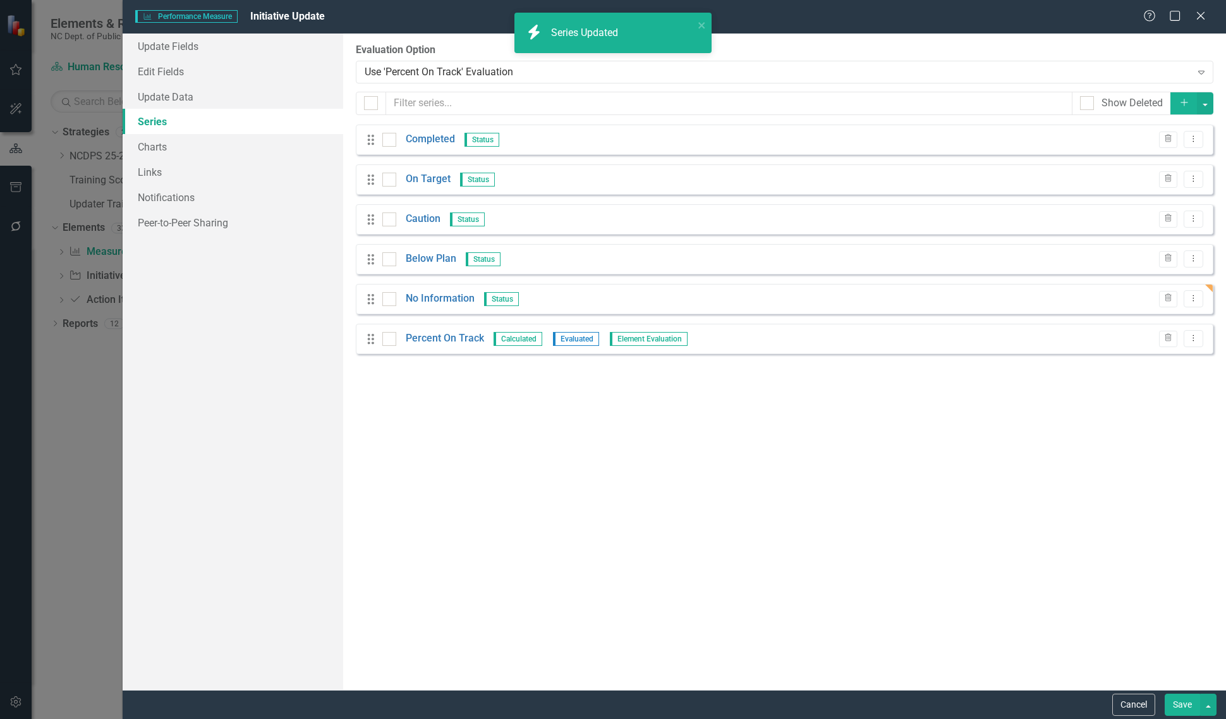
click at [1170, 705] on button "Save" at bounding box center [1182, 704] width 35 height 22
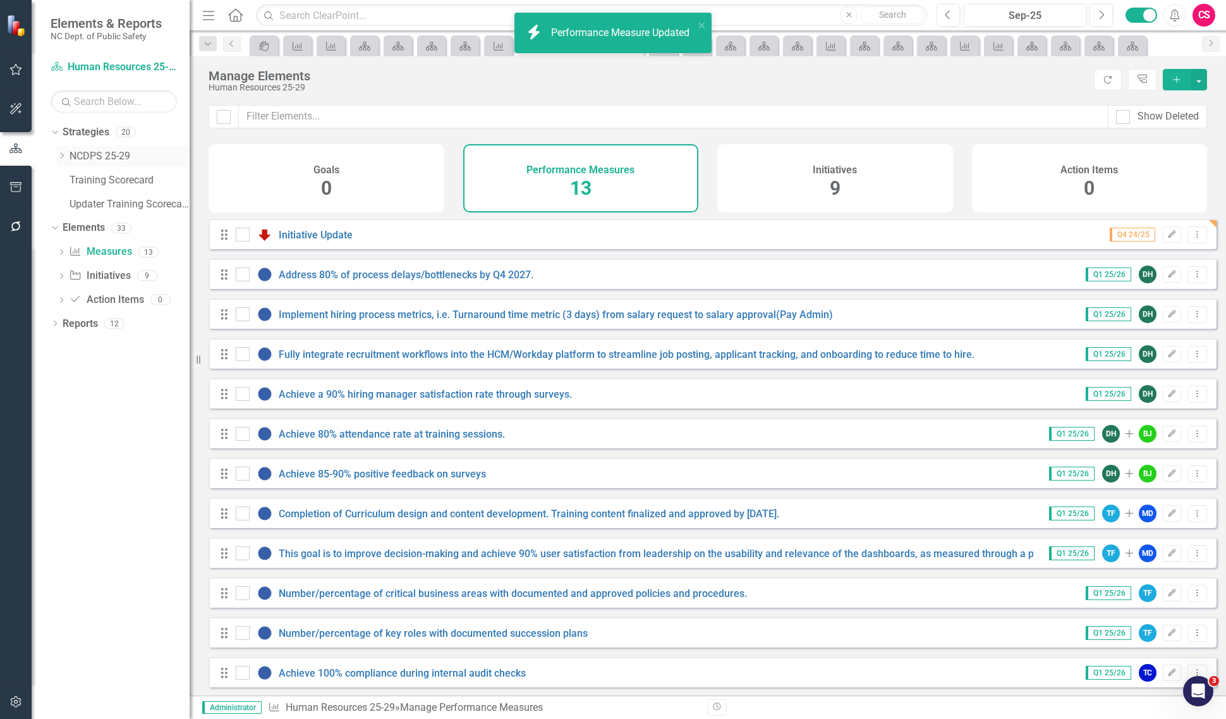
click at [58, 156] on icon "Dropdown" at bounding box center [61, 156] width 9 height 8
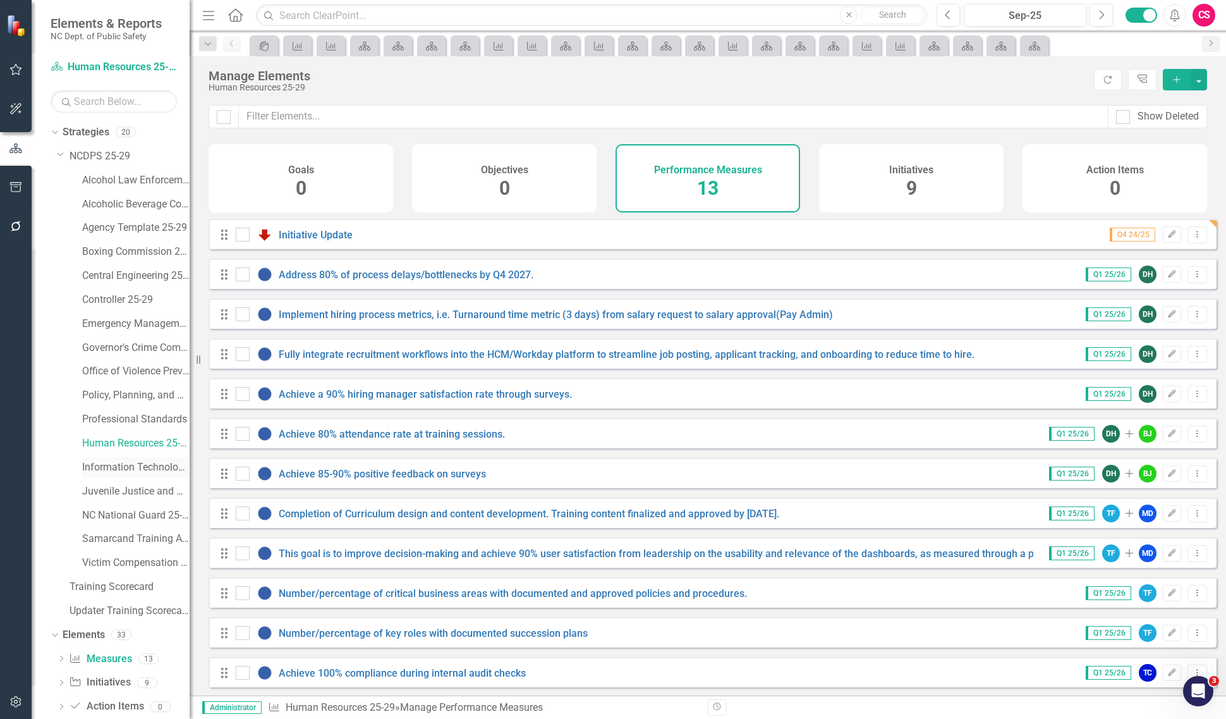
click at [124, 471] on link "Information Technology 25-29" at bounding box center [135, 467] width 107 height 15
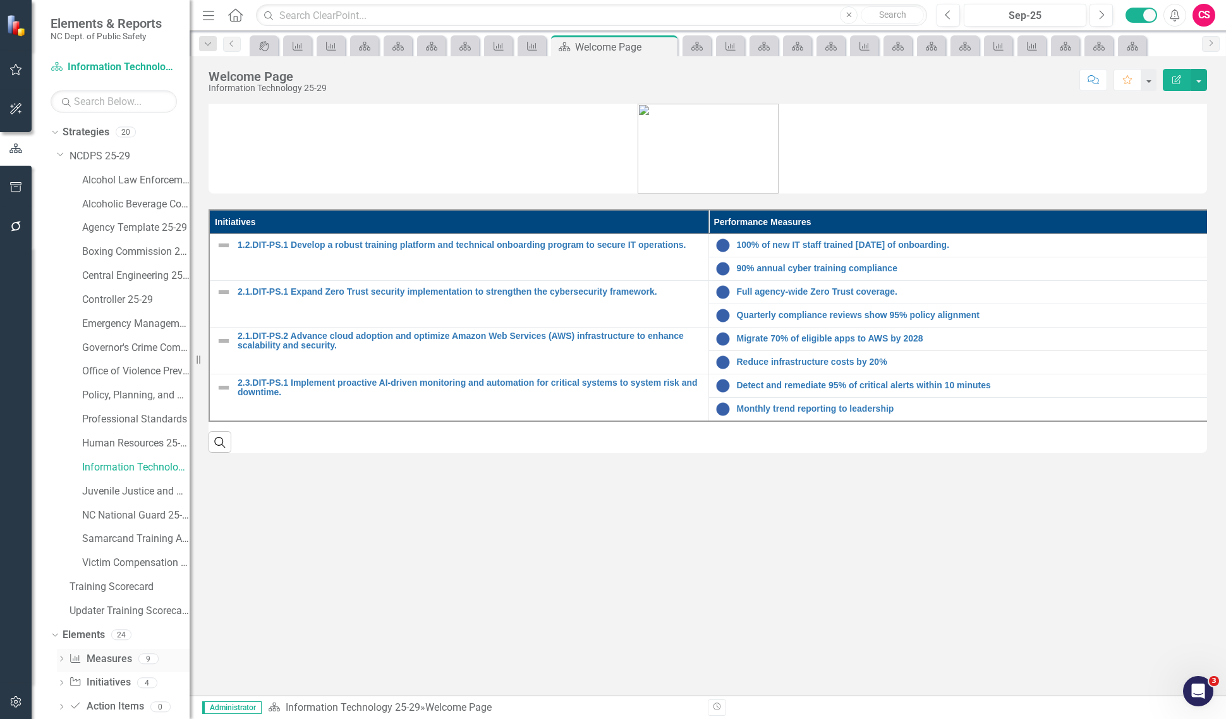
click at [112, 661] on link "Performance Measure Measures" at bounding box center [100, 659] width 63 height 15
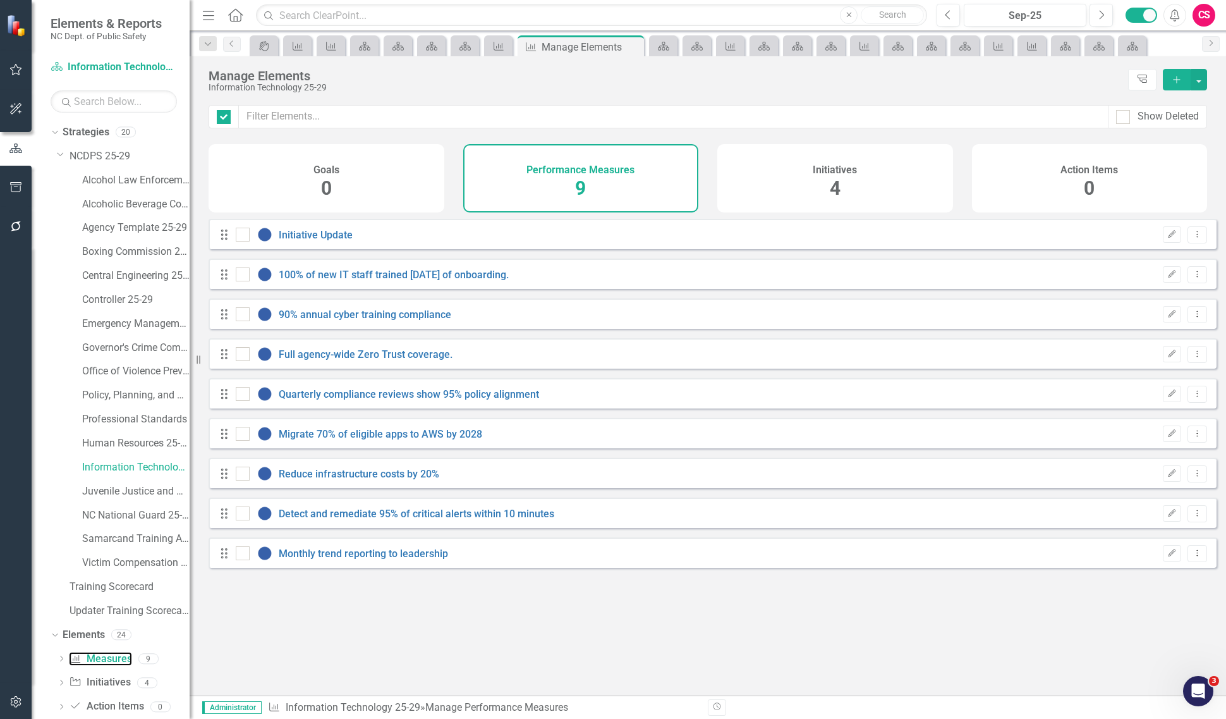
checkbox input "false"
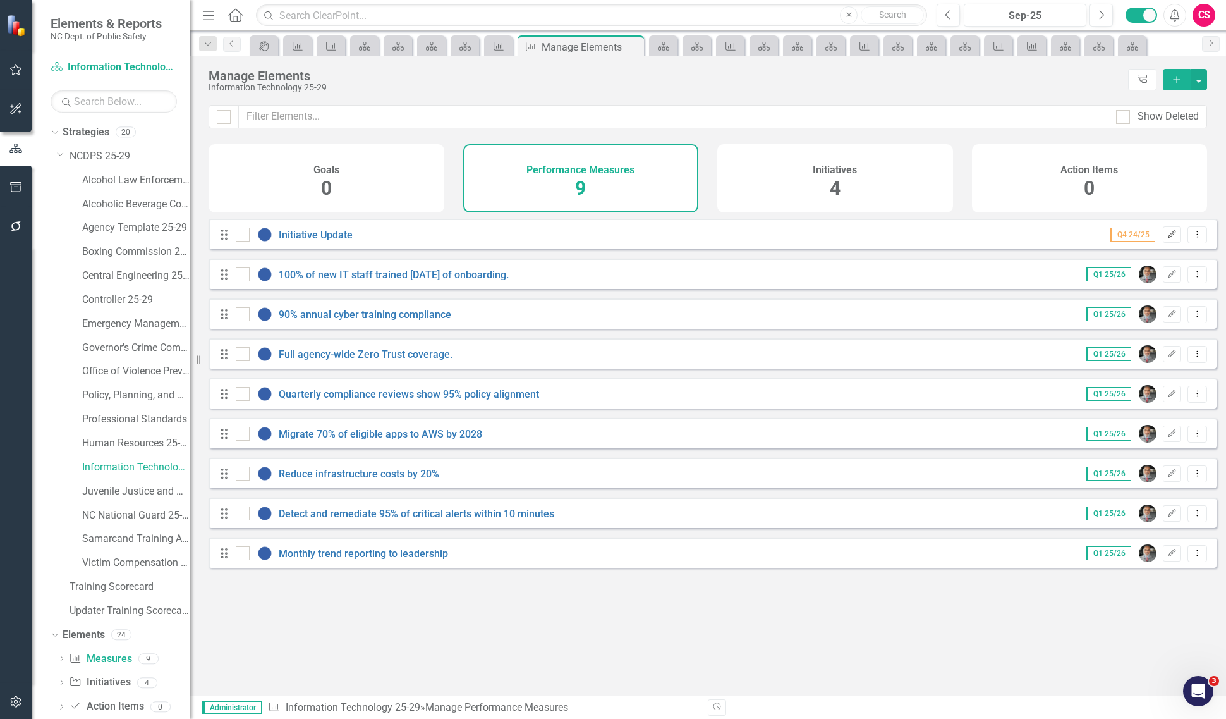
click at [1167, 238] on icon "Edit" at bounding box center [1171, 235] width 9 height 8
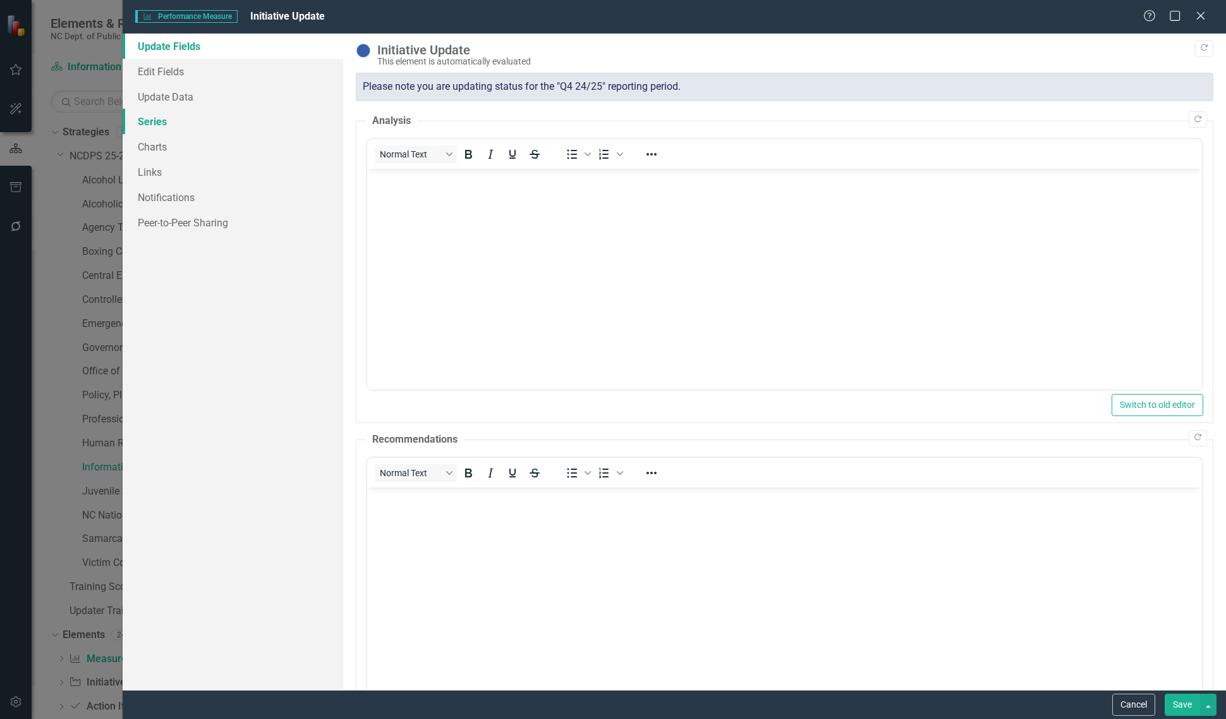
click at [194, 130] on link "Series" at bounding box center [233, 121] width 221 height 25
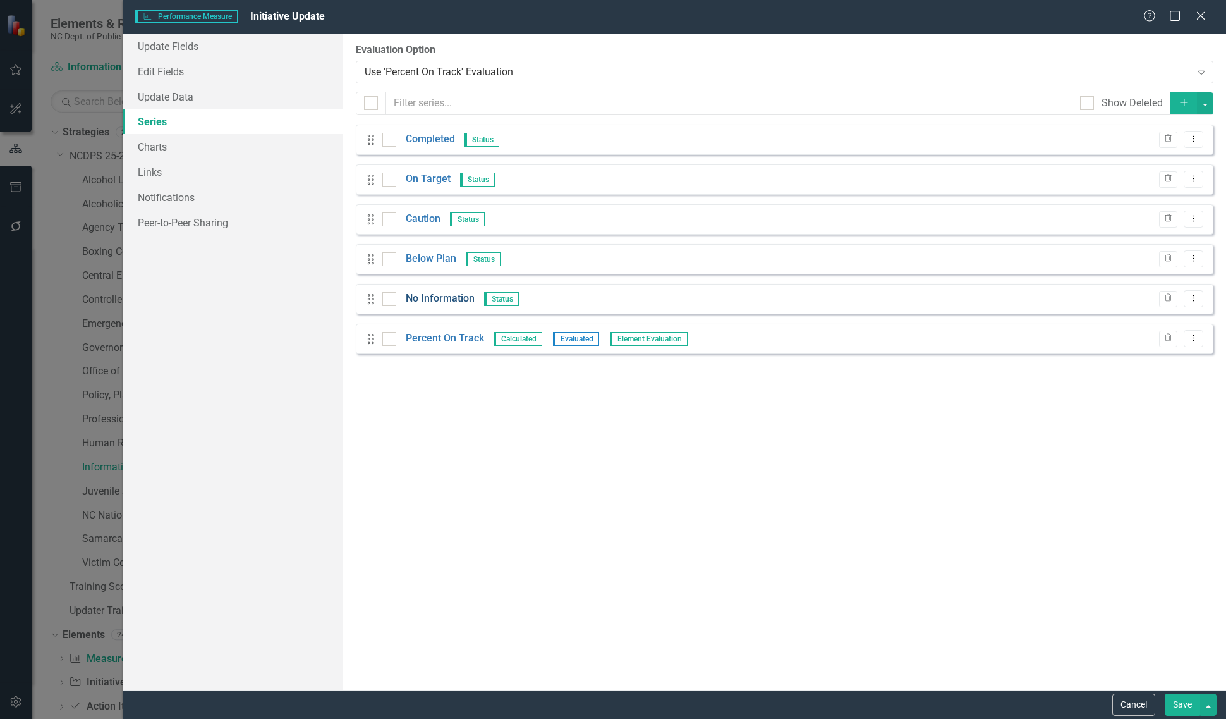
click at [446, 301] on link "No Information" at bounding box center [440, 298] width 69 height 15
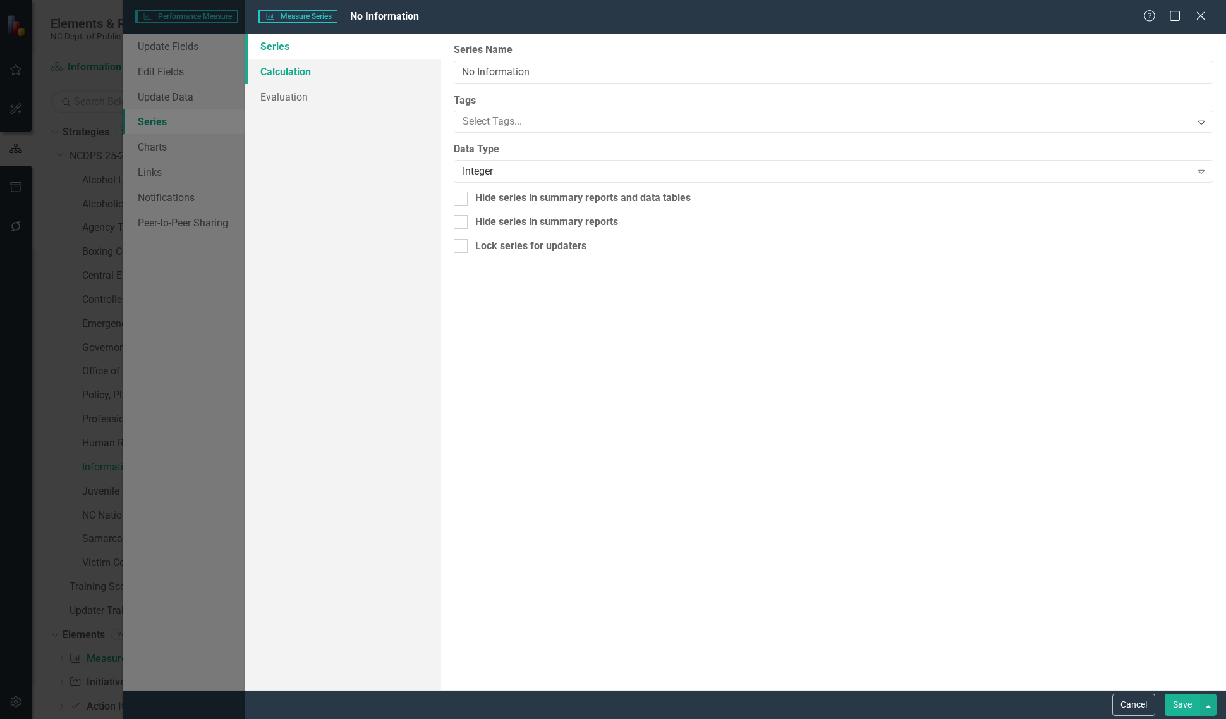
click at [336, 71] on link "Calculation" at bounding box center [343, 71] width 196 height 25
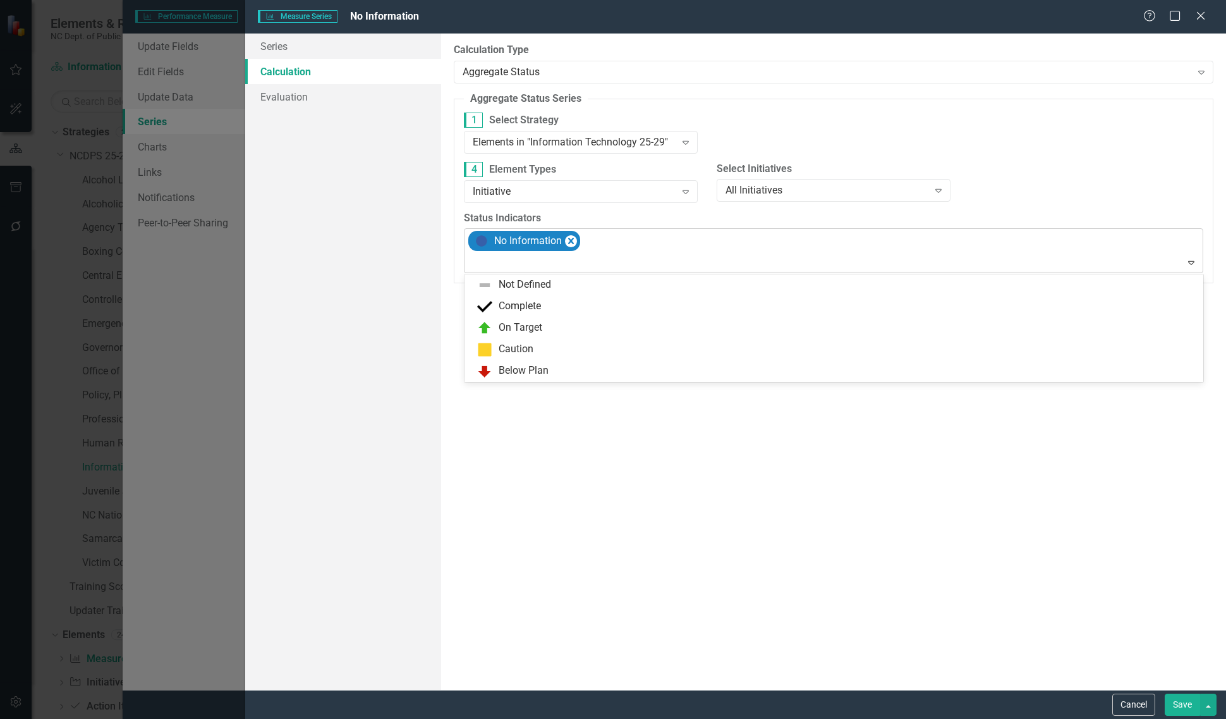
click at [602, 270] on div at bounding box center [835, 262] width 734 height 17
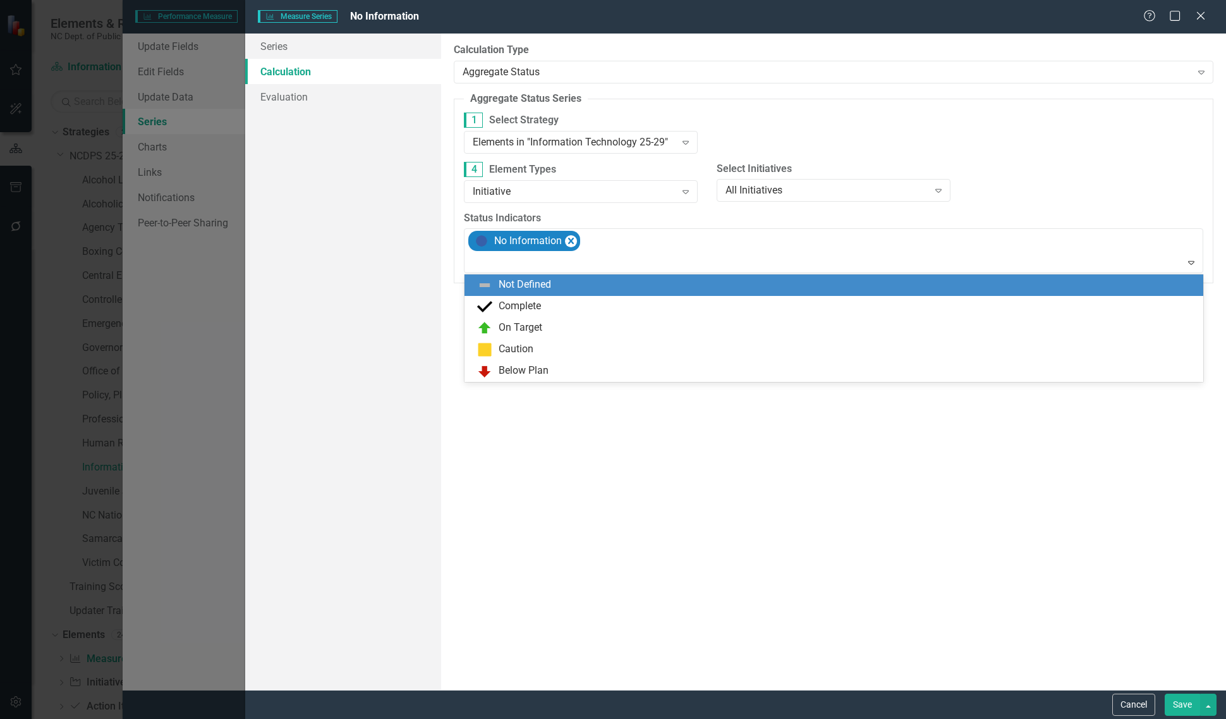
click at [591, 286] on div "Not Defined" at bounding box center [836, 284] width 719 height 15
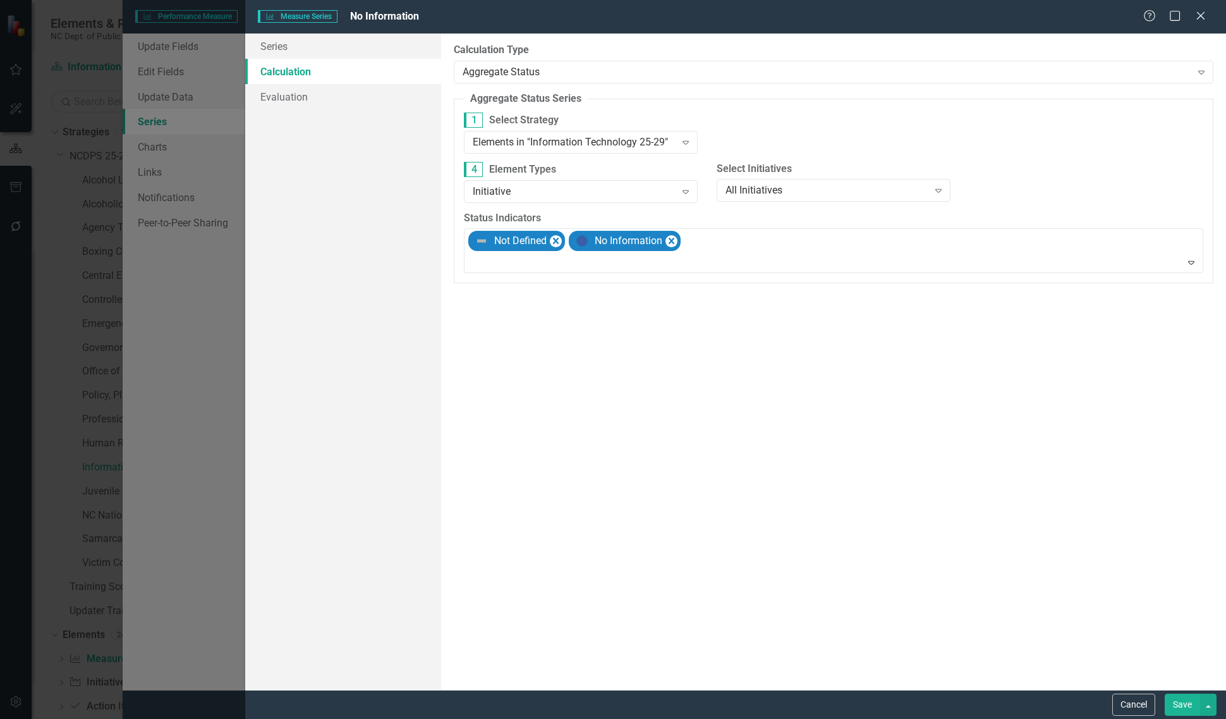
click at [1174, 700] on button "Save" at bounding box center [1182, 704] width 35 height 22
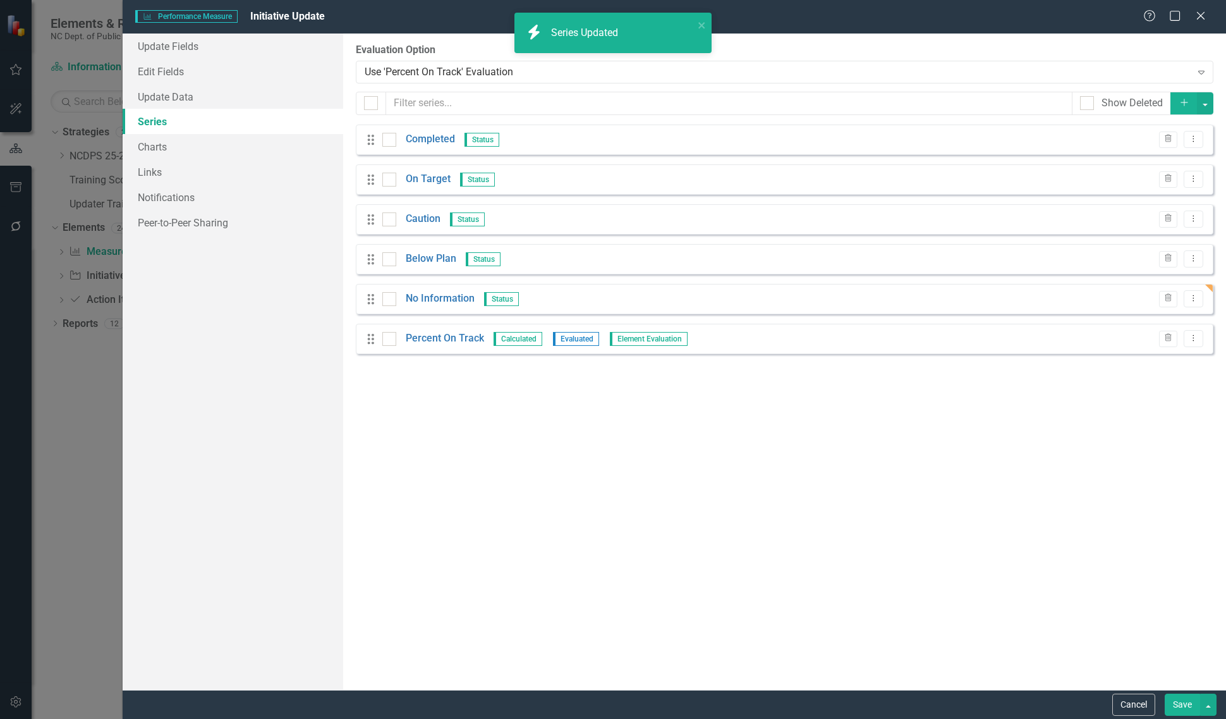
click at [1174, 700] on button "Save" at bounding box center [1182, 704] width 35 height 22
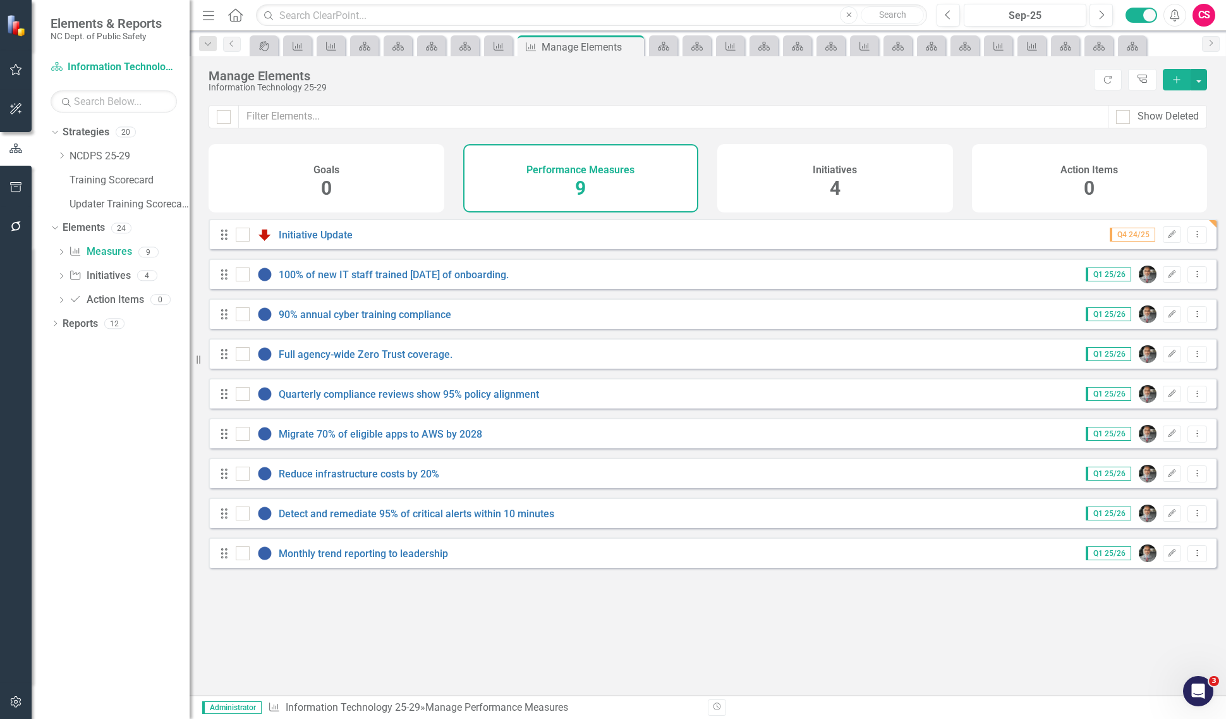
click at [59, 152] on icon "Dropdown" at bounding box center [61, 156] width 9 height 8
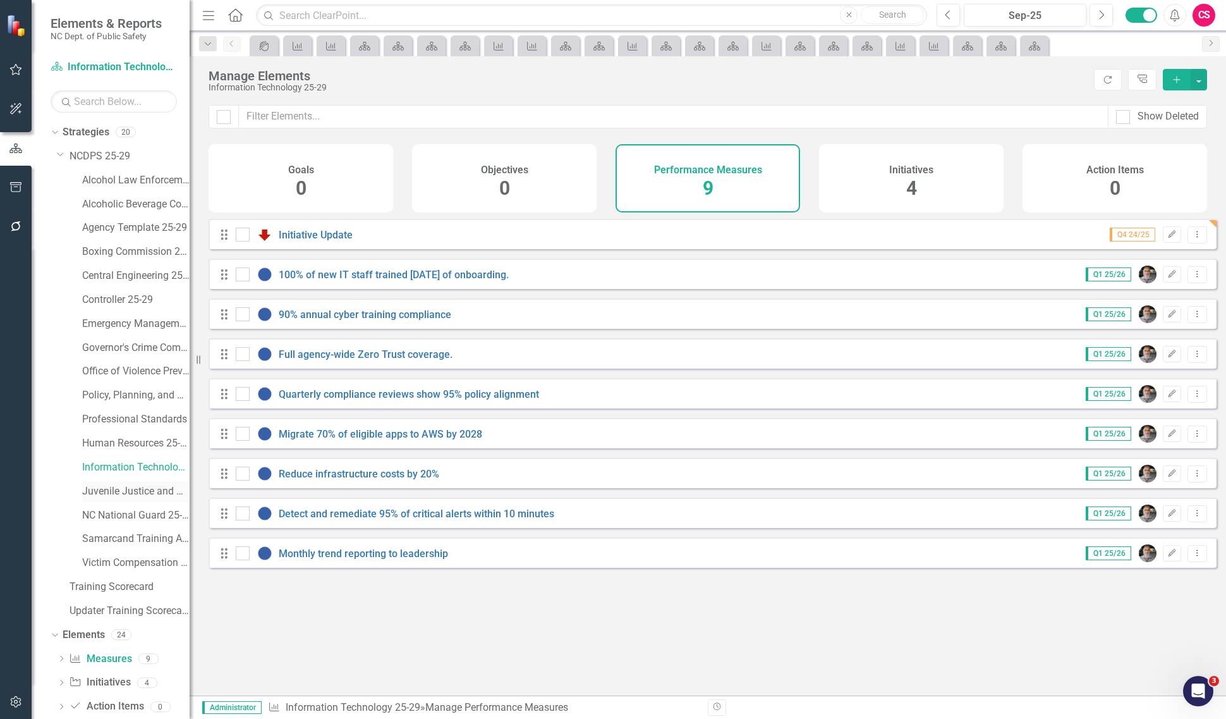
click at [147, 495] on link "Juvenile Justice and Delinquency Prevention 25-29" at bounding box center [135, 491] width 107 height 15
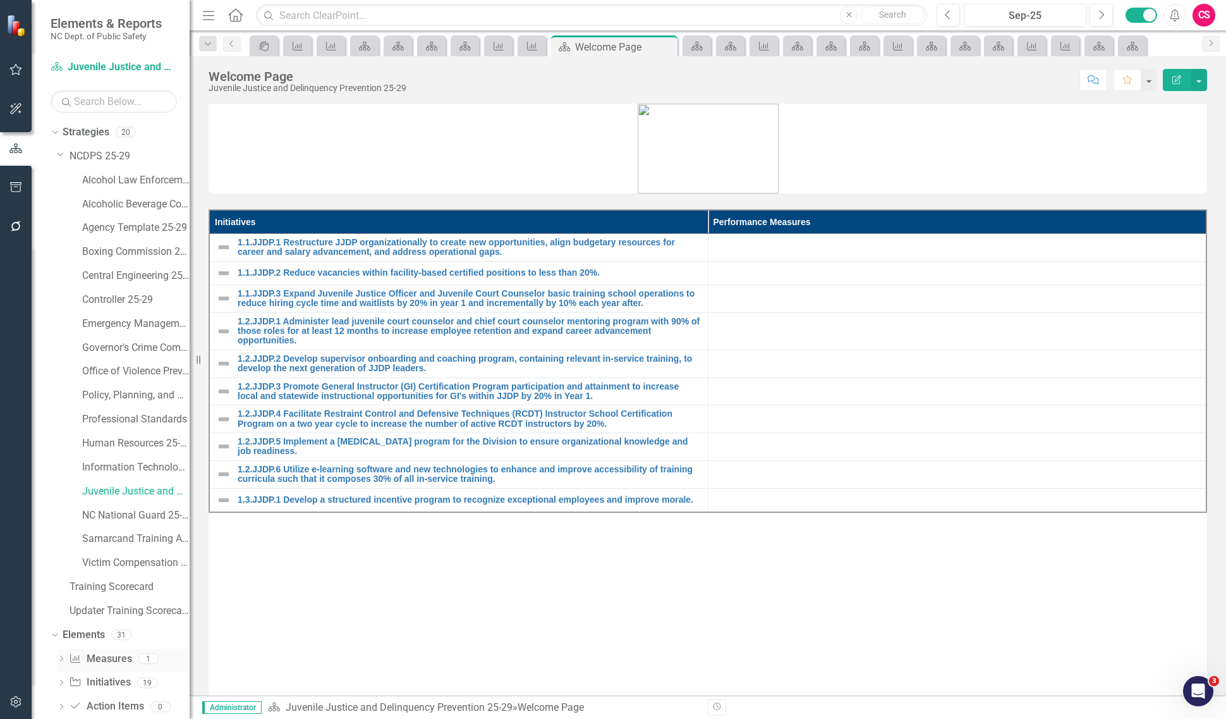
click at [107, 657] on link "Performance Measure Measures" at bounding box center [100, 659] width 63 height 15
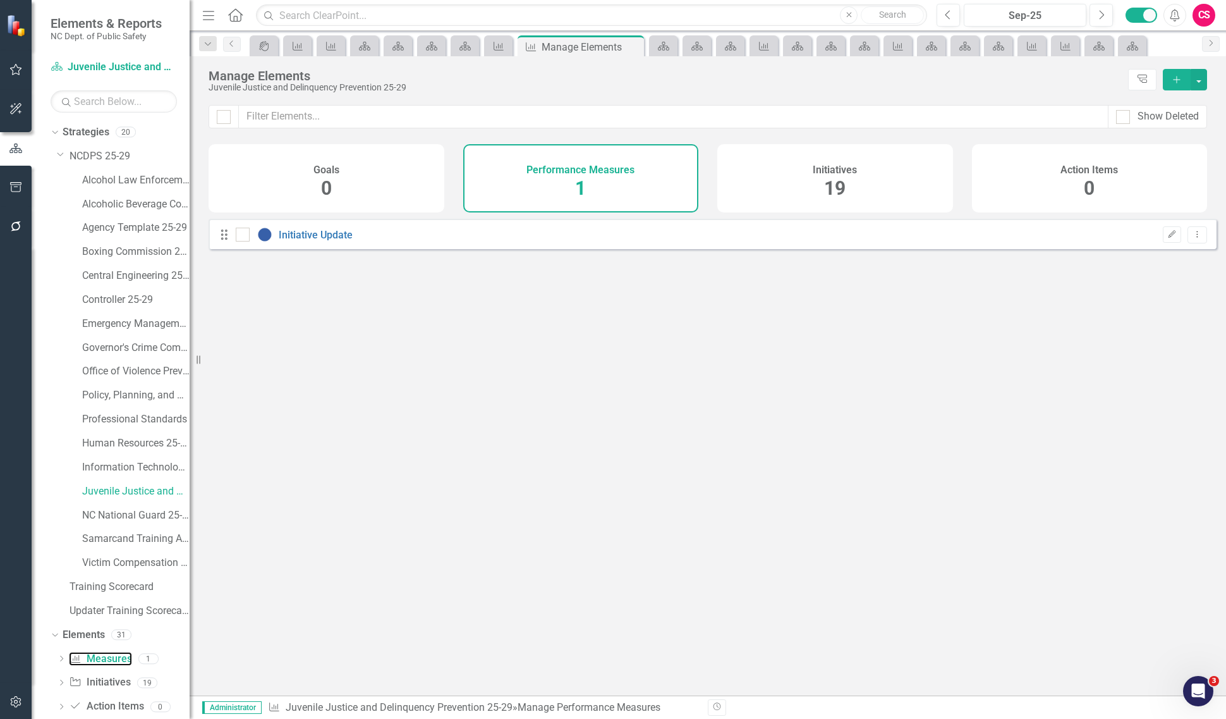
checkbox input "false"
click at [1167, 238] on icon "Edit" at bounding box center [1171, 235] width 9 height 8
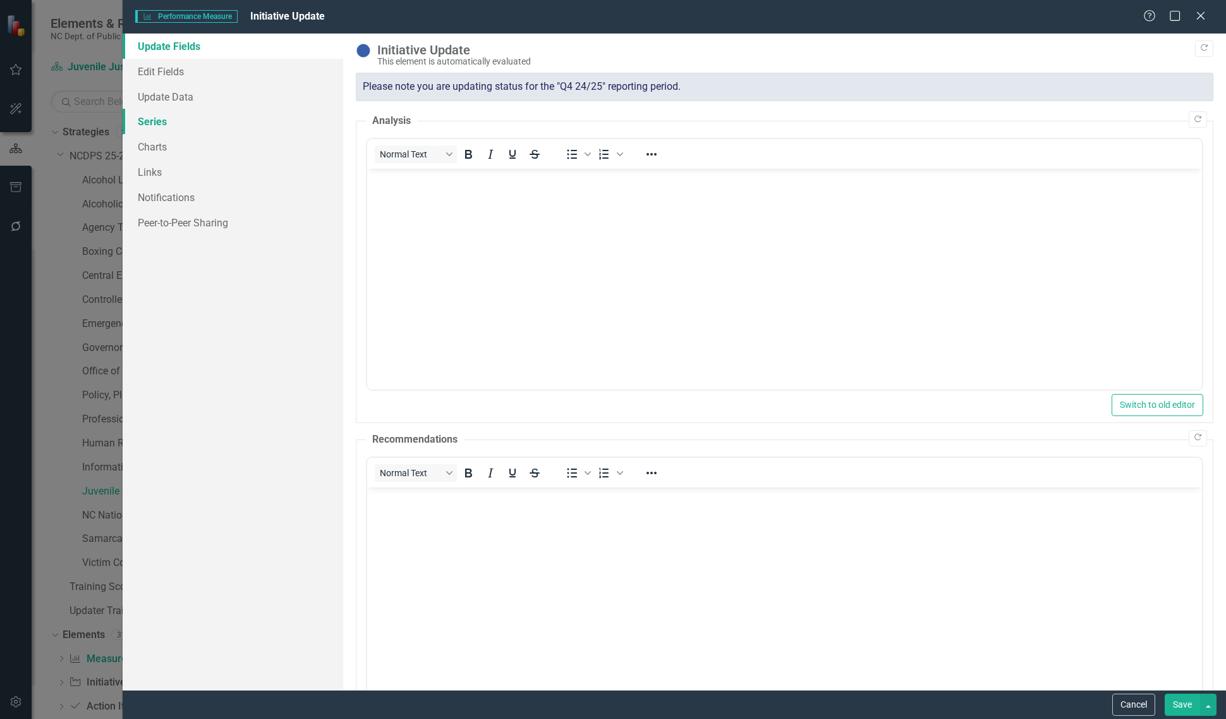
click at [229, 122] on link "Series" at bounding box center [233, 121] width 221 height 25
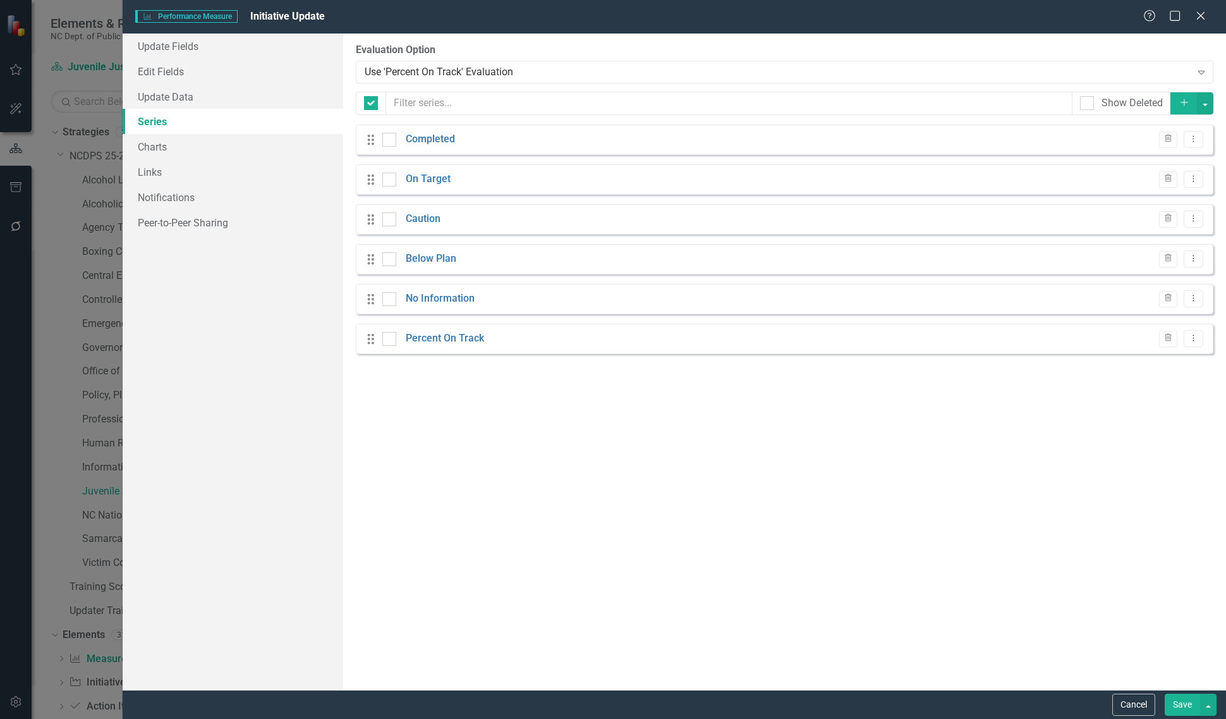
checkbox input "false"
click at [432, 293] on link "No Information" at bounding box center [440, 298] width 69 height 15
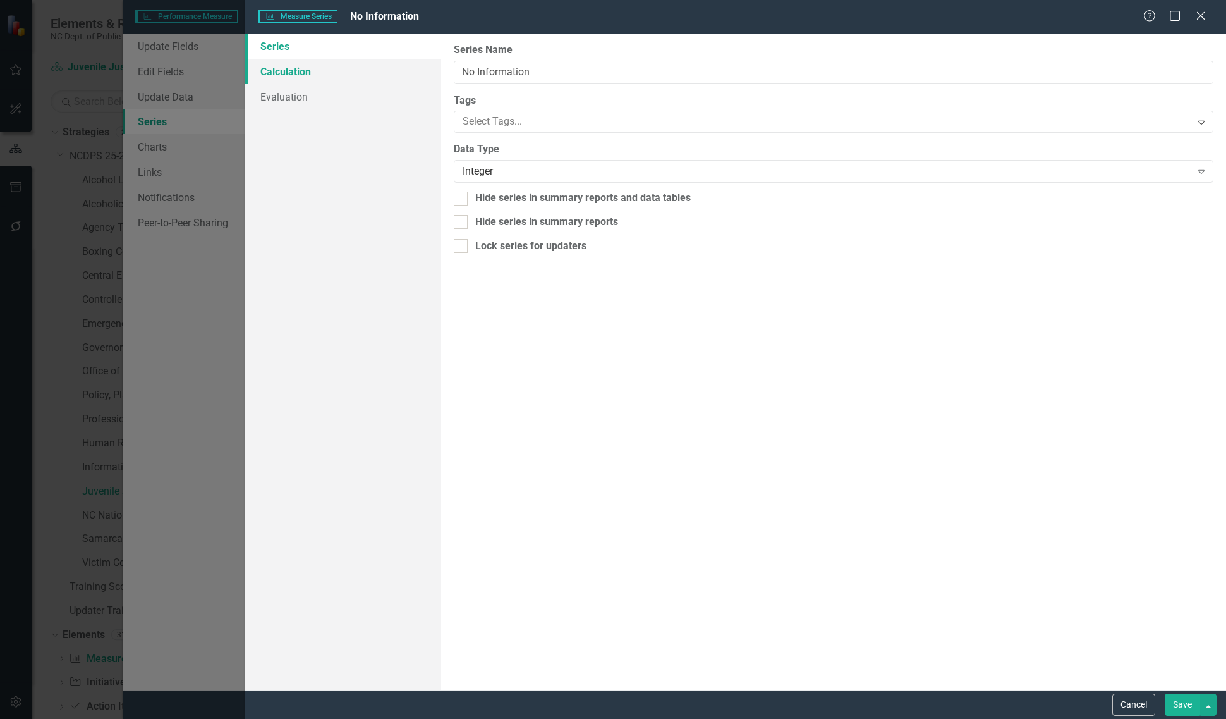
click at [326, 70] on link "Calculation" at bounding box center [343, 71] width 196 height 25
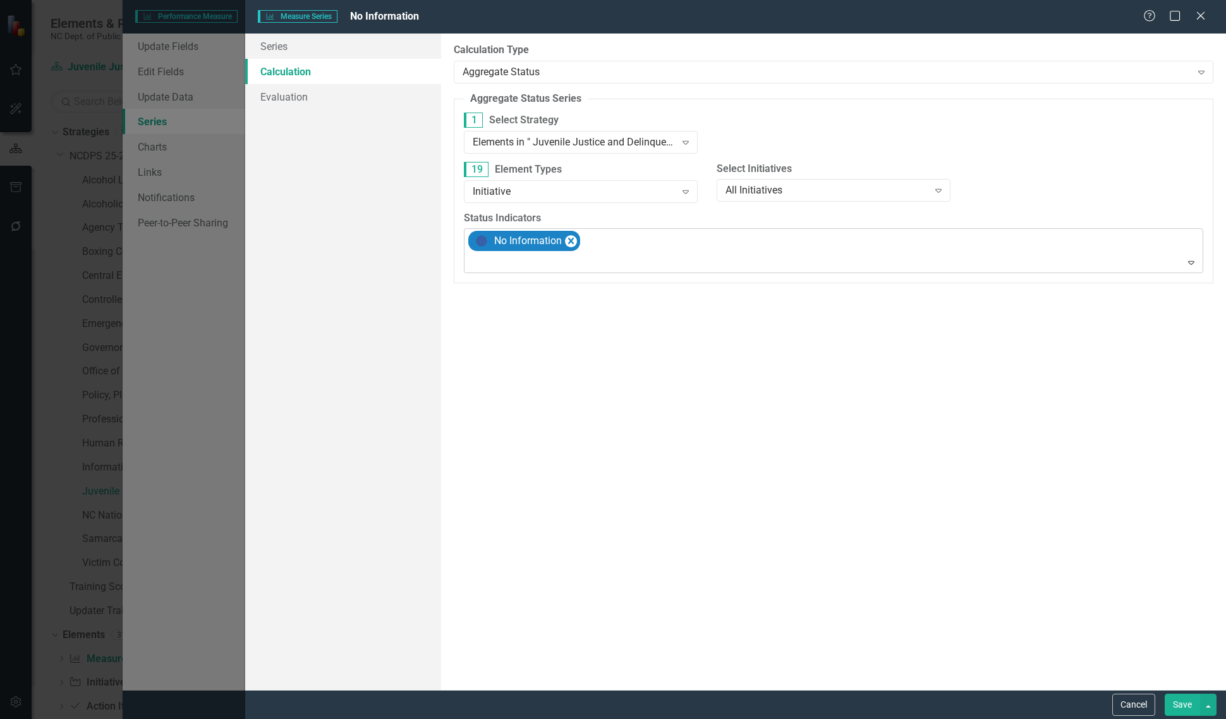
click at [562, 266] on div at bounding box center [835, 262] width 734 height 17
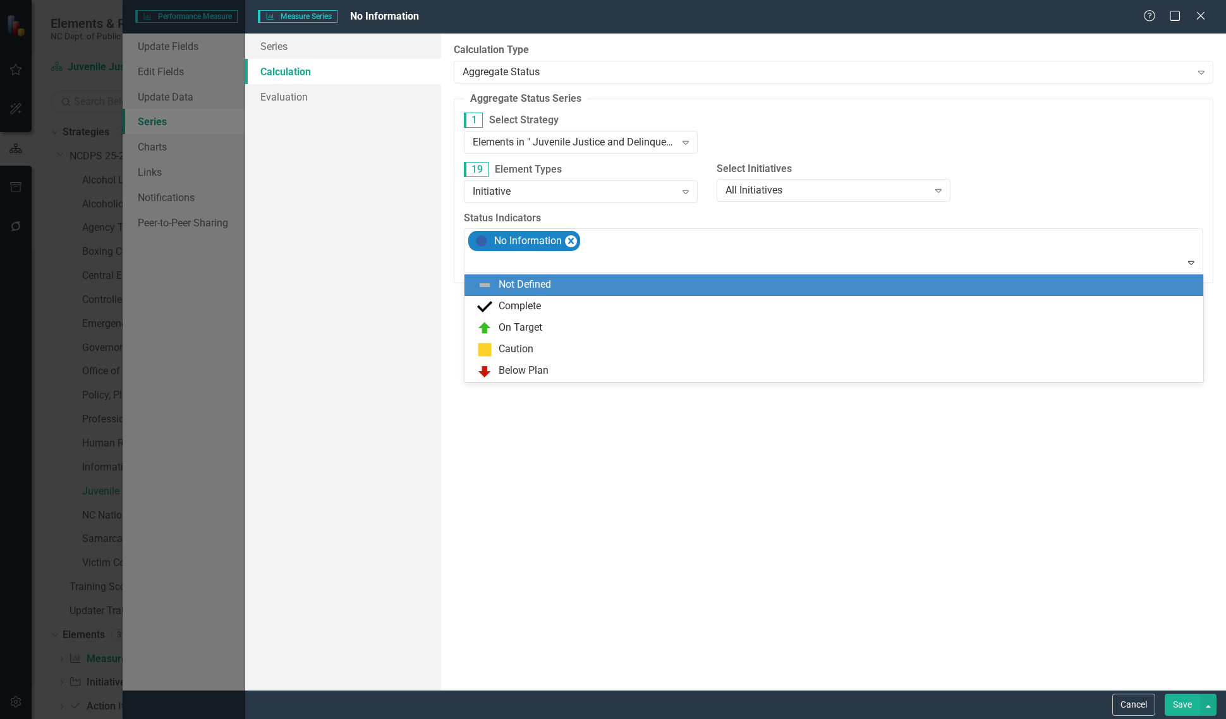
click at [556, 282] on div "Not Defined" at bounding box center [836, 284] width 719 height 15
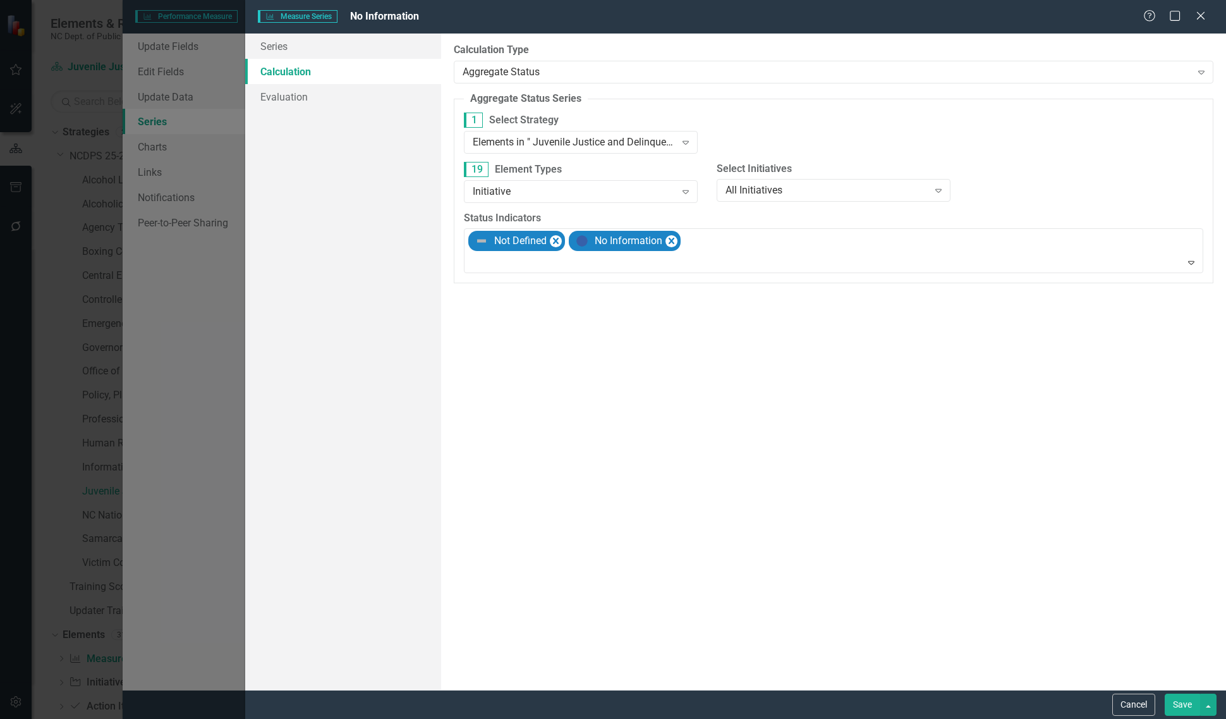
click at [1172, 705] on button "Save" at bounding box center [1182, 704] width 35 height 22
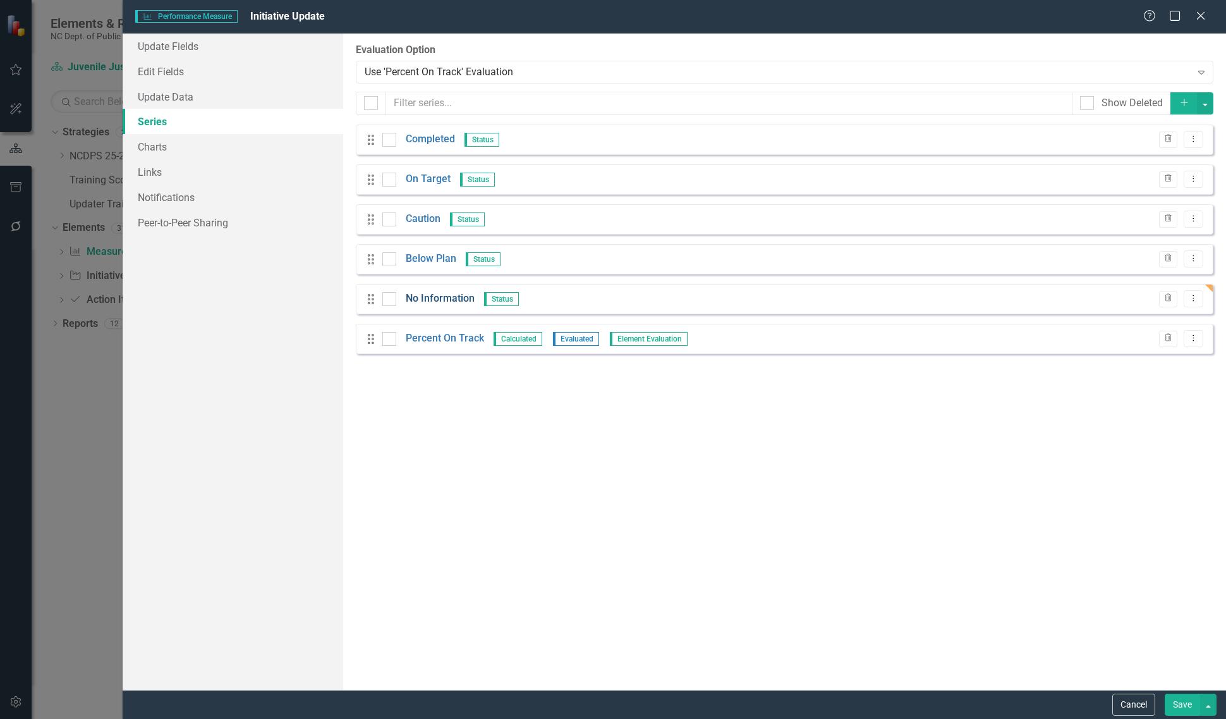
click at [442, 298] on link "No Information" at bounding box center [440, 298] width 69 height 15
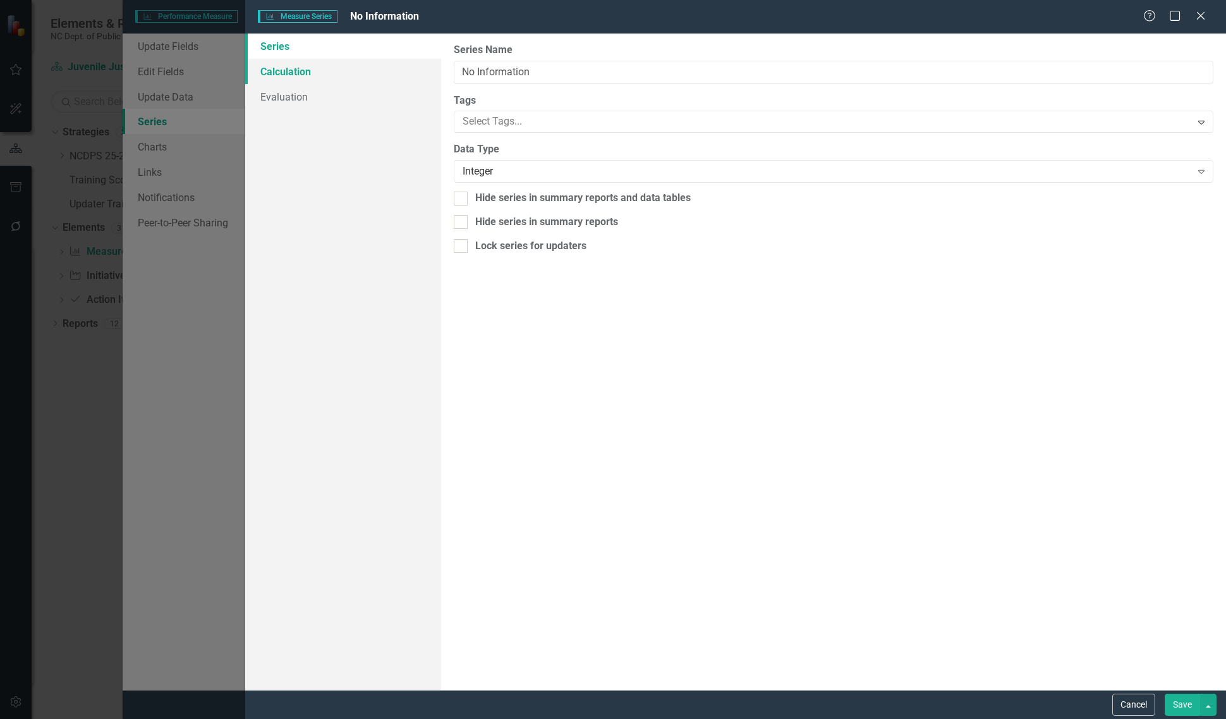
click at [343, 75] on link "Calculation" at bounding box center [343, 71] width 196 height 25
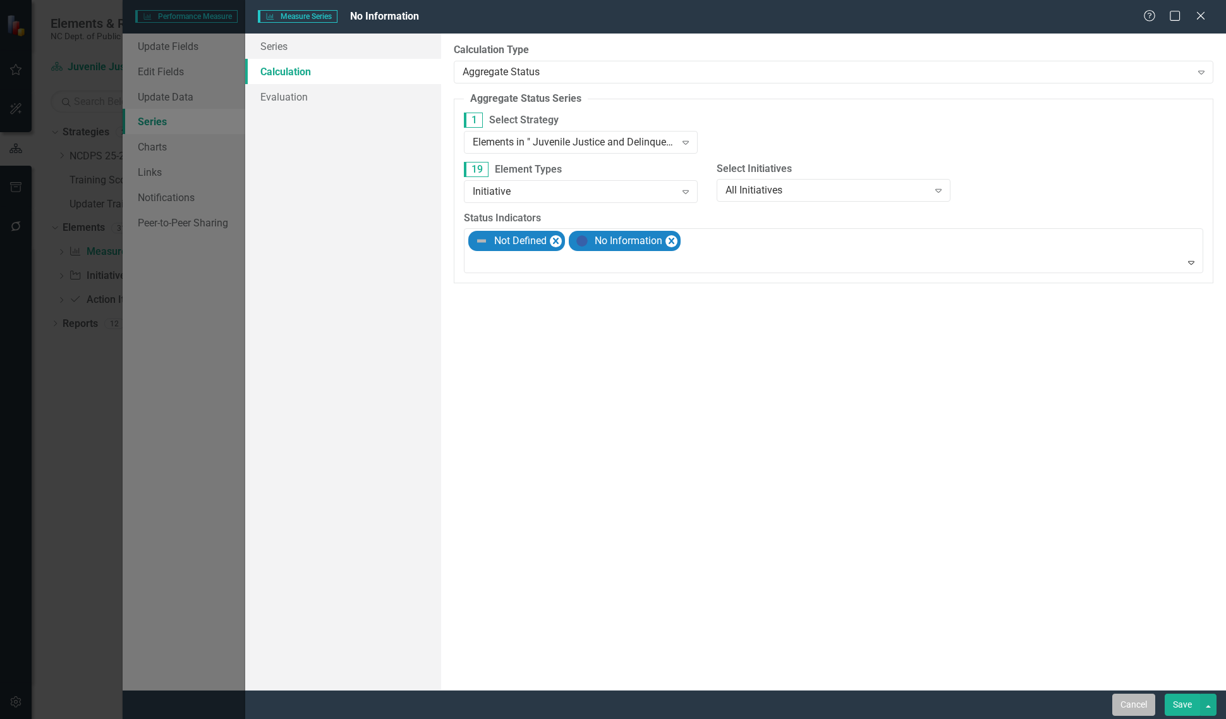
click at [1119, 700] on button "Cancel" at bounding box center [1133, 704] width 43 height 22
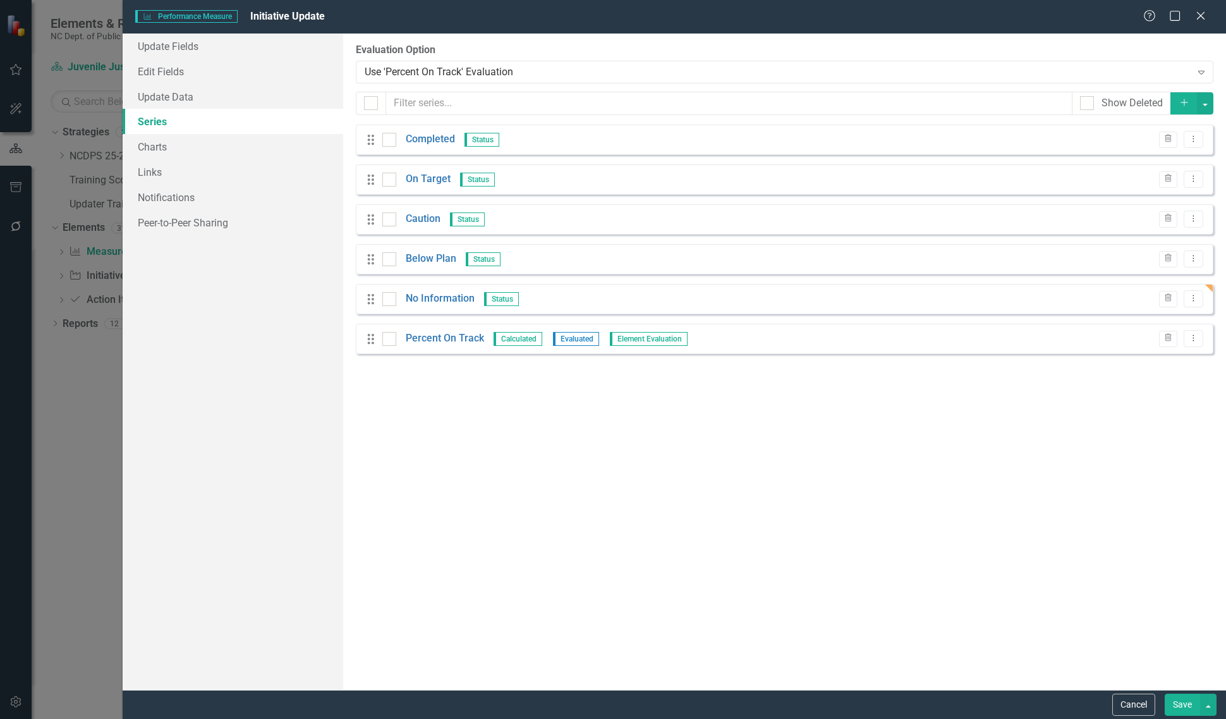
click at [1169, 705] on button "Save" at bounding box center [1182, 704] width 35 height 22
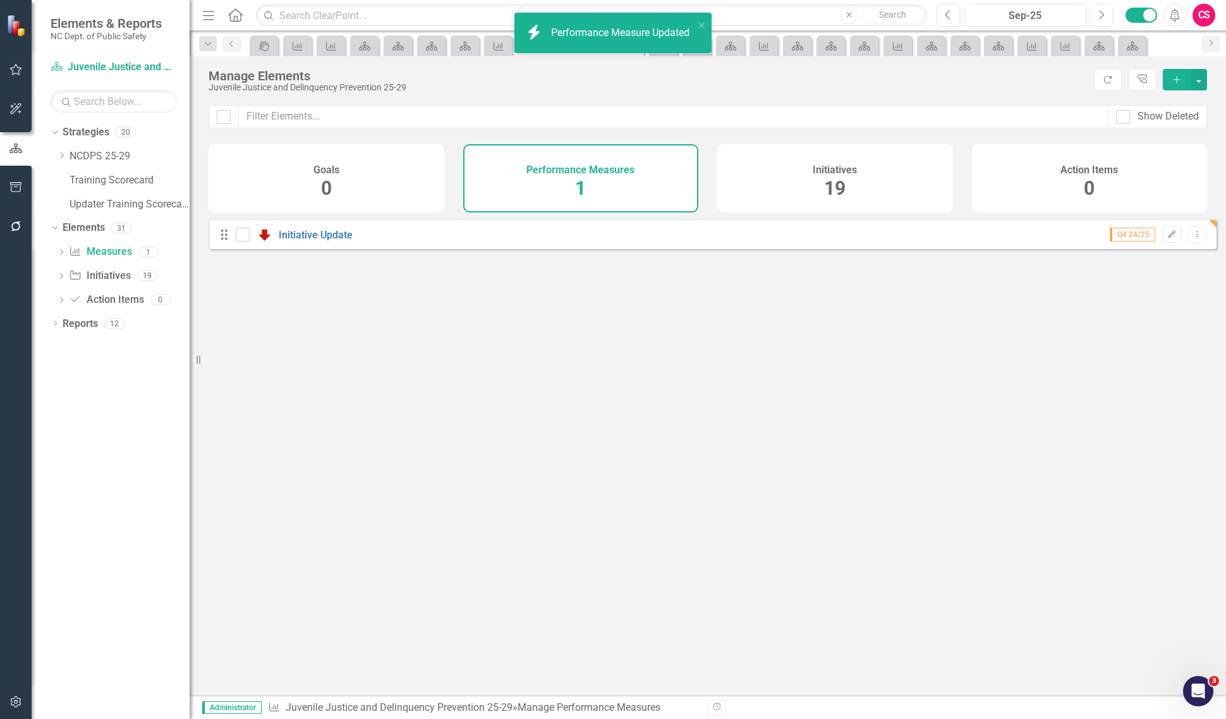
click at [56, 152] on div "Dropdown Strategies 20 Dropdown NCDPS 25-29 Alcohol Law Enforcement 25-29 Alcoh…" at bounding box center [120, 169] width 139 height 95
click at [60, 155] on icon "Dropdown" at bounding box center [61, 156] width 9 height 8
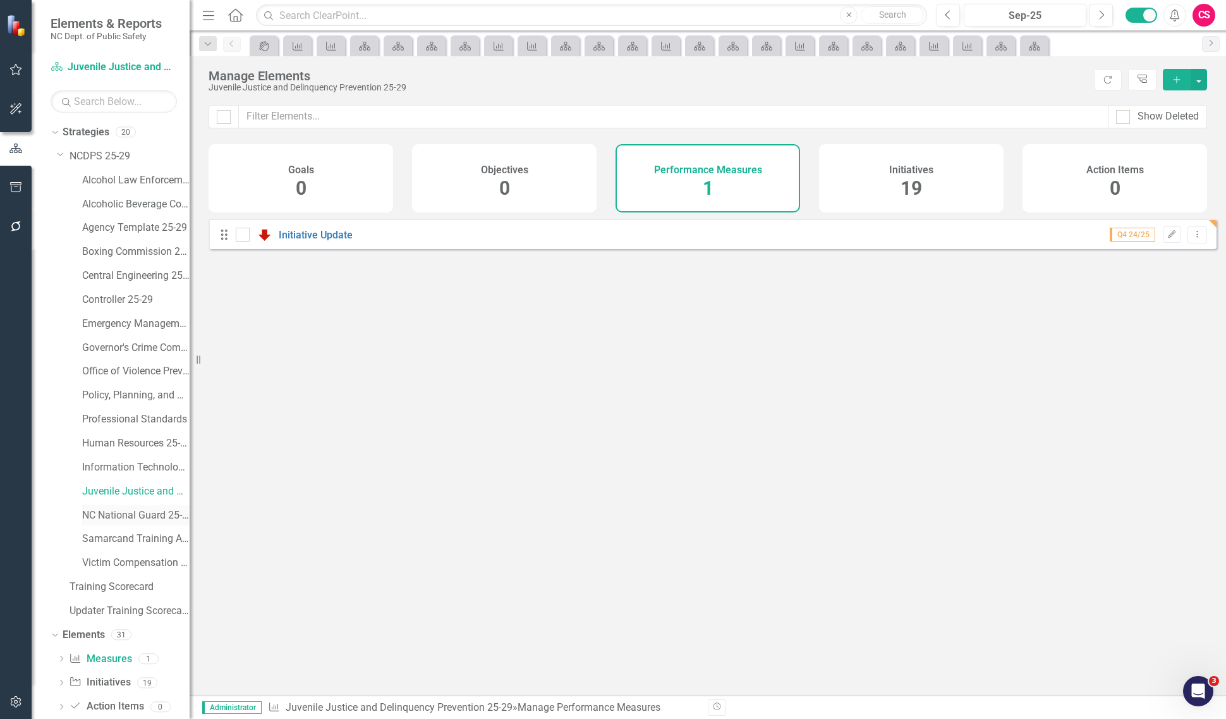
click at [120, 521] on link "NC National Guard 25-29" at bounding box center [135, 515] width 107 height 15
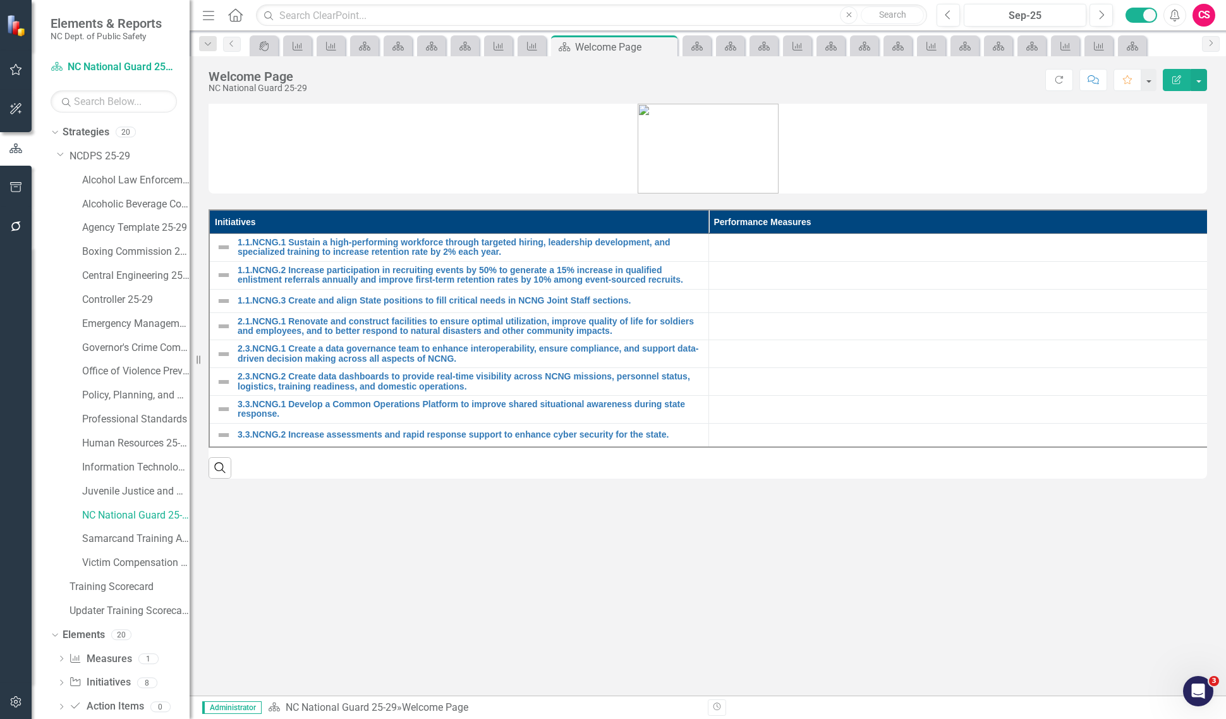
scroll to position [25, 0]
click at [105, 638] on link "Performance Measure Measures" at bounding box center [100, 633] width 63 height 15
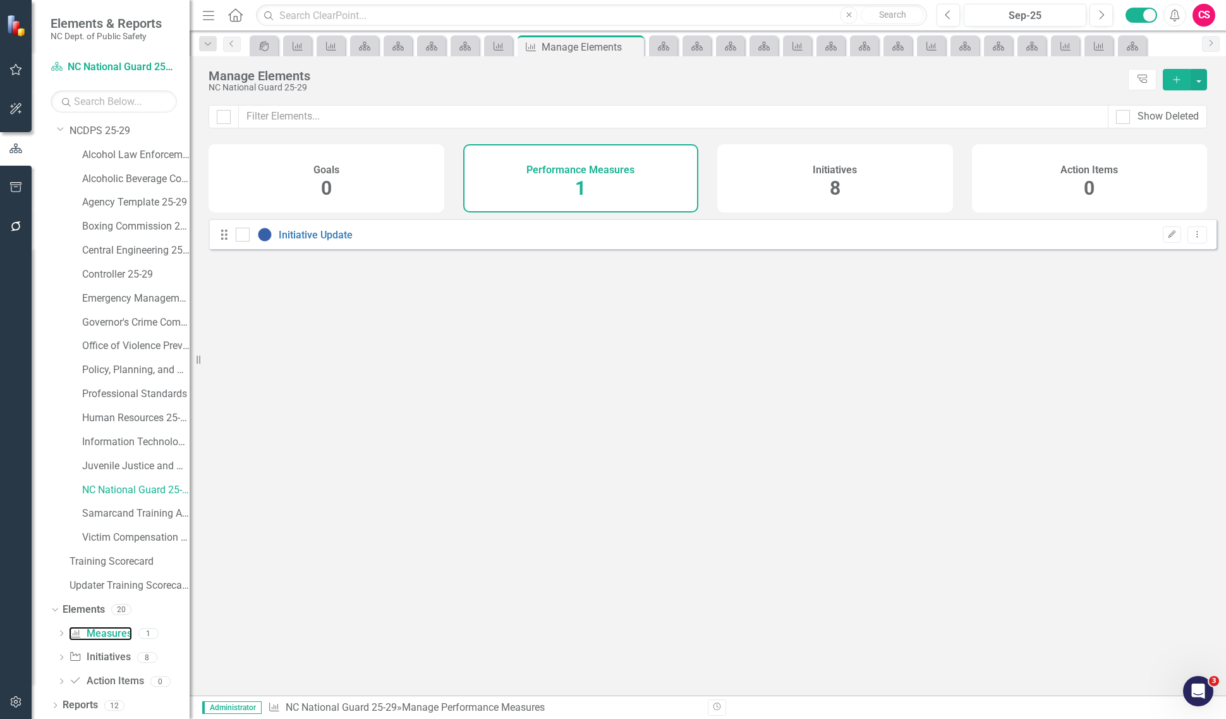
checkbox input "false"
click at [1167, 238] on icon "Edit" at bounding box center [1171, 235] width 9 height 8
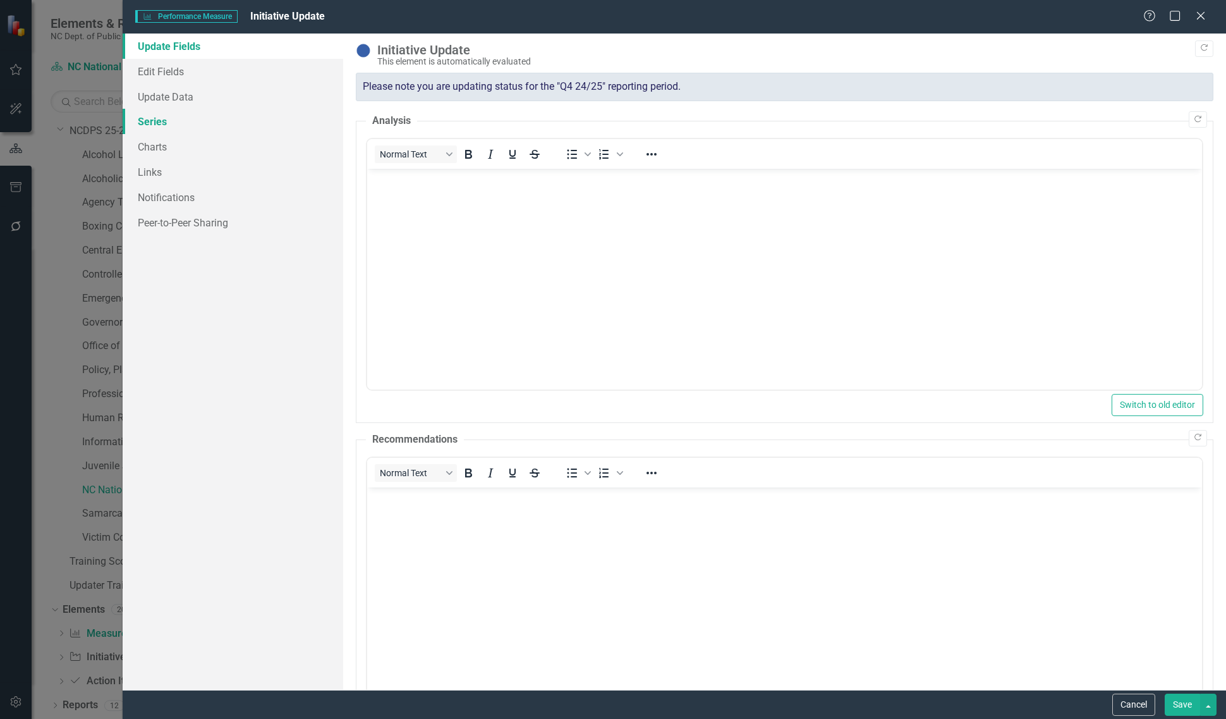
click at [196, 121] on link "Series" at bounding box center [233, 121] width 221 height 25
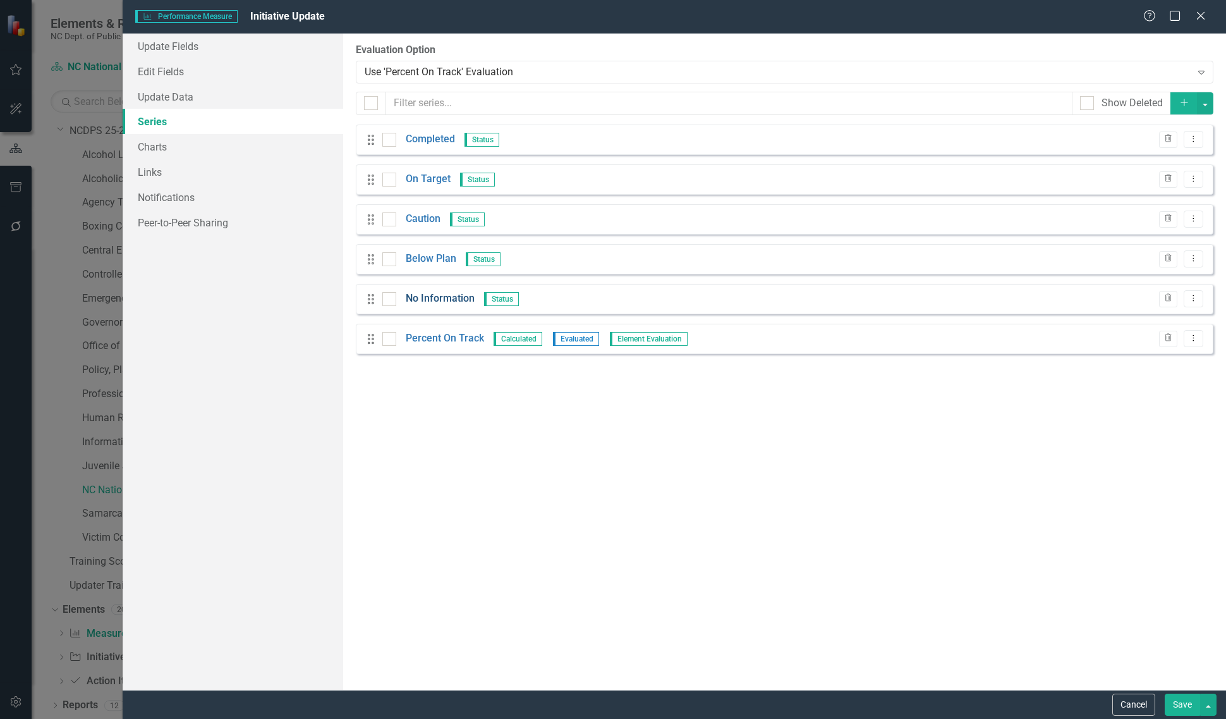
click at [466, 306] on link "No Information" at bounding box center [440, 298] width 69 height 15
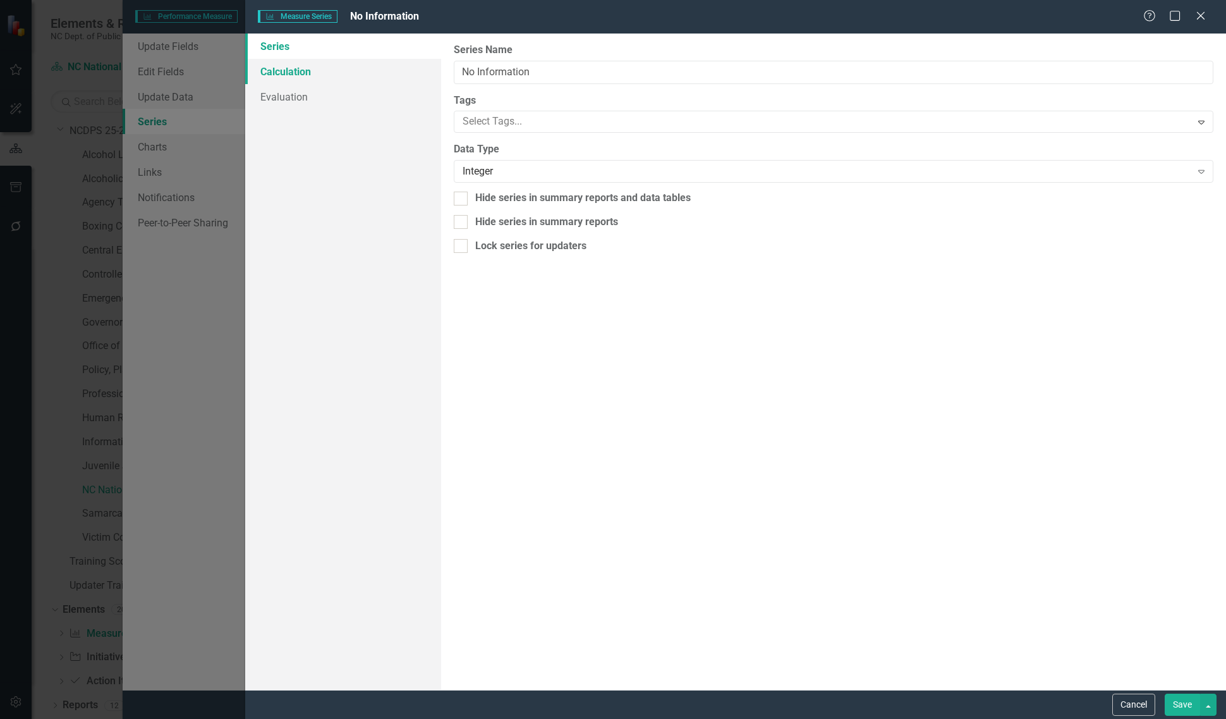
click at [339, 66] on link "Calculation" at bounding box center [343, 71] width 196 height 25
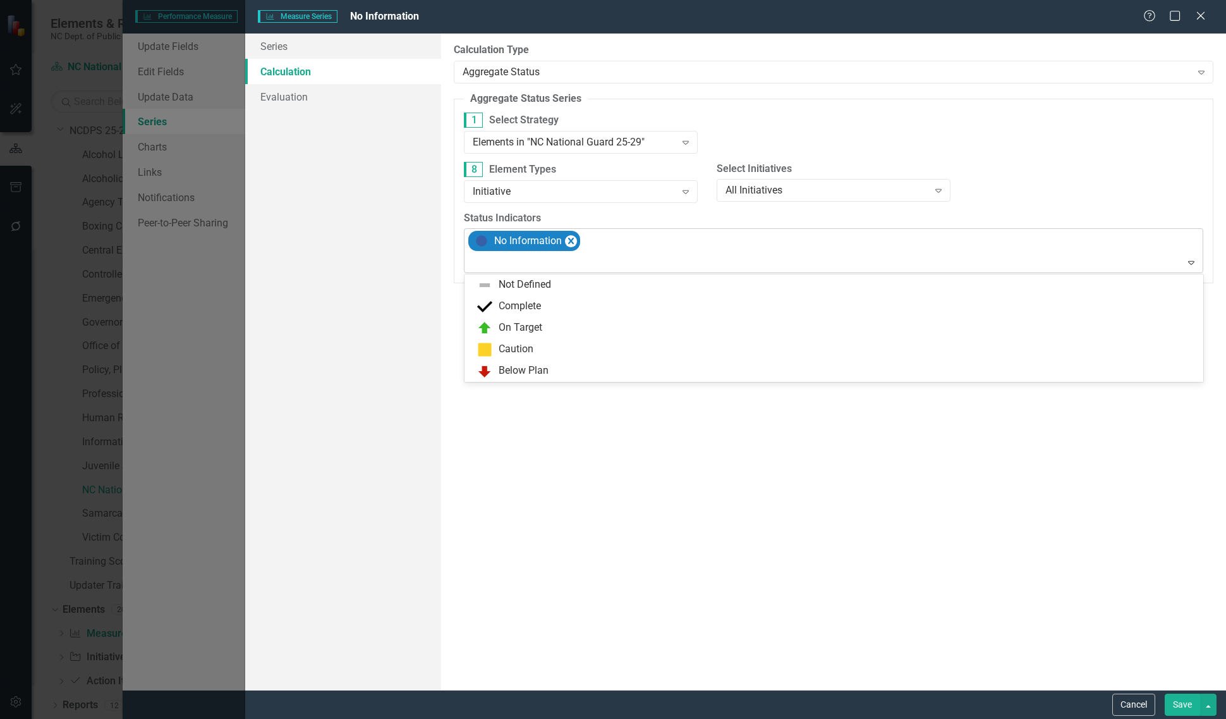
click at [640, 244] on div "No Information" at bounding box center [834, 251] width 736 height 44
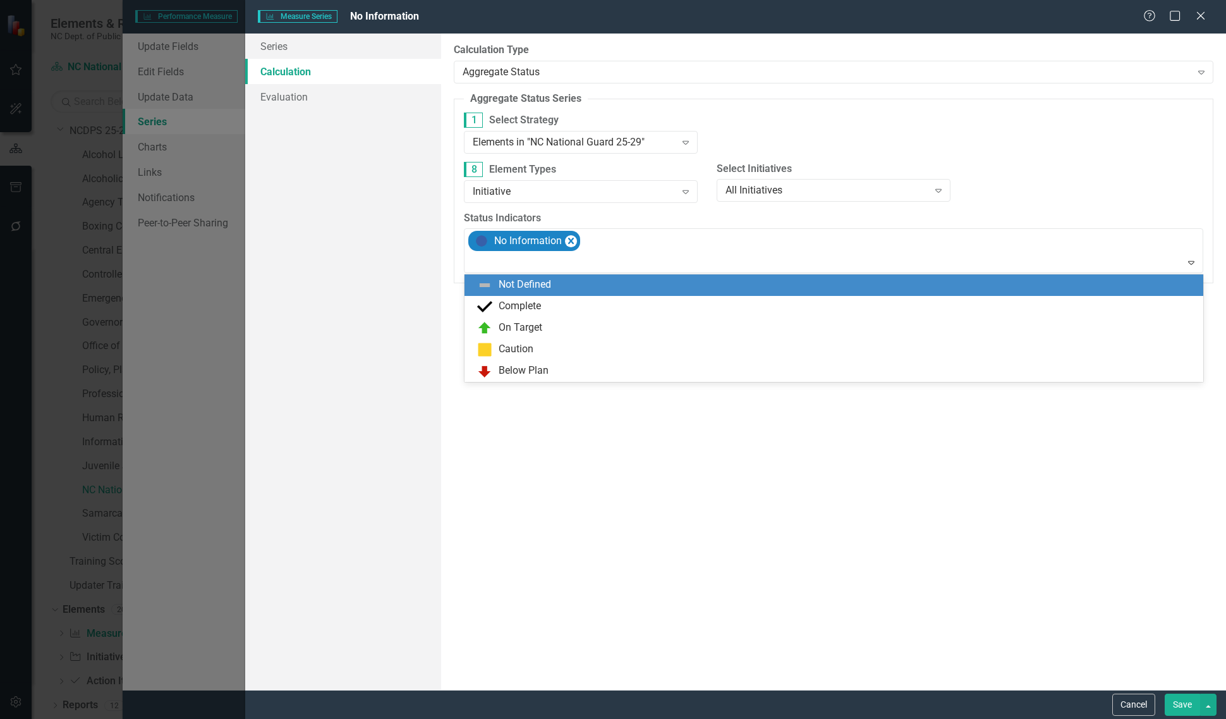
click at [609, 277] on div "Not Defined" at bounding box center [836, 284] width 719 height 15
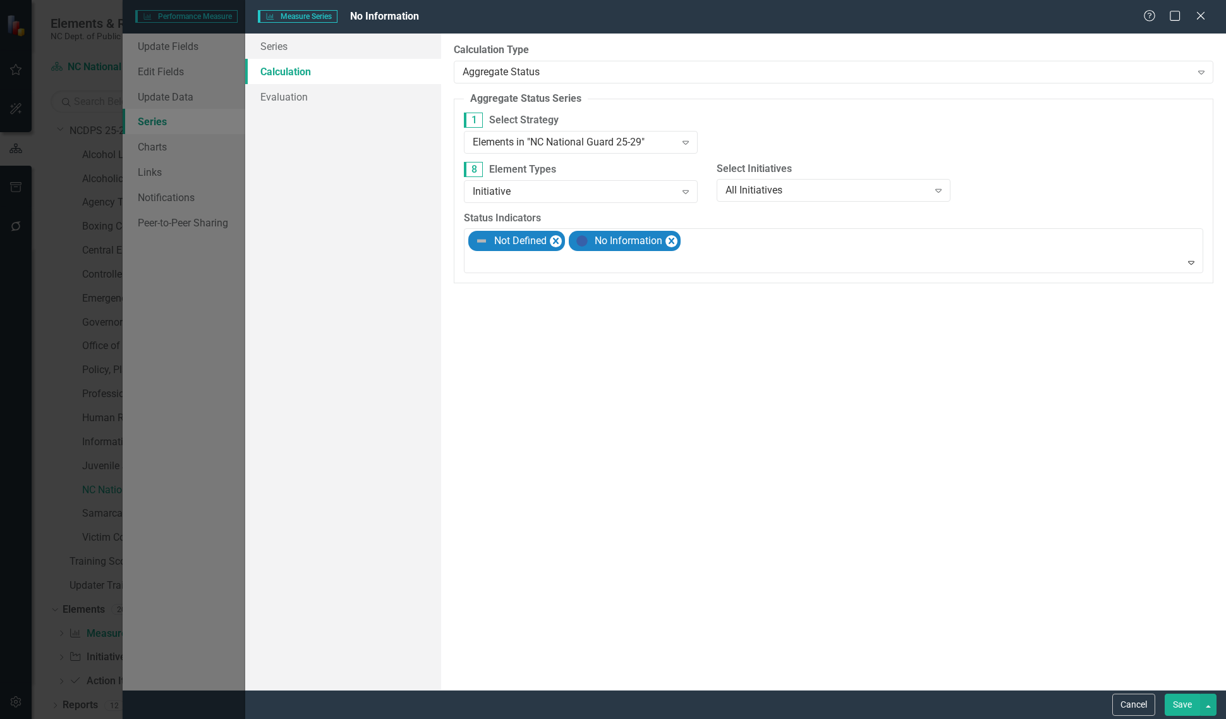
click at [1184, 693] on button "Save" at bounding box center [1182, 704] width 35 height 22
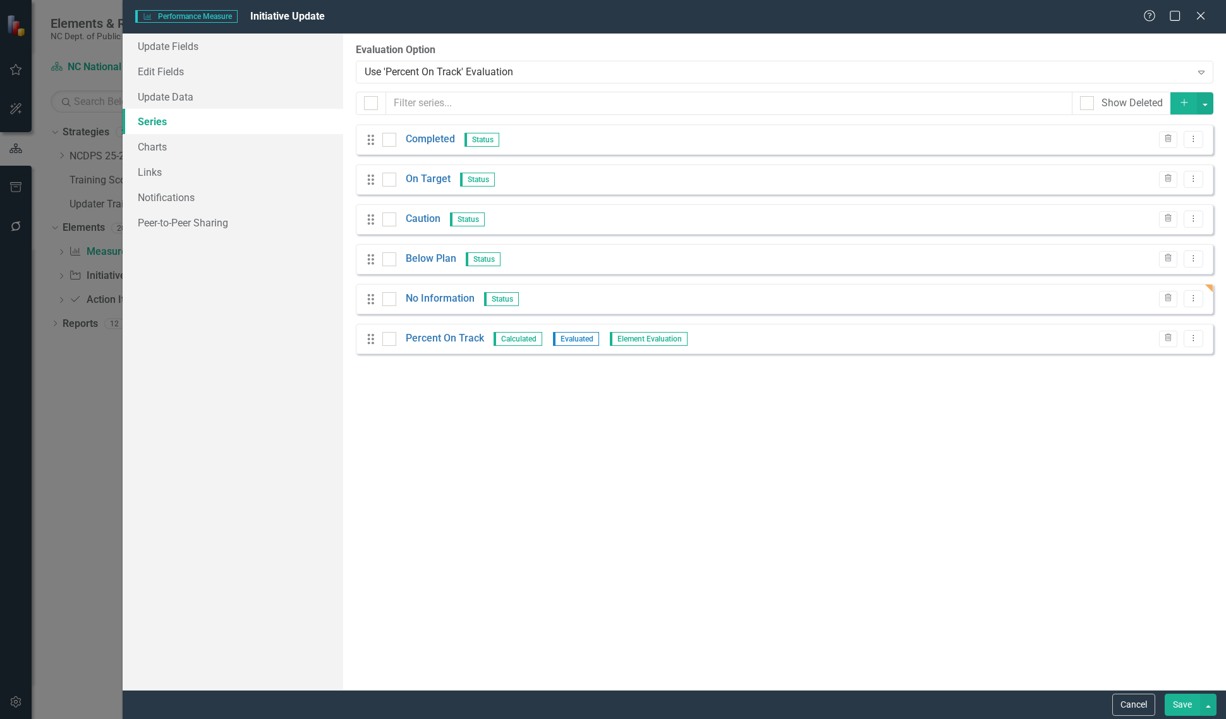
click at [1186, 693] on button "Save" at bounding box center [1182, 704] width 35 height 22
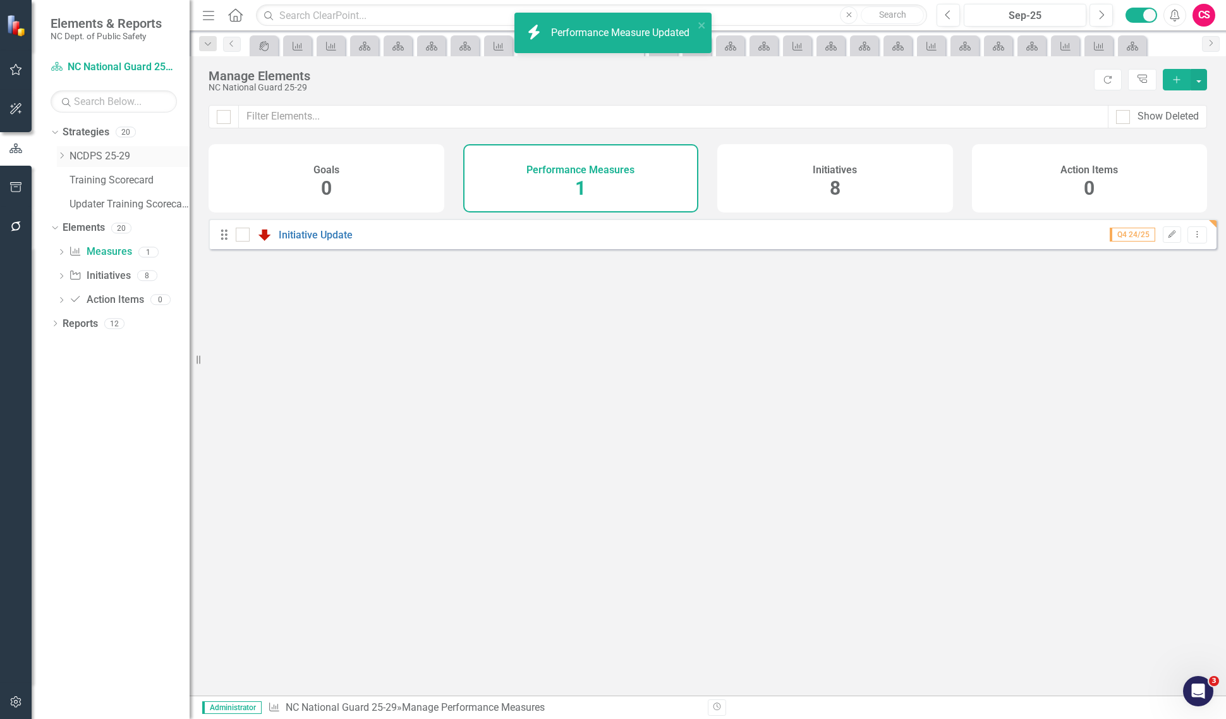
click at [58, 157] on icon "Dropdown" at bounding box center [61, 156] width 9 height 8
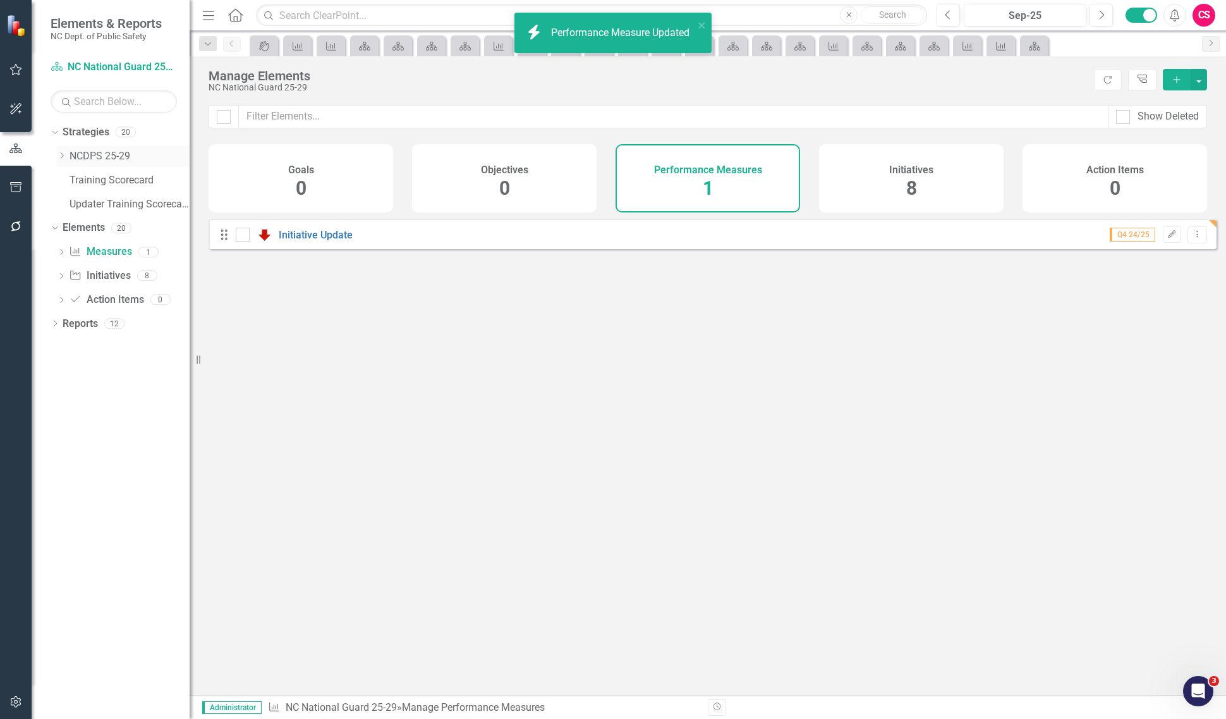
click at [65, 157] on icon "Dropdown" at bounding box center [61, 156] width 9 height 8
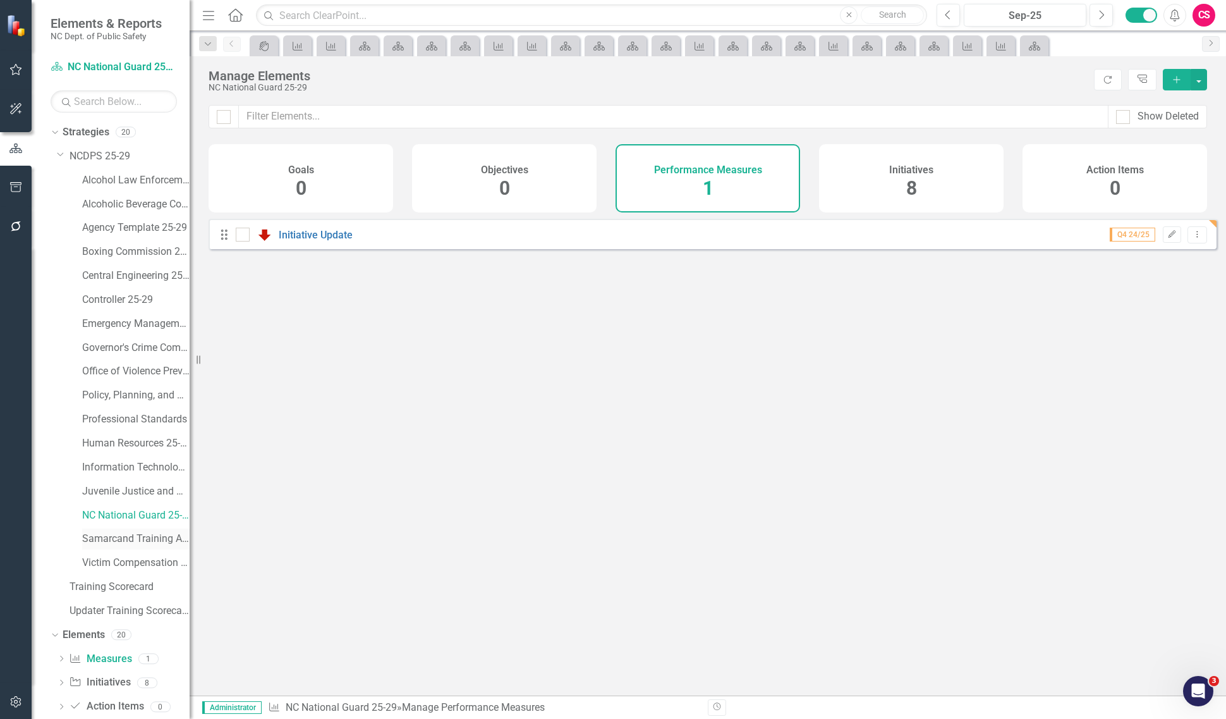
click at [133, 541] on link "Samarcand Training Academy 25-29" at bounding box center [135, 538] width 107 height 15
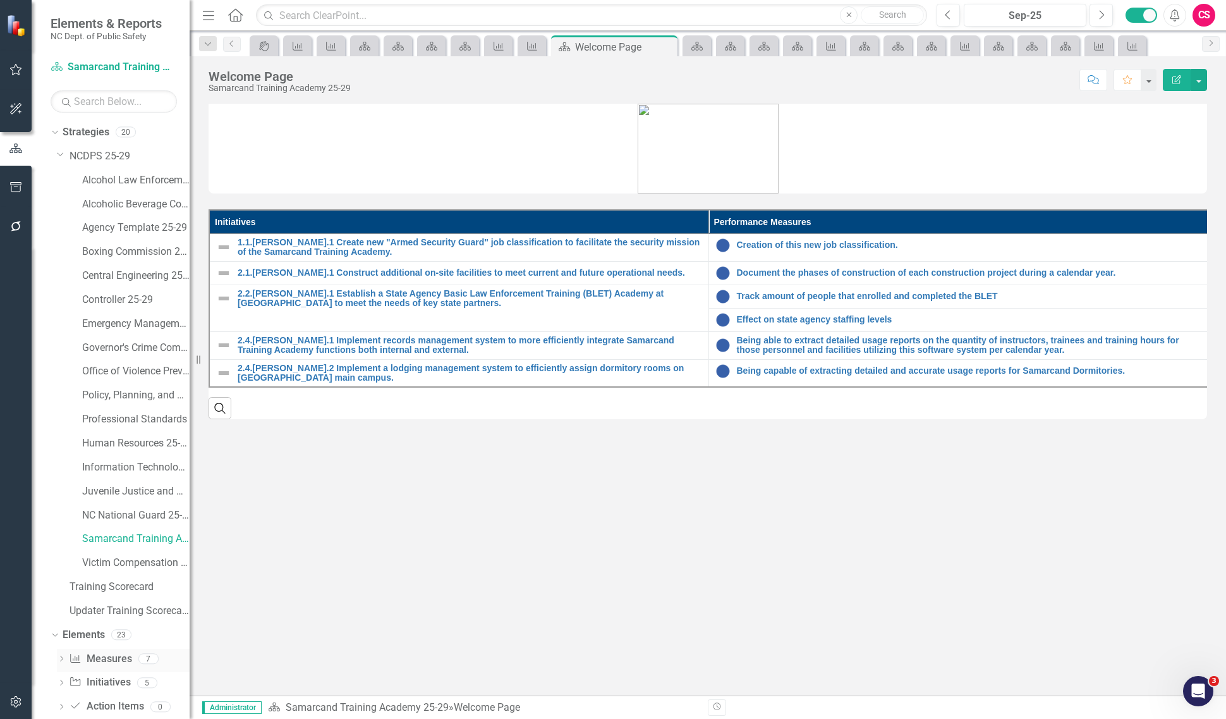
click at [114, 659] on link "Performance Measure Measures" at bounding box center [100, 659] width 63 height 15
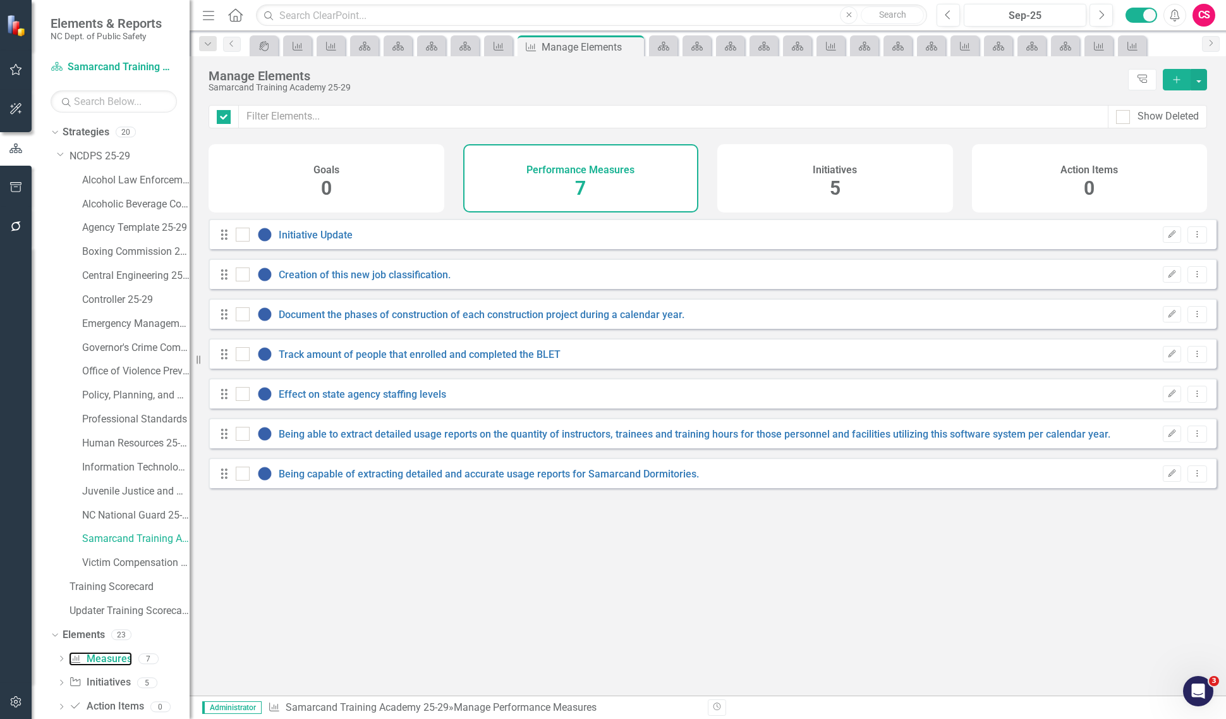
checkbox input "false"
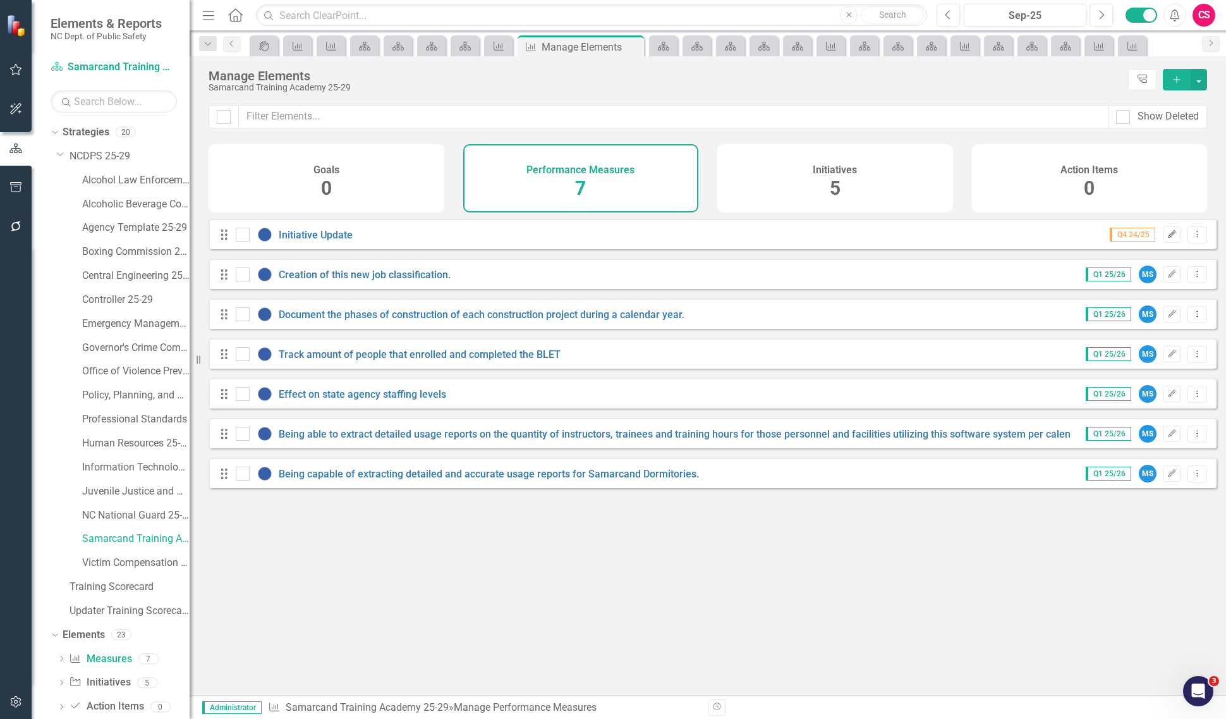
click at [1167, 238] on icon "Edit" at bounding box center [1171, 235] width 9 height 8
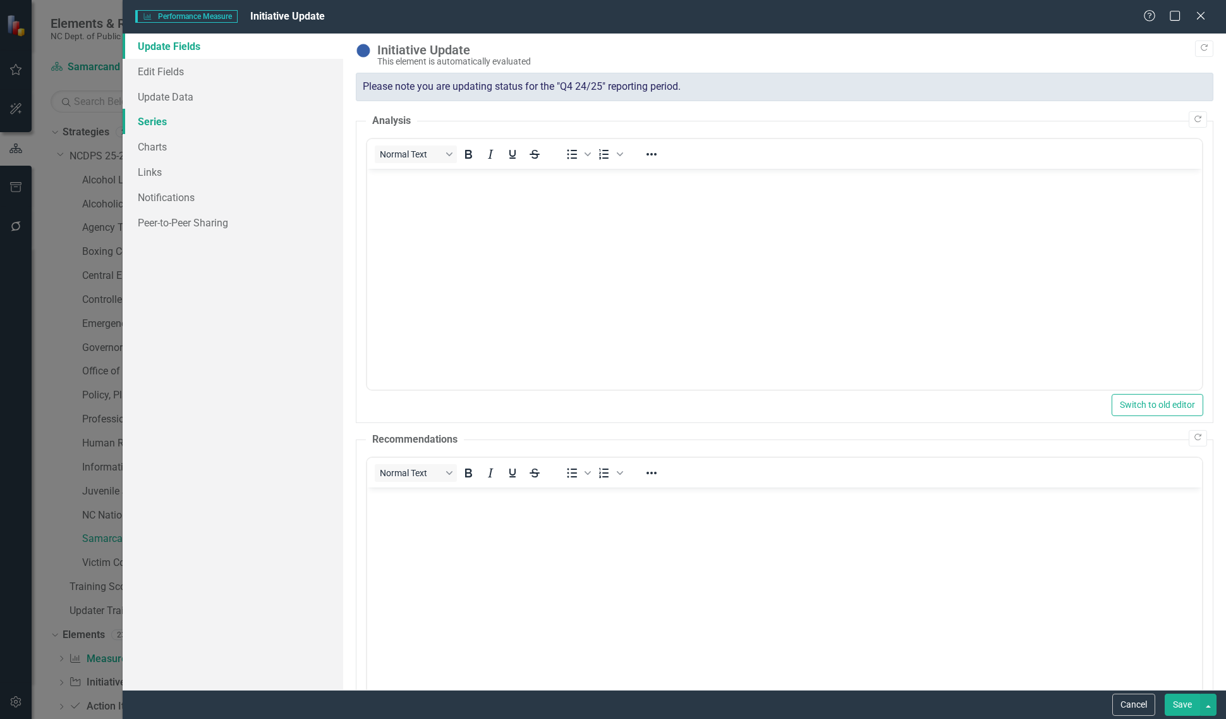
click at [209, 125] on link "Series" at bounding box center [233, 121] width 221 height 25
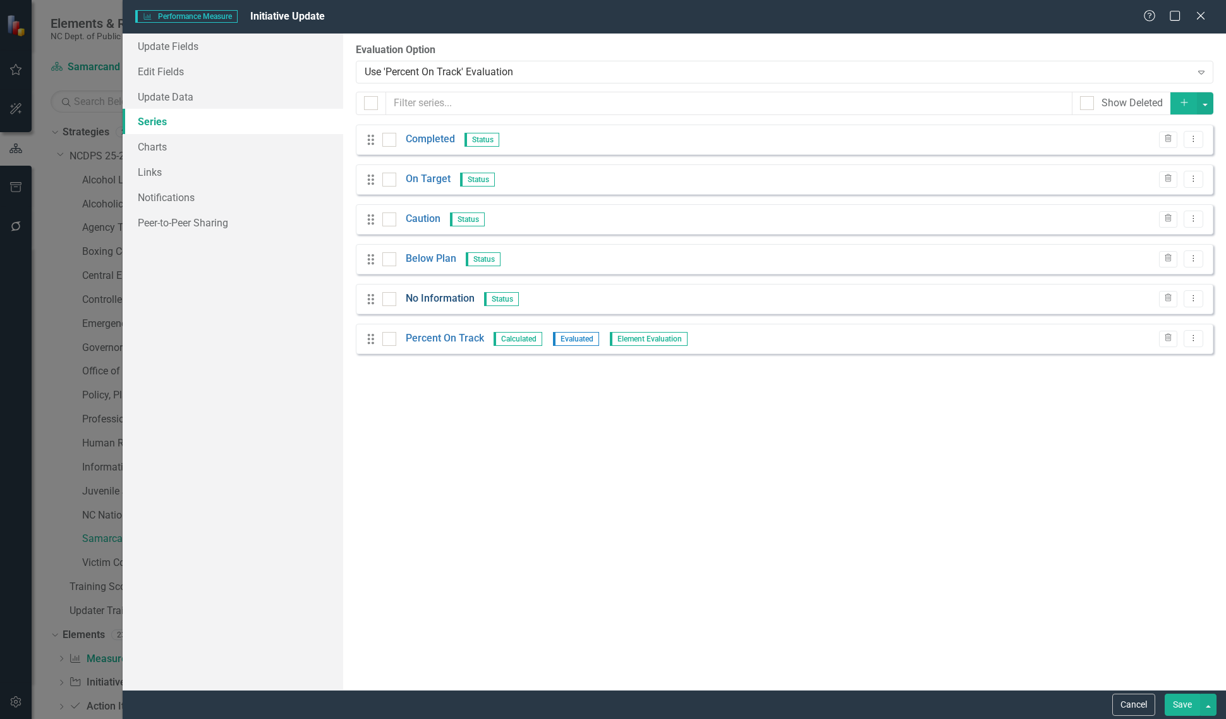
click at [449, 298] on link "No Information" at bounding box center [440, 298] width 69 height 15
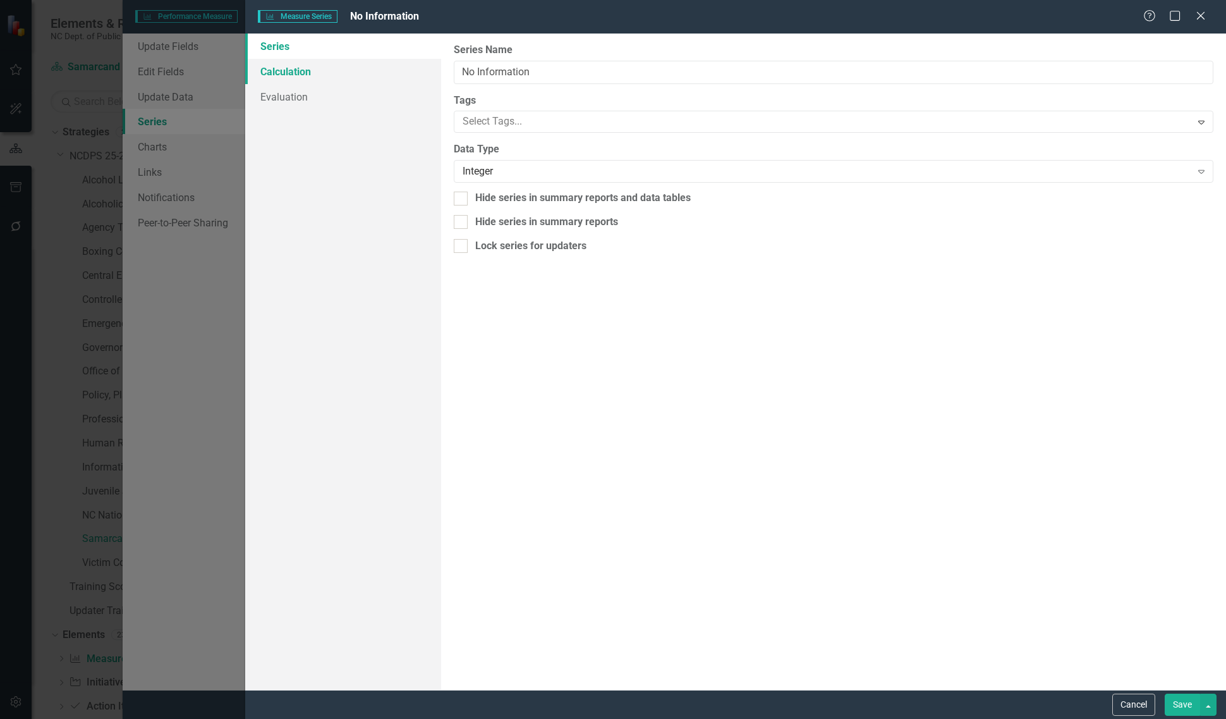
click at [363, 64] on link "Calculation" at bounding box center [343, 71] width 196 height 25
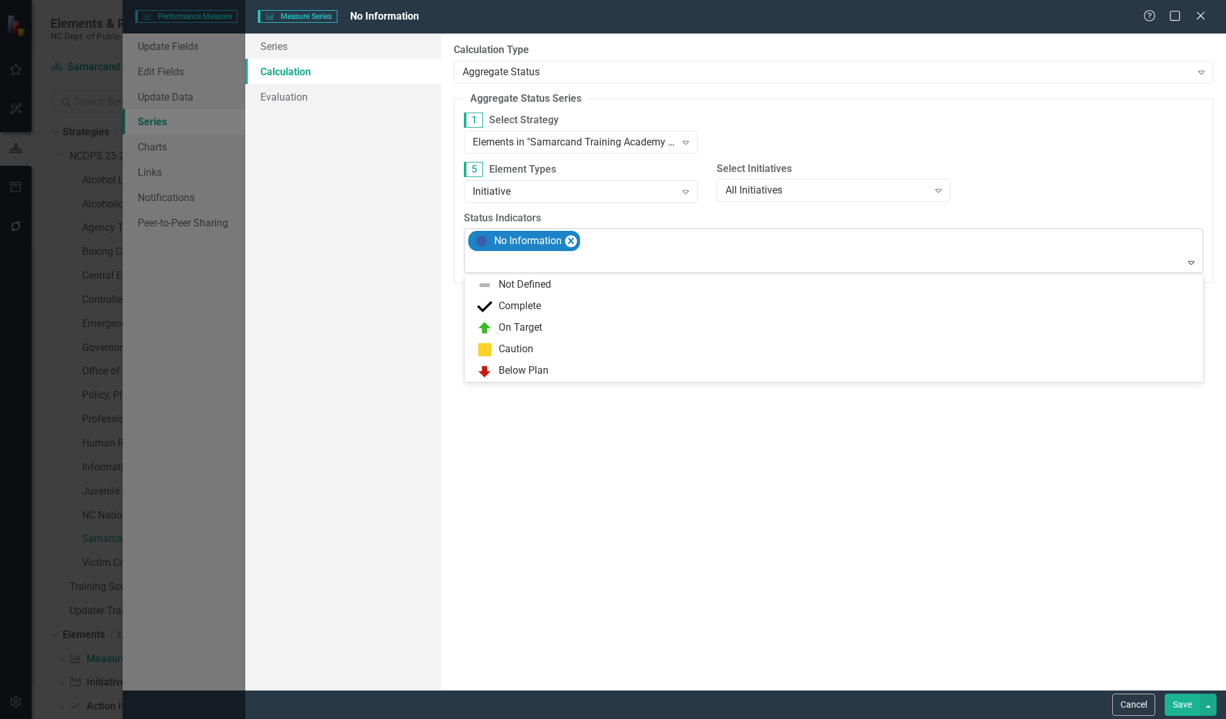
click at [568, 260] on div at bounding box center [835, 262] width 734 height 17
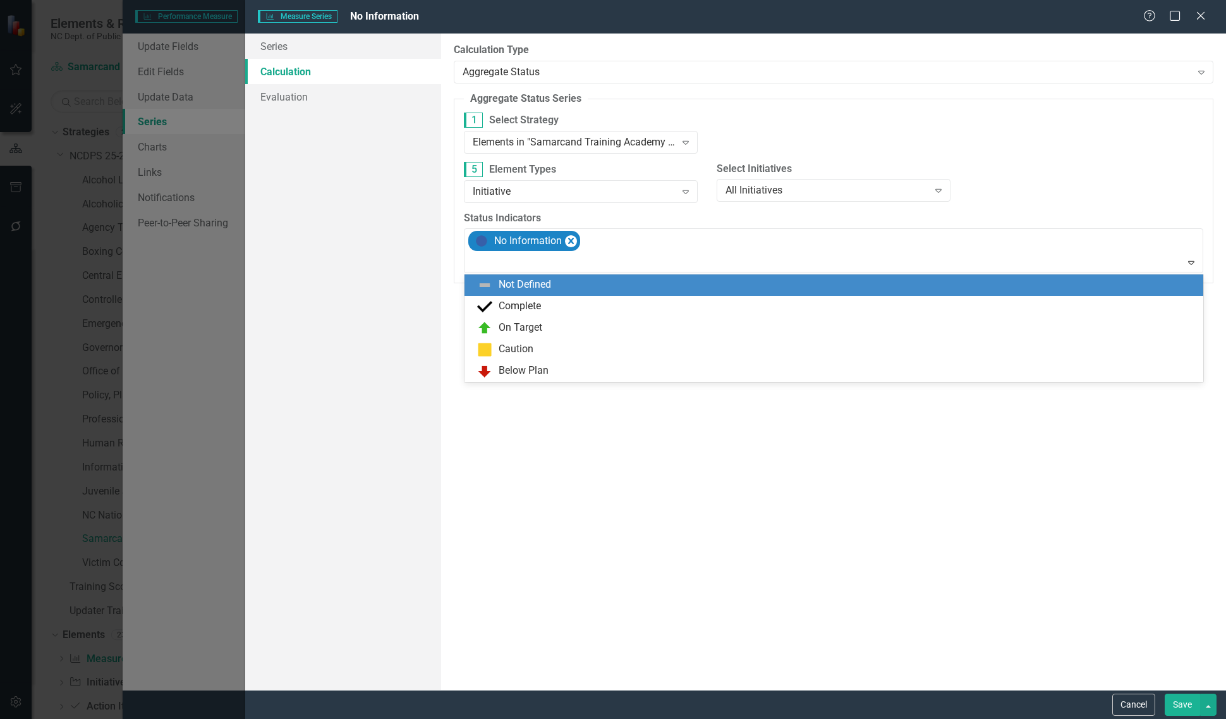
click at [555, 282] on div "Not Defined" at bounding box center [836, 284] width 719 height 15
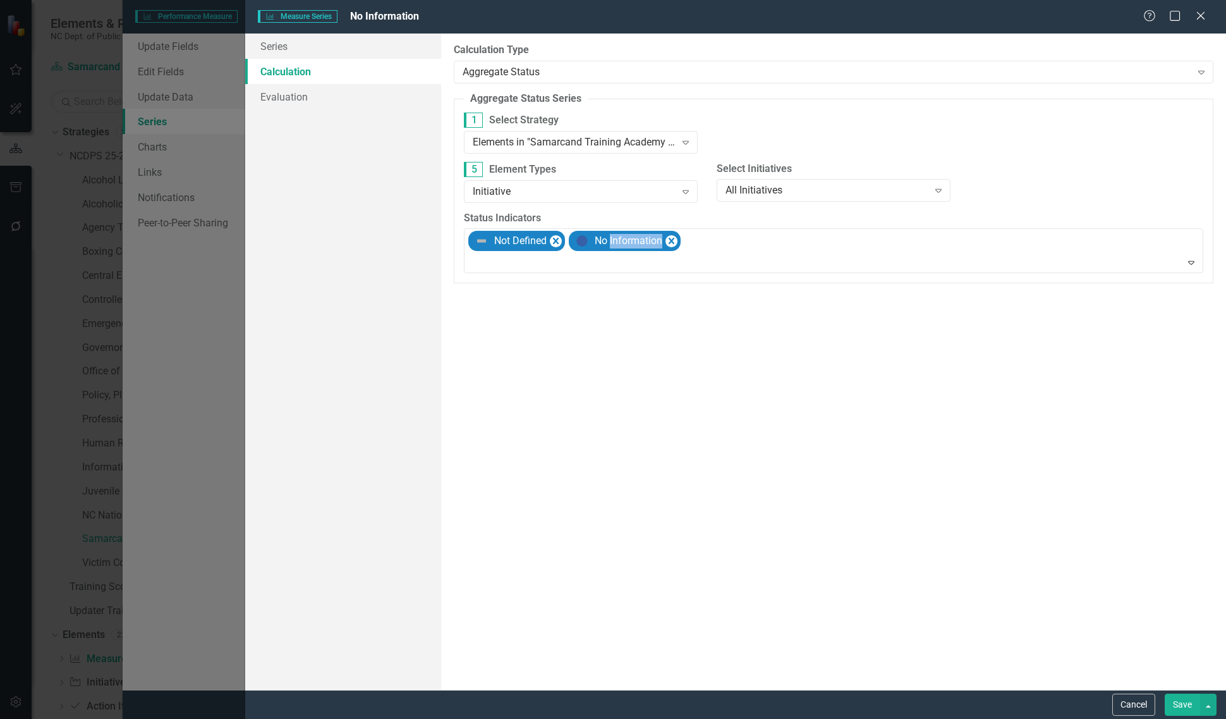
click at [555, 282] on fieldset "Aggregate Status Series Aggregate status series can be used to count the number…" at bounding box center [834, 188] width 760 height 192
click at [1176, 696] on button "Save" at bounding box center [1182, 704] width 35 height 22
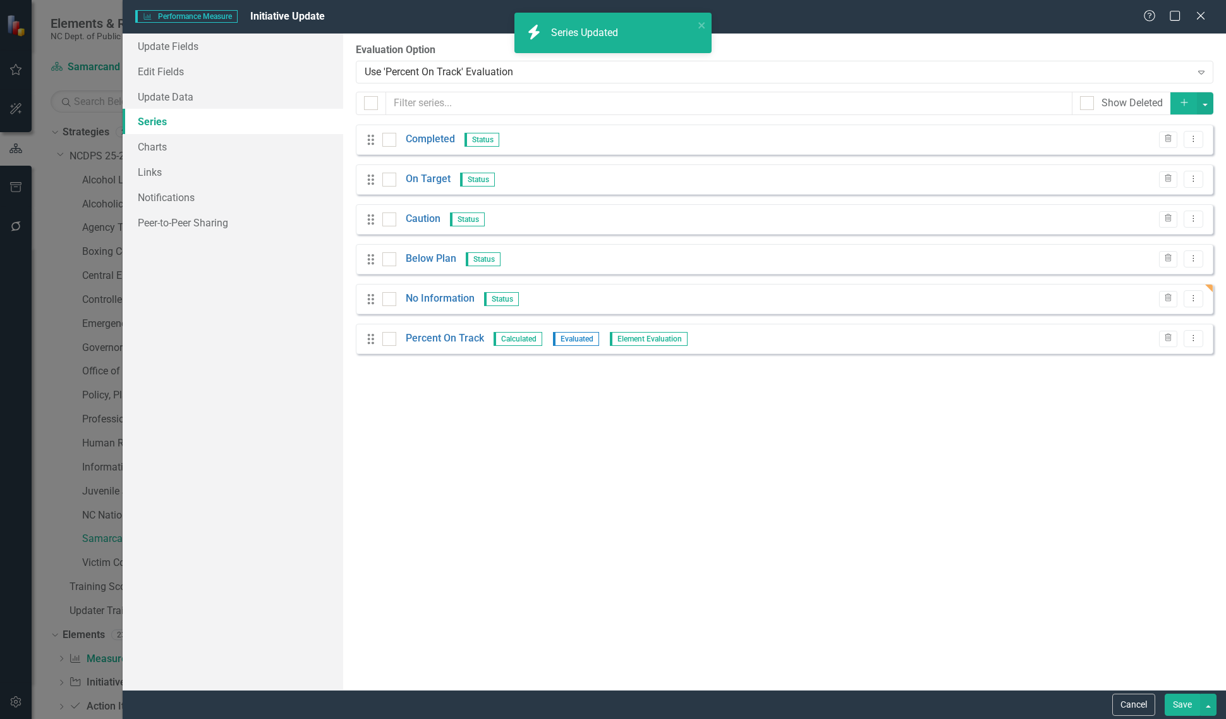
click at [1176, 696] on button "Save" at bounding box center [1182, 704] width 35 height 22
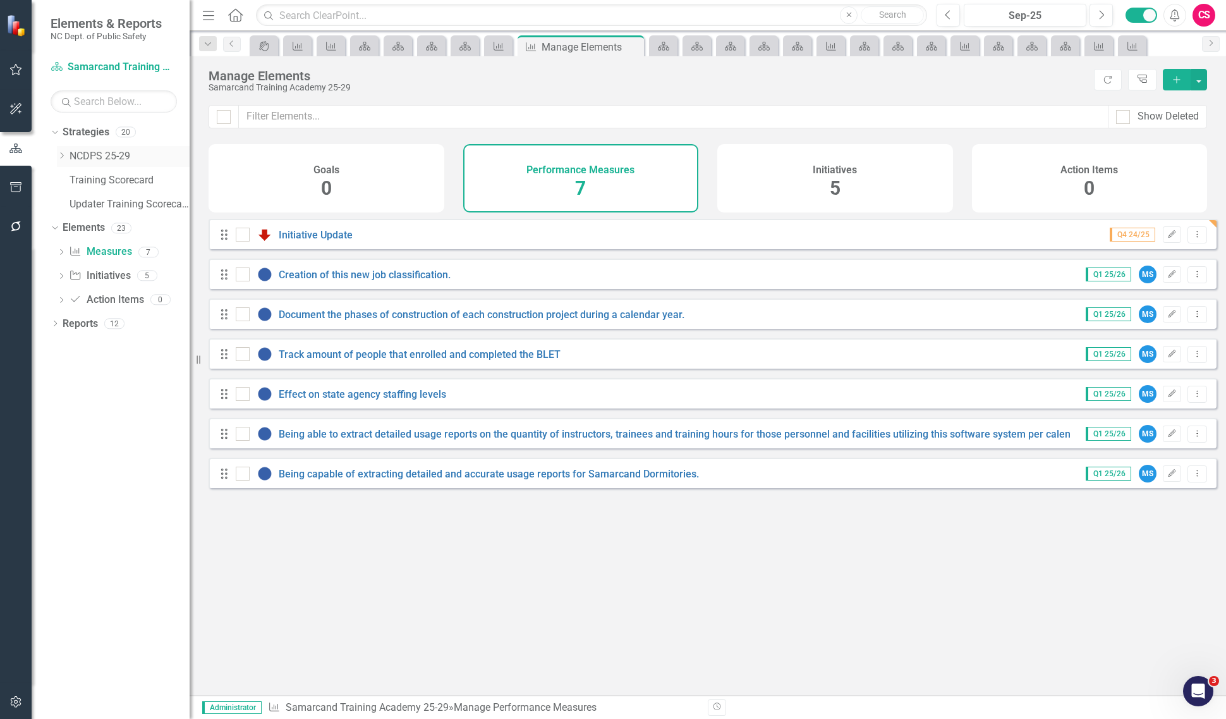
click at [67, 157] on div "Dropdown" at bounding box center [63, 156] width 13 height 11
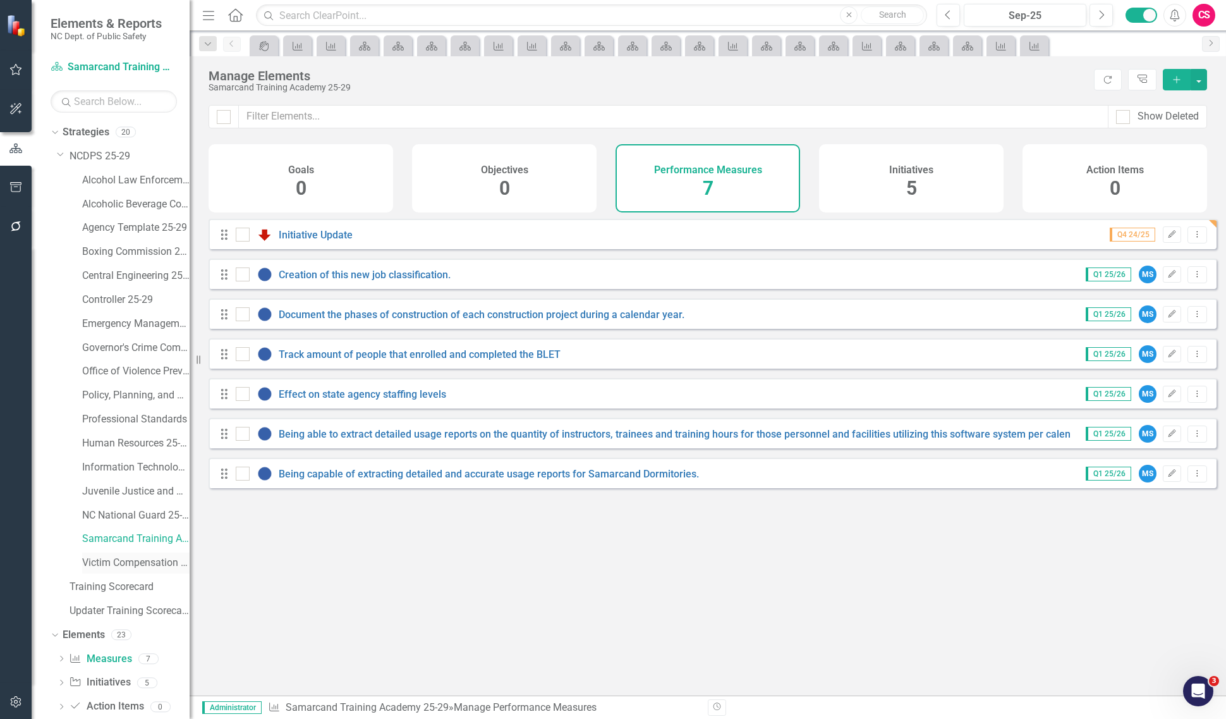
click at [118, 561] on link "Victim Compensation Services 25-29" at bounding box center [135, 563] width 107 height 15
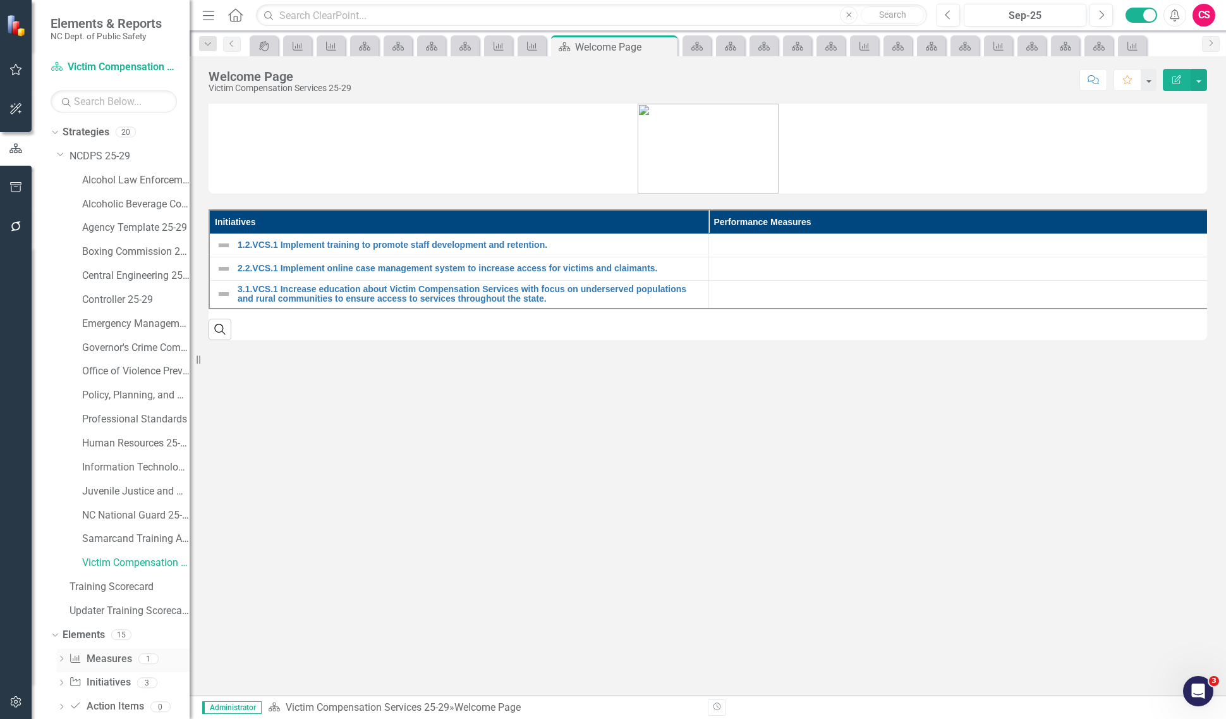
click at [100, 659] on link "Performance Measure Measures" at bounding box center [100, 659] width 63 height 15
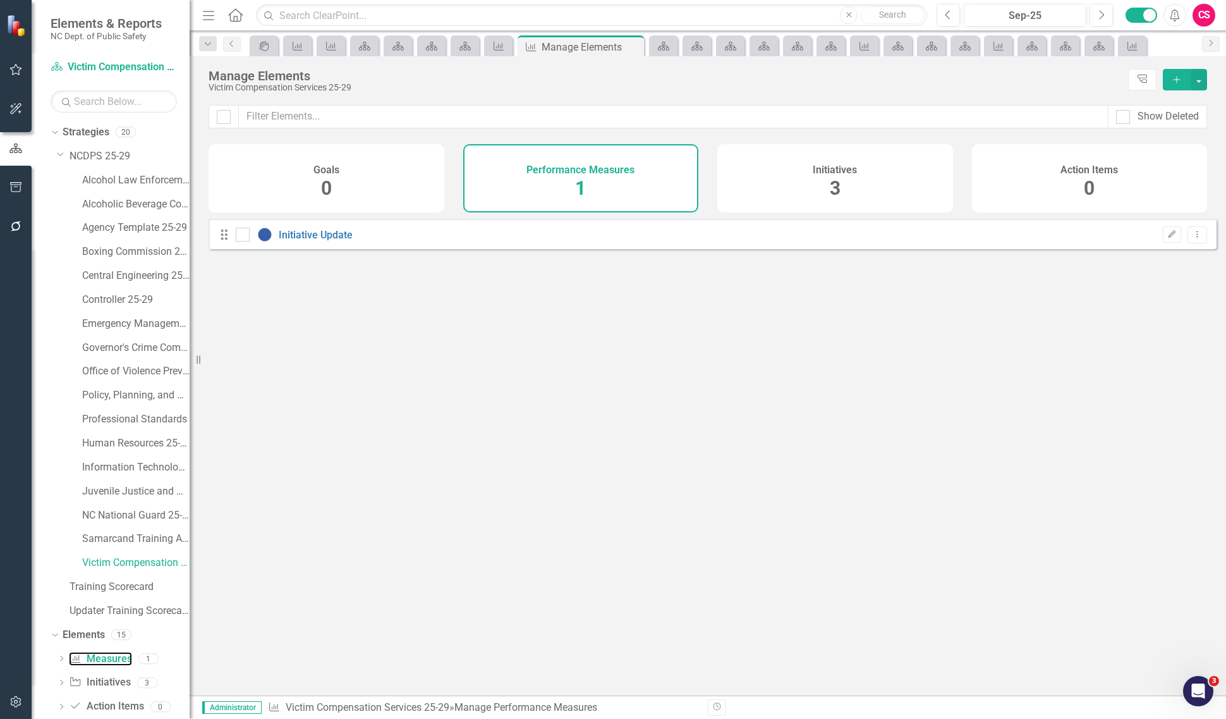
checkbox input "false"
click at [1167, 238] on icon "Edit" at bounding box center [1171, 235] width 9 height 8
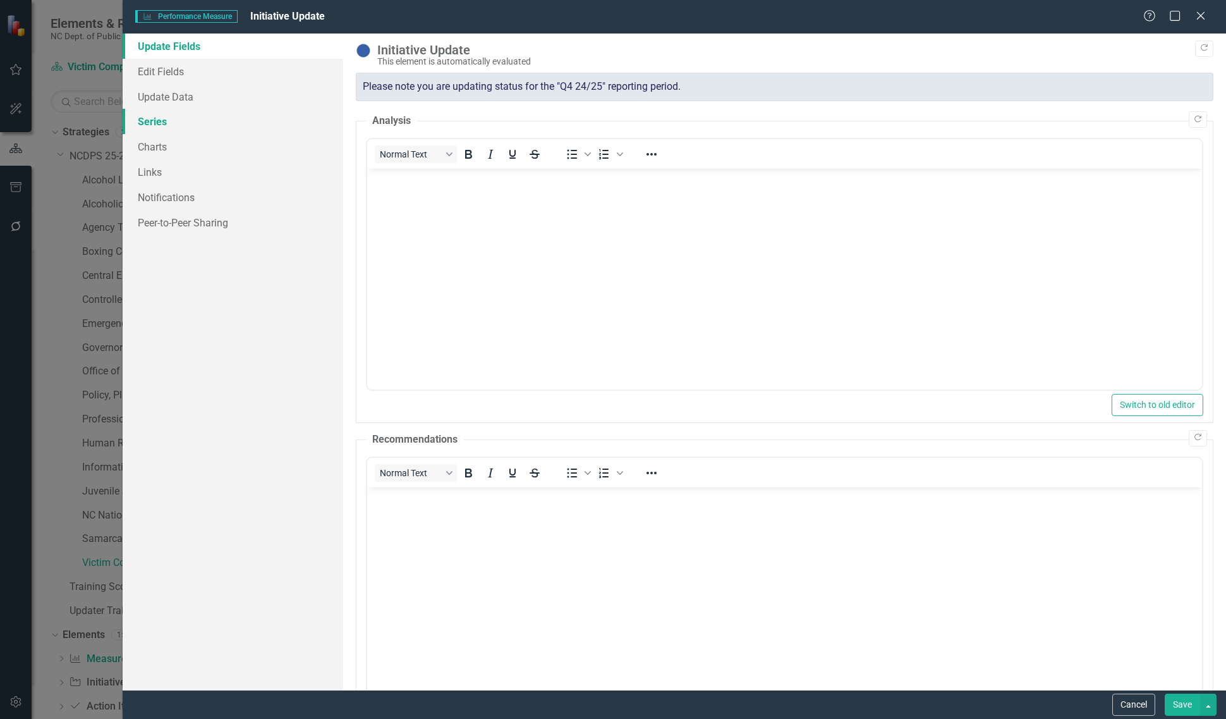
click at [203, 122] on link "Series" at bounding box center [233, 121] width 221 height 25
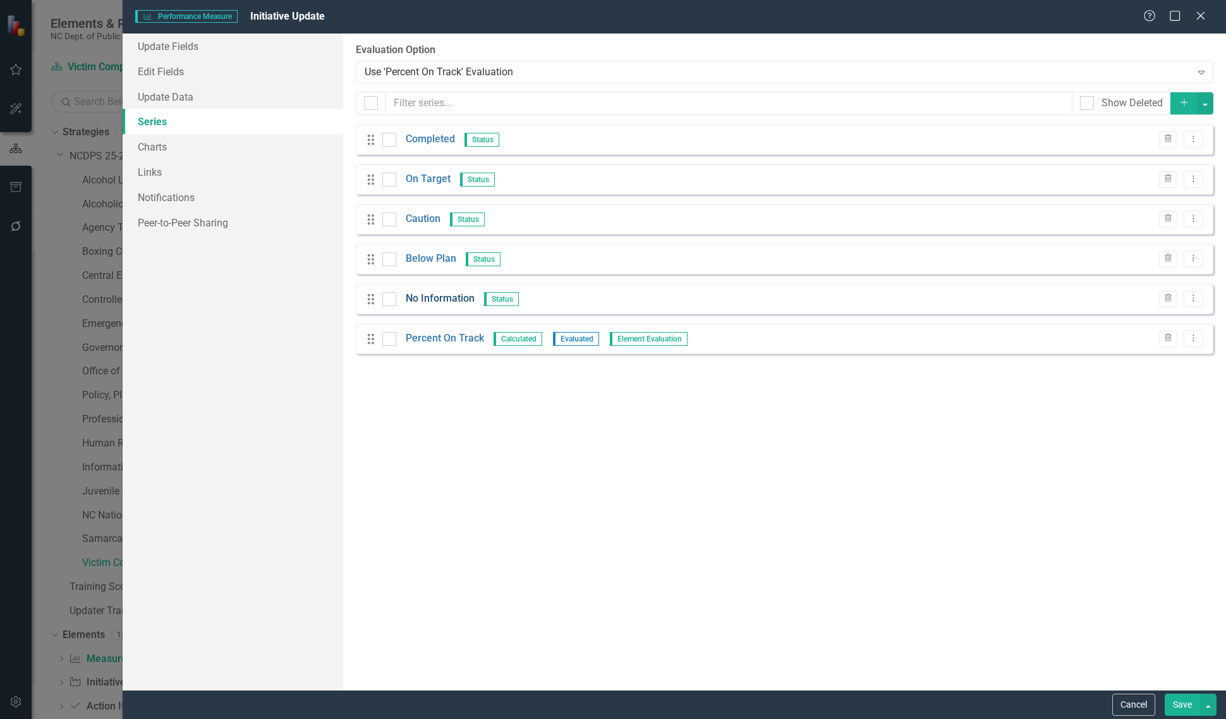
click at [427, 298] on link "No Information" at bounding box center [440, 298] width 69 height 15
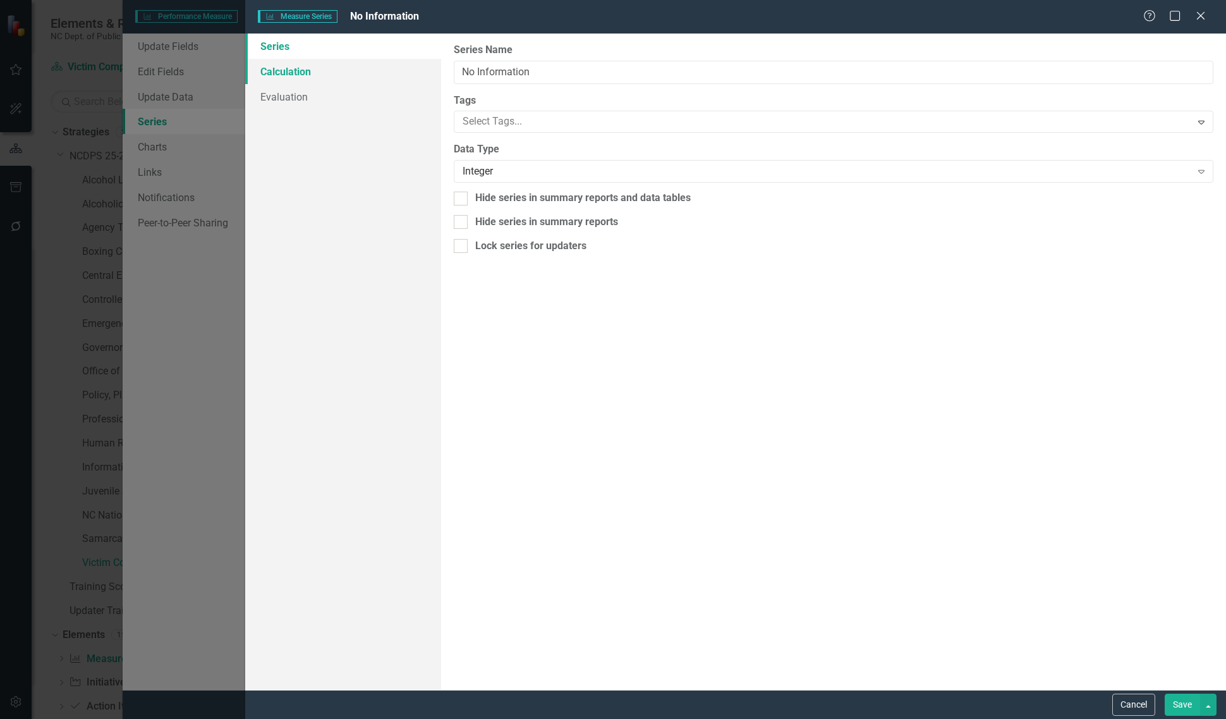
click at [364, 77] on link "Calculation" at bounding box center [343, 71] width 196 height 25
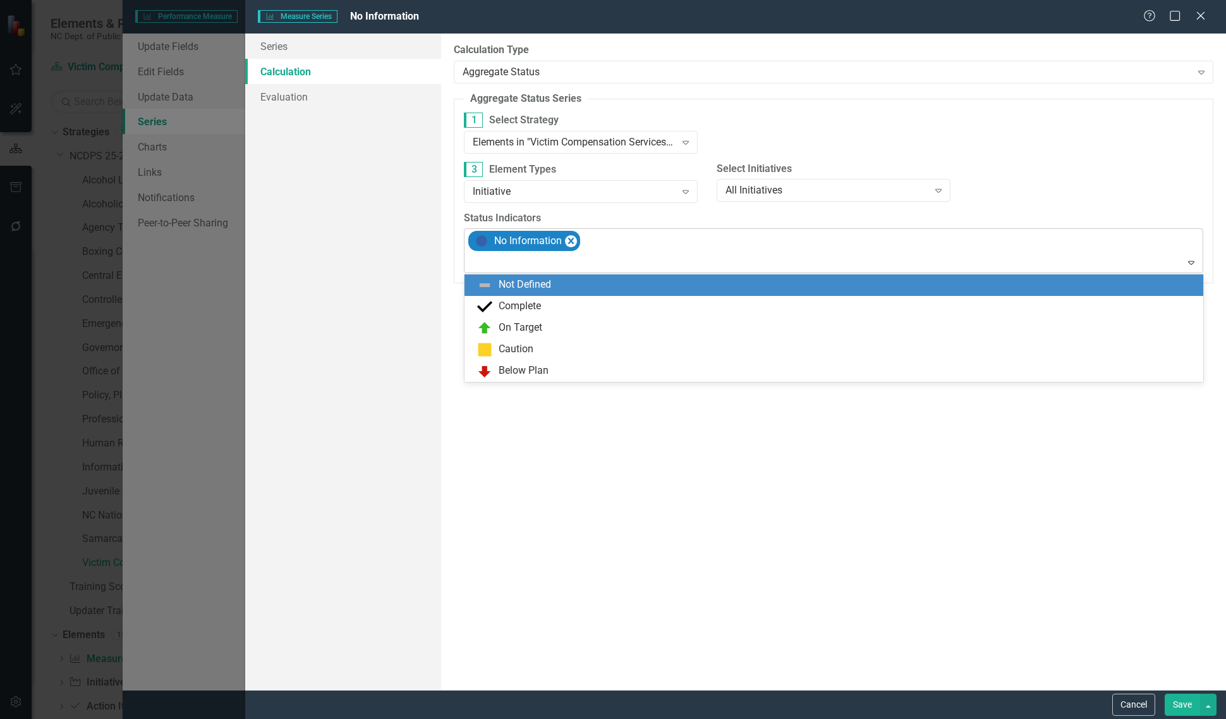
click at [548, 256] on div at bounding box center [835, 262] width 734 height 17
click at [547, 277] on div "Not Defined" at bounding box center [836, 284] width 719 height 15
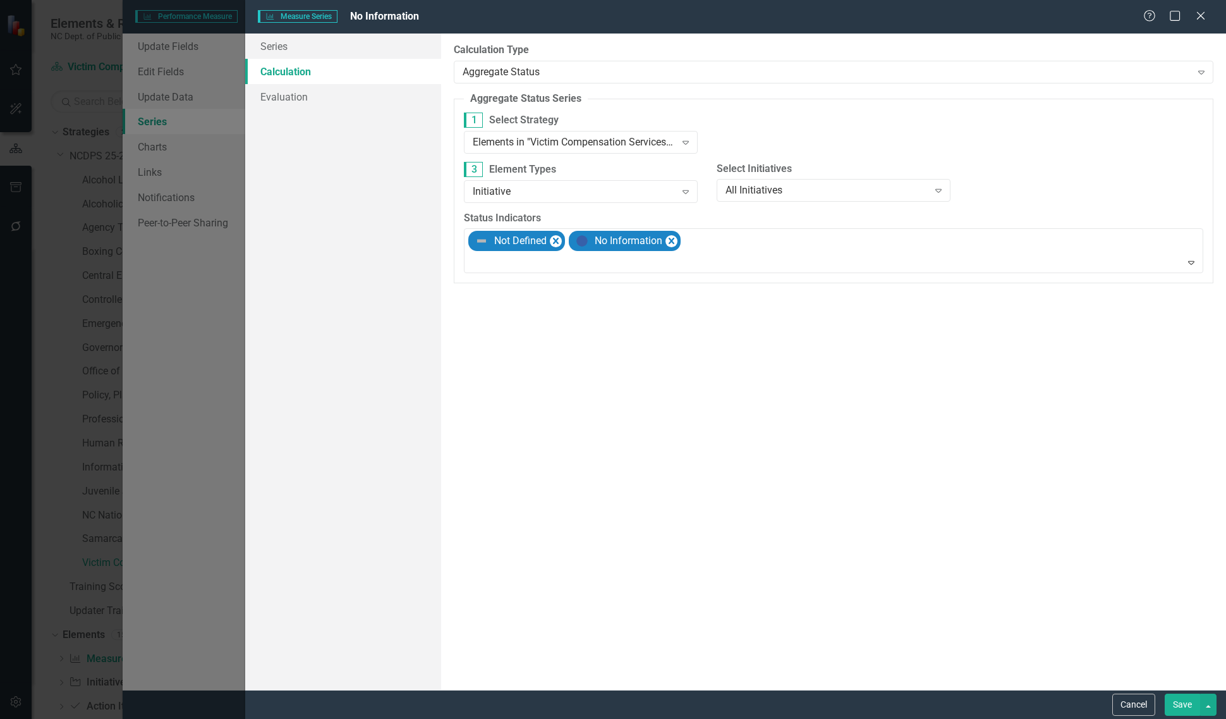
click at [1179, 692] on div "Cancel Save" at bounding box center [735, 703] width 981 height 29
click at [1177, 702] on button "Save" at bounding box center [1182, 704] width 35 height 22
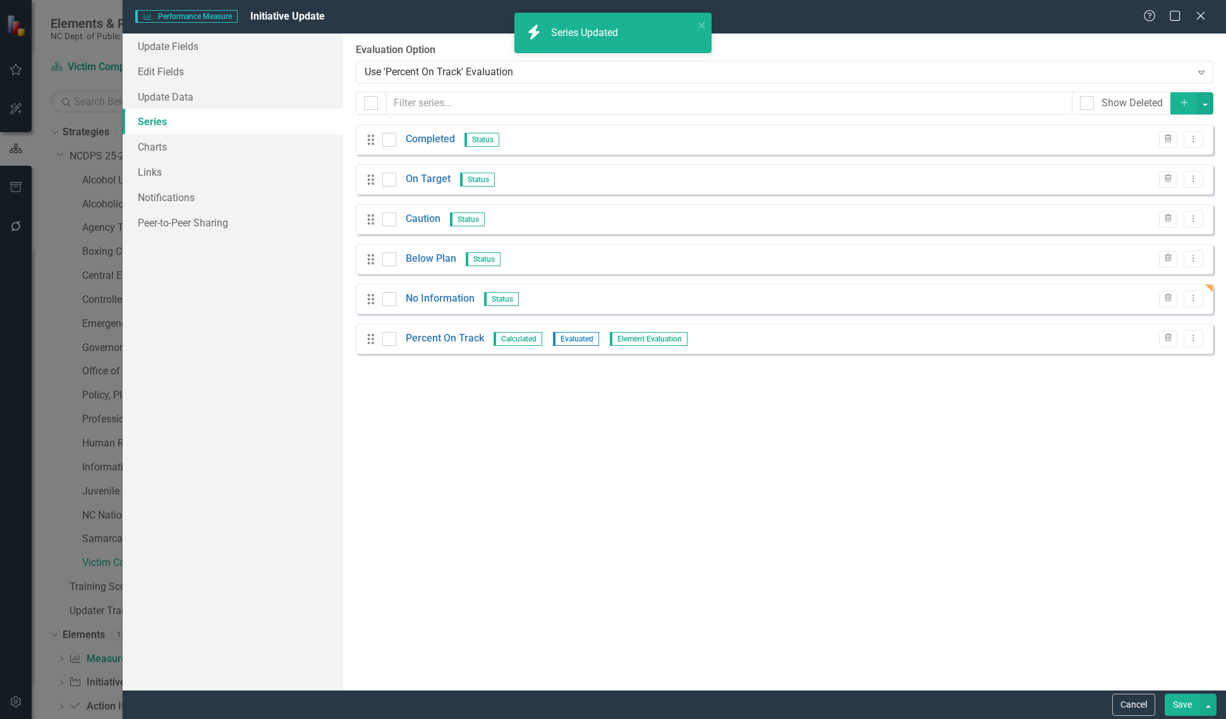
click at [1177, 702] on button "Save" at bounding box center [1182, 704] width 35 height 22
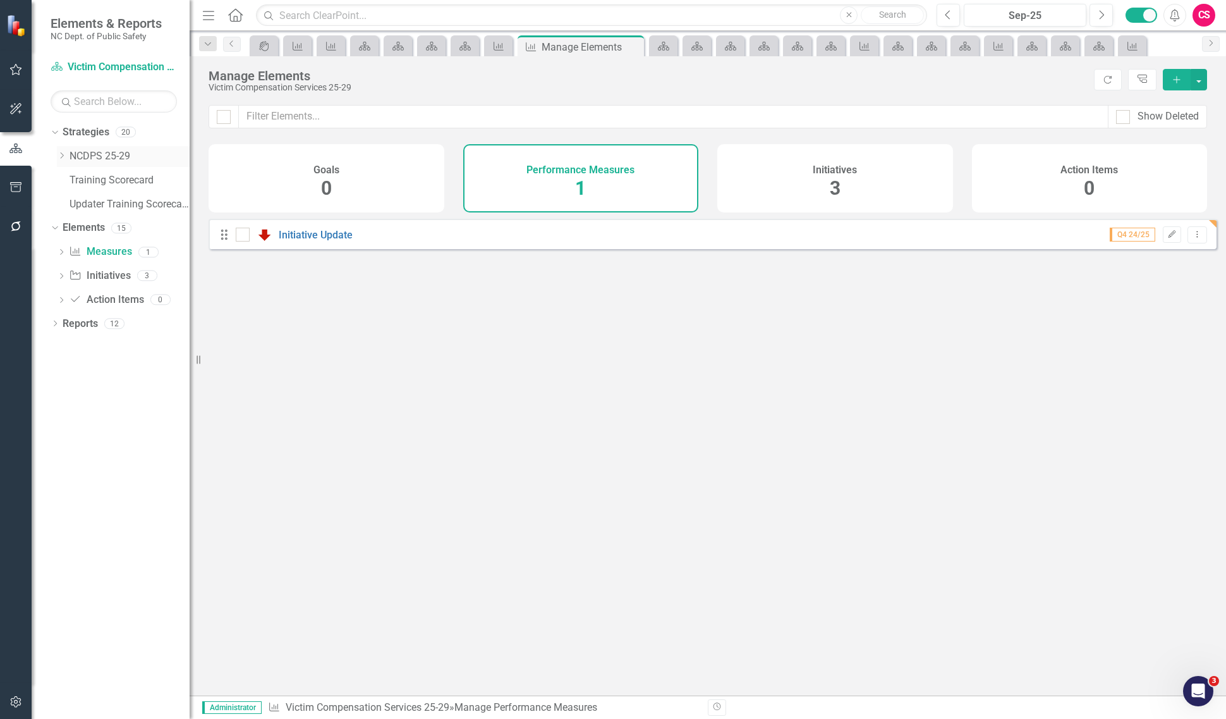
click at [92, 154] on link "NCDPS 25-29" at bounding box center [130, 156] width 120 height 15
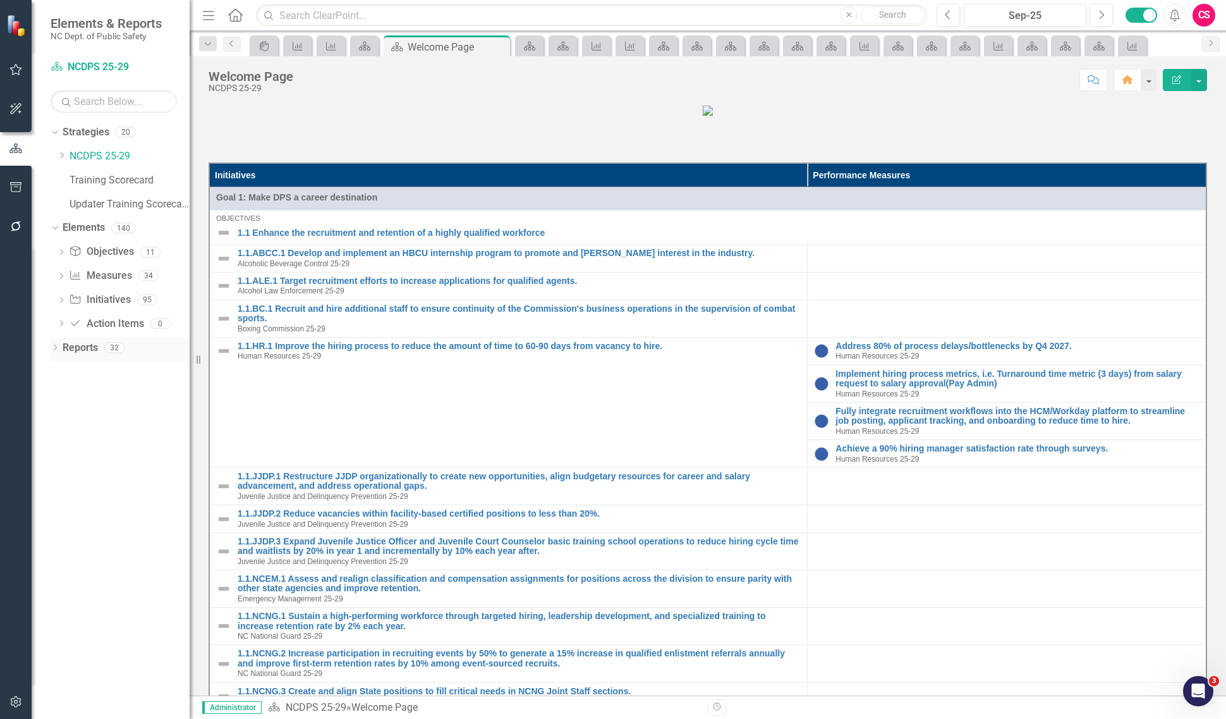
click at [64, 341] on link "Reports" at bounding box center [80, 348] width 35 height 15
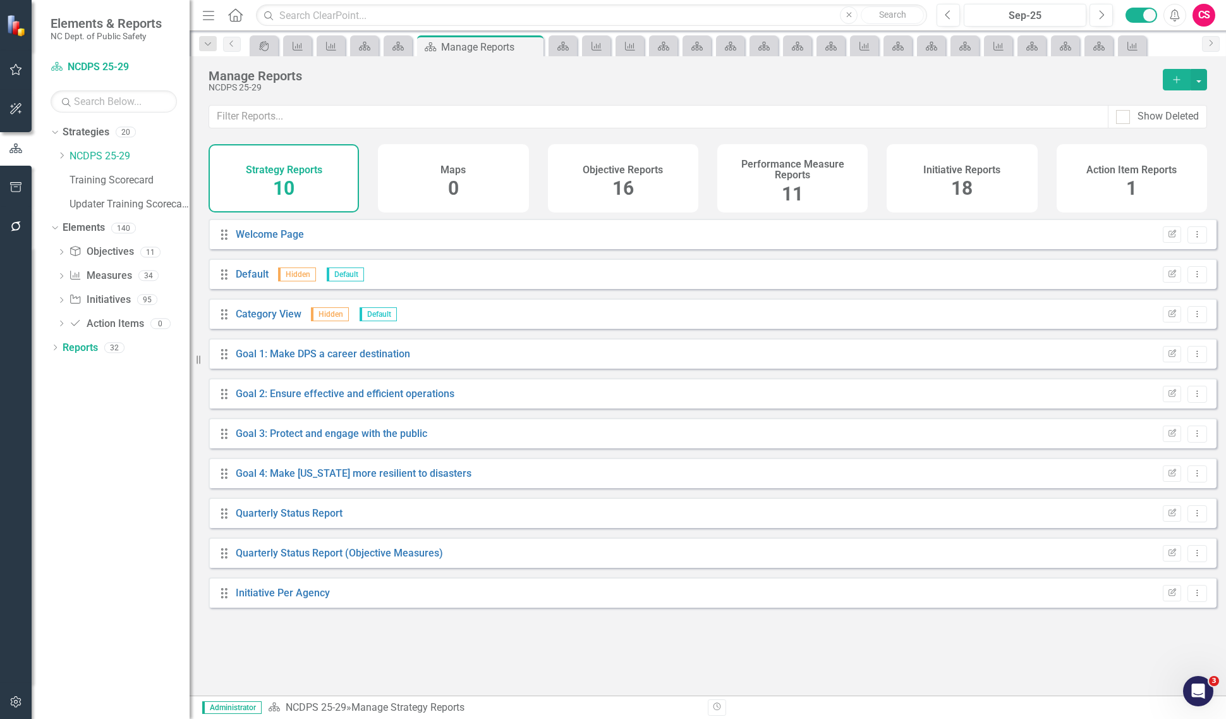
click at [798, 178] on h4 "Performance Measure Reports" at bounding box center [792, 170] width 135 height 22
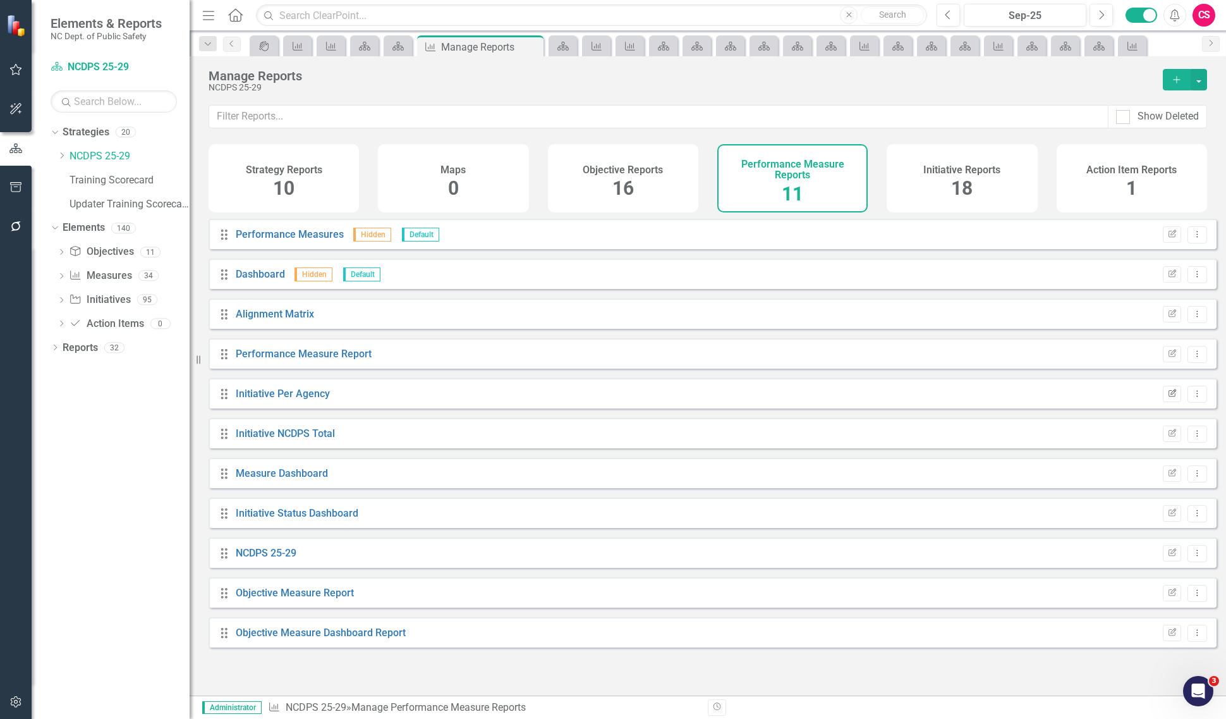
click at [1167, 398] on icon "Edit Report" at bounding box center [1171, 394] width 9 height 8
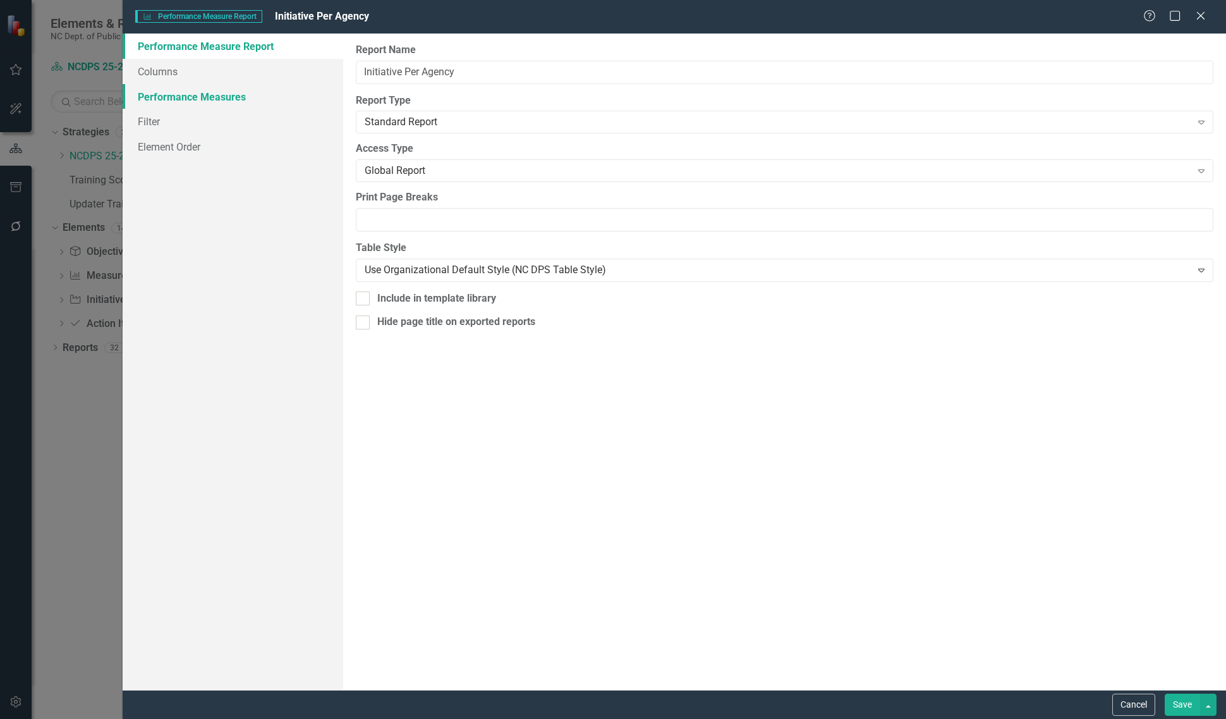
click at [241, 102] on link "Performance Measures" at bounding box center [233, 96] width 221 height 25
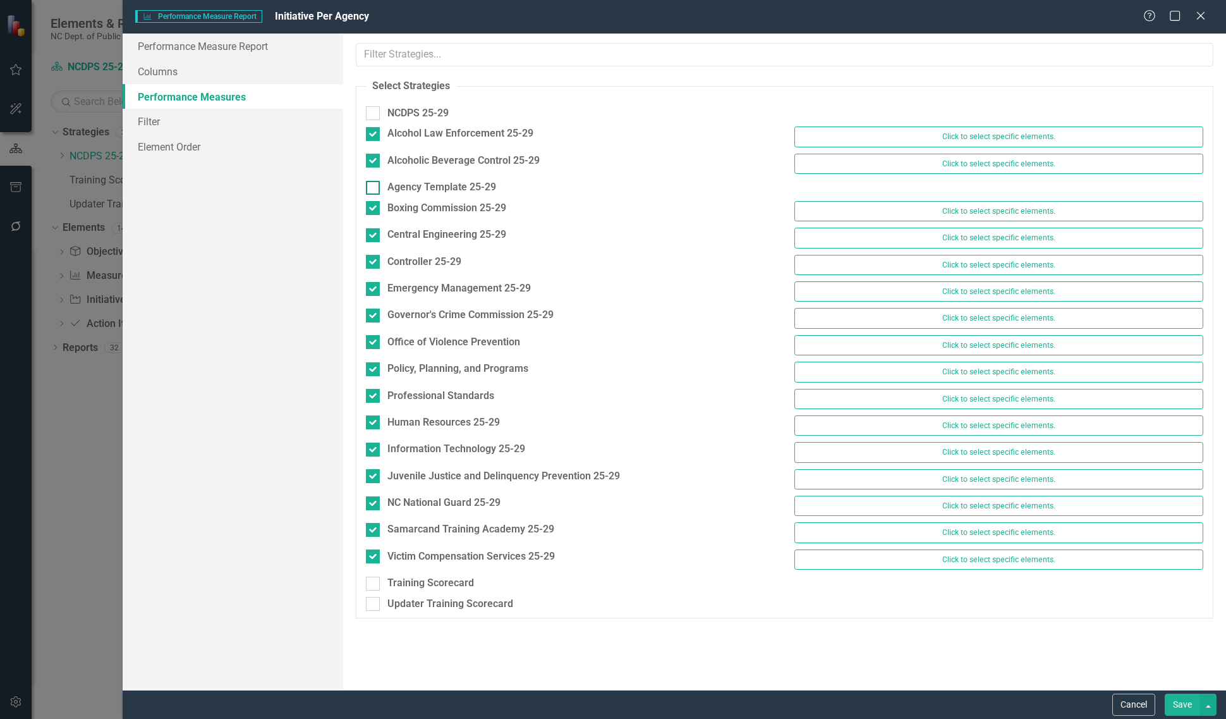
click at [373, 185] on input "Agency Template 25-29" at bounding box center [370, 185] width 8 height 8
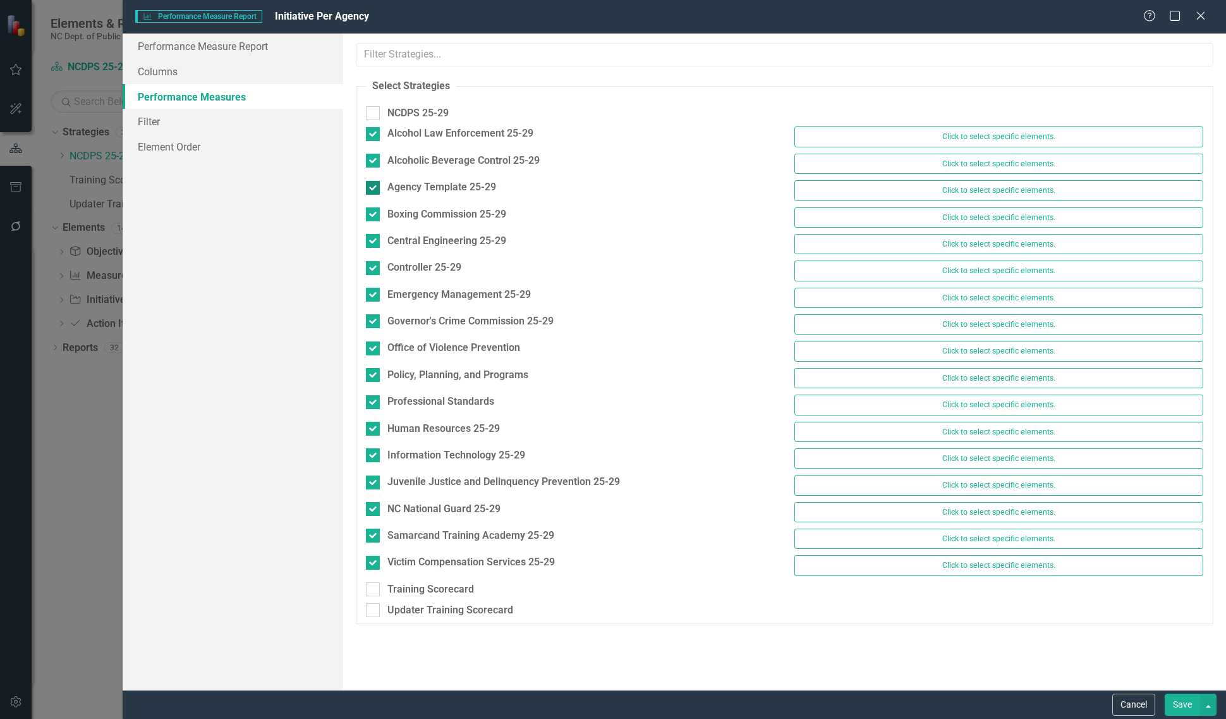
click at [373, 185] on input "Agency Template 25-29" at bounding box center [370, 185] width 8 height 8
checkbox input "false"
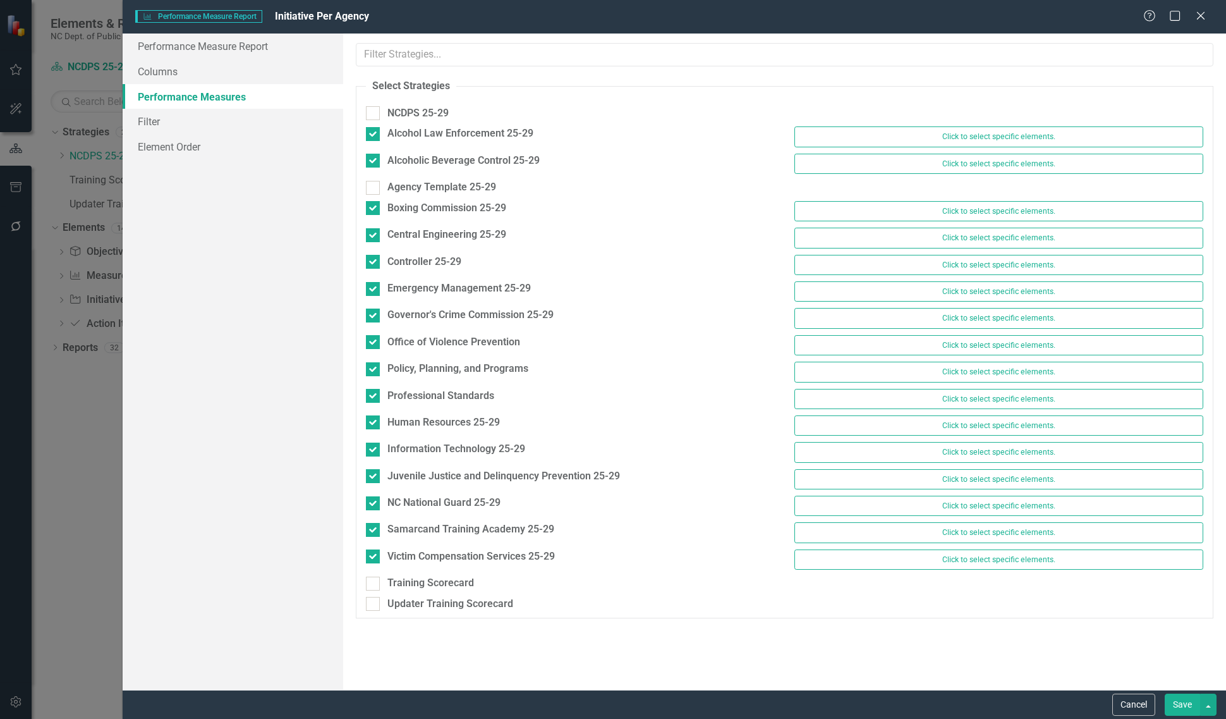
click at [1186, 709] on button "Save" at bounding box center [1182, 704] width 35 height 22
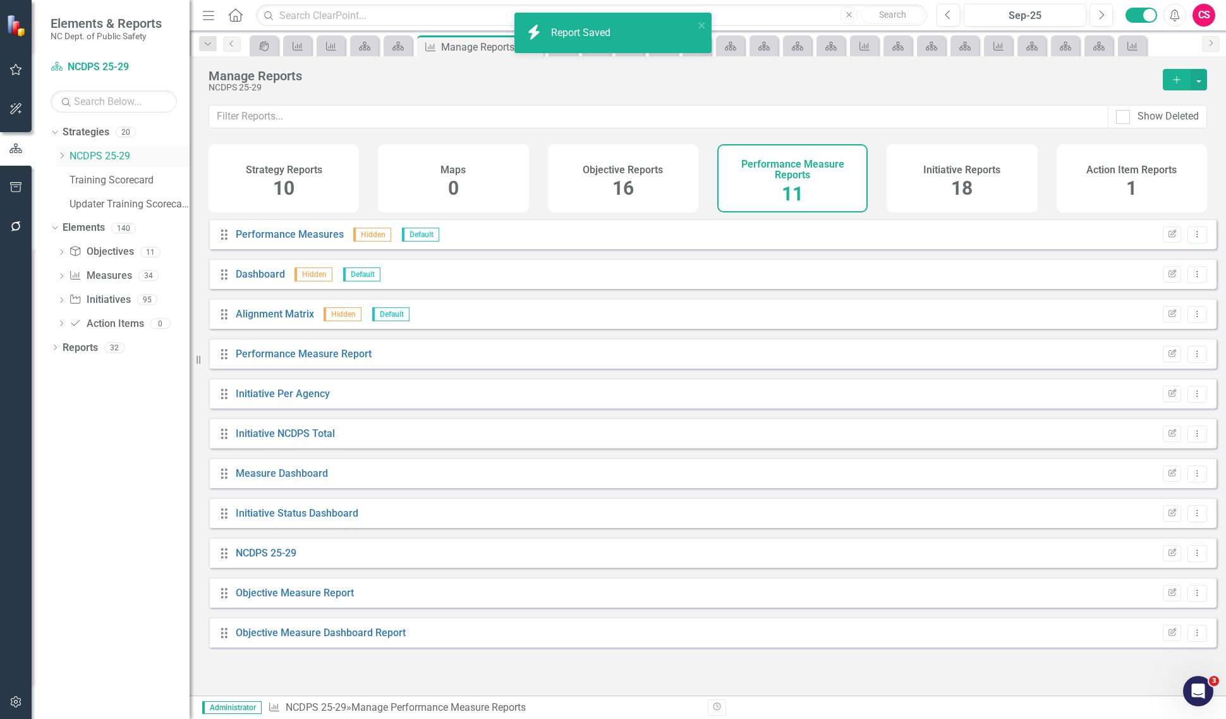
click at [106, 155] on link "NCDPS 25-29" at bounding box center [130, 156] width 120 height 15
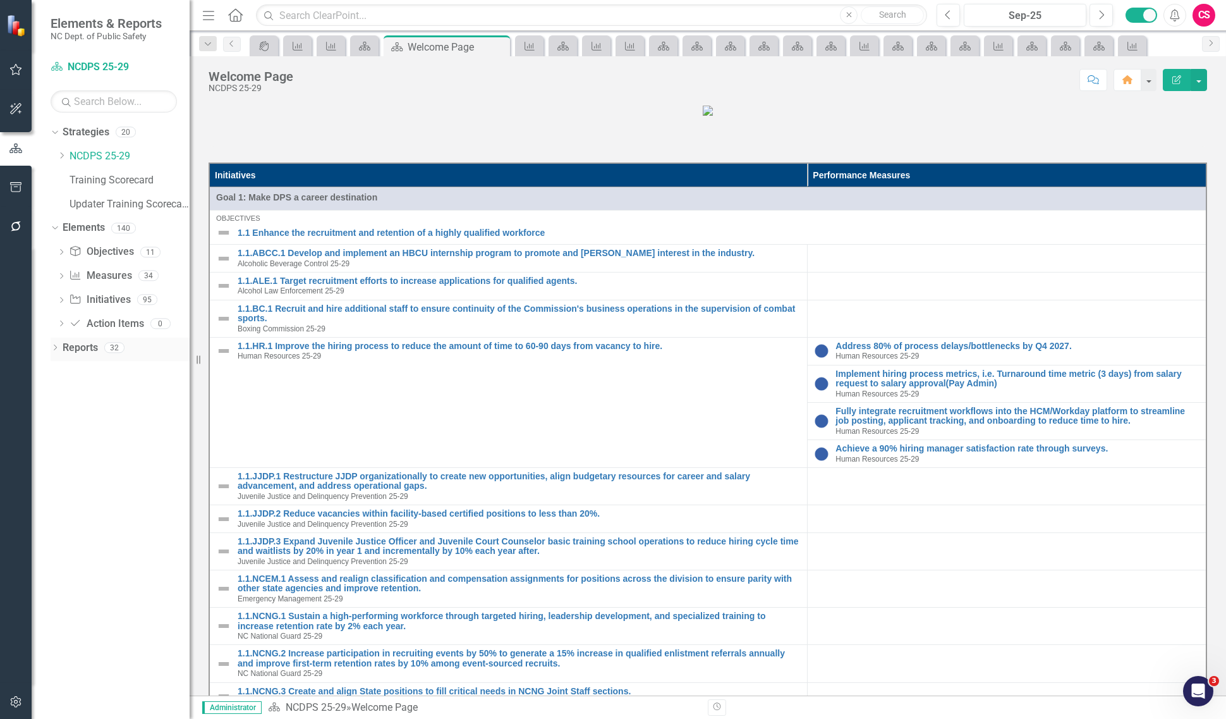
click at [54, 343] on div "Dropdown Reports 32" at bounding box center [120, 349] width 139 height 24
click at [54, 349] on icon "Dropdown" at bounding box center [55, 348] width 9 height 7
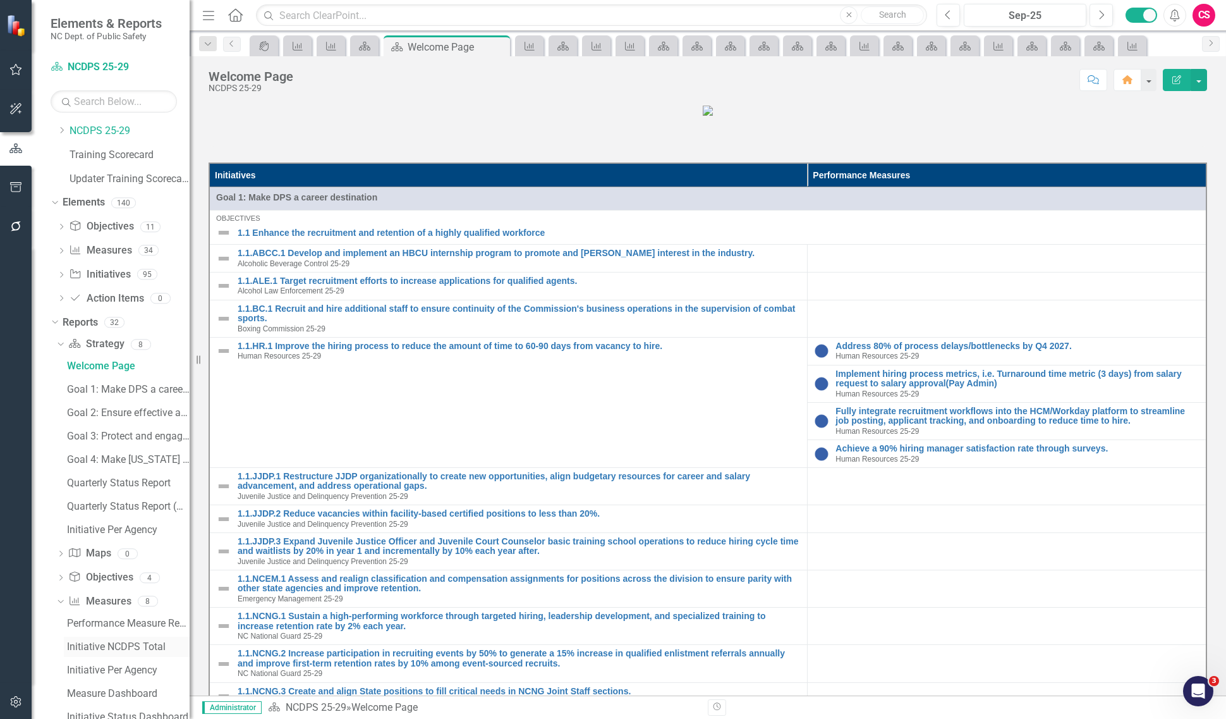
scroll to position [27, 0]
click at [120, 528] on div "Initiative Per Agency" at bounding box center [128, 528] width 123 height 11
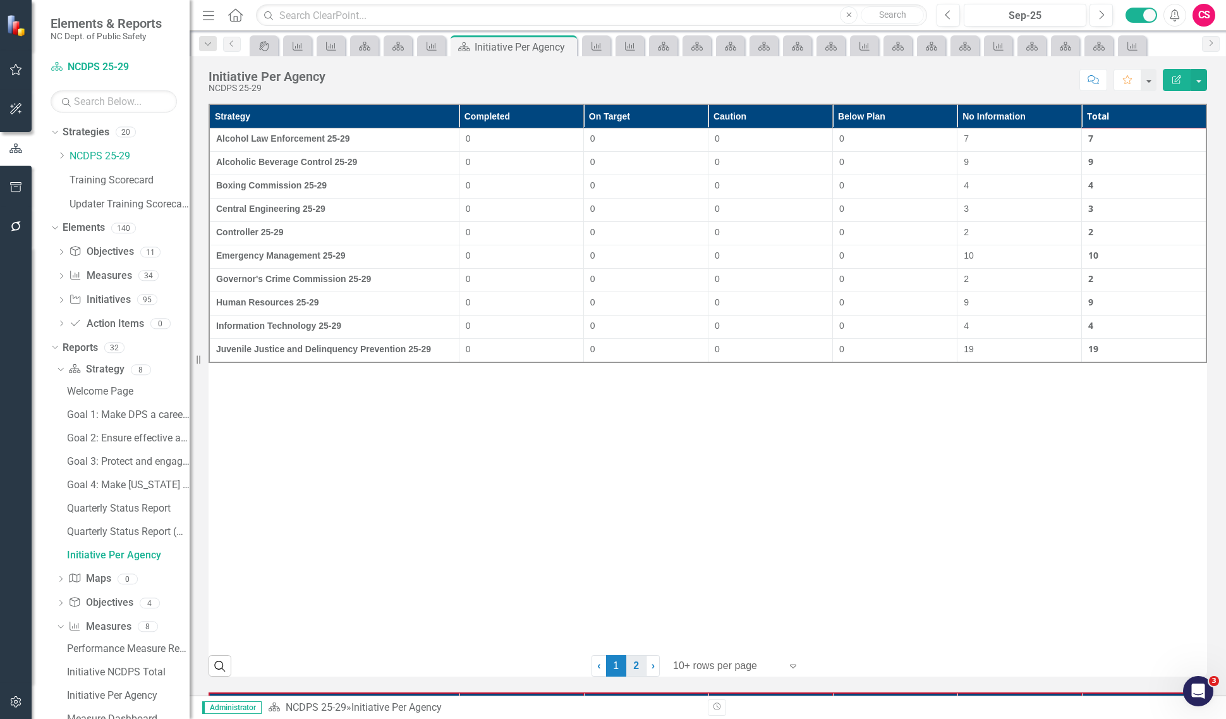
click at [632, 659] on link "2" at bounding box center [636, 665] width 20 height 21
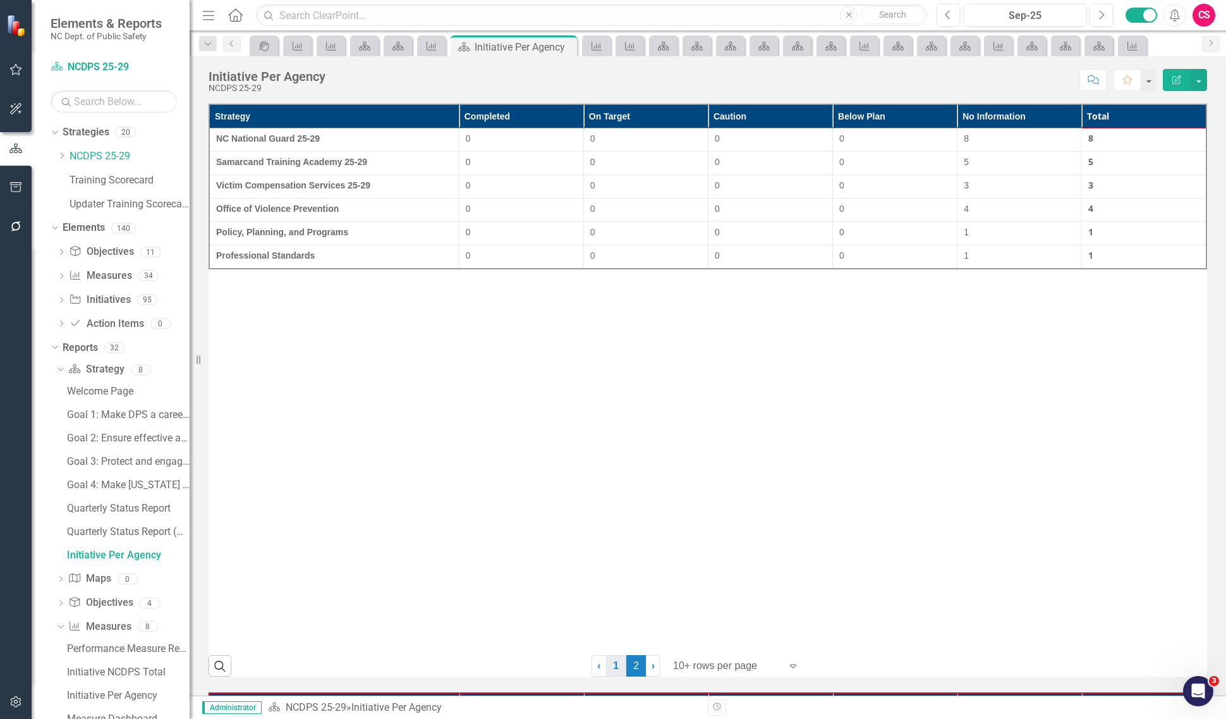
click at [618, 667] on link "1" at bounding box center [616, 665] width 20 height 21
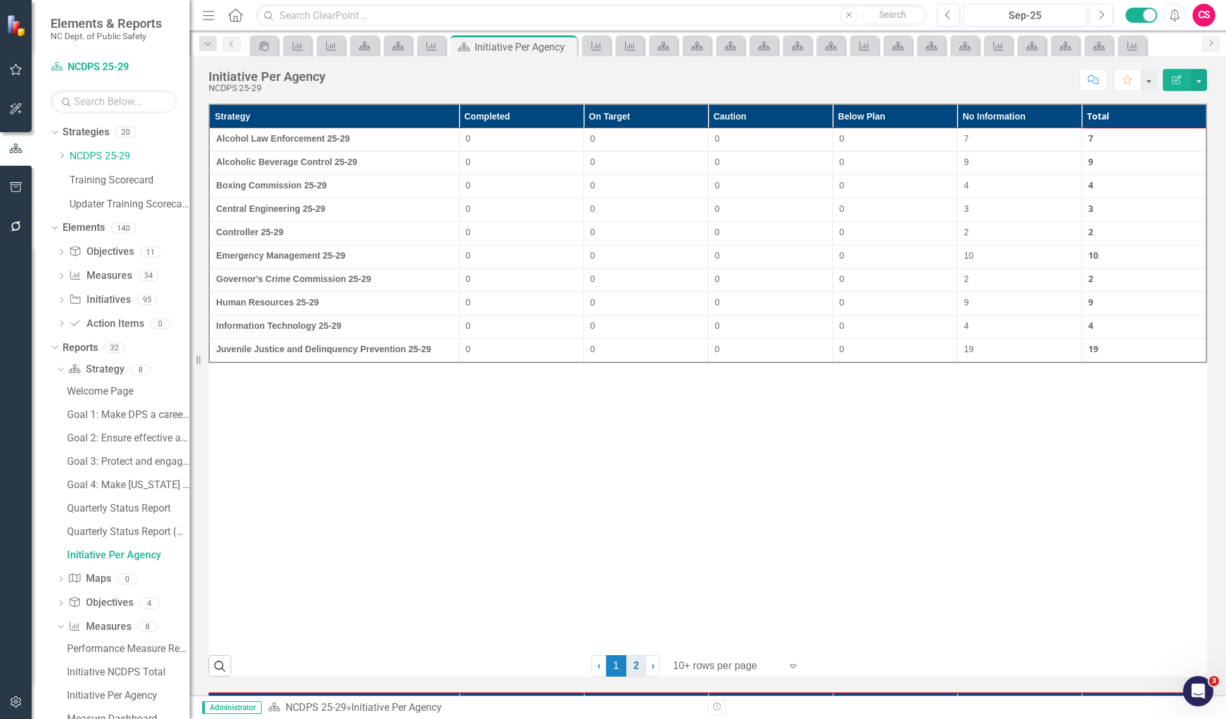
click at [634, 671] on link "2" at bounding box center [636, 665] width 20 height 21
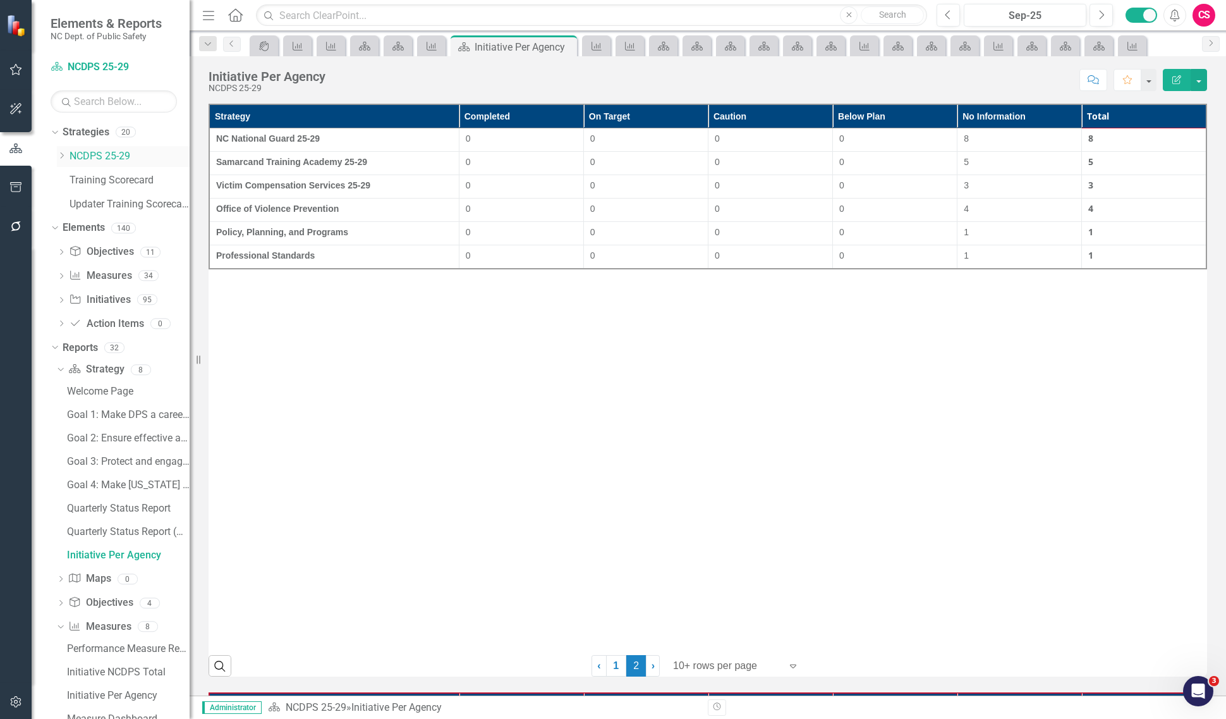
click at [103, 159] on link "NCDPS 25-29" at bounding box center [130, 156] width 120 height 15
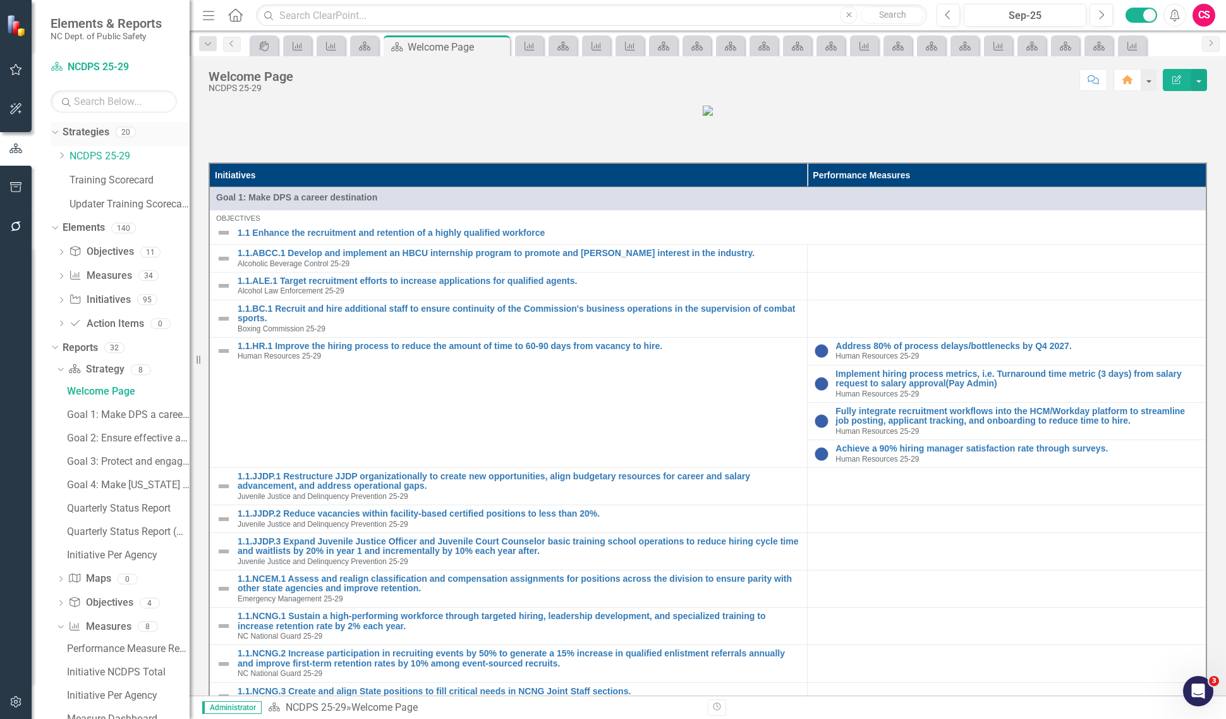
click at [86, 128] on link "Strategies" at bounding box center [86, 132] width 47 height 15
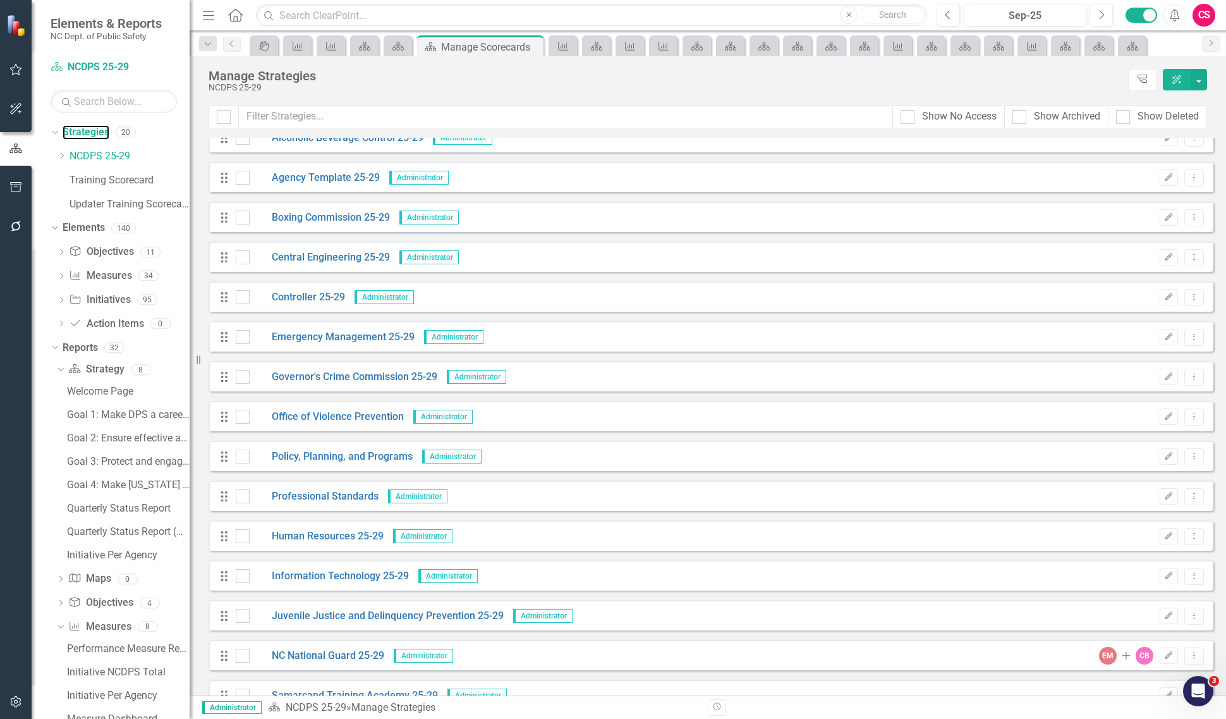
scroll to position [96, 0]
drag, startPoint x: 219, startPoint y: 469, endPoint x: 219, endPoint y: 497, distance: 28.4
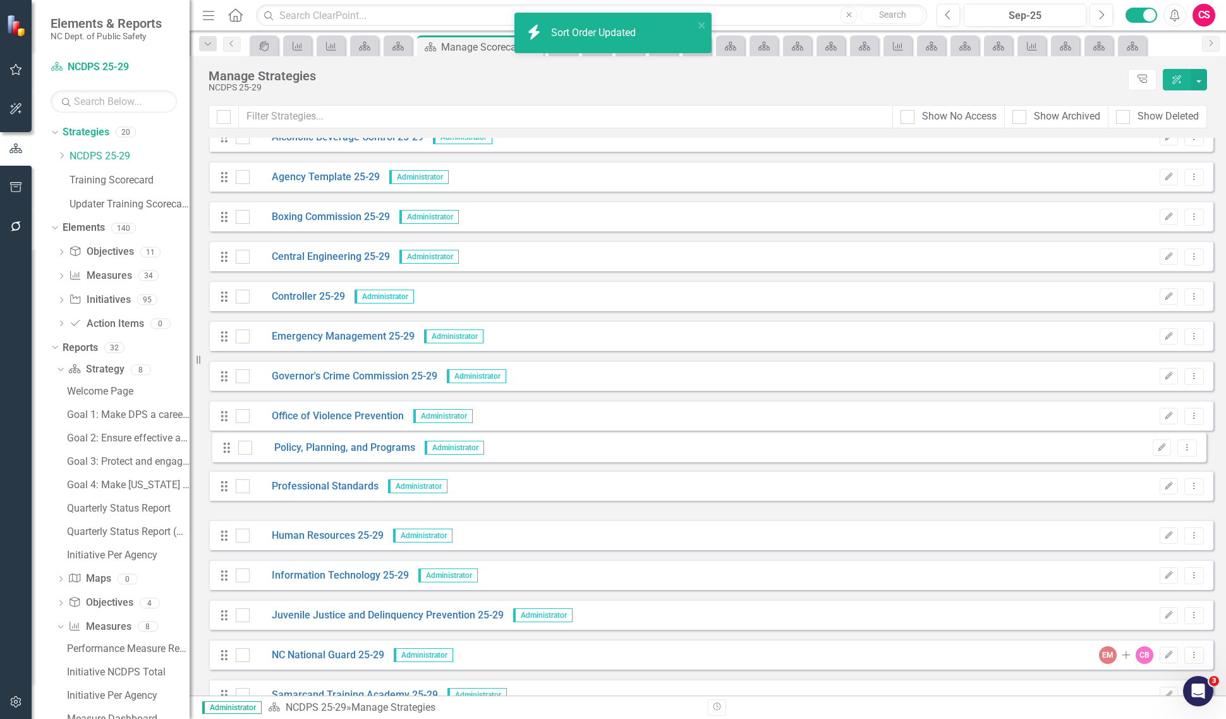
drag, startPoint x: 226, startPoint y: 501, endPoint x: 228, endPoint y: 453, distance: 48.1
click at [228, 453] on div "Drag NCDPS 25-29 Administrator Edit Dropdown Menu Drag Alcohol Law Enforcement …" at bounding box center [711, 435] width 1005 height 787
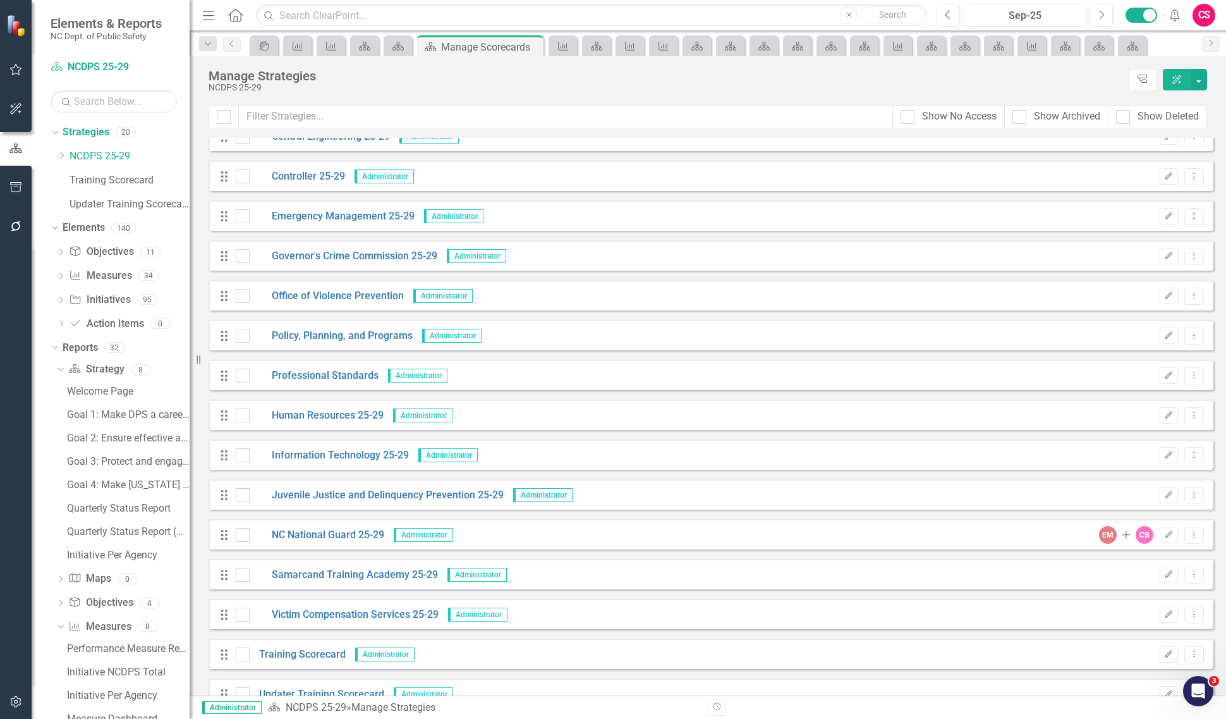
scroll to position [217, 0]
click at [1164, 534] on icon "Edit" at bounding box center [1168, 534] width 9 height 8
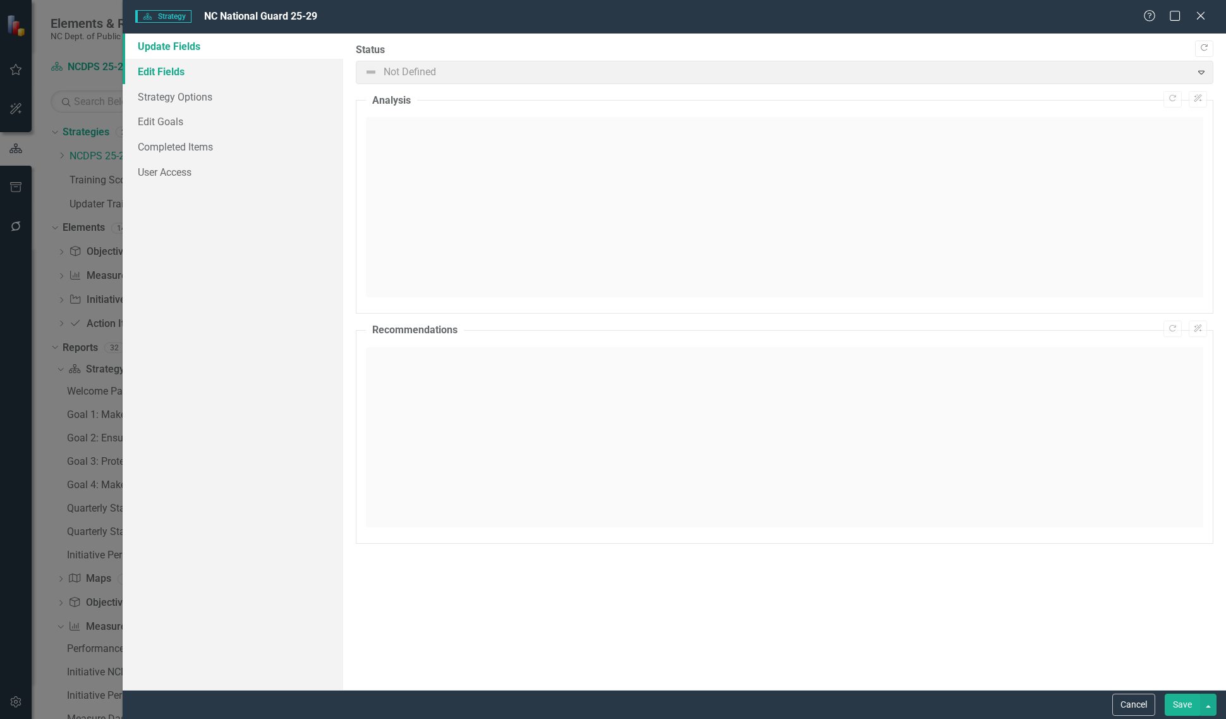
click at [222, 76] on link "Edit Fields" at bounding box center [233, 71] width 221 height 25
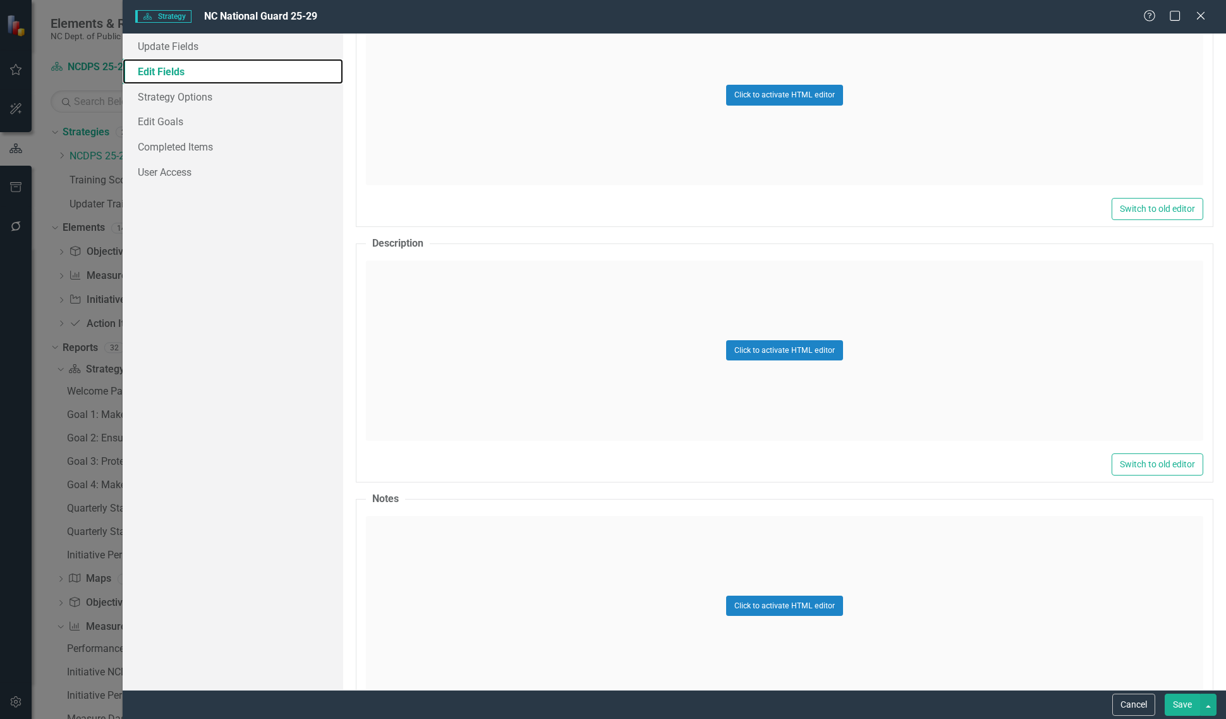
scroll to position [3906, 0]
click at [198, 89] on link "Strategy Options" at bounding box center [233, 96] width 221 height 25
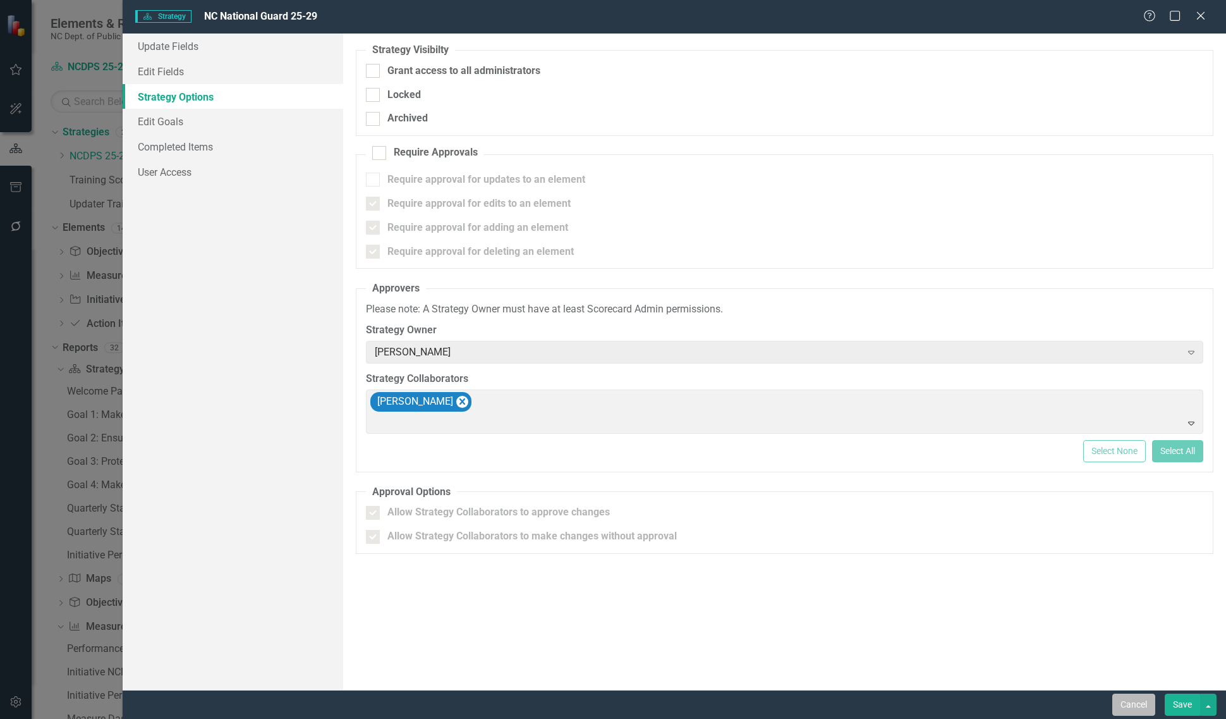
click at [1133, 701] on button "Cancel" at bounding box center [1133, 704] width 43 height 22
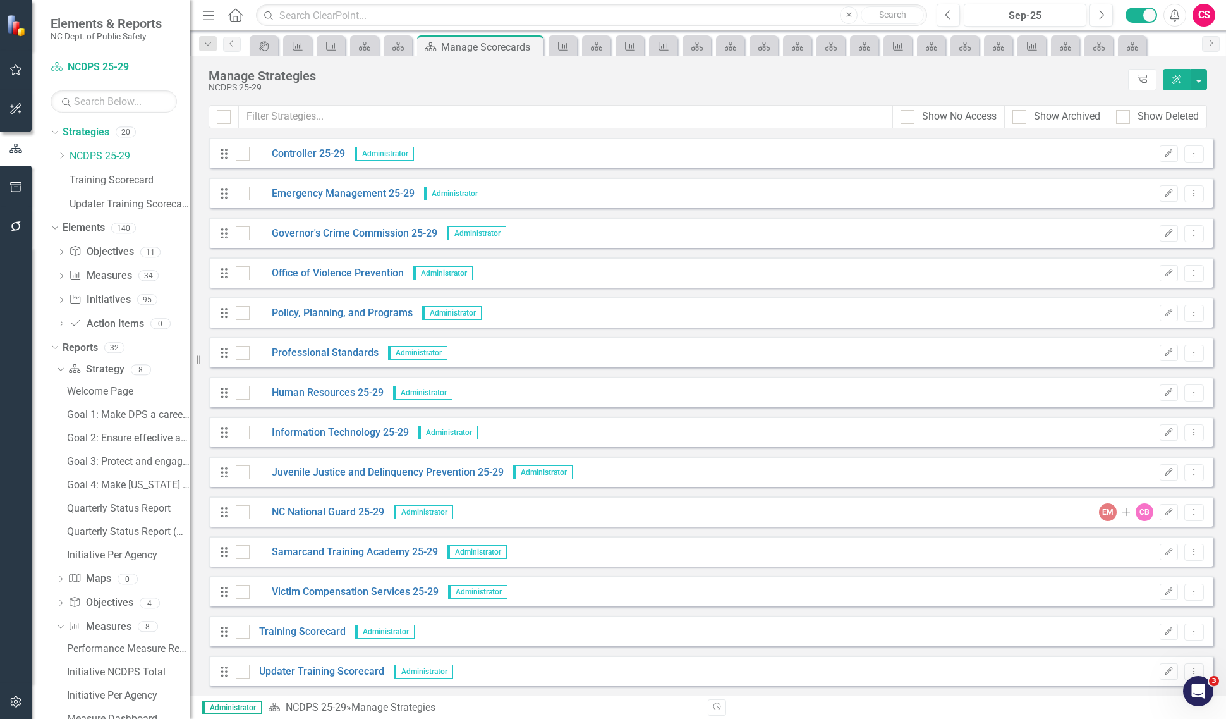
scroll to position [0, 0]
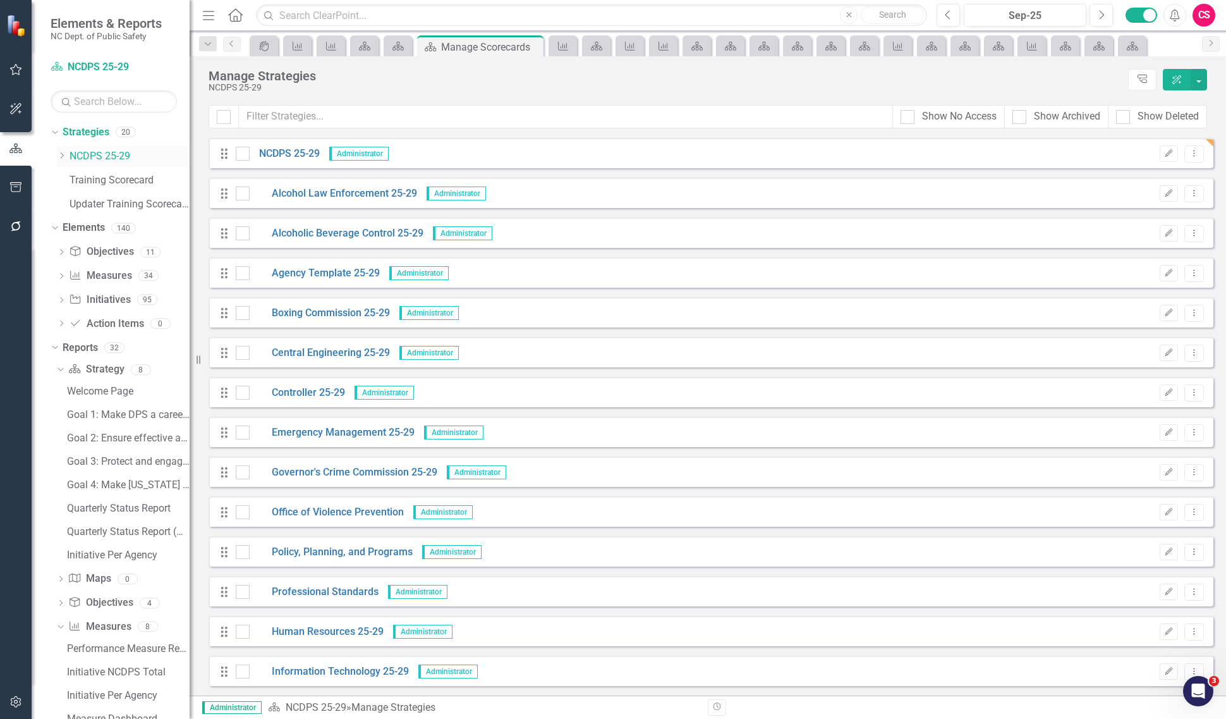
click at [102, 150] on link "NCDPS 25-29" at bounding box center [130, 156] width 120 height 15
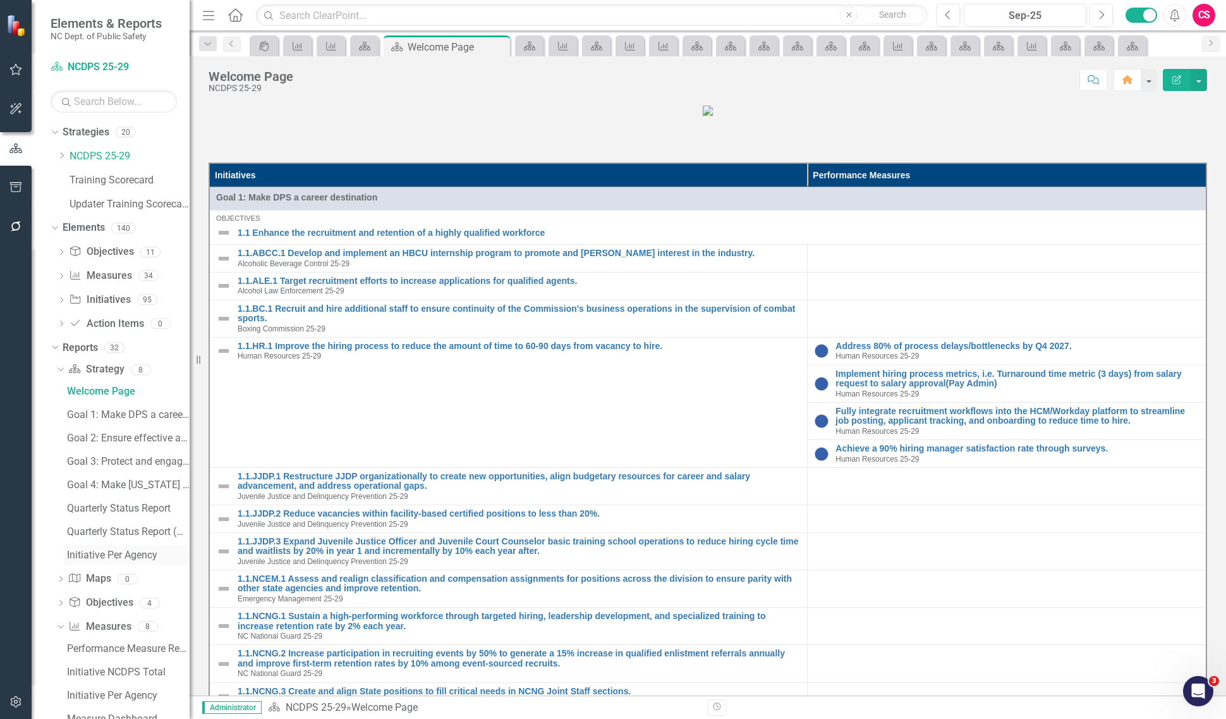
click at [130, 554] on div "Initiative Per Agency" at bounding box center [128, 554] width 123 height 11
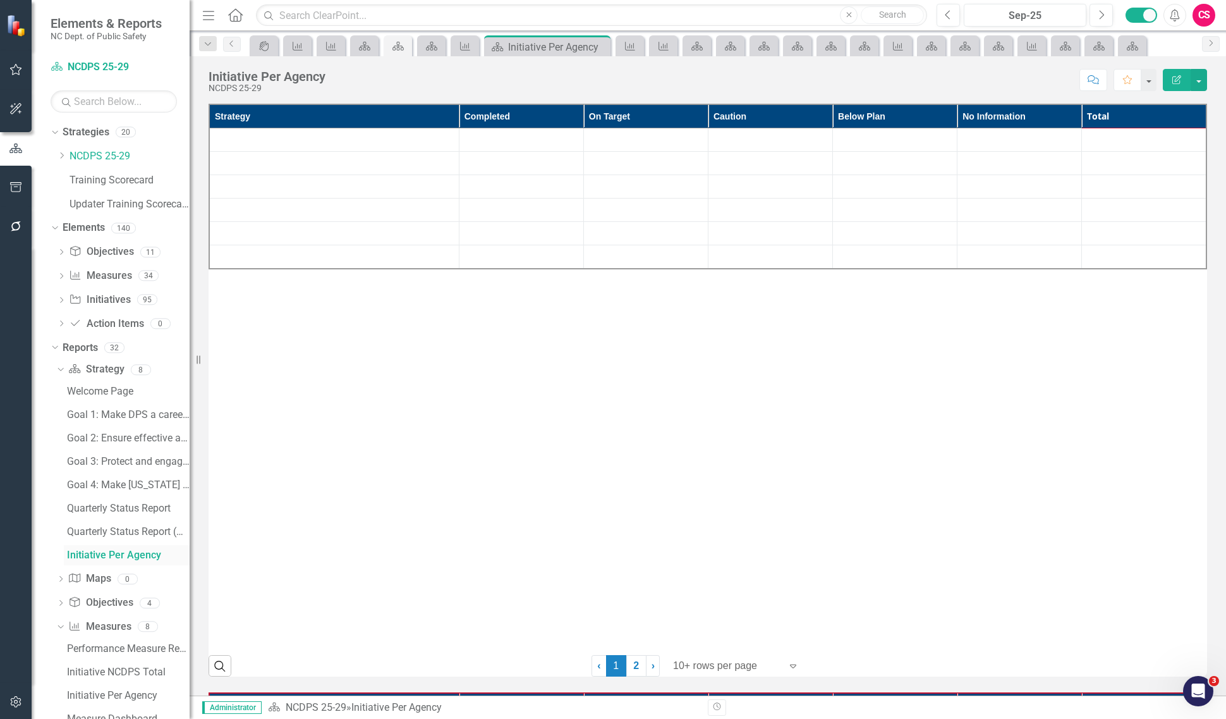
click at [130, 554] on div "Initiative Per Agency" at bounding box center [128, 554] width 123 height 11
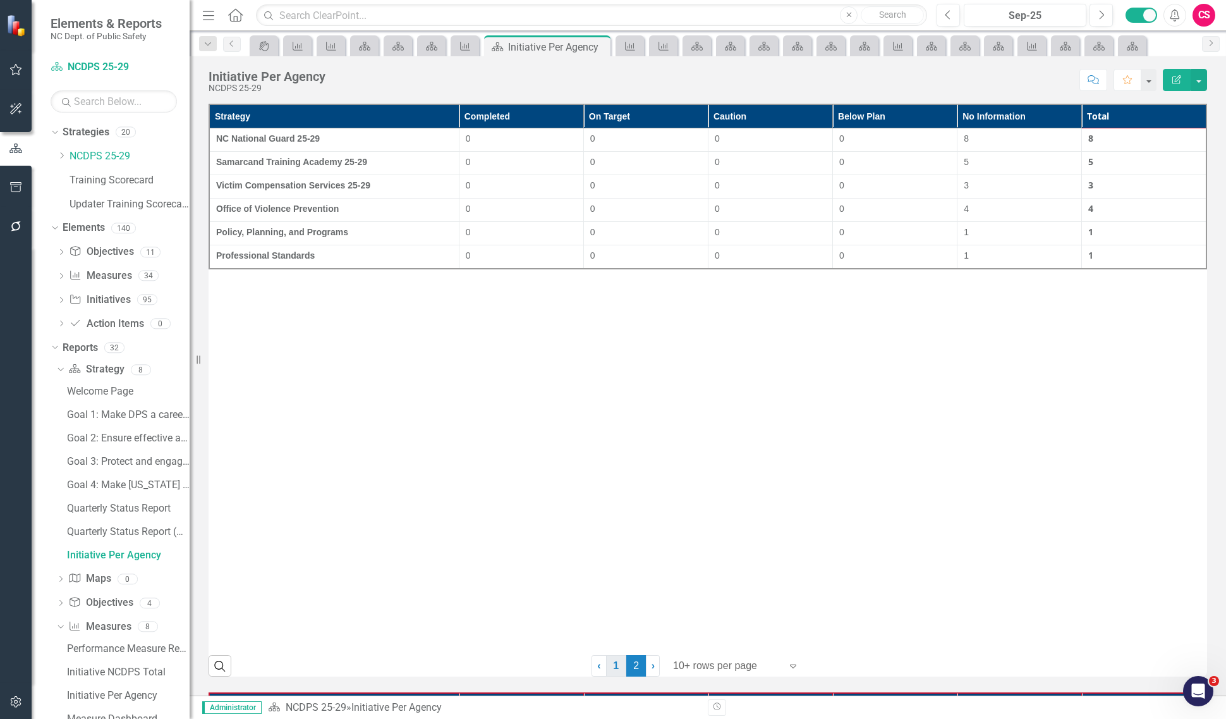
click at [617, 667] on link "1" at bounding box center [616, 665] width 20 height 21
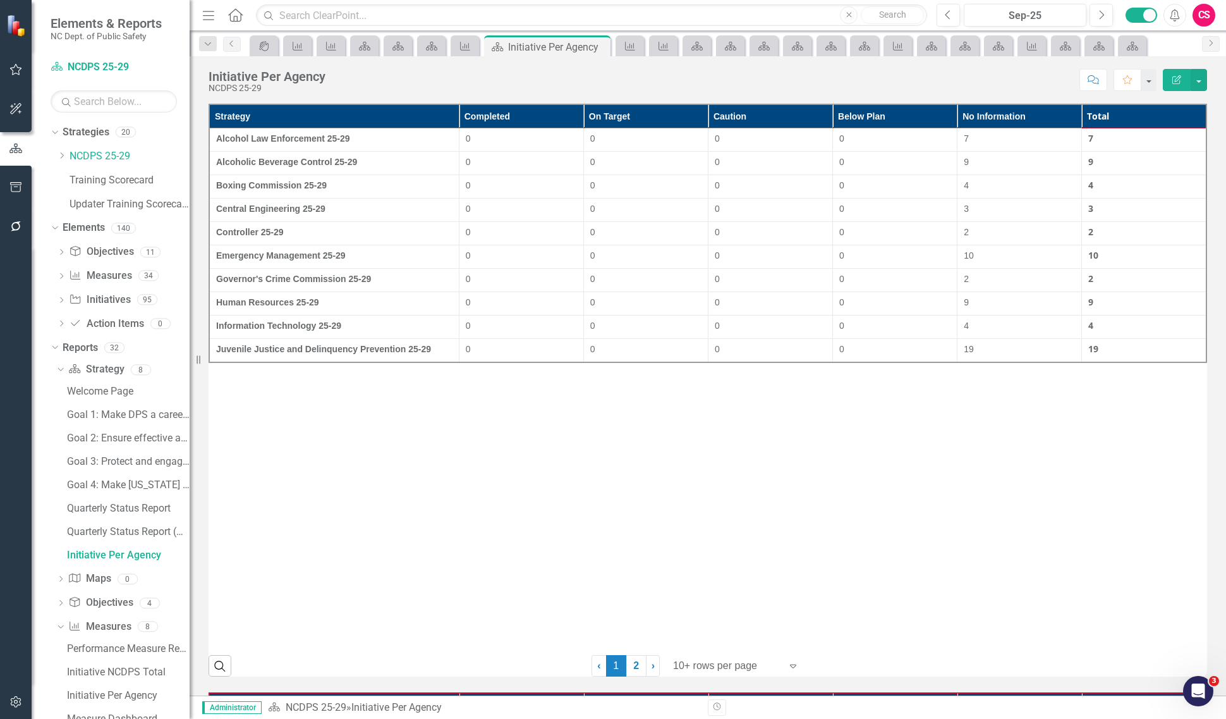
click at [1174, 74] on button "Edit Report" at bounding box center [1177, 80] width 28 height 22
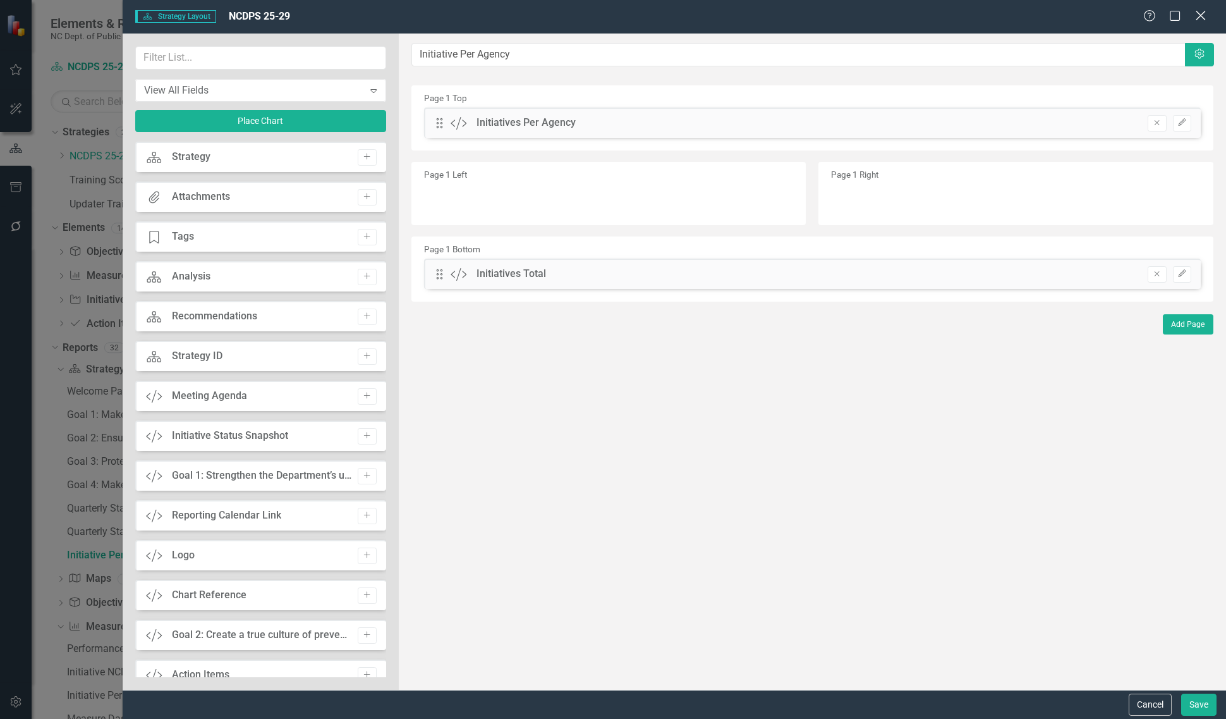
click at [1202, 17] on div "Strategy Strategy Layout NCDPS 25-29 Help Maximize Close" at bounding box center [674, 16] width 1103 height 33
click at [1201, 17] on icon "Close" at bounding box center [1201, 15] width 16 height 12
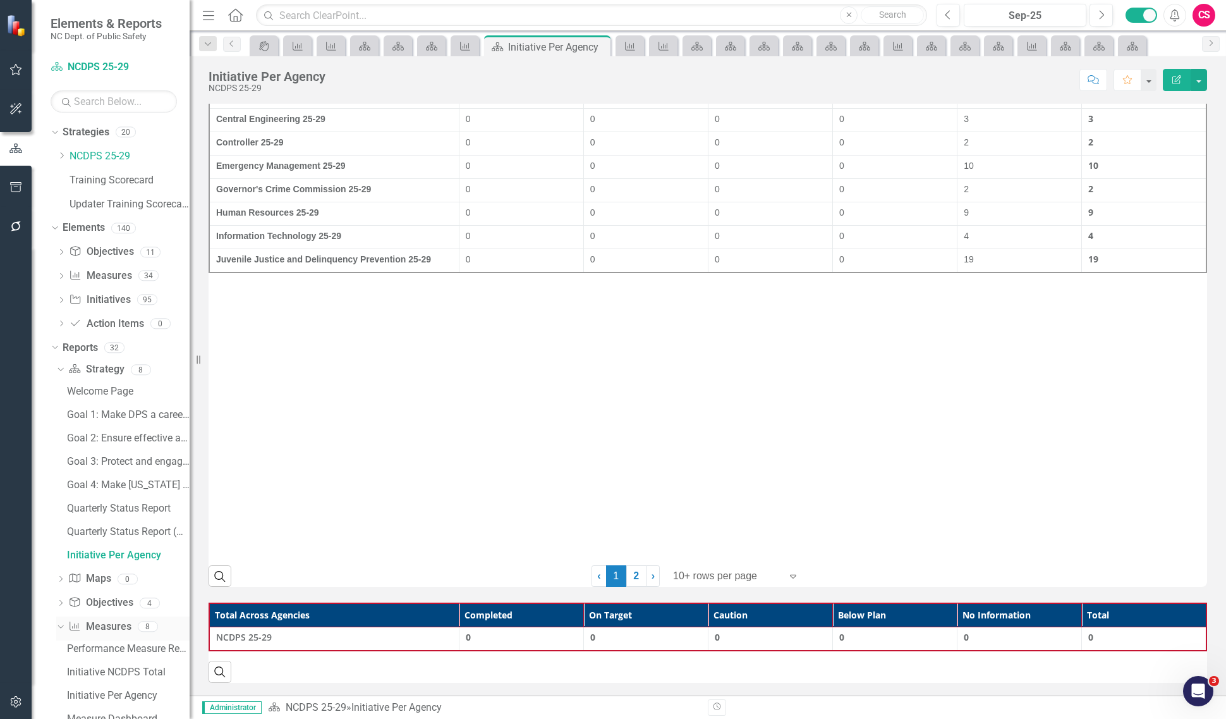
scroll to position [174, 0]
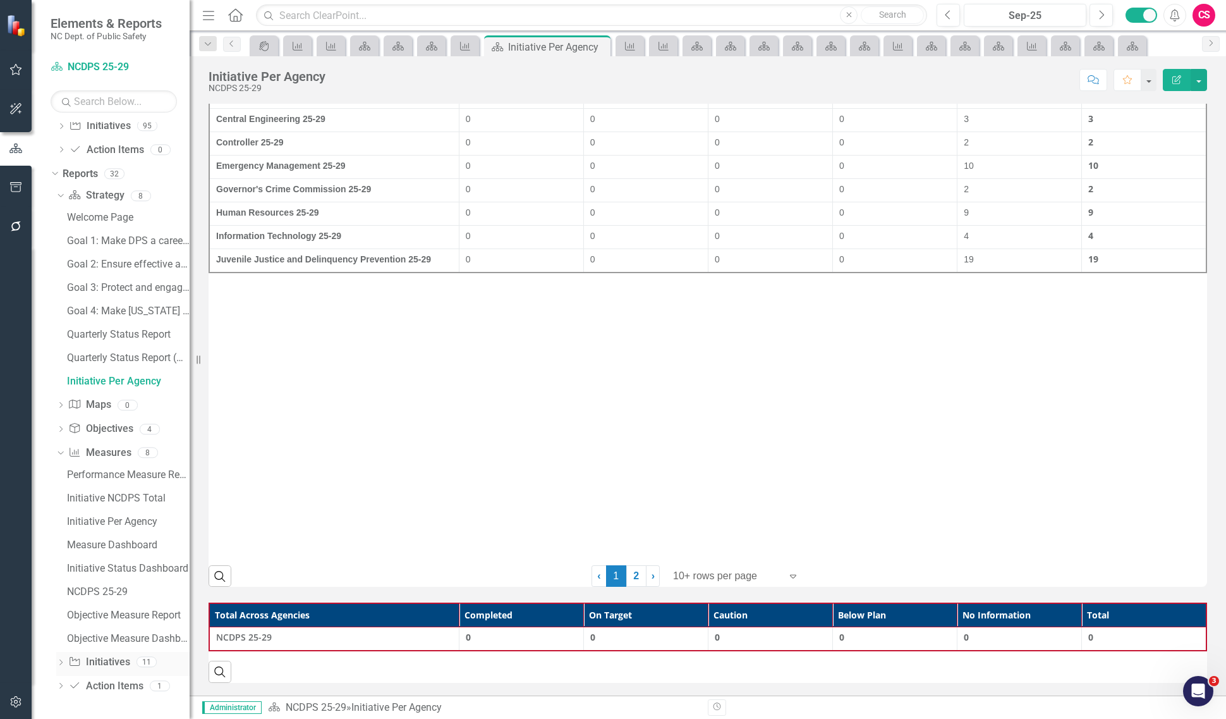
click at [114, 661] on link "Initiative Initiatives" at bounding box center [98, 662] width 61 height 15
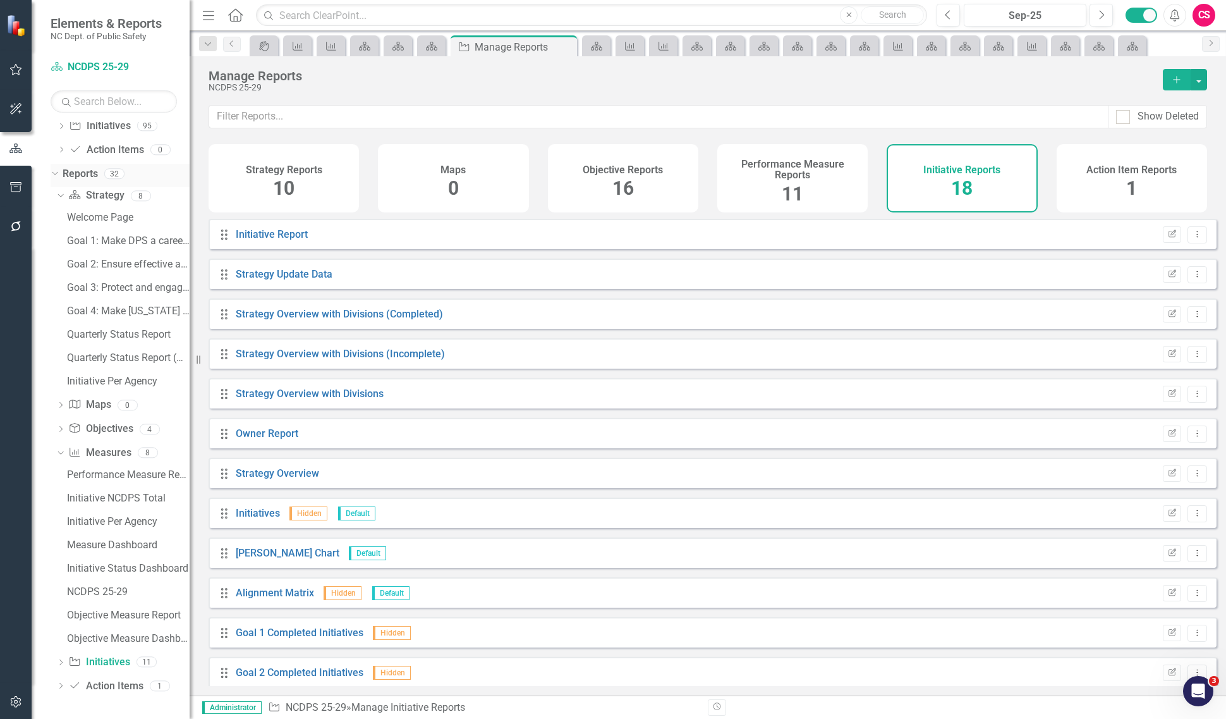
click at [56, 174] on icon "Dropdown" at bounding box center [53, 173] width 7 height 9
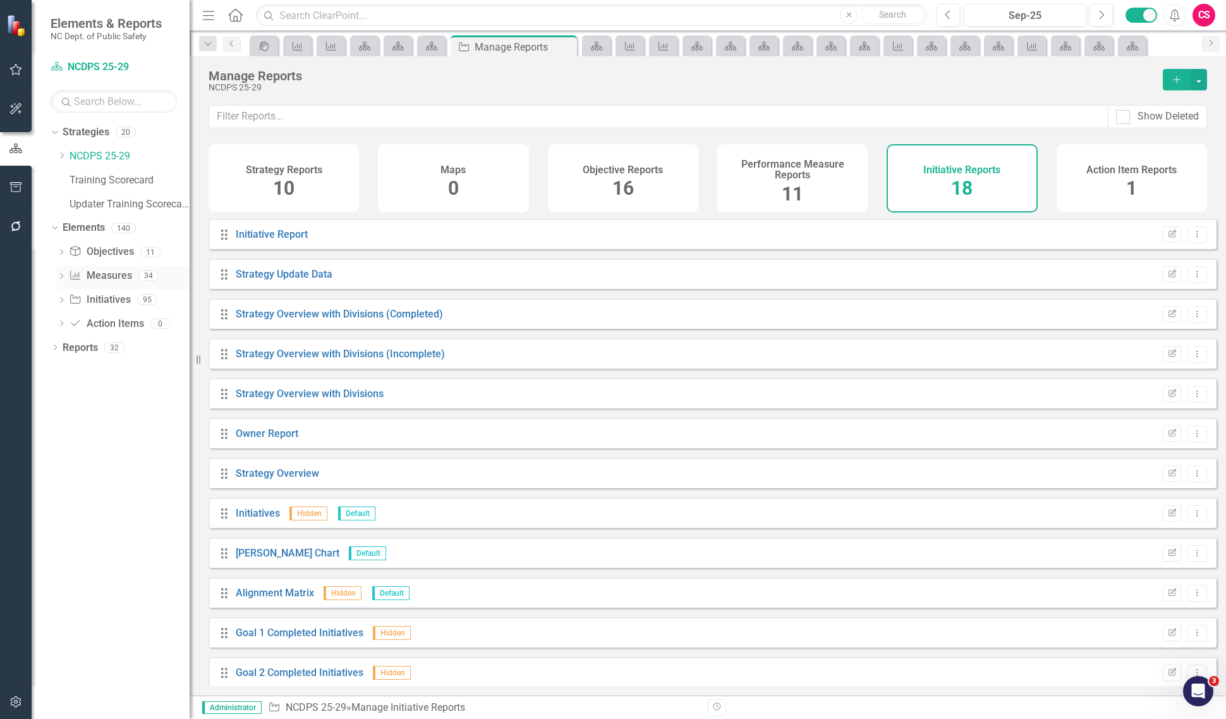
click at [60, 270] on div "Dropdown Performance Measure Measures 34" at bounding box center [123, 277] width 133 height 24
click at [60, 277] on icon "Dropdown" at bounding box center [61, 277] width 9 height 7
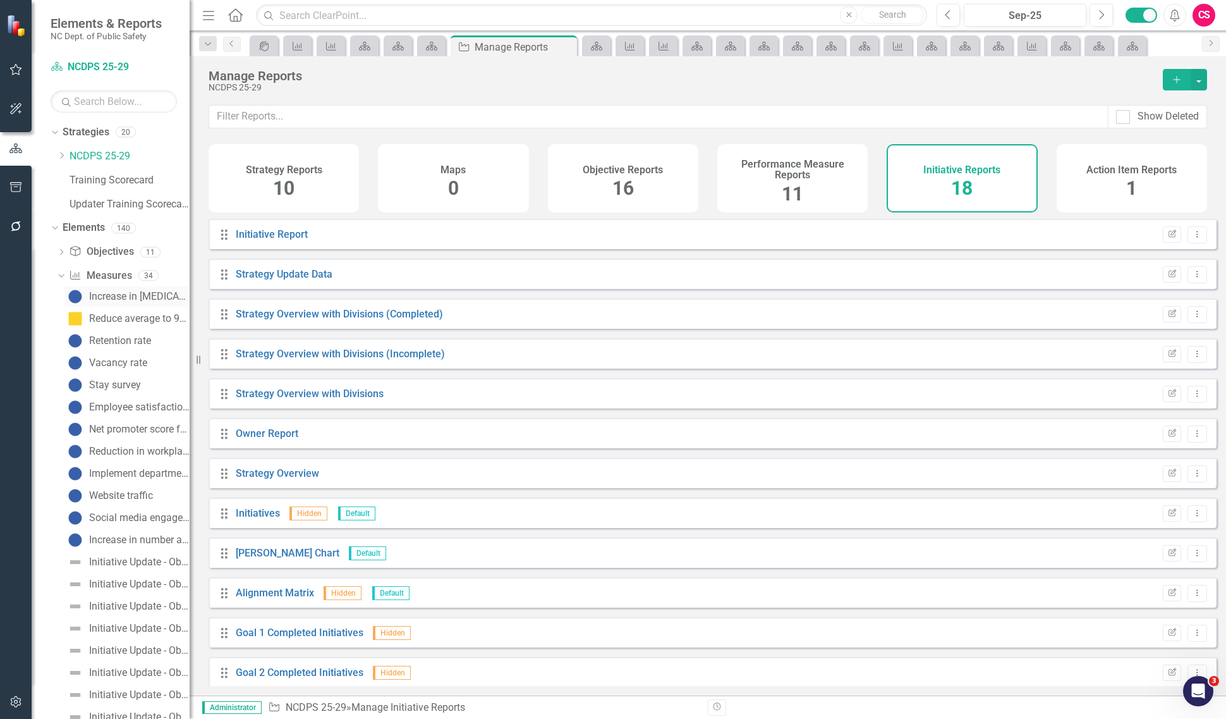
scroll to position [394, 0]
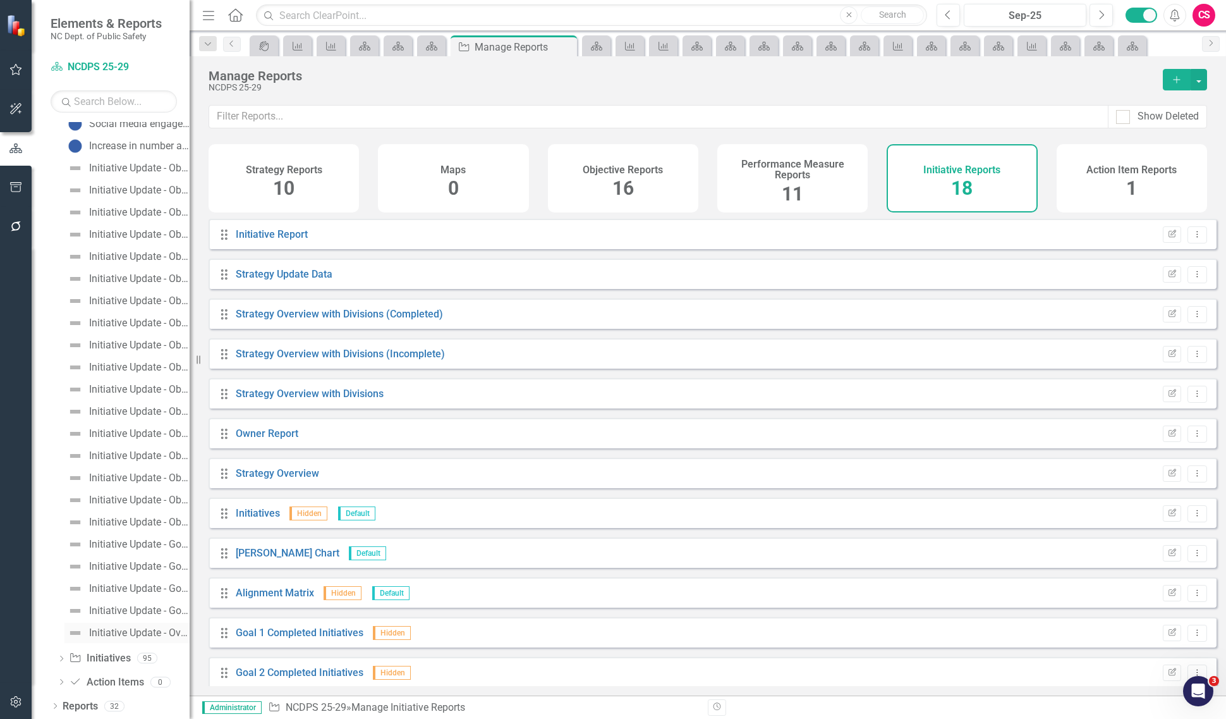
click at [157, 638] on link "Initiative Update - Overall" at bounding box center [126, 632] width 125 height 20
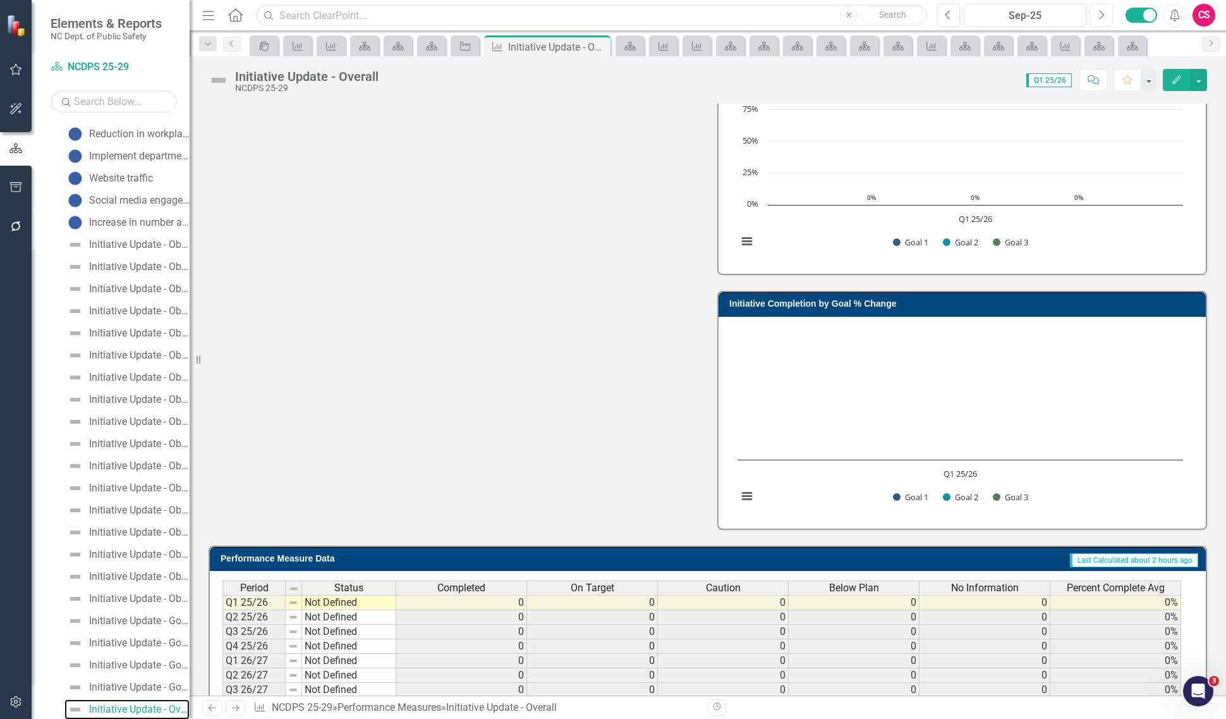
scroll to position [630, 0]
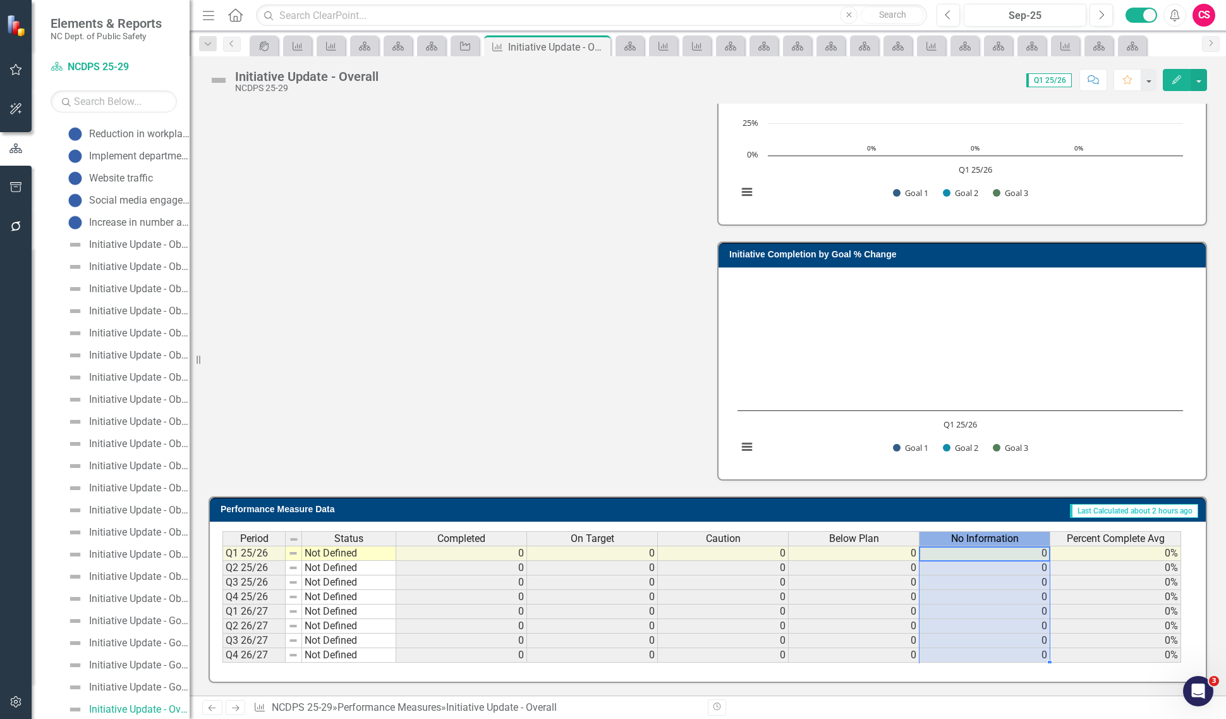
click at [940, 533] on div "No Information" at bounding box center [985, 538] width 130 height 14
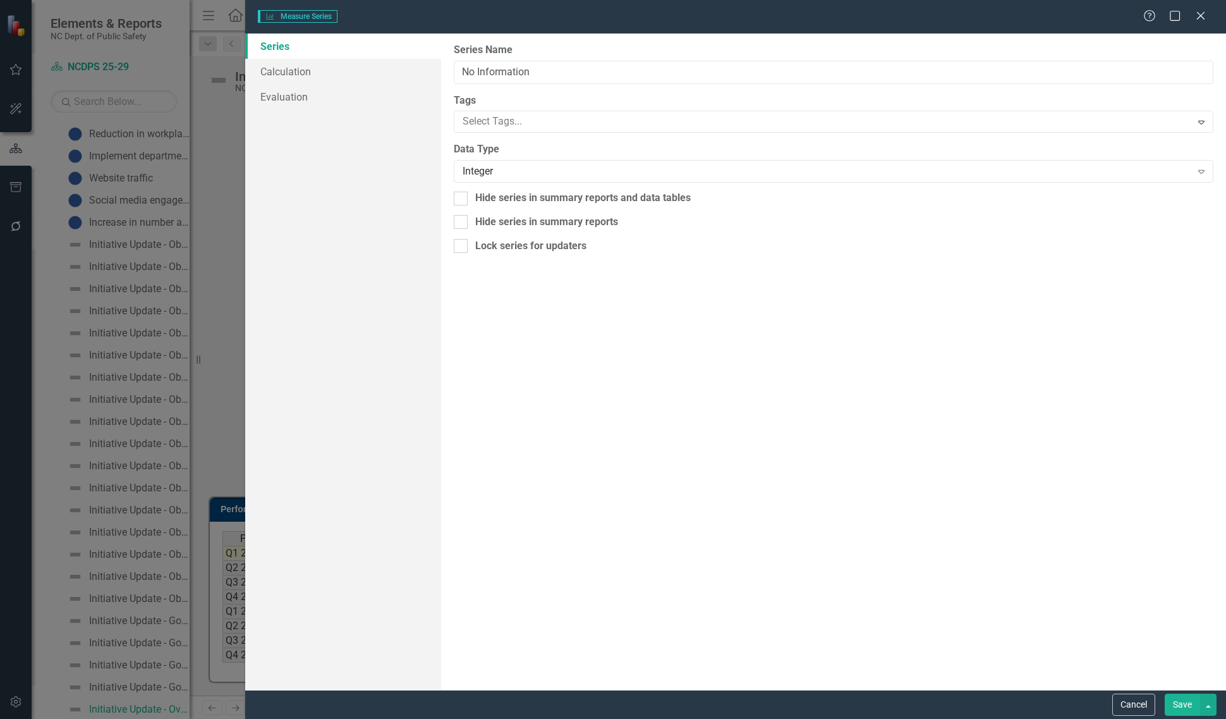
type input "No Information"
click at [332, 74] on link "Calculation" at bounding box center [343, 71] width 196 height 25
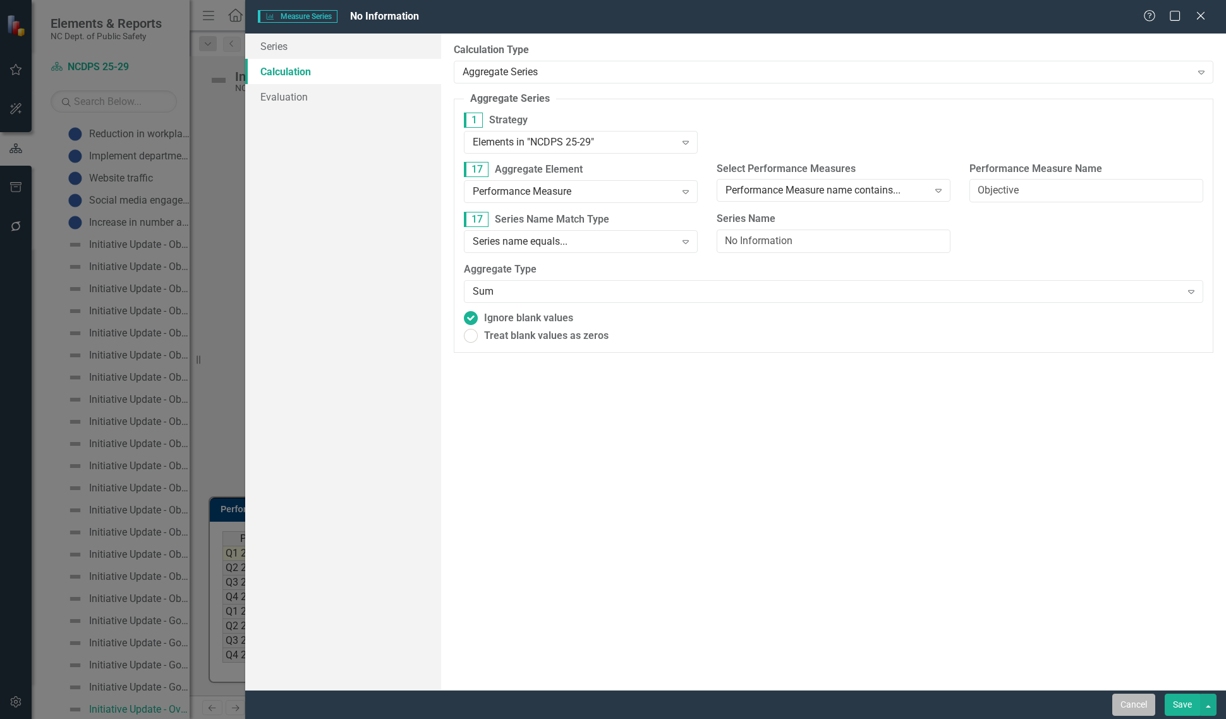
click at [1134, 708] on button "Cancel" at bounding box center [1133, 704] width 43 height 22
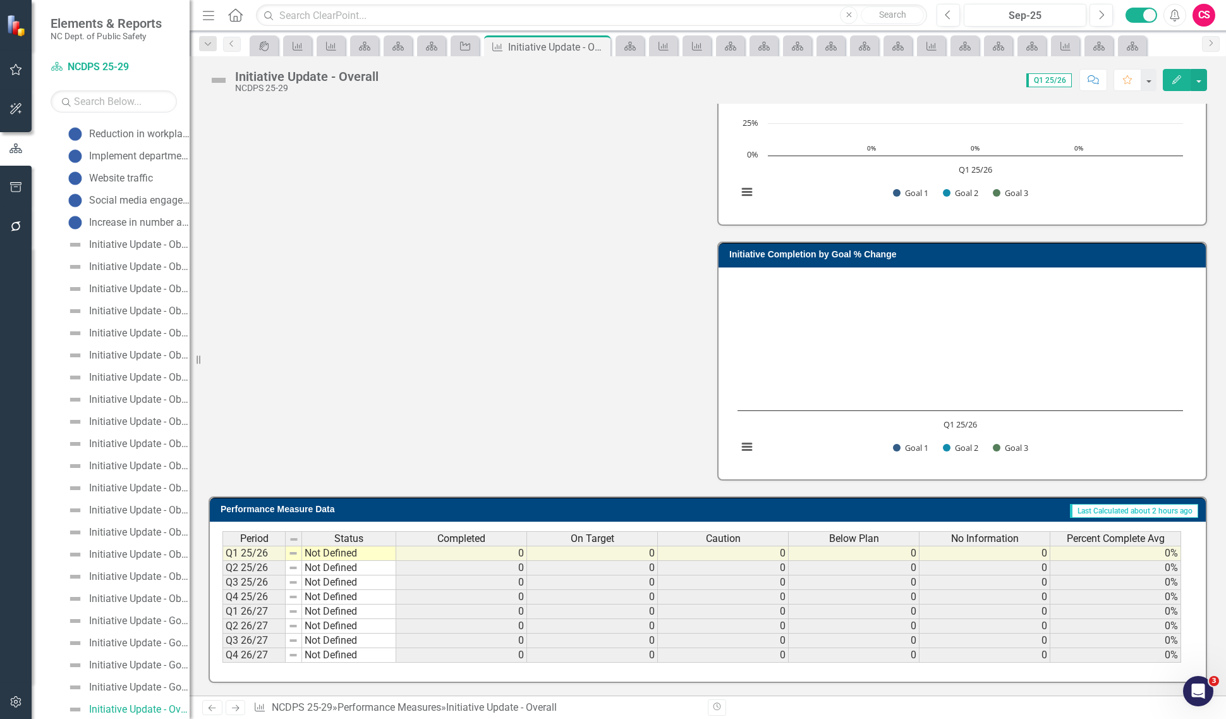
scroll to position [394, 0]
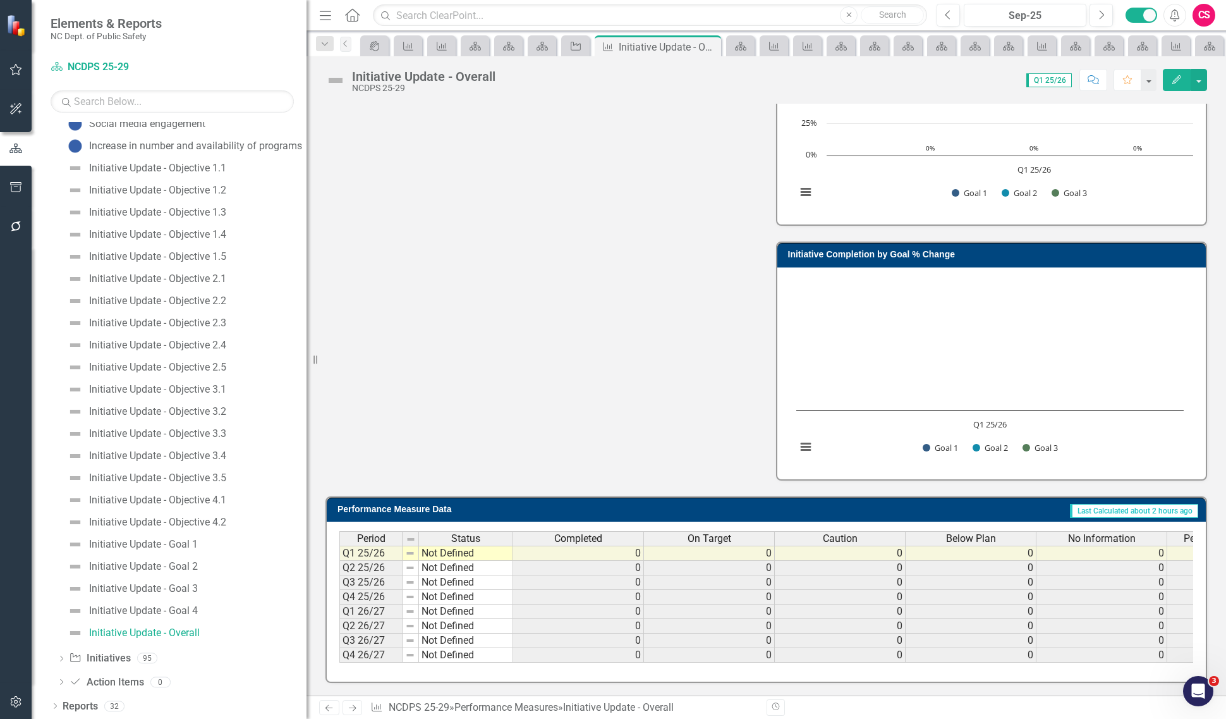
drag, startPoint x: 193, startPoint y: 203, endPoint x: 307, endPoint y: 202, distance: 113.8
click at [307, 202] on div "Resize" at bounding box center [312, 359] width 10 height 719
drag, startPoint x: 307, startPoint y: 202, endPoint x: 223, endPoint y: 169, distance: 89.7
click at [307, 202] on div "Resize" at bounding box center [312, 359] width 10 height 719
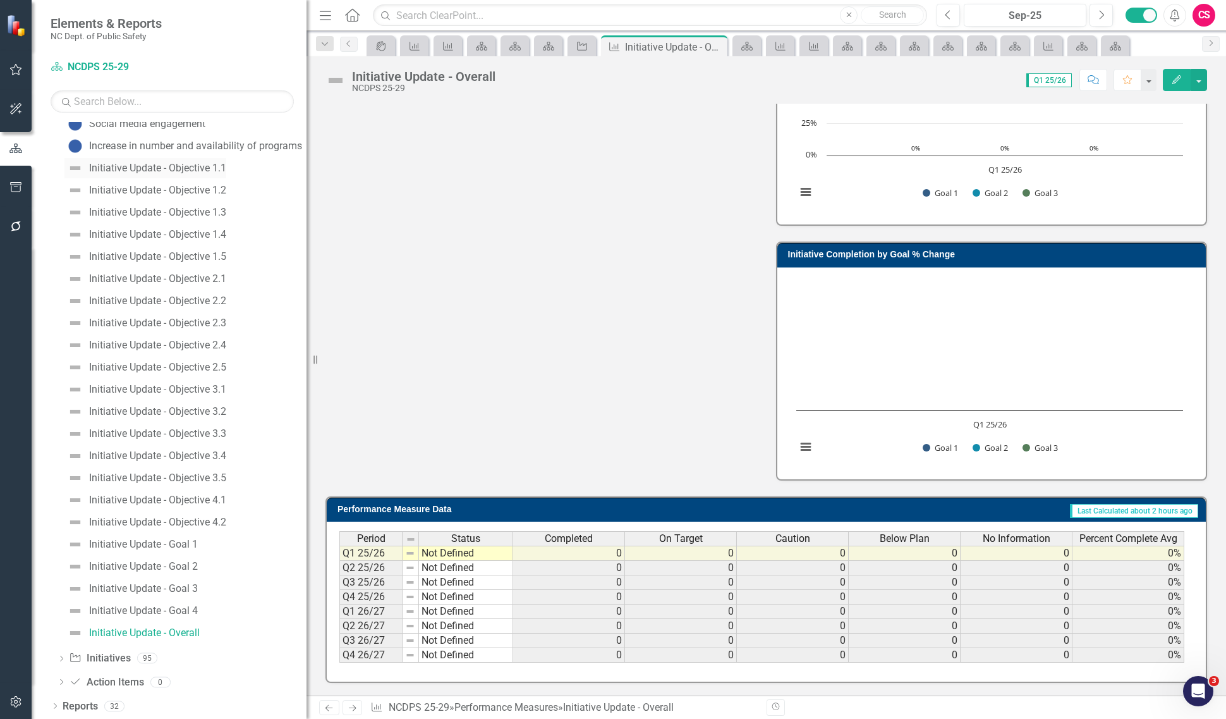
click at [223, 169] on div "Initiative Update - Objective 1.1" at bounding box center [157, 167] width 137 height 11
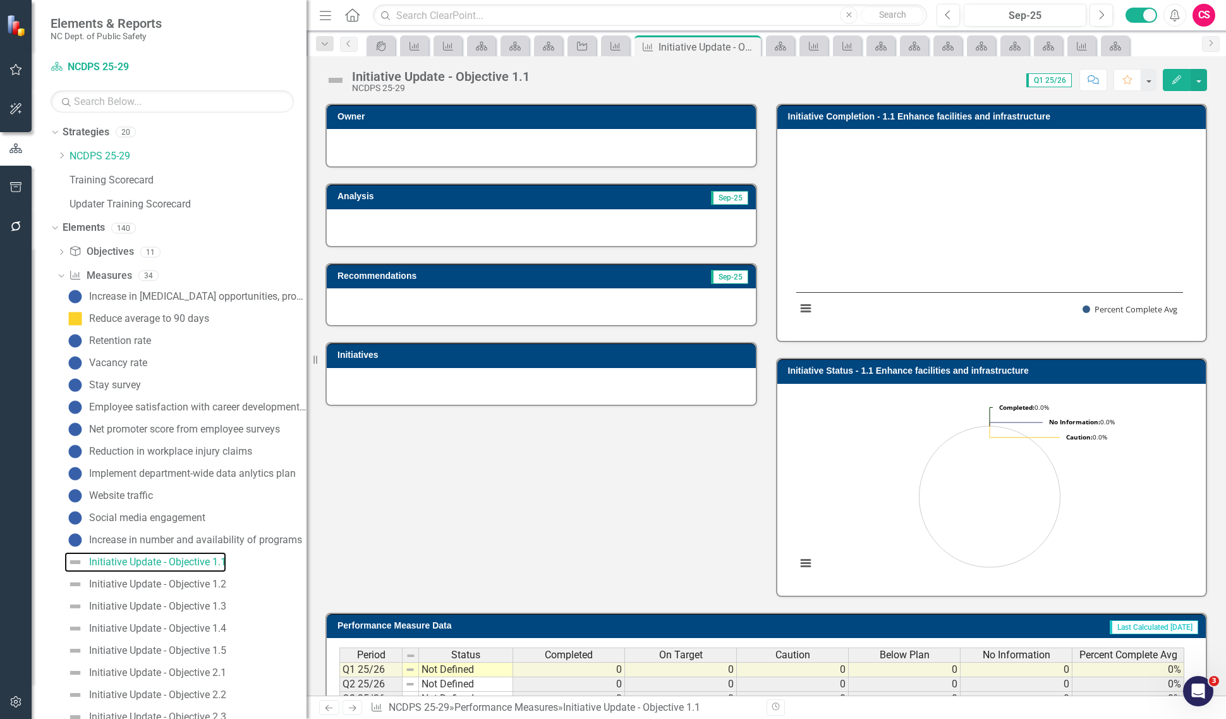
scroll to position [123, 0]
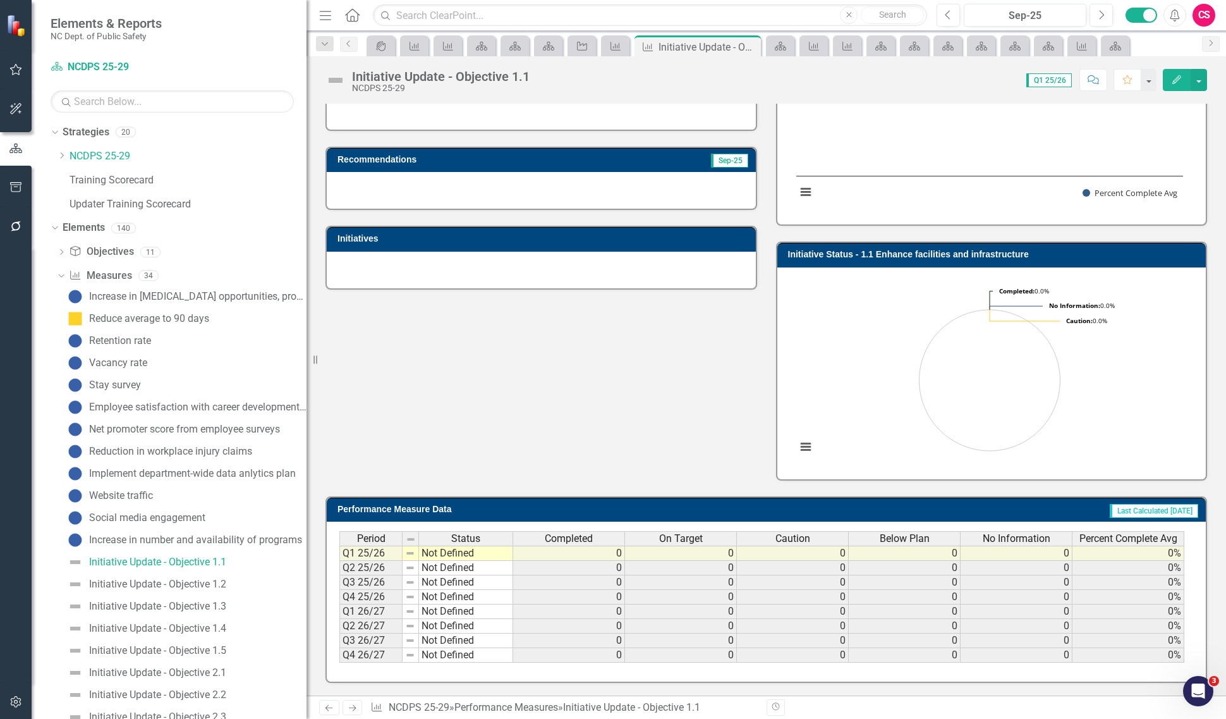
click at [987, 533] on span "No Information" at bounding box center [1017, 538] width 68 height 11
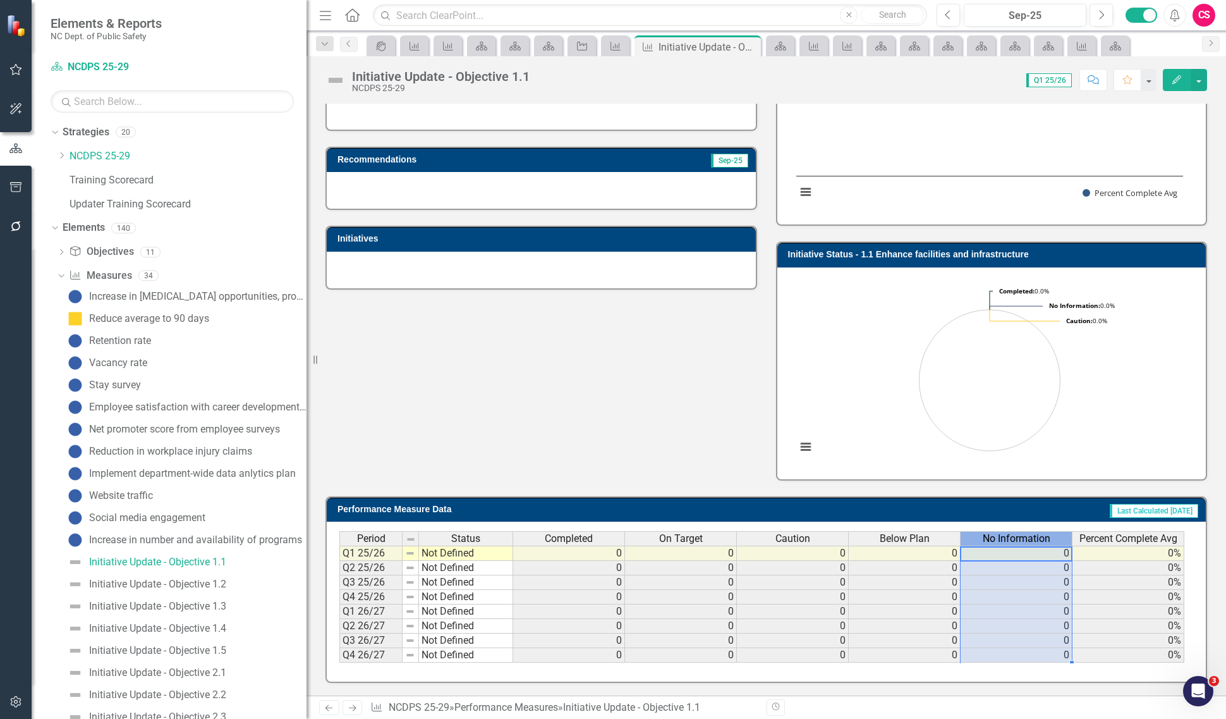
click at [987, 533] on span "No Information" at bounding box center [1017, 538] width 68 height 11
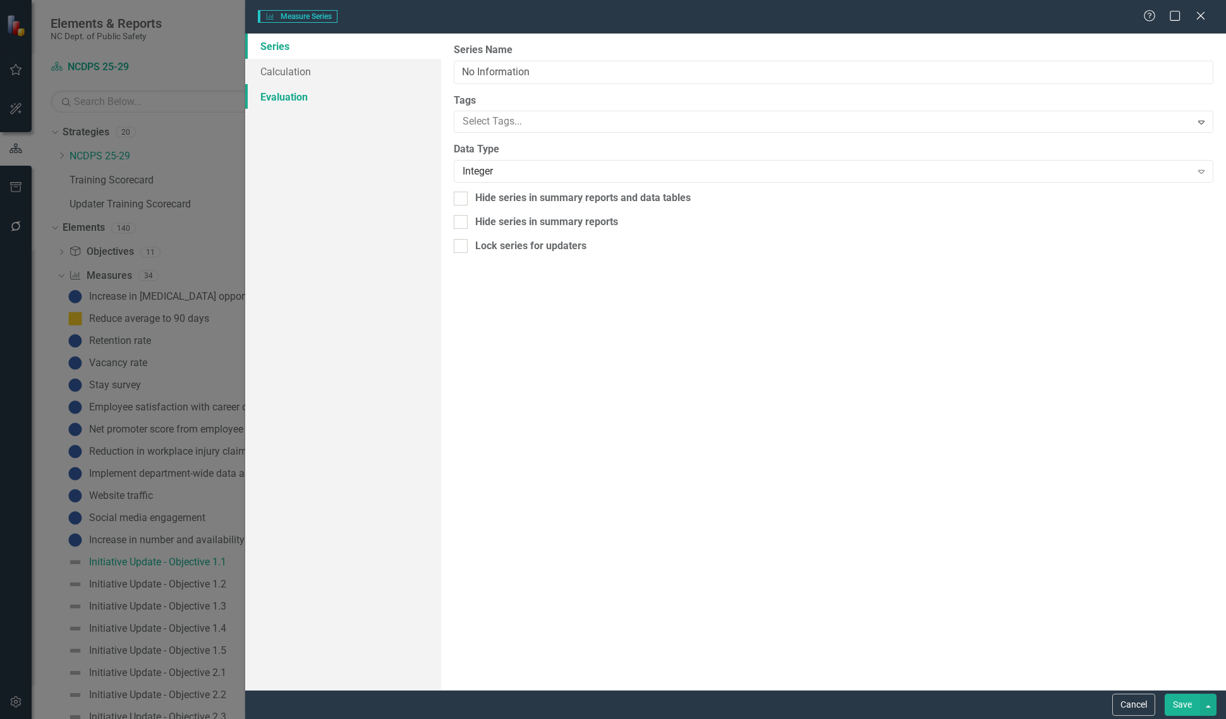
type input "No Information"
click at [334, 76] on link "Calculation" at bounding box center [343, 71] width 196 height 25
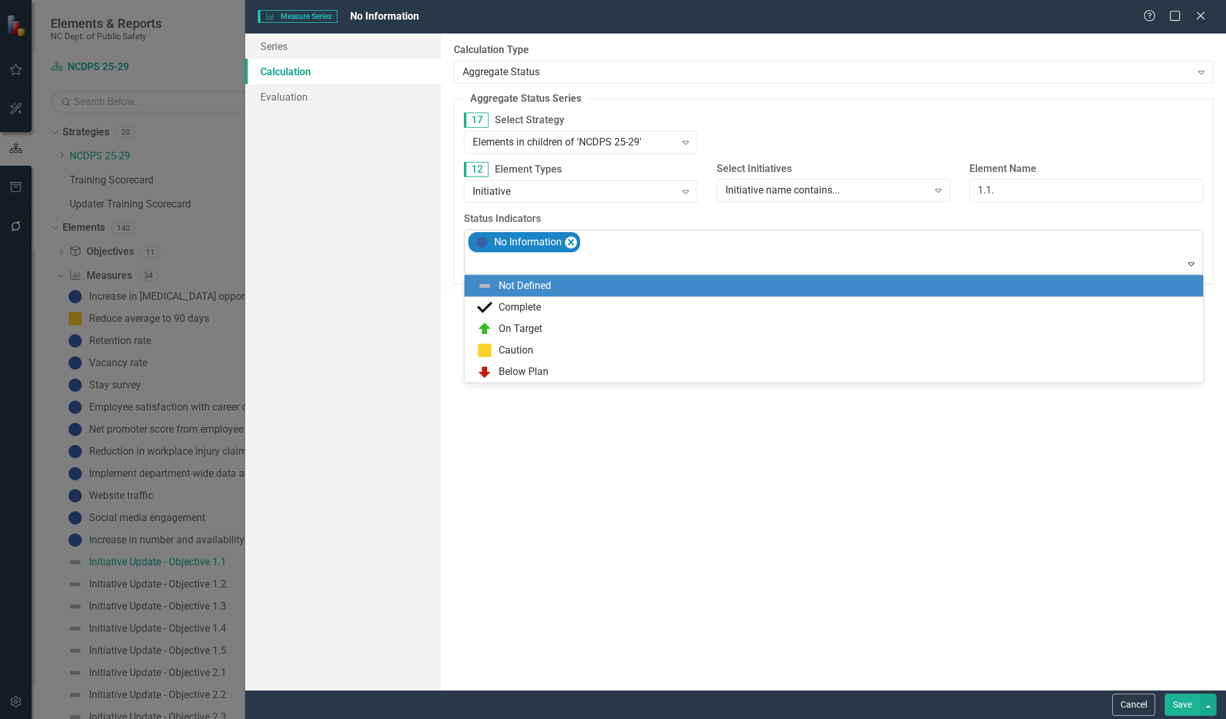
click at [668, 269] on div at bounding box center [835, 263] width 734 height 17
click at [645, 286] on div "Not Defined" at bounding box center [836, 285] width 719 height 15
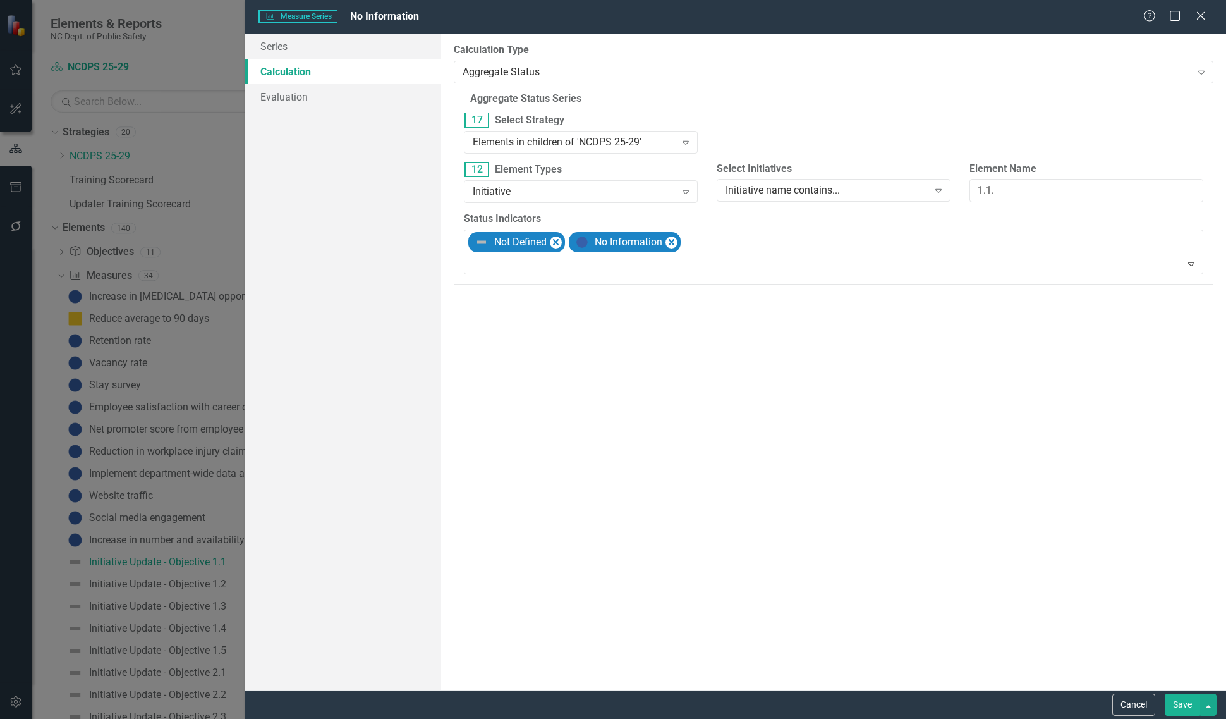
click at [1188, 705] on button "Save" at bounding box center [1182, 704] width 35 height 22
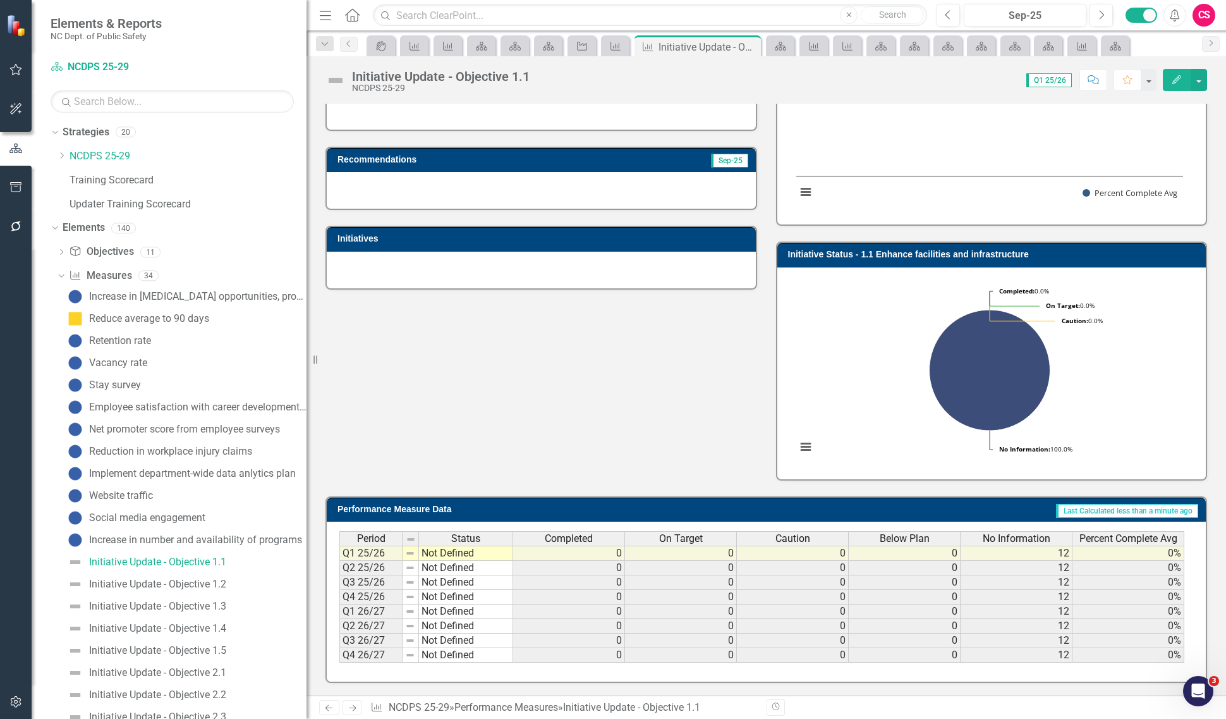
click at [353, 703] on icon "Next" at bounding box center [352, 707] width 11 height 8
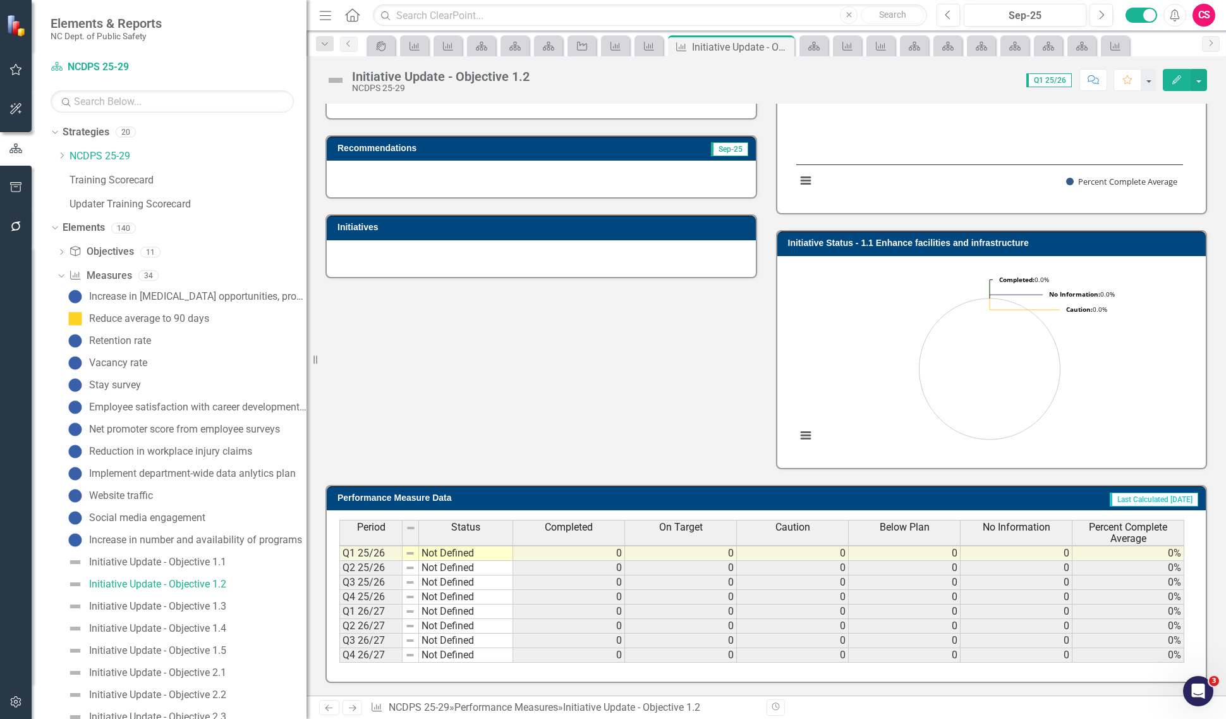
scroll to position [1, 0]
click at [1025, 523] on span "No Information" at bounding box center [1017, 526] width 68 height 11
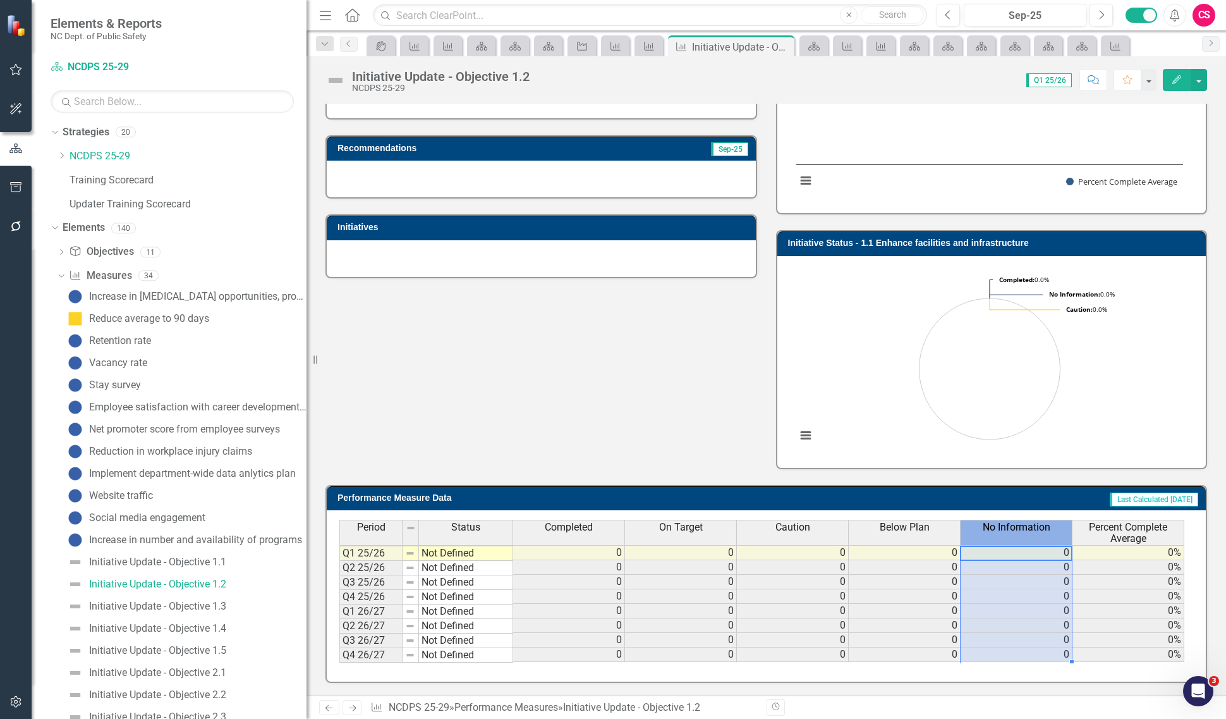
click at [1025, 523] on span "No Information" at bounding box center [1017, 526] width 68 height 11
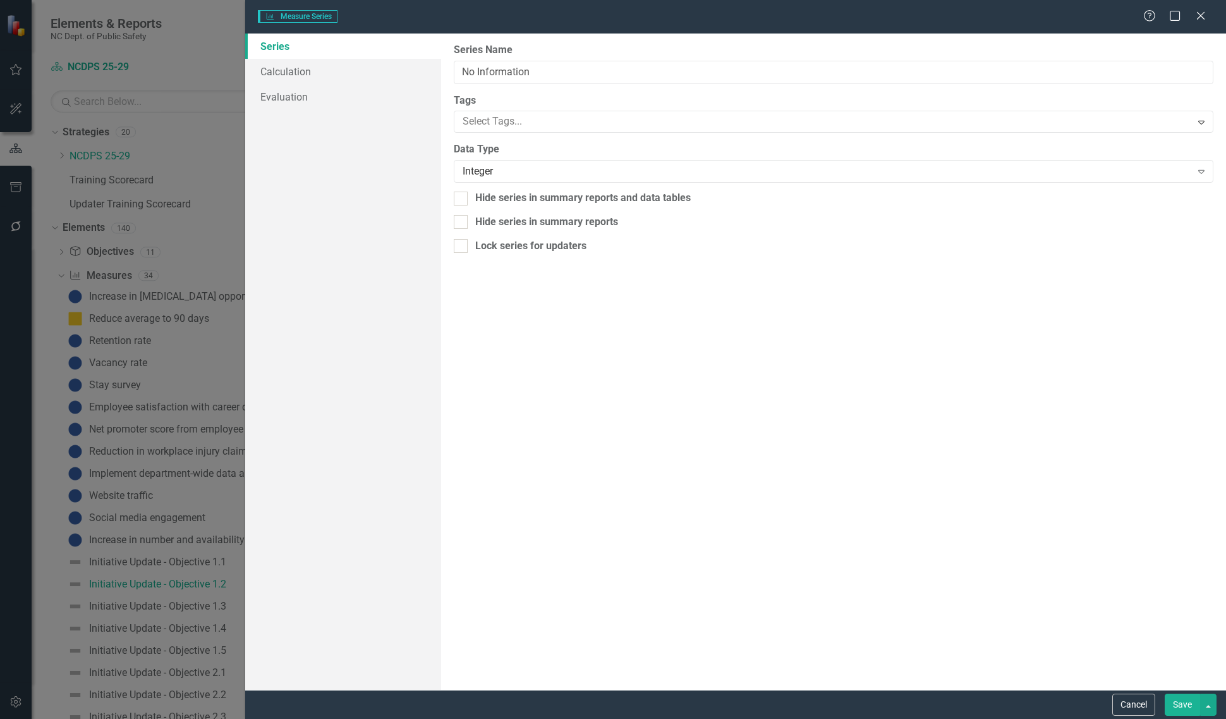
type input "No Information"
click at [322, 76] on link "Calculation" at bounding box center [343, 71] width 196 height 25
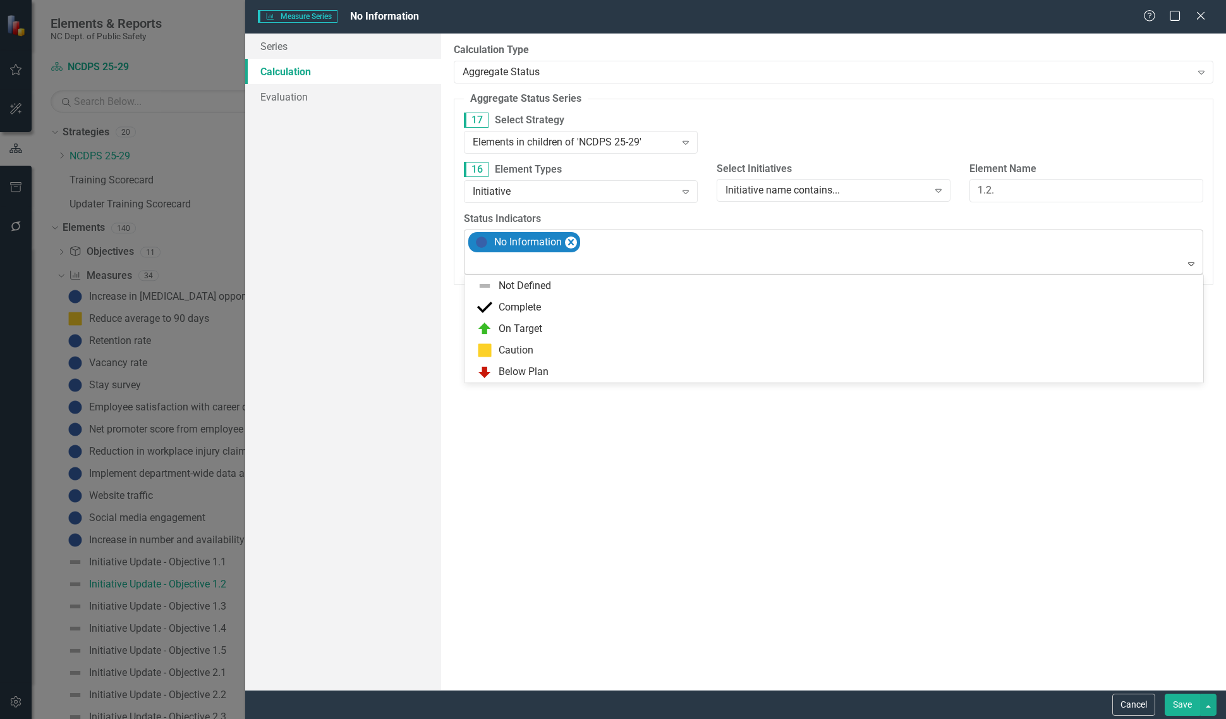
click at [670, 270] on div at bounding box center [835, 263] width 734 height 17
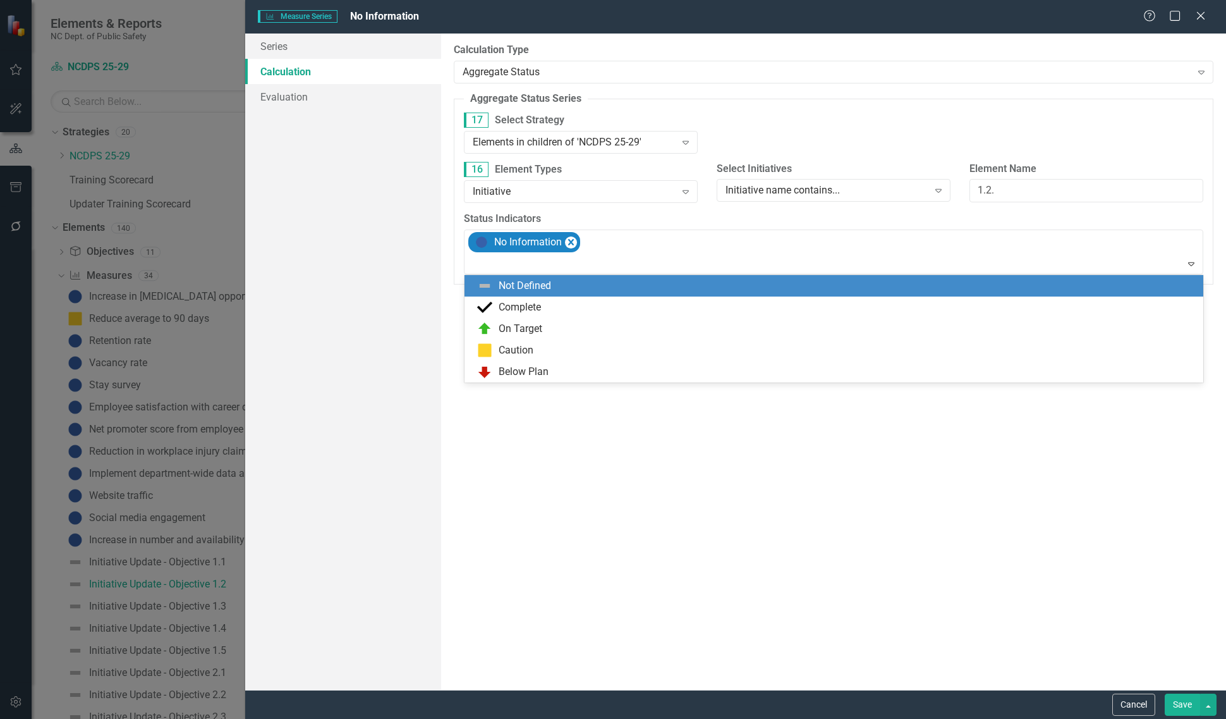
click at [643, 288] on div "Not Defined" at bounding box center [836, 285] width 719 height 15
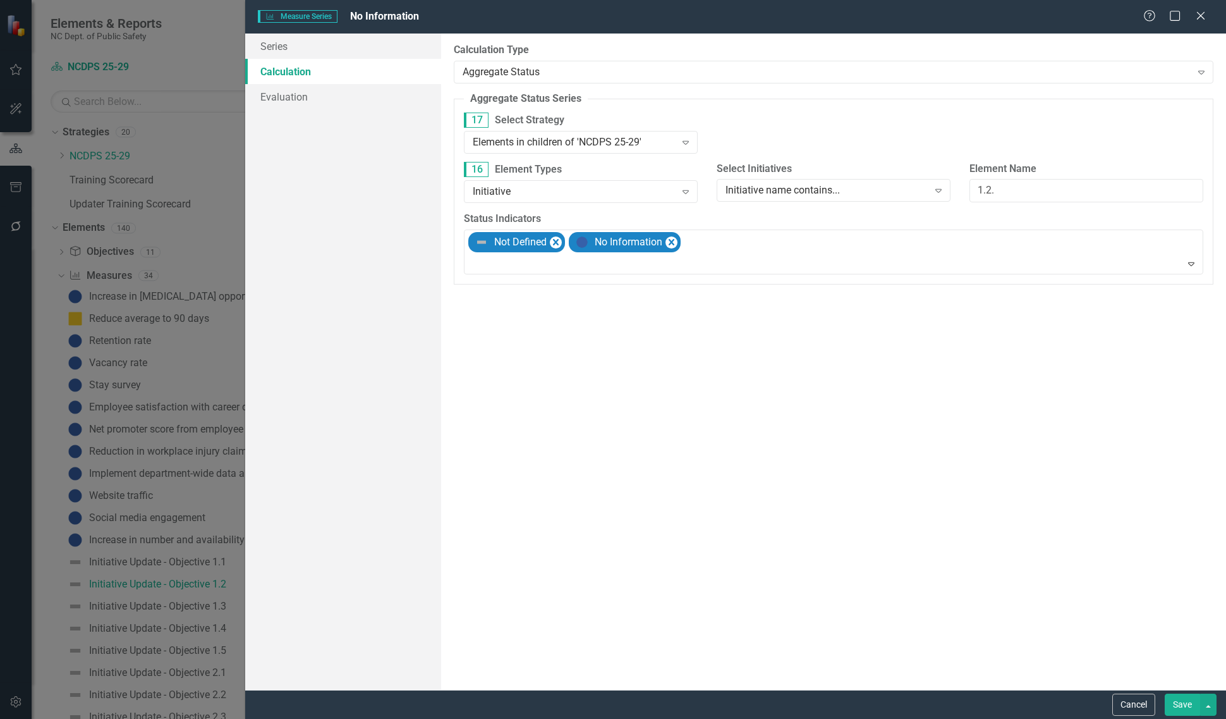
click at [1170, 708] on button "Save" at bounding box center [1182, 704] width 35 height 22
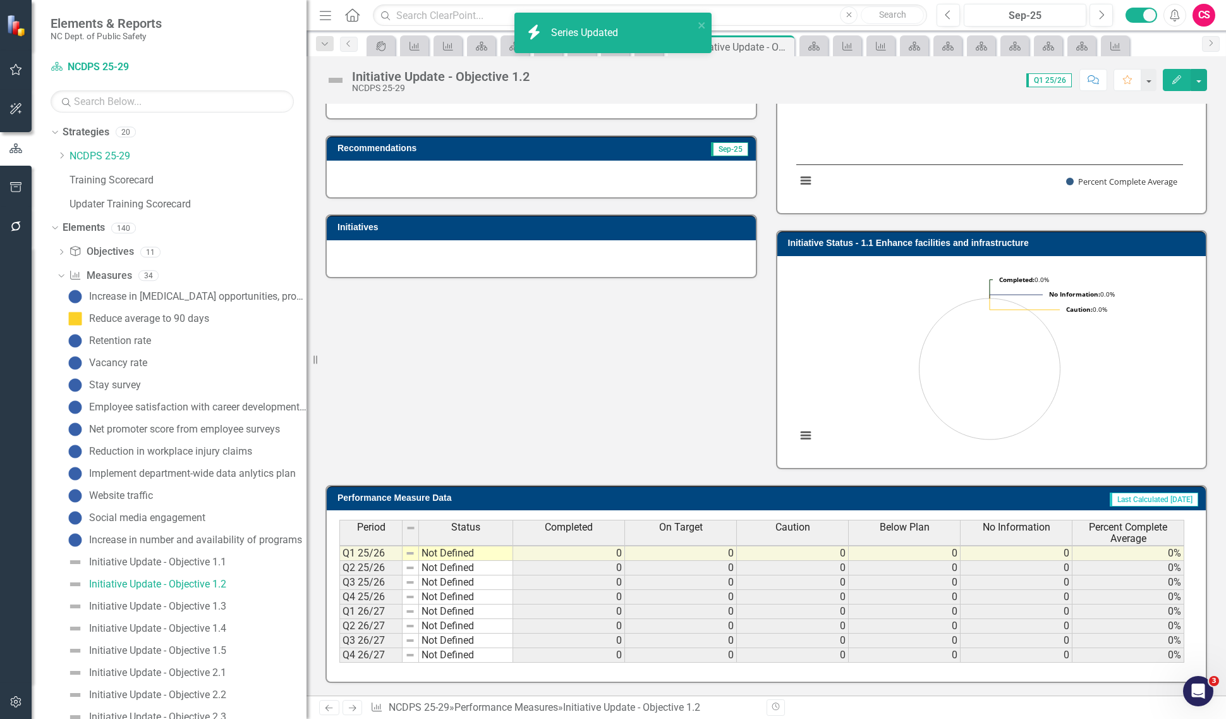
scroll to position [0, 0]
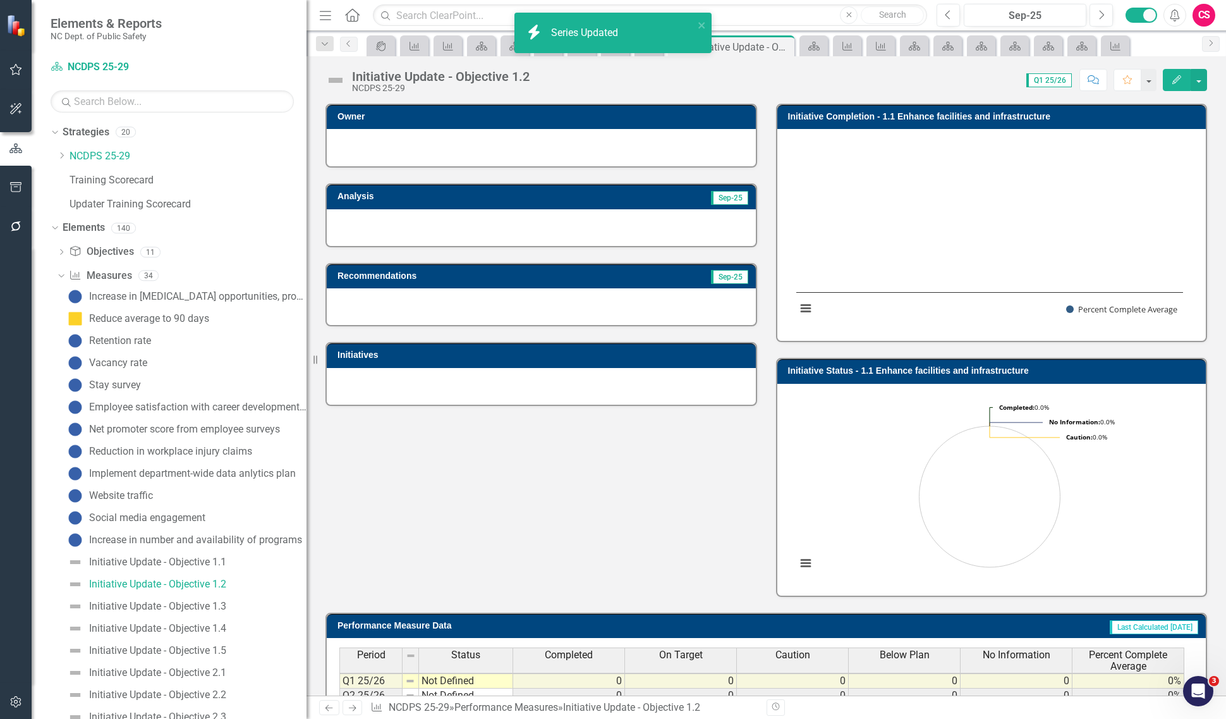
click at [352, 706] on icon "Next" at bounding box center [352, 707] width 11 height 8
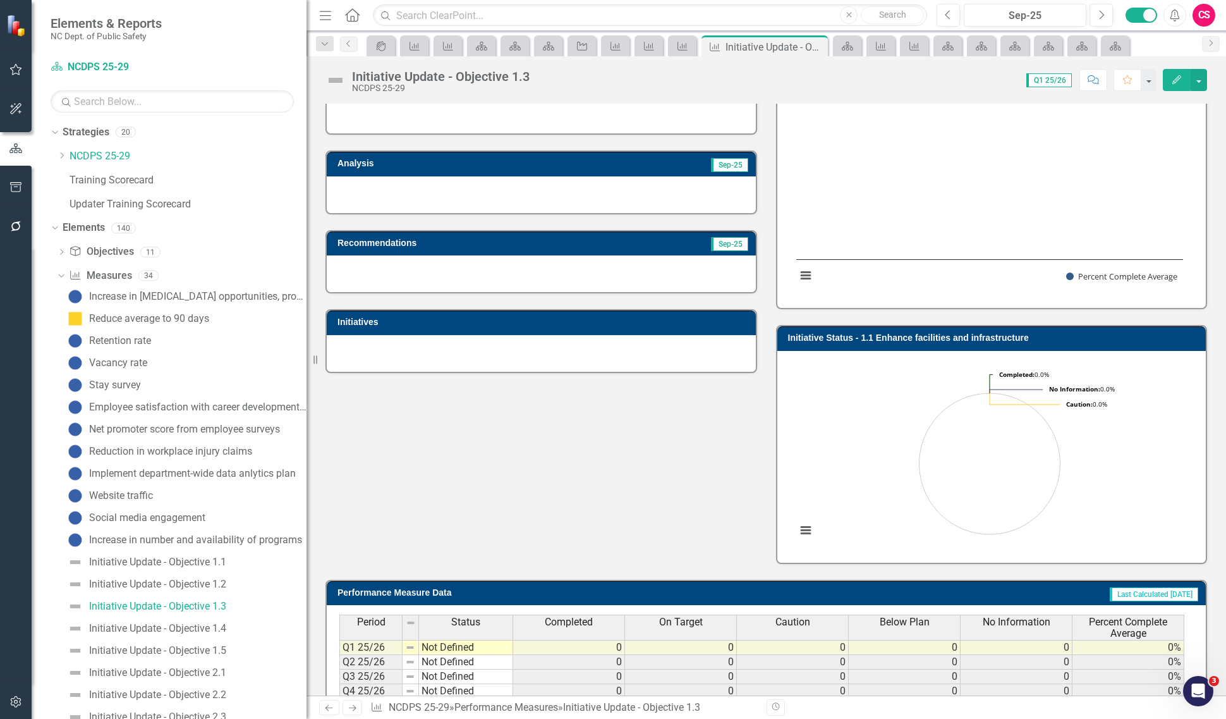
scroll to position [133, 0]
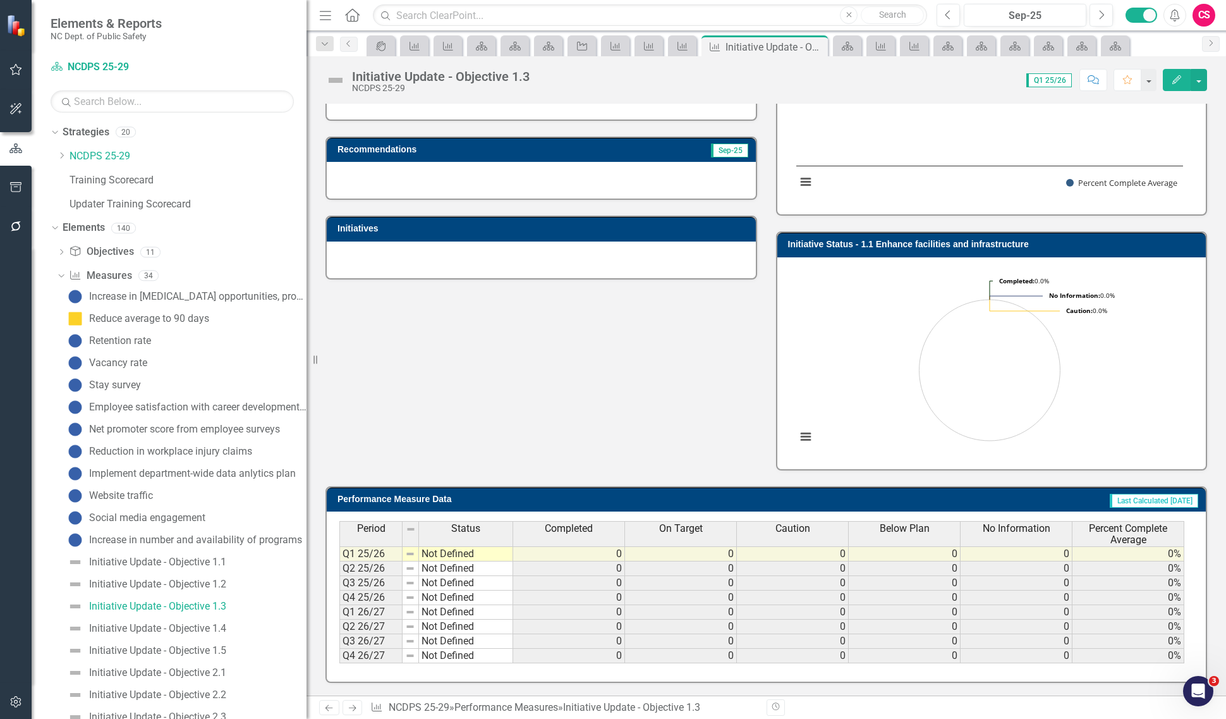
click at [991, 525] on span "No Information" at bounding box center [1017, 528] width 68 height 11
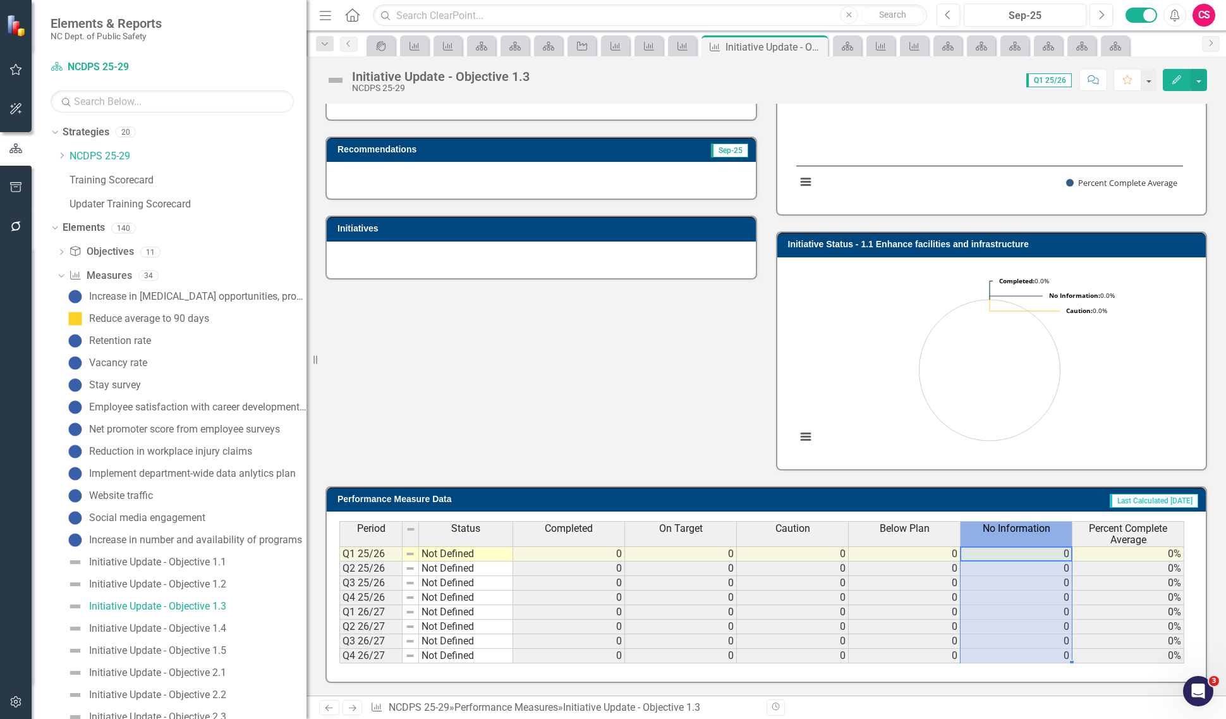
click at [991, 525] on span "No Information" at bounding box center [1017, 528] width 68 height 11
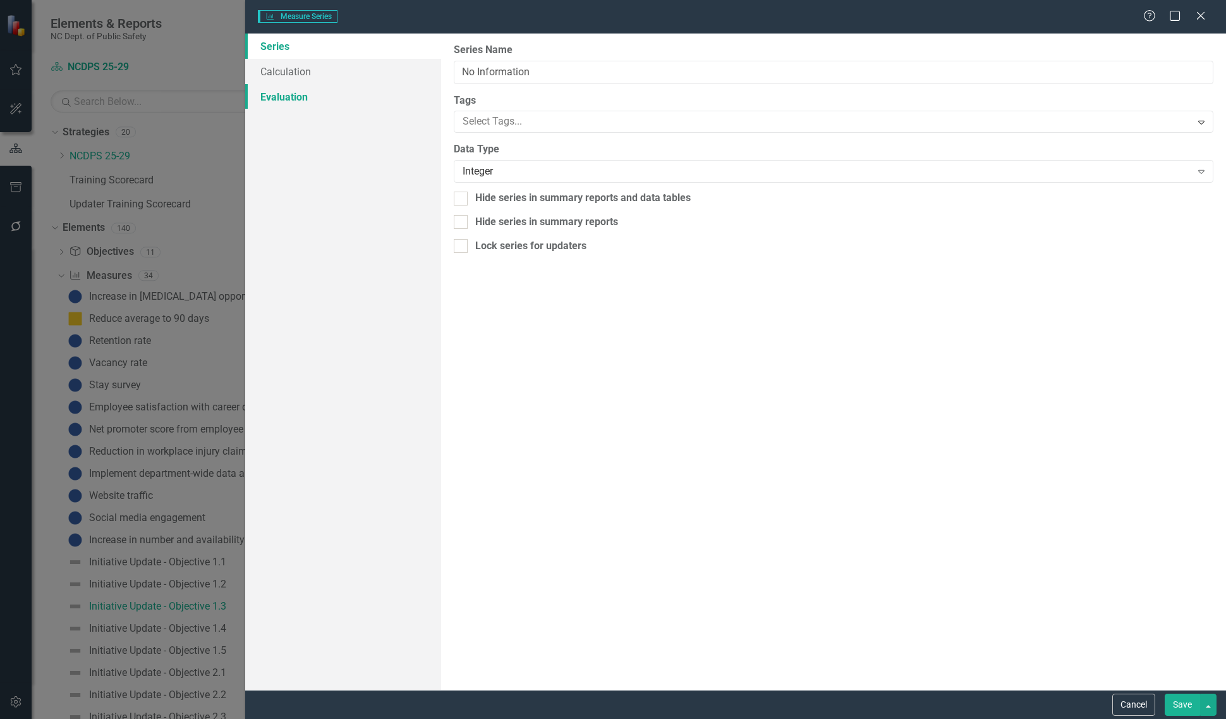
type input "No Information"
click at [327, 76] on link "Calculation" at bounding box center [343, 71] width 196 height 25
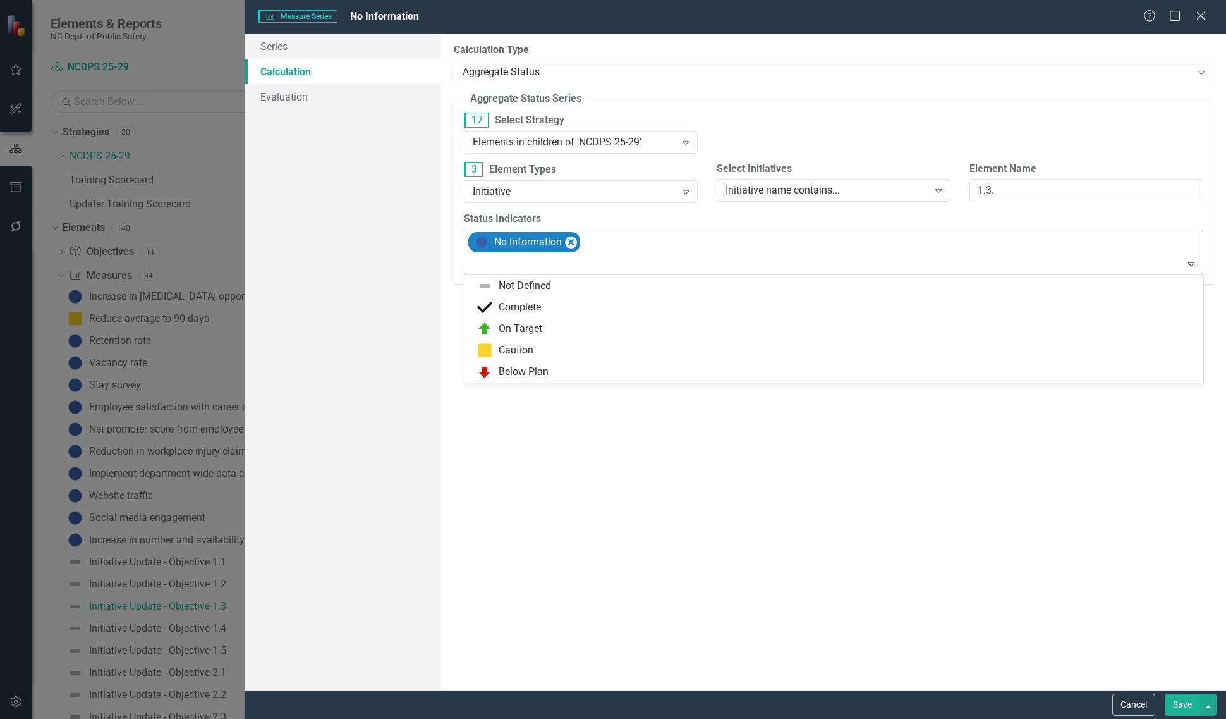
click at [583, 251] on div "No Information" at bounding box center [834, 252] width 736 height 44
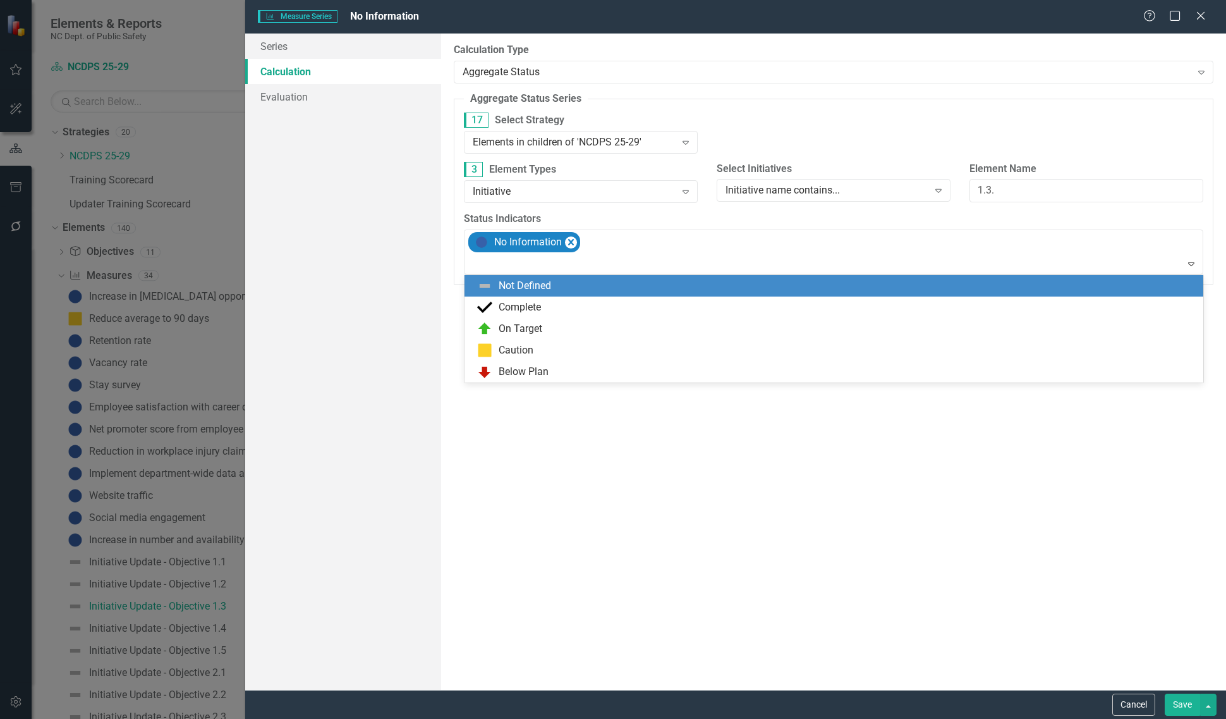
click at [576, 277] on div "Not Defined" at bounding box center [833, 285] width 739 height 21
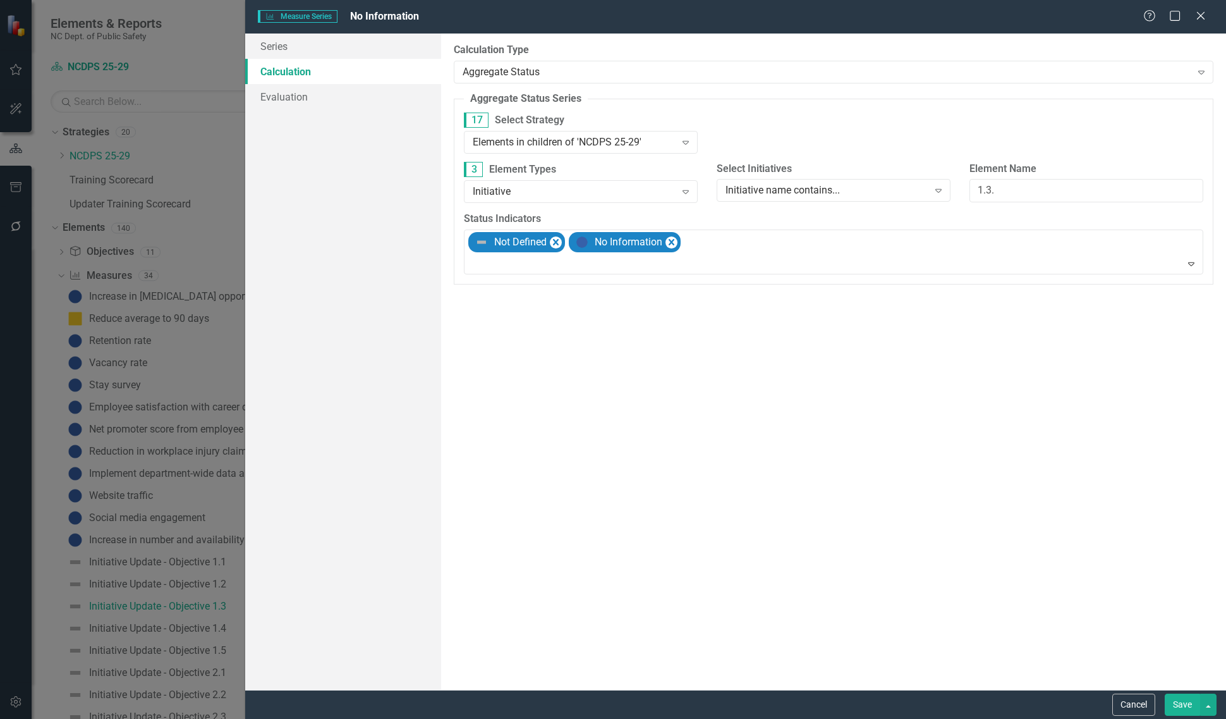
click at [1177, 705] on button "Save" at bounding box center [1182, 704] width 35 height 22
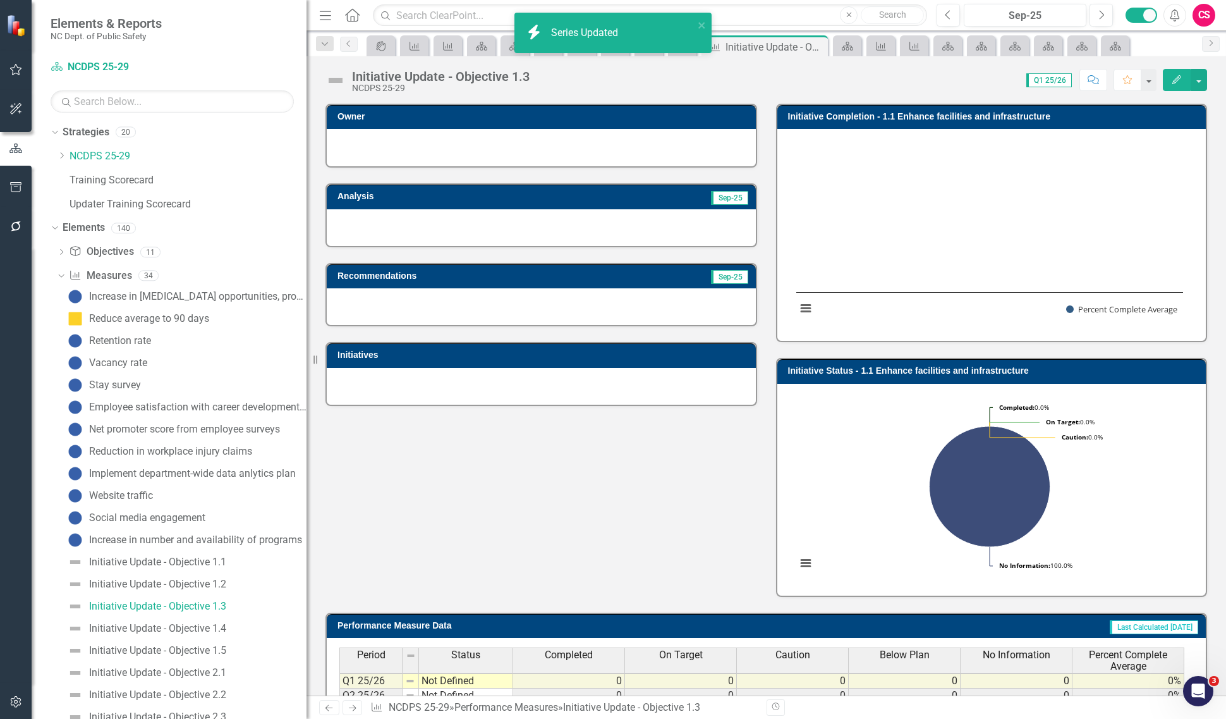
scroll to position [135, 0]
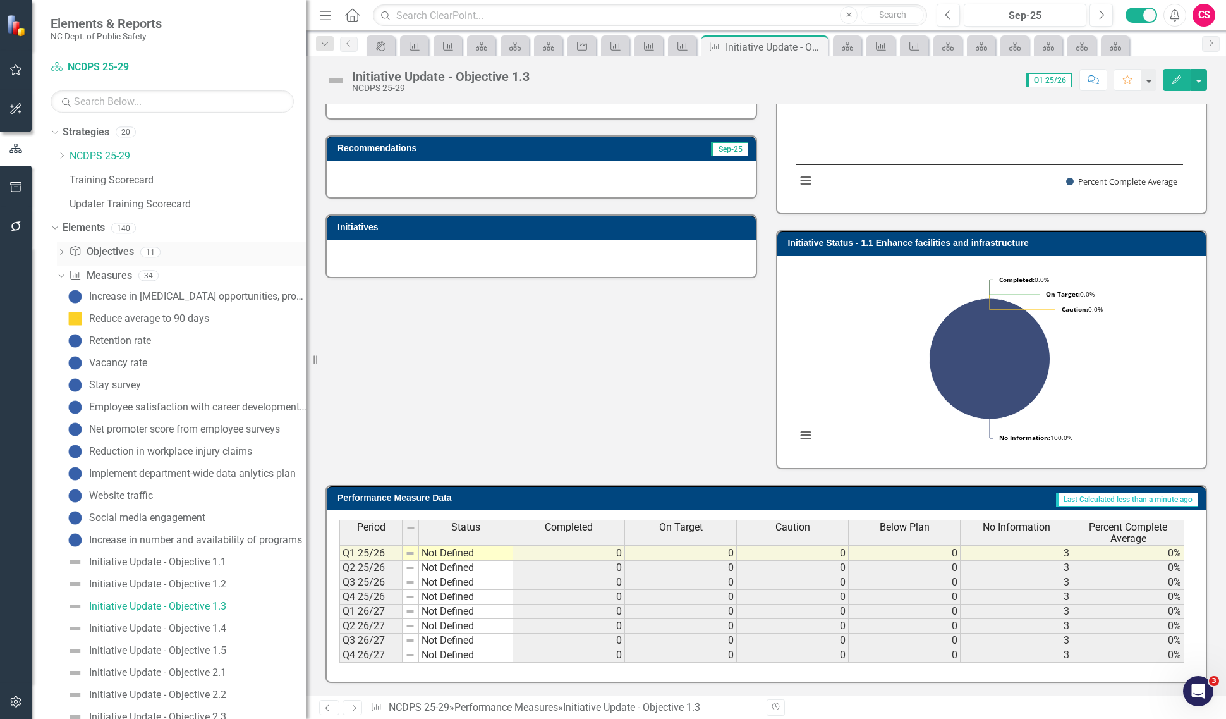
click at [64, 257] on icon "Dropdown" at bounding box center [61, 253] width 9 height 7
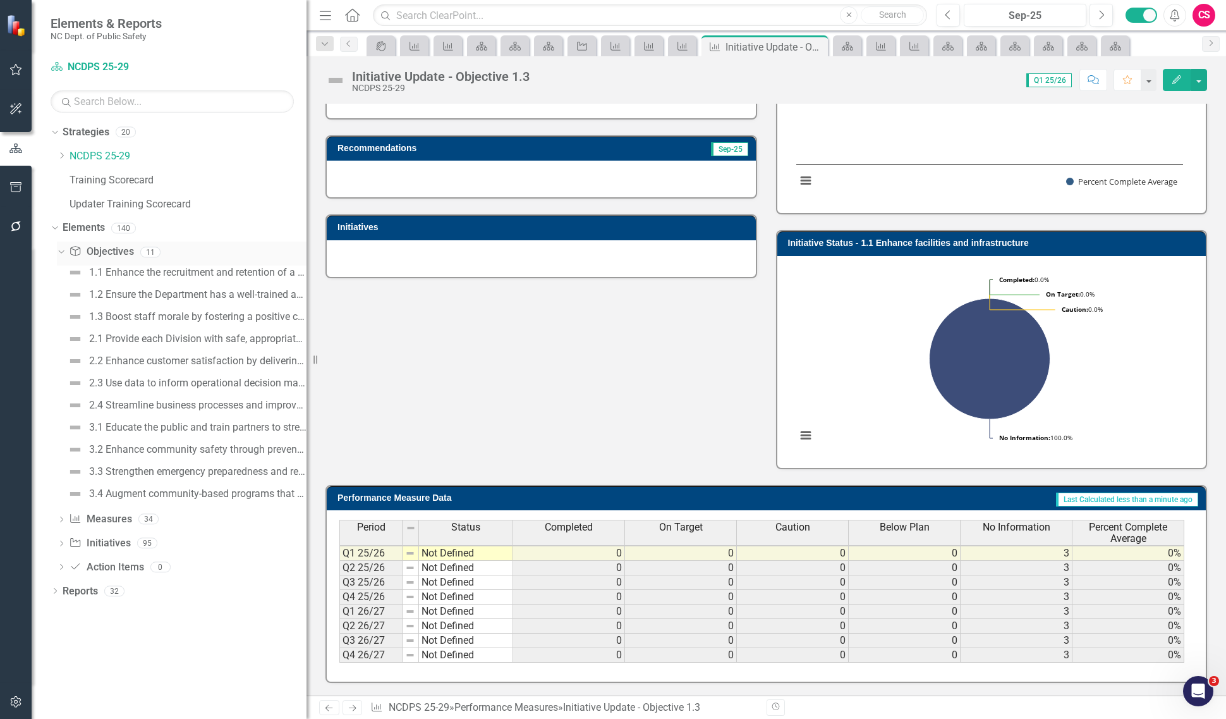
click at [64, 257] on div "Dropdown" at bounding box center [61, 253] width 9 height 6
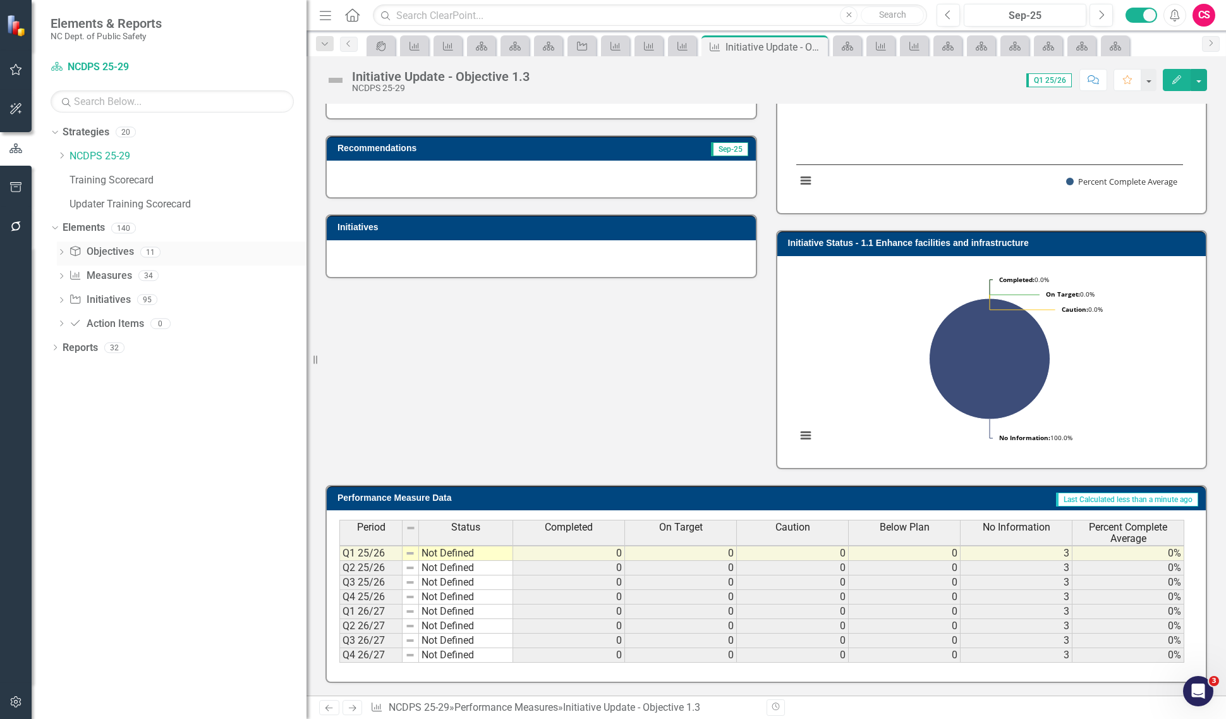
click at [64, 250] on icon "Dropdown" at bounding box center [61, 253] width 9 height 7
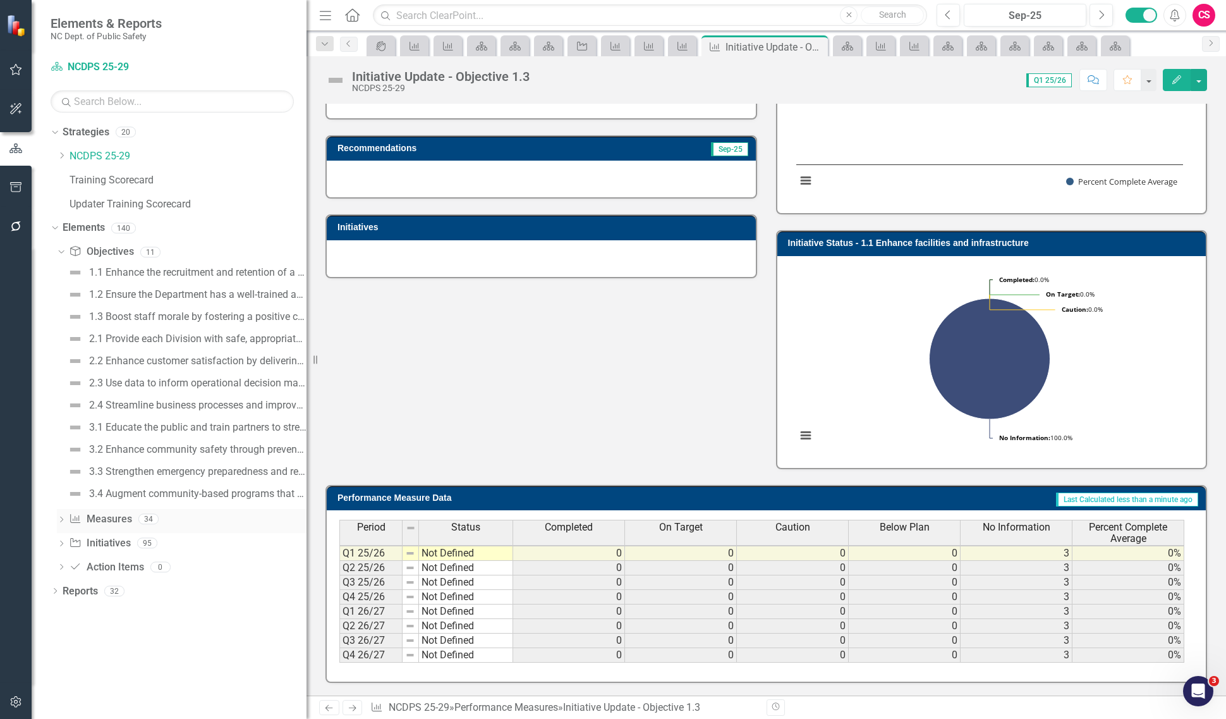
click at [111, 523] on link "Performance Measure Measures" at bounding box center [100, 519] width 63 height 15
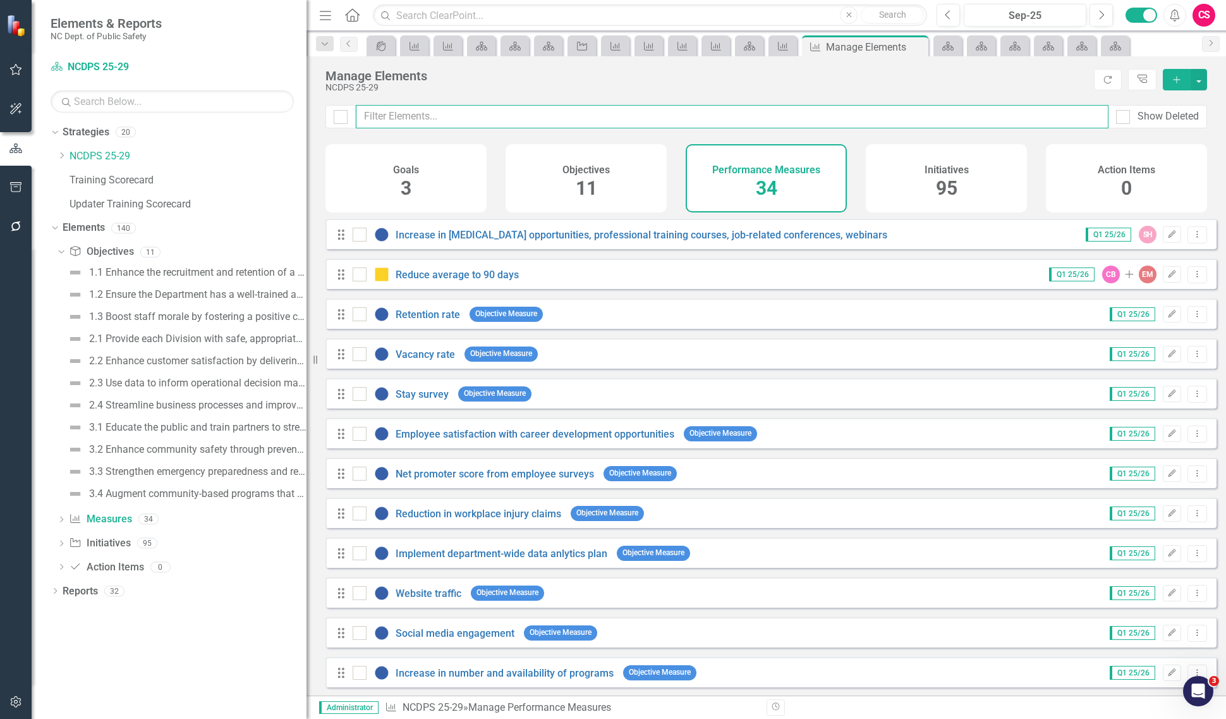
click at [605, 112] on input "text" at bounding box center [732, 116] width 753 height 23
type input "o"
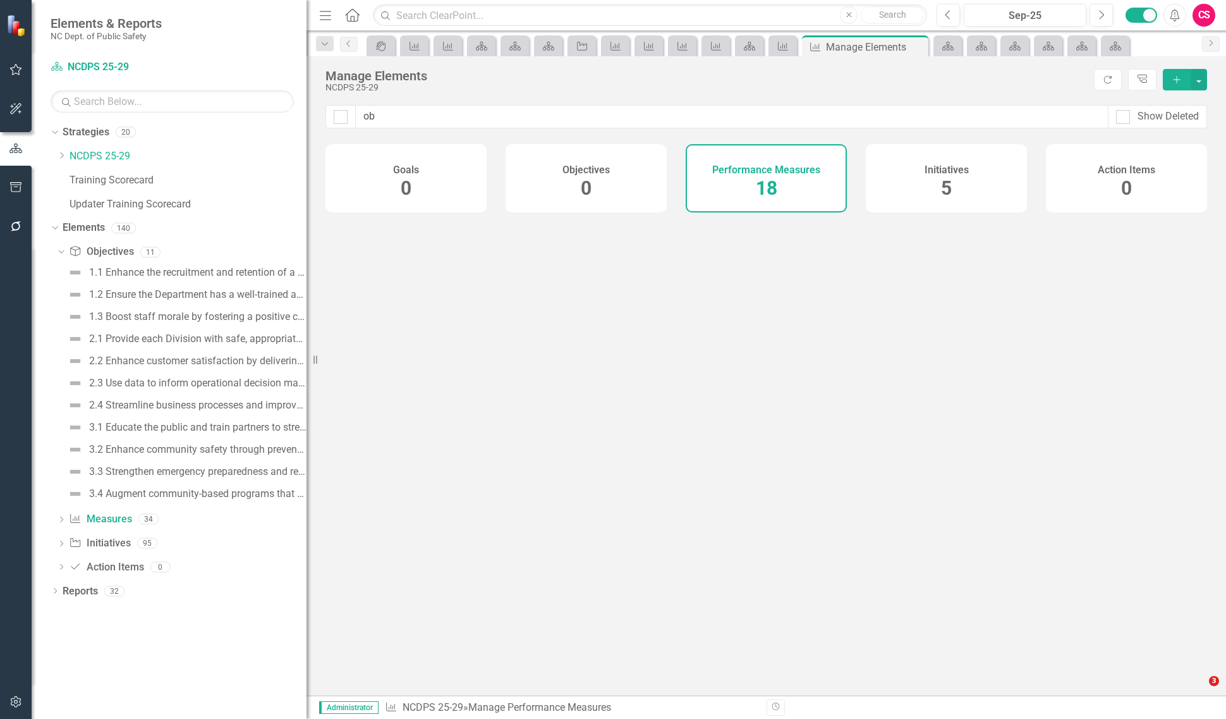
type input "obj"
checkbox input "false"
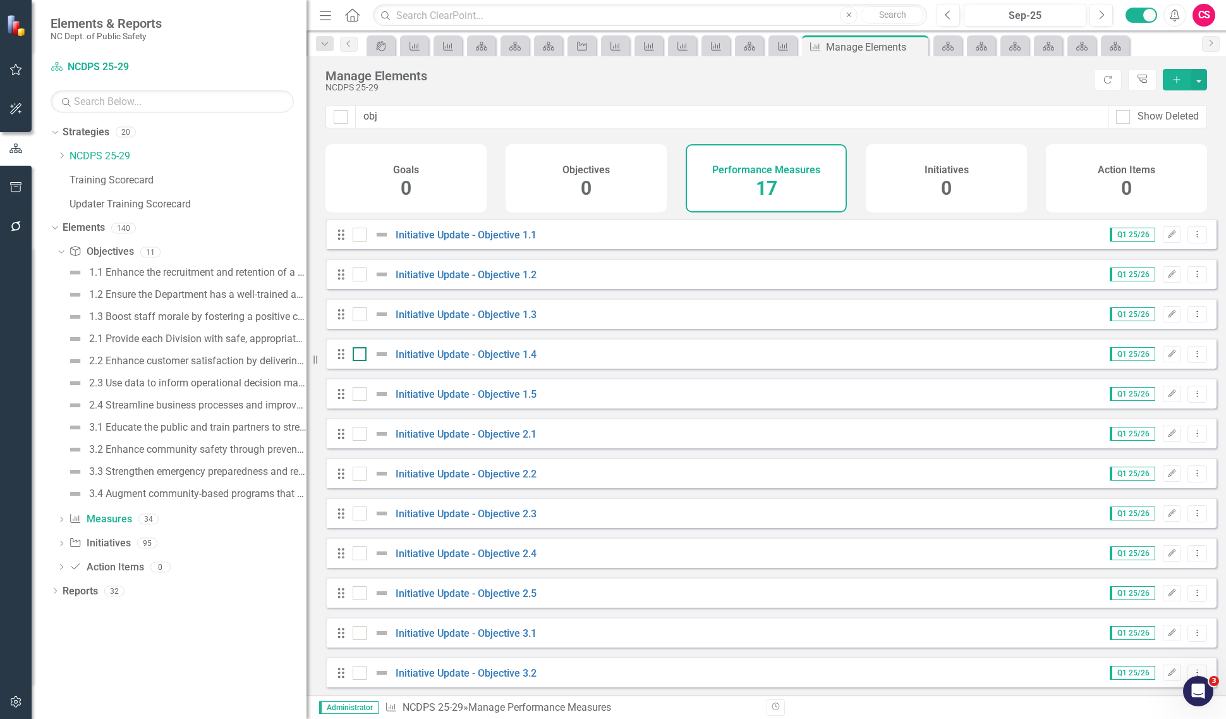
type input "obj"
click at [358, 355] on input "checkbox" at bounding box center [357, 351] width 8 height 8
checkbox input "true"
click at [355, 395] on input "checkbox" at bounding box center [357, 391] width 8 height 8
checkbox input "true"
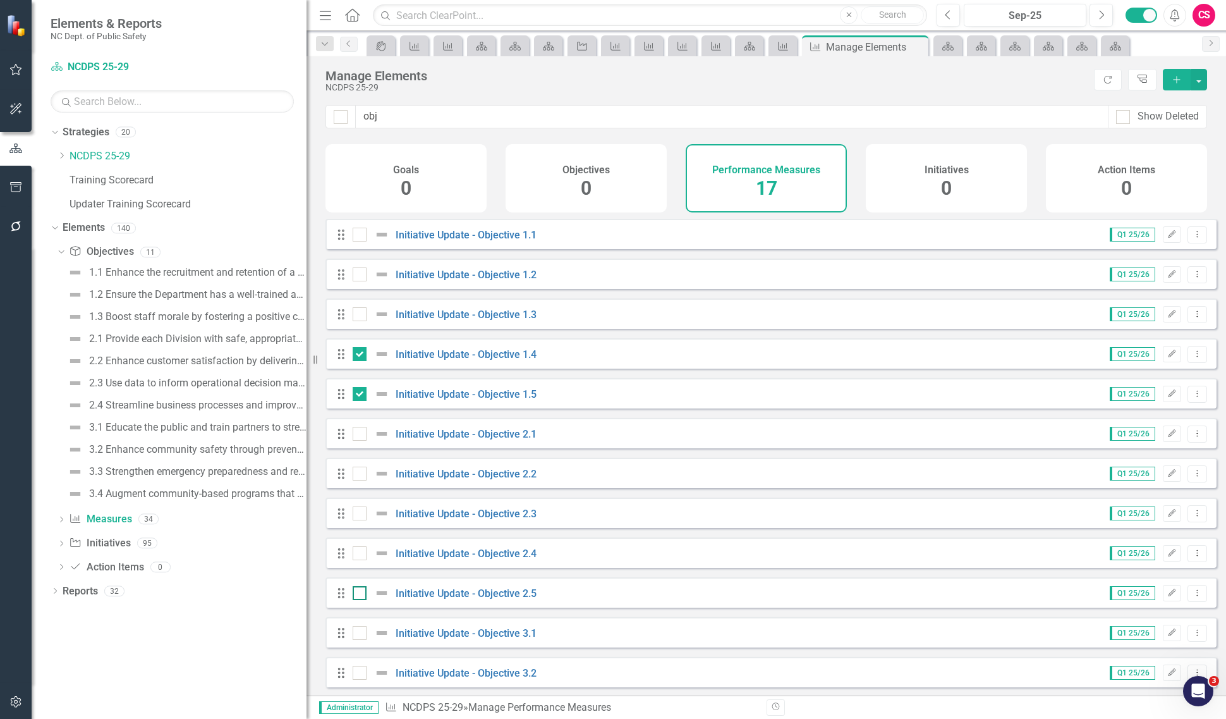
click at [356, 594] on input "checkbox" at bounding box center [357, 590] width 8 height 8
checkbox input "true"
click at [359, 594] on div at bounding box center [360, 592] width 14 height 14
click at [359, 593] on input "checkbox" at bounding box center [357, 589] width 8 height 8
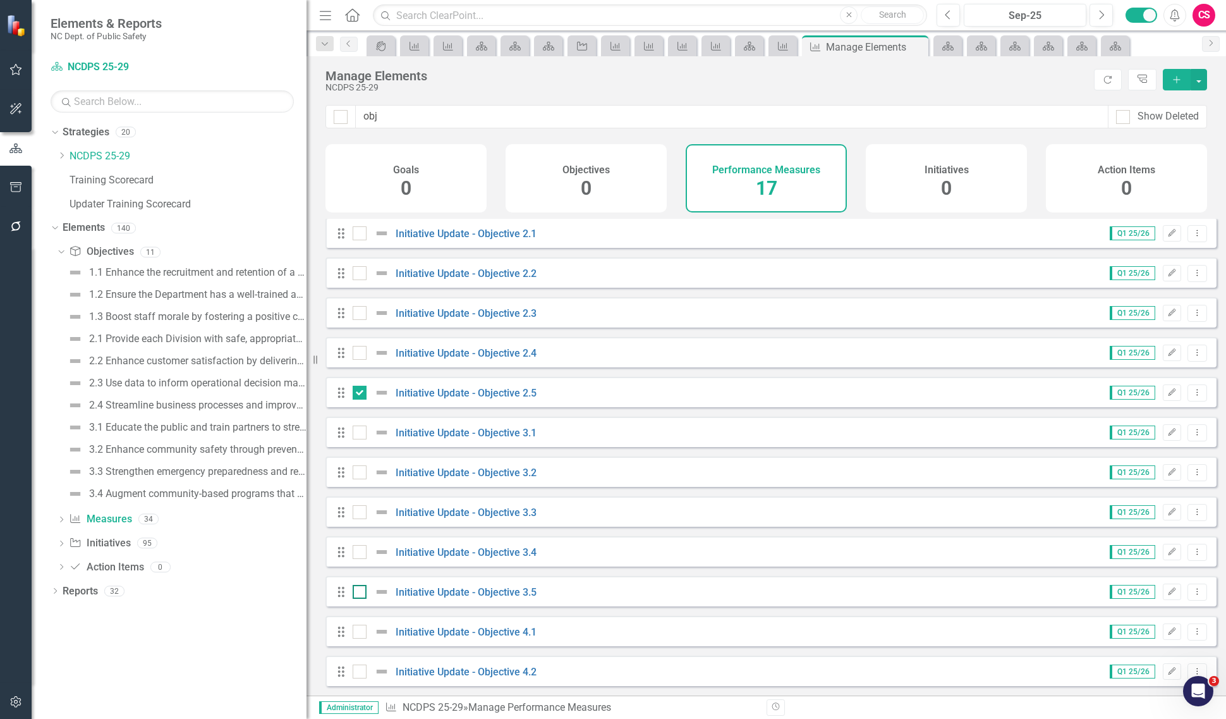
checkbox input "true"
click at [363, 639] on div "Drag Initiative Update - Objective 4.1 Q1 25/26 Edit Dropdown Menu" at bounding box center [770, 631] width 891 height 30
drag, startPoint x: 364, startPoint y: 629, endPoint x: 364, endPoint y: 654, distance: 24.6
click at [364, 636] on div at bounding box center [360, 631] width 14 height 14
click at [361, 633] on input "checkbox" at bounding box center [357, 628] width 8 height 8
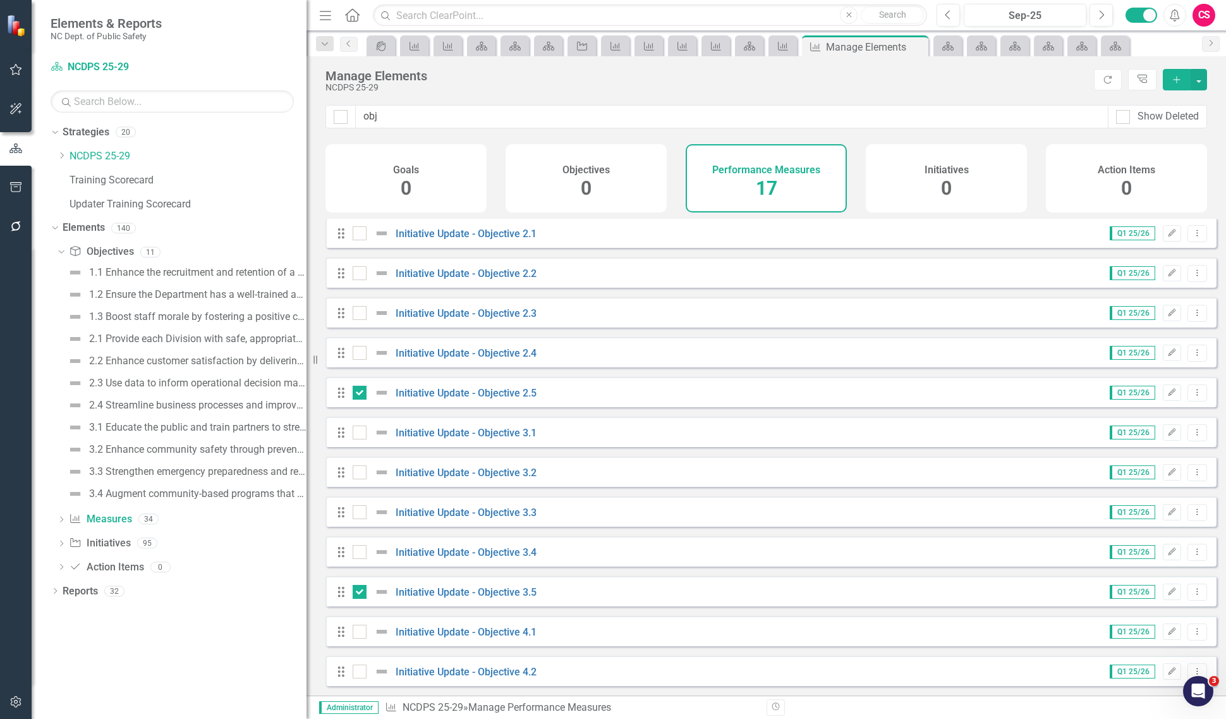
checkbox input "true"
click at [363, 665] on div at bounding box center [360, 671] width 14 height 14
click at [361, 665] on input "checkbox" at bounding box center [357, 668] width 8 height 8
checkbox input "true"
click at [1195, 89] on button "button" at bounding box center [1199, 79] width 16 height 21
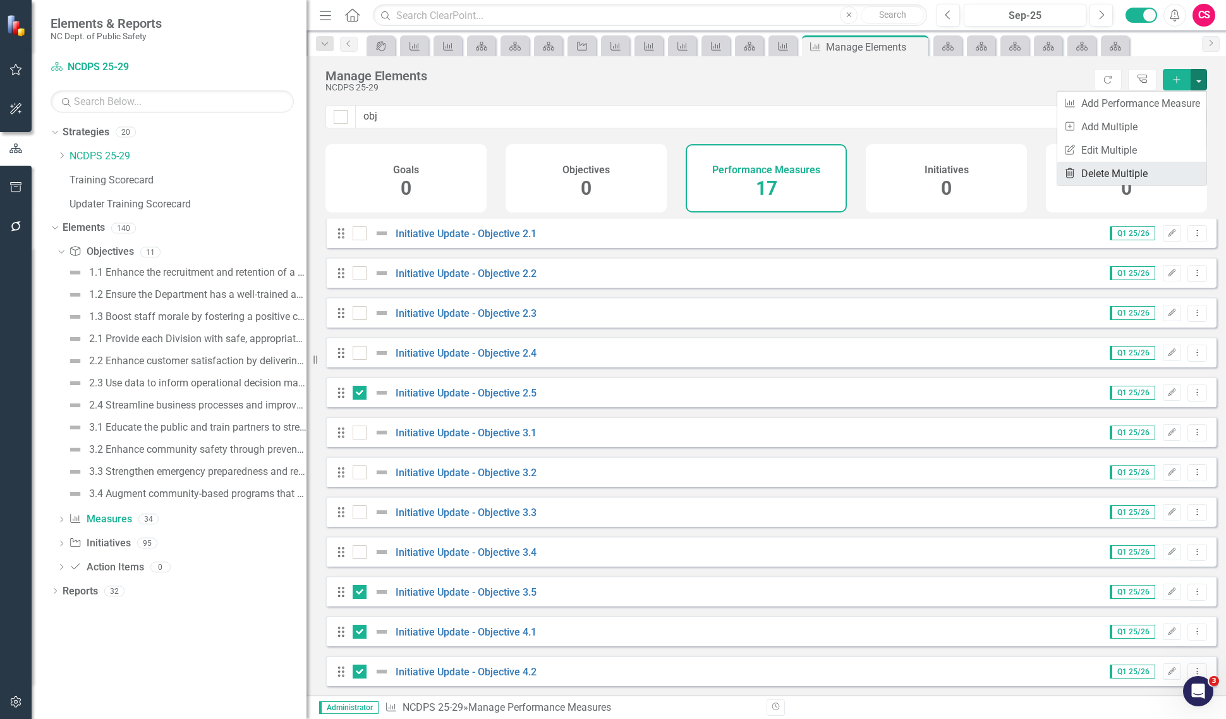
click at [1155, 164] on link "Trash Delete Multiple" at bounding box center [1131, 173] width 149 height 23
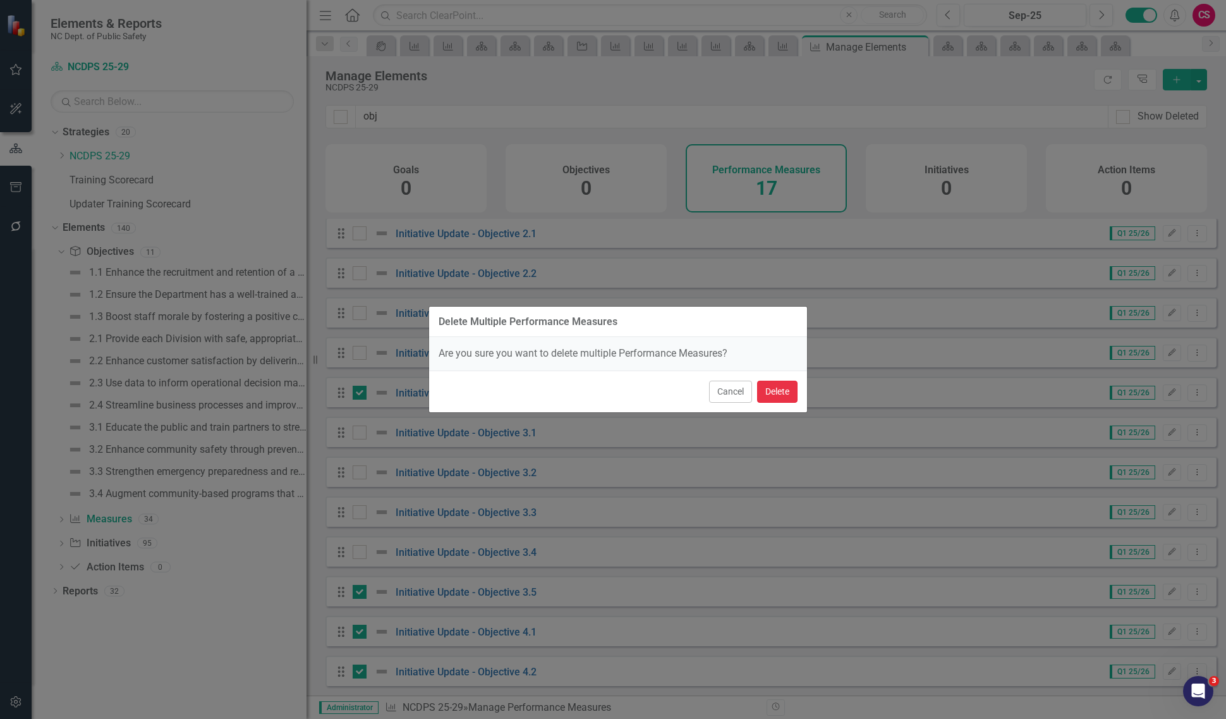
click at [794, 386] on button "Delete" at bounding box center [777, 391] width 40 height 22
checkbox input "false"
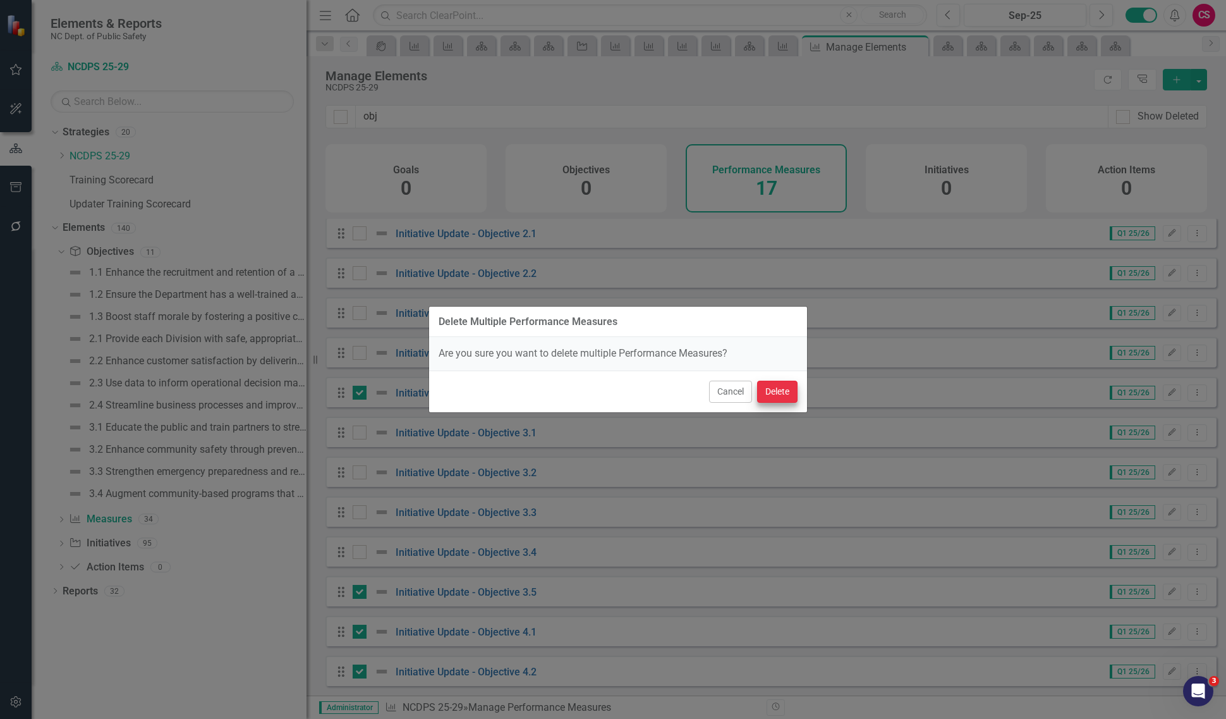
checkbox input "false"
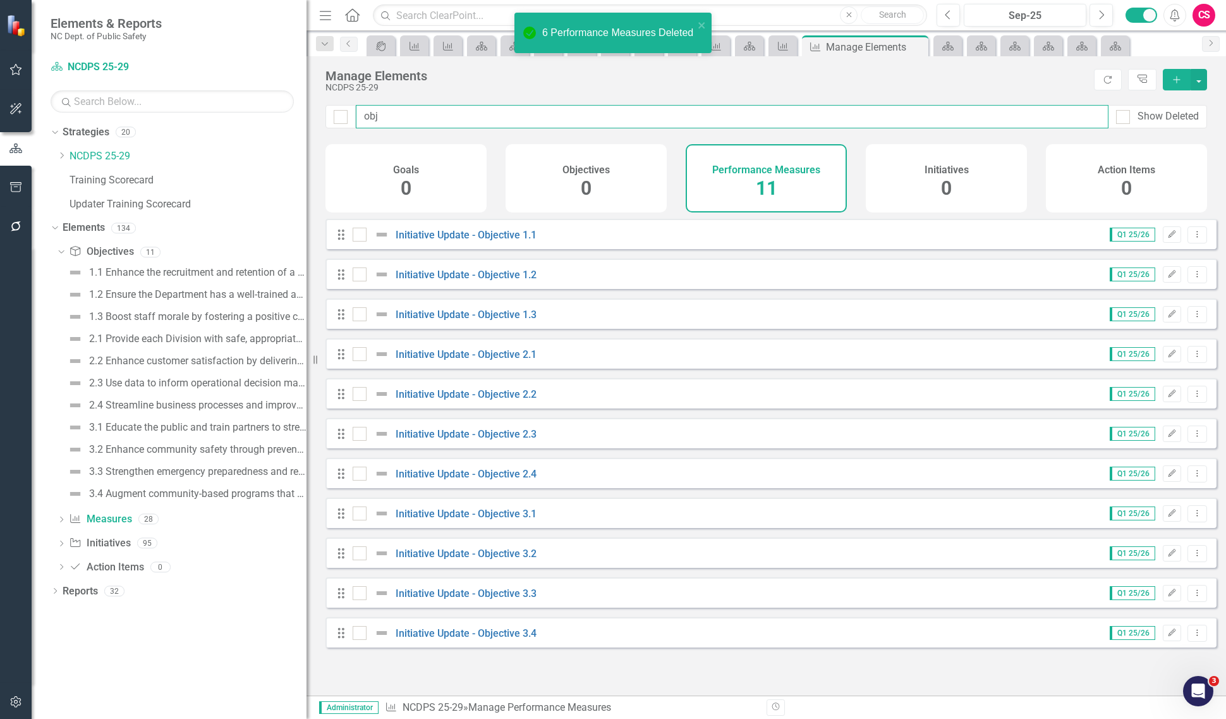
click at [395, 117] on input "obj" at bounding box center [732, 116] width 753 height 23
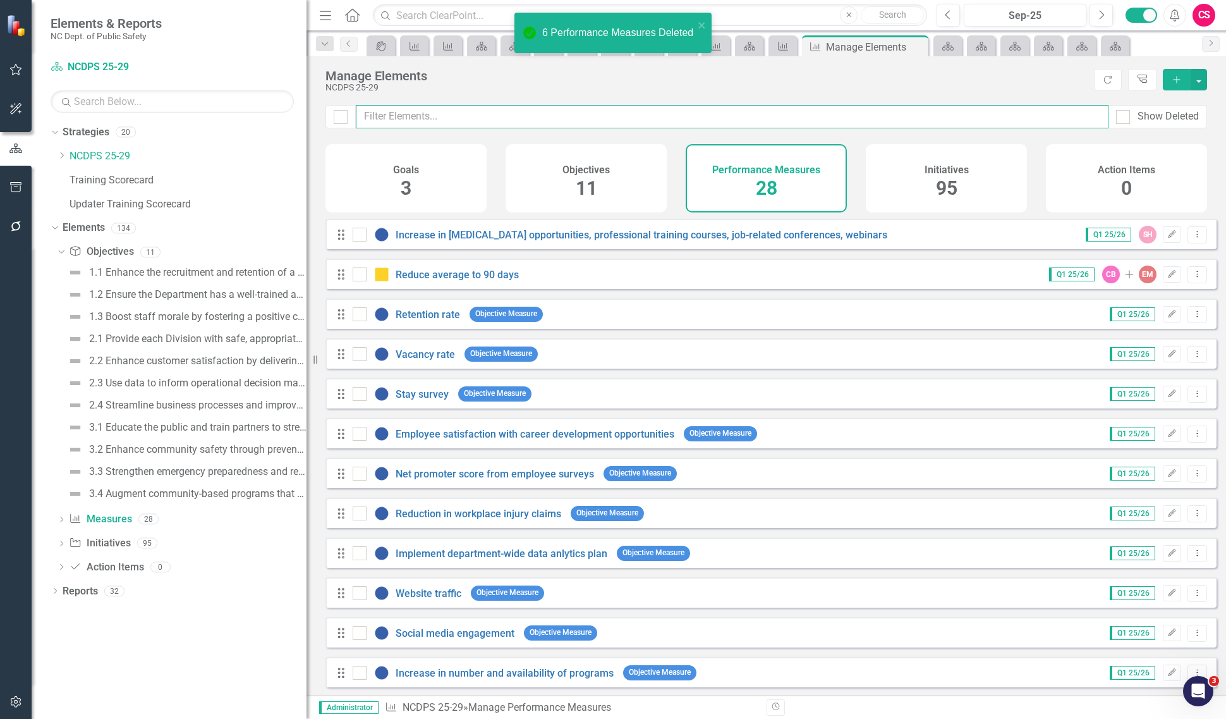
checkbox input "false"
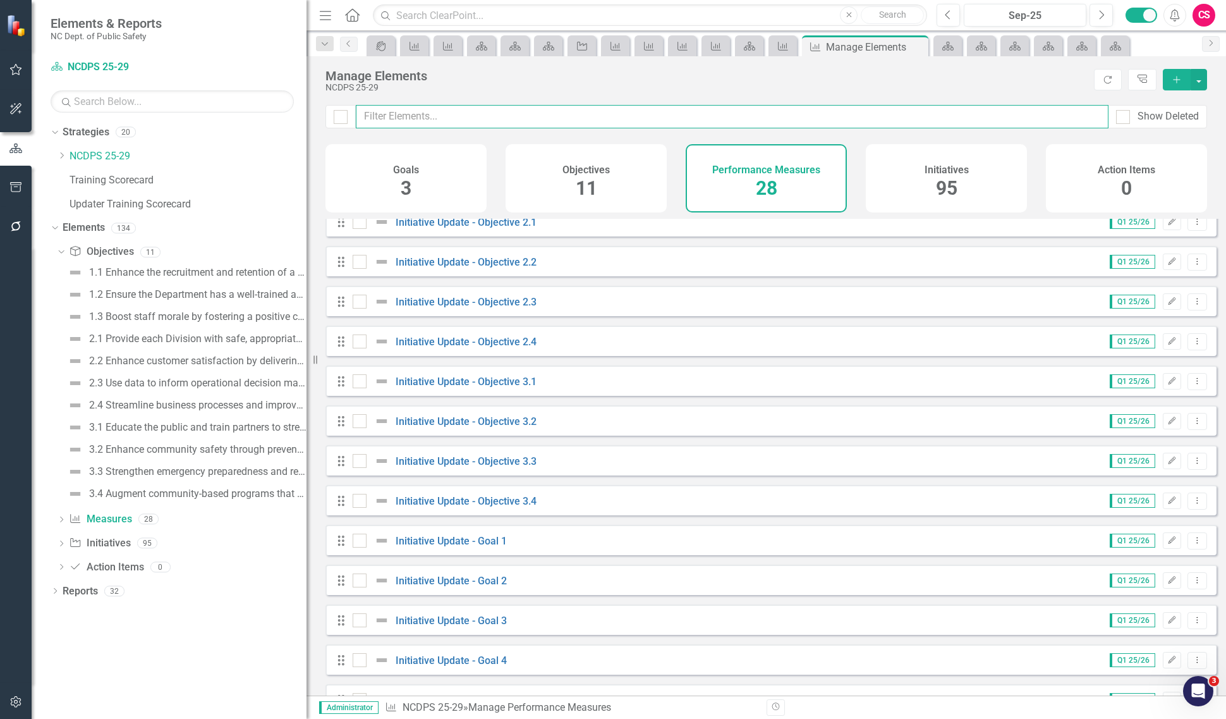
scroll to position [648, 0]
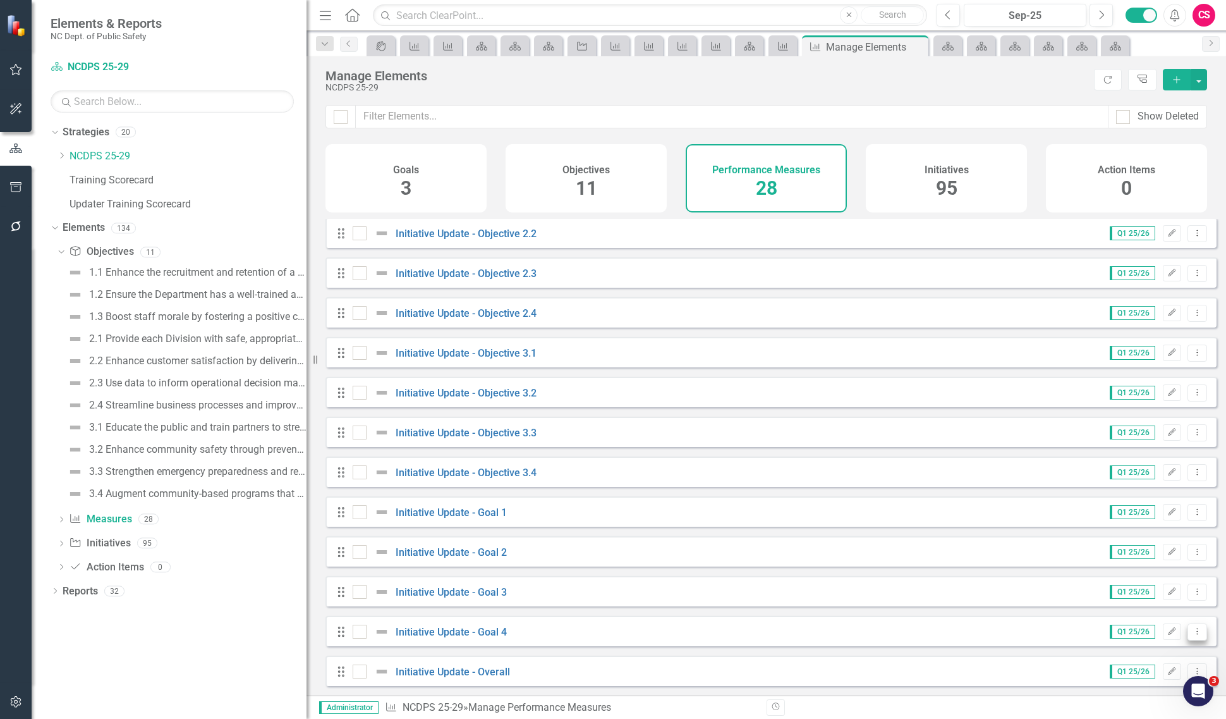
click at [1192, 632] on icon "Dropdown Menu" at bounding box center [1197, 631] width 11 height 8
click at [1125, 613] on link "Trash Delete Performance Measure" at bounding box center [1110, 610] width 174 height 23
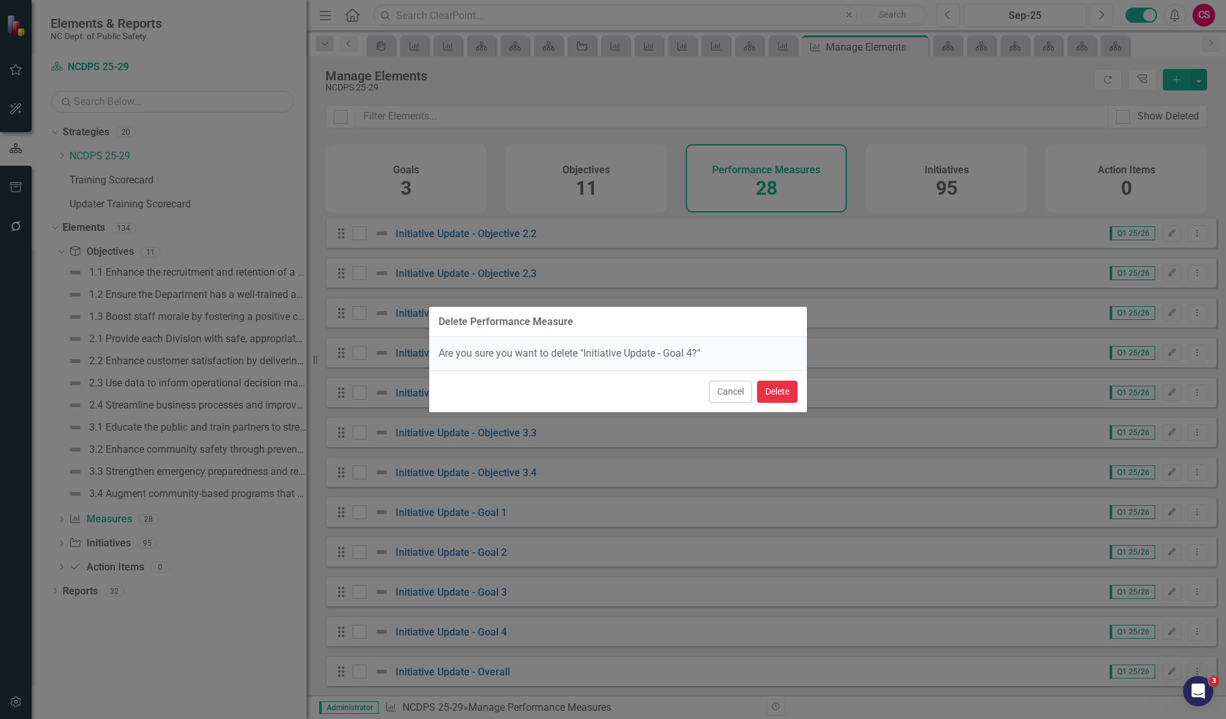
click at [771, 399] on button "Delete" at bounding box center [777, 391] width 40 height 22
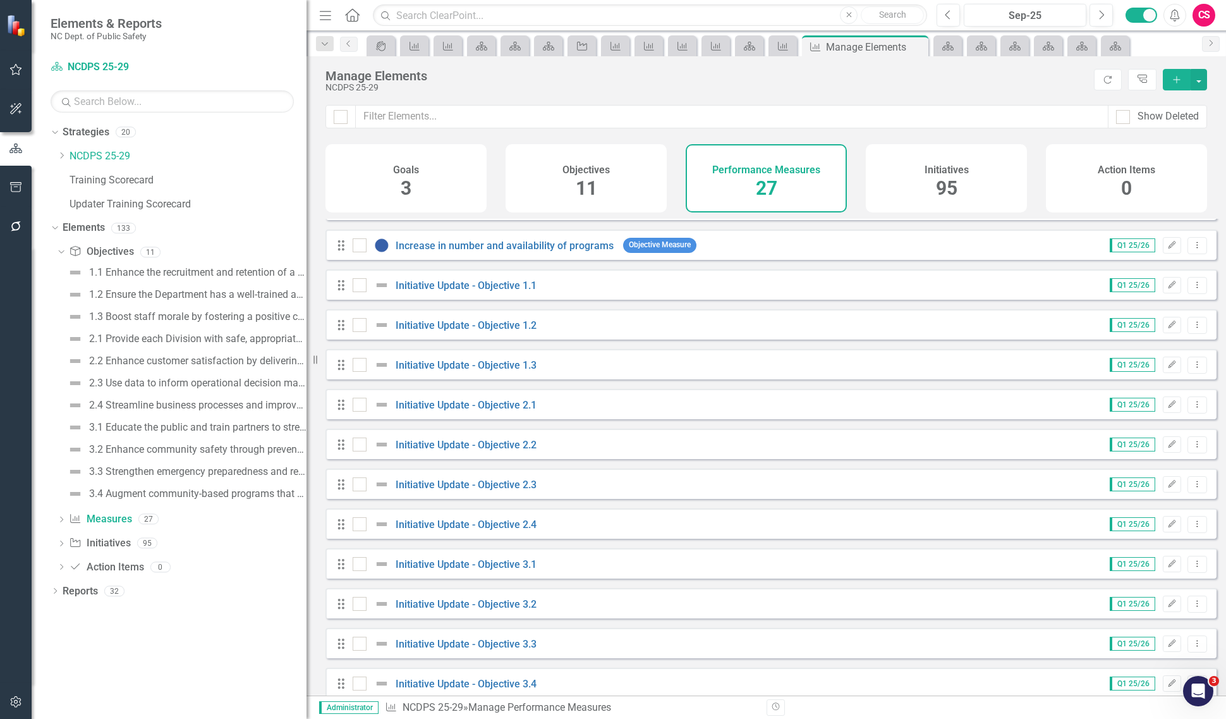
scroll to position [427, 0]
click at [507, 372] on link "Initiative Update - Objective 1.3" at bounding box center [466, 366] width 141 height 12
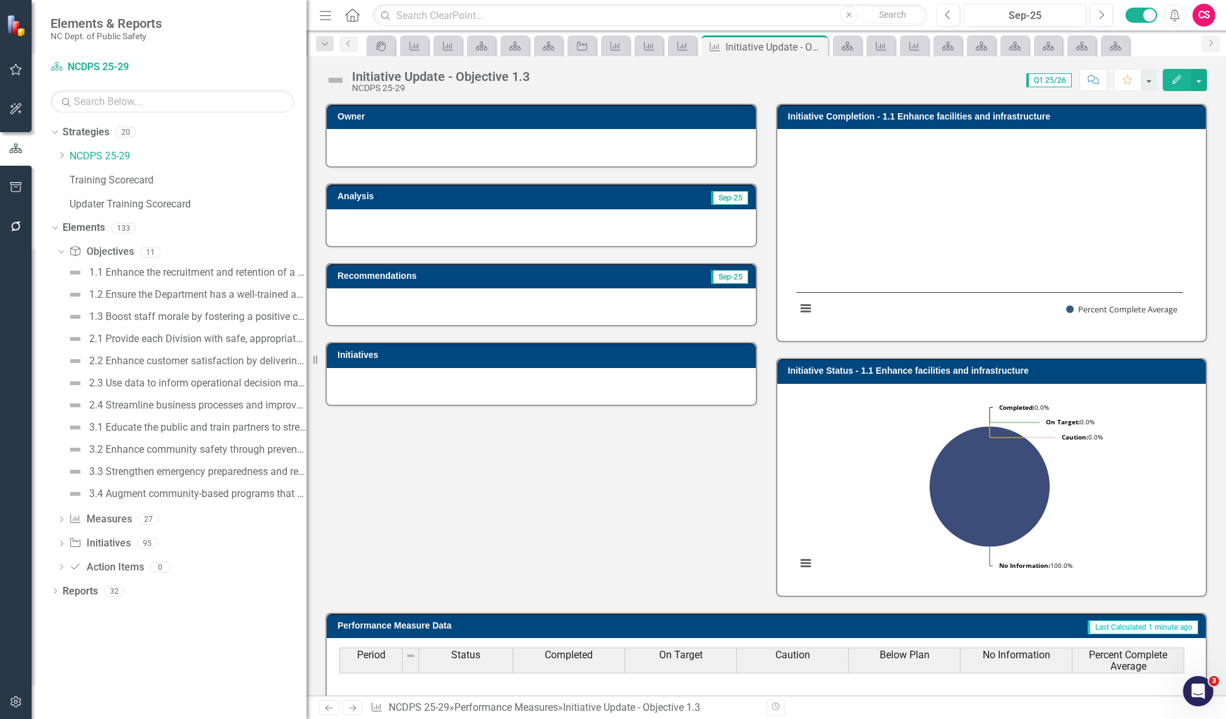
scroll to position [28, 0]
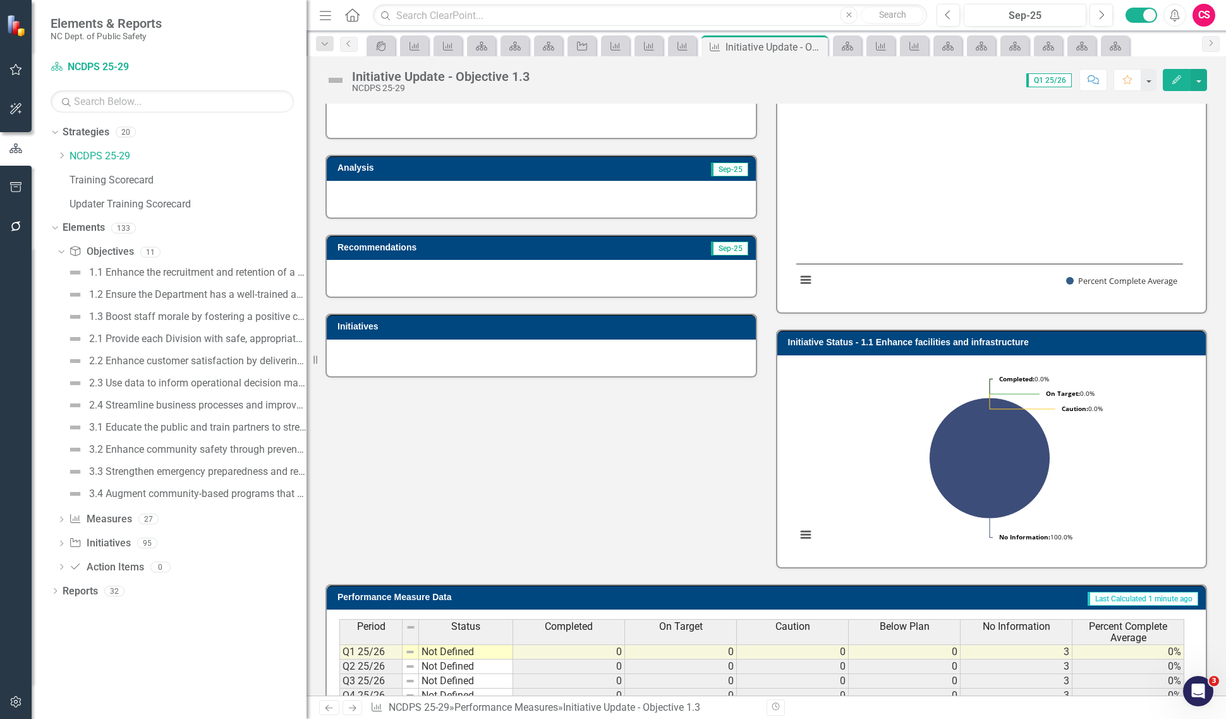
click at [351, 712] on link "Next" at bounding box center [353, 707] width 20 height 15
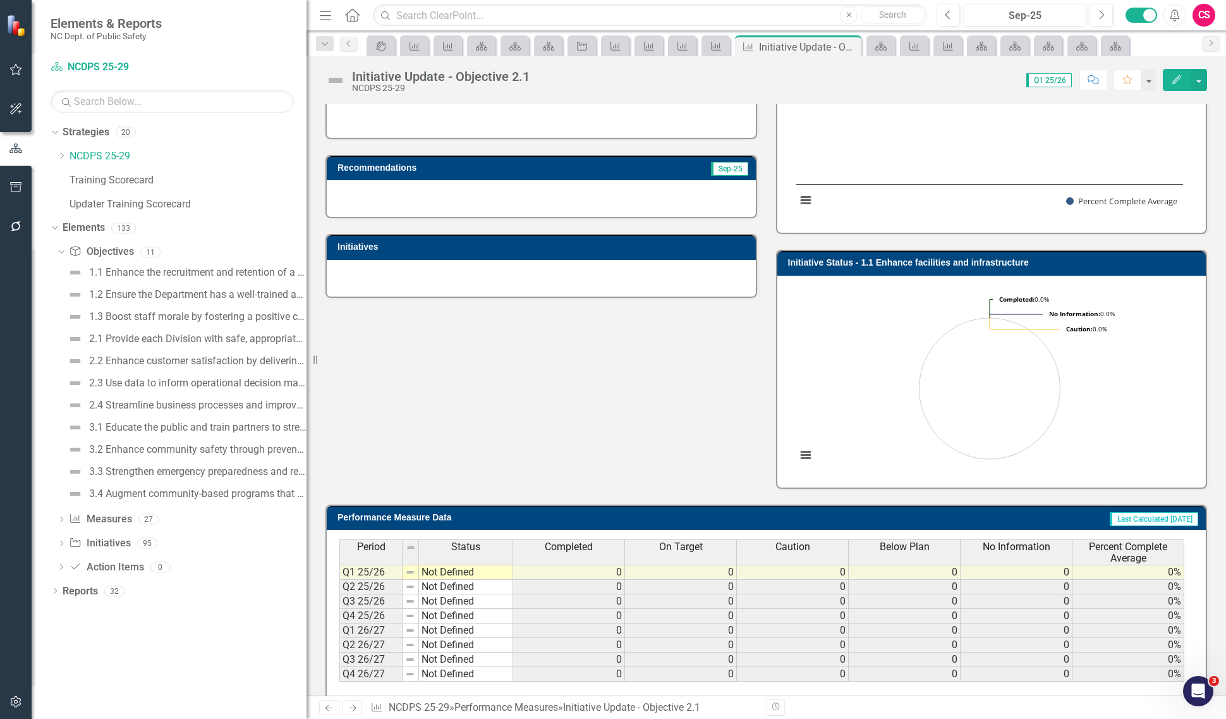
scroll to position [133, 0]
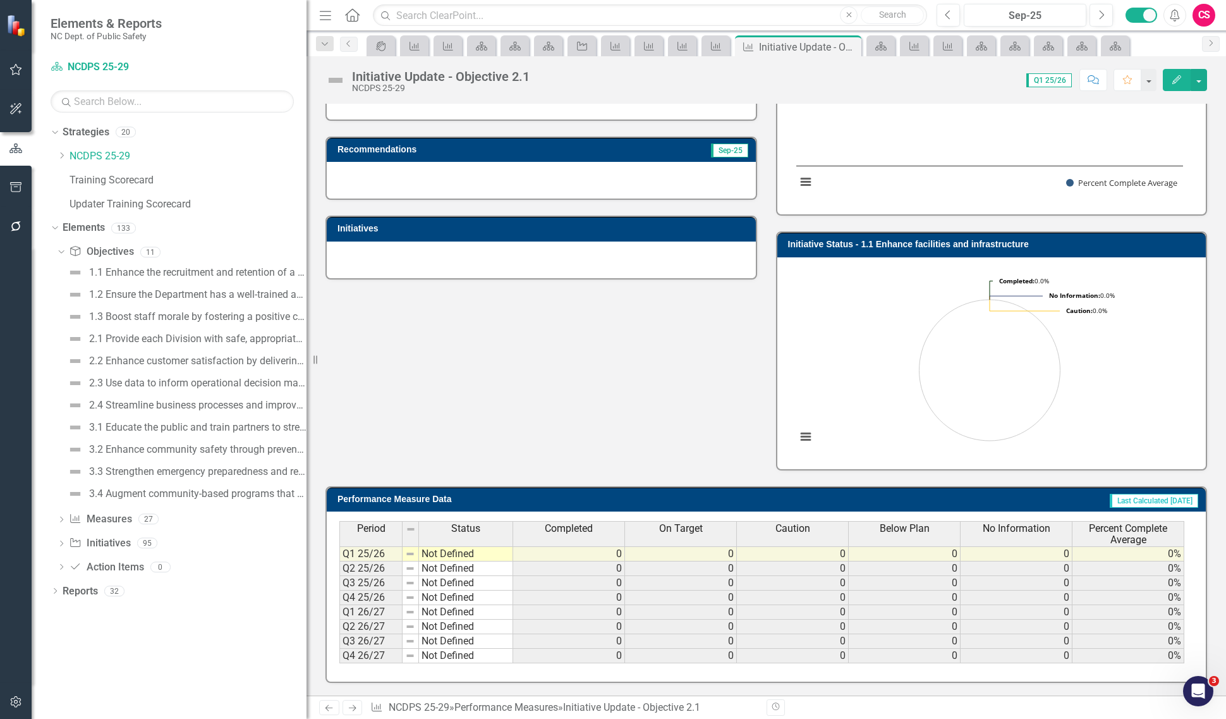
click at [1035, 528] on th "No Information" at bounding box center [1017, 533] width 112 height 25
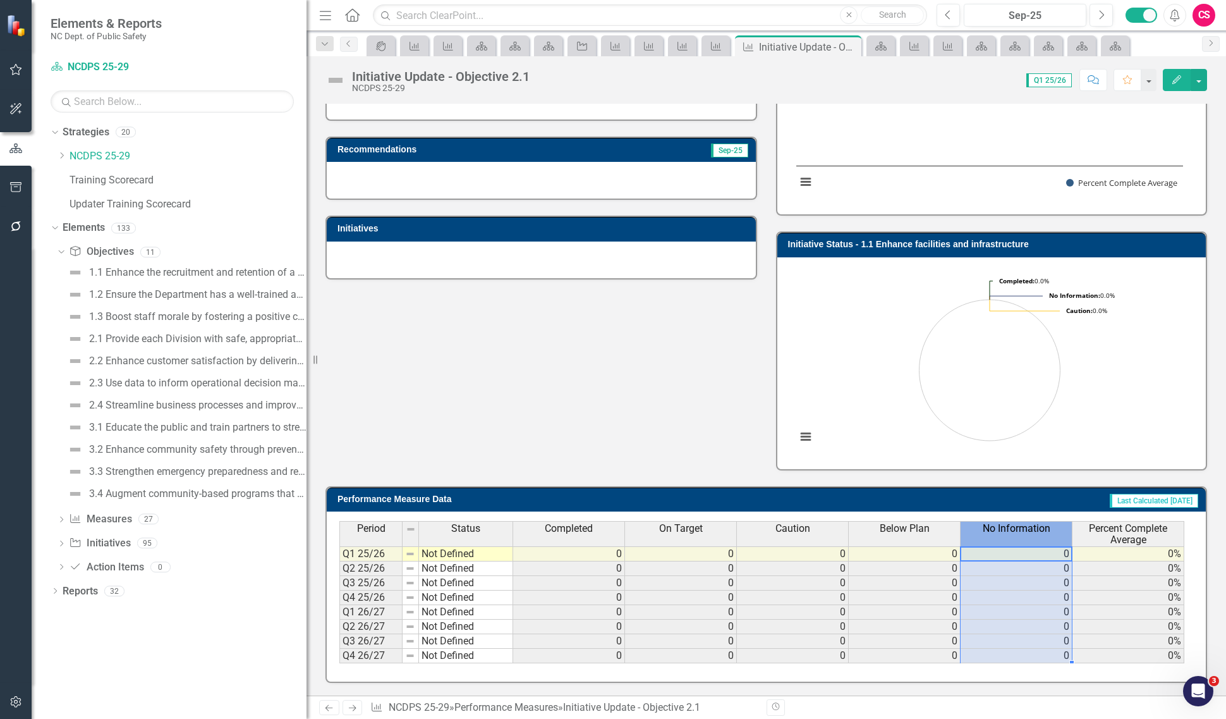
click at [1035, 528] on th "No Information" at bounding box center [1017, 533] width 112 height 25
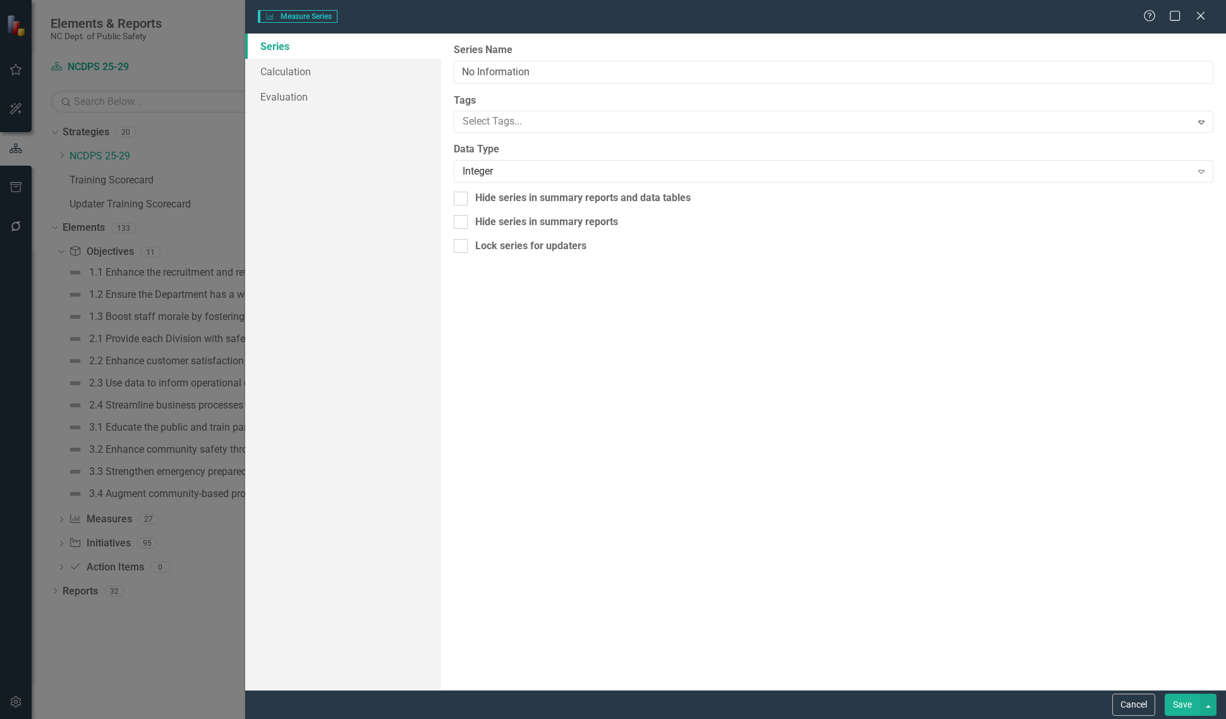
type input "No Information"
click at [348, 71] on link "Calculation" at bounding box center [343, 71] width 196 height 25
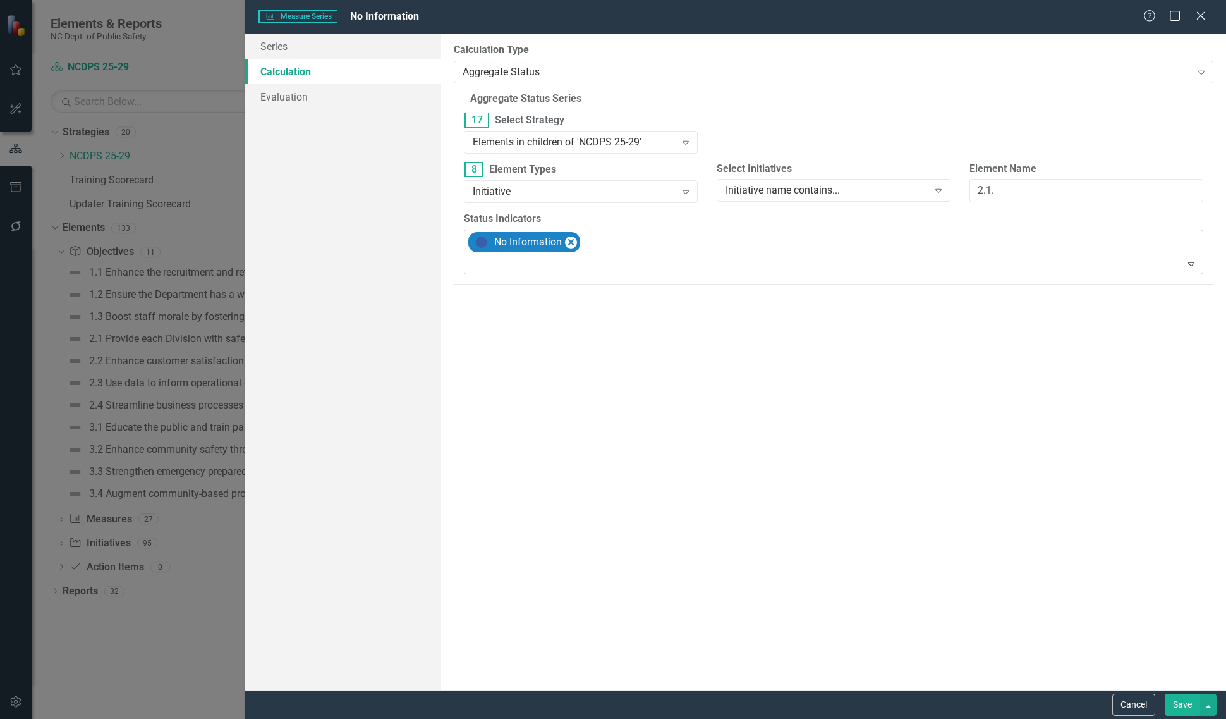
click at [529, 253] on div "No Information" at bounding box center [834, 252] width 736 height 44
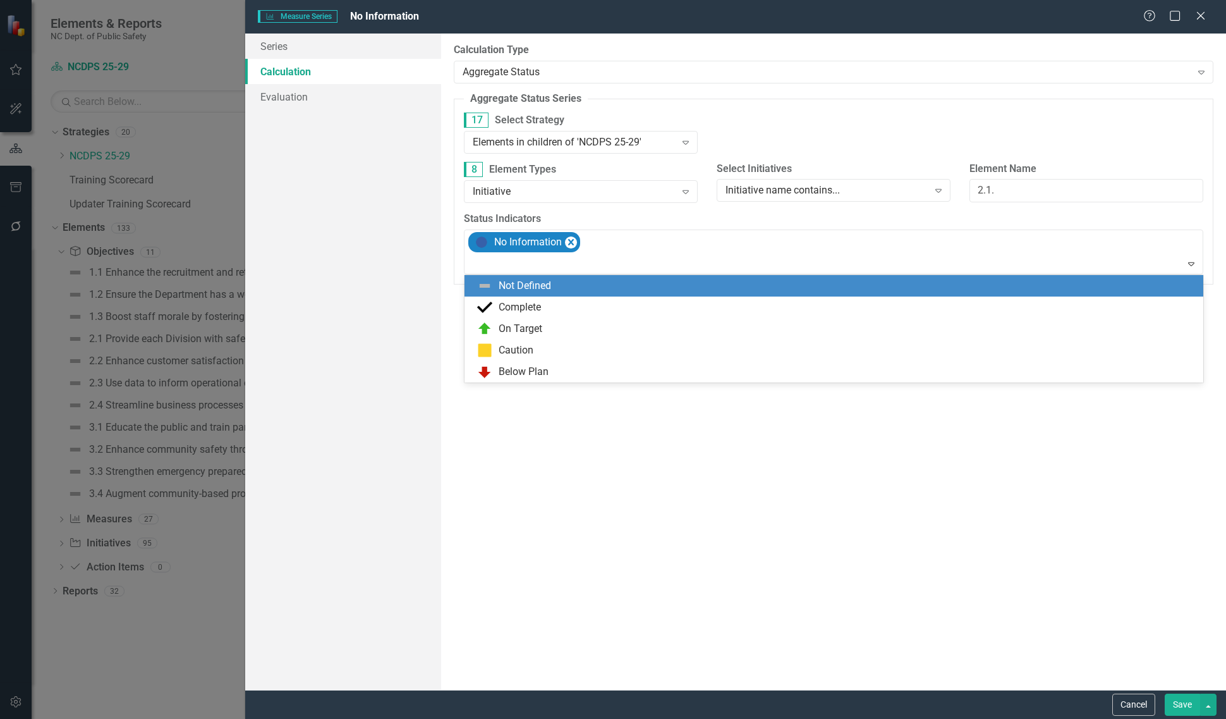
click at [533, 276] on div "Not Defined" at bounding box center [833, 285] width 739 height 21
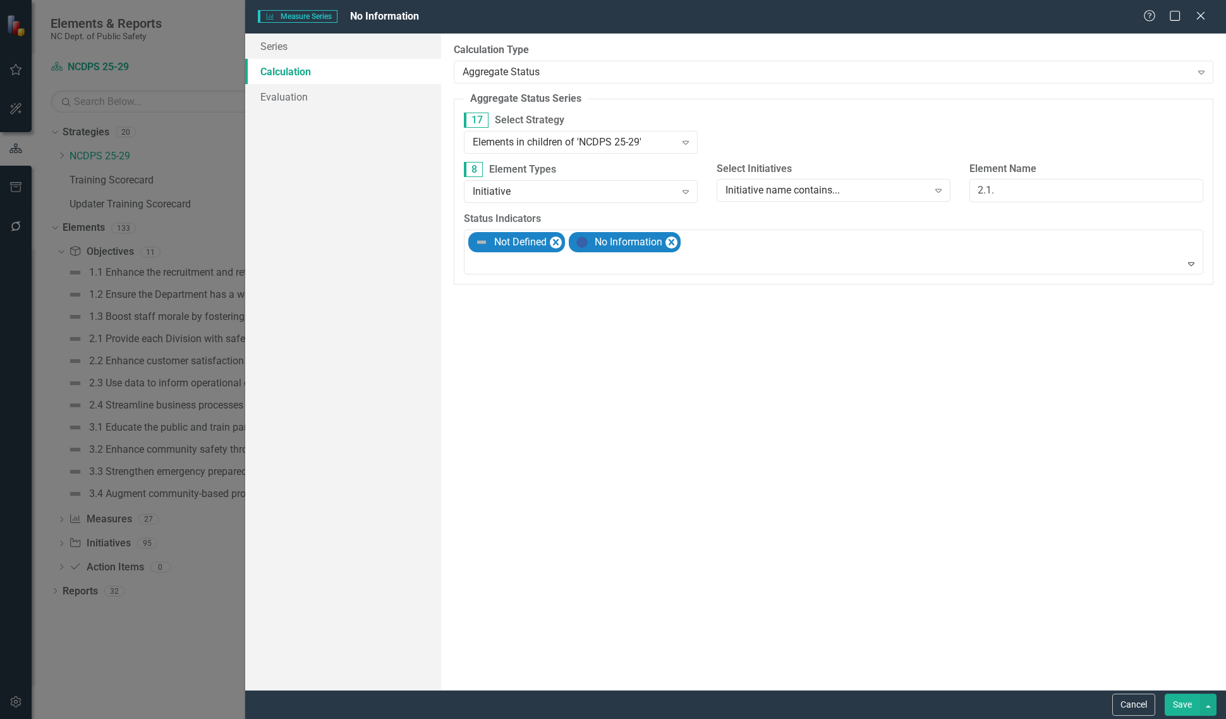
click at [1166, 696] on button "Save" at bounding box center [1182, 704] width 35 height 22
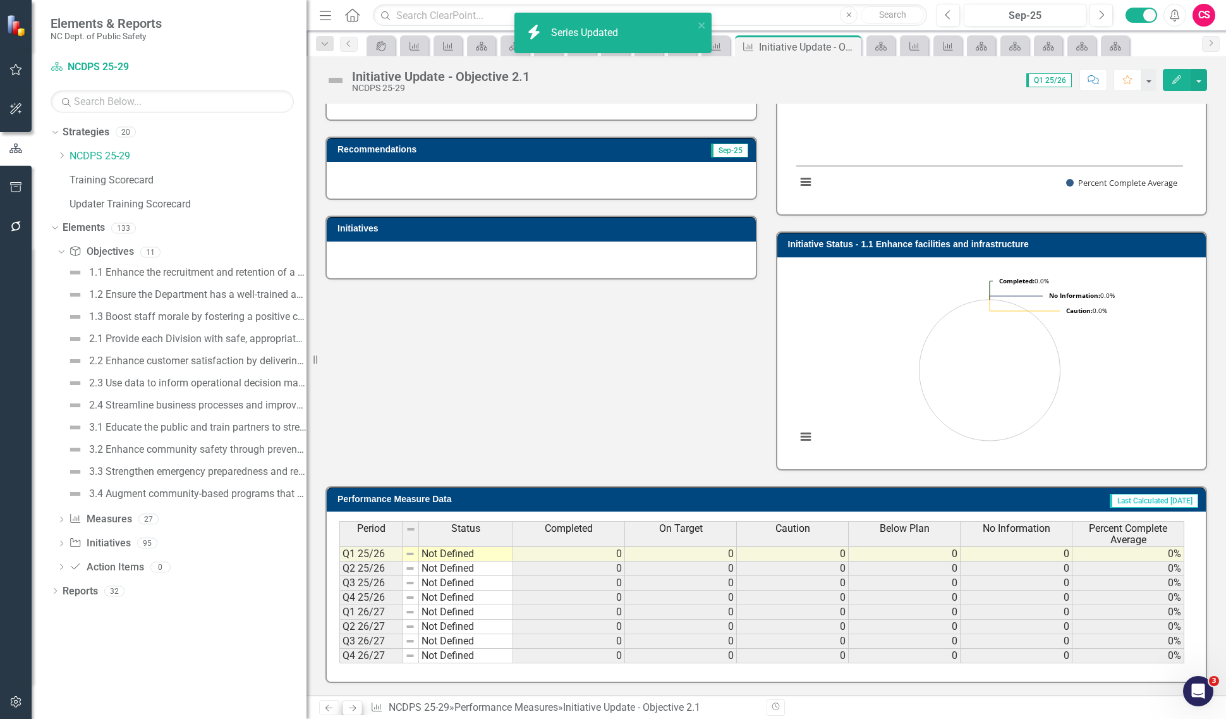
scroll to position [0, 0]
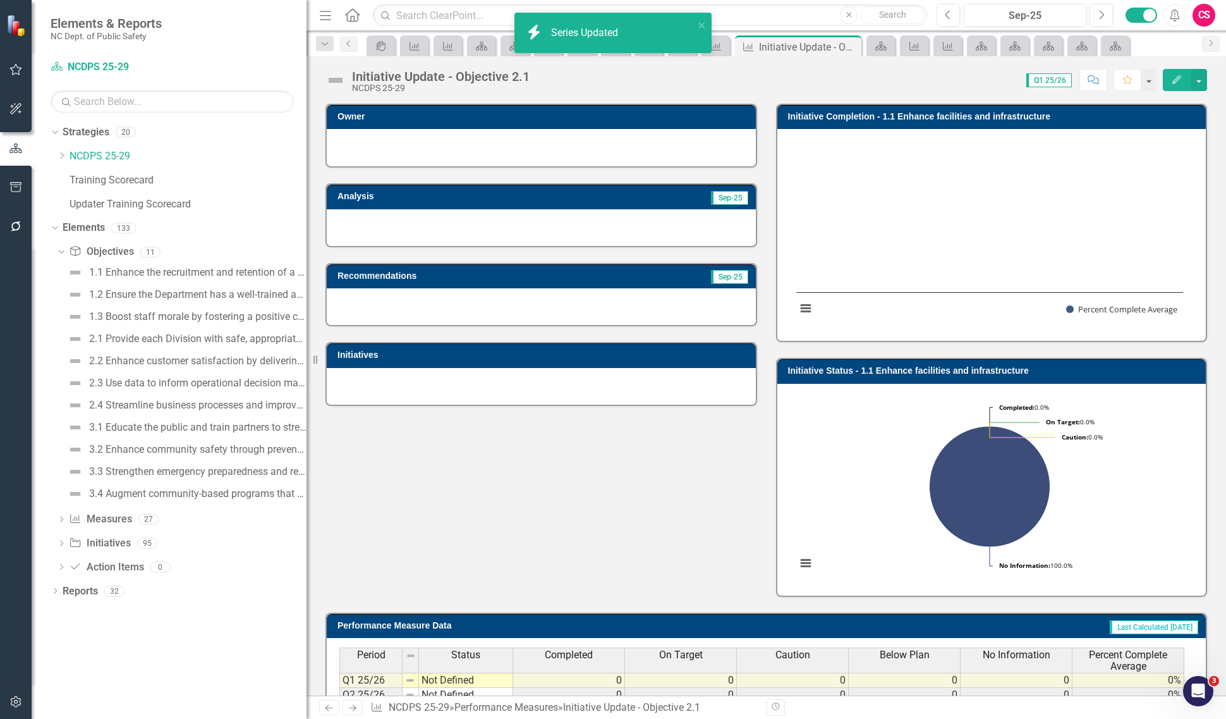
click at [355, 706] on icon at bounding box center [353, 708] width 8 height 6
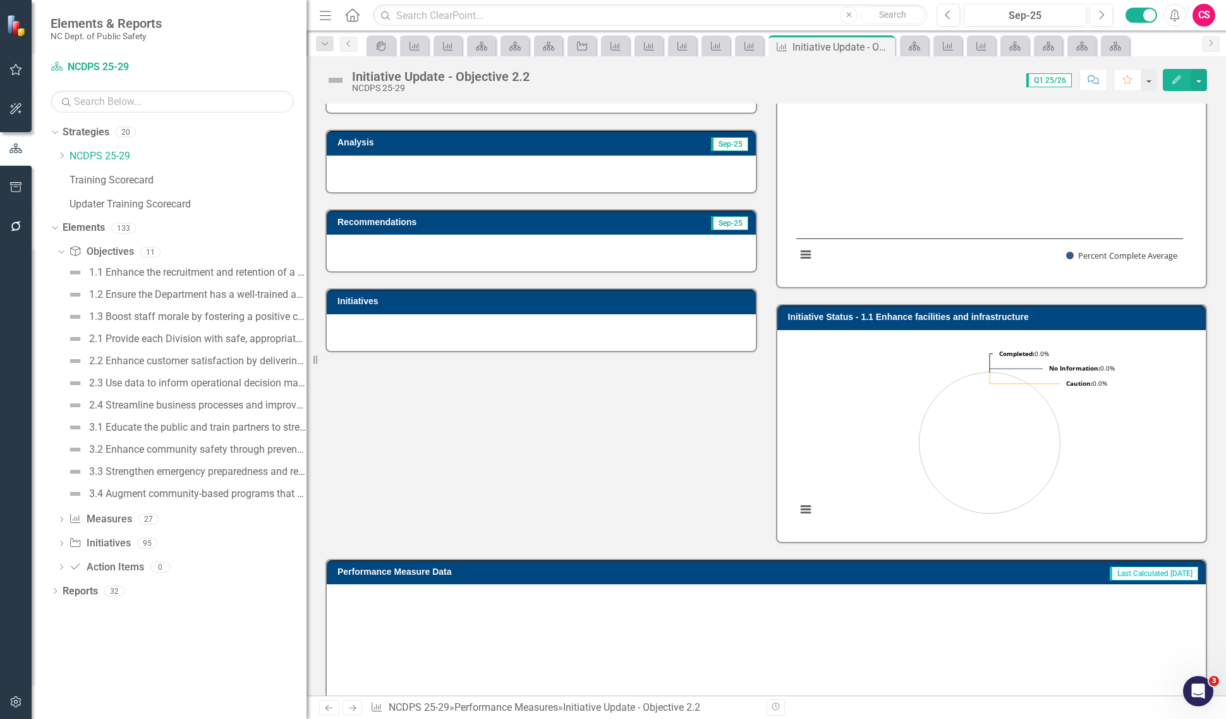
scroll to position [107, 0]
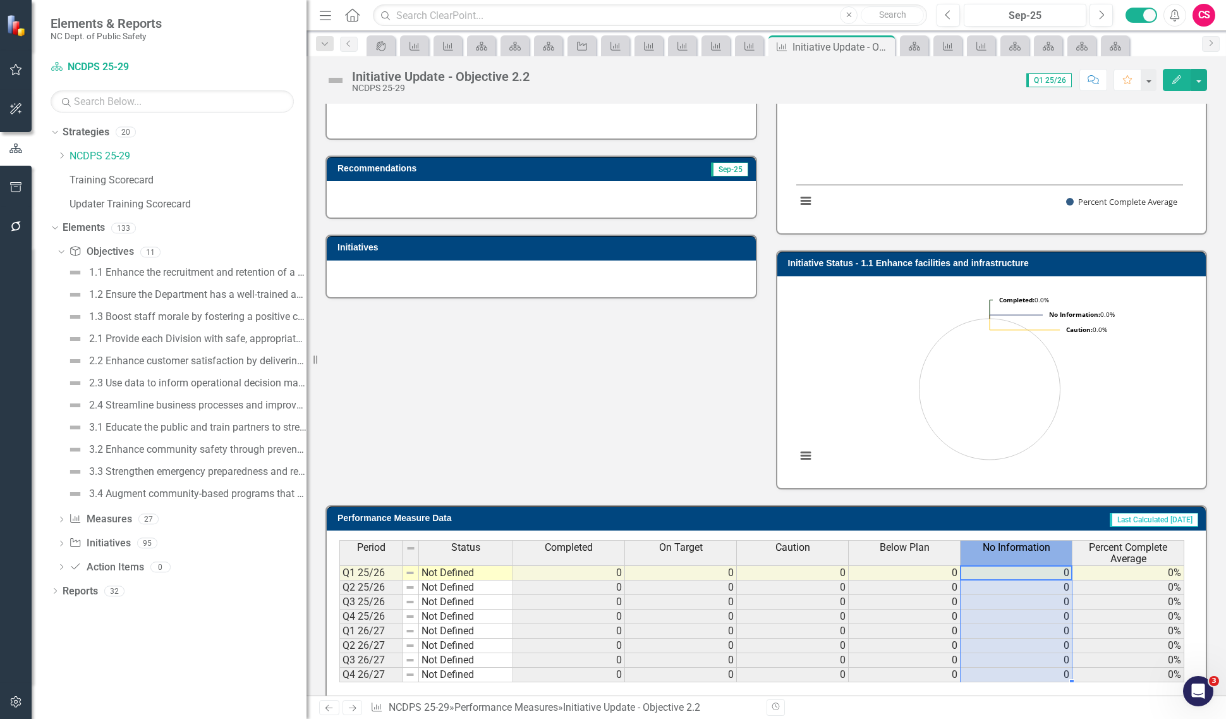
click at [1007, 549] on span "No Information" at bounding box center [1017, 547] width 68 height 11
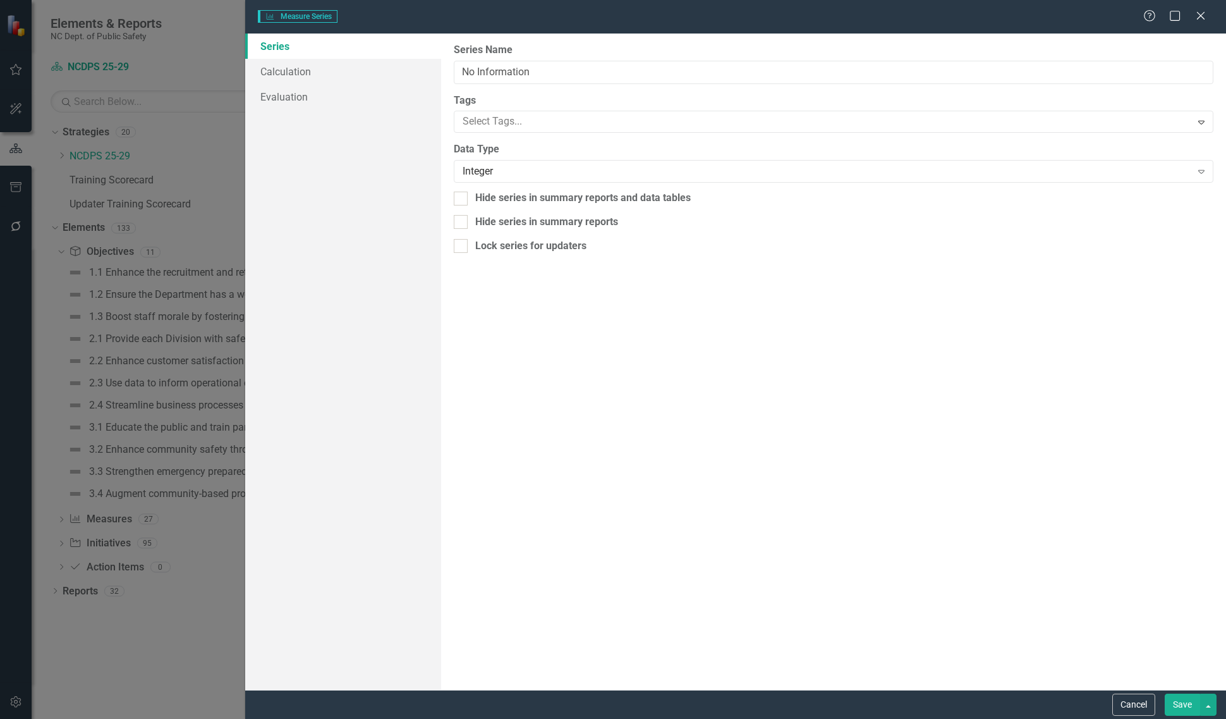
type input "No Information"
click at [355, 71] on link "Calculation" at bounding box center [343, 71] width 196 height 25
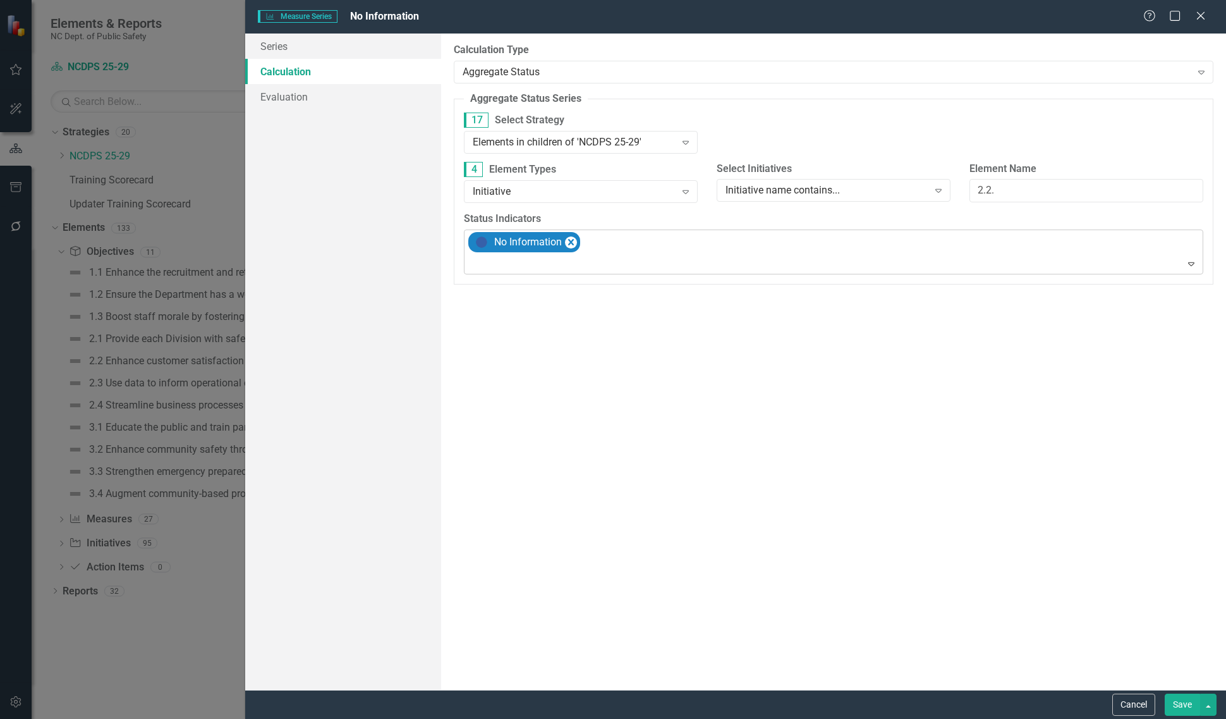
click at [547, 261] on div at bounding box center [835, 263] width 734 height 17
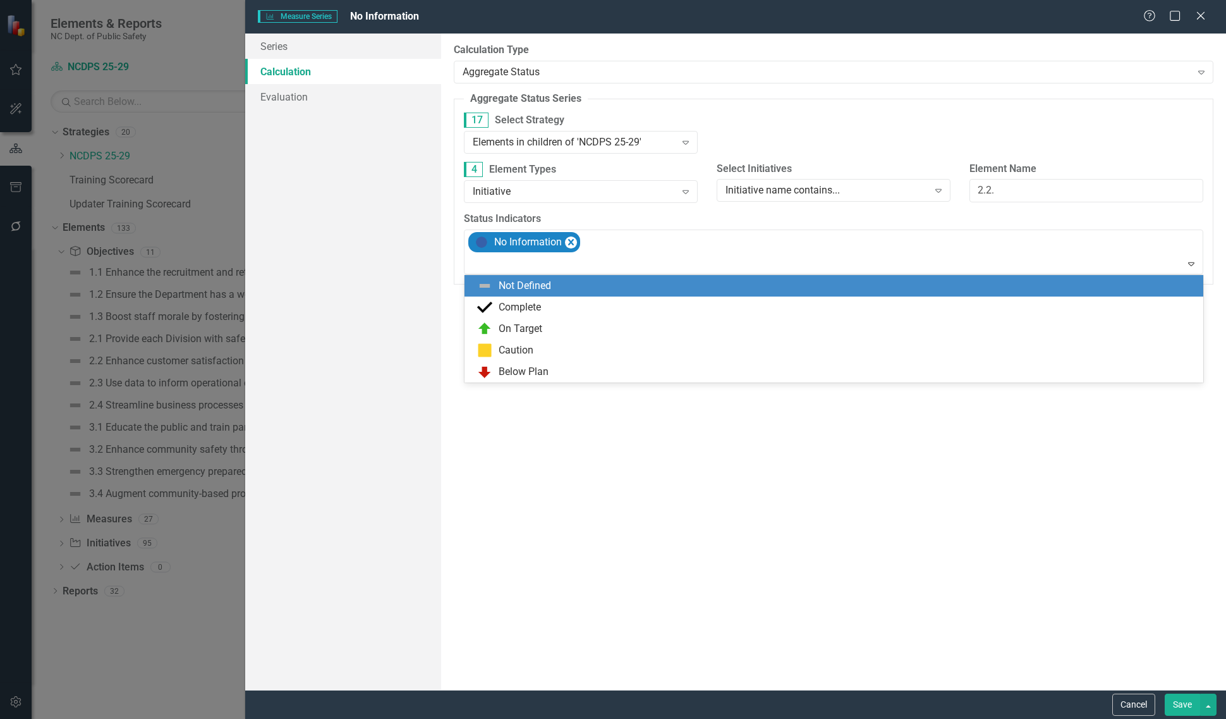
click at [547, 279] on div "Not Defined" at bounding box center [525, 286] width 52 height 15
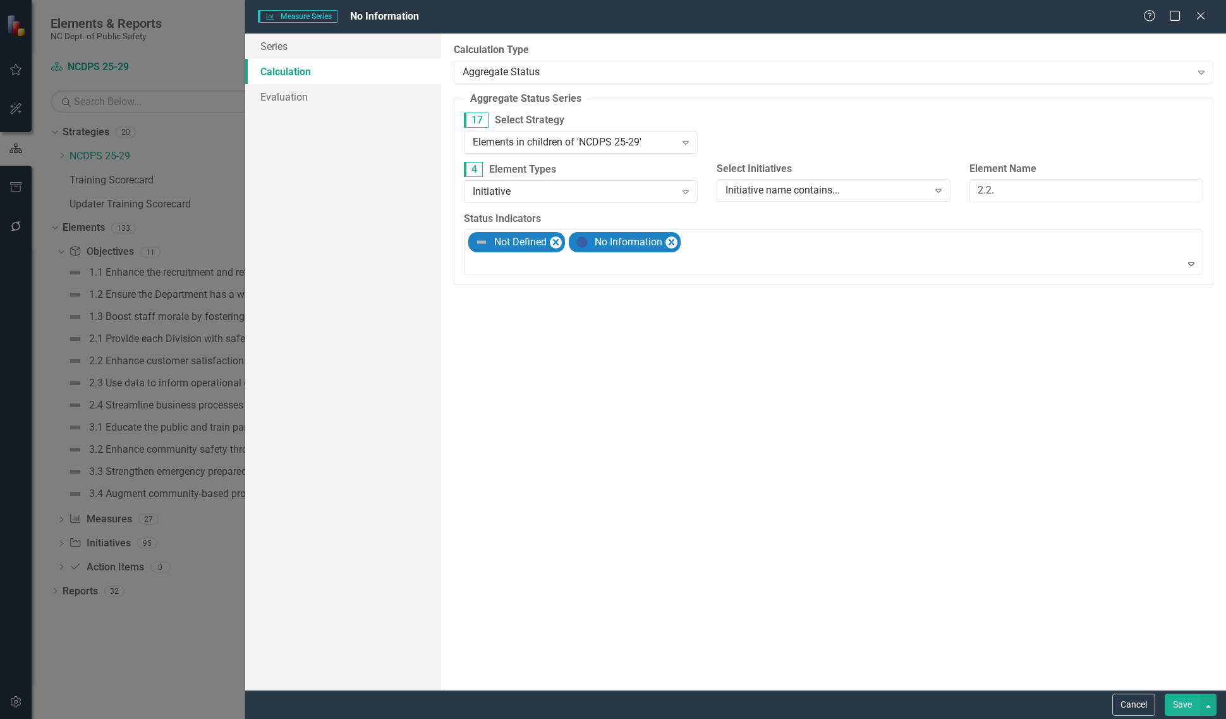
click at [1175, 705] on button "Save" at bounding box center [1182, 704] width 35 height 22
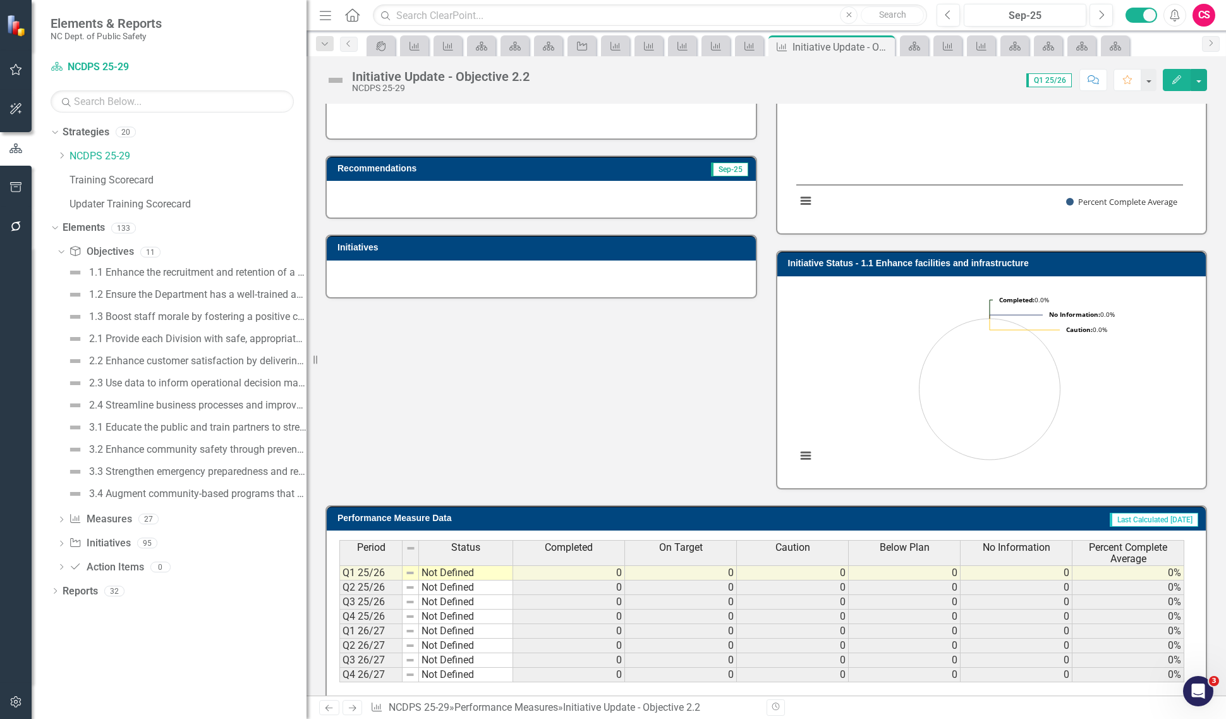
scroll to position [0, 0]
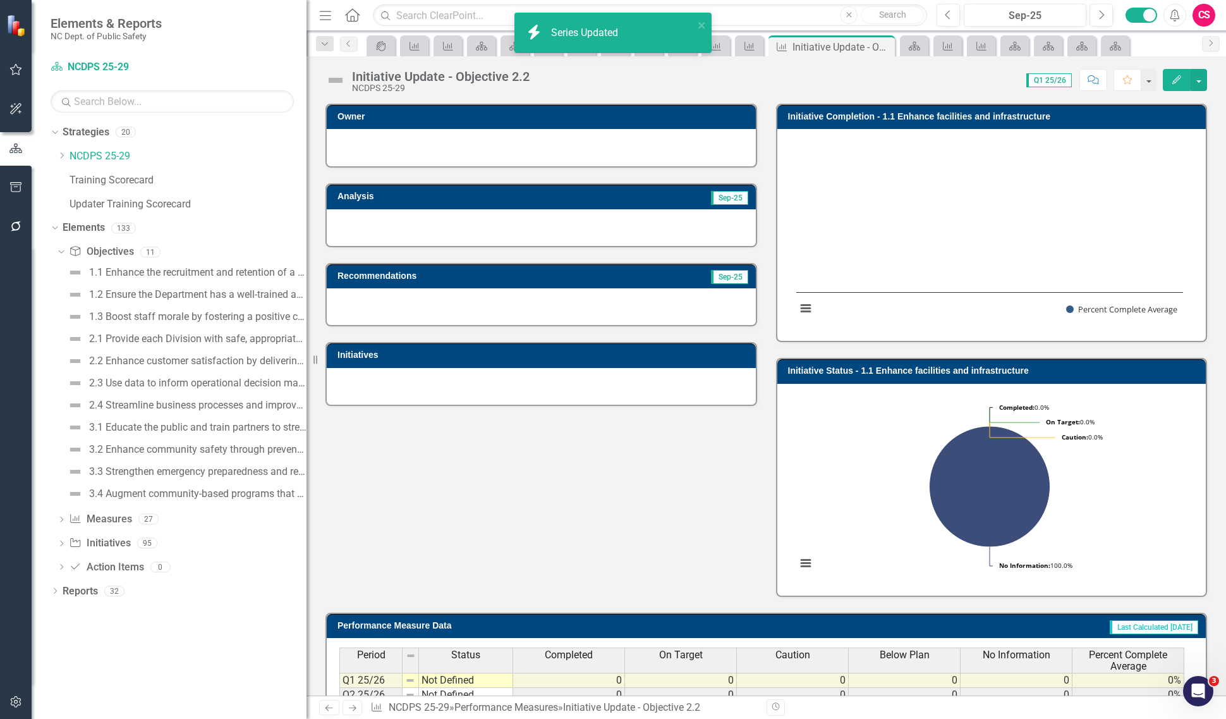
click at [348, 708] on icon "Next" at bounding box center [352, 707] width 11 height 8
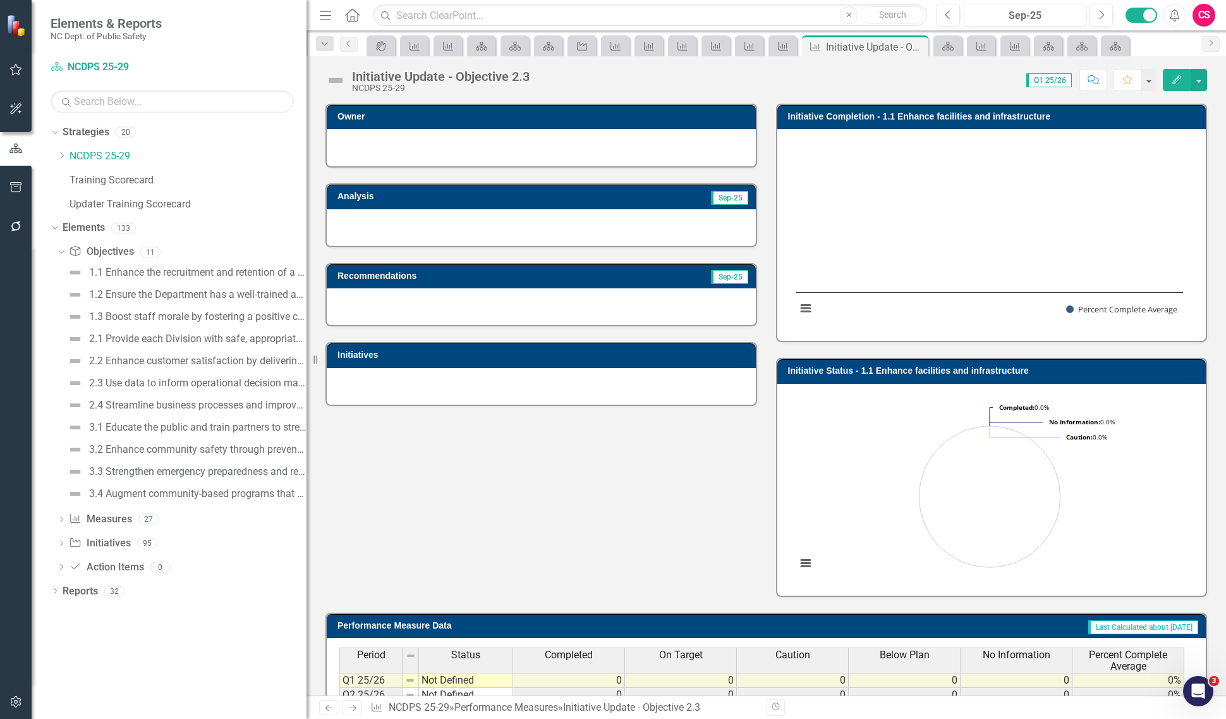
click at [1010, 652] on span "No Information" at bounding box center [1017, 654] width 68 height 11
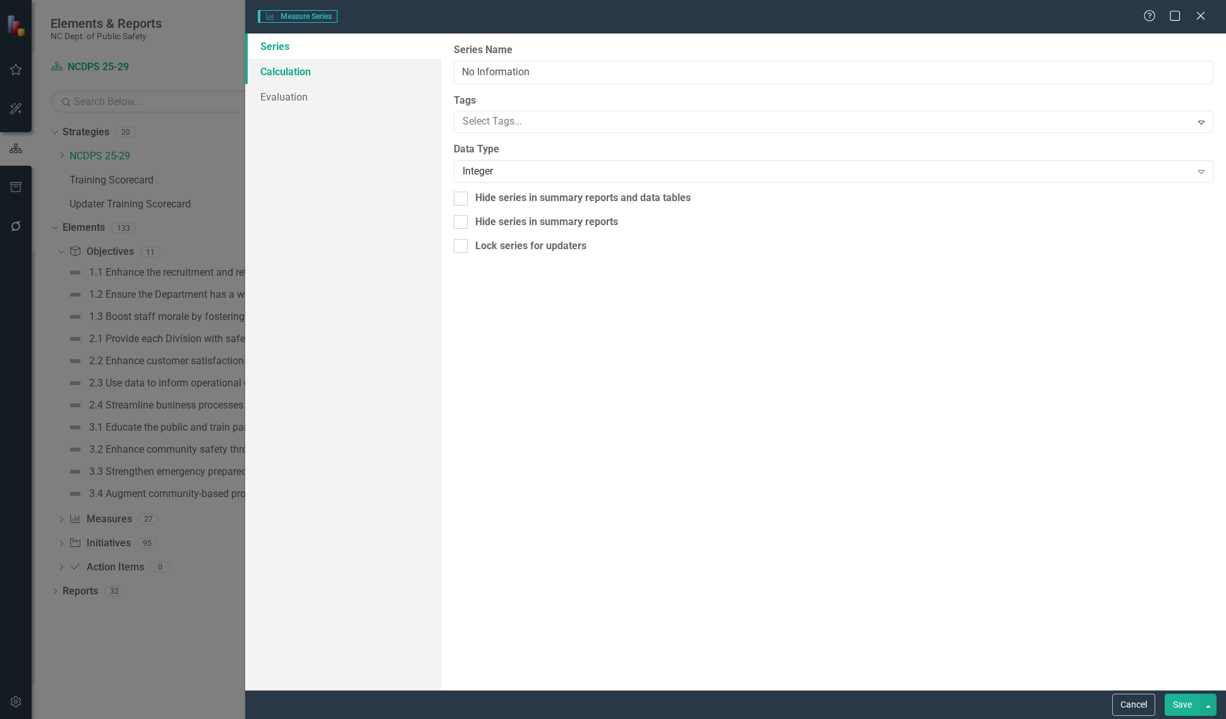
type input "No Information"
click at [329, 70] on link "Calculation" at bounding box center [343, 71] width 196 height 25
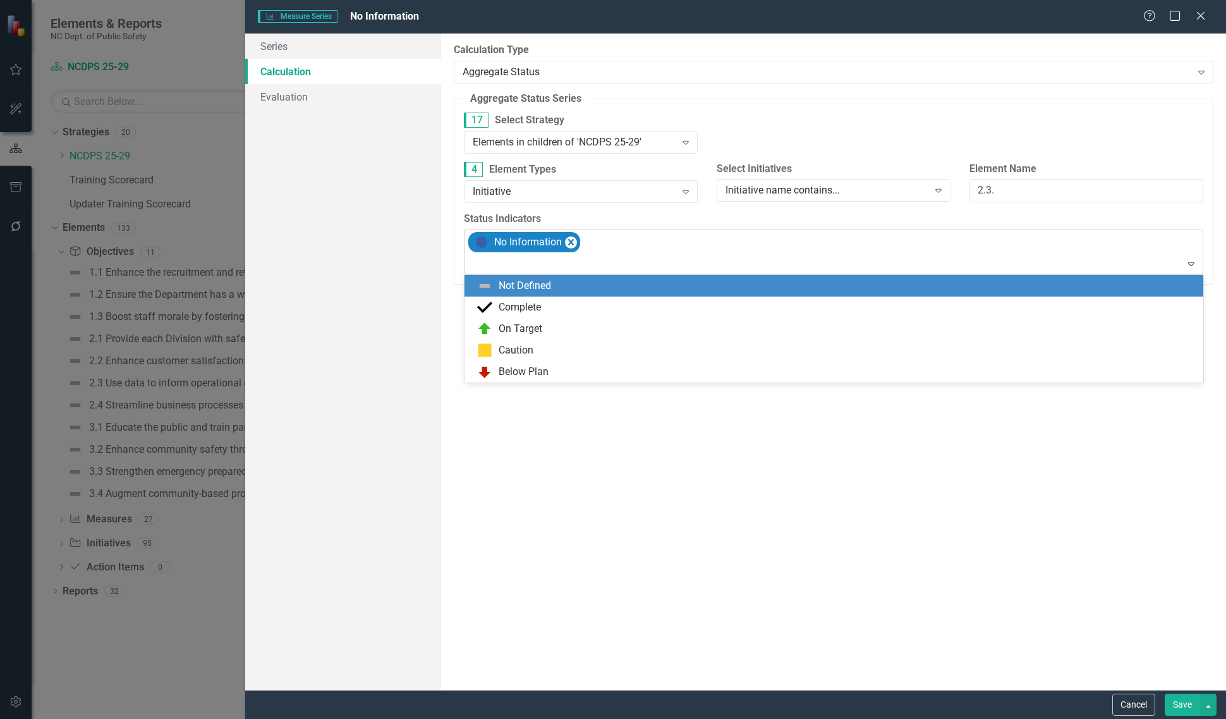
click at [573, 269] on div at bounding box center [835, 263] width 734 height 17
click at [566, 286] on div "Not Defined" at bounding box center [836, 285] width 719 height 15
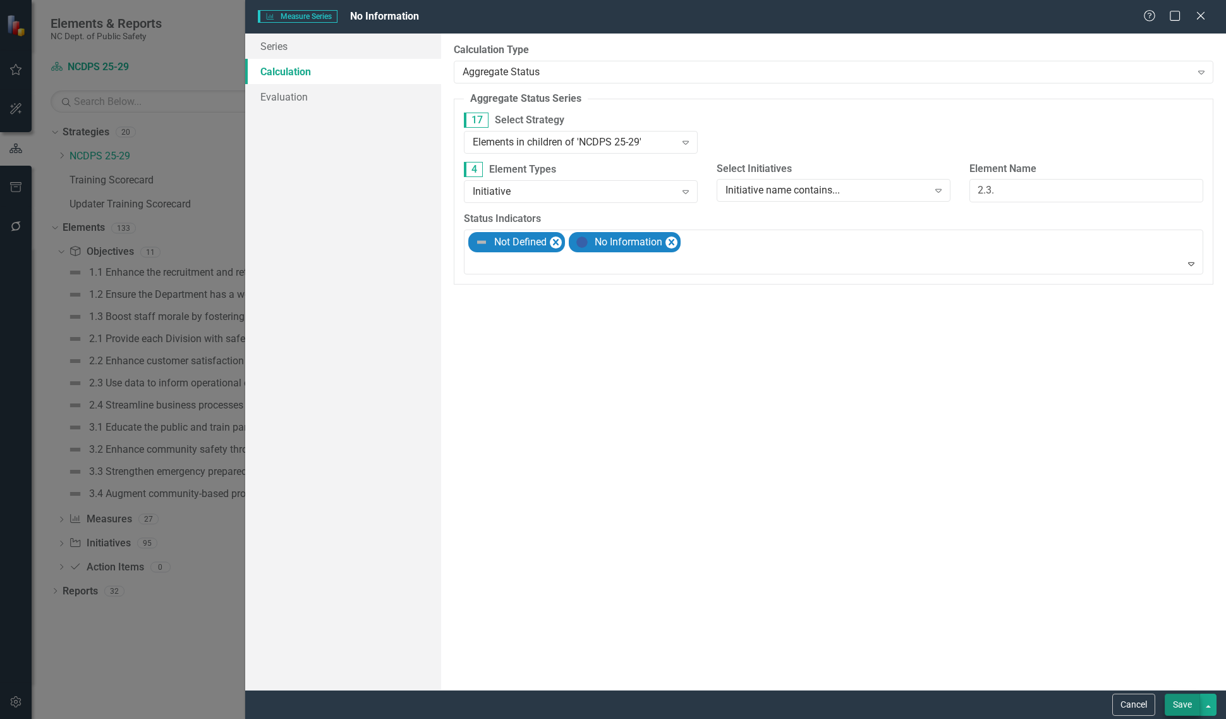
drag, startPoint x: 1163, startPoint y: 695, endPoint x: 1174, endPoint y: 698, distance: 11.2
click at [1165, 696] on div "Save" at bounding box center [1189, 704] width 55 height 22
click at [1177, 701] on button "Save" at bounding box center [1182, 704] width 35 height 22
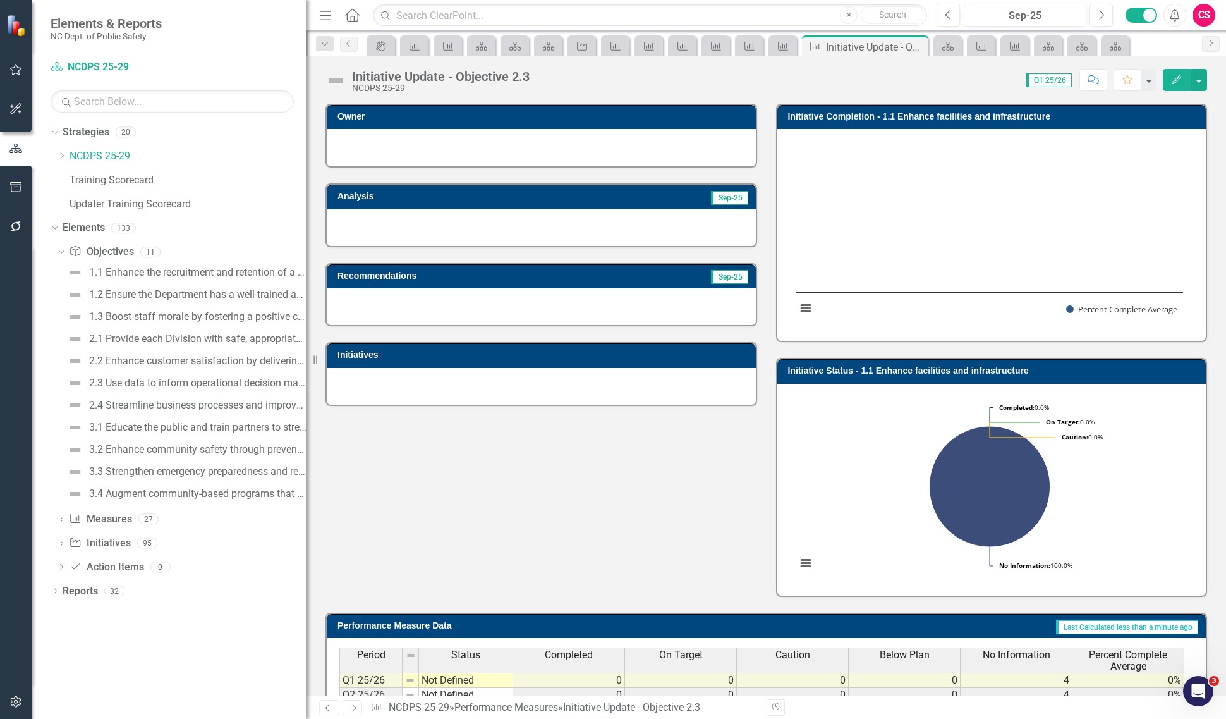
click at [357, 708] on icon "Next" at bounding box center [352, 707] width 11 height 8
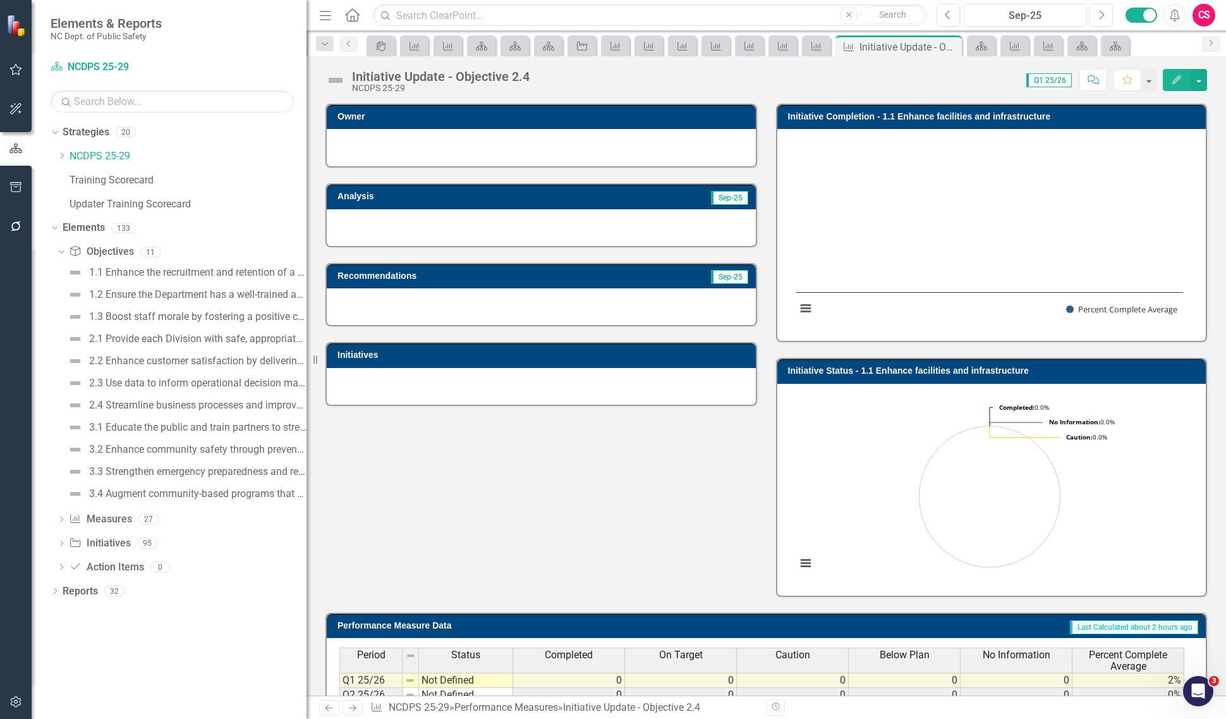
scroll to position [133, 0]
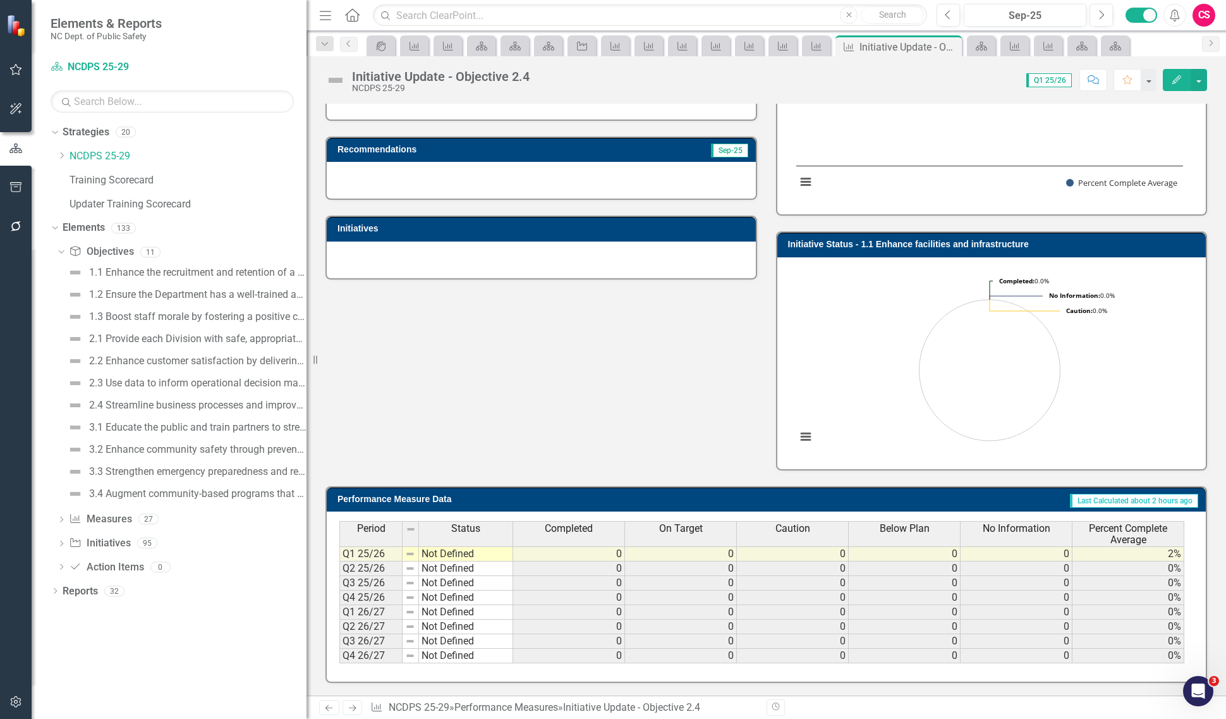
click at [988, 523] on span "No Information" at bounding box center [1017, 528] width 68 height 11
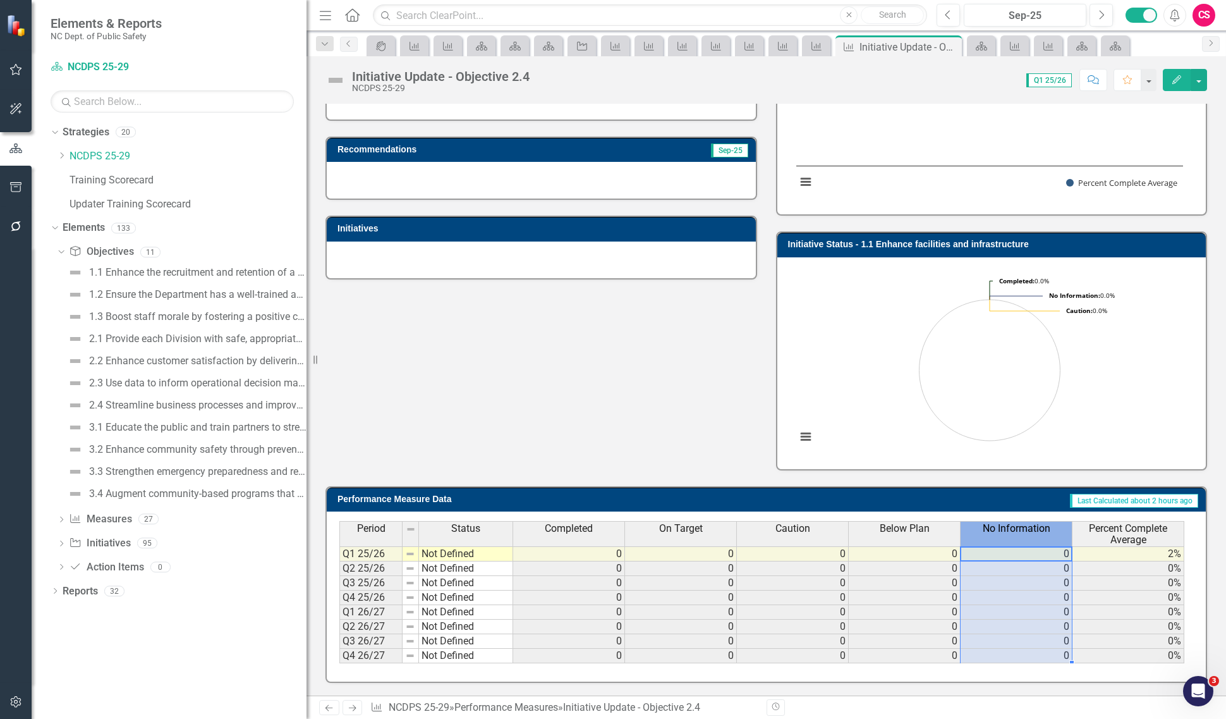
click at [988, 523] on span "No Information" at bounding box center [1017, 528] width 68 height 11
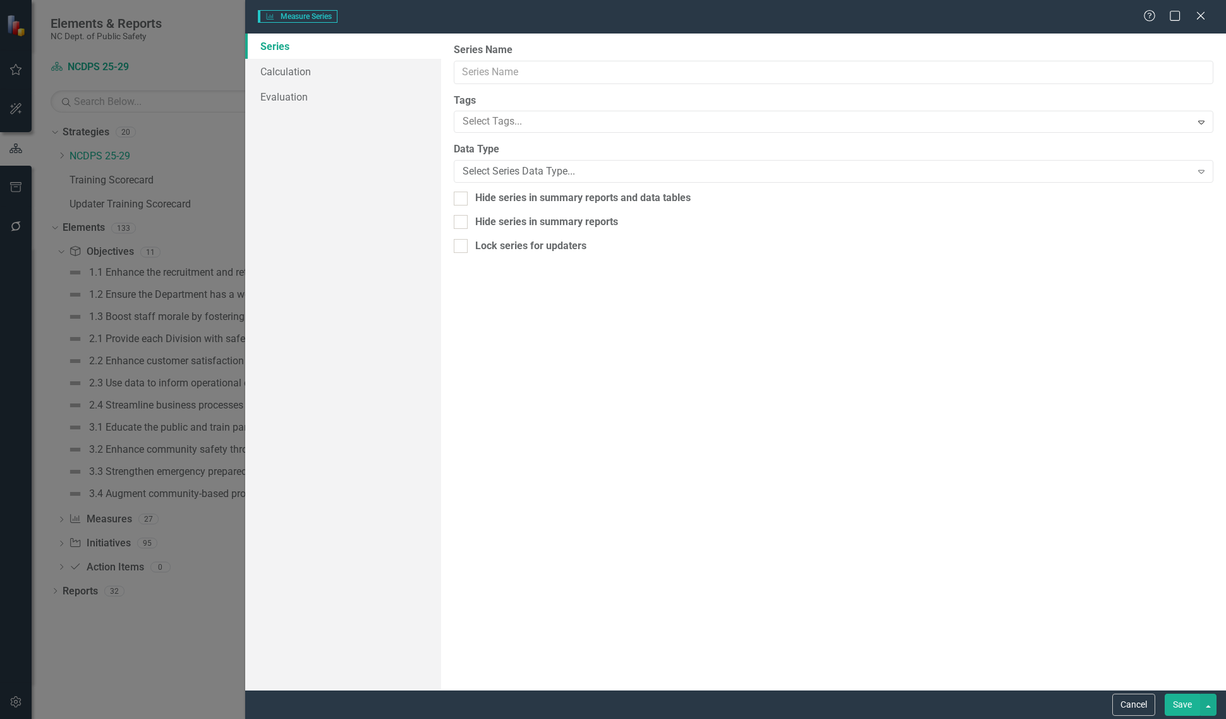
type input "No Information"
click at [308, 60] on link "Calculation" at bounding box center [343, 71] width 196 height 25
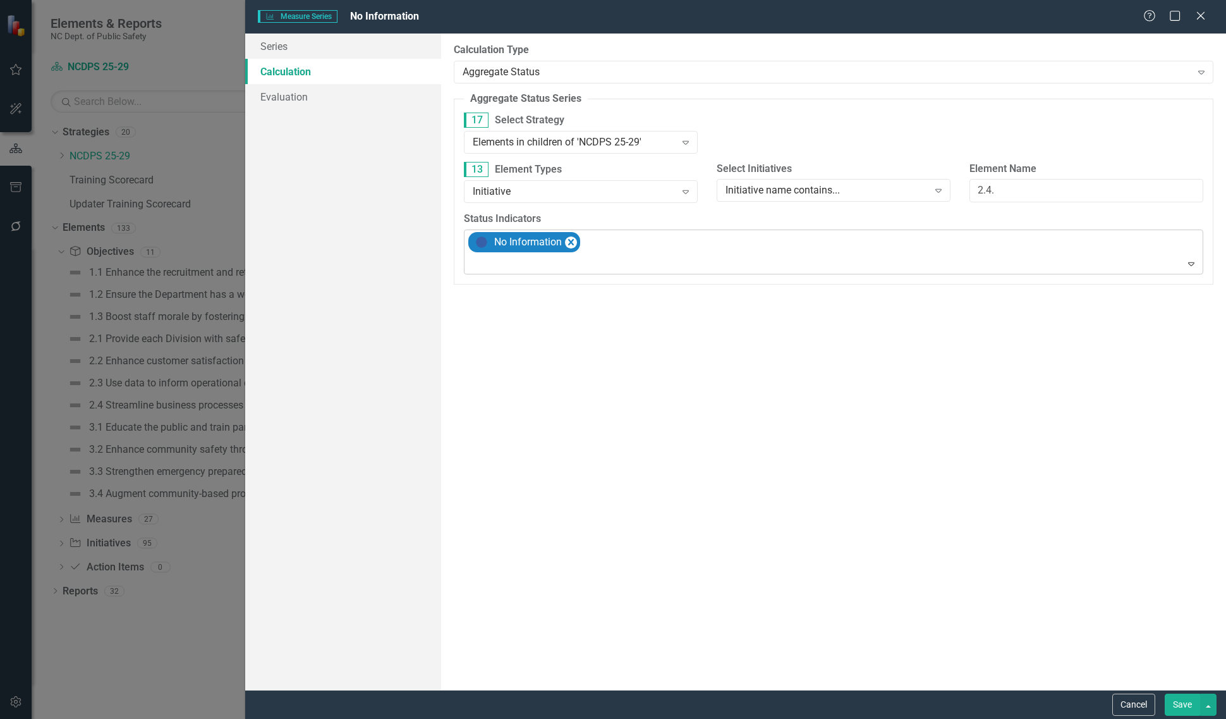
drag, startPoint x: 308, startPoint y: 60, endPoint x: 636, endPoint y: 245, distance: 375.8
click at [636, 245] on div "No Information" at bounding box center [834, 252] width 736 height 44
click at [612, 291] on div "Not Defined" at bounding box center [836, 285] width 719 height 15
click at [1182, 696] on button "Save" at bounding box center [1182, 704] width 35 height 22
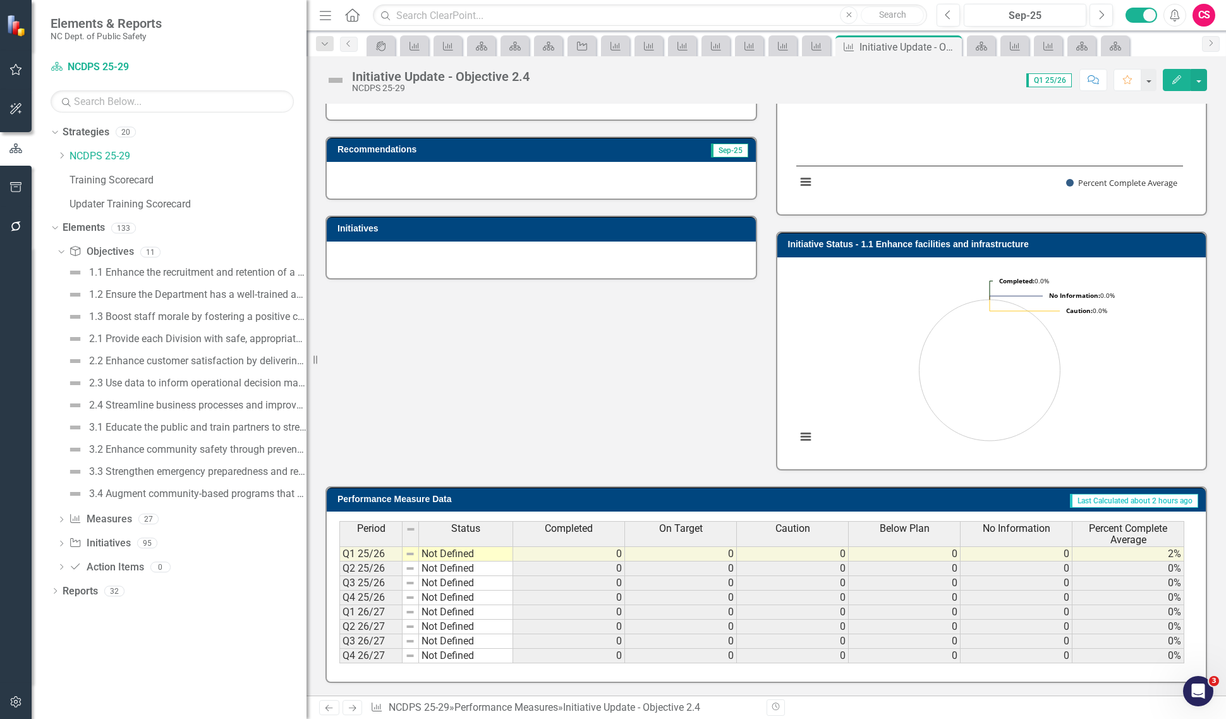
scroll to position [0, 0]
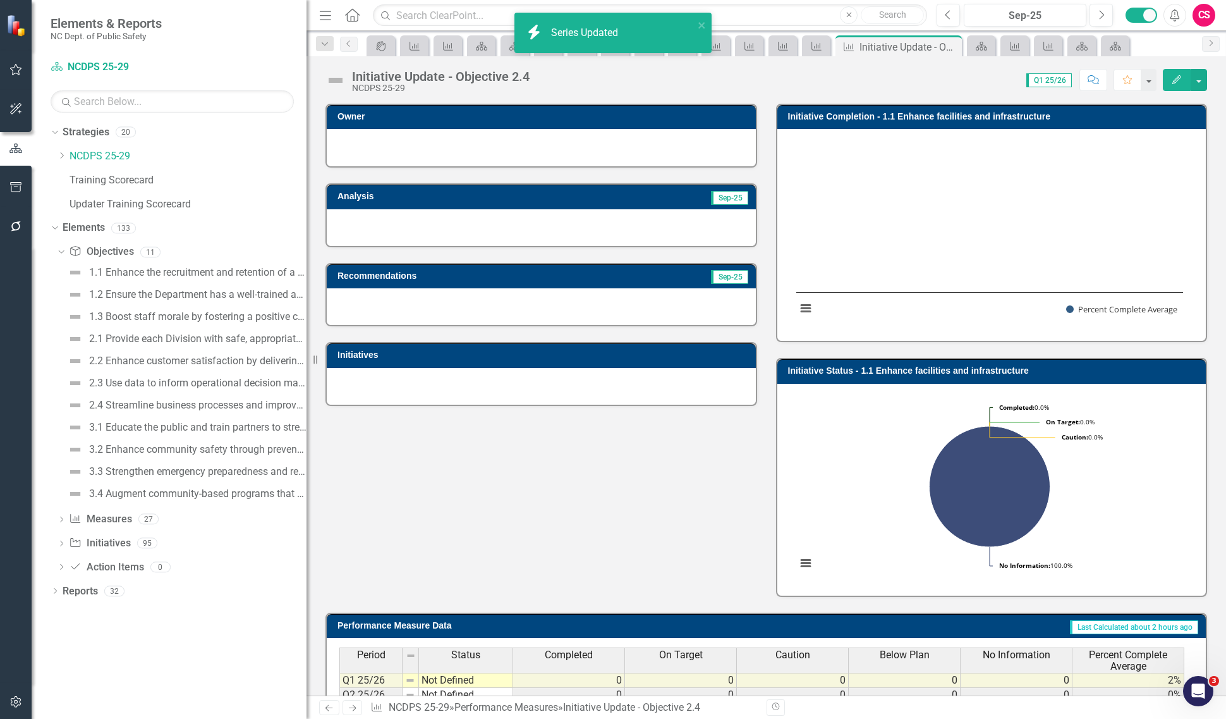
click at [358, 702] on link "Next" at bounding box center [353, 707] width 20 height 15
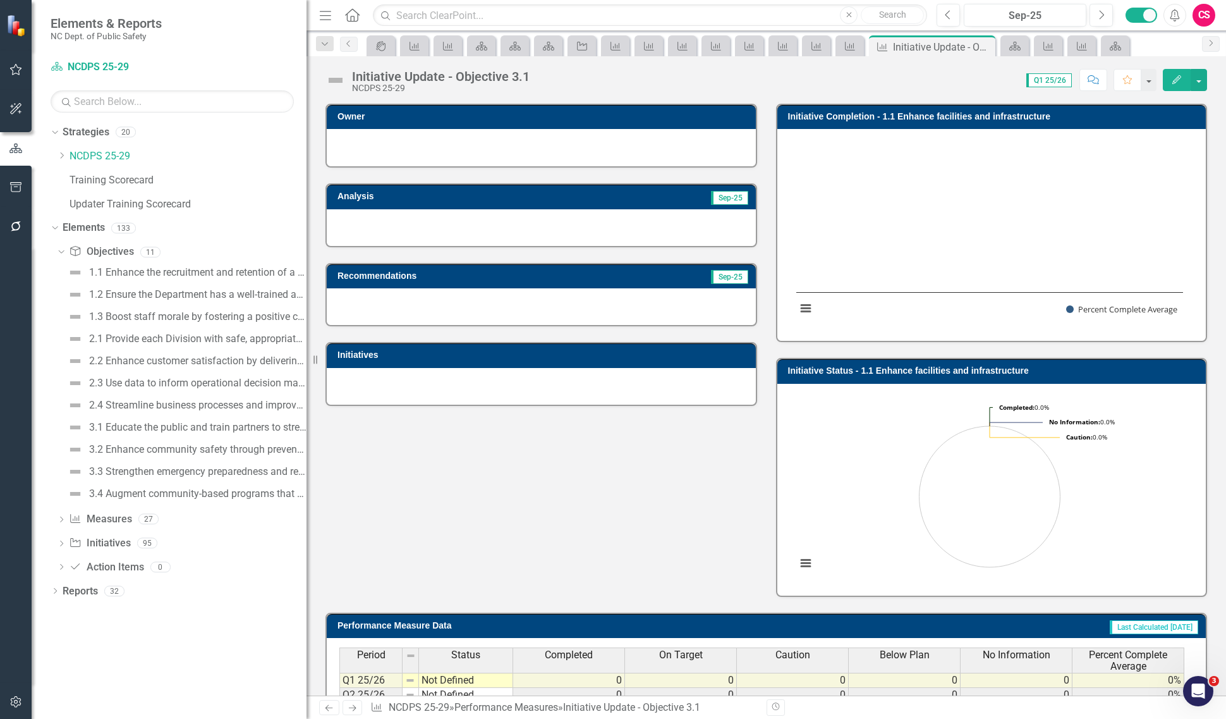
click at [986, 649] on span "No Information" at bounding box center [1017, 654] width 68 height 11
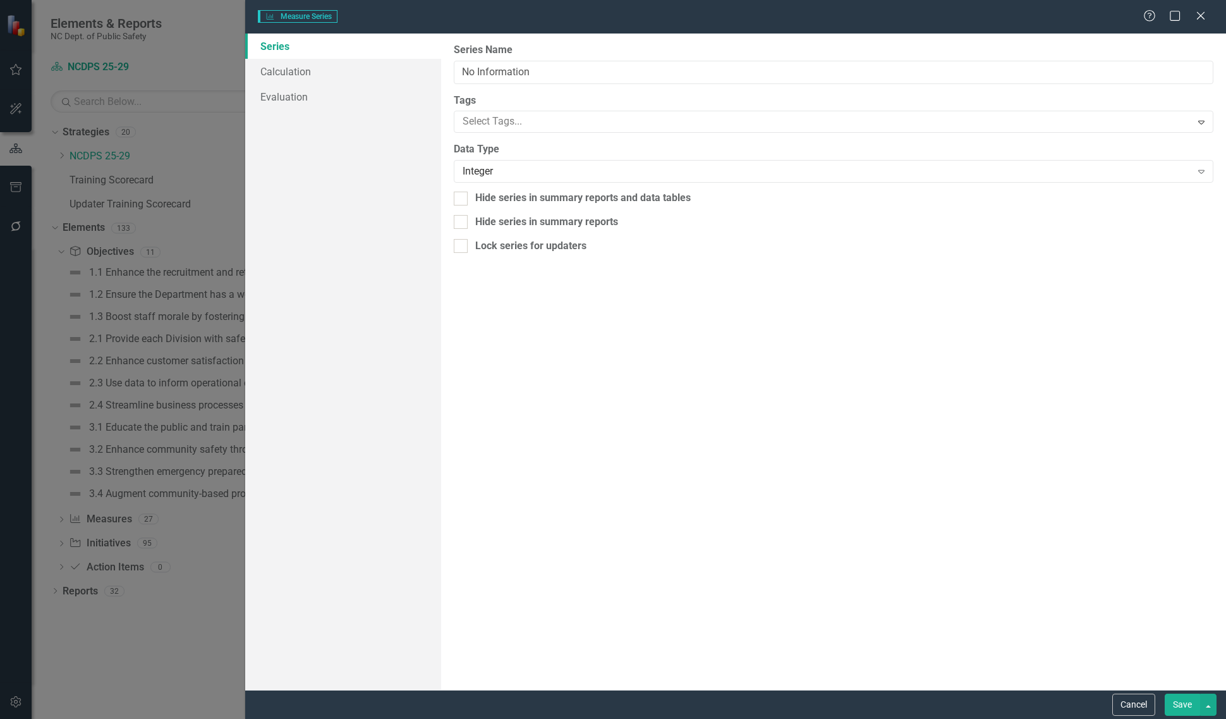
type input "No Information"
click at [337, 80] on link "Calculation" at bounding box center [343, 71] width 196 height 25
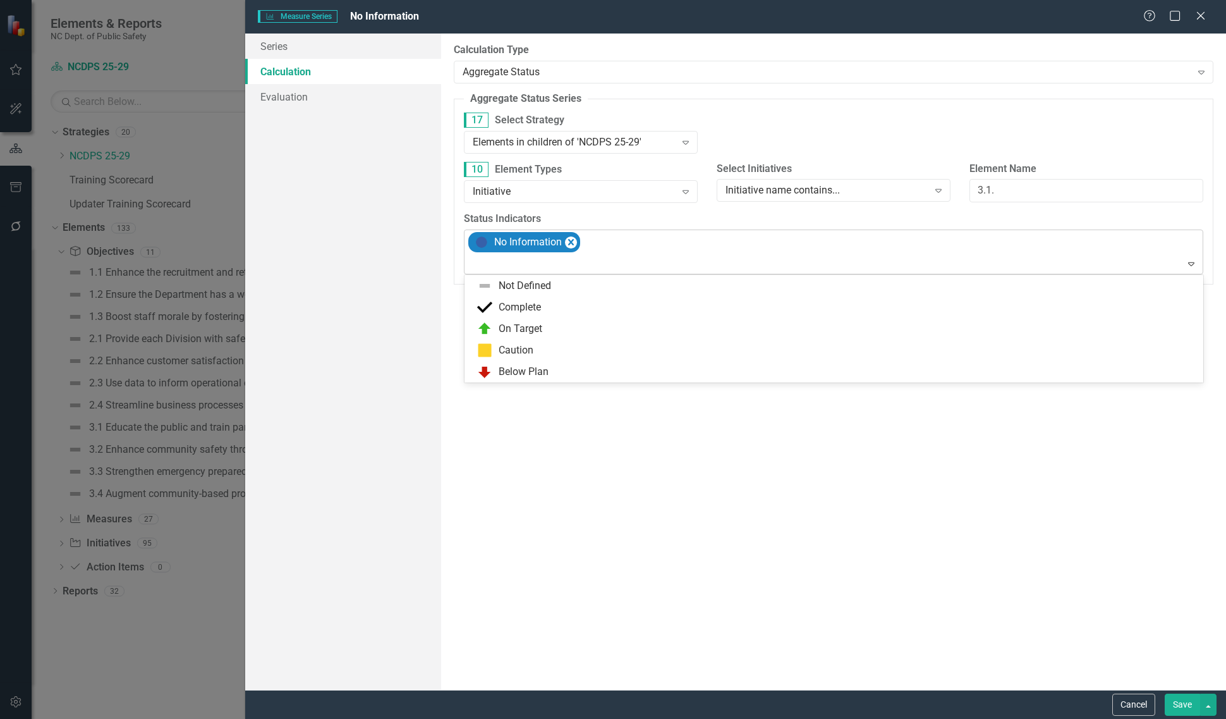
click at [567, 264] on div at bounding box center [835, 263] width 734 height 17
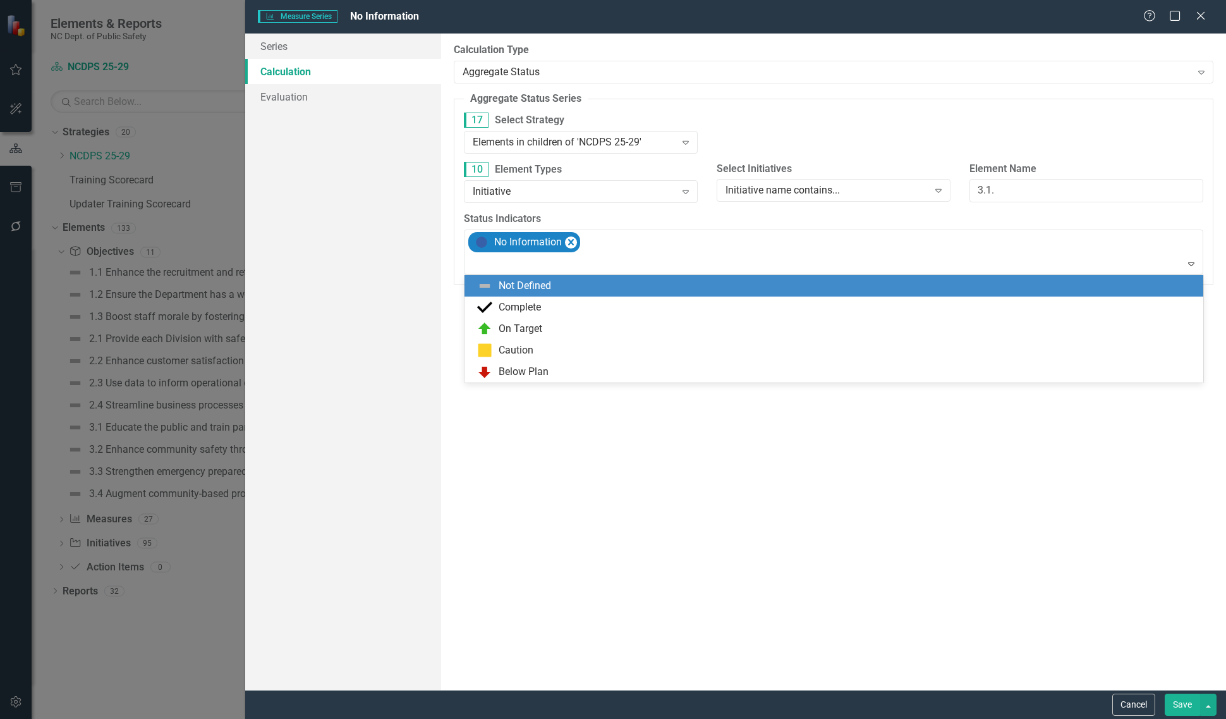
click at [560, 288] on div "Not Defined" at bounding box center [836, 285] width 719 height 15
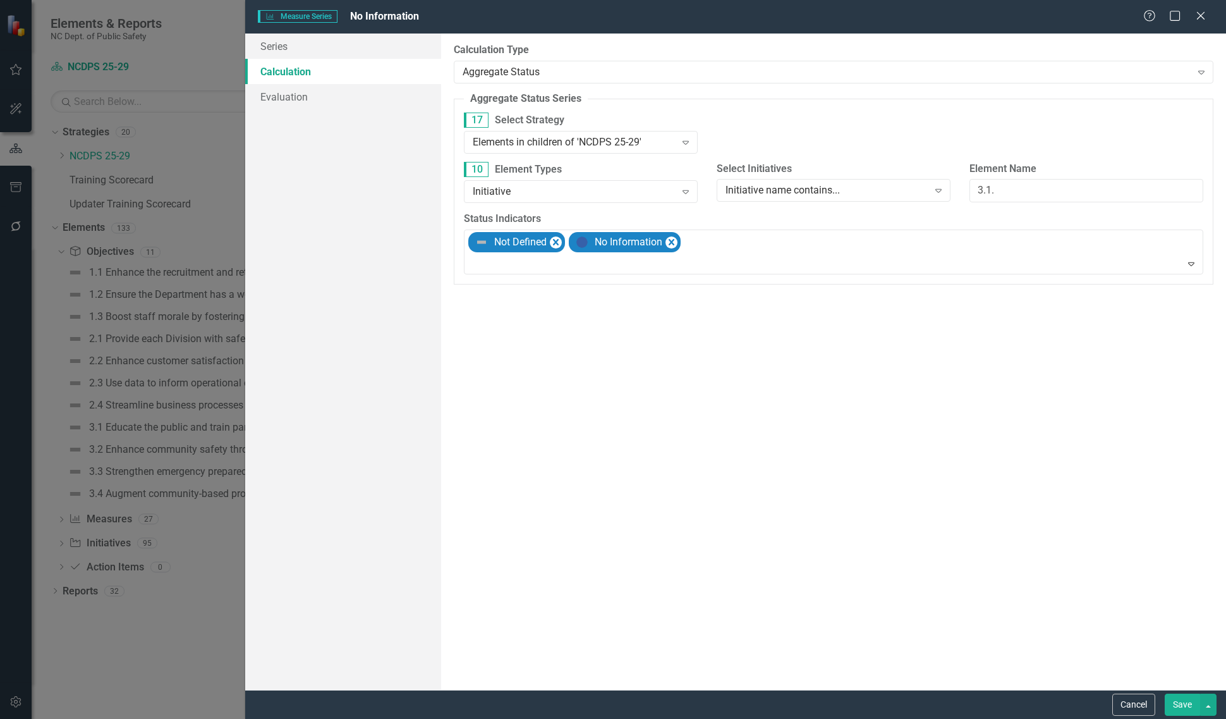
click at [1177, 702] on button "Save" at bounding box center [1182, 704] width 35 height 22
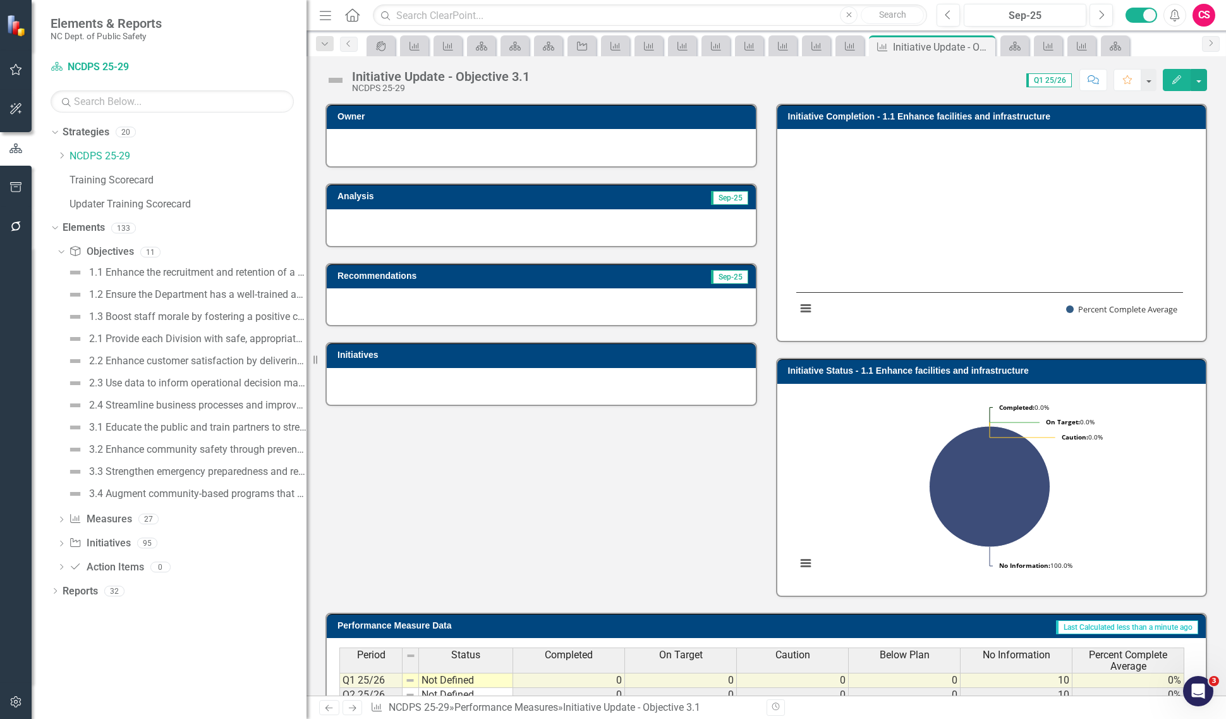
click at [348, 703] on icon "Next" at bounding box center [352, 707] width 11 height 8
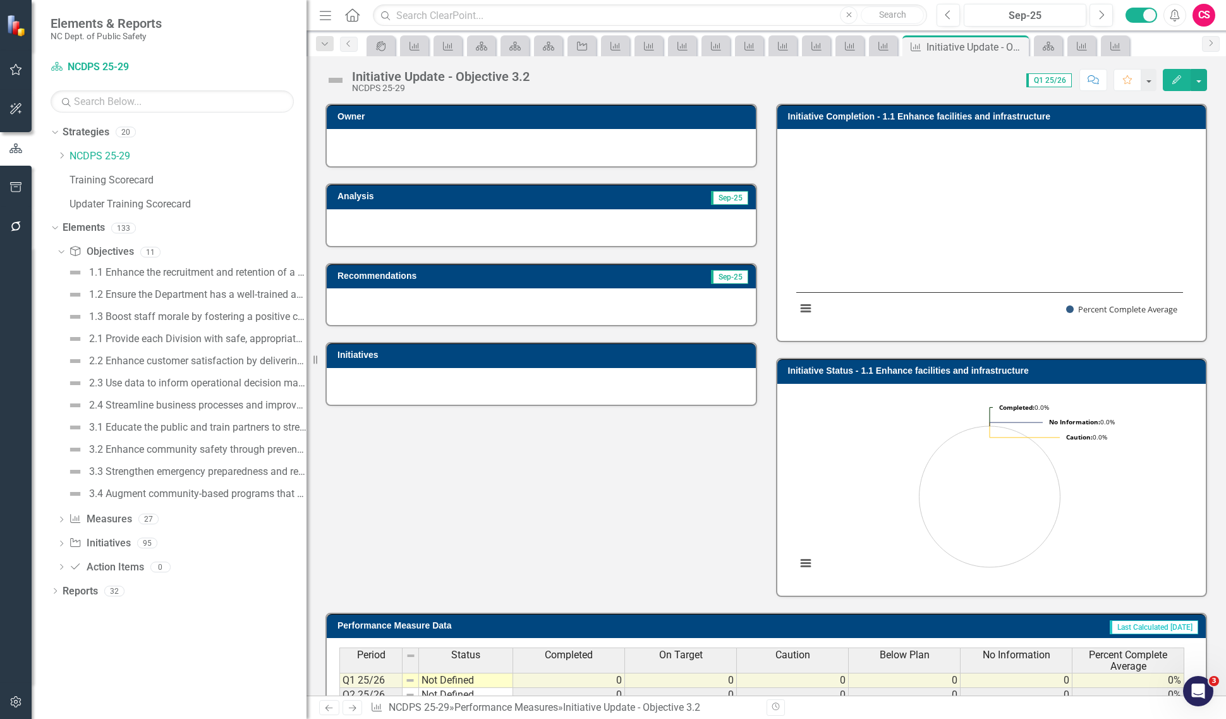
click at [1051, 648] on div "No Information" at bounding box center [1016, 655] width 111 height 14
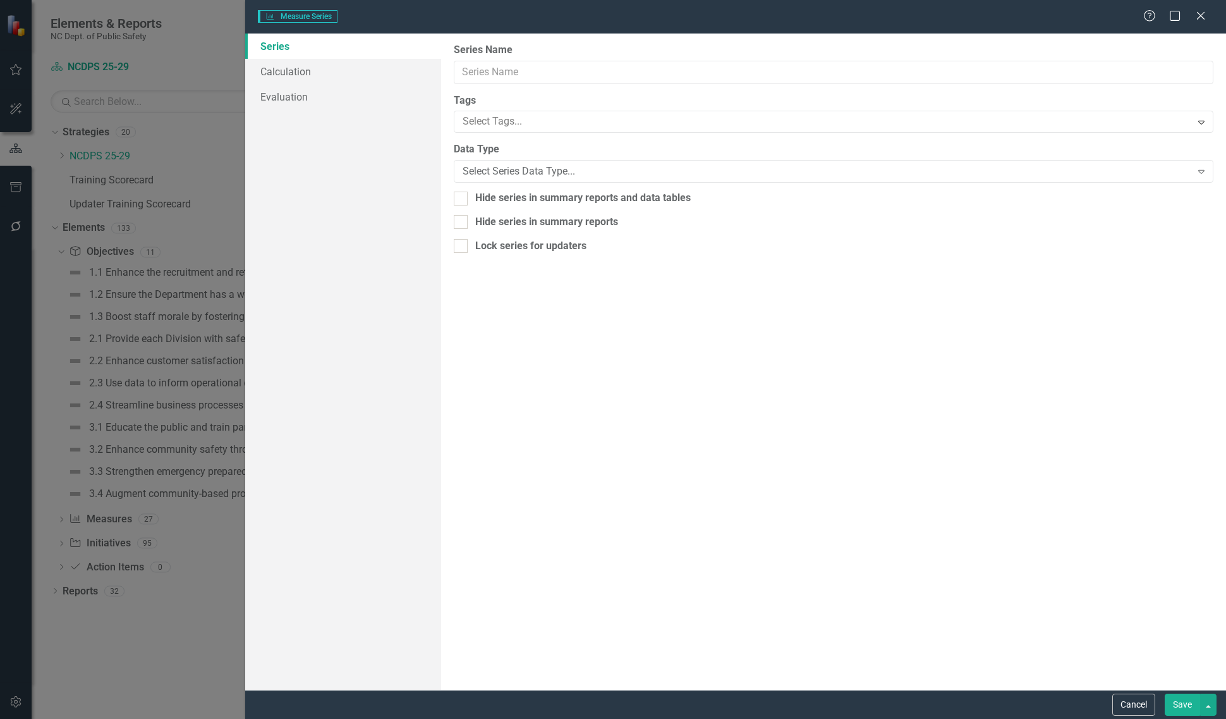
type input "No Information"
click at [343, 73] on link "Calculation" at bounding box center [343, 71] width 196 height 25
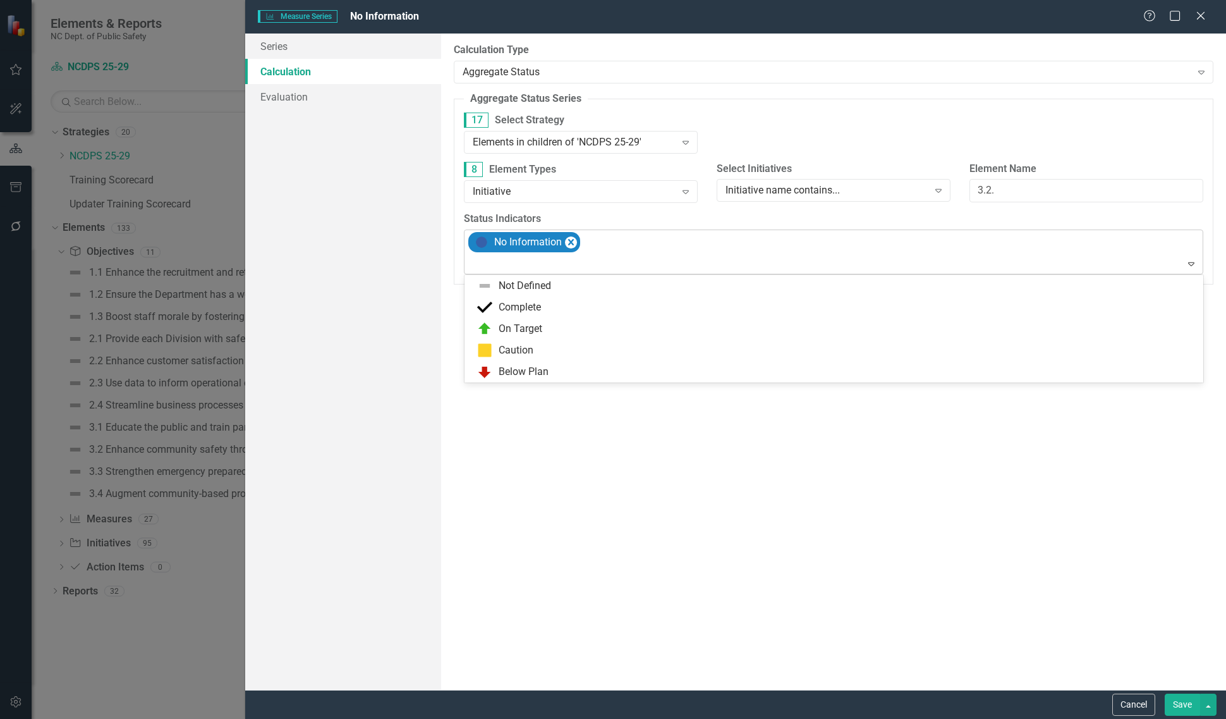
click at [539, 260] on div at bounding box center [835, 263] width 734 height 17
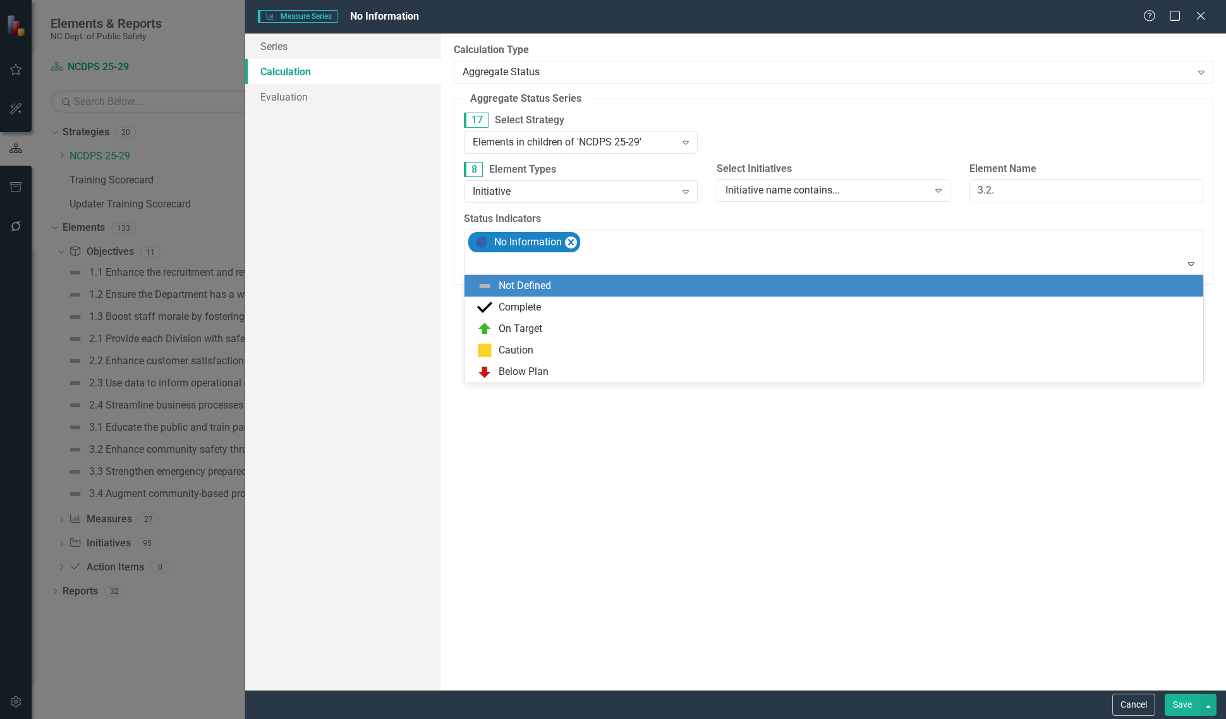
click at [547, 280] on div "Not Defined" at bounding box center [525, 286] width 52 height 15
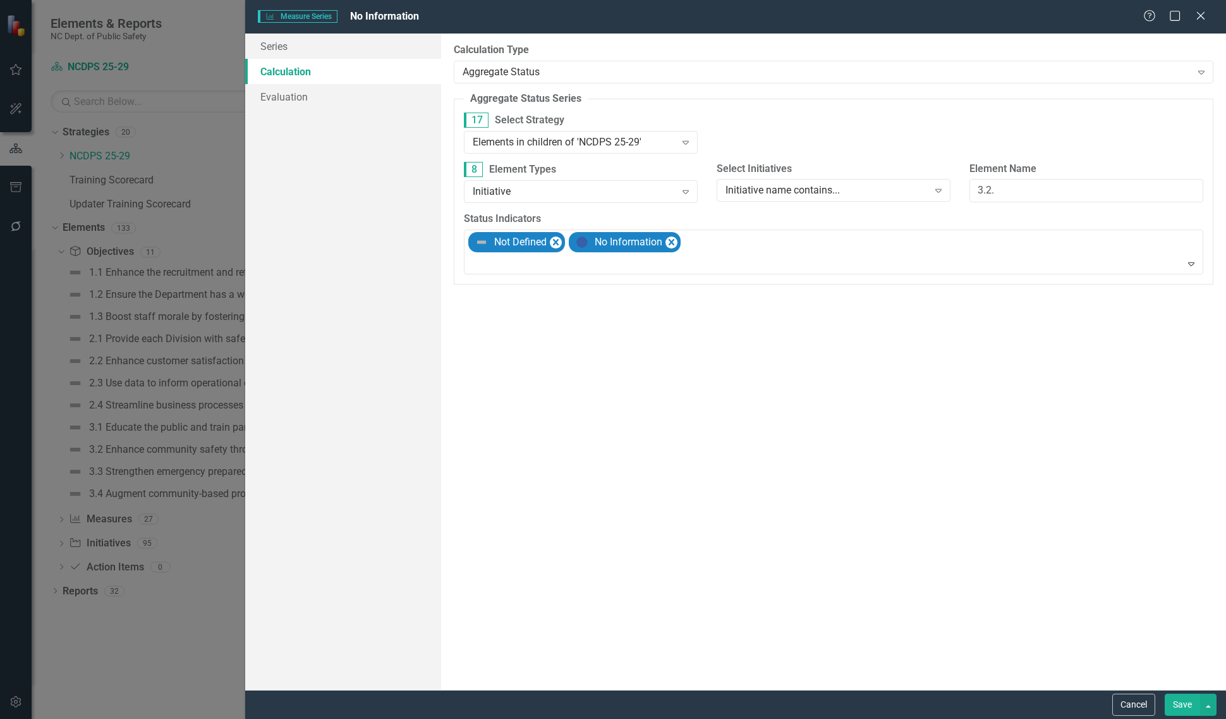
click at [1179, 706] on button "Save" at bounding box center [1182, 704] width 35 height 22
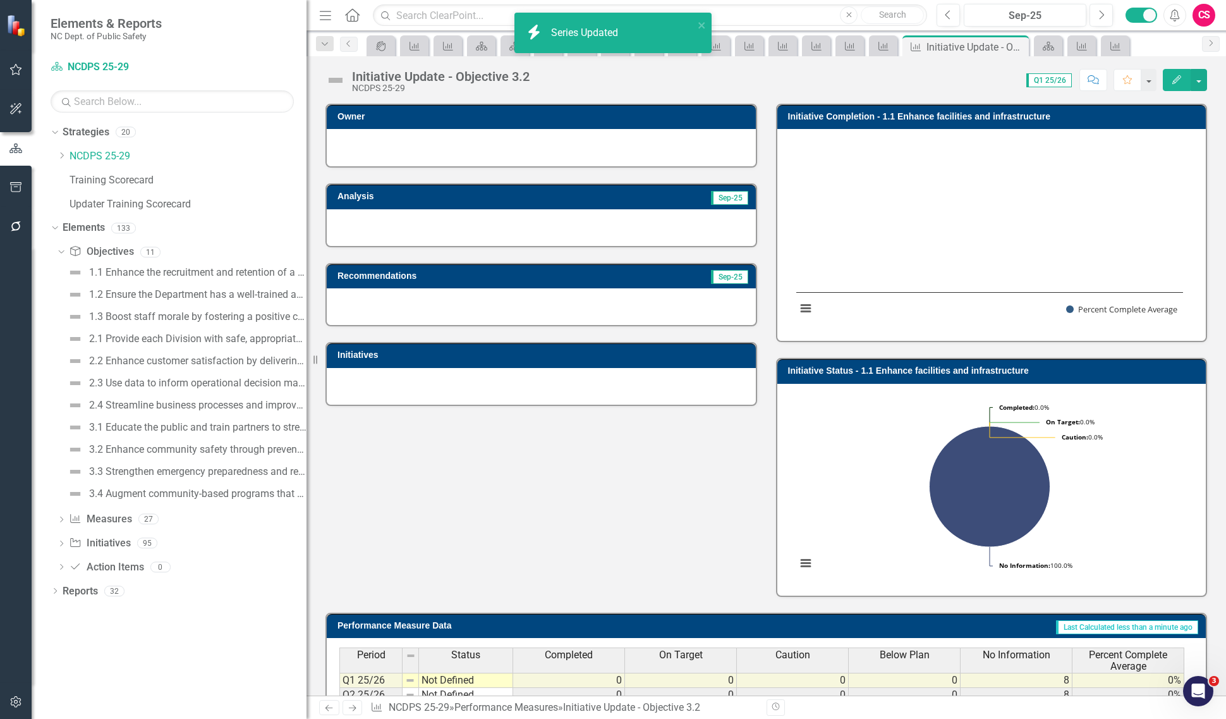
click at [355, 710] on icon "Next" at bounding box center [352, 707] width 11 height 8
